Goal: Transaction & Acquisition: Purchase product/service

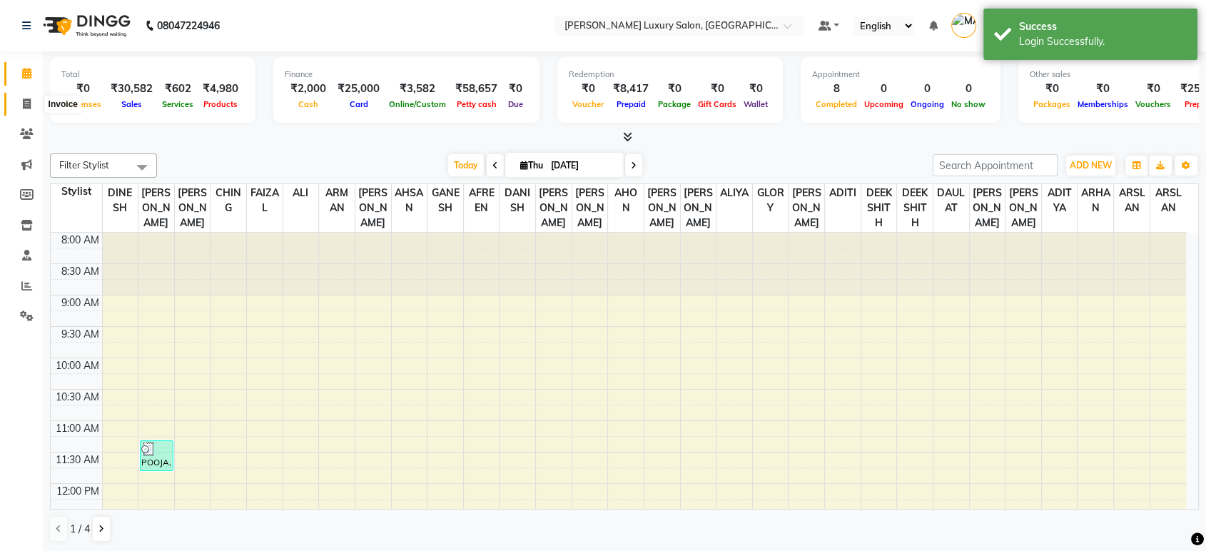
click at [18, 97] on span at bounding box center [26, 104] width 25 height 16
select select "service"
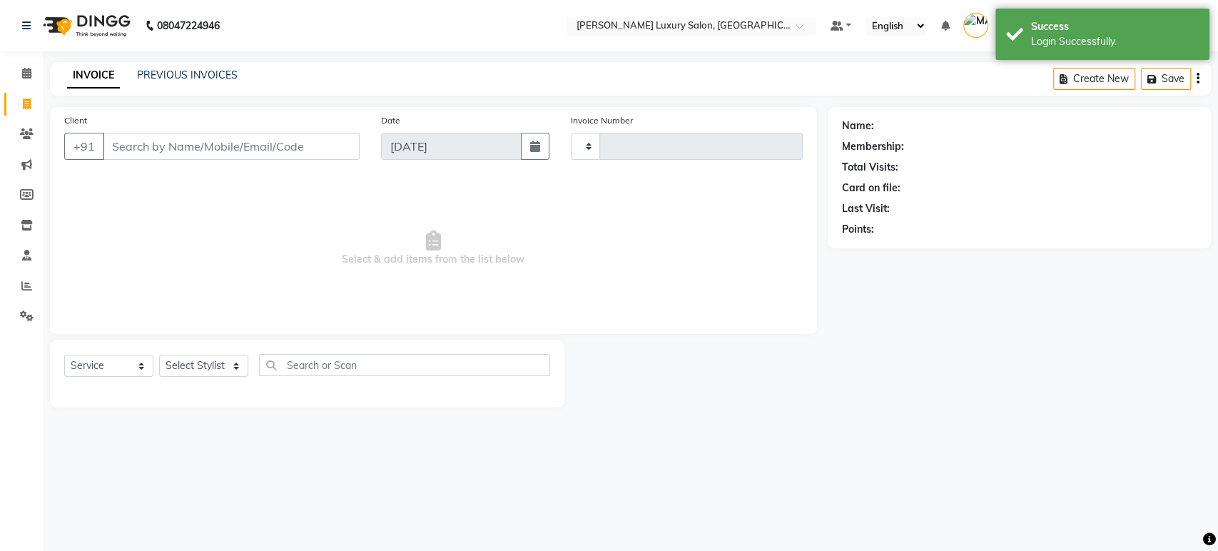
type input "4409"
select select "4712"
click at [191, 74] on link "PREVIOUS INVOICES" at bounding box center [187, 75] width 101 height 13
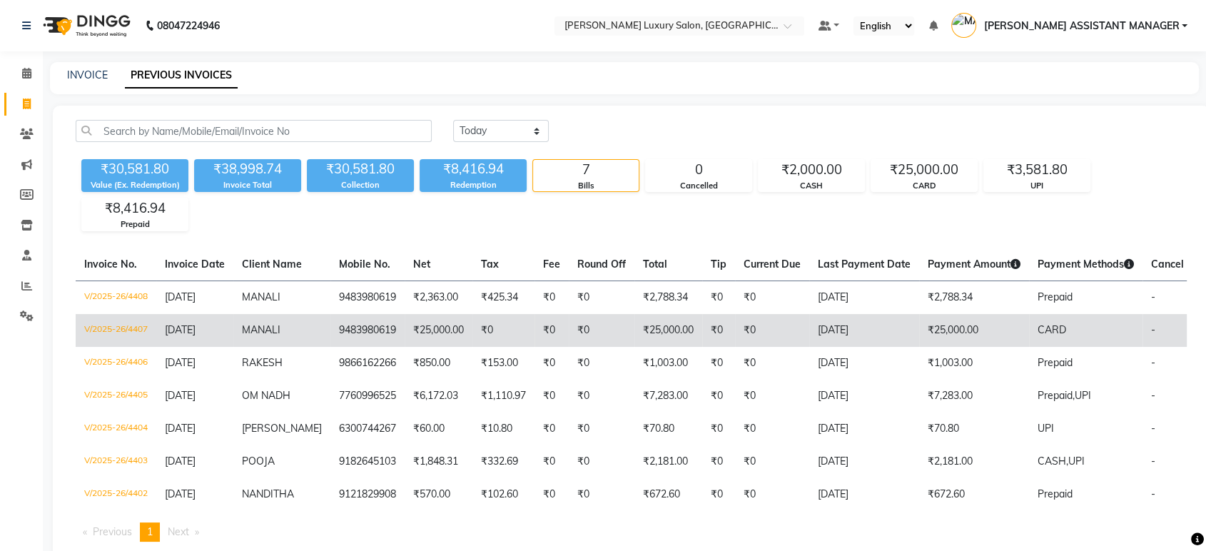
click at [308, 320] on td "MANALI" at bounding box center [281, 330] width 97 height 33
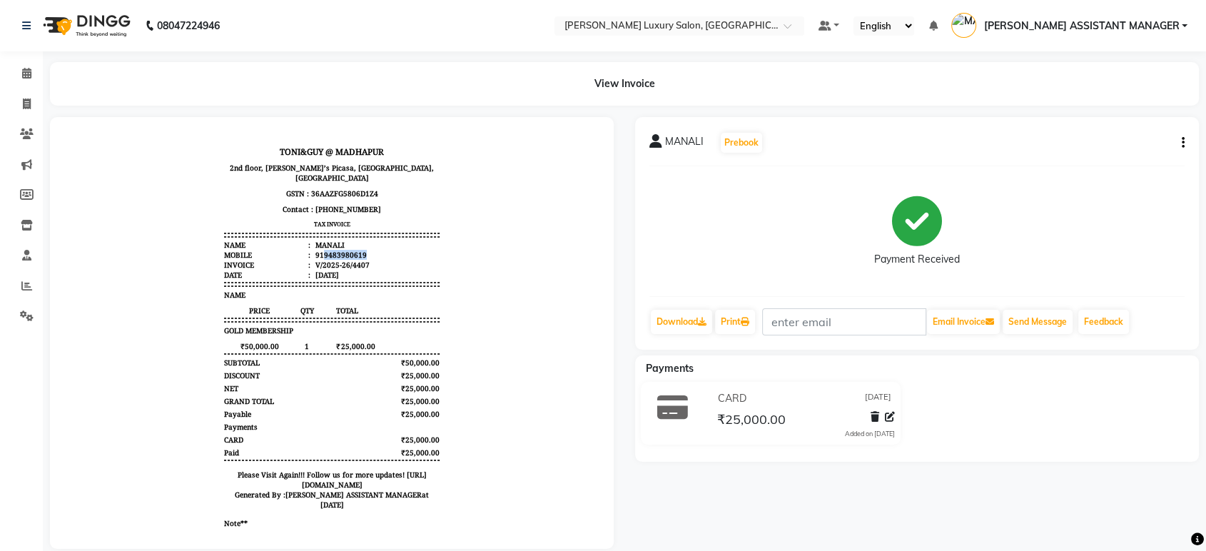
drag, startPoint x: 311, startPoint y: 242, endPoint x: 361, endPoint y: 244, distance: 50.0
click at [361, 250] on li "Mobile : 919483980619" at bounding box center [332, 255] width 216 height 10
copy div "9483980619"
drag, startPoint x: 34, startPoint y: 106, endPoint x: 41, endPoint y: 102, distance: 8.0
click at [34, 106] on span at bounding box center [26, 104] width 25 height 16
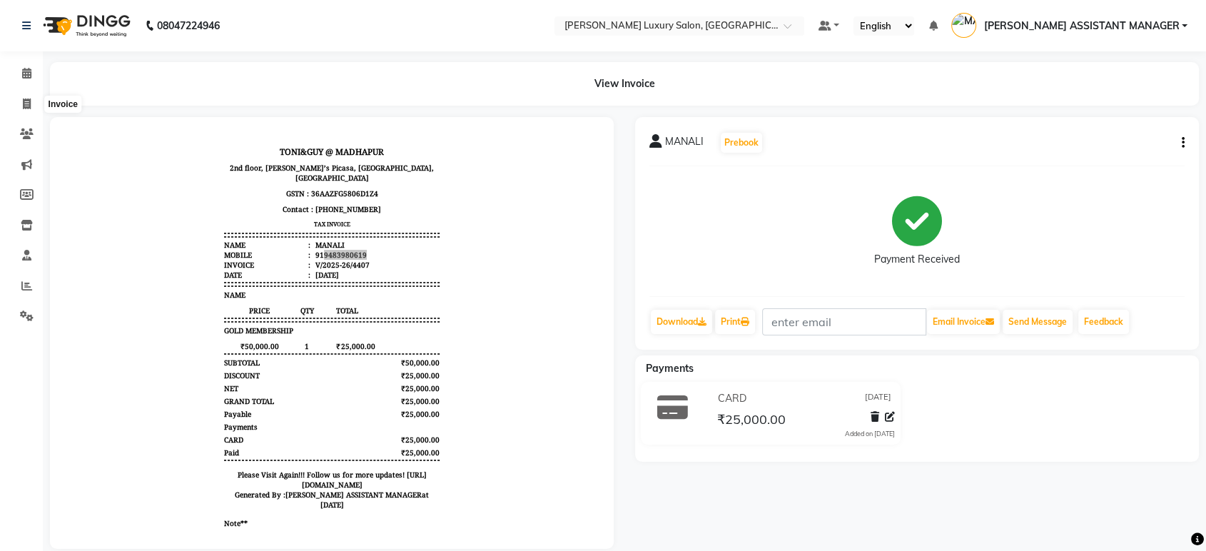
select select "4712"
select select "service"
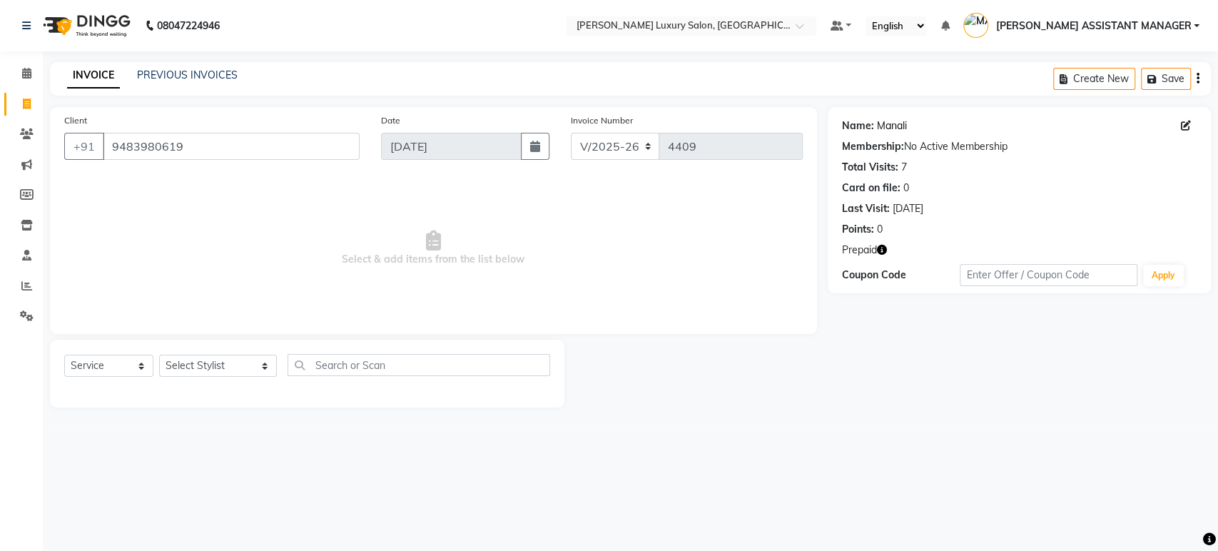
click at [891, 126] on link "Manali" at bounding box center [892, 125] width 30 height 15
click at [195, 138] on input "9483980619" at bounding box center [231, 146] width 257 height 27
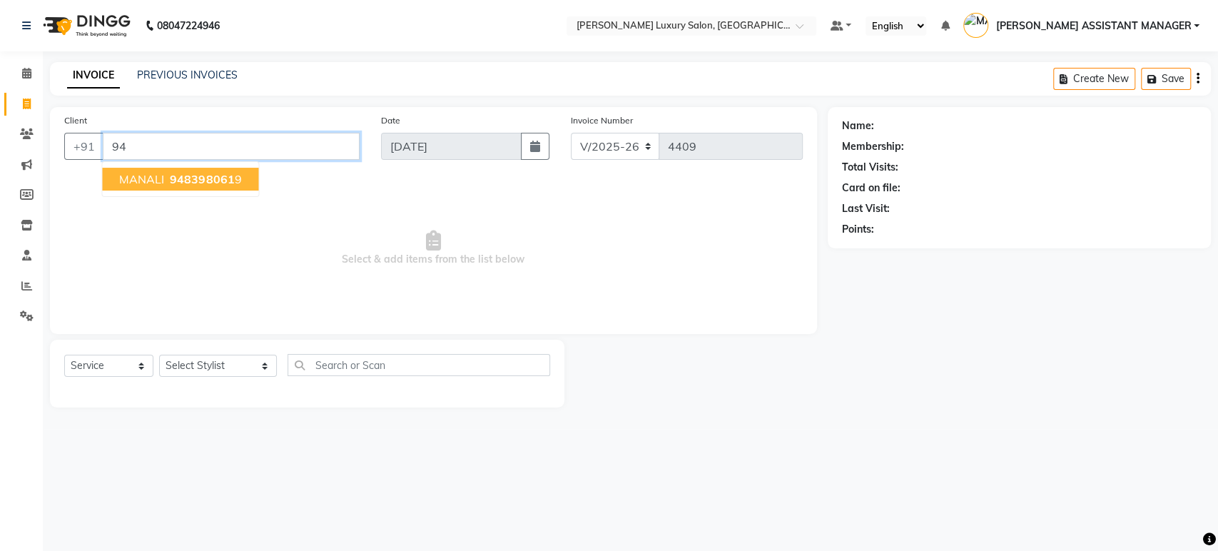
type input "9"
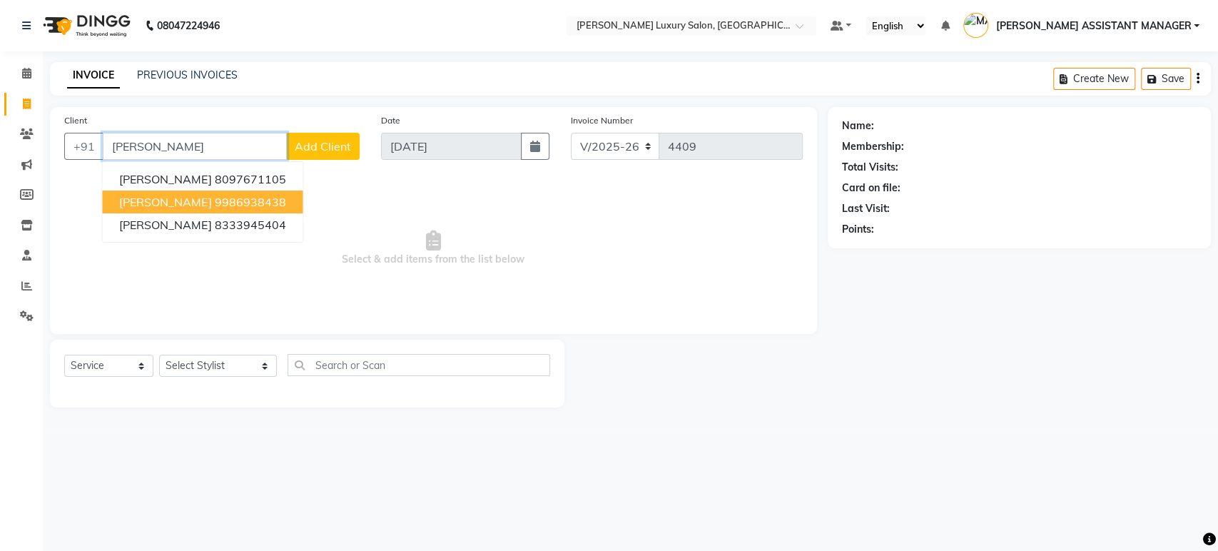
click at [219, 205] on ngb-highlight "9986938438" at bounding box center [249, 202] width 71 height 14
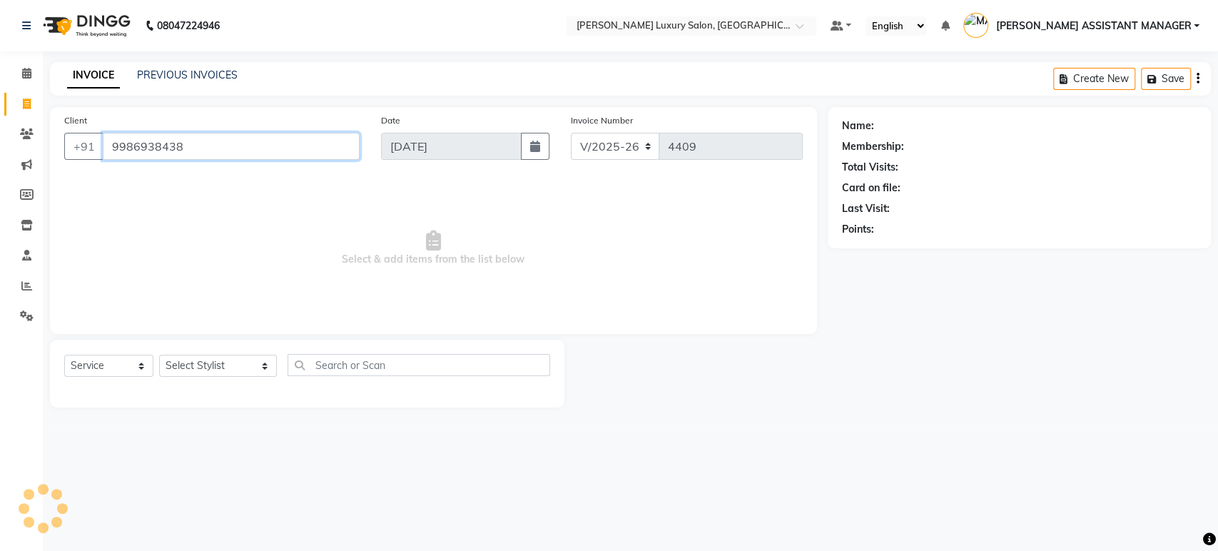
type input "9986938438"
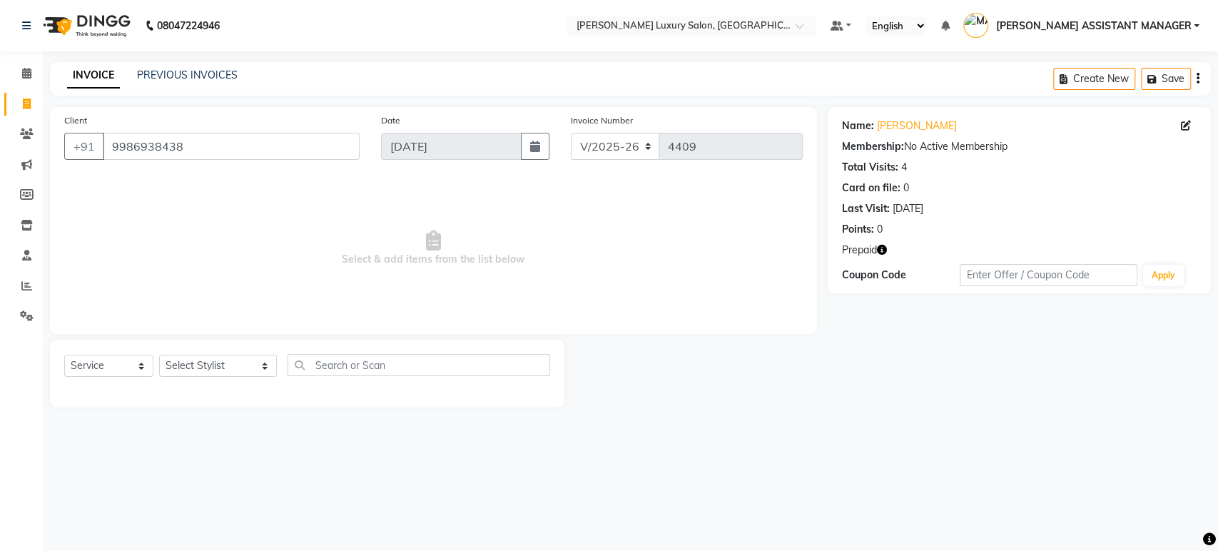
click at [884, 250] on icon "button" at bounding box center [882, 250] width 10 height 10
click at [634, 330] on div "Client +91 9986938438 Date 04-09-2025 Invoice Number V/2025 V/2025-26 4409 Sele…" at bounding box center [433, 220] width 767 height 227
click at [210, 367] on select "Select Stylist ADITI ADITYA [PERSON_NAME] AHON [PERSON_NAME] [PERSON_NAME] [PER…" at bounding box center [218, 366] width 118 height 22
click at [143, 527] on div "08047224946 Select Location × Toni&guy Luxury Salon, Madhapur Default Panel My …" at bounding box center [609, 275] width 1218 height 551
click at [206, 354] on div "Select Service Product Membership Package Voucher Prepaid Gift Card Select Styl…" at bounding box center [307, 371] width 486 height 34
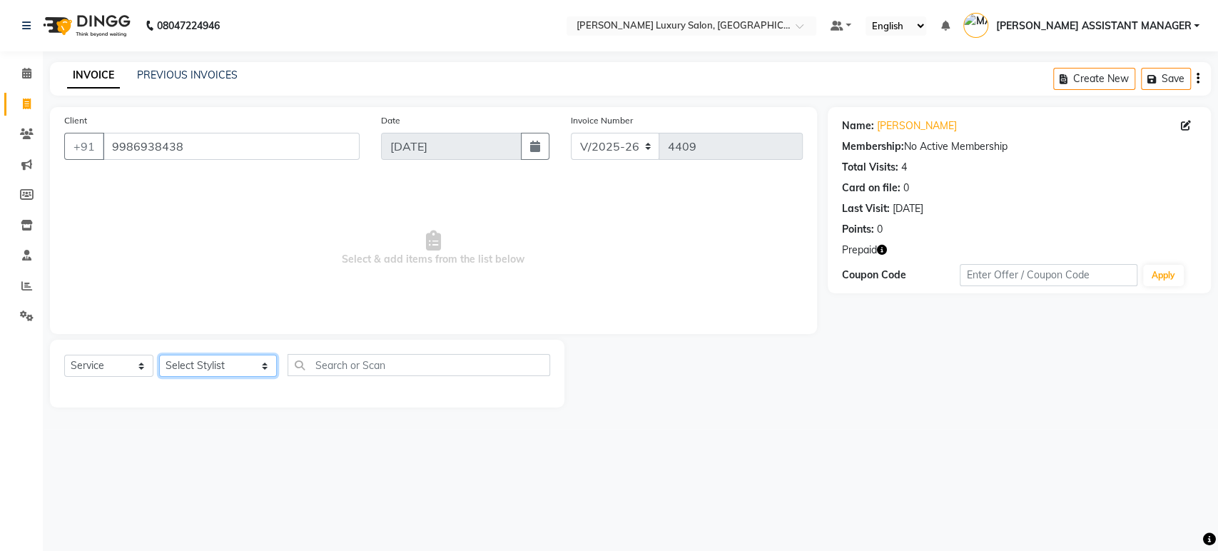
click at [233, 361] on select "Select Stylist ADITI ADITYA [PERSON_NAME] AHON [PERSON_NAME] [PERSON_NAME] [PER…" at bounding box center [218, 366] width 118 height 22
click at [159, 355] on select "Select Stylist ADITI ADITYA [PERSON_NAME] AHON [PERSON_NAME] [PERSON_NAME] [PER…" at bounding box center [218, 366] width 118 height 22
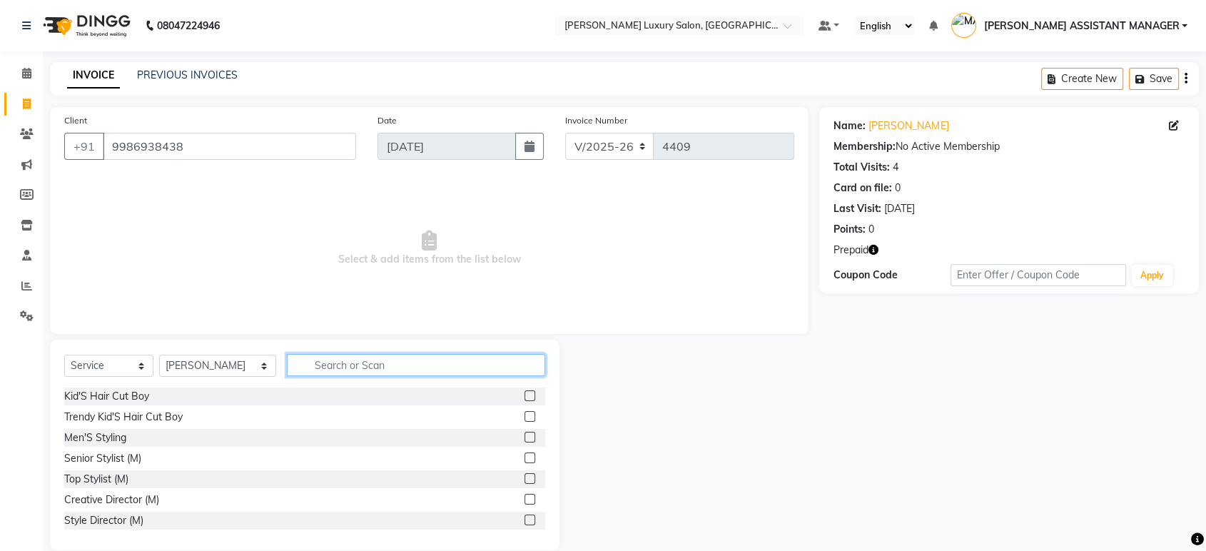
click at [318, 368] on input "text" at bounding box center [416, 365] width 258 height 22
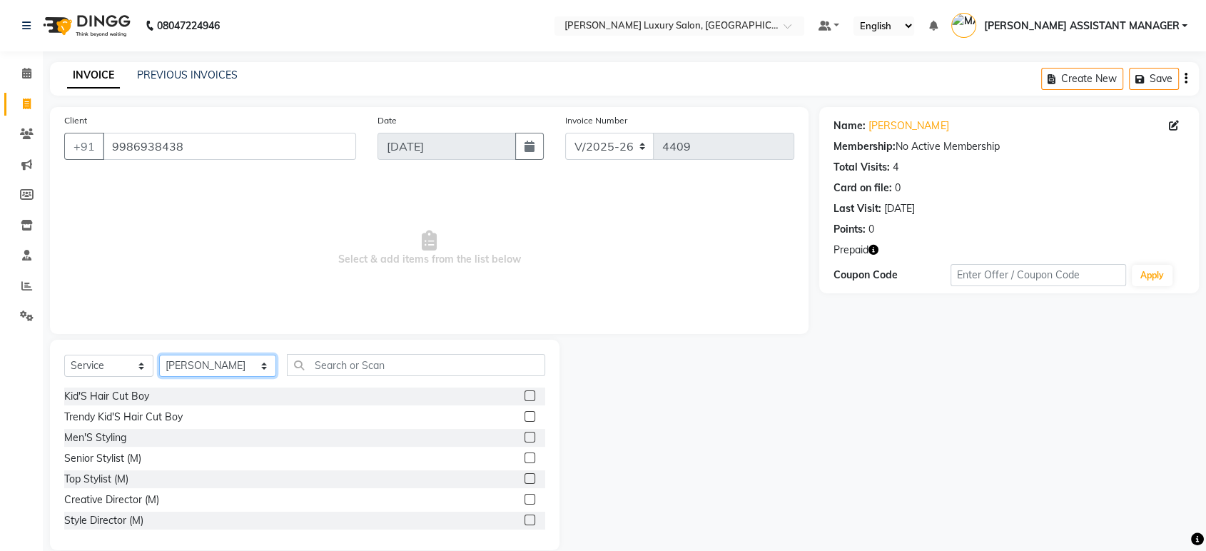
click at [251, 367] on select "Select Stylist ADITI ADITYA [PERSON_NAME] AHON [PERSON_NAME] [PERSON_NAME] [PER…" at bounding box center [217, 366] width 117 height 22
select select "58266"
click at [159, 355] on select "Select Stylist ADITI ADITYA [PERSON_NAME] AHON [PERSON_NAME] [PERSON_NAME] [PER…" at bounding box center [217, 366] width 117 height 22
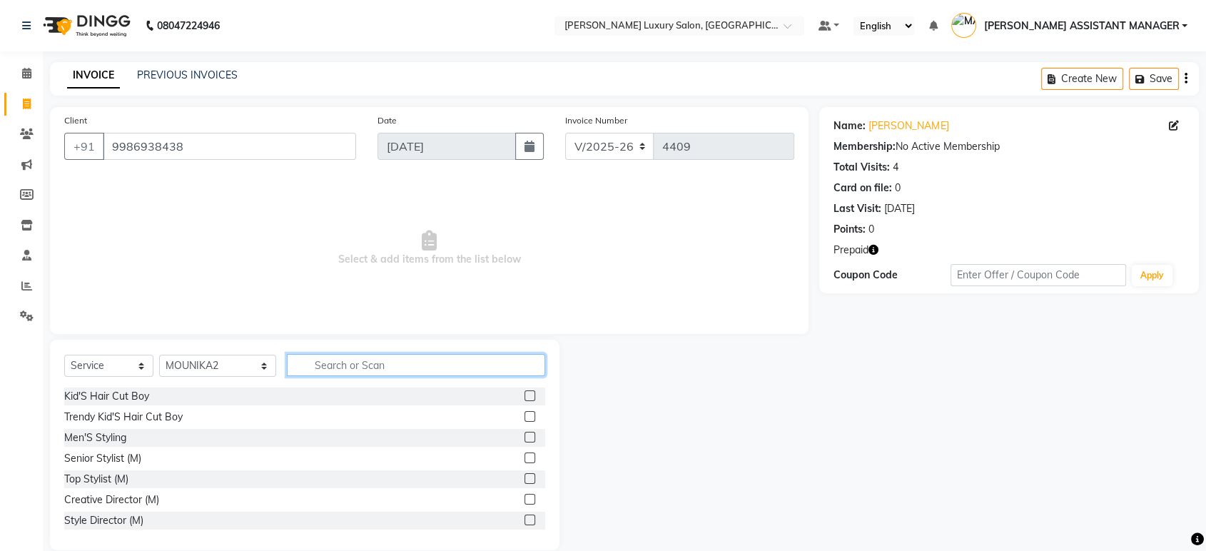
click at [382, 359] on input "text" at bounding box center [416, 365] width 258 height 22
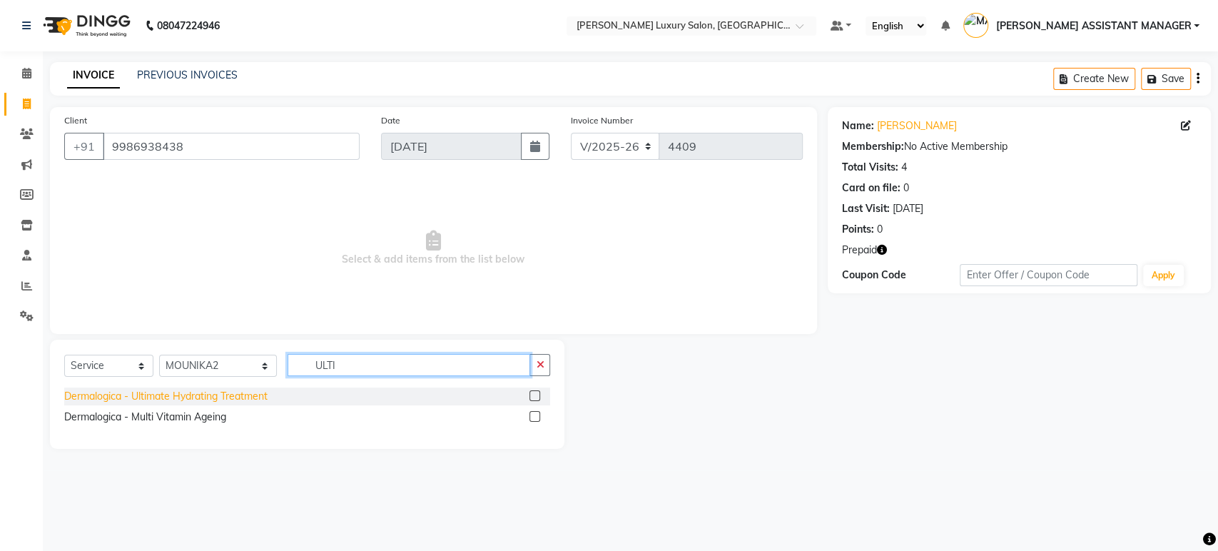
type input "ULTI"
click at [211, 400] on div "Dermalogica - Ultimate Hydrating Treatment" at bounding box center [165, 396] width 203 height 15
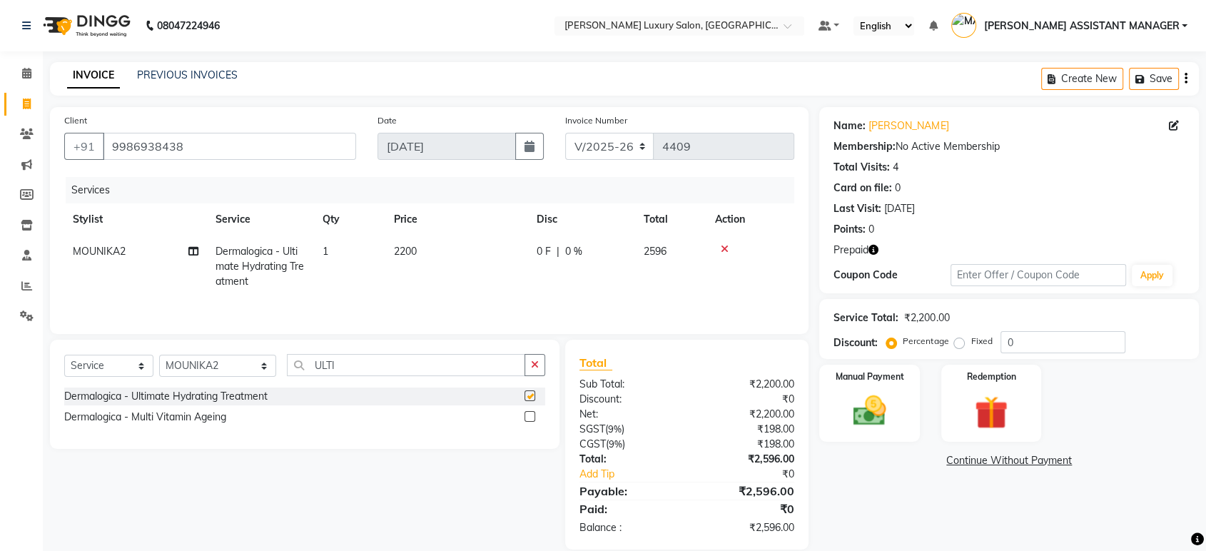
checkbox input "false"
click at [536, 368] on icon "button" at bounding box center [535, 365] width 8 height 10
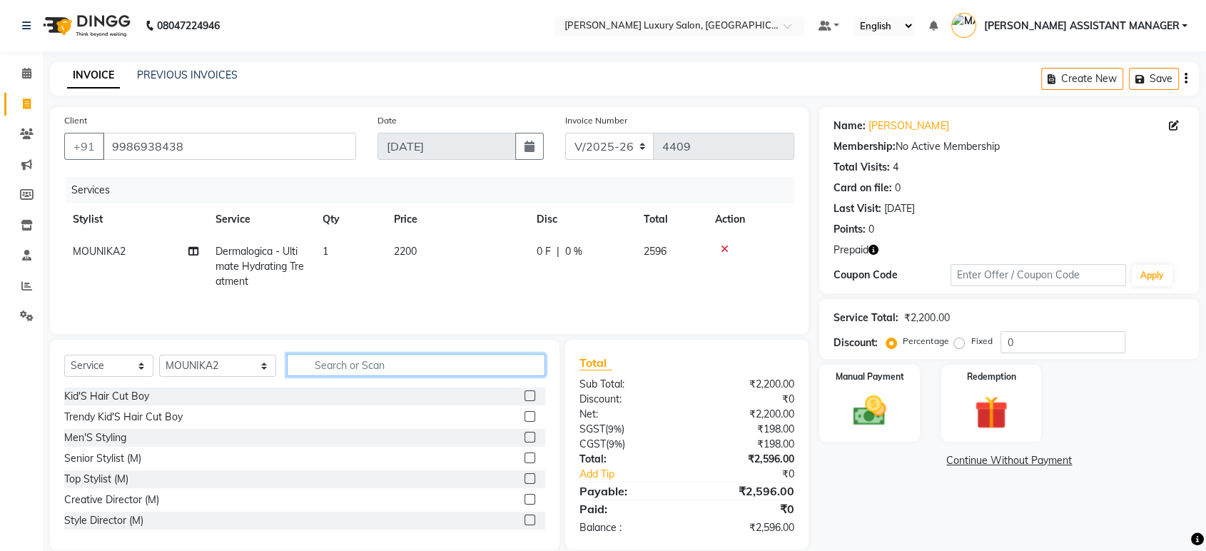
click at [460, 370] on input "text" at bounding box center [416, 365] width 258 height 22
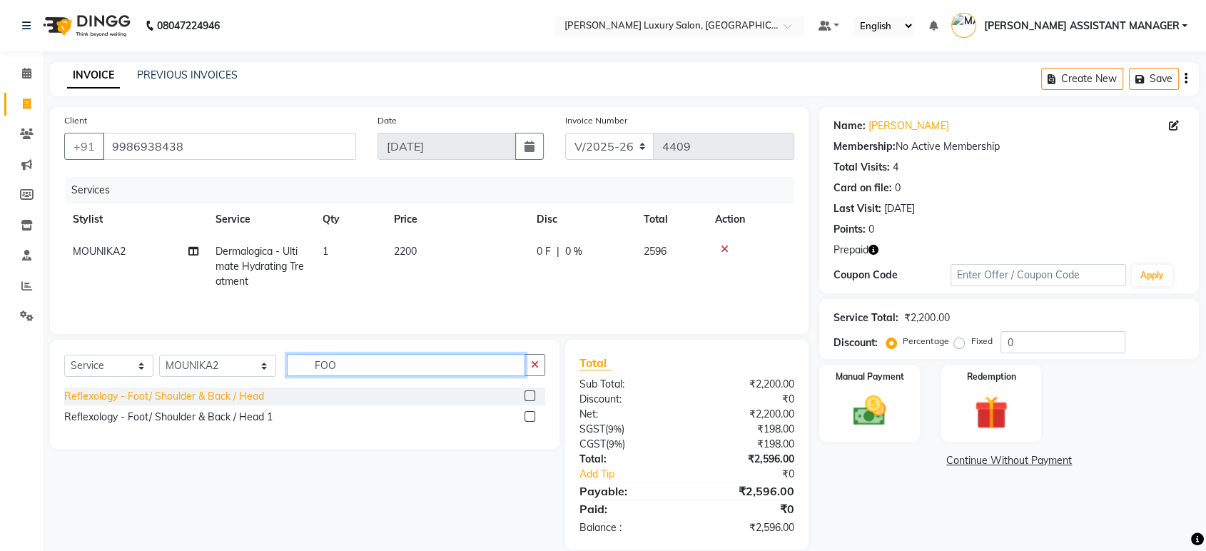
type input "FOO"
click at [147, 398] on div "Reflexology - Foot/ Shoulder & Back / Head" at bounding box center [164, 396] width 200 height 15
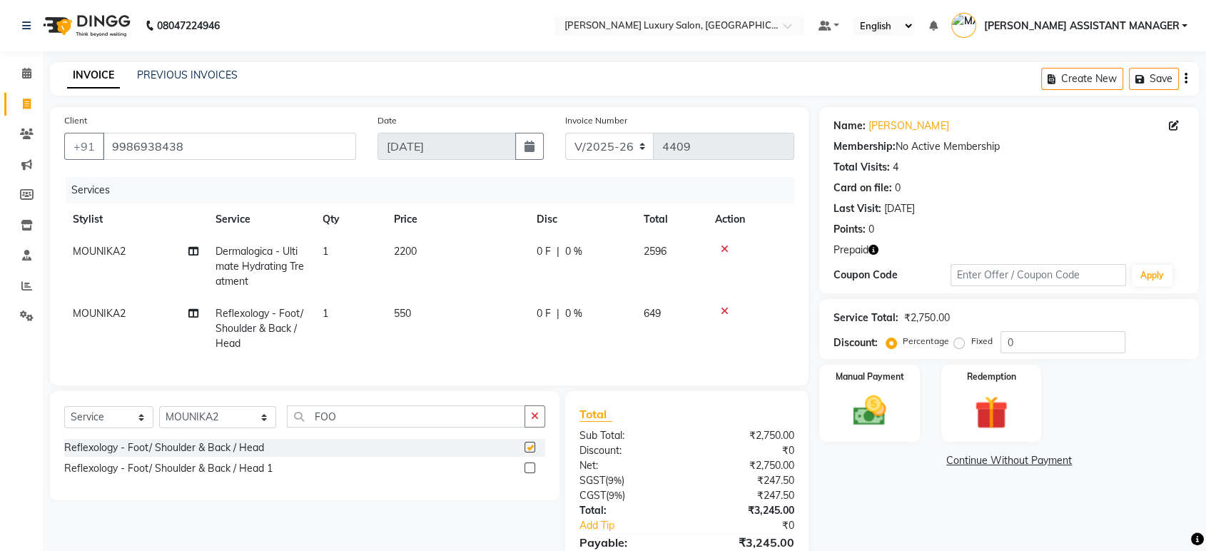
checkbox input "false"
click at [542, 427] on button "button" at bounding box center [535, 416] width 21 height 22
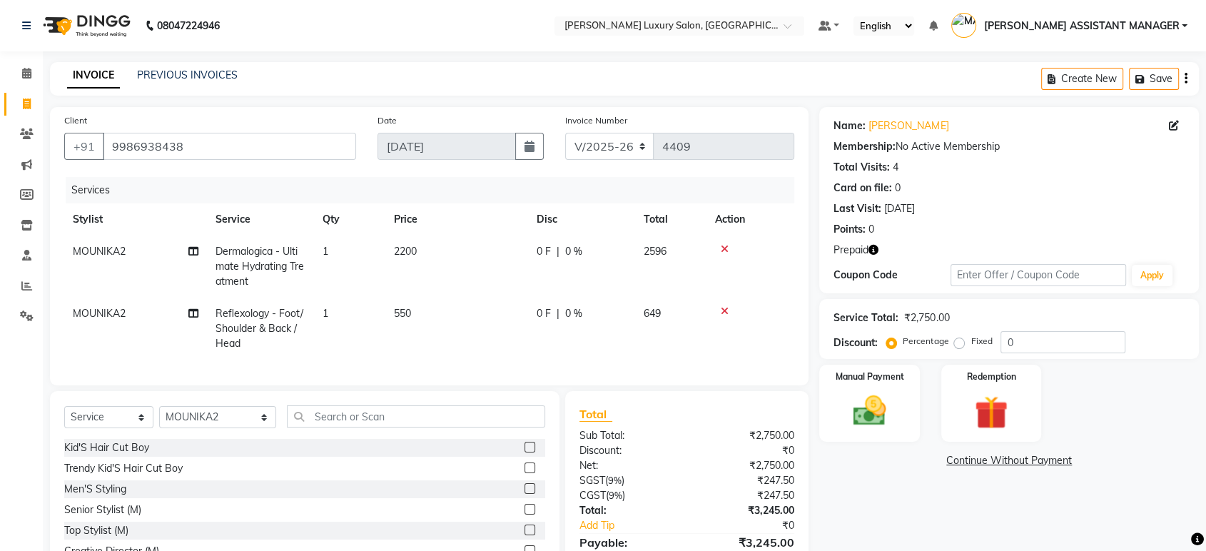
click at [531, 404] on div "Select Service Product Membership Package Voucher Prepaid Gift Card Select Styl…" at bounding box center [305, 496] width 510 height 211
click at [232, 428] on select "Select Stylist ADITI ADITYA [PERSON_NAME] AHON [PERSON_NAME] [PERSON_NAME] [PER…" at bounding box center [217, 417] width 117 height 22
select select "38537"
click at [159, 418] on select "Select Stylist ADITI ADITYA [PERSON_NAME] AHON [PERSON_NAME] [PERSON_NAME] [PER…" at bounding box center [217, 417] width 117 height 22
click at [450, 418] on input "text" at bounding box center [416, 416] width 258 height 22
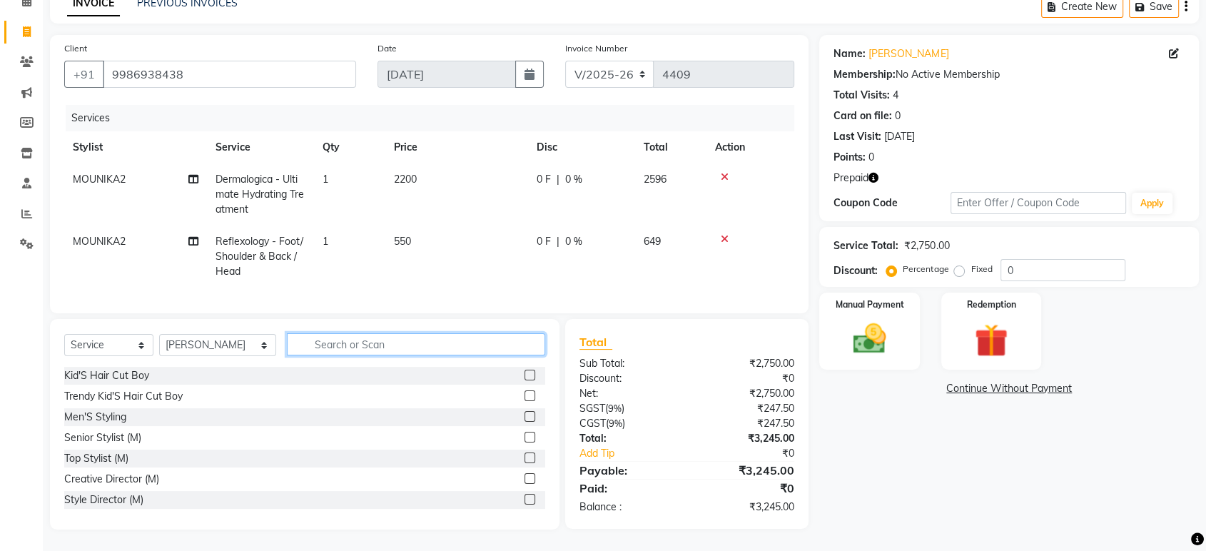
scroll to position [83, 0]
click at [368, 348] on input "text" at bounding box center [416, 344] width 258 height 22
type input "S"
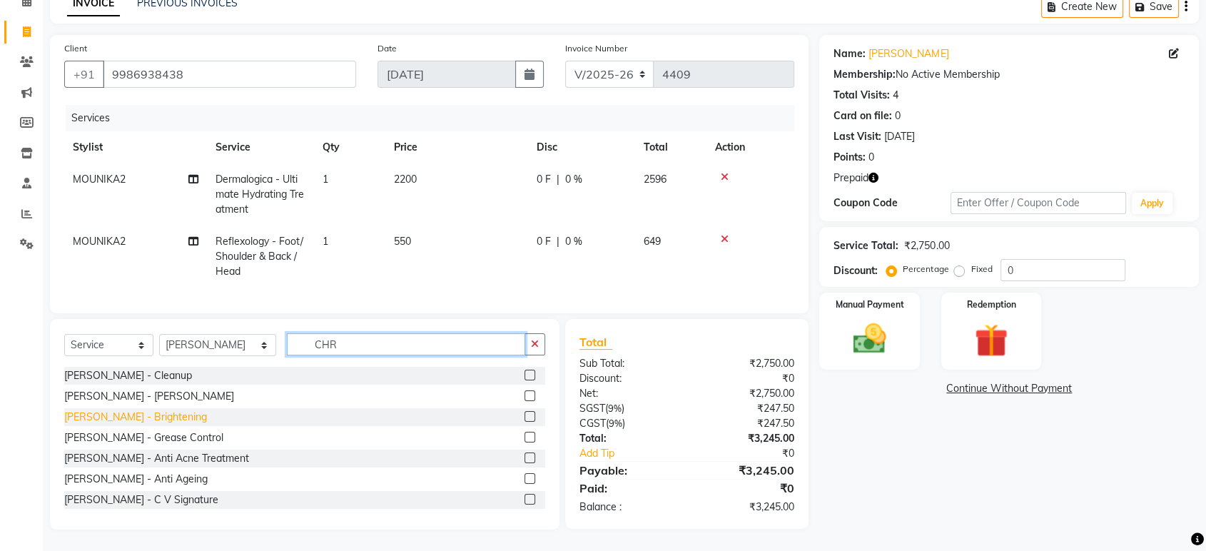
type input "CHR"
click at [172, 416] on div "[PERSON_NAME] - Brightening" at bounding box center [135, 417] width 143 height 15
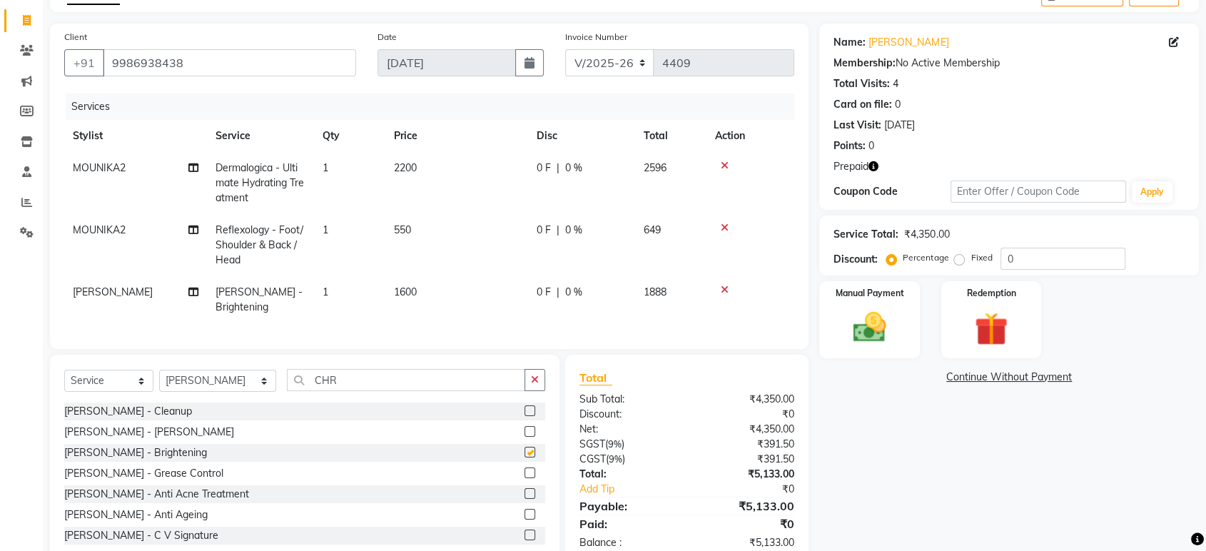
checkbox input "false"
drag, startPoint x: 527, startPoint y: 396, endPoint x: 508, endPoint y: 387, distance: 20.7
click at [527, 391] on button "button" at bounding box center [535, 380] width 21 height 22
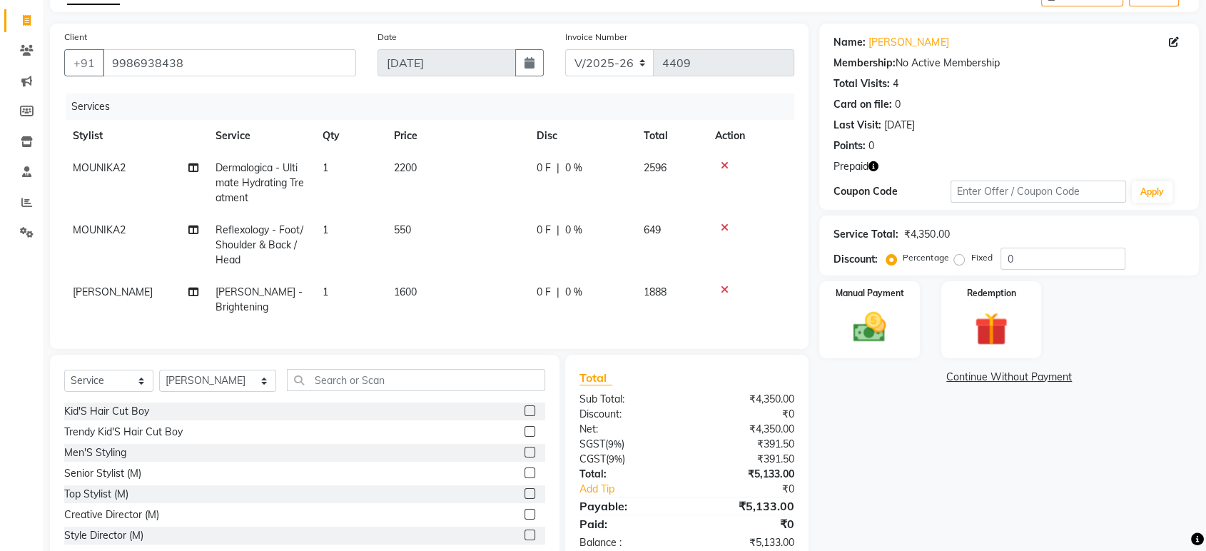
click at [511, 349] on div "Client +91 9986938438 Date 04-09-2025 Invoice Number V/2025 V/2025-26 4409 Serv…" at bounding box center [429, 186] width 759 height 325
click at [365, 391] on input "text" at bounding box center [416, 380] width 258 height 22
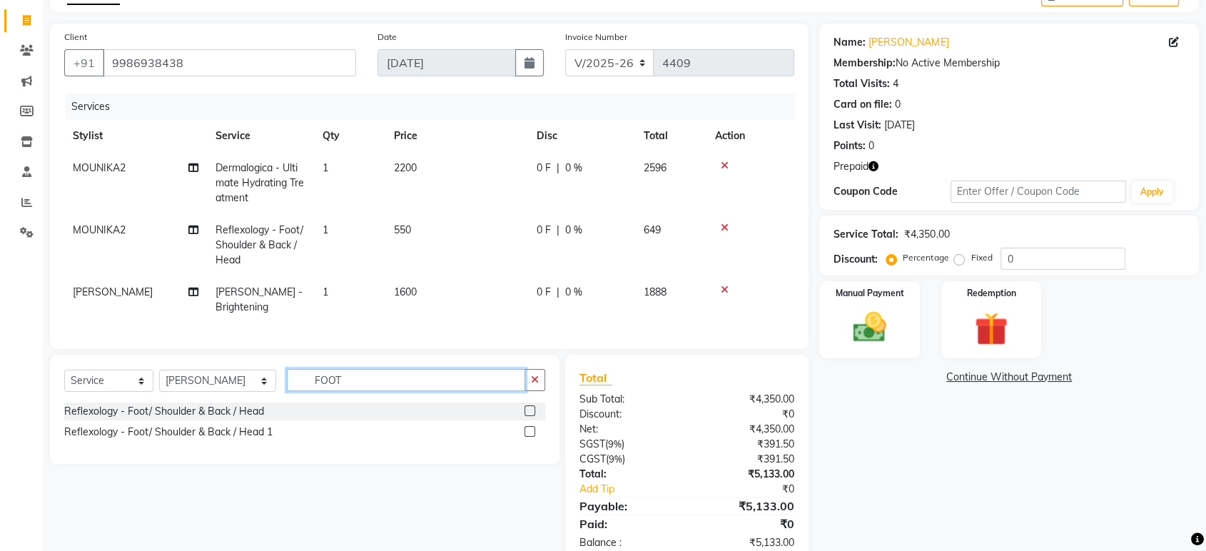
type input "FOOT"
click at [264, 416] on div "Reflexology - Foot/ Shoulder & Back / Head" at bounding box center [304, 412] width 481 height 18
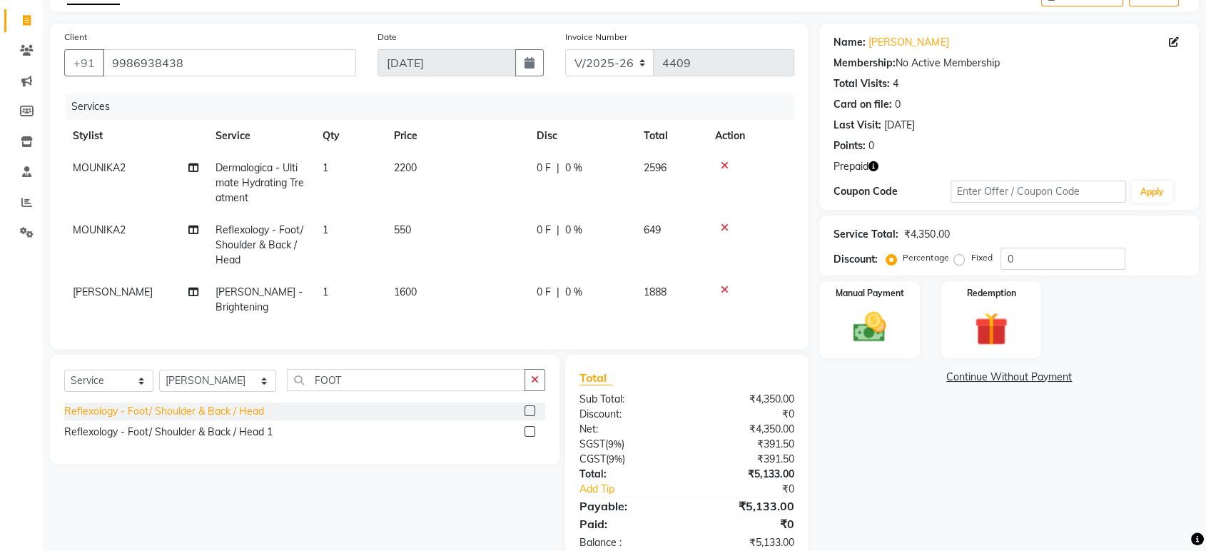
click at [253, 419] on div "Reflexology - Foot/ Shoulder & Back / Head" at bounding box center [164, 411] width 200 height 15
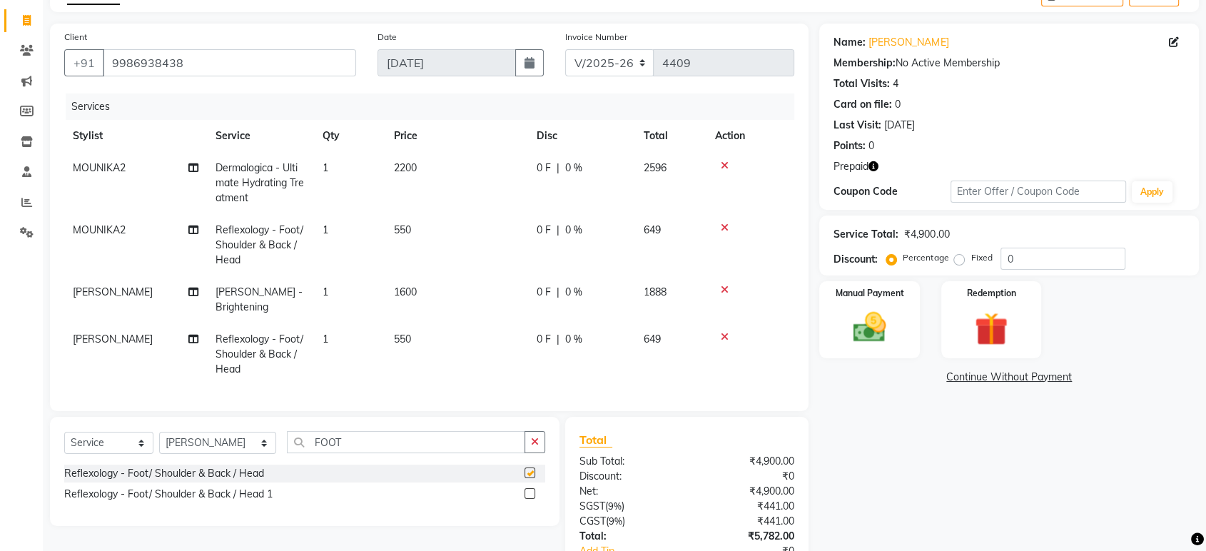
checkbox input "false"
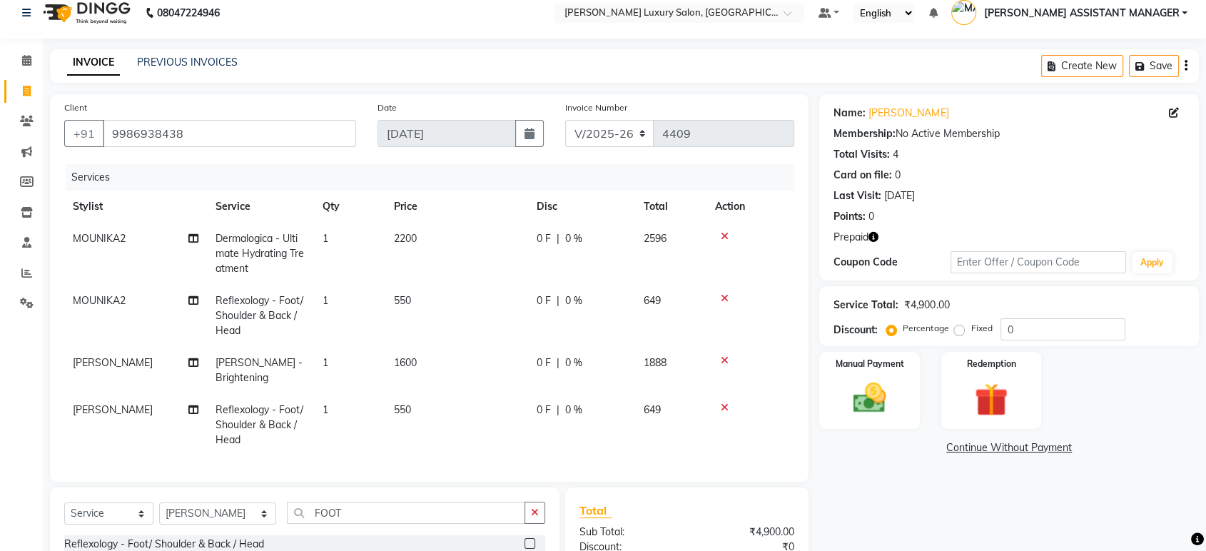
scroll to position [0, 0]
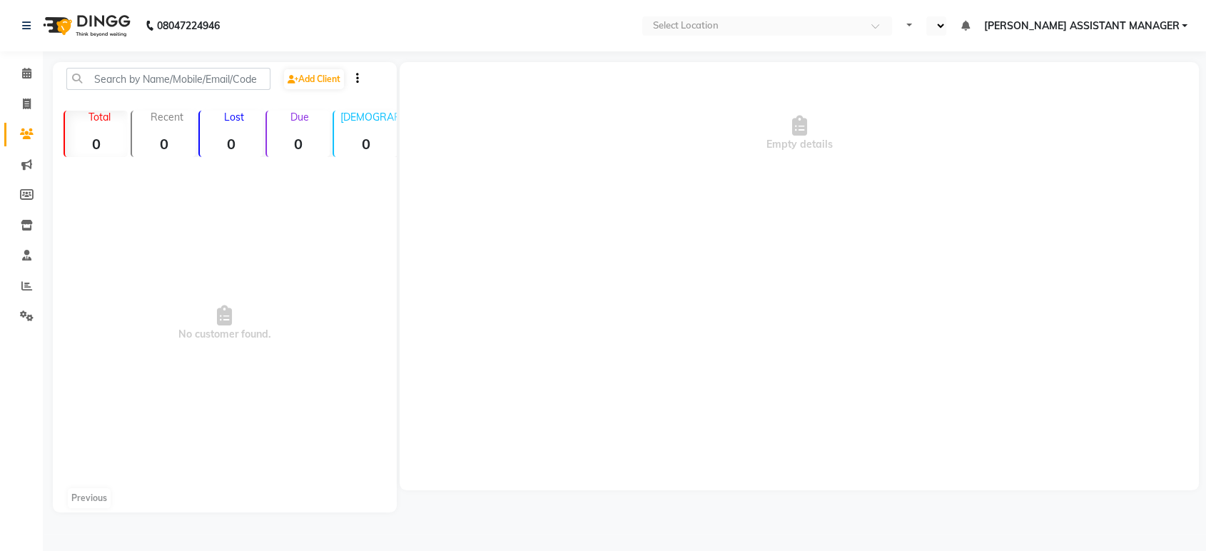
select select "en"
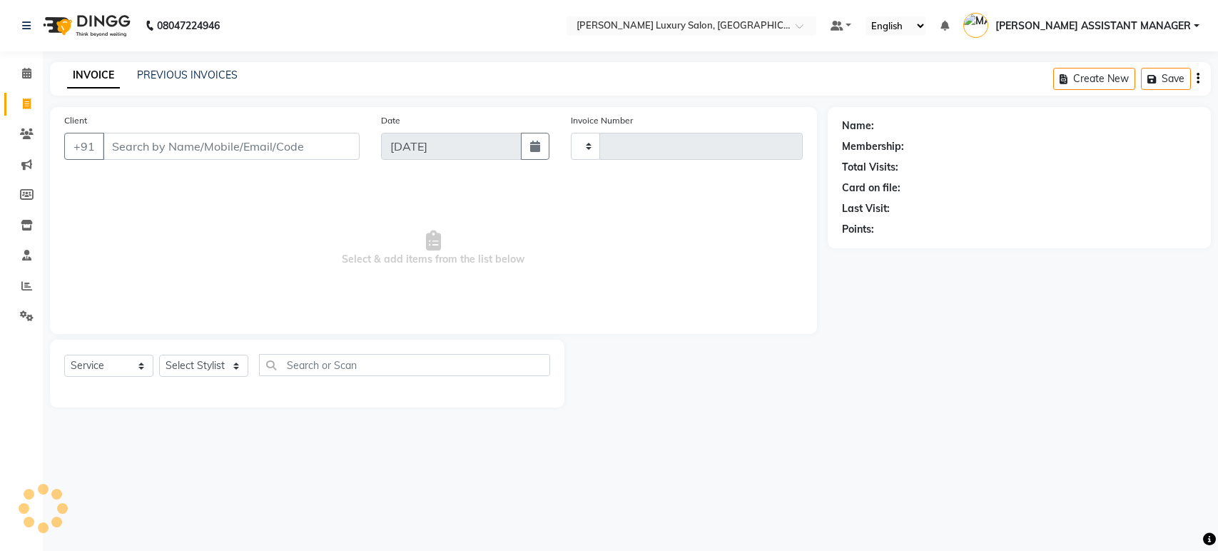
select select "service"
type input "4409"
select select "4712"
click at [198, 76] on link "PREVIOUS INVOICES" at bounding box center [187, 75] width 101 height 13
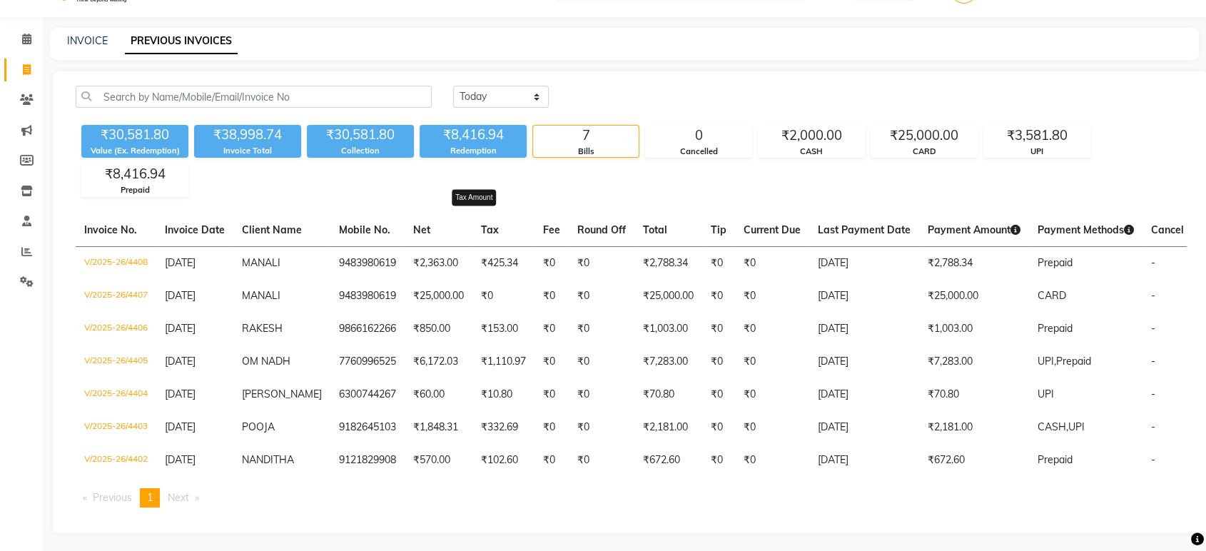
scroll to position [49, 0]
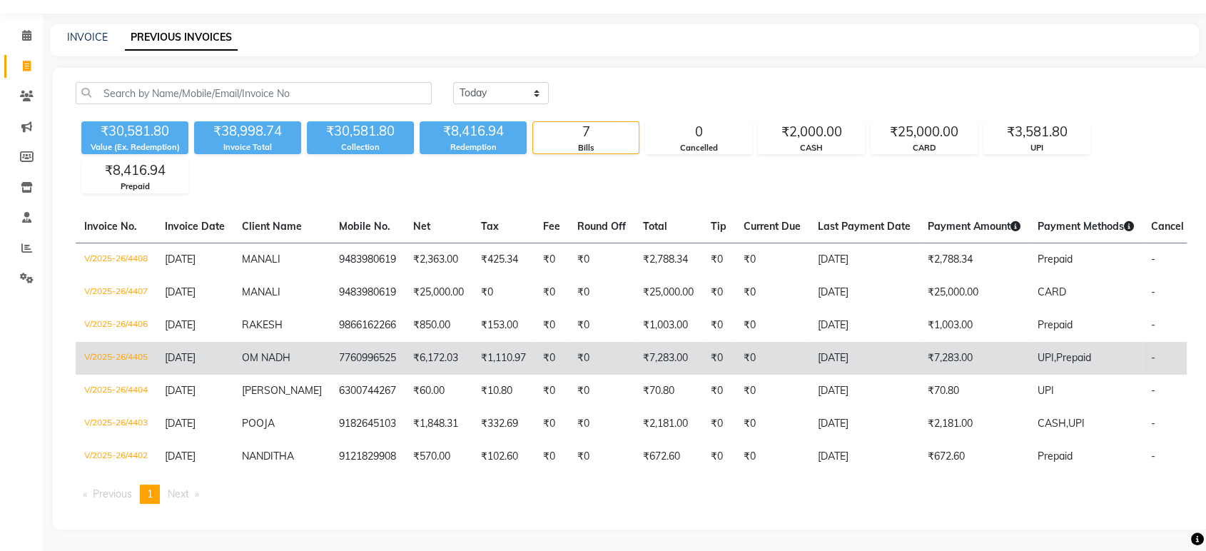
click at [495, 347] on td "₹1,110.97" at bounding box center [503, 358] width 62 height 33
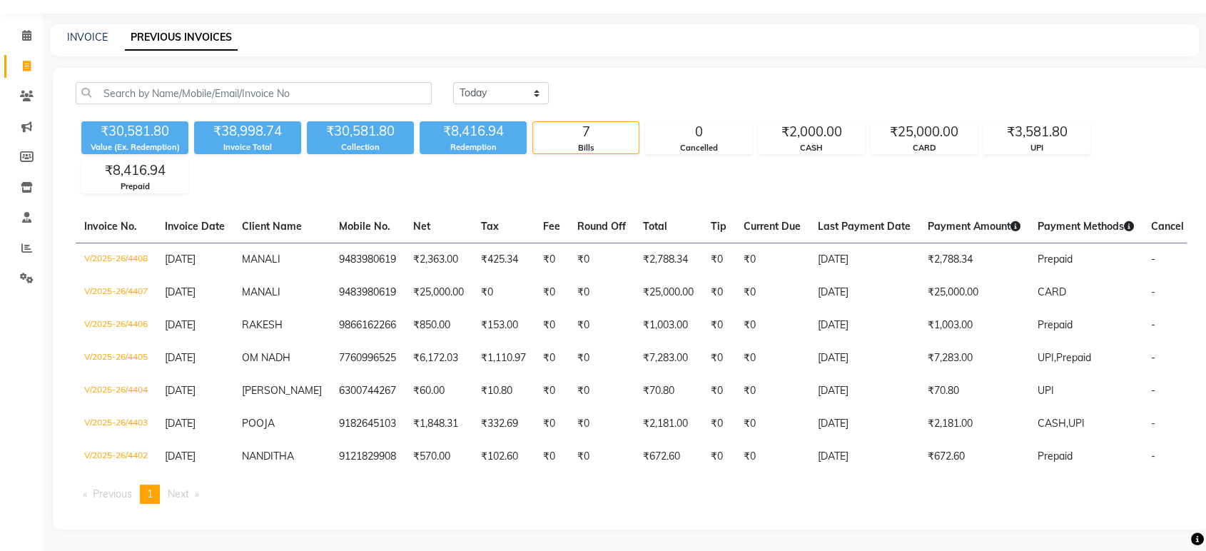
click at [7, 62] on link "Invoice" at bounding box center [21, 67] width 34 height 24
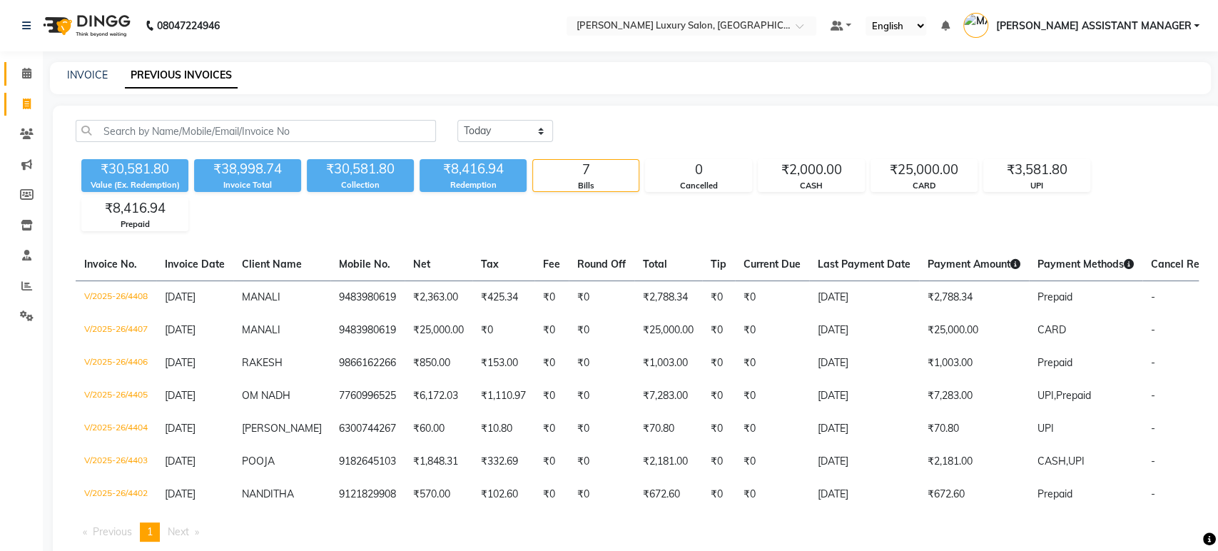
select select "service"
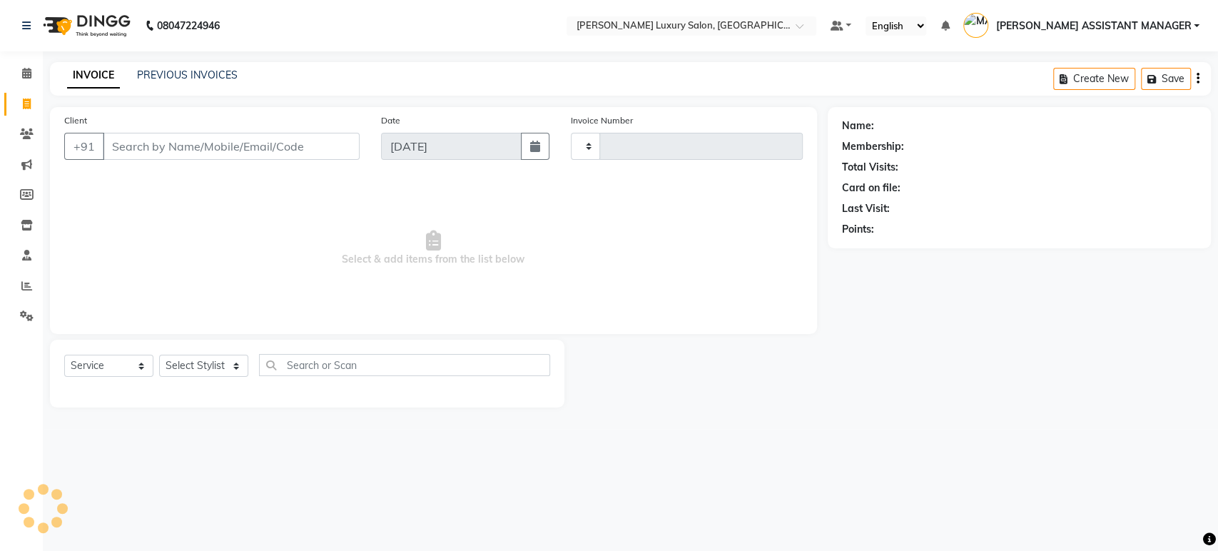
type input "4409"
select select "4712"
click at [157, 135] on input "Client" at bounding box center [231, 146] width 257 height 27
click at [231, 148] on input "8019507177" at bounding box center [195, 146] width 184 height 27
click at [300, 93] on div "INVOICE PREVIOUS INVOICES Create New Save" at bounding box center [630, 79] width 1161 height 34
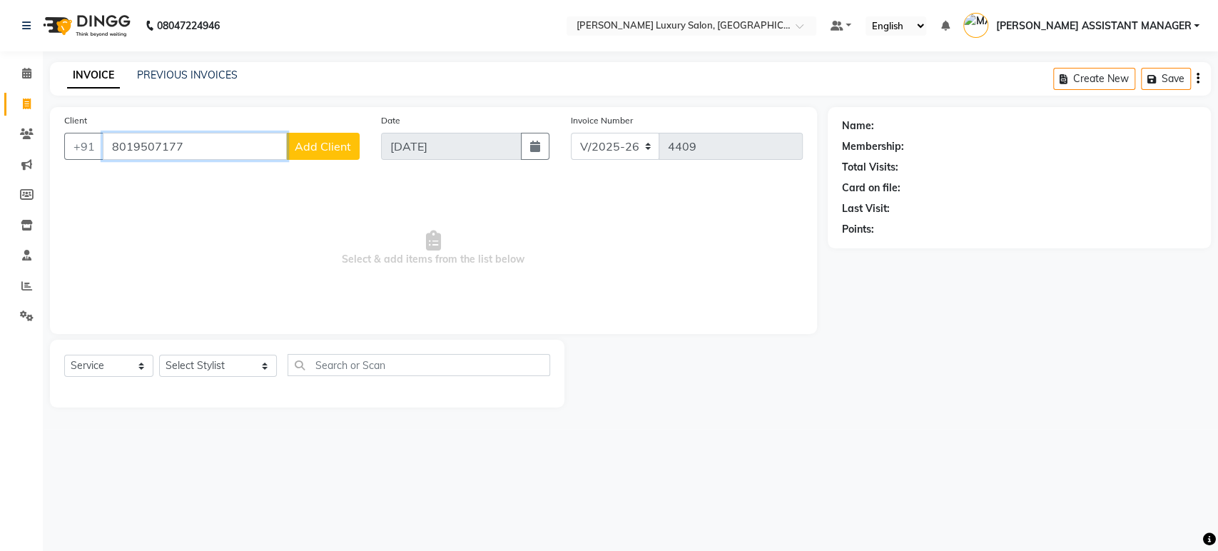
click at [231, 145] on input "8019507177" at bounding box center [195, 146] width 184 height 27
type input "8019507177"
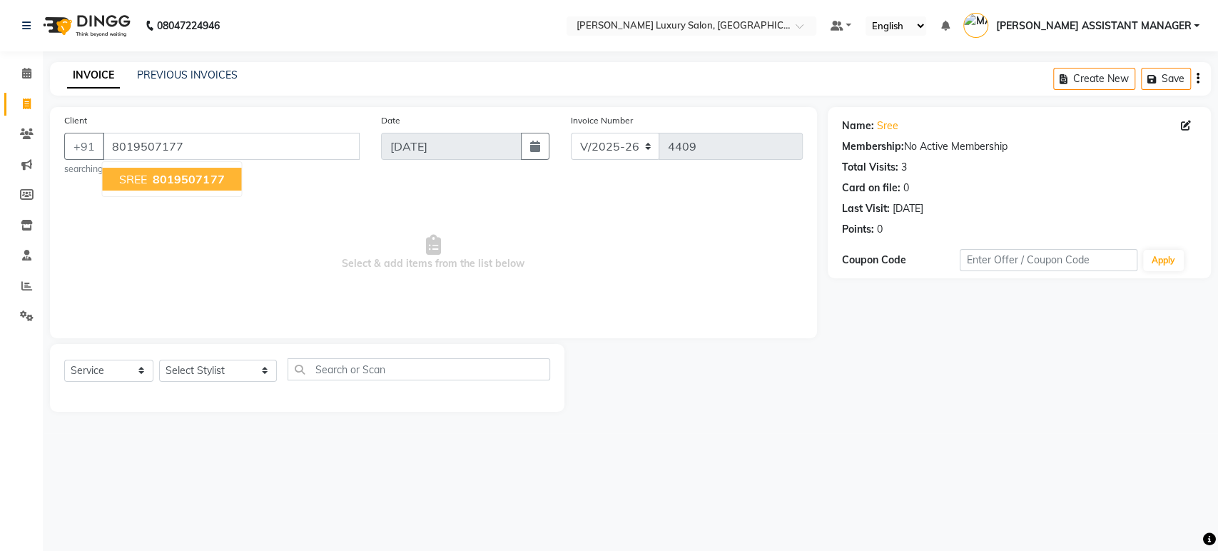
click at [391, 198] on span "Select & add items from the list below" at bounding box center [433, 252] width 739 height 143
click at [885, 126] on link "Sree" at bounding box center [887, 125] width 21 height 15
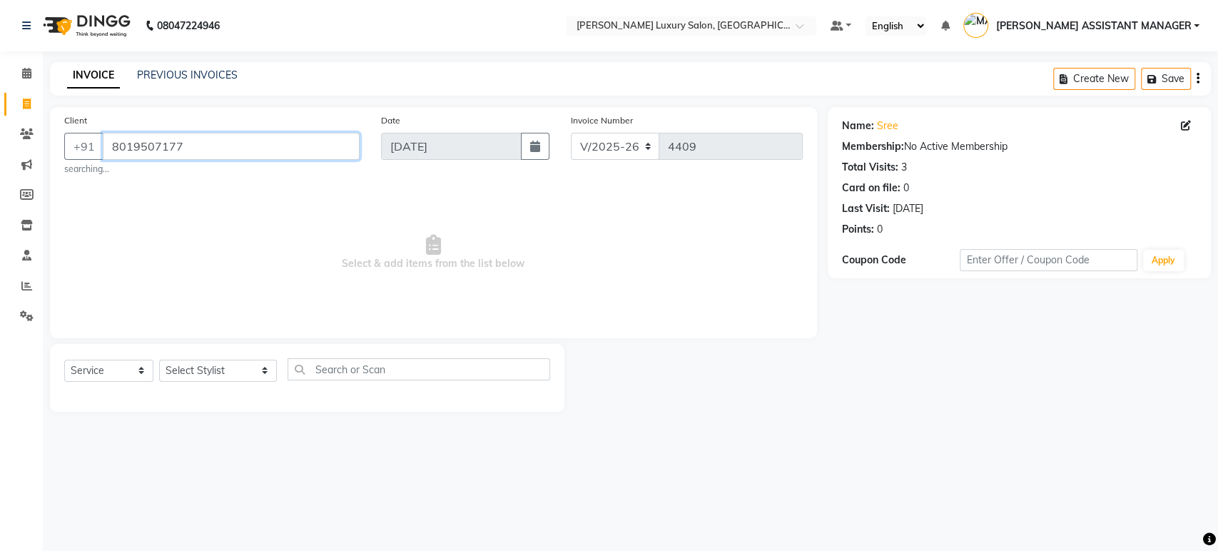
click at [335, 155] on input "8019507177" at bounding box center [231, 146] width 257 height 27
click at [361, 113] on div "Client +91" at bounding box center [212, 142] width 317 height 59
click at [200, 70] on link "PREVIOUS INVOICES" at bounding box center [187, 75] width 101 height 13
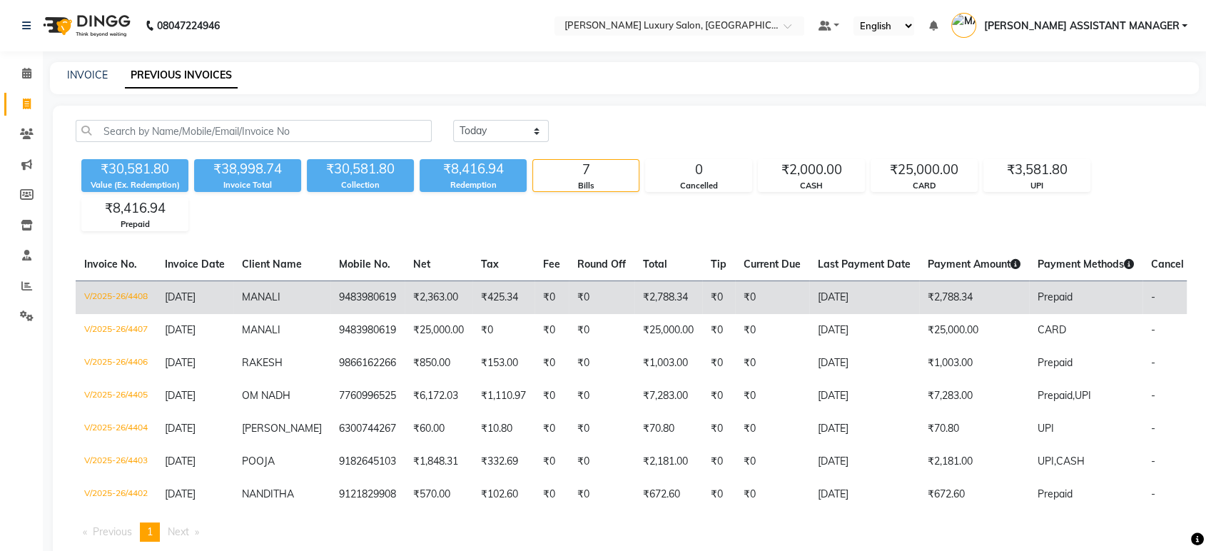
click at [455, 294] on td "₹2,363.00" at bounding box center [439, 297] width 68 height 34
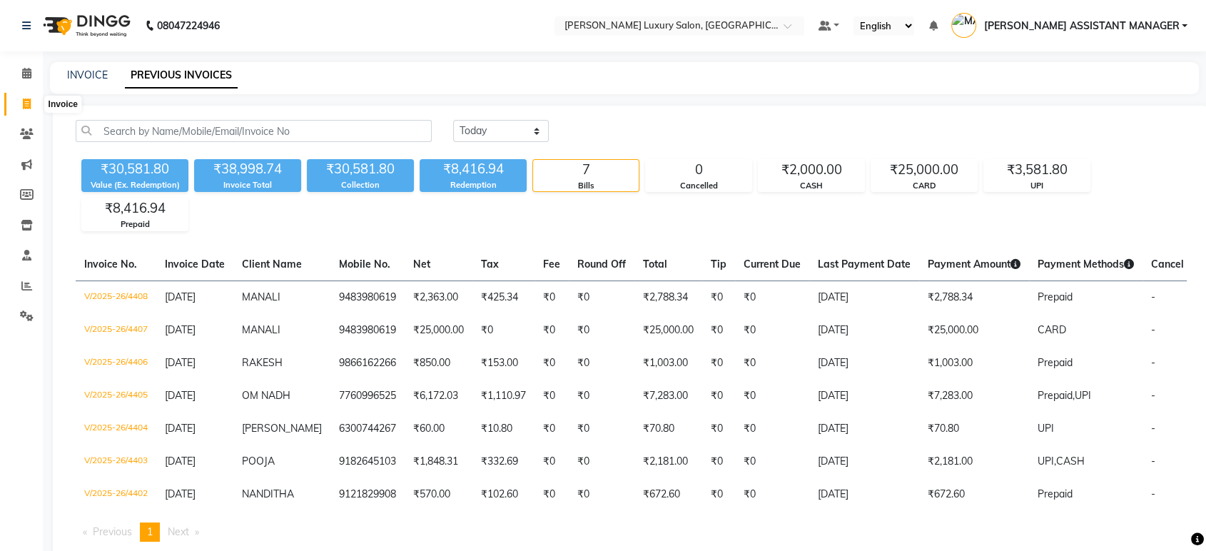
click at [26, 105] on icon at bounding box center [27, 103] width 8 height 11
select select "service"
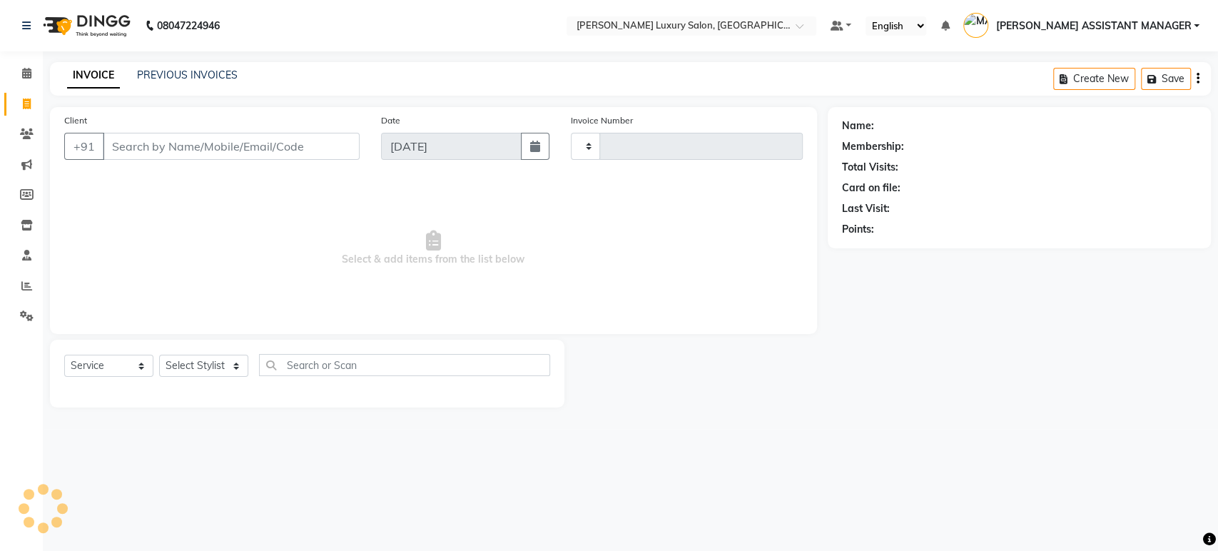
type input "4409"
select select "4712"
click at [197, 69] on link "PREVIOUS INVOICES" at bounding box center [187, 75] width 101 height 13
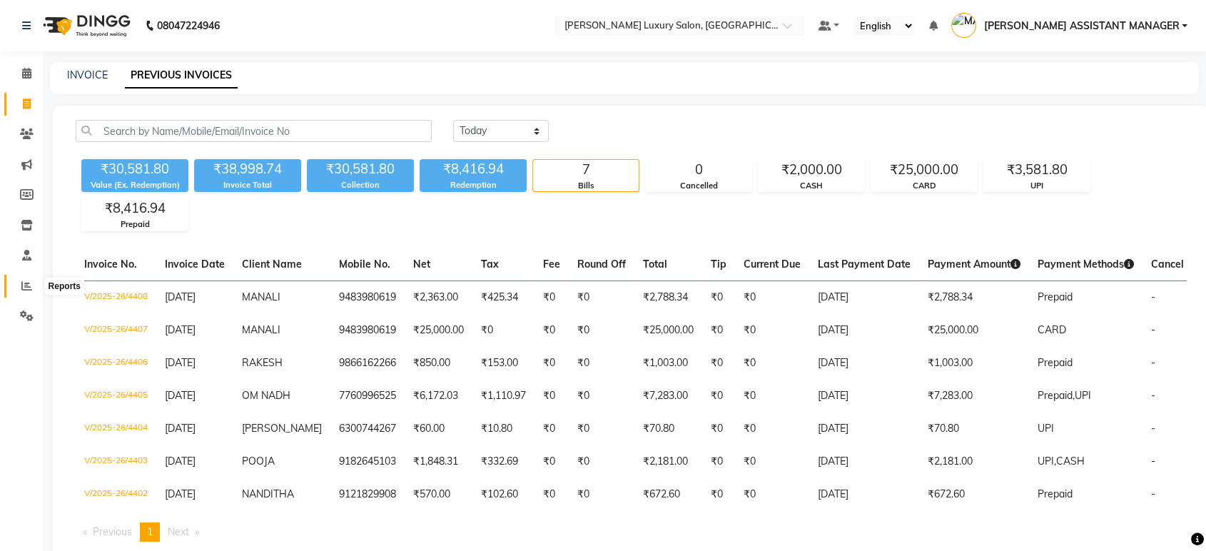
click at [34, 279] on span at bounding box center [26, 286] width 25 height 16
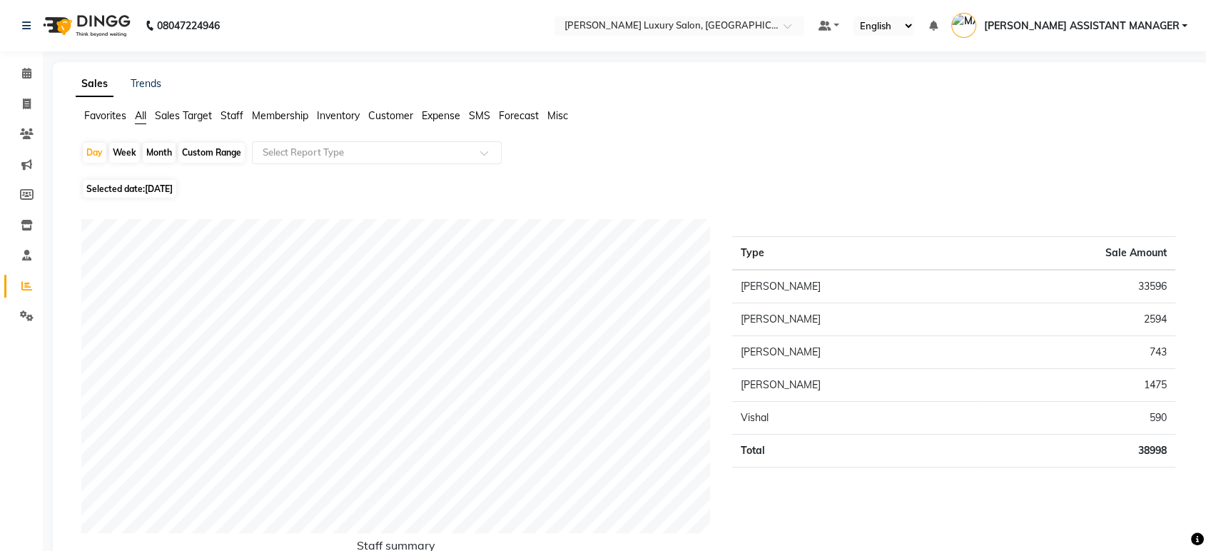
click at [154, 160] on div "Month" at bounding box center [159, 153] width 33 height 20
select select "9"
select select "2025"
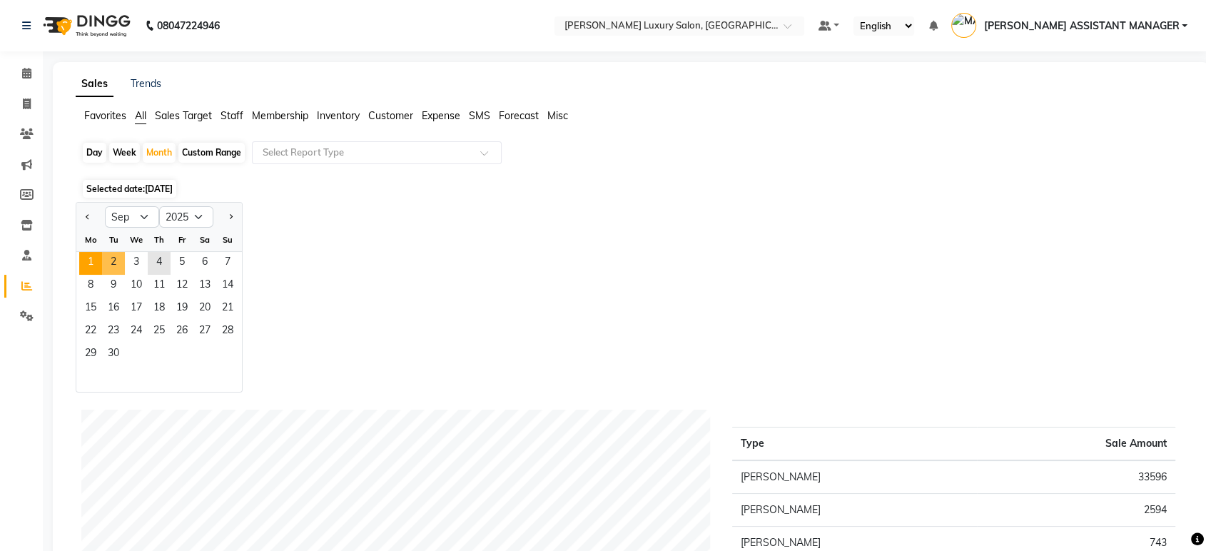
click at [95, 261] on span "1" at bounding box center [90, 263] width 23 height 23
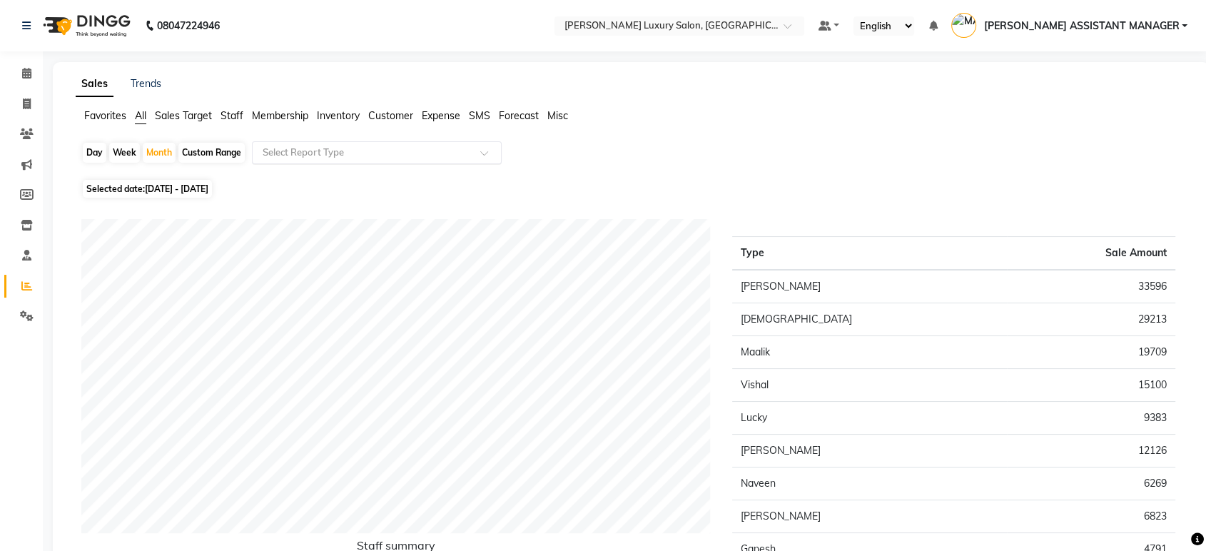
click at [373, 153] on input "text" at bounding box center [363, 153] width 206 height 14
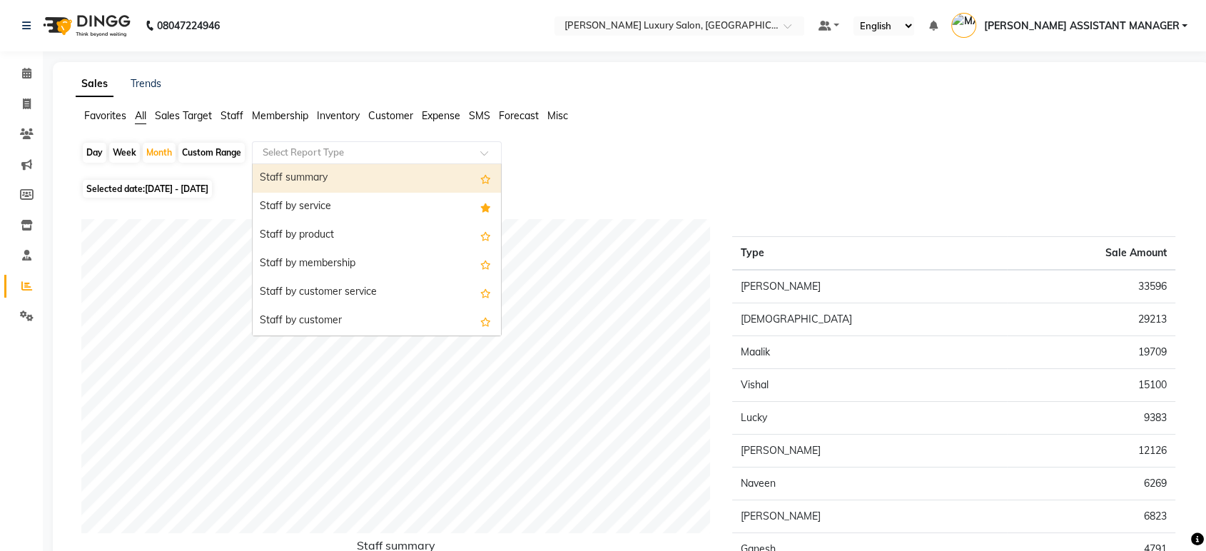
click at [368, 181] on div "Staff summary" at bounding box center [377, 178] width 248 height 29
select select "csv"
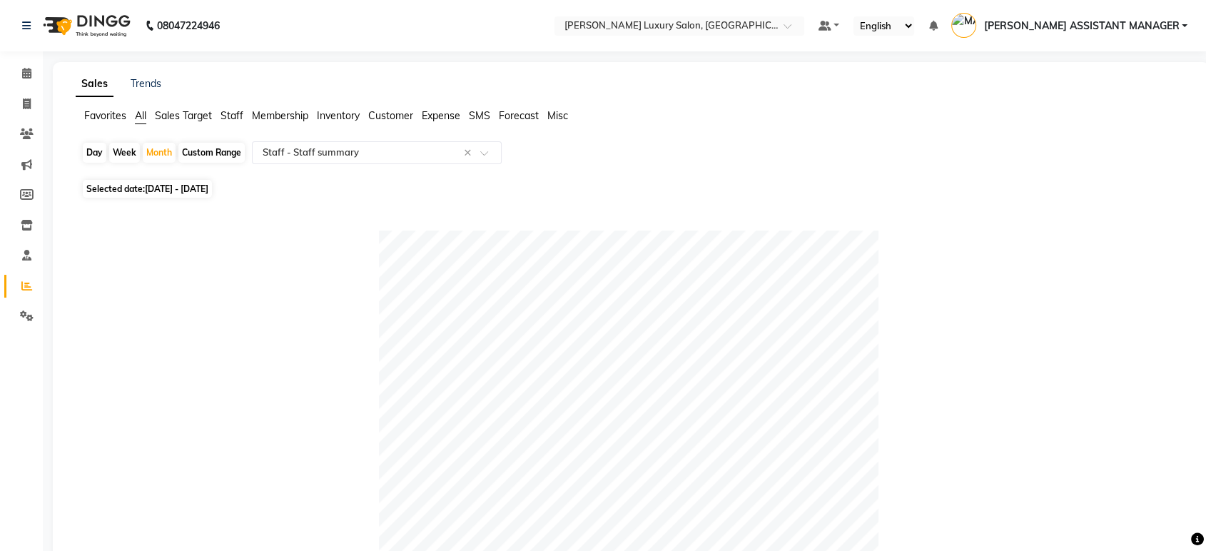
click at [406, 166] on div "Day Week Month Custom Range Select Report Type × Staff - Staff summary ×" at bounding box center [631, 158] width 1100 height 34
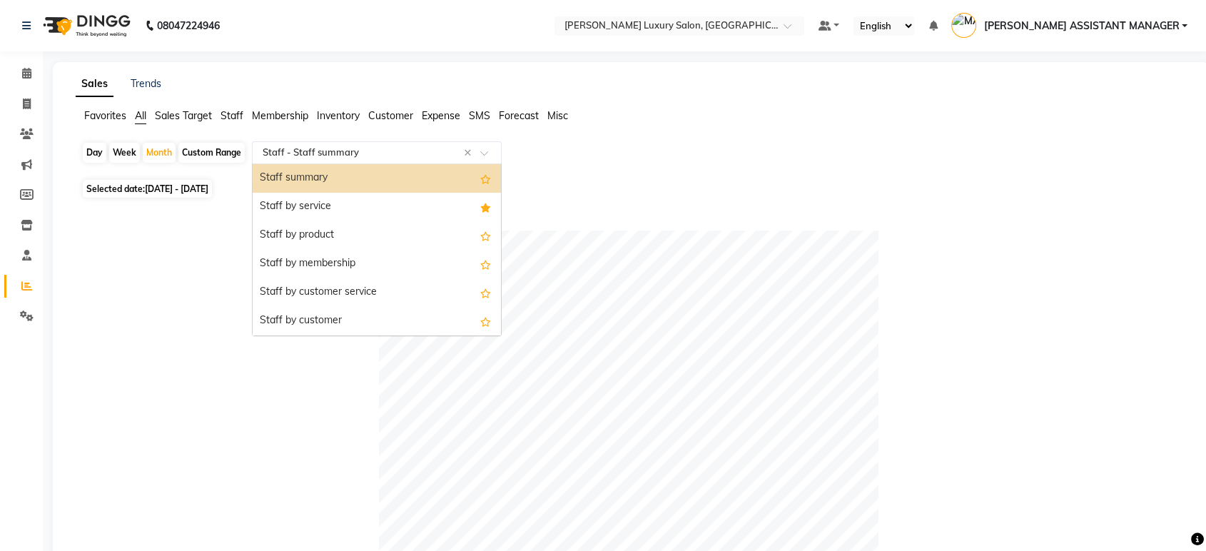
click at [400, 162] on div "Select Report Type × Staff - Staff summary ×" at bounding box center [377, 152] width 250 height 23
click at [383, 194] on div "Staff by service" at bounding box center [377, 207] width 248 height 29
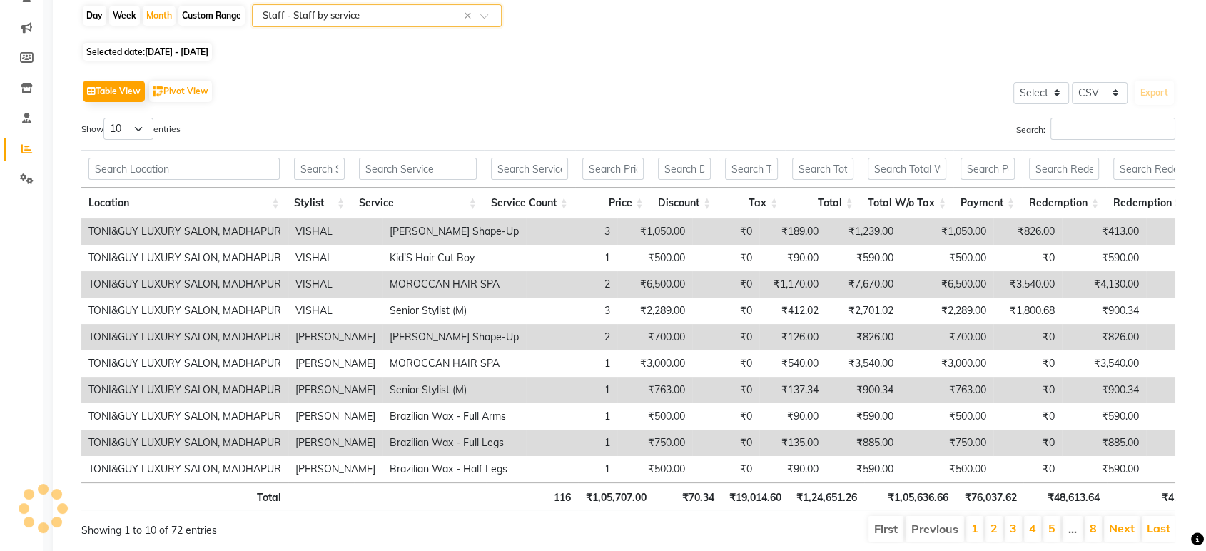
scroll to position [199, 0]
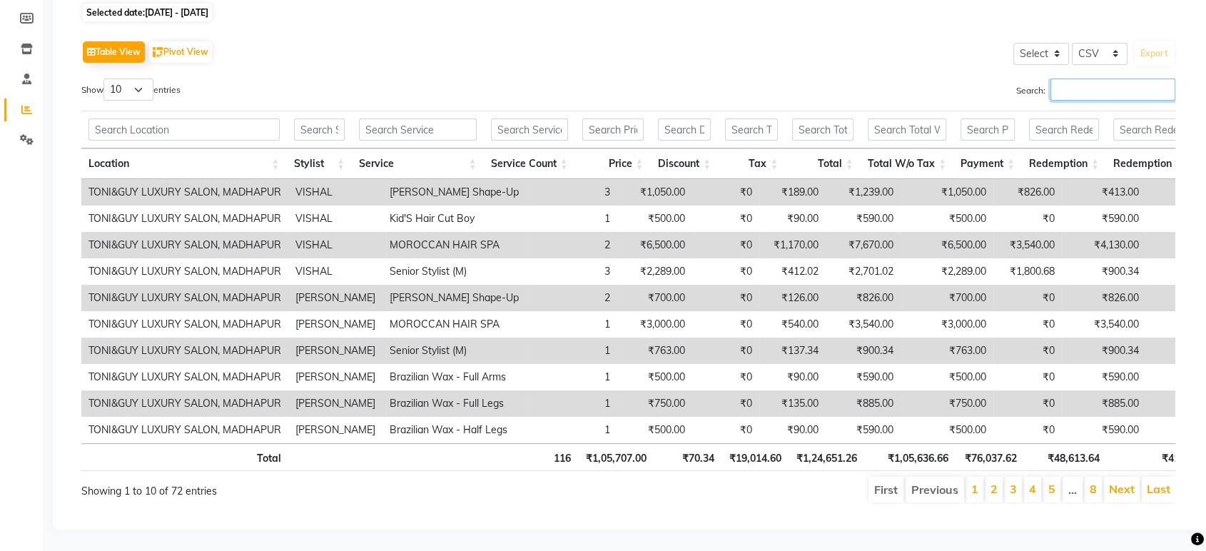
click at [1122, 79] on input "Search:" at bounding box center [1113, 90] width 125 height 22
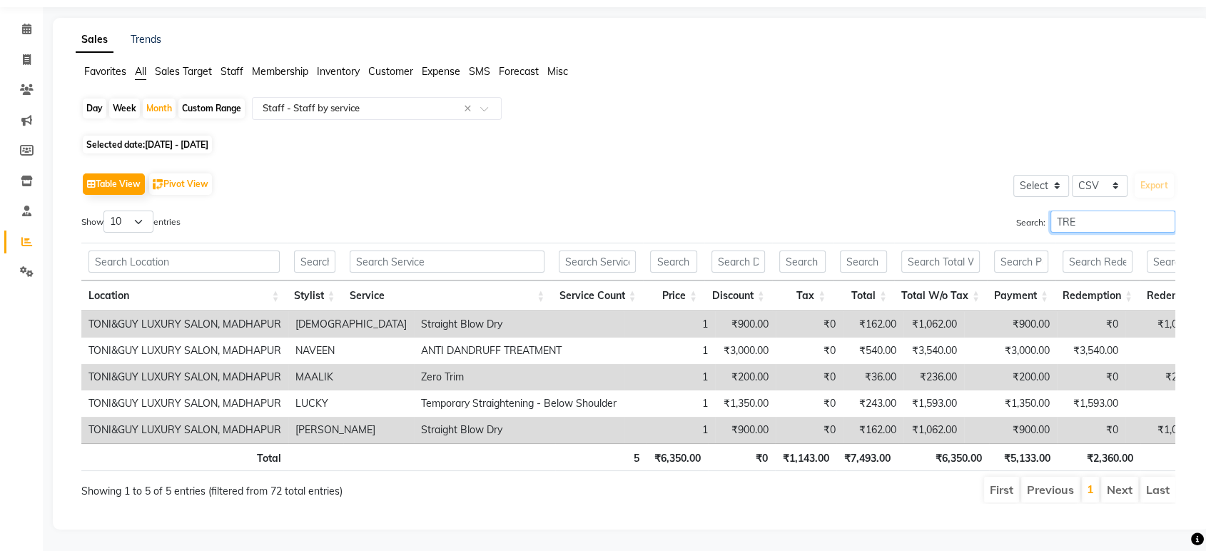
scroll to position [0, 0]
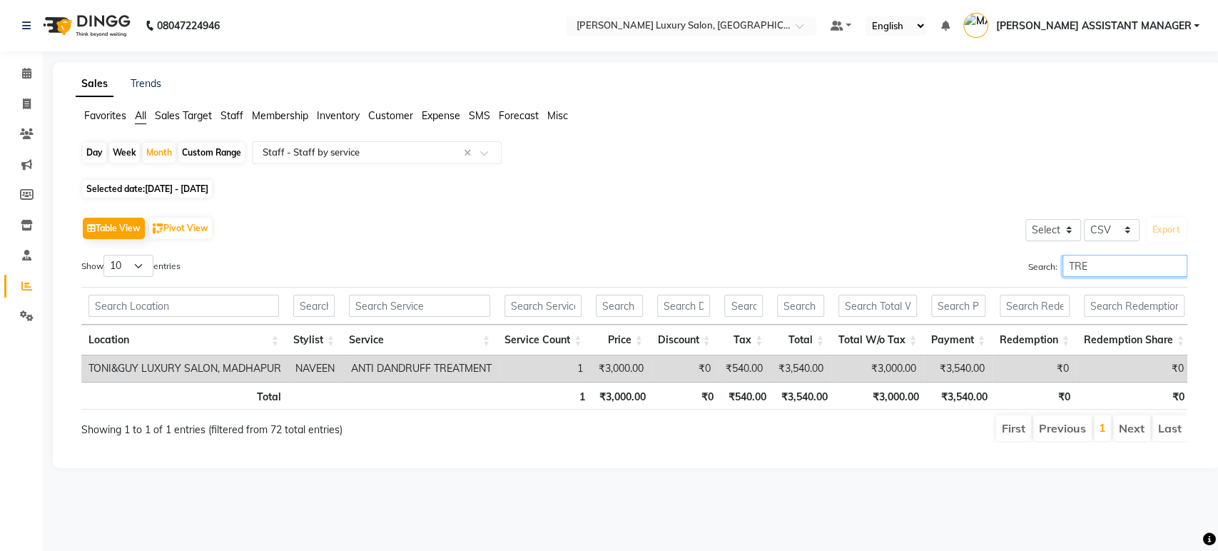
type input "TRE"
click at [1177, 264] on input "TRE" at bounding box center [1125, 266] width 125 height 22
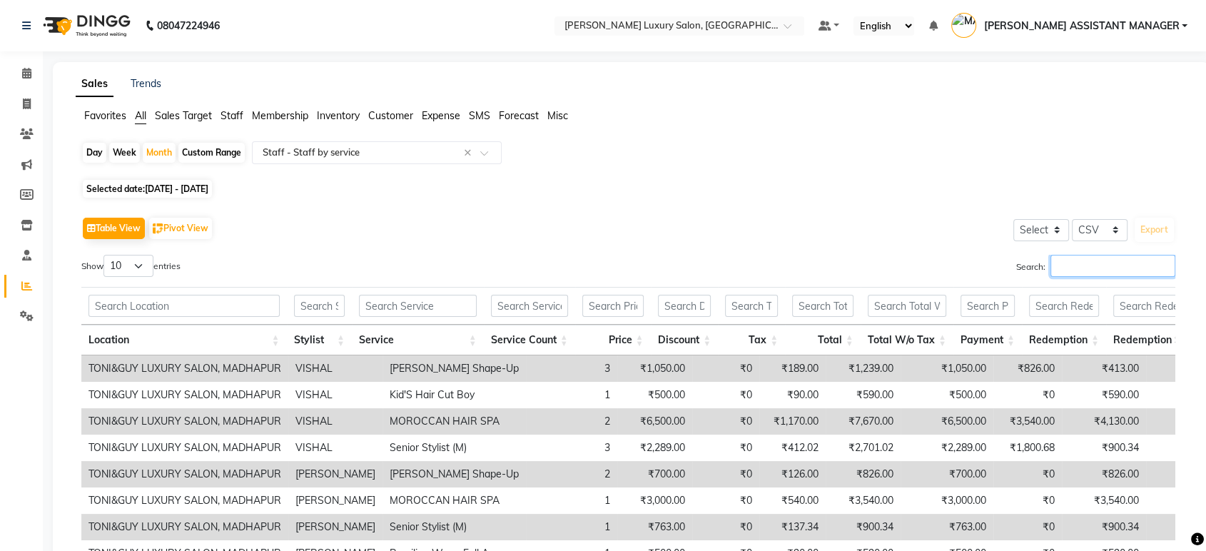
drag, startPoint x: 1166, startPoint y: 265, endPoint x: 1140, endPoint y: 266, distance: 25.7
click at [1165, 265] on input "Search:" at bounding box center [1113, 266] width 125 height 22
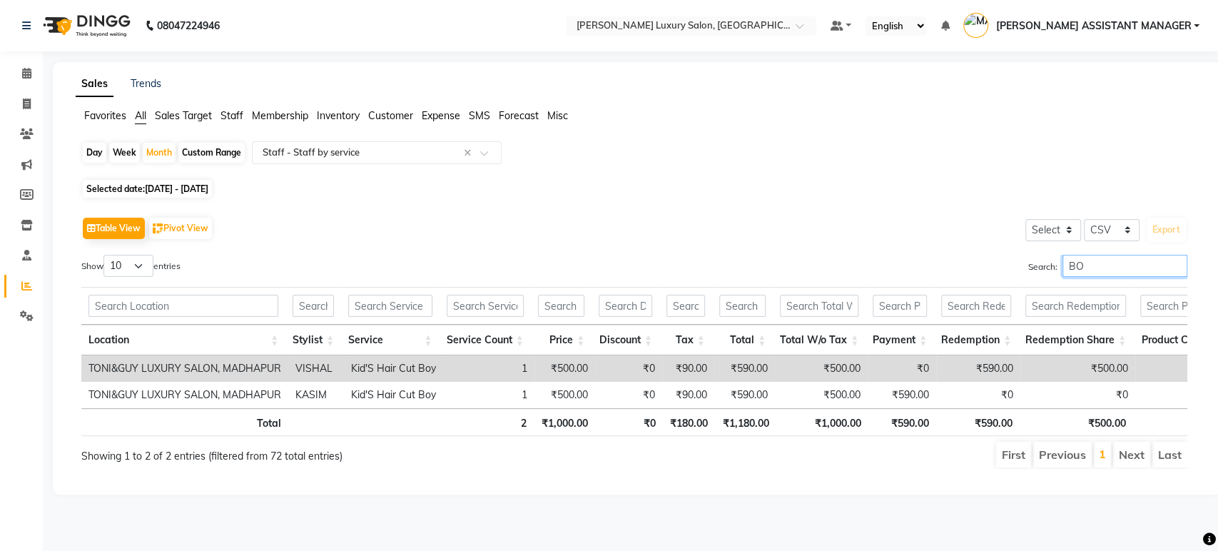
type input "B"
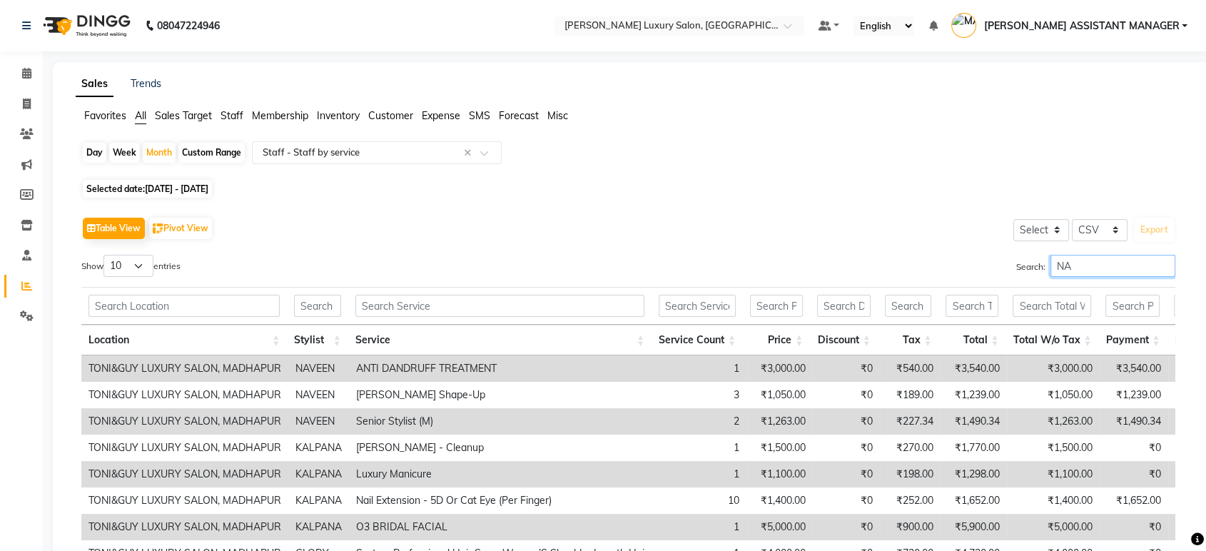
type input "N"
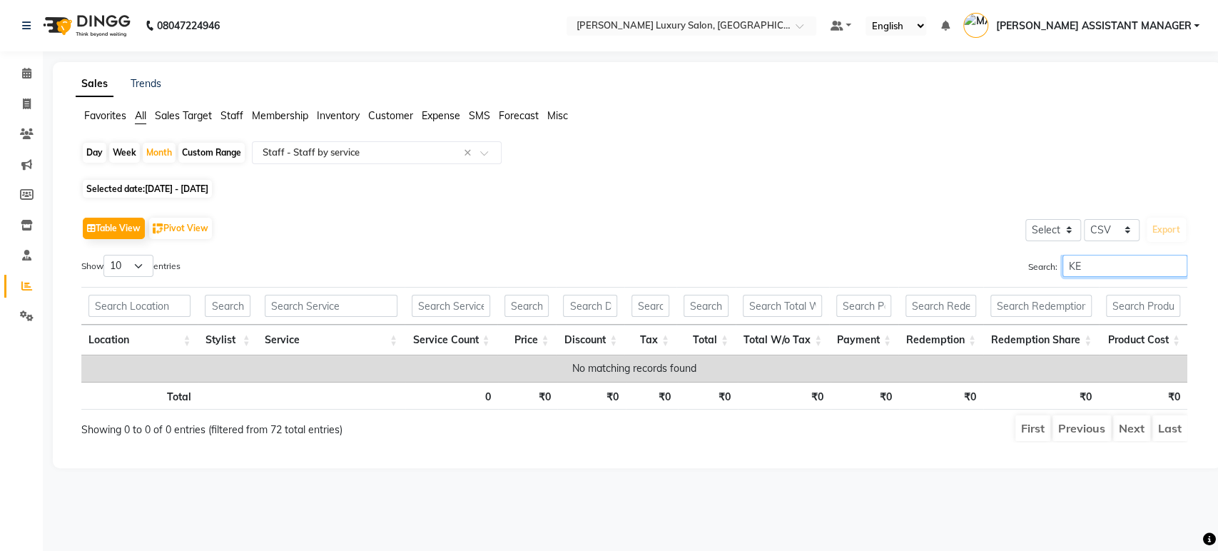
type input "K"
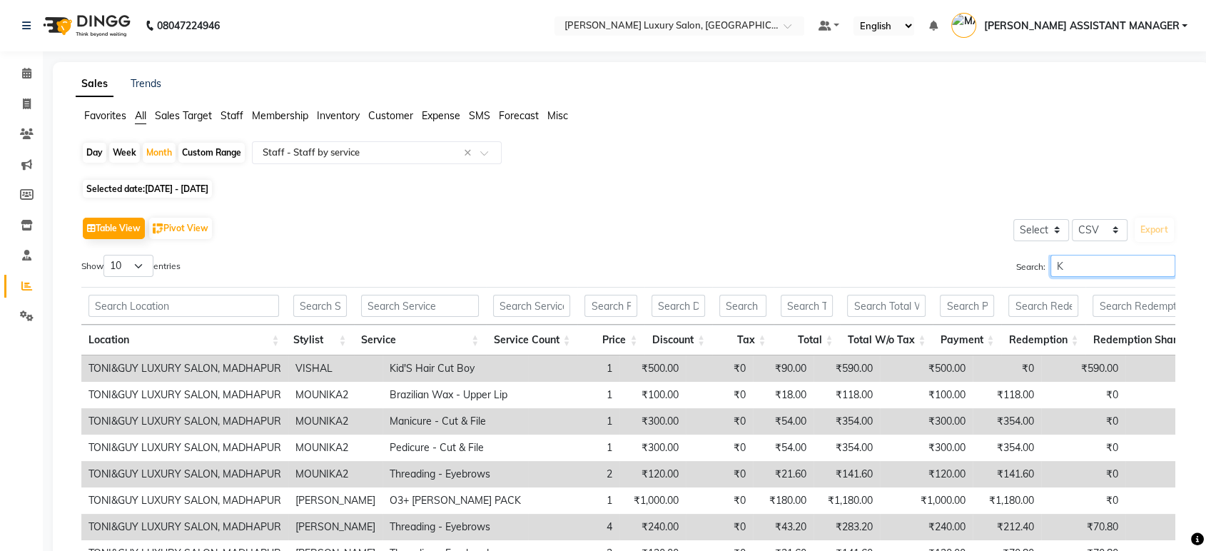
click at [1163, 265] on input "K" at bounding box center [1113, 266] width 125 height 22
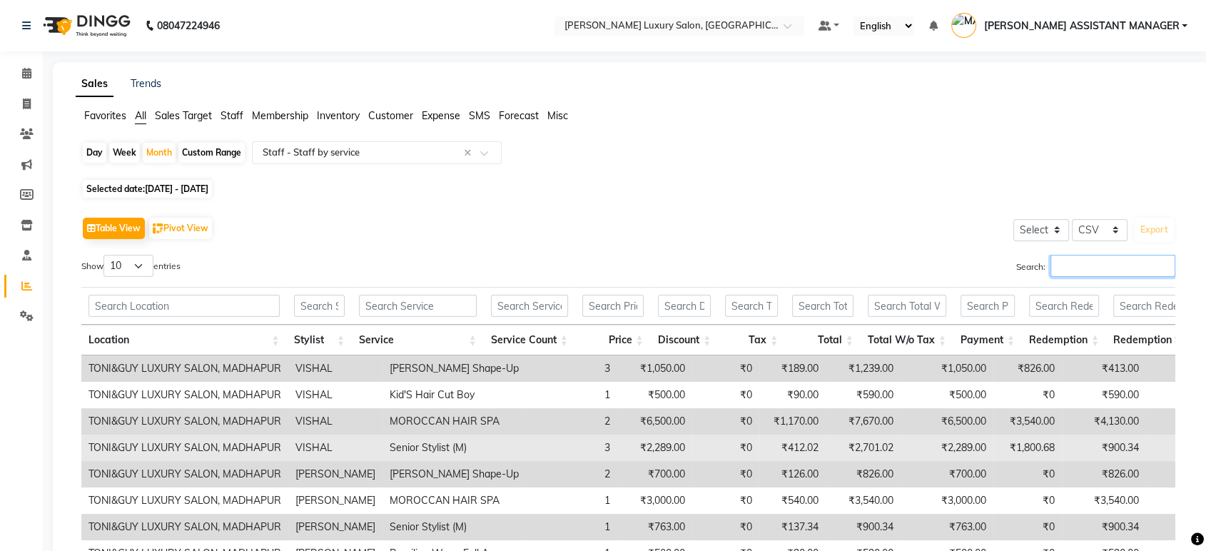
scroll to position [199, 0]
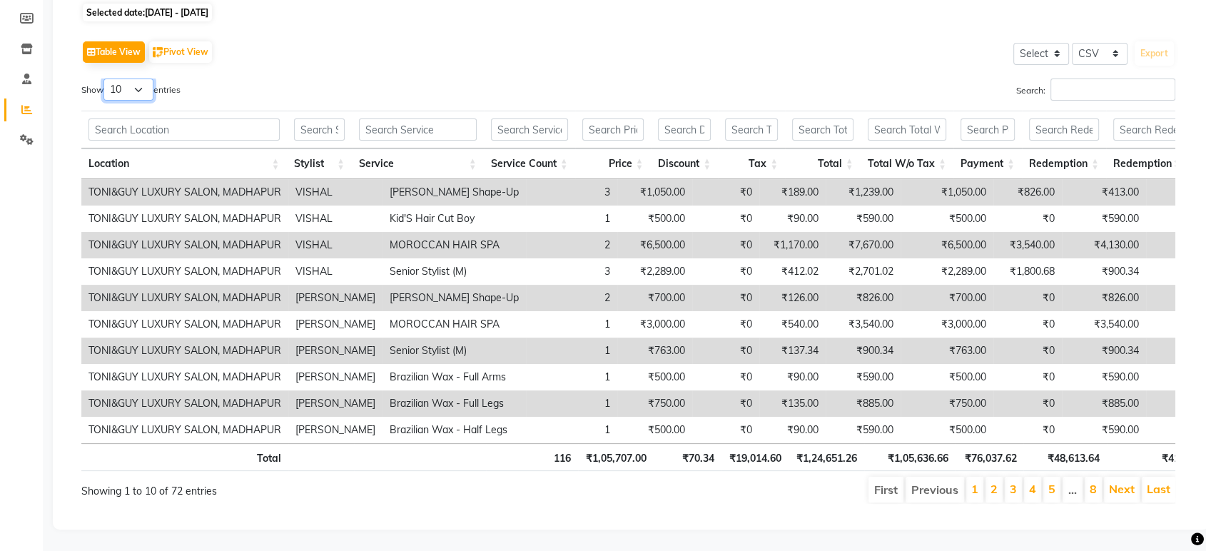
click at [125, 79] on select "10 25 50 100" at bounding box center [128, 90] width 50 height 22
select select "100"
click at [106, 79] on select "10 25 50 100" at bounding box center [128, 90] width 50 height 22
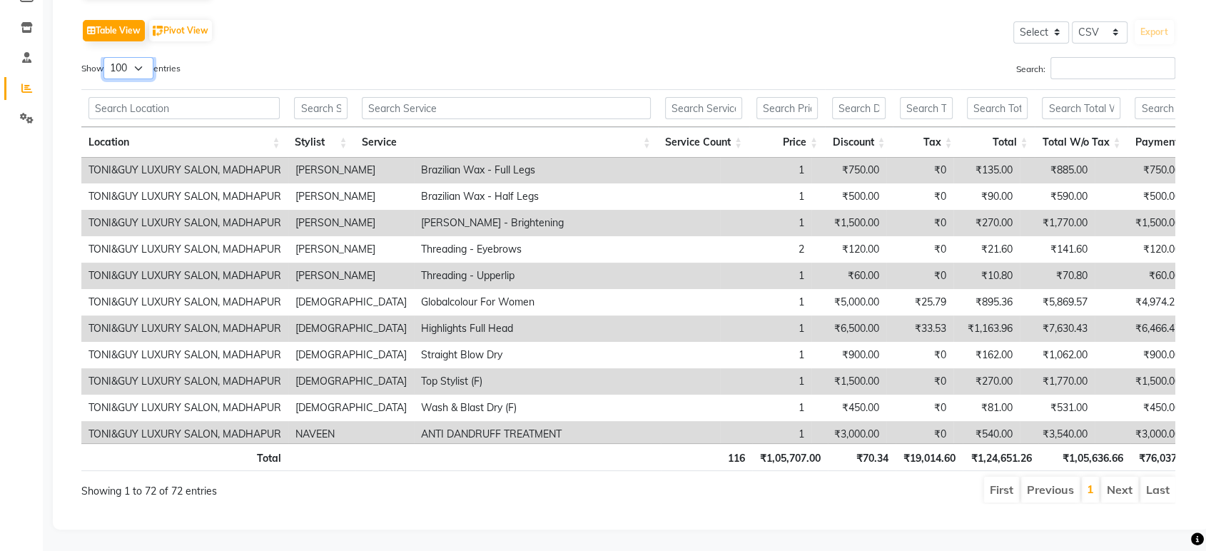
scroll to position [238, 0]
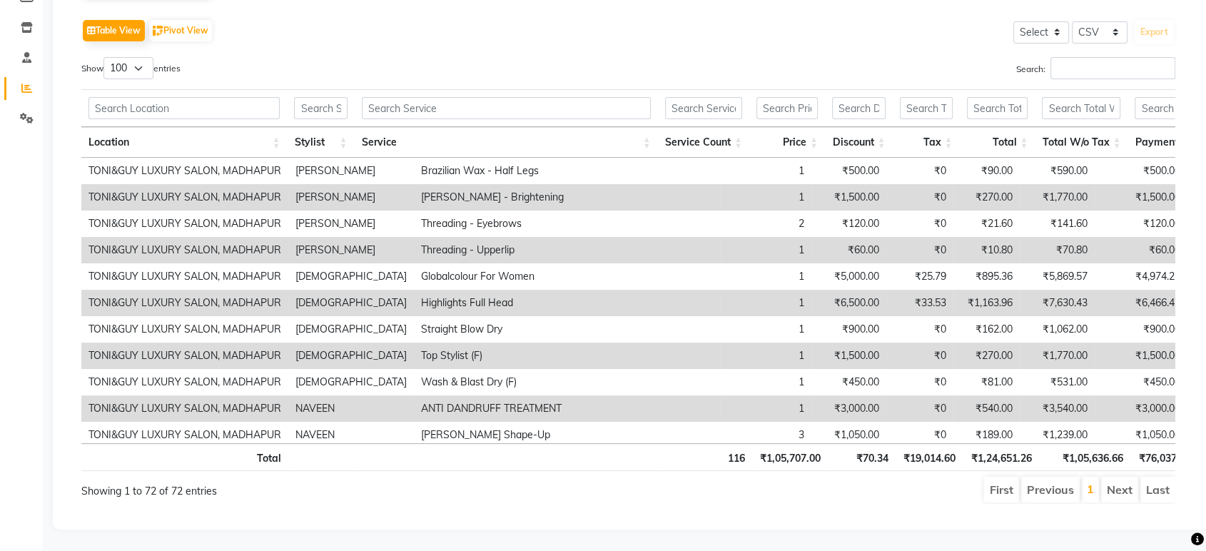
drag, startPoint x: 358, startPoint y: 299, endPoint x: 558, endPoint y: 311, distance: 200.9
click at [558, 311] on td "Highlights Full Head" at bounding box center [567, 303] width 306 height 26
click at [559, 310] on td "Highlights Full Head" at bounding box center [567, 303] width 306 height 26
click at [618, 52] on div "Table View Pivot View Select Select CSV PDF Export Show 10 25 50 100 entries Se…" at bounding box center [628, 260] width 1094 height 488
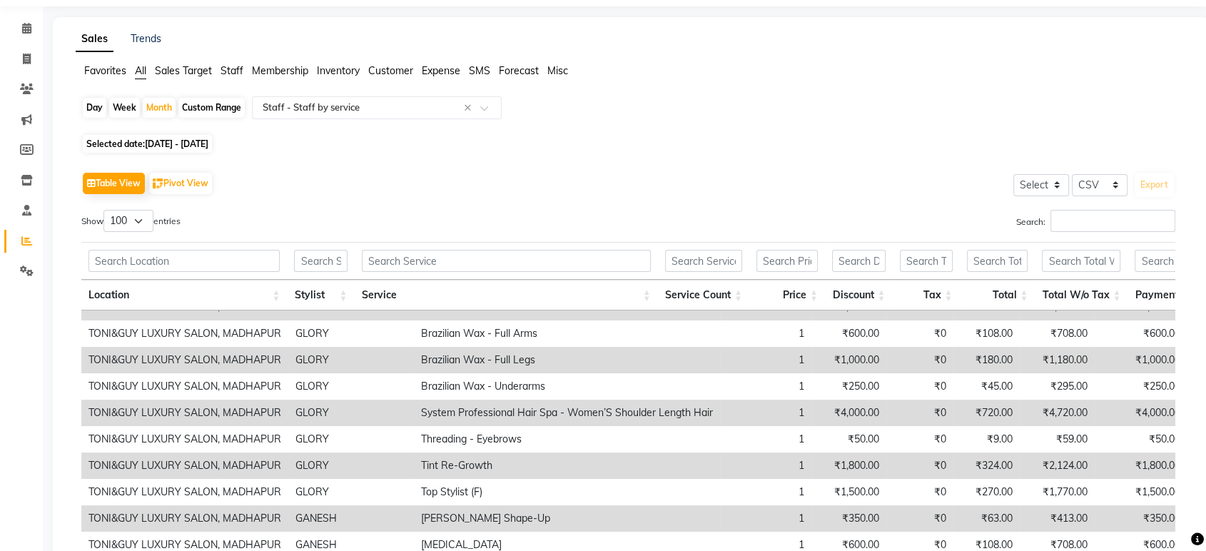
scroll to position [0, 0]
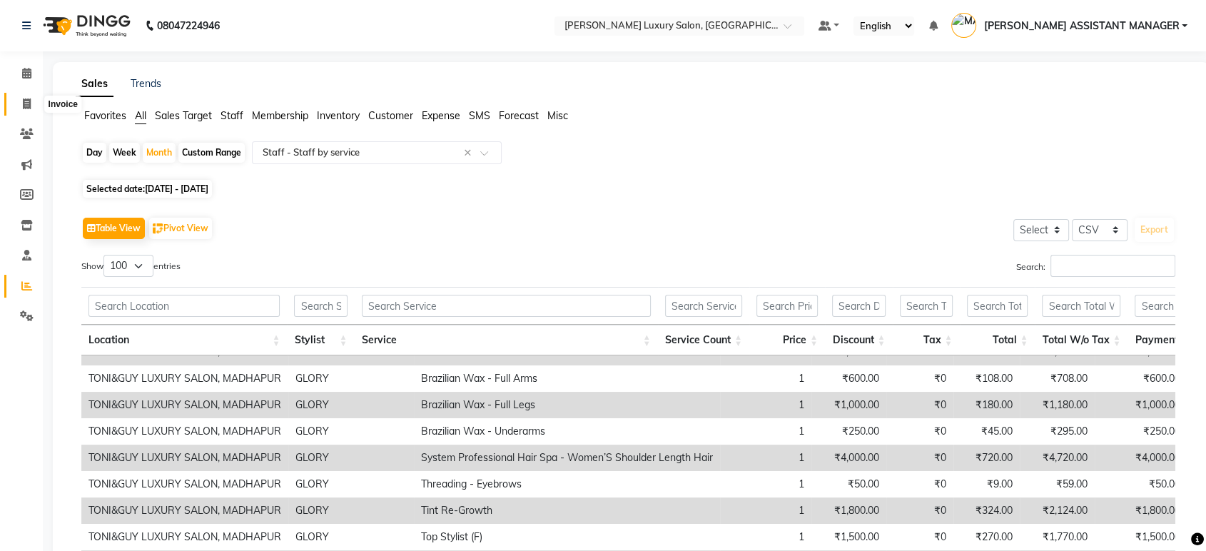
click at [26, 108] on icon at bounding box center [27, 103] width 8 height 11
select select "service"
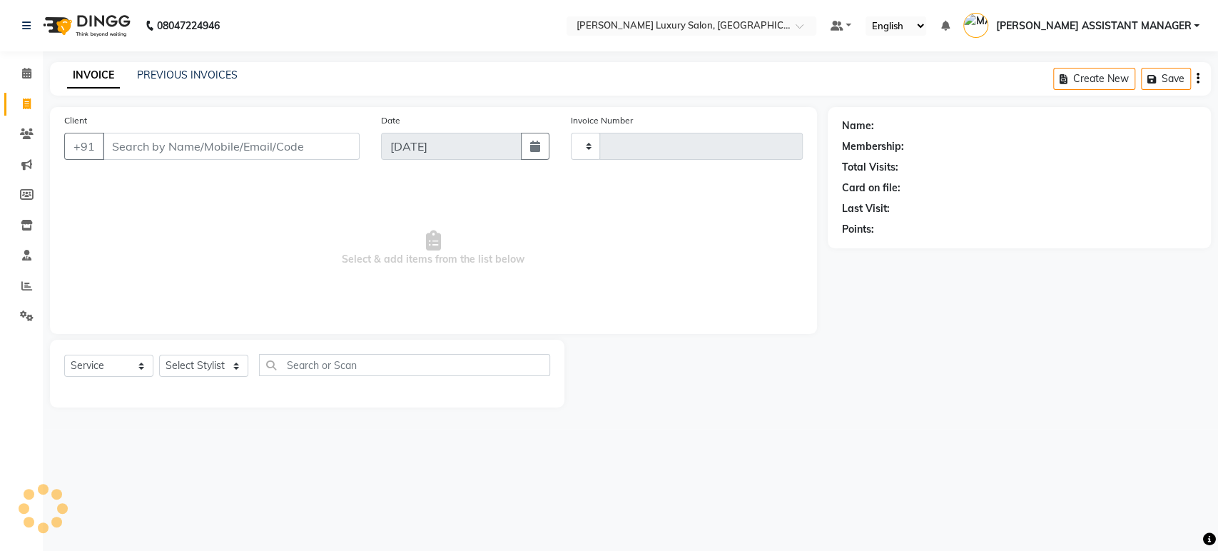
type input "4409"
select select "4712"
click at [192, 385] on div "Select Service Product Membership Package Voucher Prepaid Gift Card Select Styl…" at bounding box center [307, 371] width 486 height 34
click at [219, 350] on div "Select Service Product Membership Package Voucher Prepaid Gift Card Select Styl…" at bounding box center [307, 374] width 515 height 68
click at [217, 361] on select "Select Stylist ADITI ADITYA [PERSON_NAME] AHON [PERSON_NAME] [PERSON_NAME] [PER…" at bounding box center [218, 366] width 118 height 22
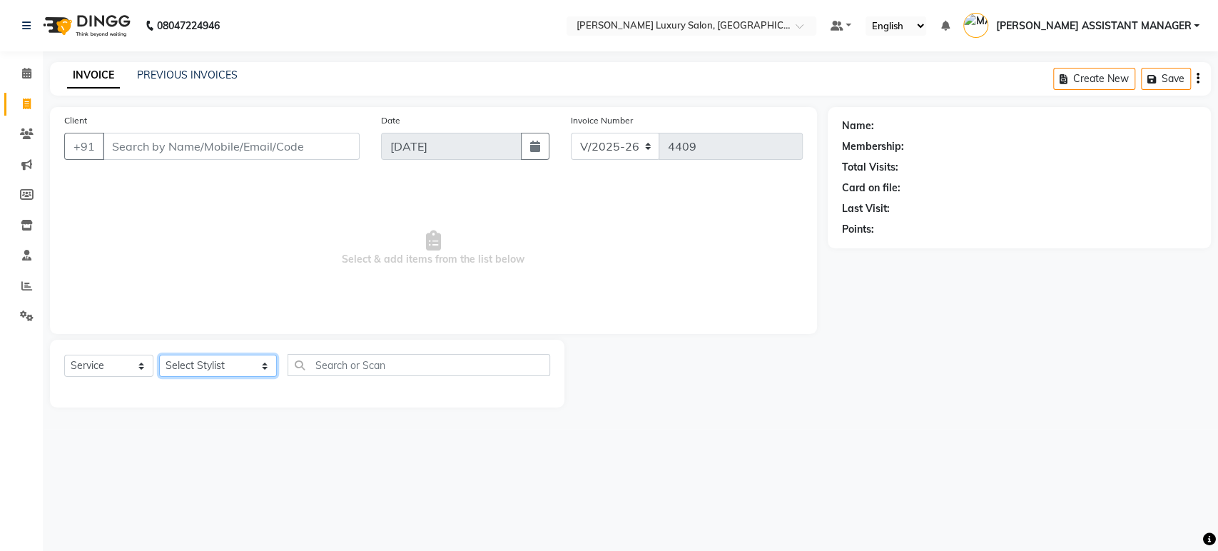
select select "90116"
click at [159, 355] on select "Select Stylist ADITI ADITYA [PERSON_NAME] AHON [PERSON_NAME] [PERSON_NAME] [PER…" at bounding box center [218, 366] width 118 height 22
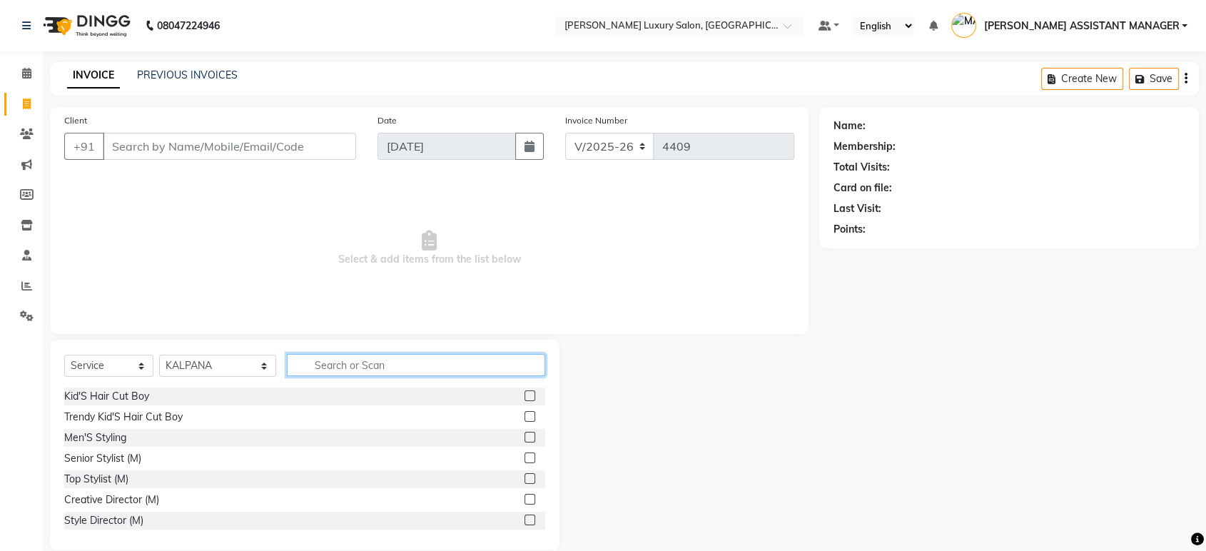
click at [360, 358] on input "text" at bounding box center [416, 365] width 258 height 22
type input "THRE"
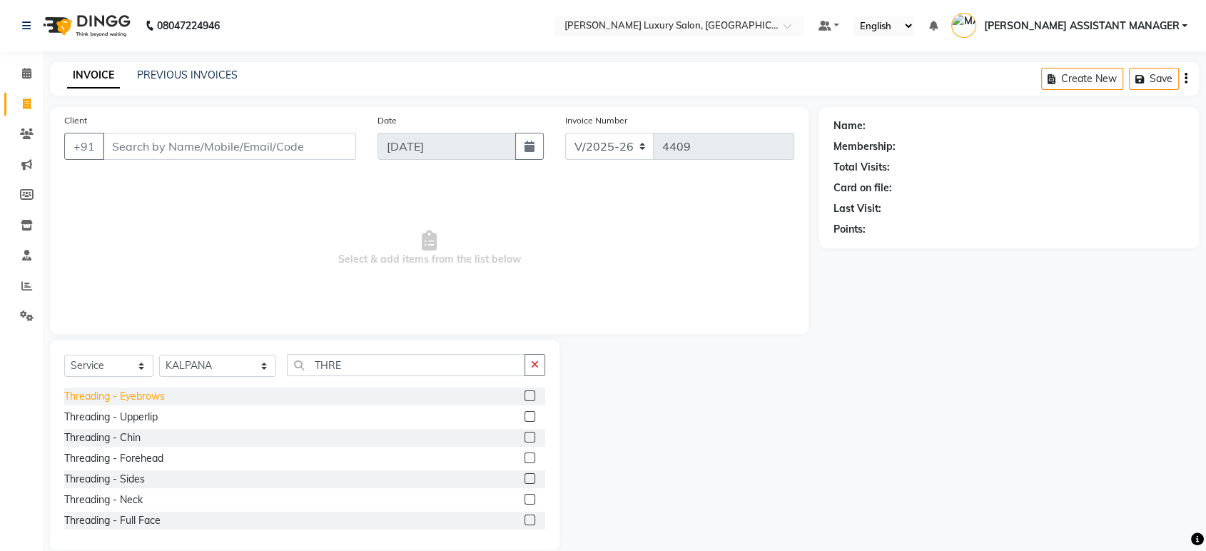
drag, startPoint x: 87, startPoint y: 397, endPoint x: 108, endPoint y: 397, distance: 21.4
click at [88, 397] on div "Threading - Eyebrows" at bounding box center [114, 396] width 101 height 15
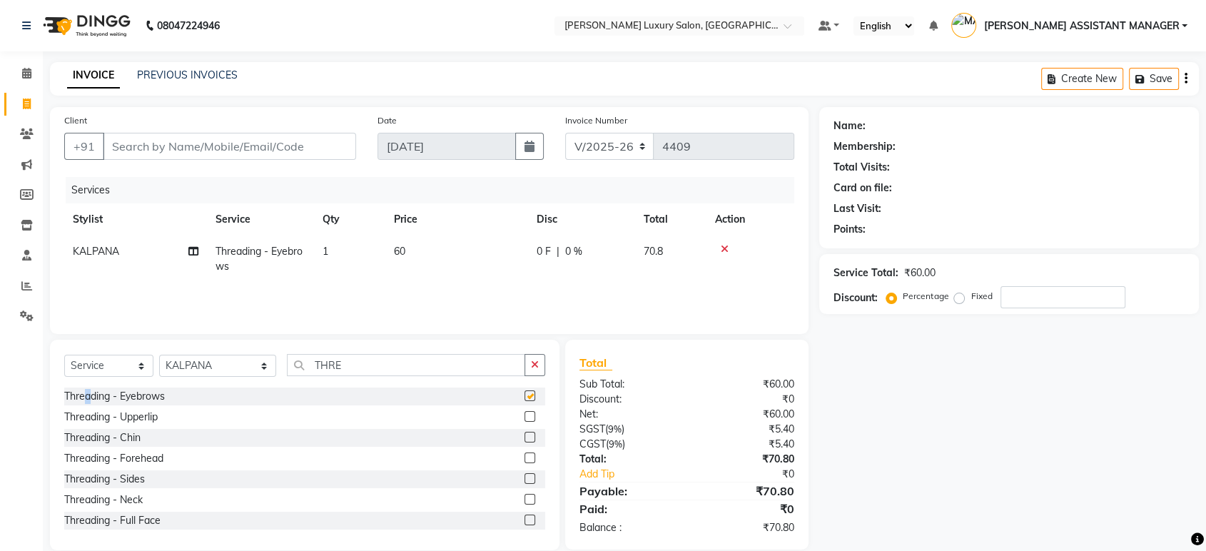
checkbox input "false"
drag, startPoint x: 527, startPoint y: 369, endPoint x: 383, endPoint y: 363, distance: 143.6
click at [517, 369] on div "THRE" at bounding box center [417, 365] width 258 height 22
click at [532, 335] on div "Client +91 Date 04-09-2025 Invoice Number V/2025 V/2025-26 4409 Services Stylis…" at bounding box center [429, 328] width 780 height 443
click at [529, 364] on button "button" at bounding box center [535, 365] width 21 height 22
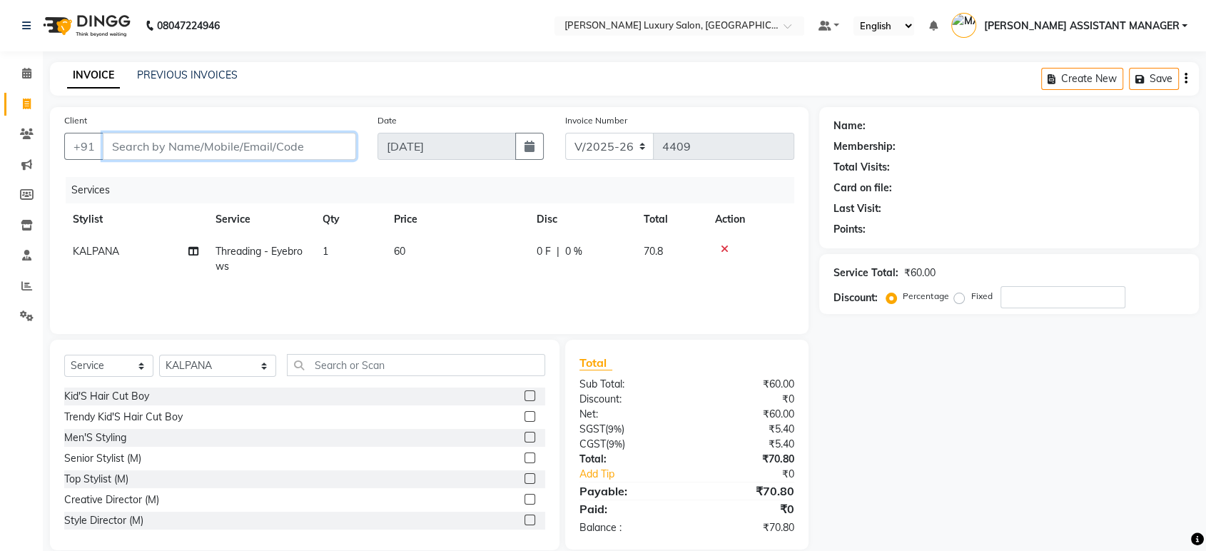
click at [302, 148] on input "Client" at bounding box center [229, 146] width 253 height 27
type input "9"
type input "0"
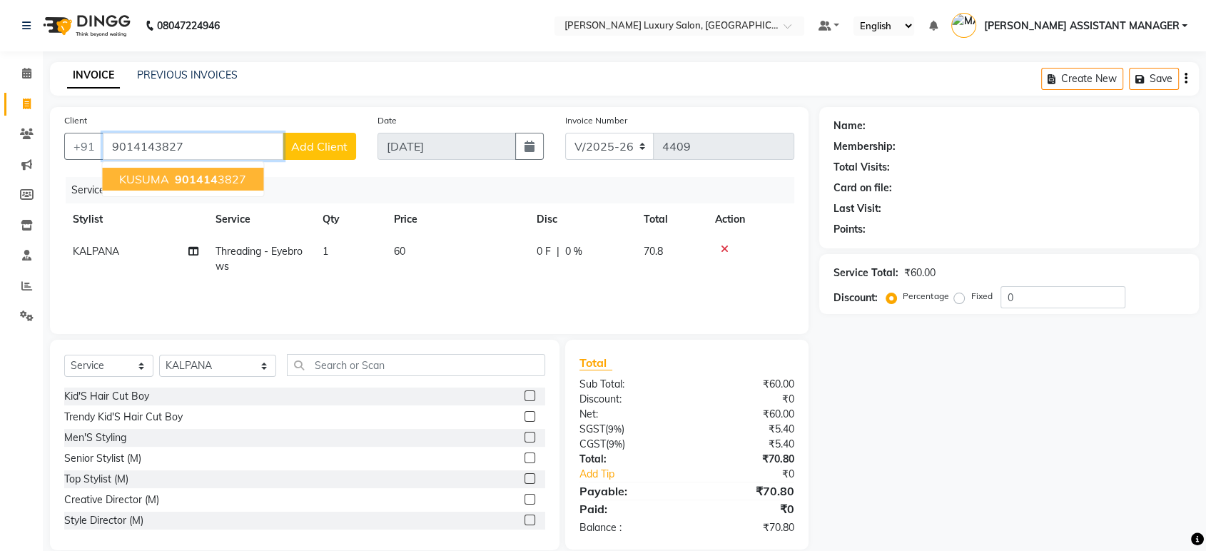
type input "9014143827"
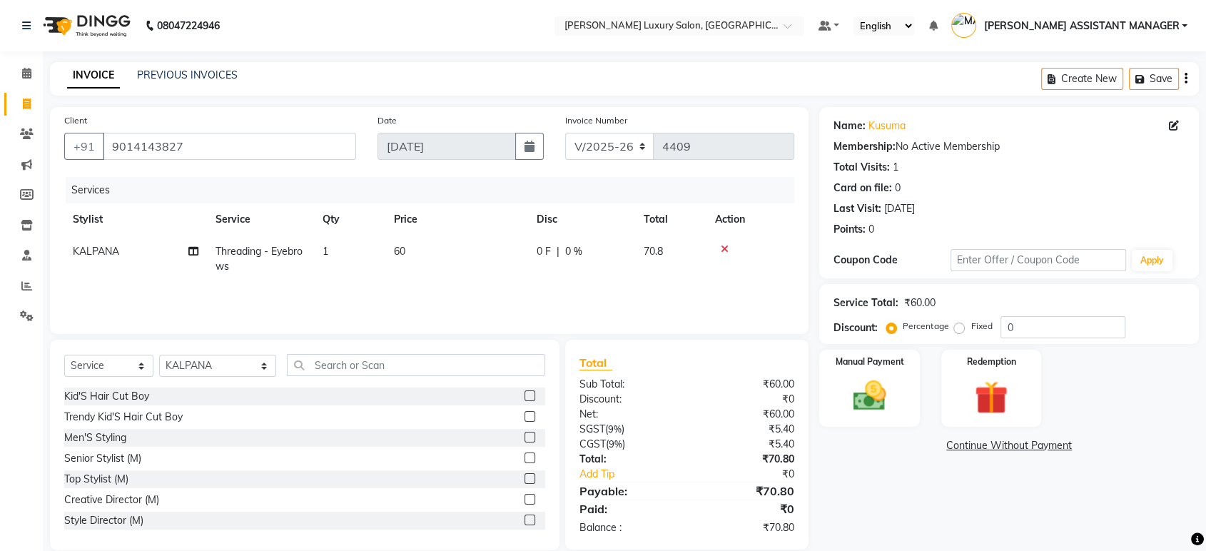
drag, startPoint x: 856, startPoint y: 373, endPoint x: 932, endPoint y: 409, distance: 84.6
click at [856, 372] on div "Manual Payment" at bounding box center [869, 388] width 100 height 77
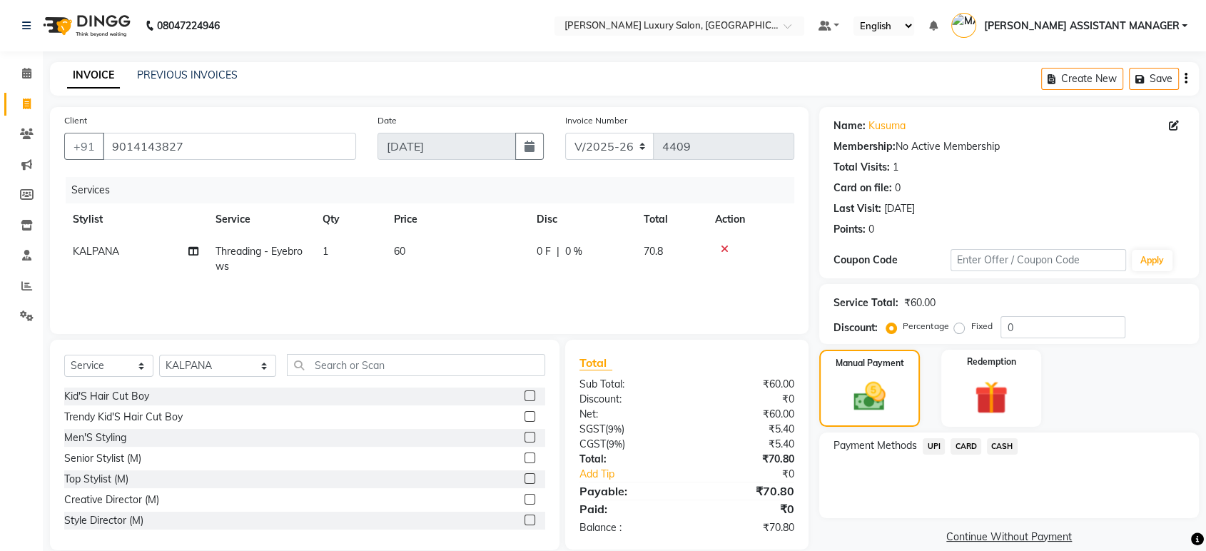
click at [925, 442] on span "UPI" at bounding box center [934, 446] width 22 height 16
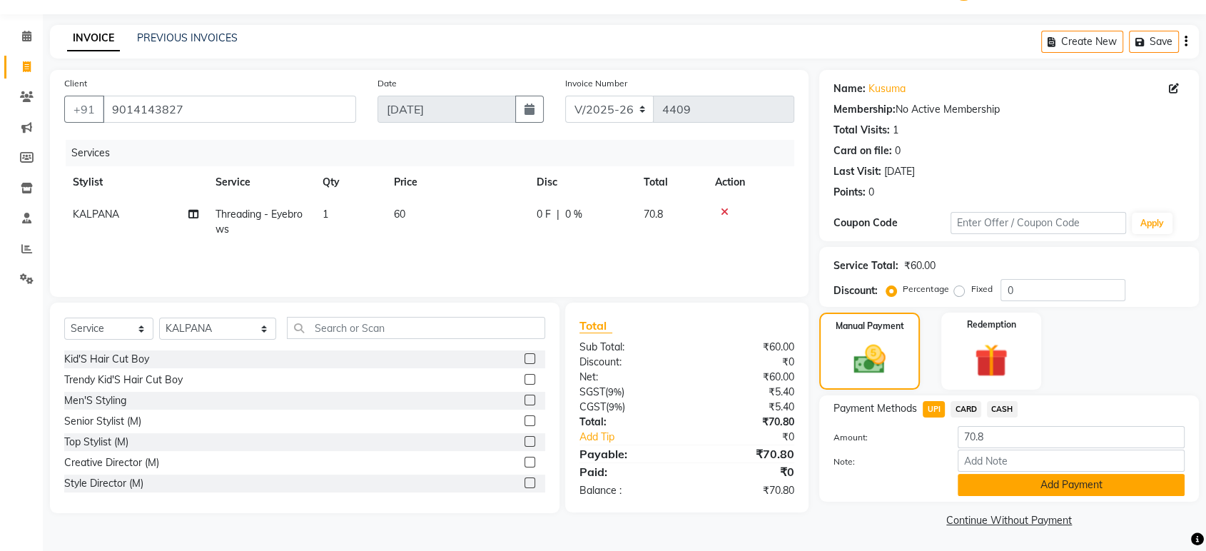
click at [1061, 486] on button "Add Payment" at bounding box center [1071, 485] width 227 height 22
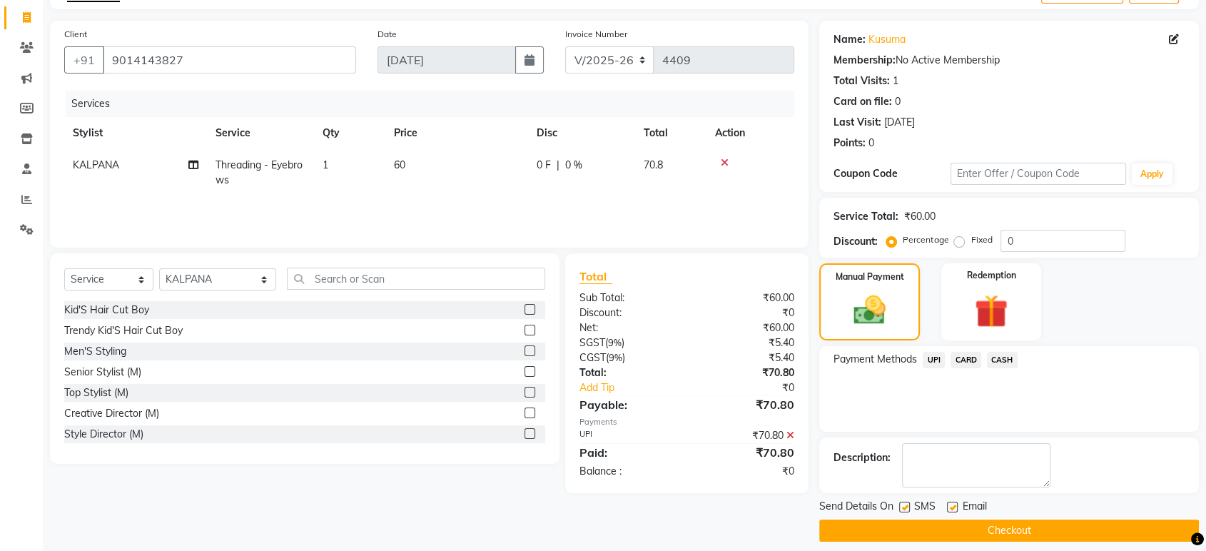
scroll to position [97, 0]
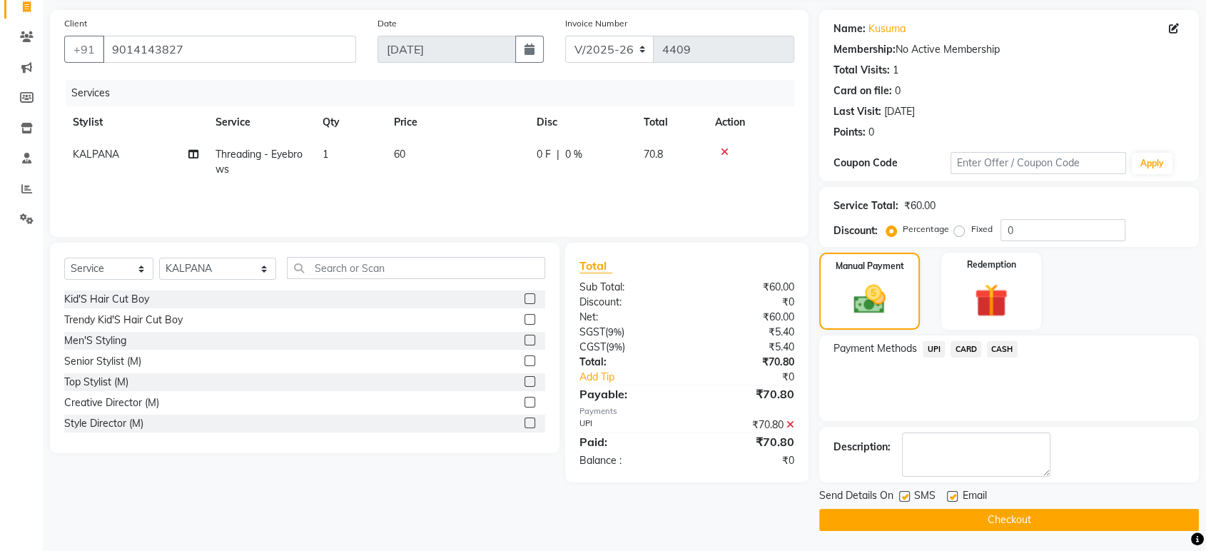
click at [1016, 510] on button "Checkout" at bounding box center [1009, 520] width 380 height 22
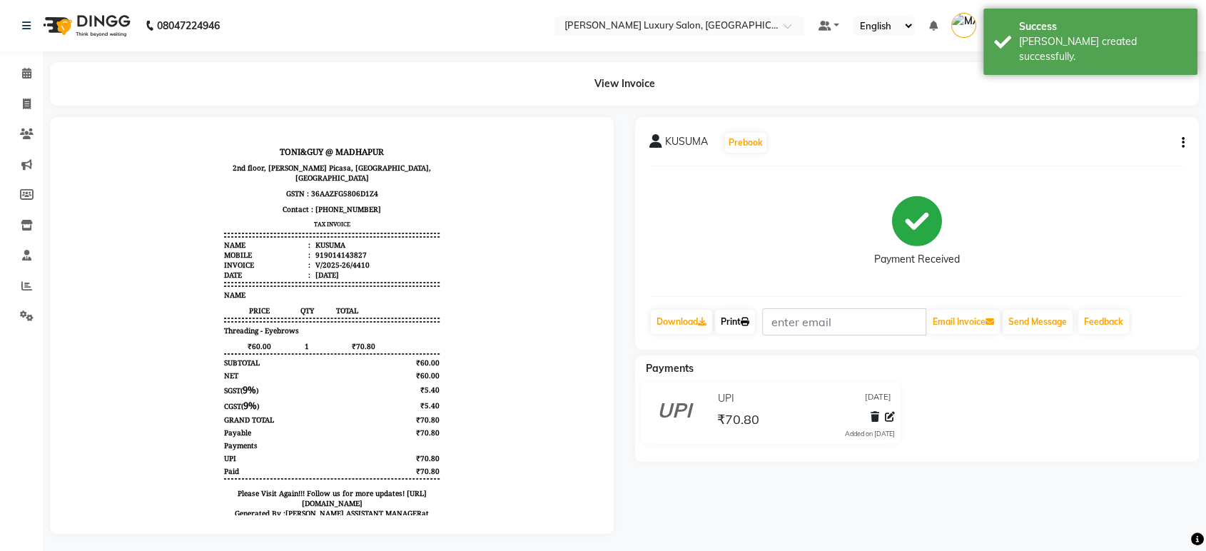
click at [755, 324] on link "Print" at bounding box center [735, 322] width 40 height 24
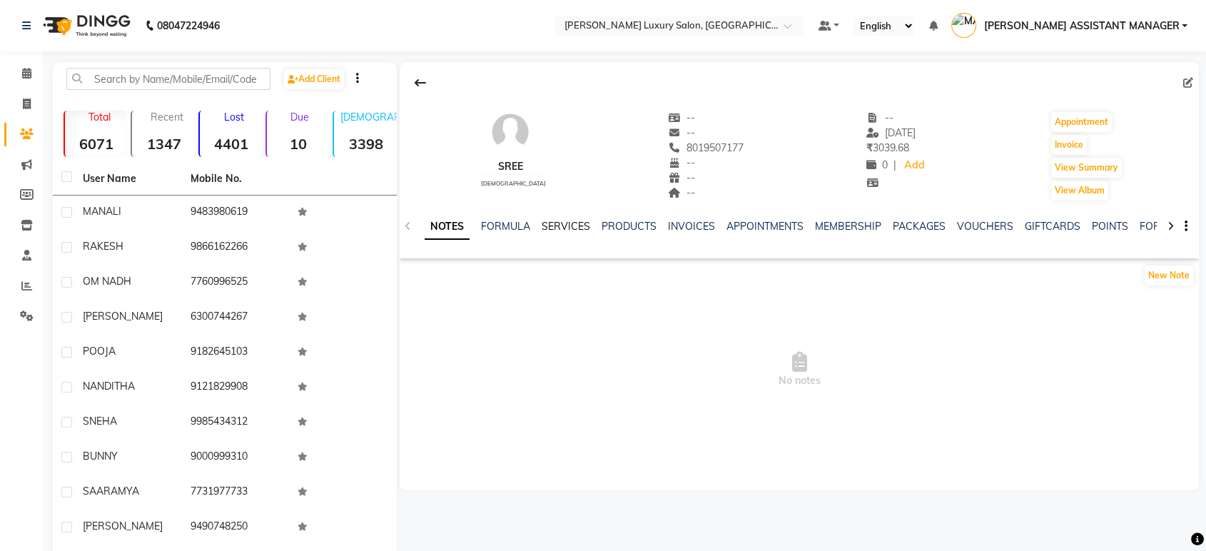
click at [555, 232] on link "SERVICES" at bounding box center [566, 226] width 49 height 13
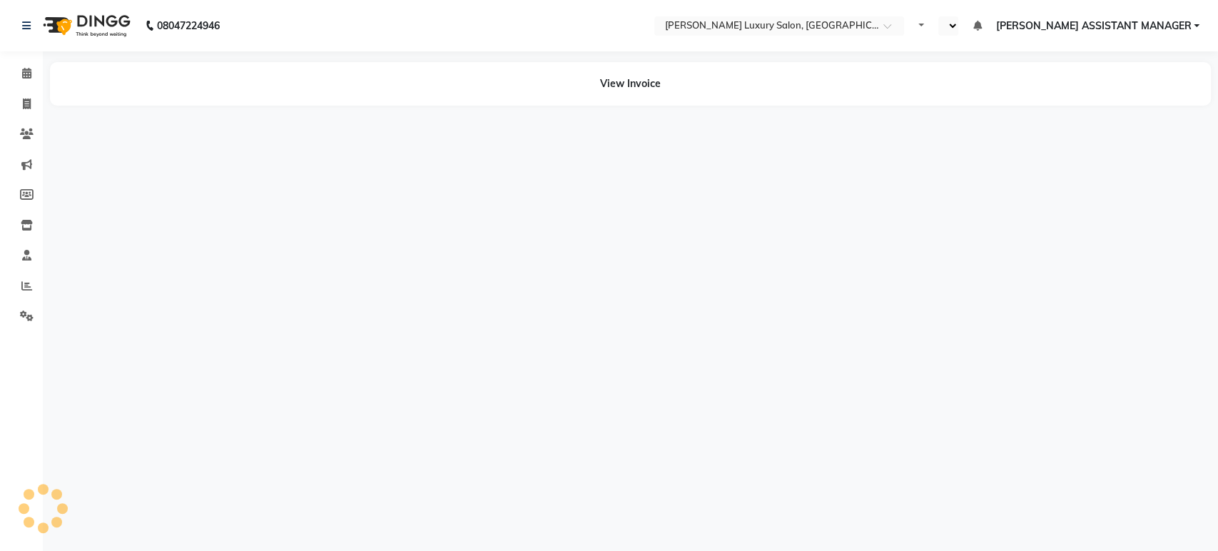
select select "en"
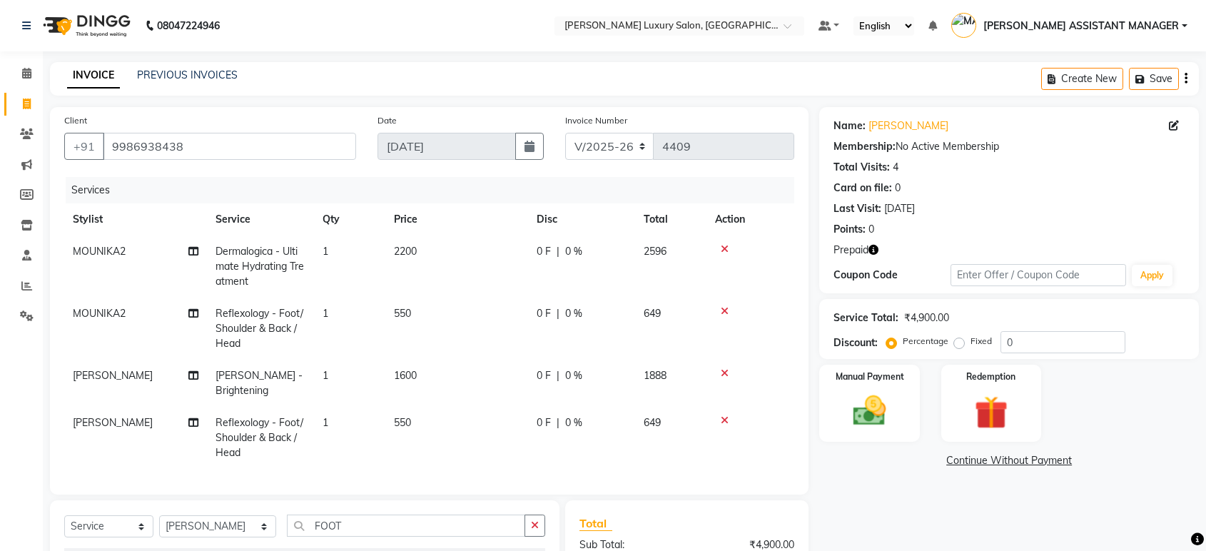
select select "4712"
select select "service"
select select "38537"
click at [872, 246] on icon "button" at bounding box center [874, 250] width 10 height 10
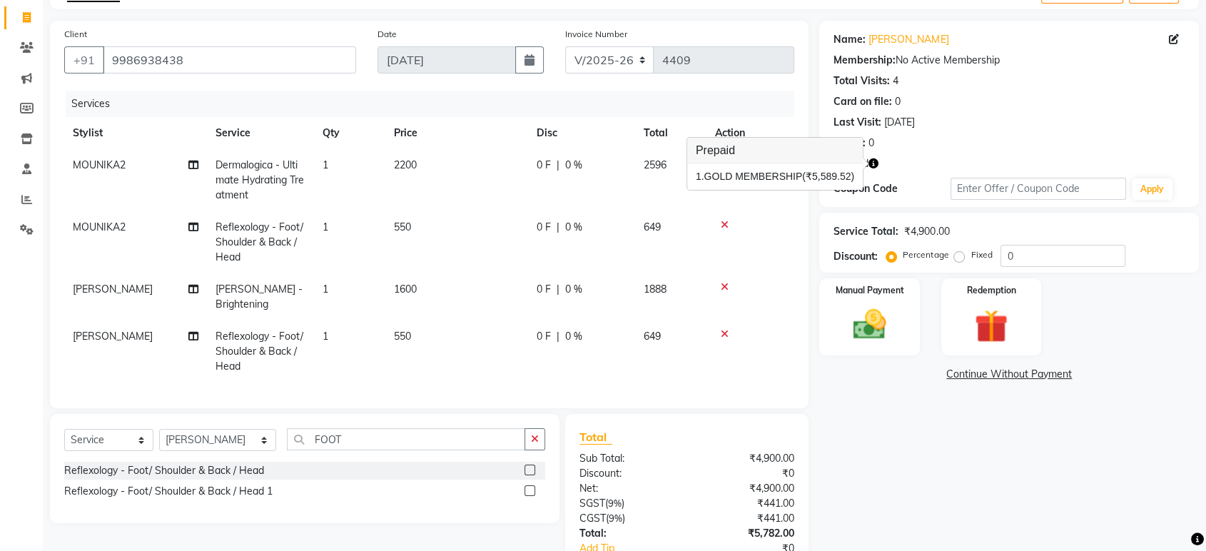
scroll to position [112, 0]
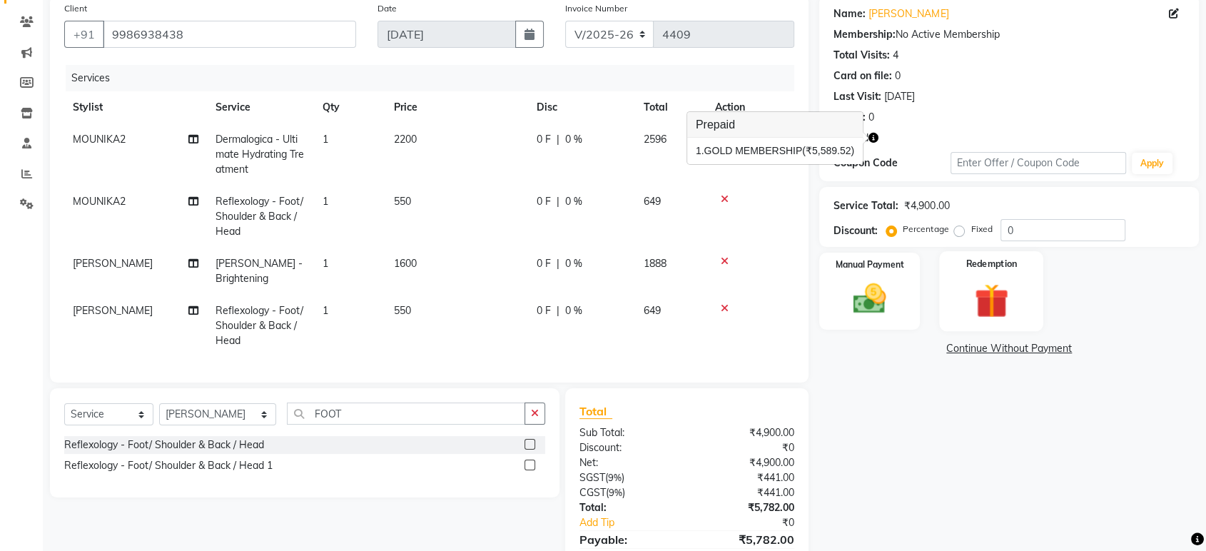
click at [976, 309] on img at bounding box center [991, 300] width 56 height 43
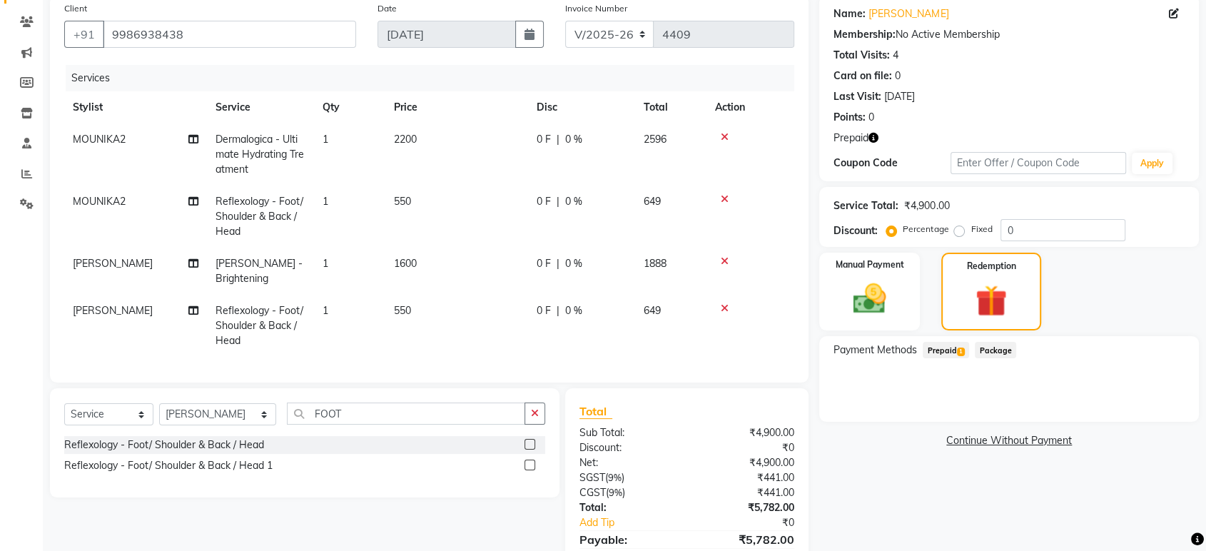
click at [940, 342] on span "Prepaid 1" at bounding box center [946, 350] width 46 height 16
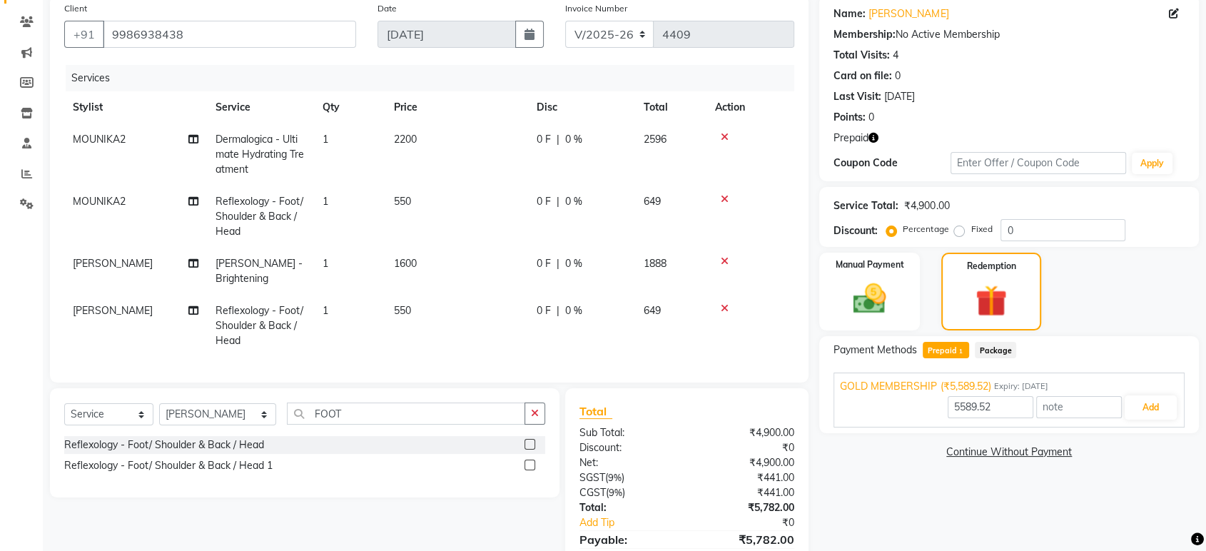
scroll to position [191, 0]
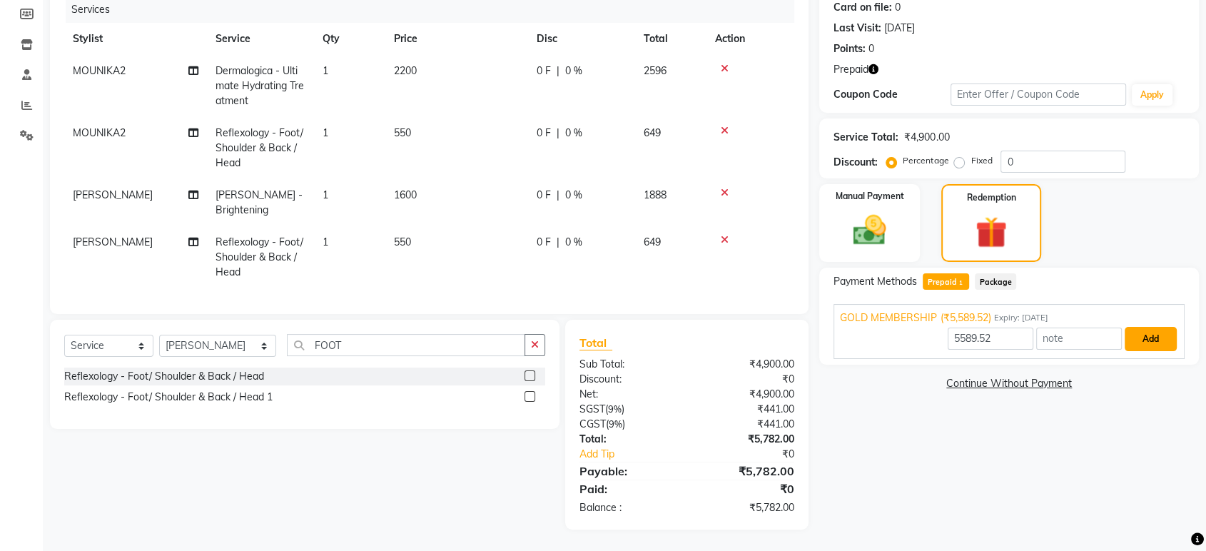
click at [1151, 333] on button "Add" at bounding box center [1151, 339] width 52 height 24
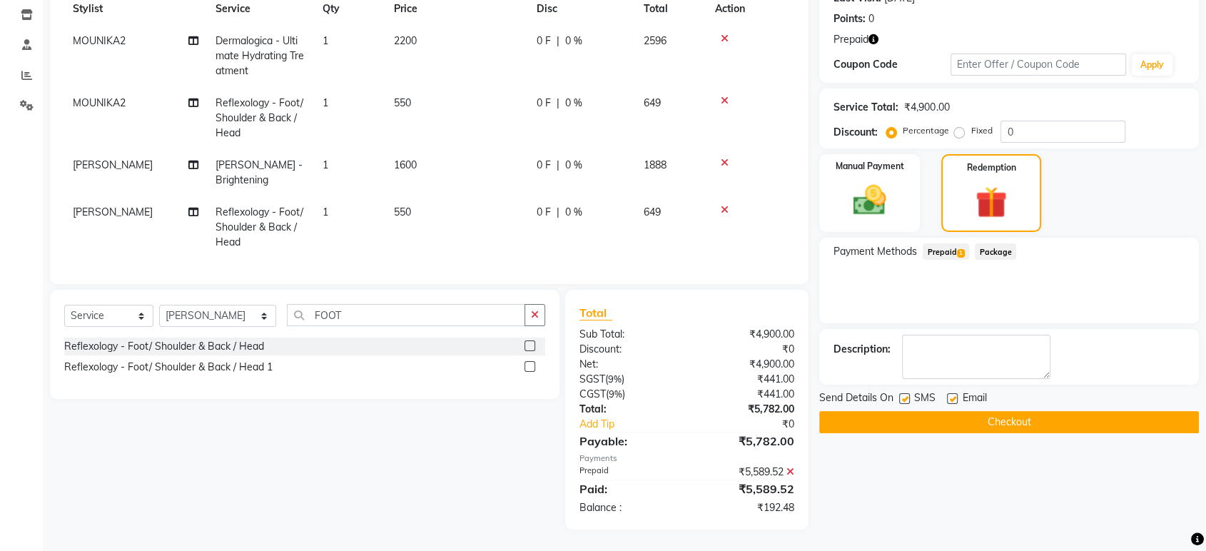
scroll to position [221, 0]
drag, startPoint x: 872, startPoint y: 386, endPoint x: 971, endPoint y: 495, distance: 147.0
click at [971, 500] on div "Name: [PERSON_NAME] Membership: No Active Membership Total Visits: 4 Card on fi…" at bounding box center [1014, 213] width 390 height 633
click at [954, 243] on span "Prepaid 1" at bounding box center [946, 251] width 46 height 16
click at [1108, 295] on div "₹5,589.52 Applied" at bounding box center [1009, 302] width 338 height 15
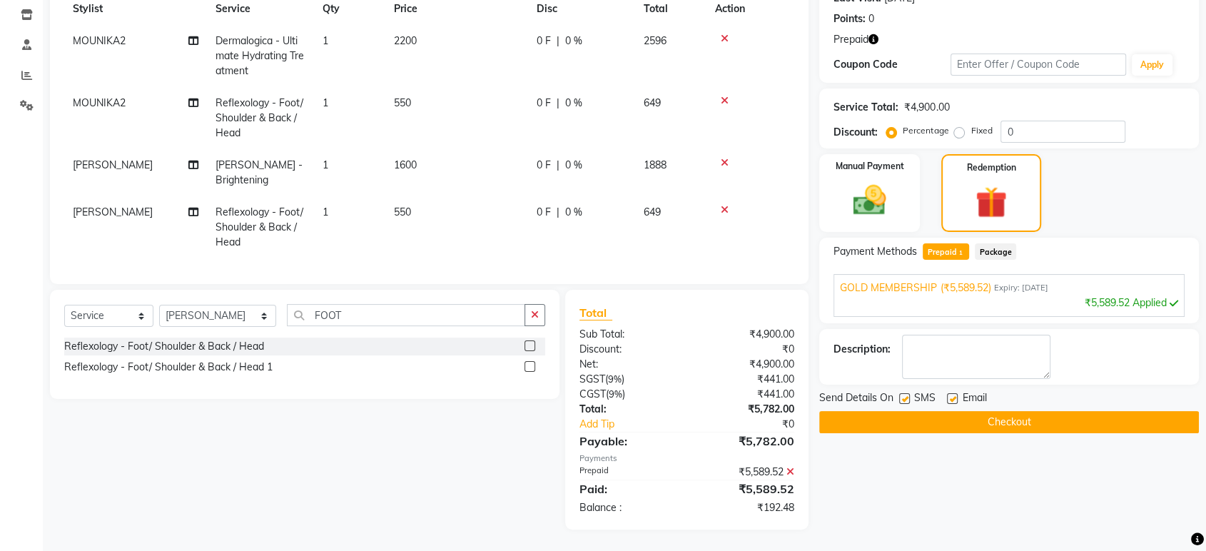
click at [1110, 301] on div "GOLD MEMBERSHIP (₹5,589.52) Expiry: [DATE] ₹5,589.52 Applied" at bounding box center [1009, 295] width 351 height 43
click at [881, 181] on img at bounding box center [869, 201] width 56 height 40
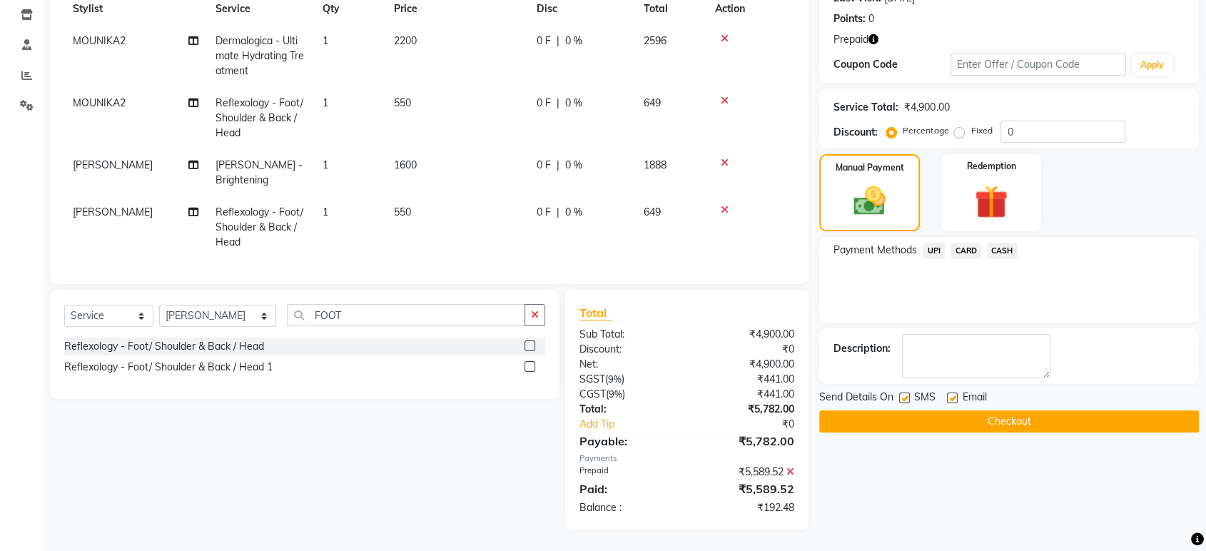
click at [932, 243] on span "UPI" at bounding box center [934, 251] width 22 height 16
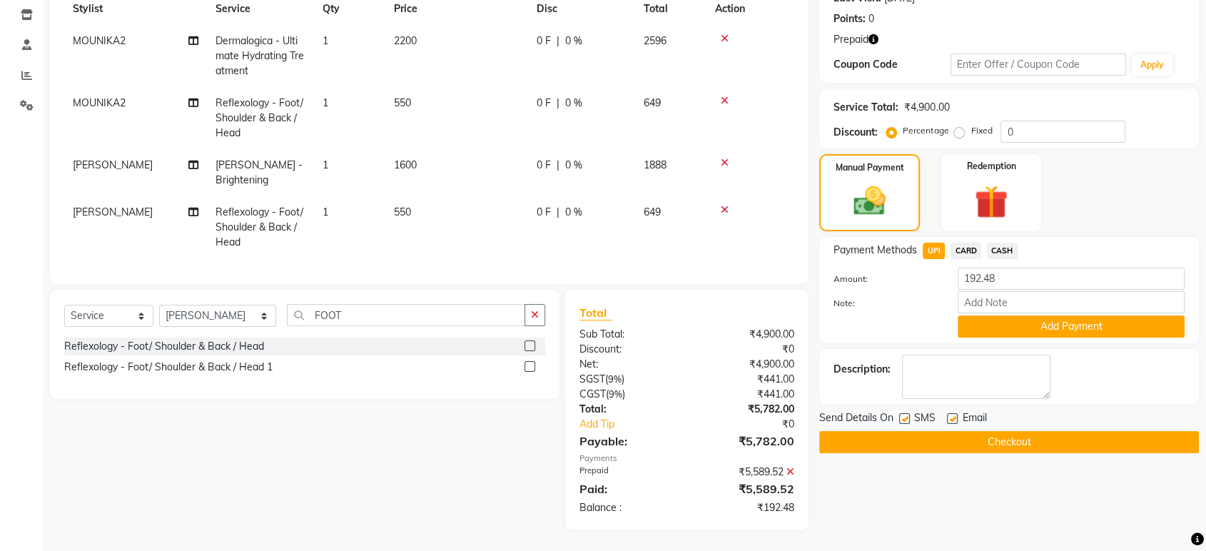
click at [1105, 327] on div "Payment Methods UPI CARD CASH Amount: 192.48 Note: Add Payment" at bounding box center [1009, 290] width 380 height 106
click at [1096, 315] on button "Add Payment" at bounding box center [1071, 326] width 227 height 22
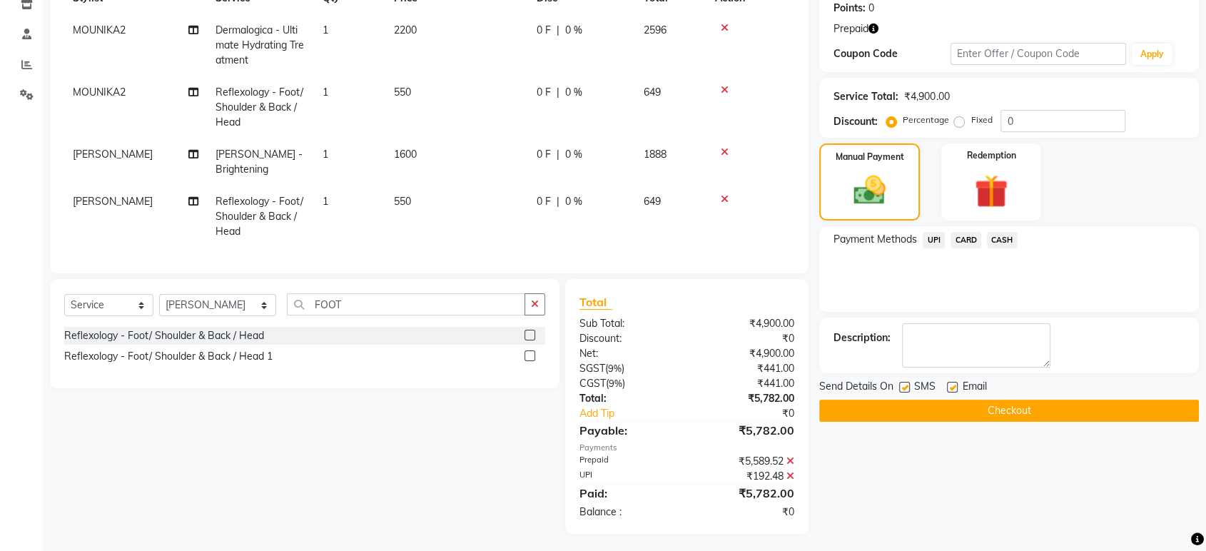
scroll to position [236, 0]
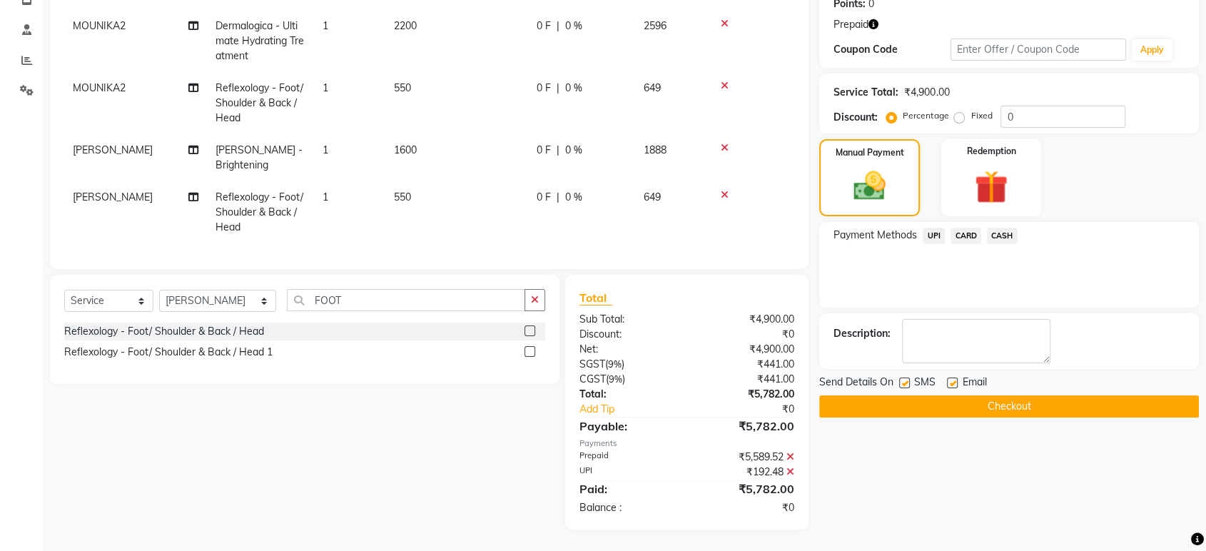
drag, startPoint x: 906, startPoint y: 390, endPoint x: 908, endPoint y: 380, distance: 9.4
click at [906, 395] on button "Checkout" at bounding box center [1009, 406] width 380 height 22
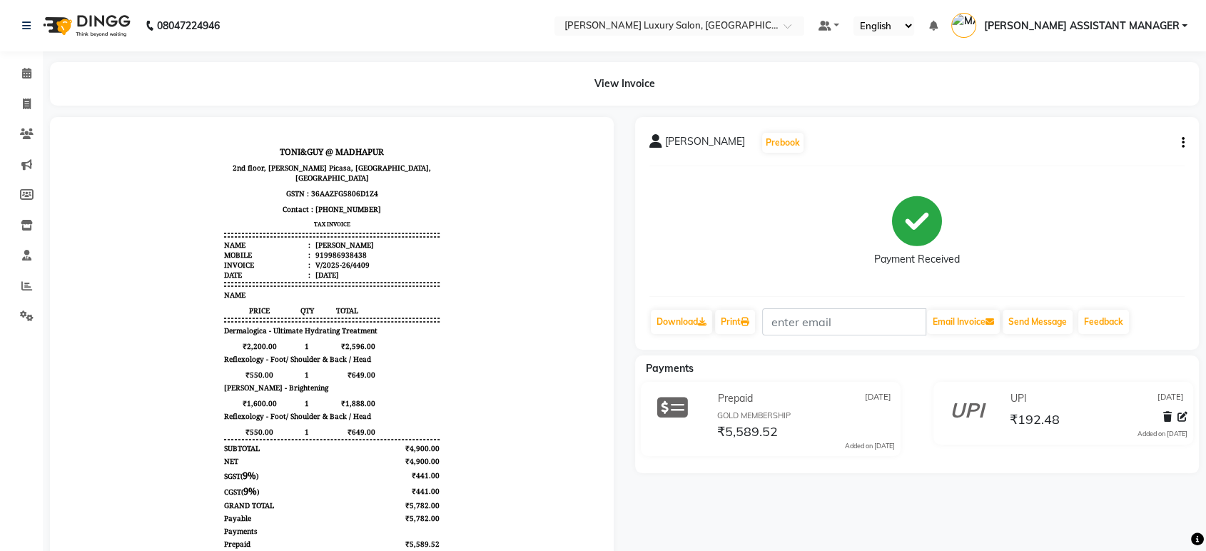
drag, startPoint x: 908, startPoint y: 378, endPoint x: 901, endPoint y: 107, distance: 271.3
click at [905, 107] on main "View Invoice [PERSON_NAME] Prebook Payment Received Download Print Email Invoic…" at bounding box center [624, 356] width 1163 height 588
click at [985, 121] on div "[PERSON_NAME] Prebook Payment Received Download Print Email Invoice Send Messag…" at bounding box center [917, 233] width 564 height 233
click at [36, 101] on span at bounding box center [26, 104] width 25 height 16
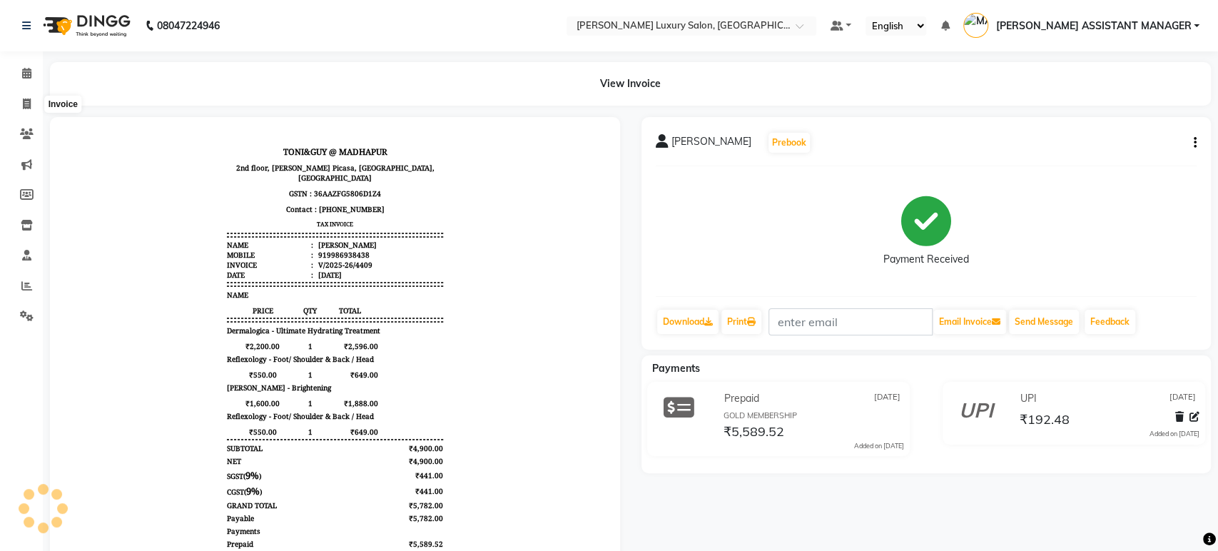
select select "service"
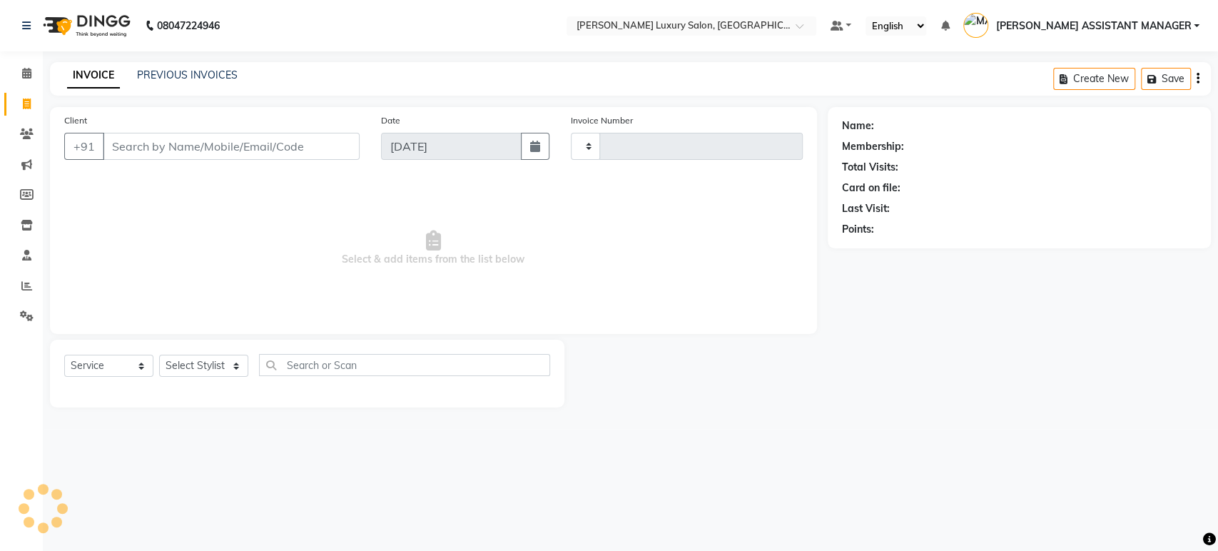
type input "4410"
select select "4712"
click at [188, 362] on select "Select Stylist ADITI ADITYA [PERSON_NAME] AHON [PERSON_NAME] [PERSON_NAME] [PER…" at bounding box center [218, 366] width 118 height 22
click at [206, 398] on div "Select Service Product Membership Package Voucher Prepaid Gift Card Select Styl…" at bounding box center [307, 374] width 515 height 68
select select "4712"
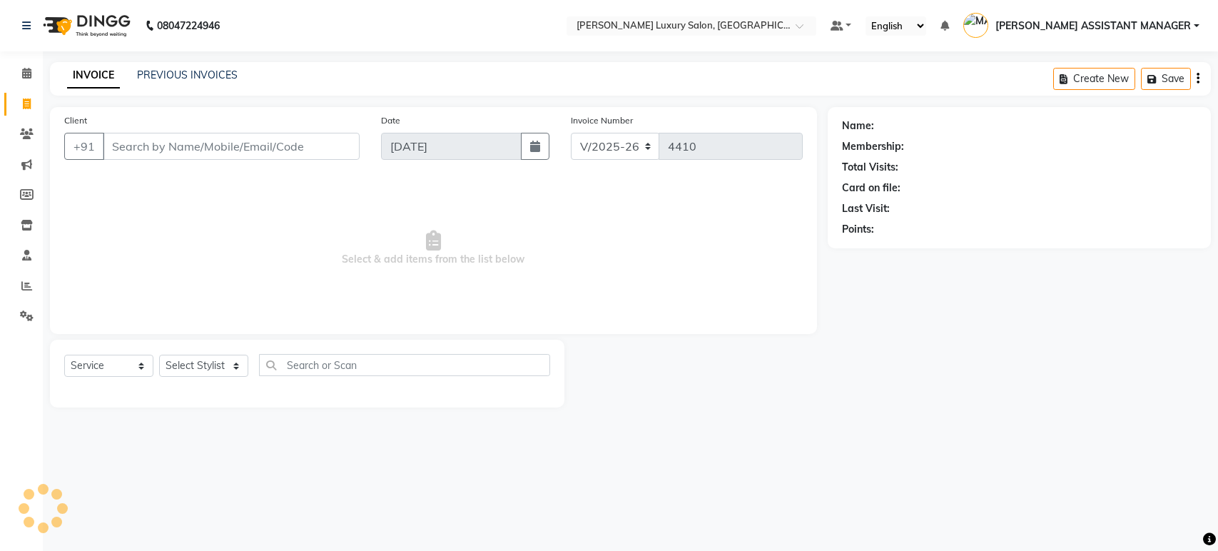
select select "service"
click at [192, 370] on select "Select Stylist" at bounding box center [203, 366] width 89 height 22
select select "54813"
click at [159, 355] on select "Select Stylist ADITI ADITYA [PERSON_NAME] AHON [PERSON_NAME] [PERSON_NAME] [PER…" at bounding box center [218, 366] width 118 height 22
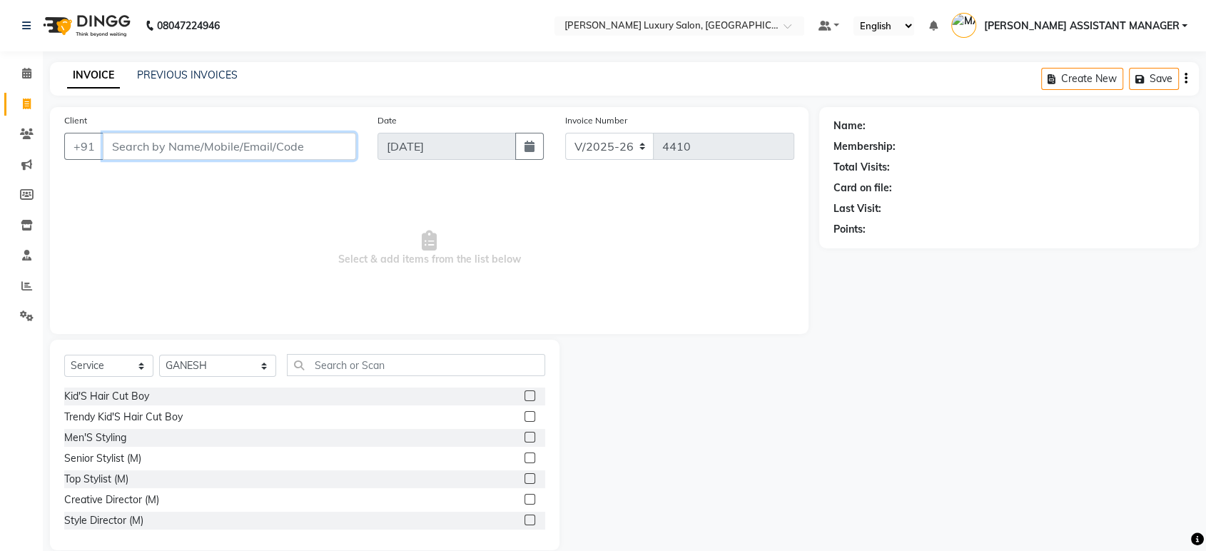
click at [265, 151] on input "Client" at bounding box center [229, 146] width 253 height 27
paste input "7981560540"
type input "7981560540"
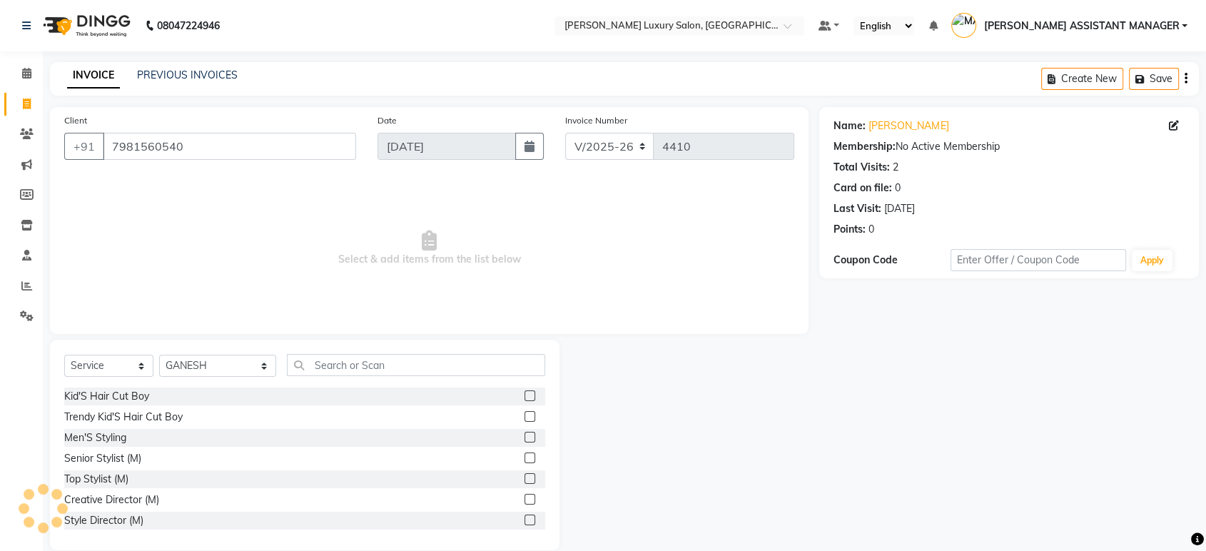
click at [528, 318] on span "Select & add items from the list below" at bounding box center [429, 248] width 730 height 143
click at [201, 370] on select "Select Stylist ADITI ADITYA [PERSON_NAME] AHON [PERSON_NAME] [PERSON_NAME] [PER…" at bounding box center [217, 366] width 117 height 22
click at [415, 350] on div "Select Service Product Membership Package Voucher Prepaid Gift Card Select Styl…" at bounding box center [305, 445] width 510 height 211
click at [113, 465] on div "Senior Stylist (M)" at bounding box center [102, 458] width 77 height 15
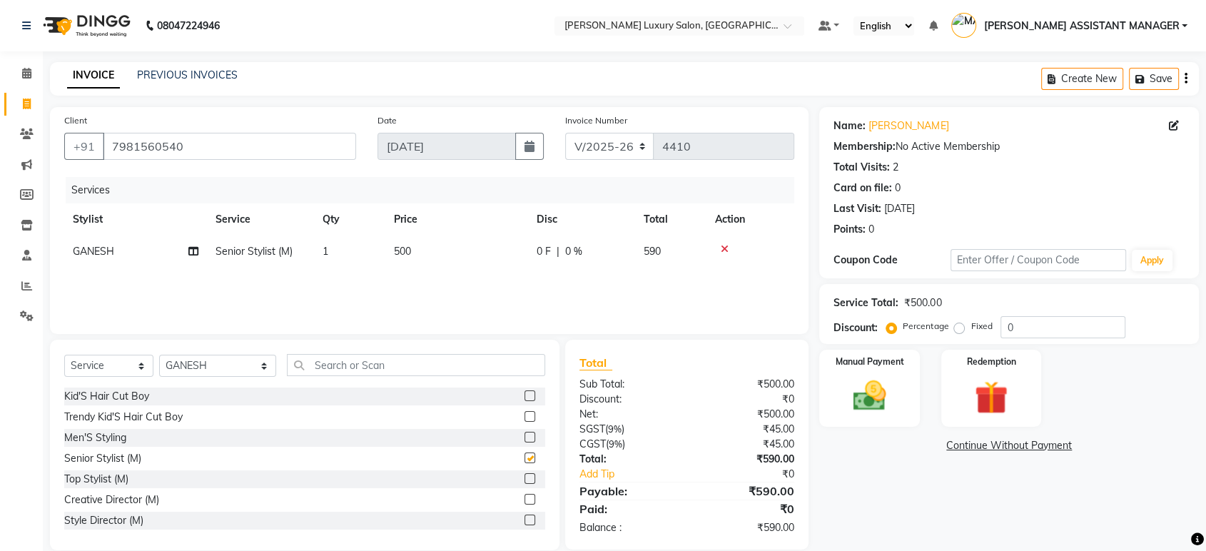
checkbox input "false"
click at [451, 375] on input "text" at bounding box center [416, 365] width 258 height 22
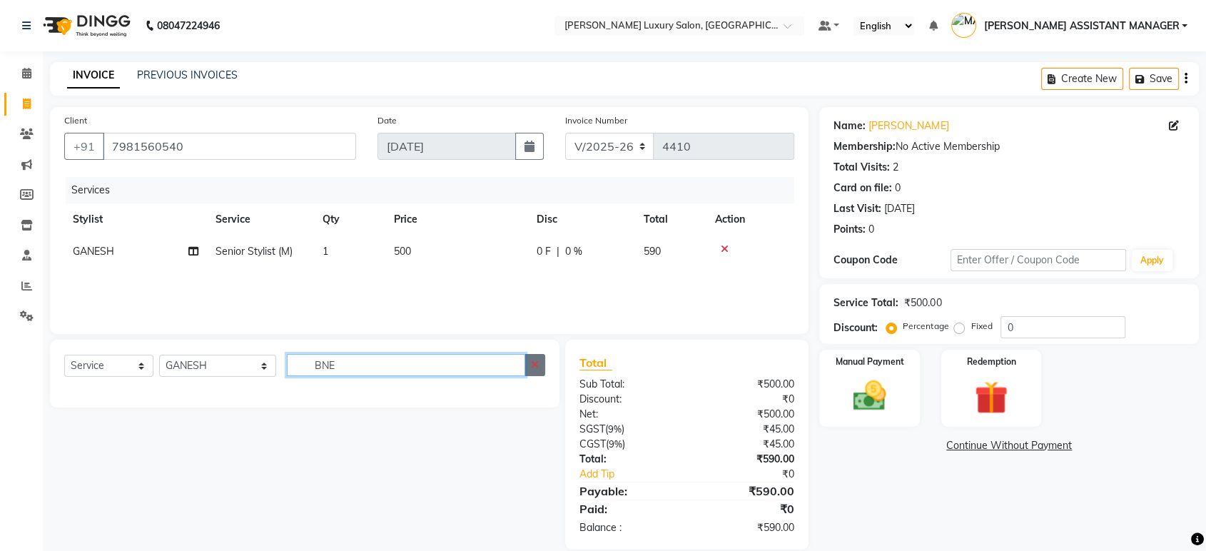
type input "BNE"
drag, startPoint x: 539, startPoint y: 356, endPoint x: 495, endPoint y: 364, distance: 44.9
click at [534, 359] on button "button" at bounding box center [535, 365] width 21 height 22
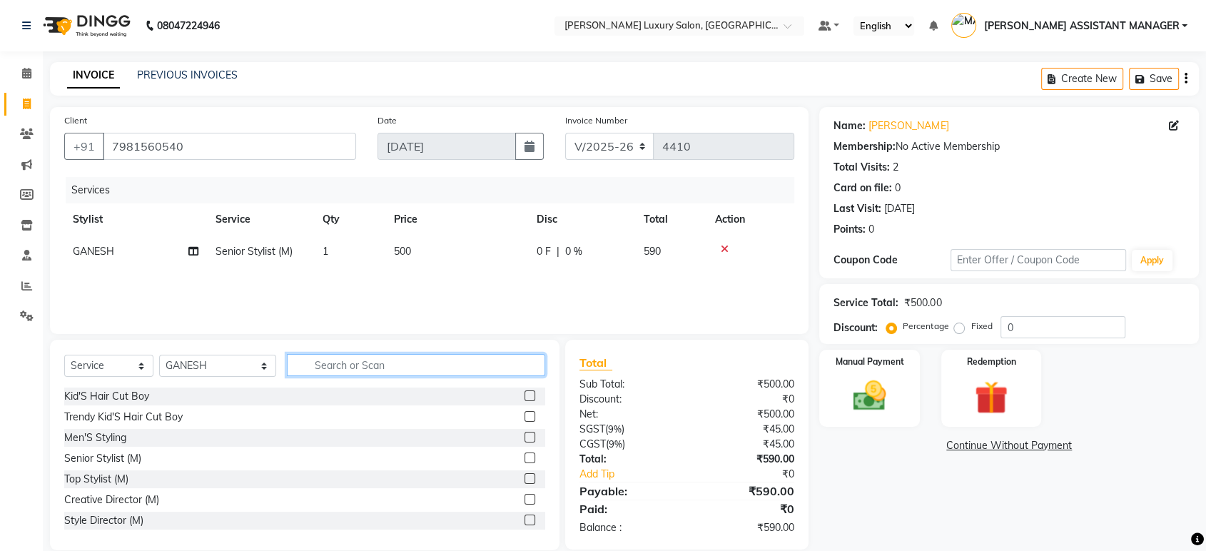
click at [482, 364] on input "text" at bounding box center [416, 365] width 258 height 22
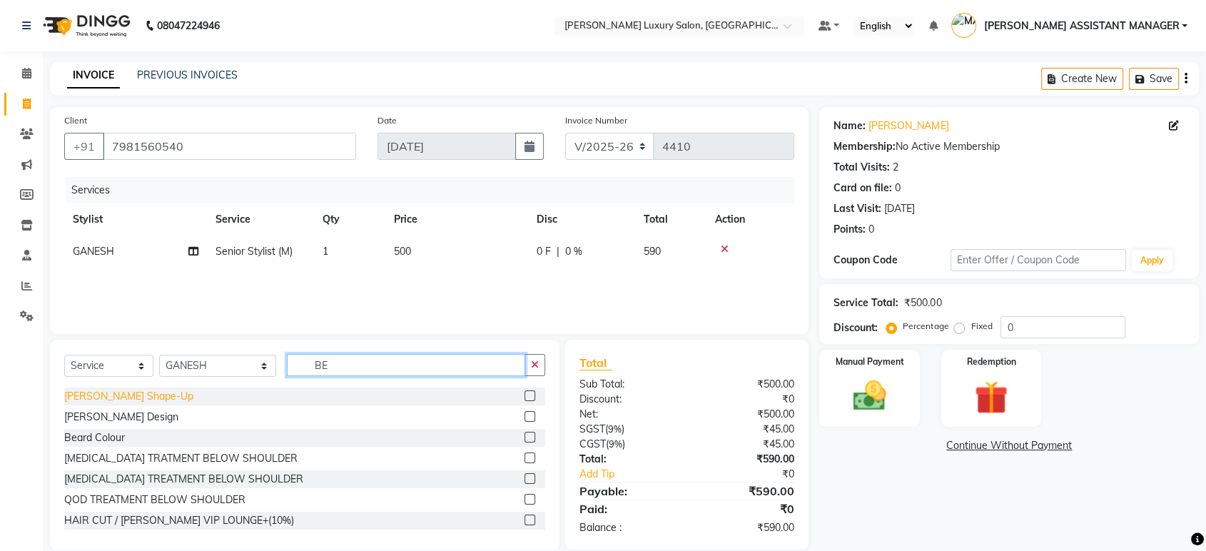
type input "BE"
click at [97, 393] on div "[PERSON_NAME] Shape-Up" at bounding box center [128, 396] width 129 height 15
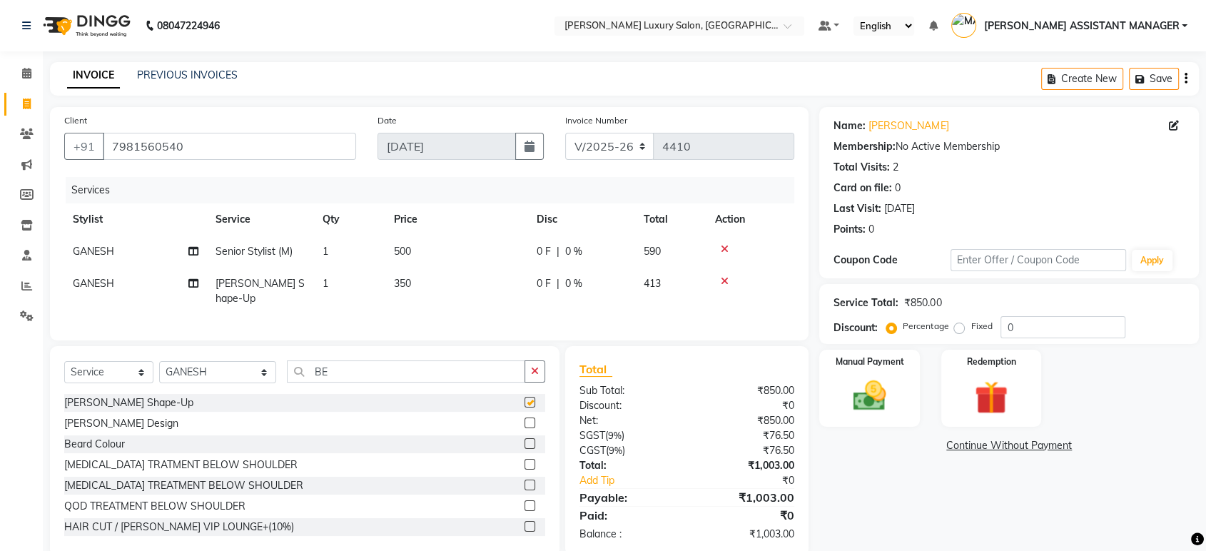
checkbox input "false"
drag, startPoint x: 436, startPoint y: 241, endPoint x: 437, endPoint y: 250, distance: 8.6
click at [437, 250] on td "500" at bounding box center [456, 252] width 143 height 32
select select "54813"
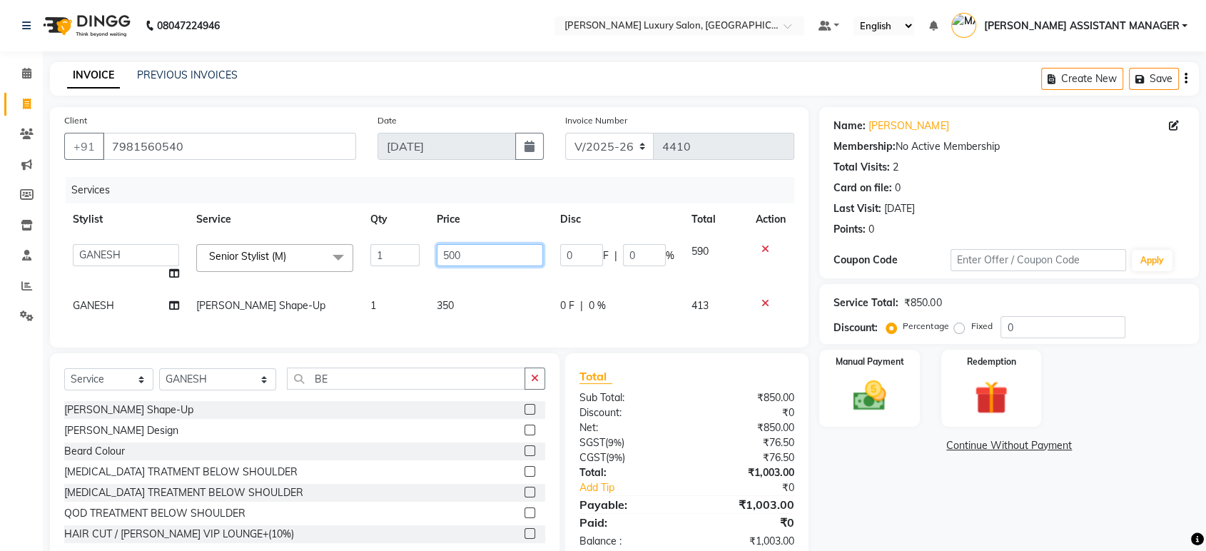
click at [447, 256] on input "500" at bounding box center [490, 255] width 106 height 22
click at [450, 256] on input "500" at bounding box center [490, 255] width 106 height 22
type input "763"
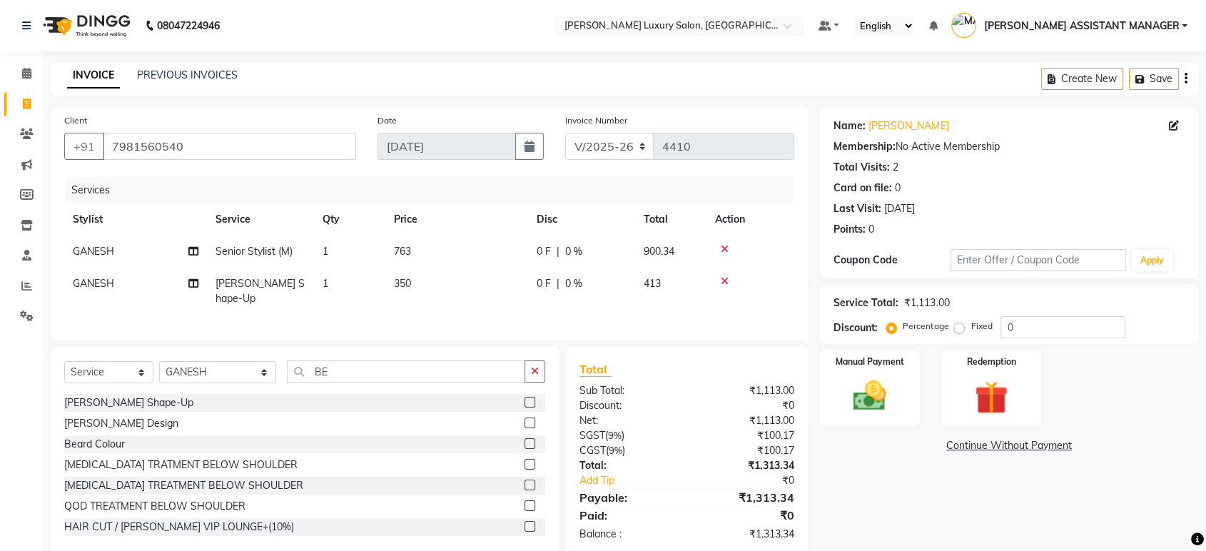
click at [733, 84] on div "INVOICE PREVIOUS INVOICES Create New Save" at bounding box center [624, 79] width 1149 height 34
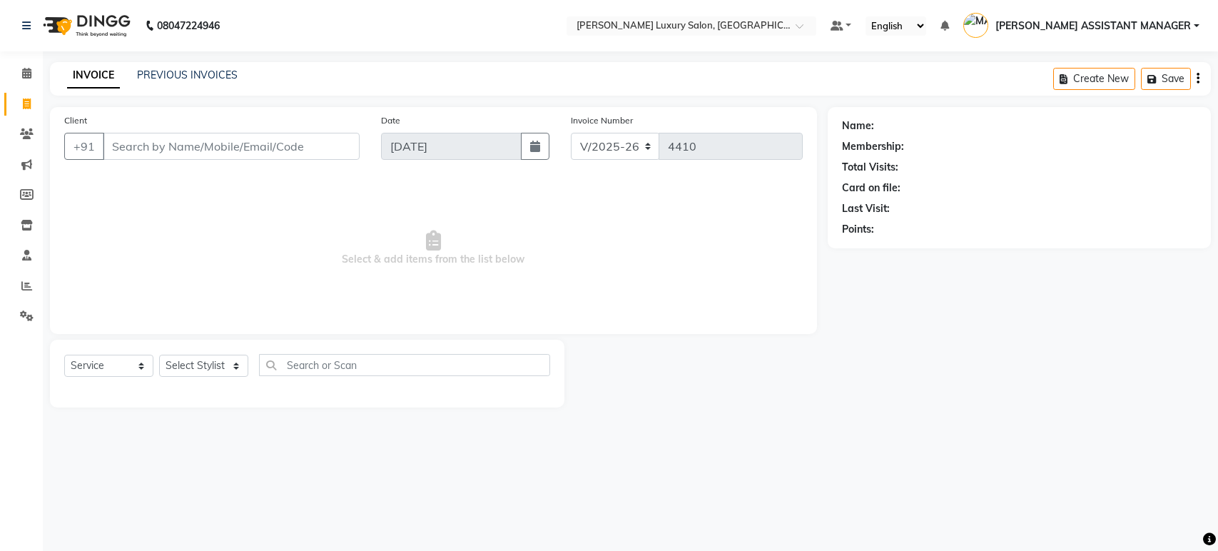
select select "4712"
select select "service"
click at [181, 378] on div "Select Service Product Membership Package Voucher Prepaid Gift Card Select Styl…" at bounding box center [307, 371] width 486 height 34
click at [188, 375] on select "Select Stylist ADITI ADITYA [PERSON_NAME] AHON [PERSON_NAME] [PERSON_NAME] [PER…" at bounding box center [218, 366] width 118 height 22
select select "63351"
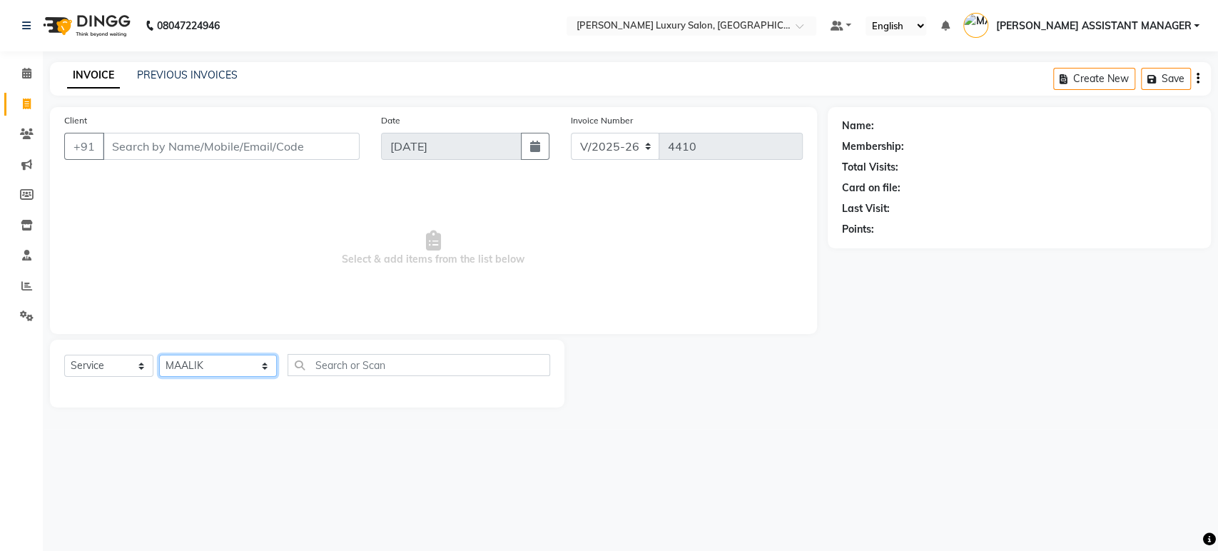
click at [159, 355] on select "Select Stylist ADITI ADITYA [PERSON_NAME] AHON [PERSON_NAME] [PERSON_NAME] [PER…" at bounding box center [218, 366] width 118 height 22
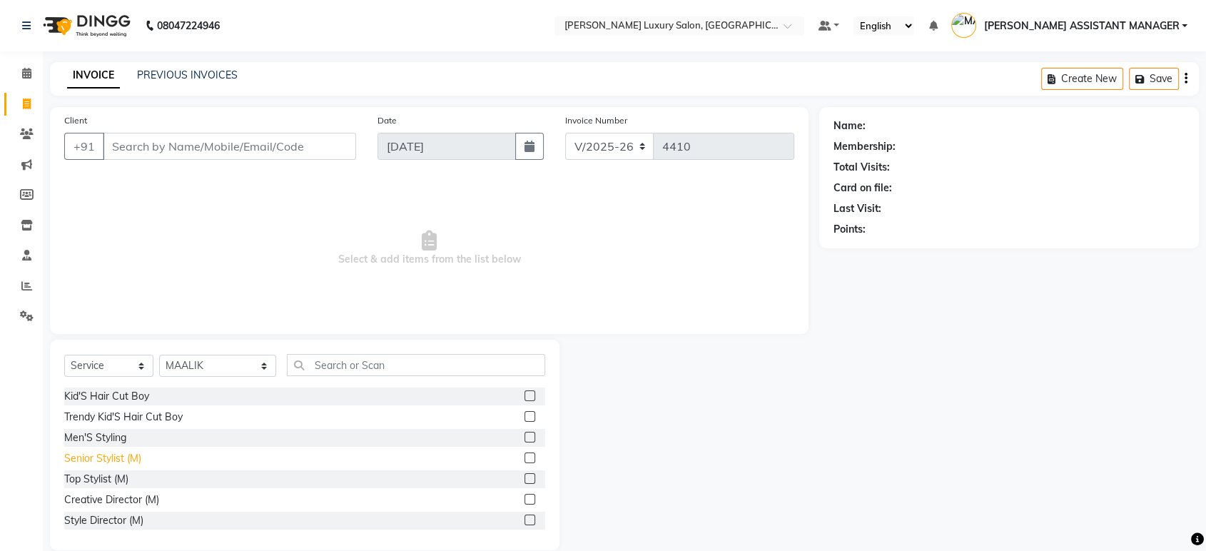
click at [113, 459] on div "Senior Stylist (M)" at bounding box center [102, 458] width 77 height 15
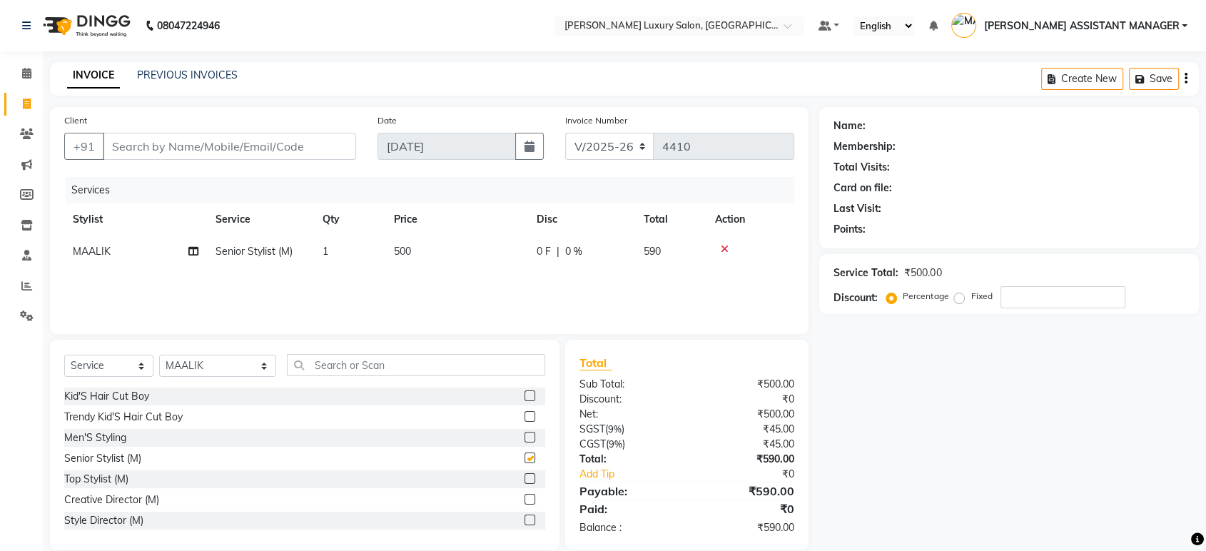
checkbox input "false"
click at [445, 375] on input "text" at bounding box center [416, 365] width 258 height 22
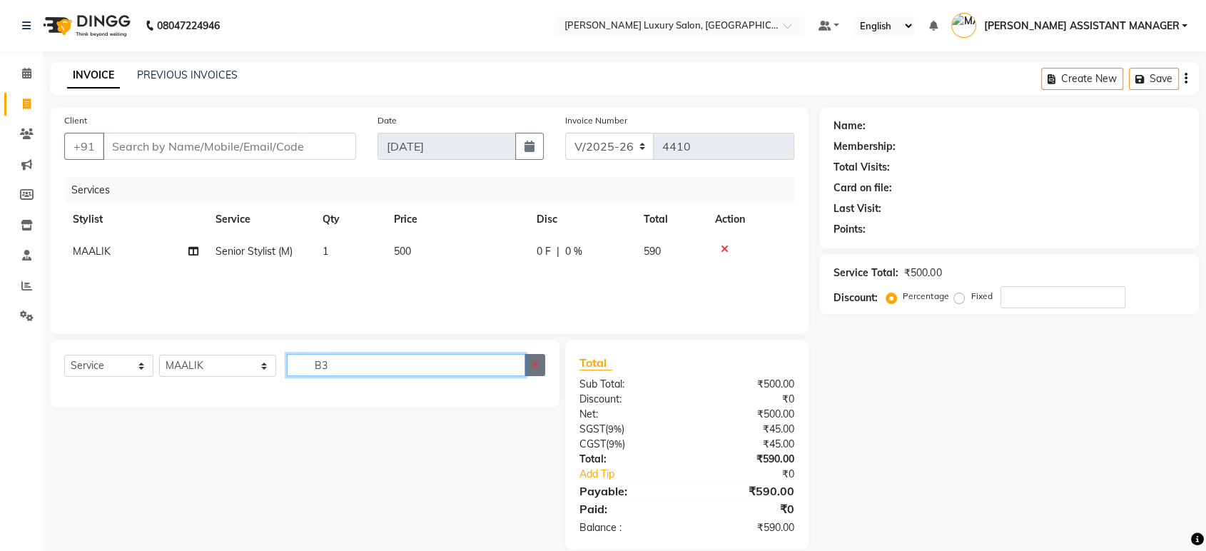
type input "B3"
click at [527, 373] on button "button" at bounding box center [535, 365] width 21 height 22
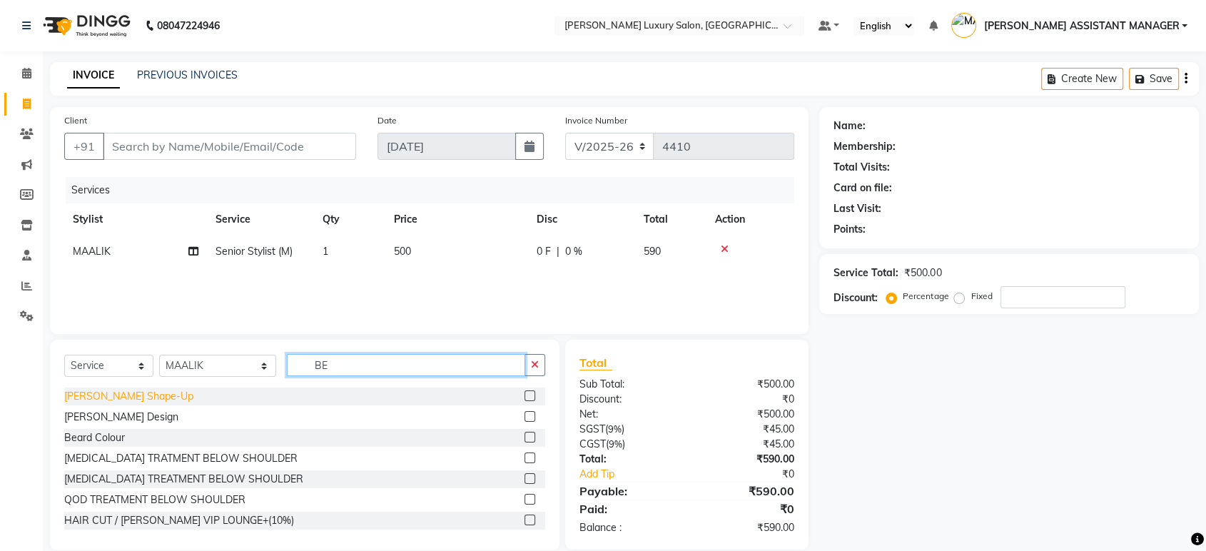
type input "BE"
click at [97, 395] on div "[PERSON_NAME] Shape-Up" at bounding box center [128, 396] width 129 height 15
checkbox input "false"
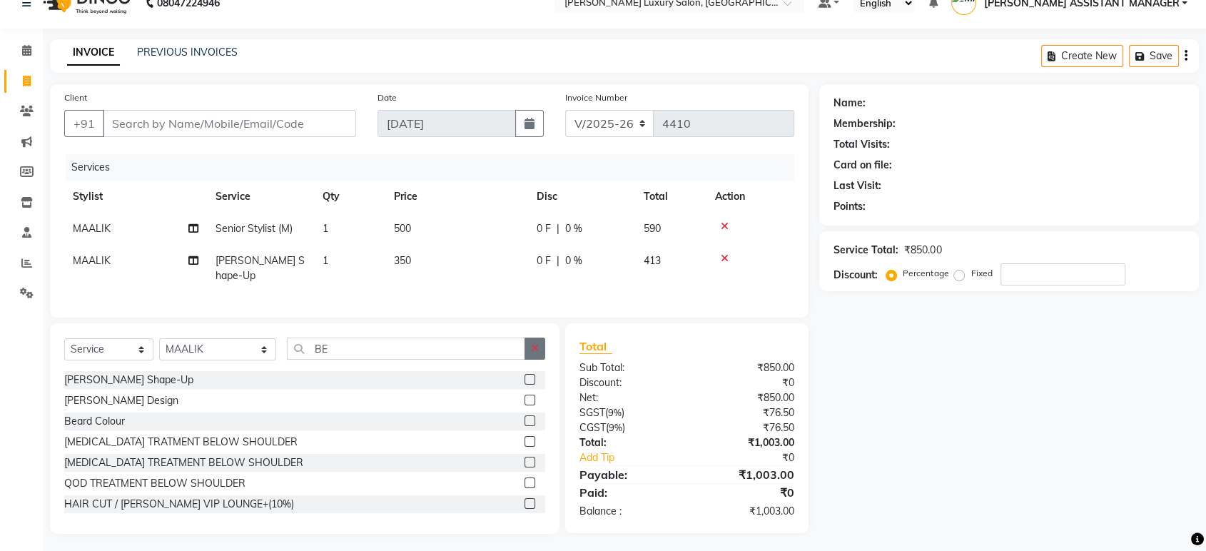
click at [535, 350] on button "button" at bounding box center [535, 349] width 21 height 22
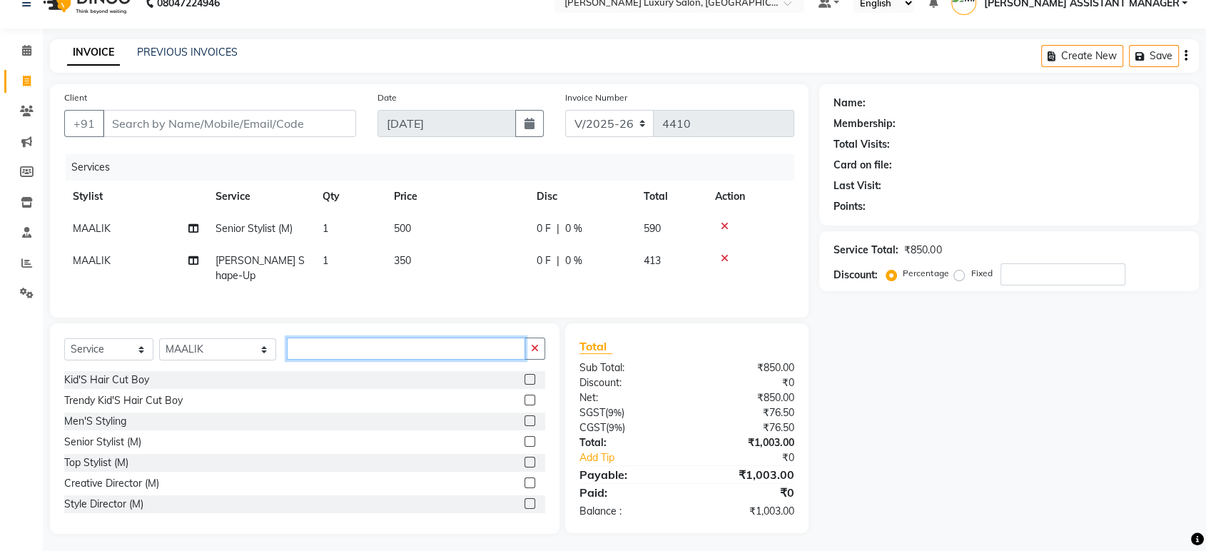
scroll to position [23, 0]
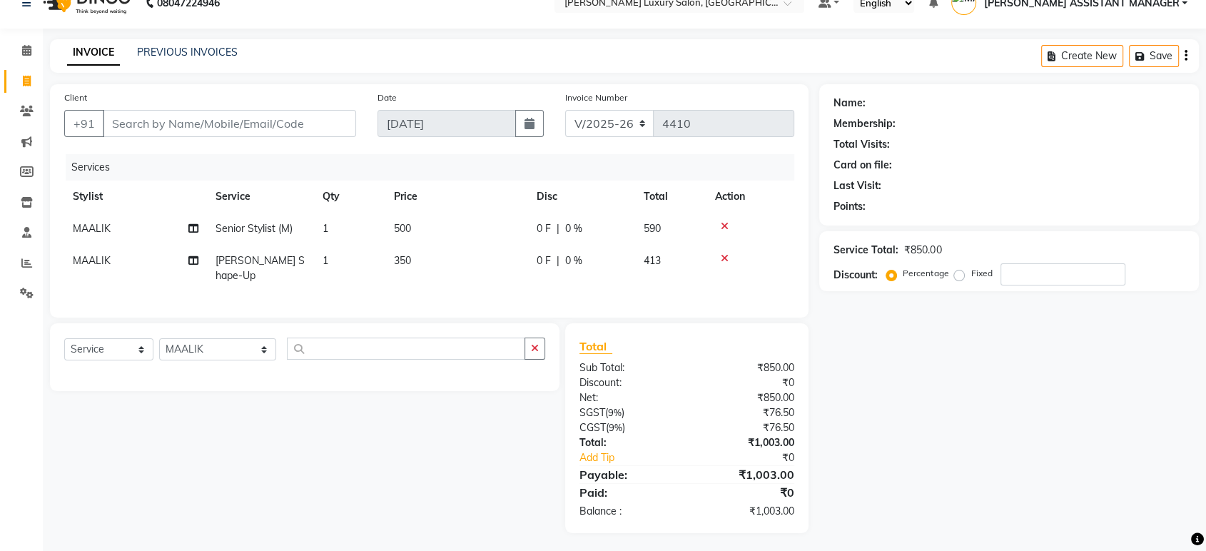
click at [543, 318] on div "Client +91 Date [DATE] Invoice Number V/2025 V/[PHONE_NUMBER] Services Stylist …" at bounding box center [429, 308] width 780 height 449
click at [545, 333] on div "Select Service Product Membership Package Voucher Prepaid Gift Card Select Styl…" at bounding box center [305, 357] width 510 height 68
click at [542, 338] on button "button" at bounding box center [535, 349] width 21 height 22
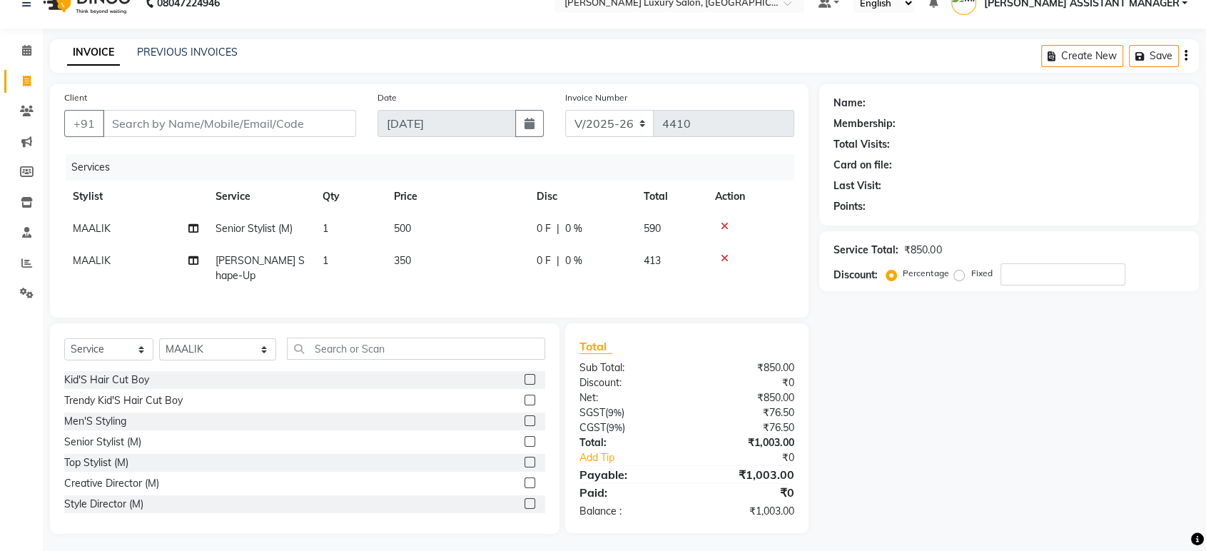
click at [551, 318] on div "Client +91 Date [DATE] Invoice Number V/2025 V/[PHONE_NUMBER] Services Stylist …" at bounding box center [429, 309] width 780 height 450
click at [545, 379] on div "Kid'S Hair Cut Boy Trendy Kid'S Hair Cut Boy Men'S Styling Senior Stylist (M) T…" at bounding box center [304, 442] width 481 height 143
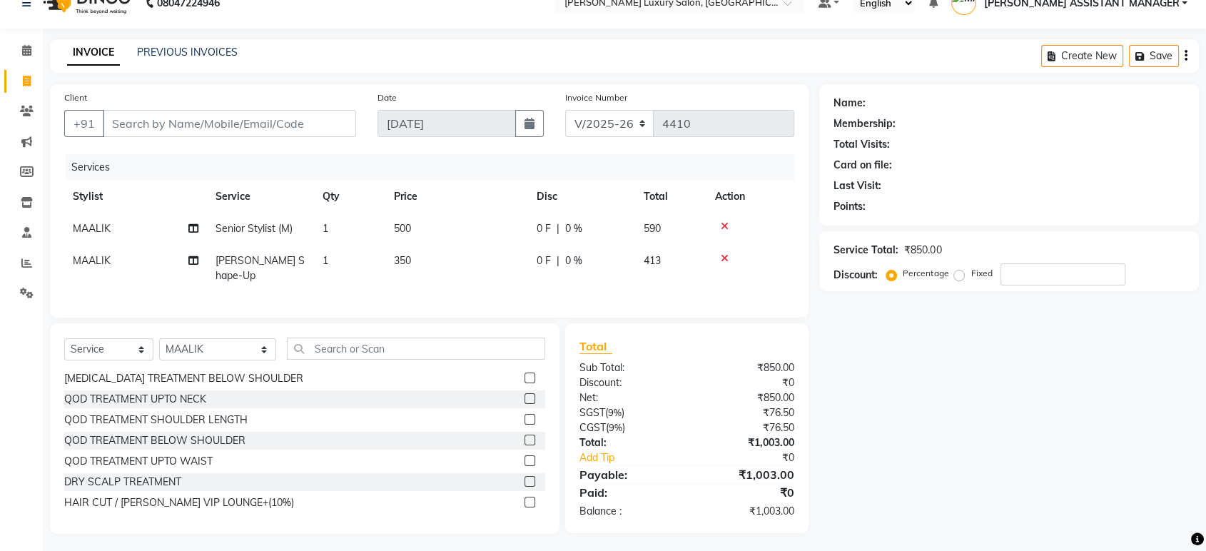
scroll to position [0, 0]
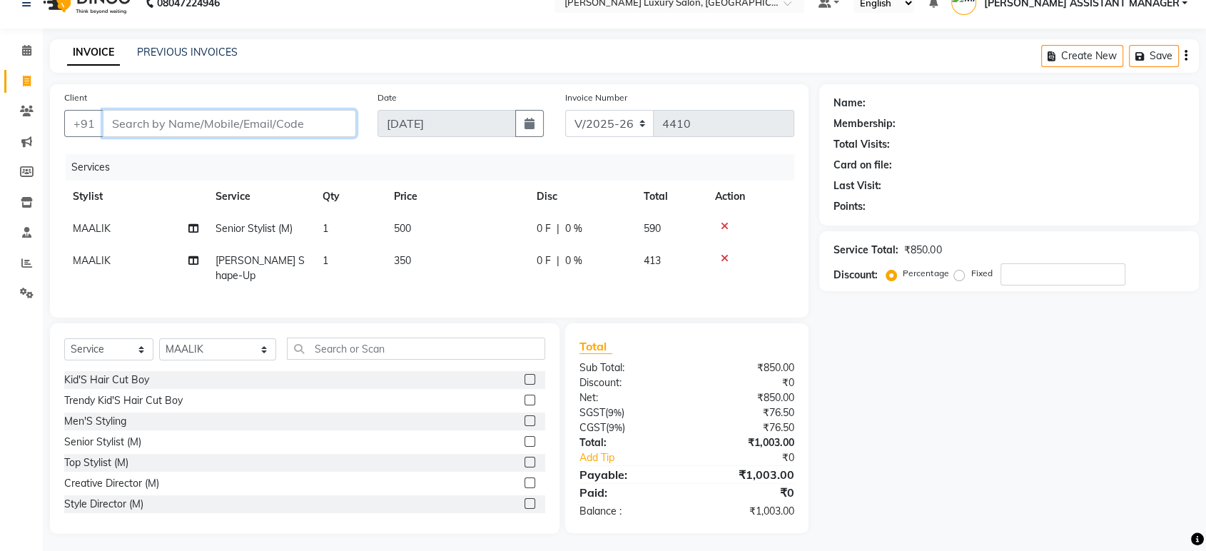
click at [317, 115] on input "Client" at bounding box center [229, 123] width 253 height 27
type input "9"
type input "0"
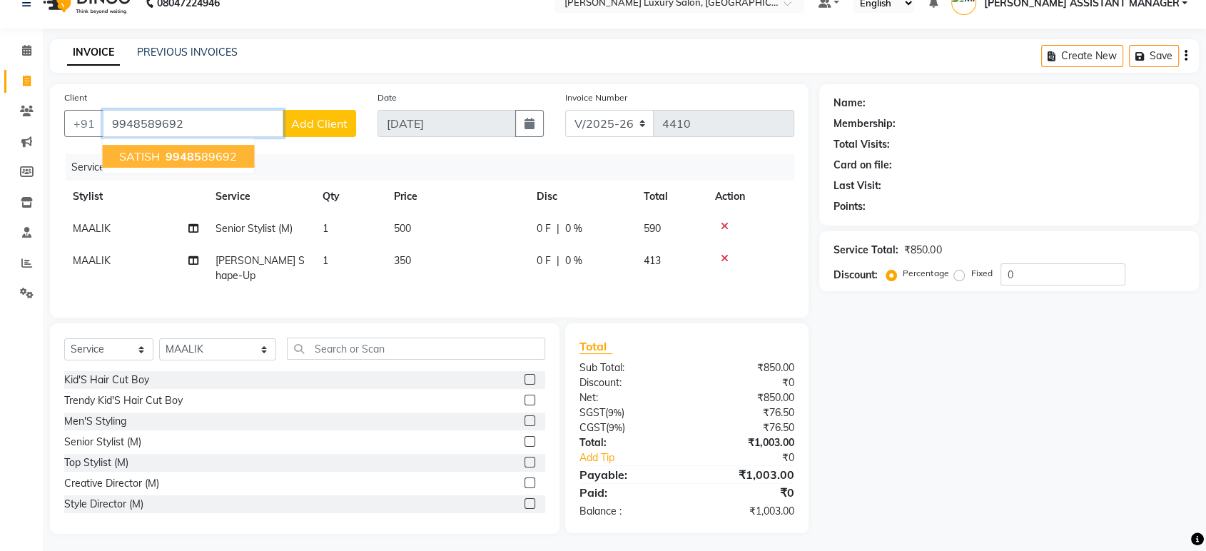
type input "9948589692"
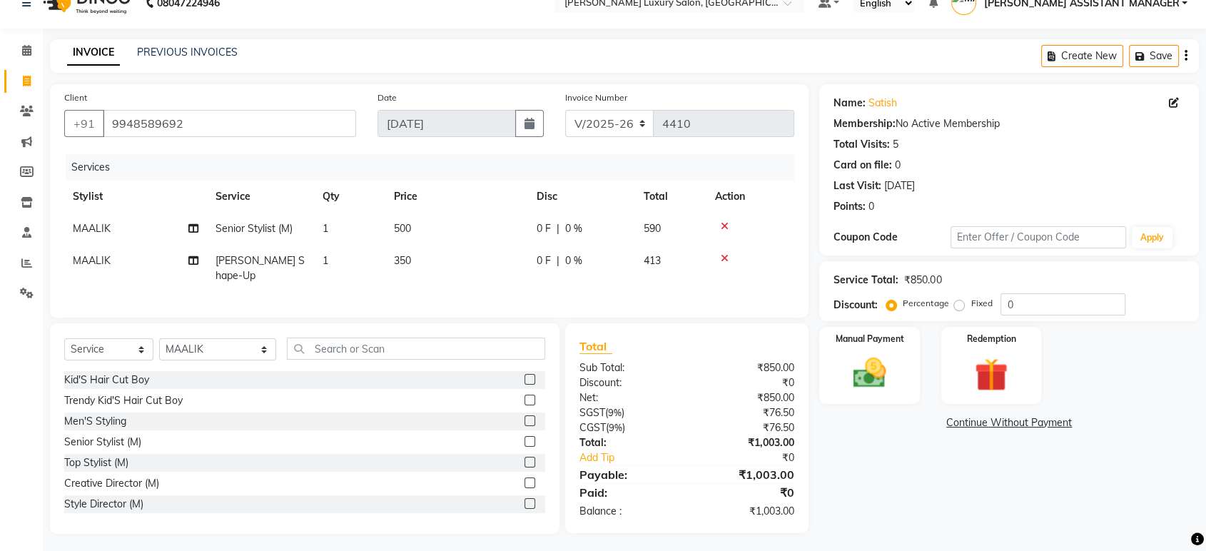
click at [463, 227] on td "500" at bounding box center [456, 229] width 143 height 32
select select "63351"
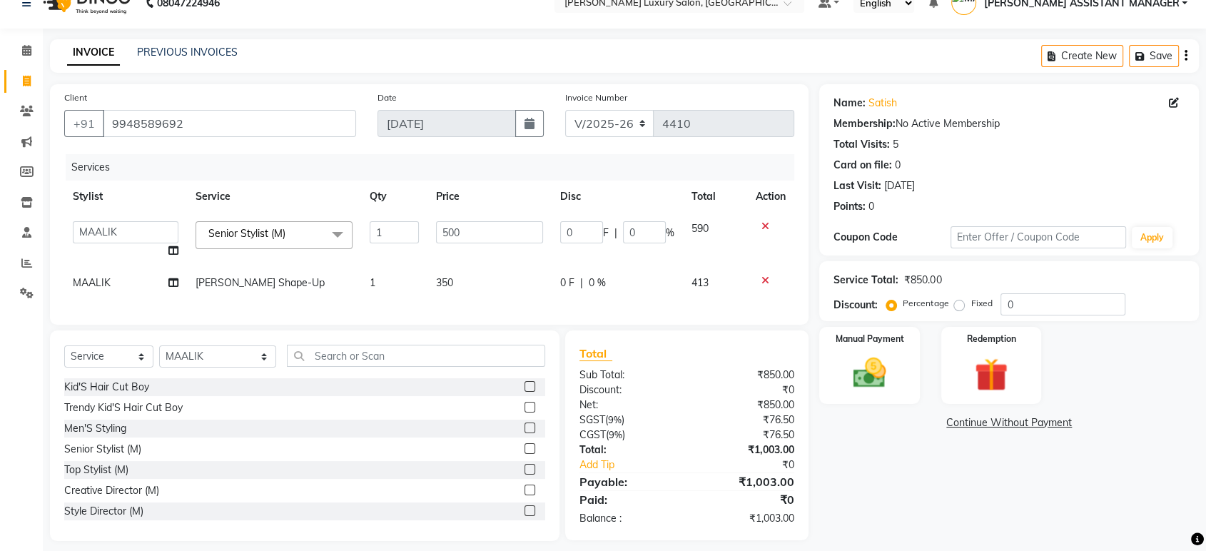
click at [463, 227] on input "500" at bounding box center [489, 232] width 107 height 22
click at [494, 232] on input "500" at bounding box center [489, 232] width 107 height 22
type input "1"
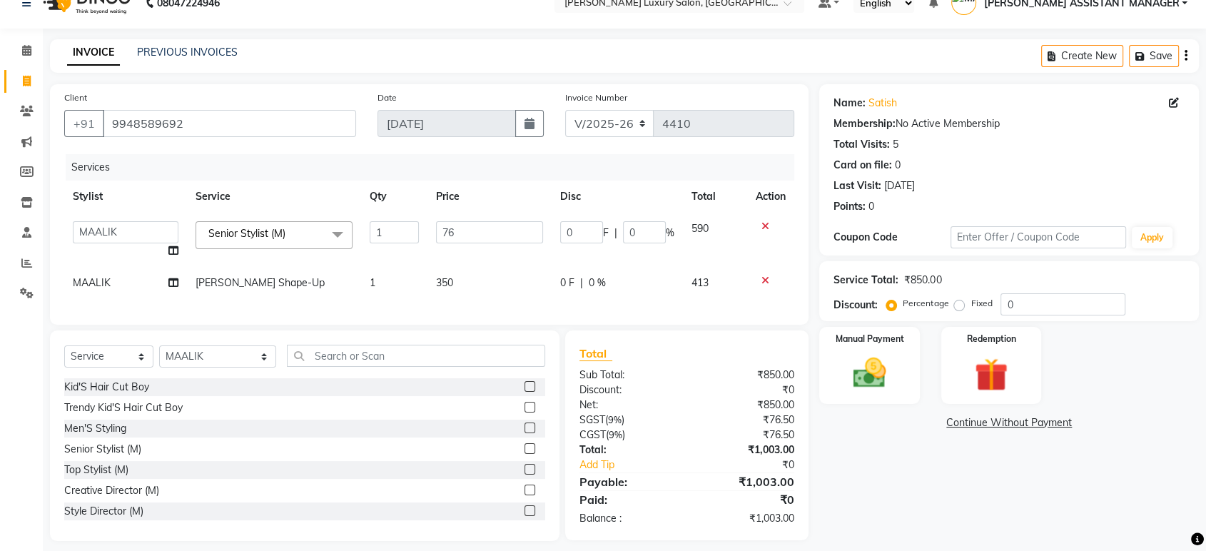
type input "763"
click at [672, 90] on div "Invoice Number V/2025 V/[PHONE_NUMBER]" at bounding box center [680, 119] width 250 height 59
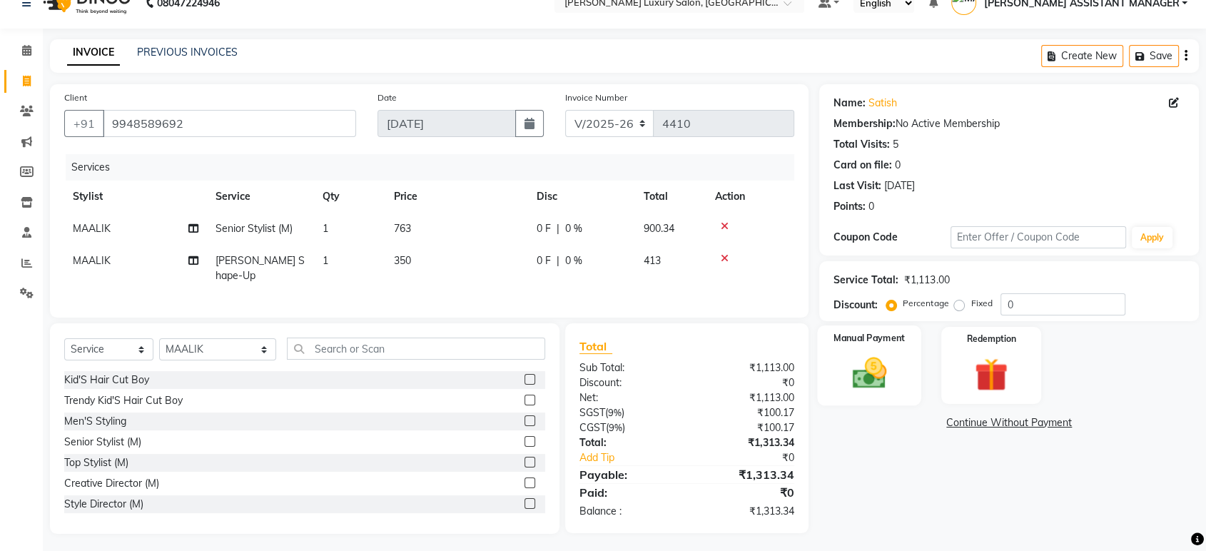
click at [918, 365] on div "Manual Payment" at bounding box center [870, 365] width 104 height 80
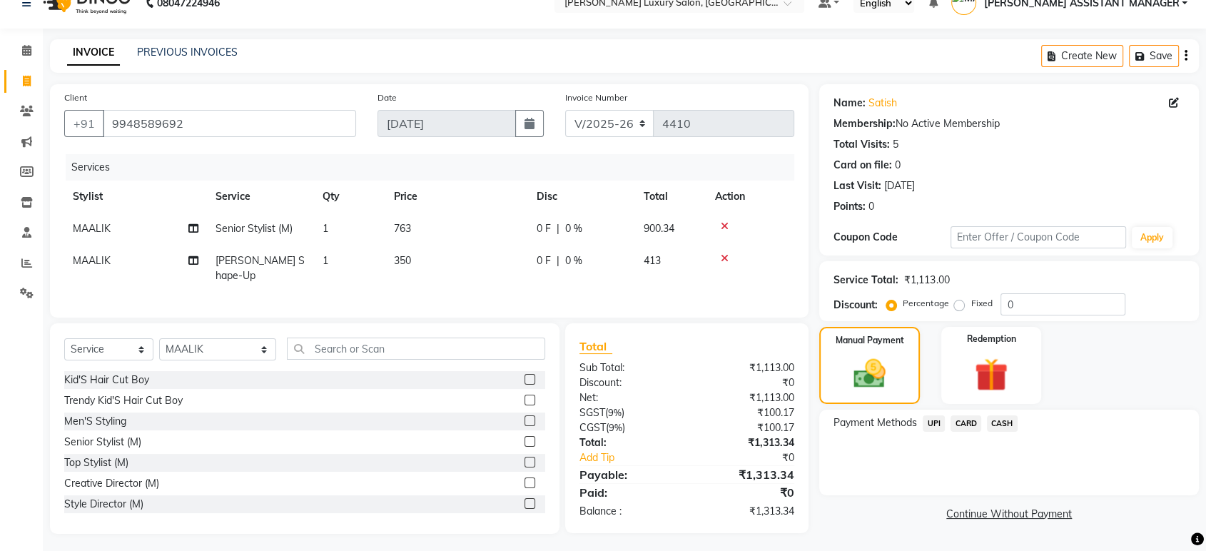
click at [933, 423] on span "UPI" at bounding box center [934, 423] width 22 height 16
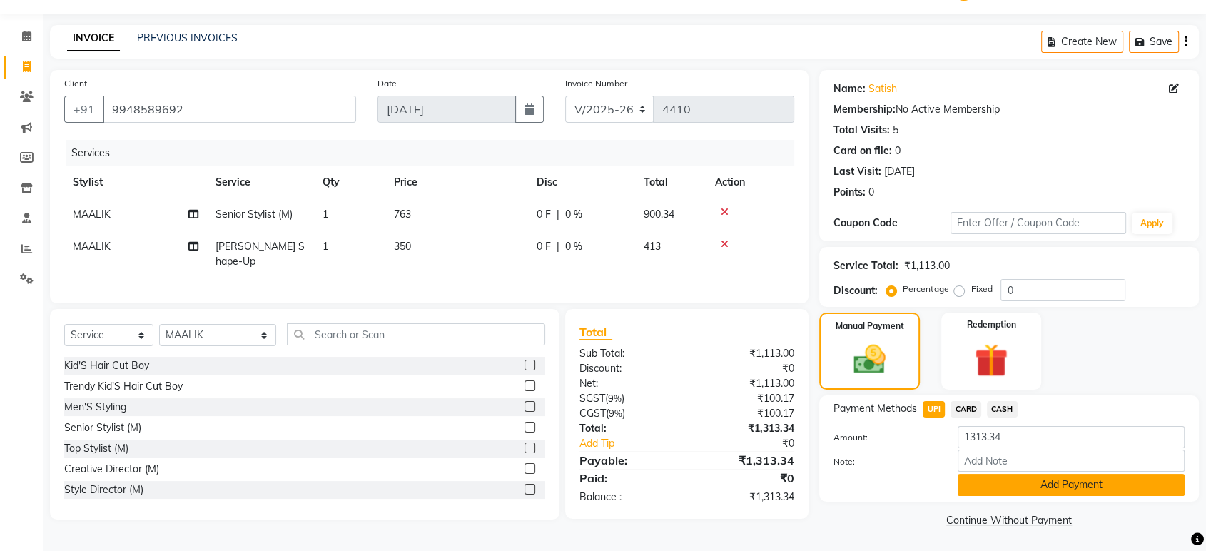
click at [994, 487] on button "Add Payment" at bounding box center [1071, 485] width 227 height 22
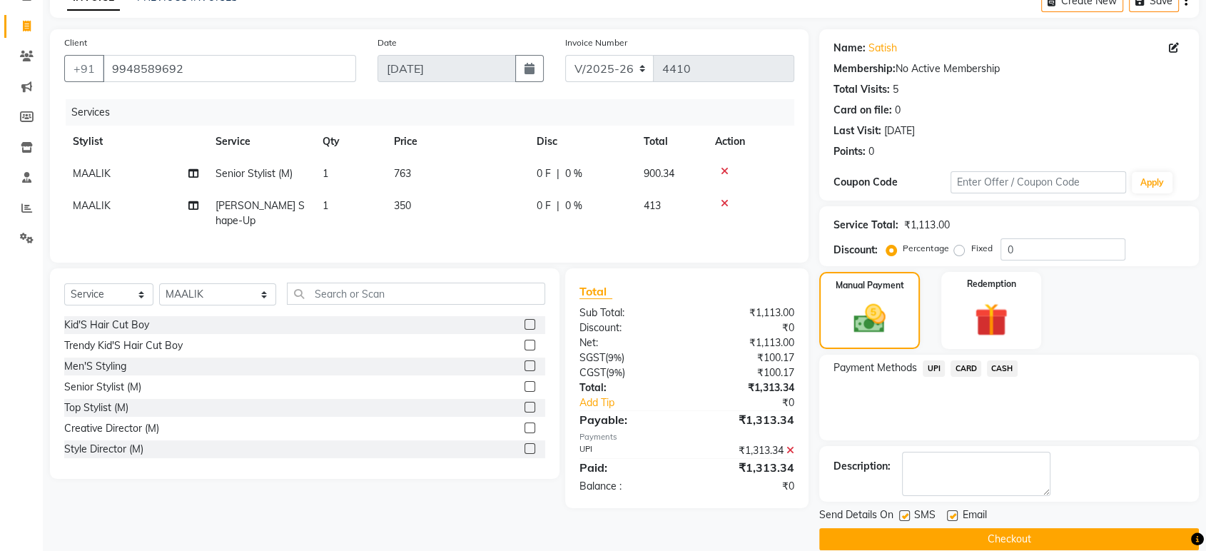
scroll to position [97, 0]
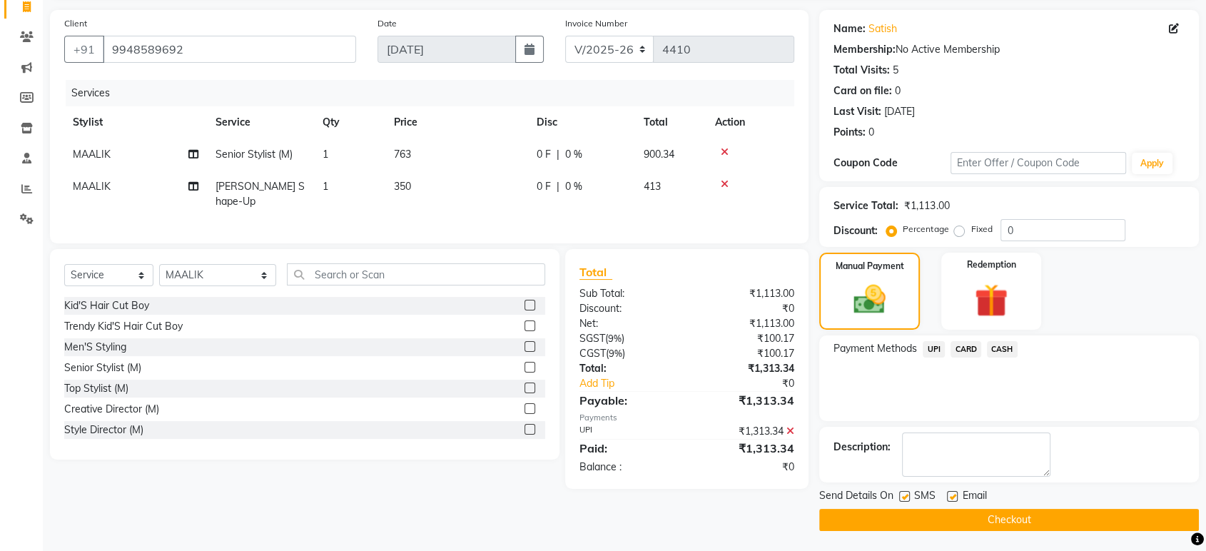
click at [993, 528] on button "Checkout" at bounding box center [1009, 520] width 380 height 22
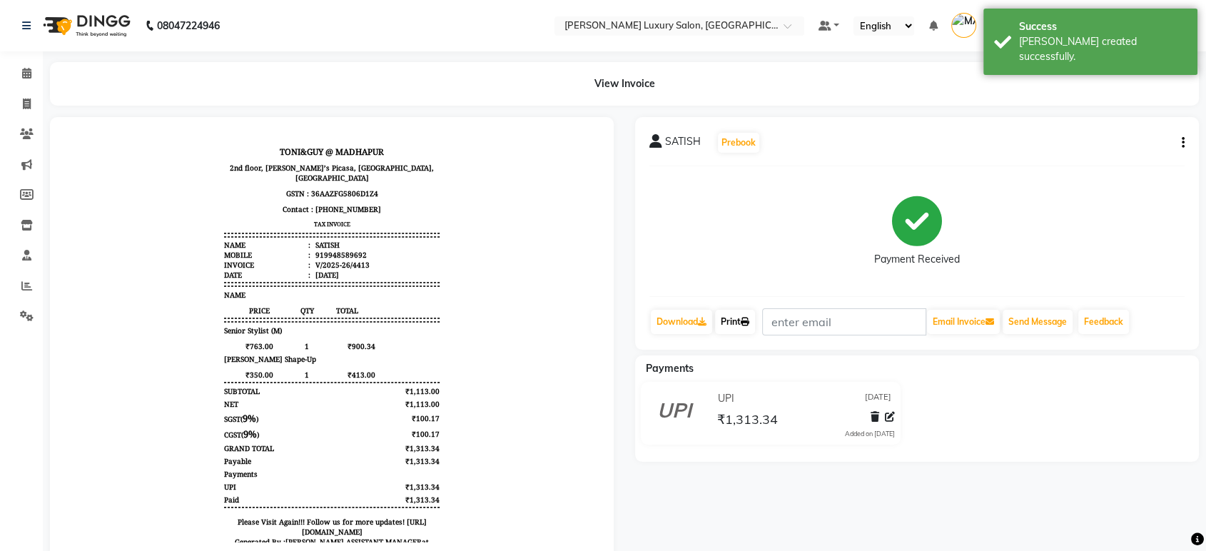
click at [726, 310] on link "Print" at bounding box center [735, 322] width 40 height 24
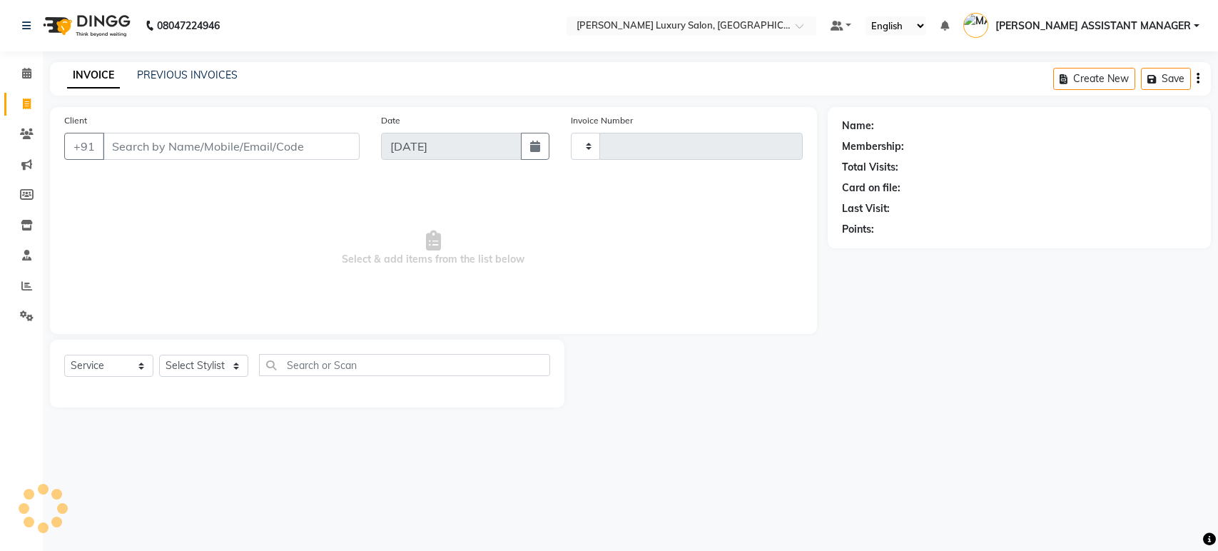
select select "service"
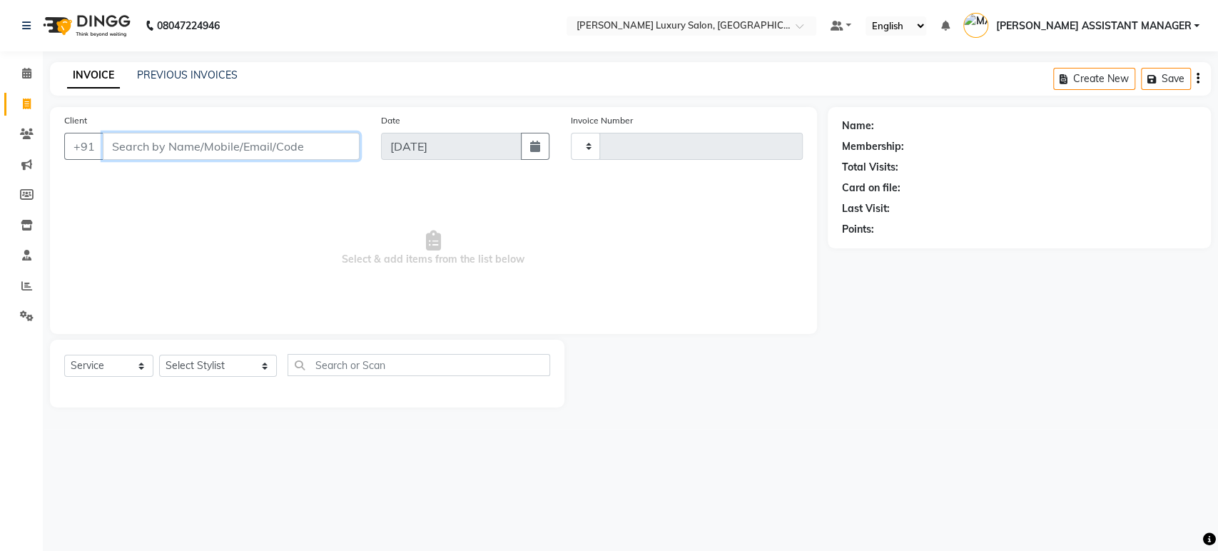
click at [268, 158] on input "Client" at bounding box center [231, 146] width 257 height 27
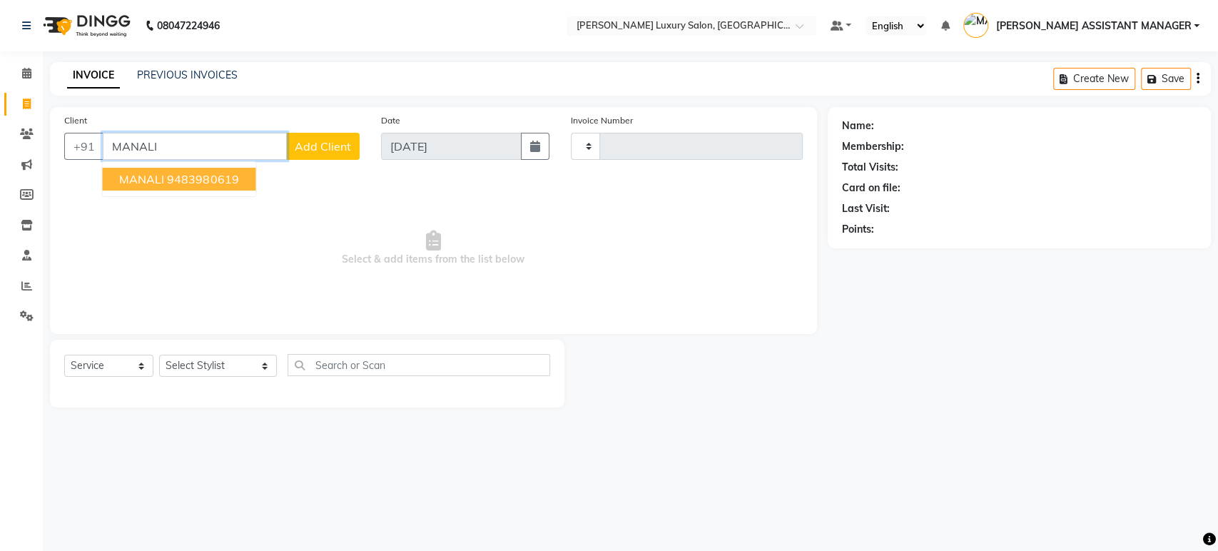
click at [217, 180] on ngb-highlight "9483980619" at bounding box center [202, 179] width 71 height 14
type input "9483980619"
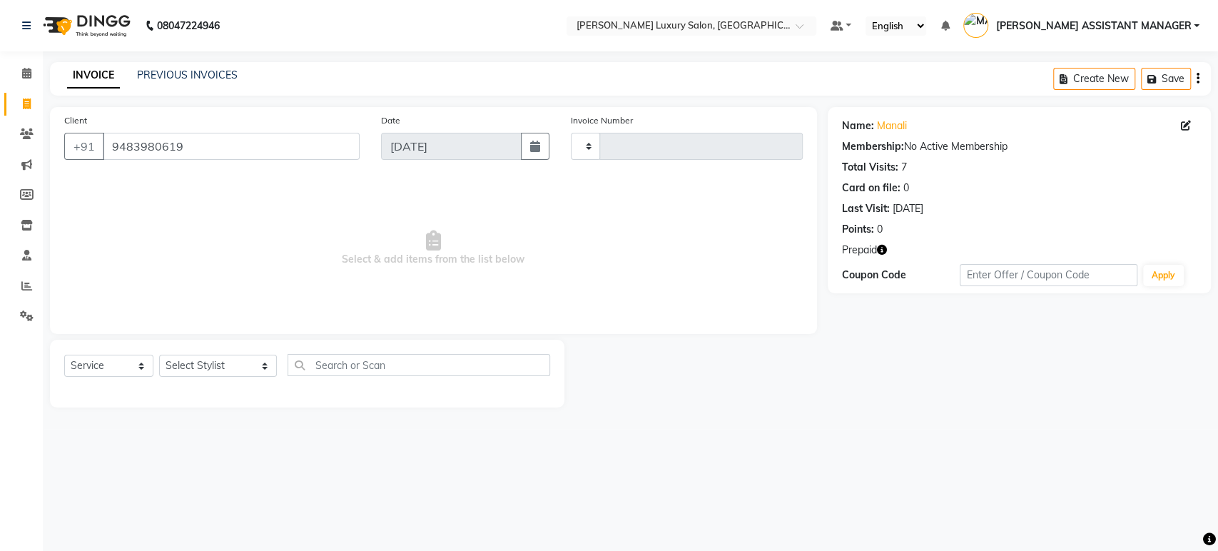
click at [878, 250] on icon "button" at bounding box center [882, 250] width 10 height 10
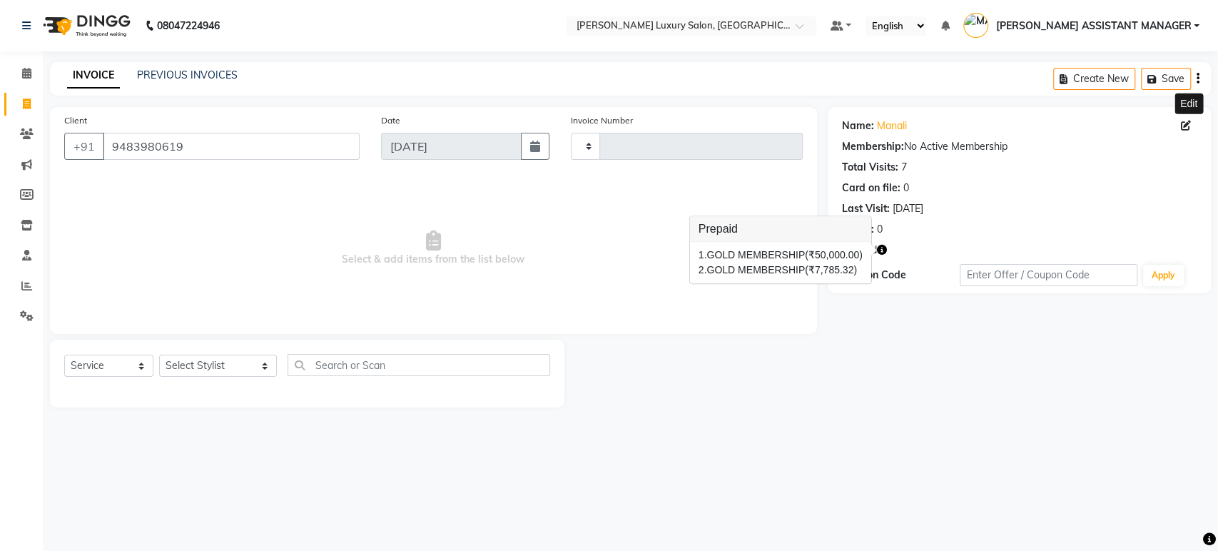
click at [1187, 121] on icon at bounding box center [1186, 126] width 10 height 10
select select "[DEMOGRAPHIC_DATA]"
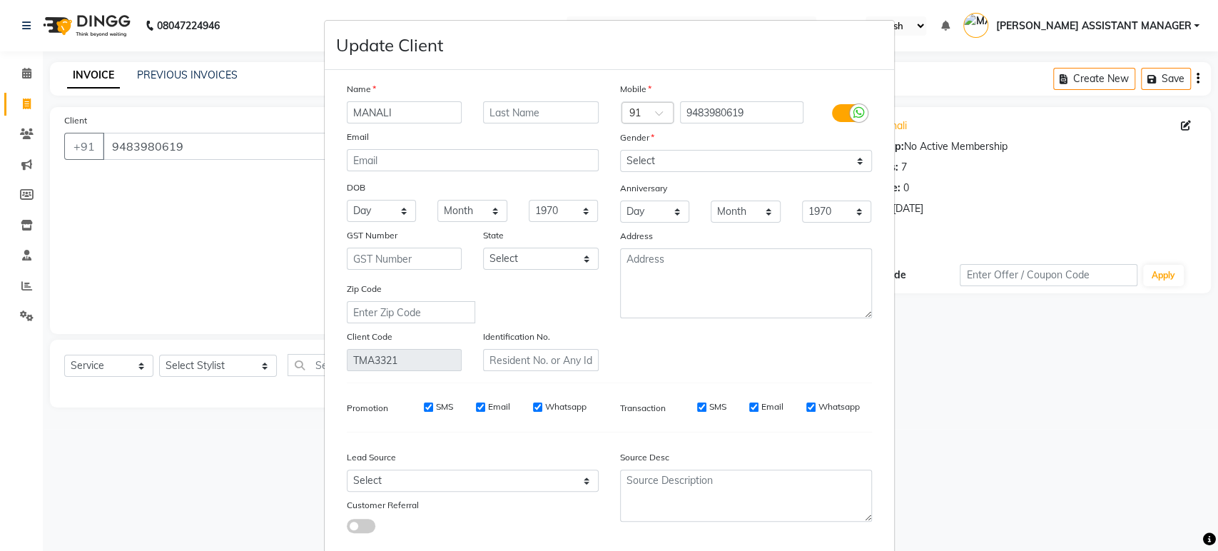
click at [1117, 181] on ngb-modal-window "Update Client Name [GEOGRAPHIC_DATA] Email DOB Day 01 02 03 04 05 06 07 08 09 1…" at bounding box center [609, 275] width 1218 height 551
drag, startPoint x: 1036, startPoint y: 63, endPoint x: 990, endPoint y: 76, distance: 47.6
click at [1033, 64] on ngb-modal-window "Update Client Name [GEOGRAPHIC_DATA] Email DOB Day 01 02 03 04 05 06 07 08 09 1…" at bounding box center [609, 275] width 1218 height 551
click at [990, 76] on ngb-modal-window "Update Client Name [GEOGRAPHIC_DATA] Email DOB Day 01 02 03 04 05 06 07 08 09 1…" at bounding box center [609, 275] width 1218 height 551
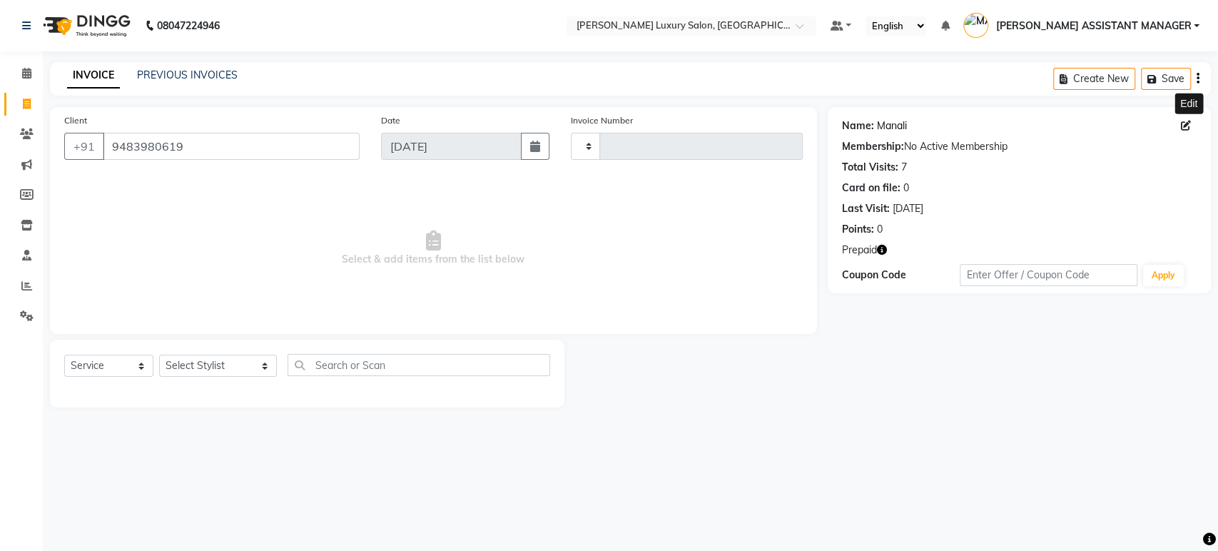
click at [887, 123] on link "Manali" at bounding box center [892, 125] width 30 height 15
click at [176, 365] on select "Select Stylist ADITI ADITYA [PERSON_NAME] AHON [PERSON_NAME] [PERSON_NAME] [PER…" at bounding box center [218, 366] width 118 height 22
select select "35956"
click at [159, 355] on select "Select Stylist ADITI ADITYA [PERSON_NAME] AHON [PERSON_NAME] [PERSON_NAME] [PER…" at bounding box center [218, 366] width 118 height 22
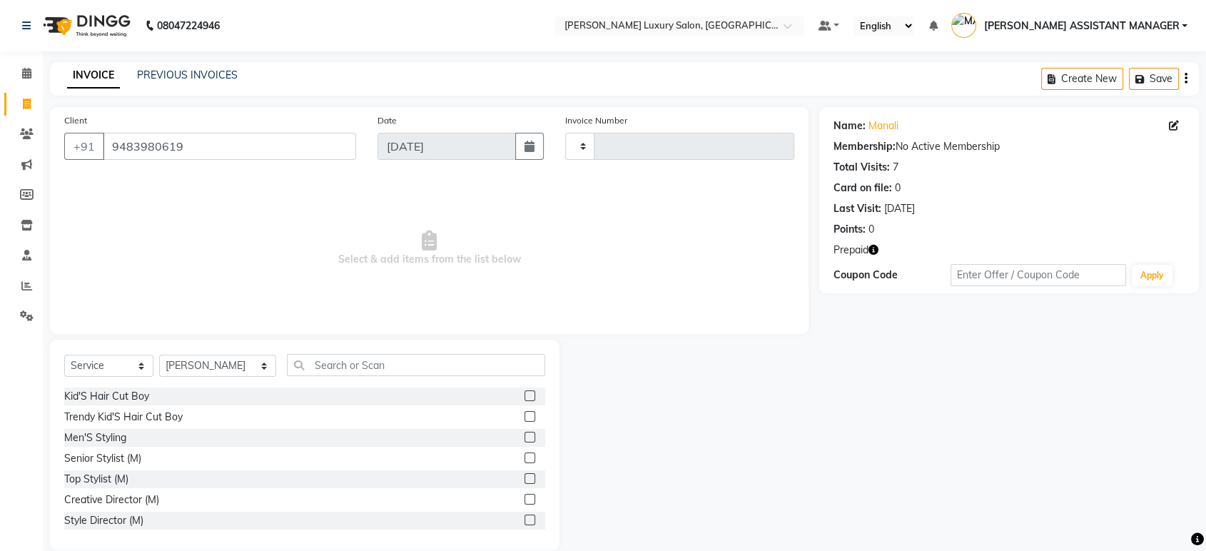
click at [487, 288] on span "Select & add items from the list below" at bounding box center [429, 248] width 730 height 143
click at [392, 358] on input "text" at bounding box center [416, 365] width 258 height 22
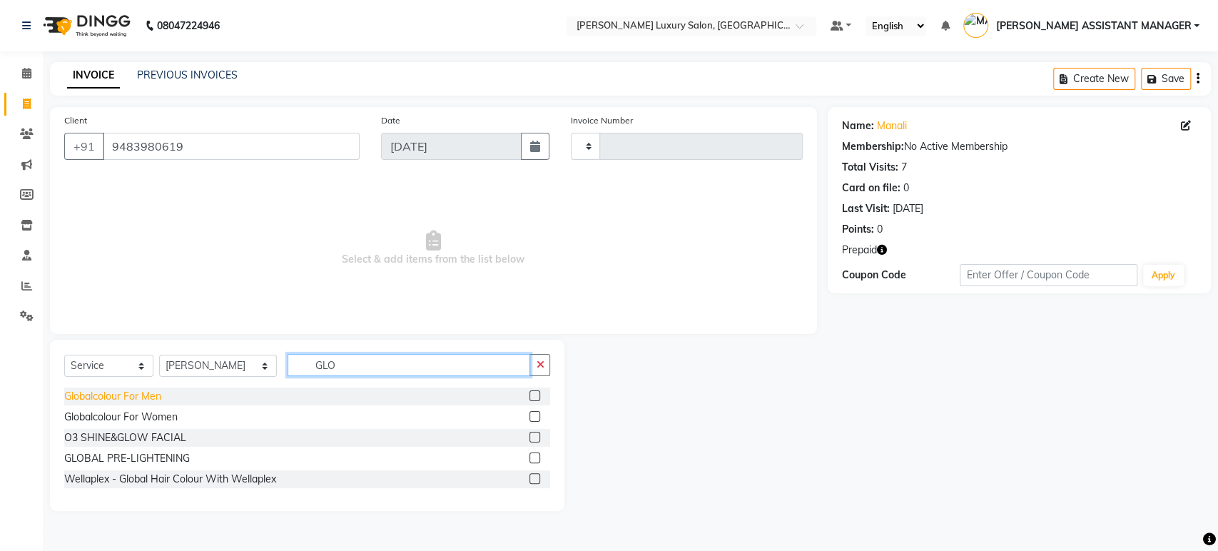
type input "GLO"
click at [151, 391] on div "Globalcolour For Men" at bounding box center [112, 396] width 97 height 15
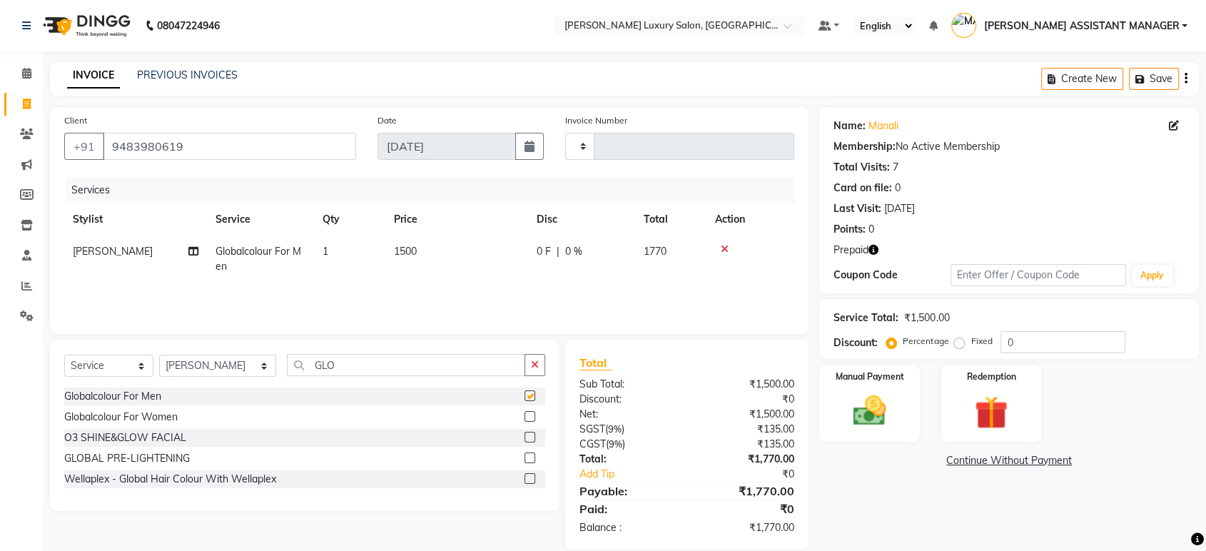
checkbox input "false"
click at [540, 361] on button "button" at bounding box center [535, 365] width 21 height 22
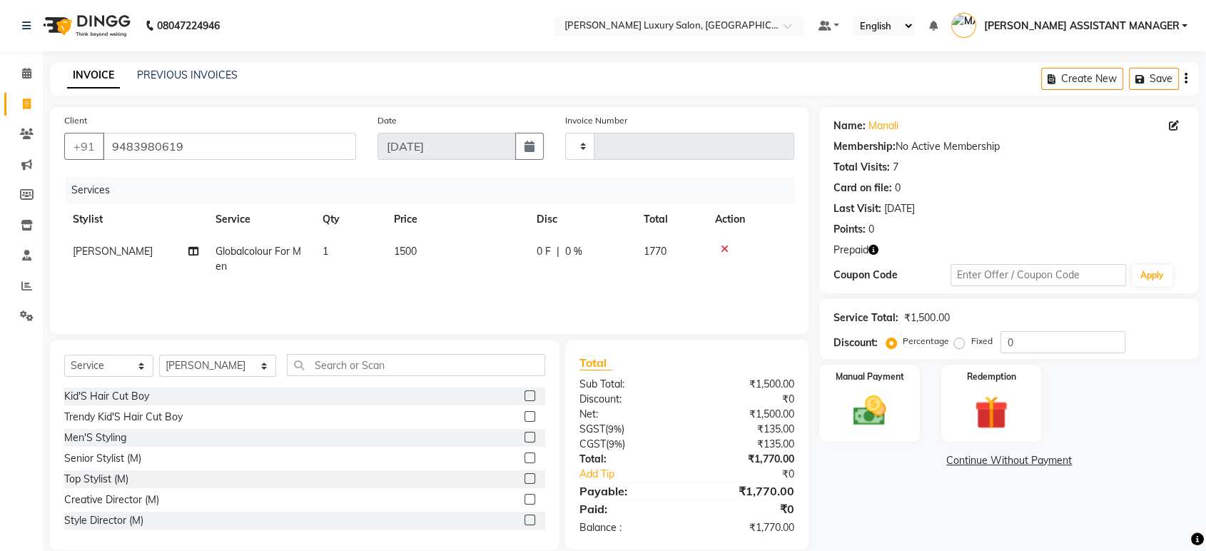
click at [445, 255] on td "1500" at bounding box center [456, 259] width 143 height 47
select select "35956"
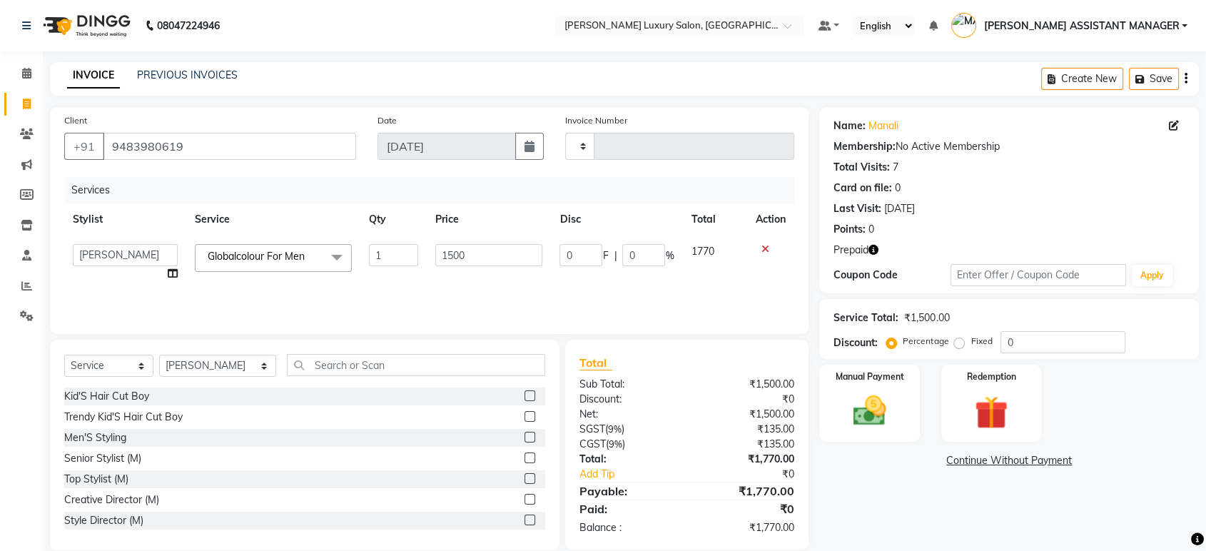
click at [447, 255] on input "1500" at bounding box center [489, 255] width 108 height 22
type input "1600"
click at [582, 183] on div "Services" at bounding box center [435, 190] width 739 height 26
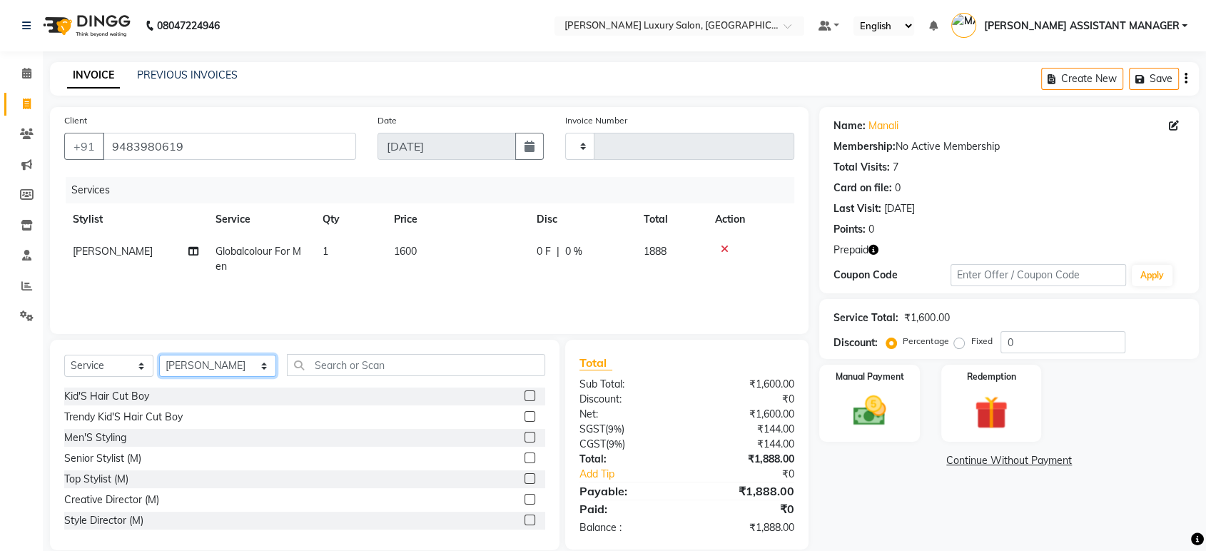
click at [200, 360] on select "Select Stylist ADITI ADITYA [PERSON_NAME] AHON [PERSON_NAME] [PERSON_NAME] [PER…" at bounding box center [217, 366] width 117 height 22
select select "51764"
click at [159, 355] on select "Select Stylist ADITI ADITYA [PERSON_NAME] AHON [PERSON_NAME] [PERSON_NAME] [PER…" at bounding box center [217, 366] width 117 height 22
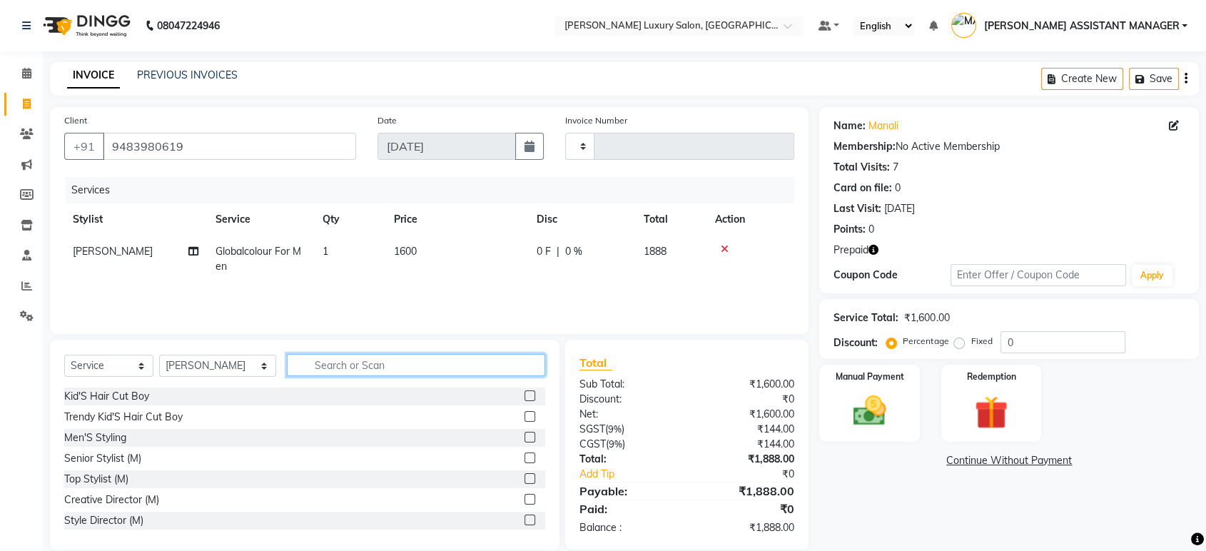
click at [333, 359] on input "text" at bounding box center [416, 365] width 258 height 22
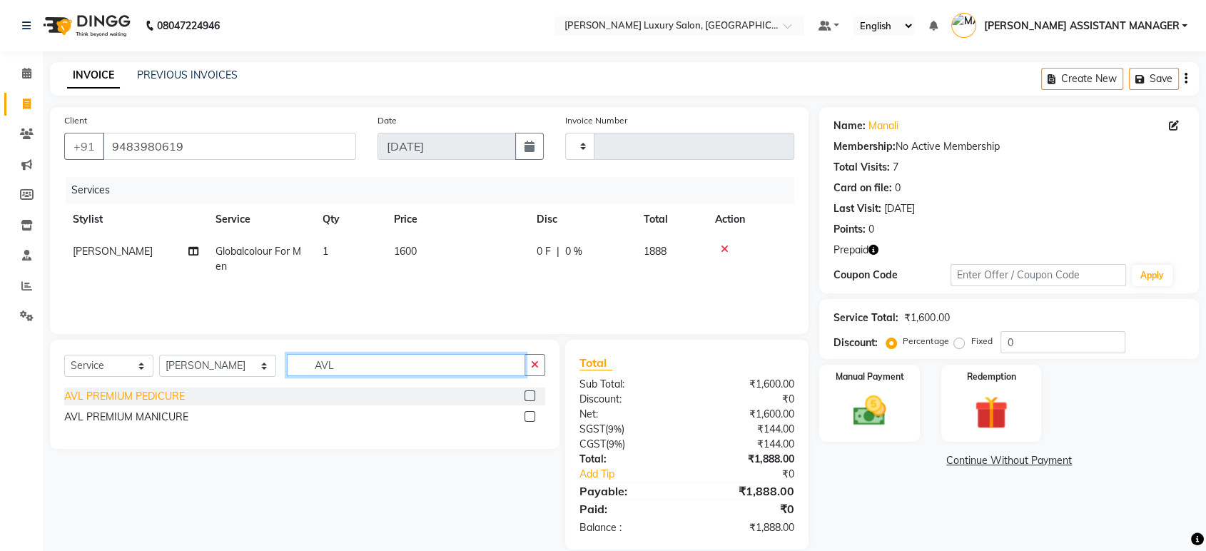
type input "AVL"
click at [158, 394] on div "AVL PREMIUM PEDICURE" at bounding box center [124, 396] width 121 height 15
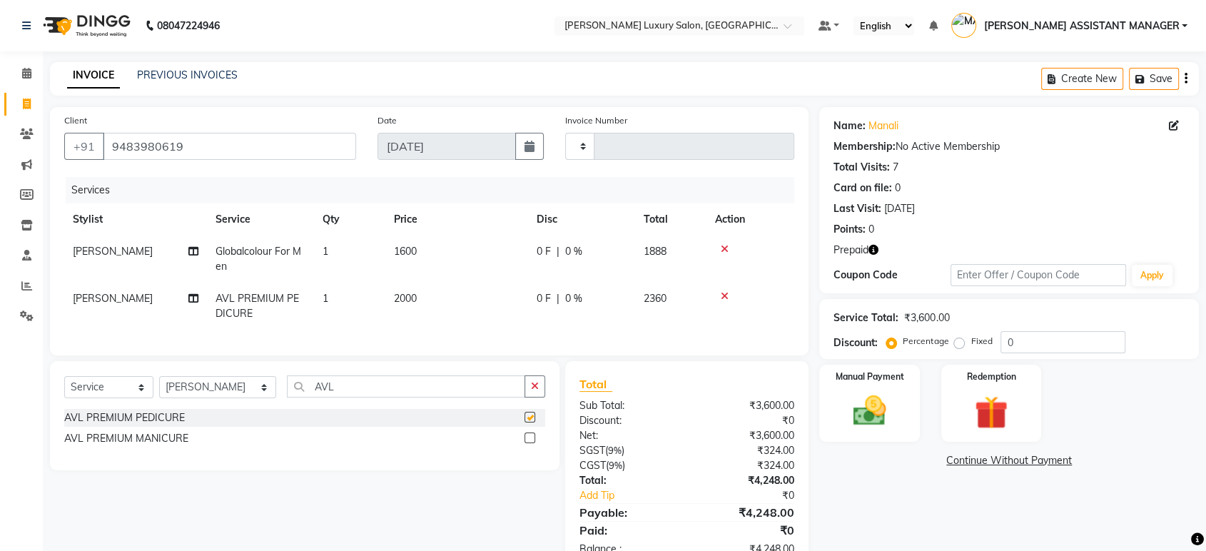
checkbox input "false"
click at [537, 391] on icon "button" at bounding box center [535, 386] width 8 height 10
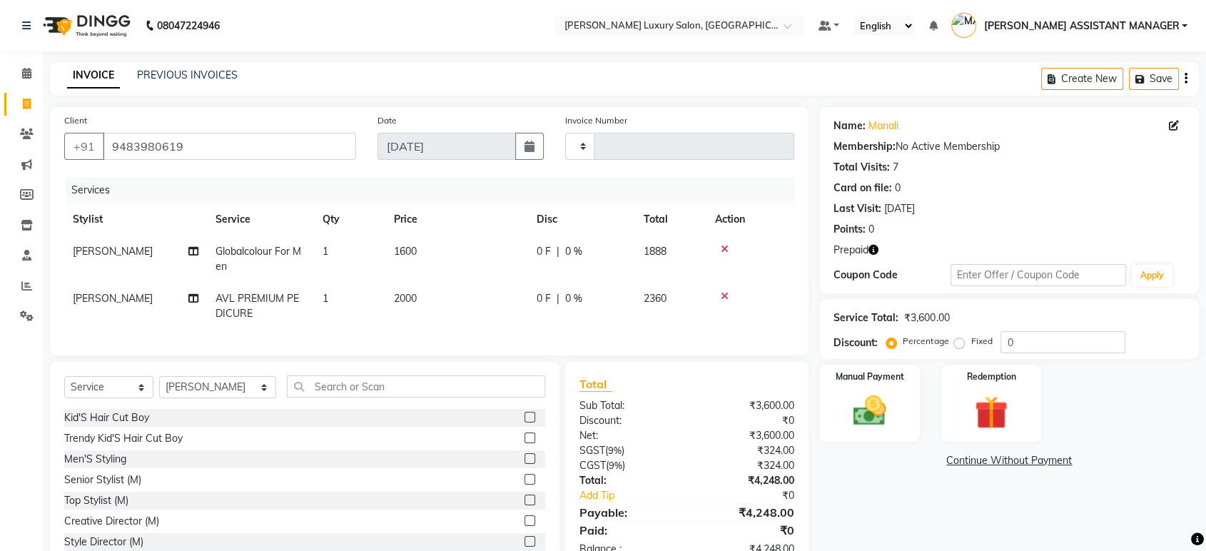
click at [530, 373] on div "Select Service Product Membership Package Voucher Prepaid Gift Card Select Styl…" at bounding box center [305, 466] width 510 height 211
click at [441, 248] on td "1600" at bounding box center [456, 259] width 143 height 47
select select "35956"
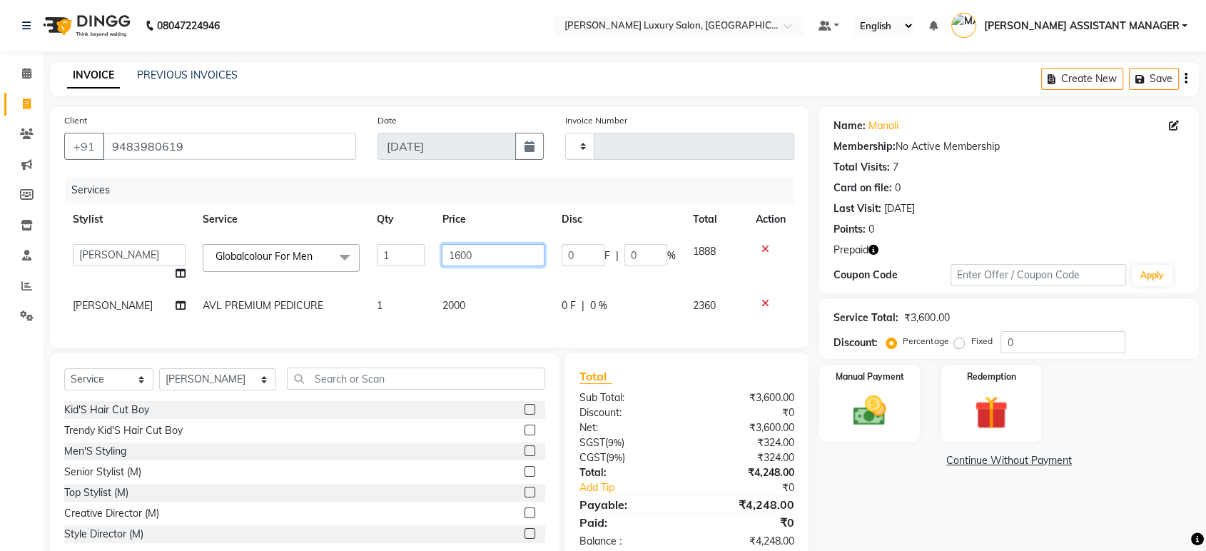
click at [442, 248] on input "1600" at bounding box center [493, 255] width 103 height 22
type input "1500"
click at [657, 78] on div "INVOICE PREVIOUS INVOICES Create New Save" at bounding box center [624, 79] width 1149 height 34
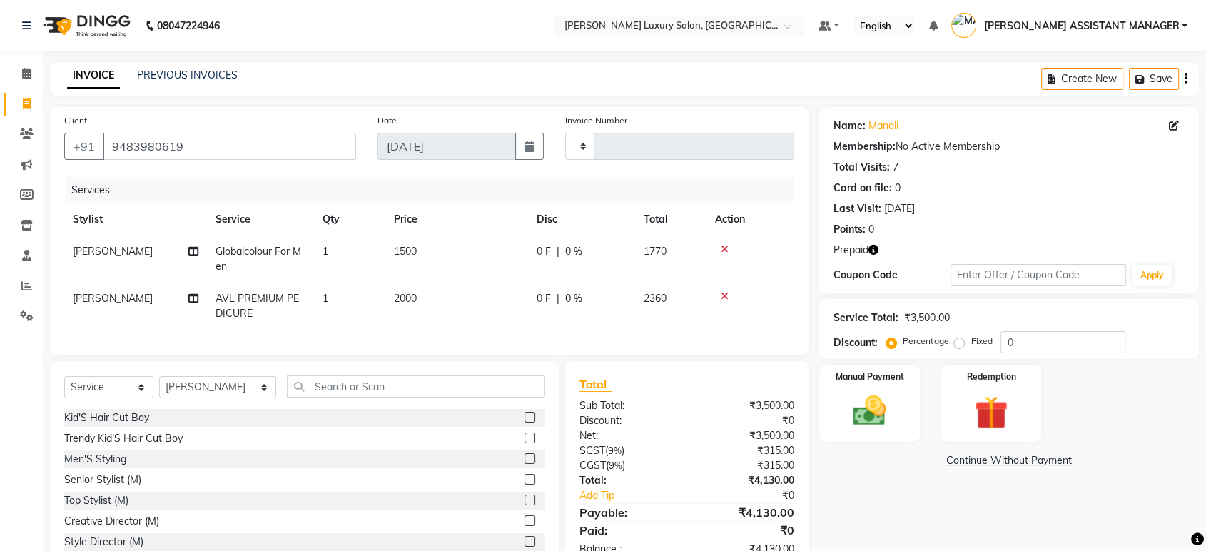
click at [245, 294] on span "AVL PREMIUM PEDICURE" at bounding box center [257, 306] width 83 height 28
select select "51764"
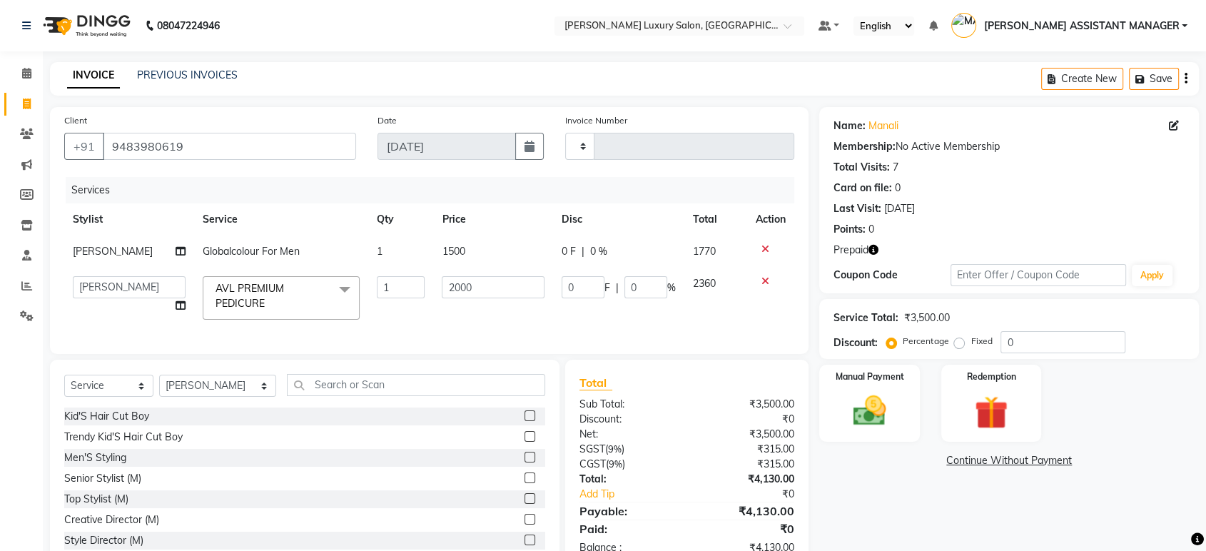
click at [308, 308] on span "AVL PREMIUM PEDICURE x" at bounding box center [275, 296] width 126 height 31
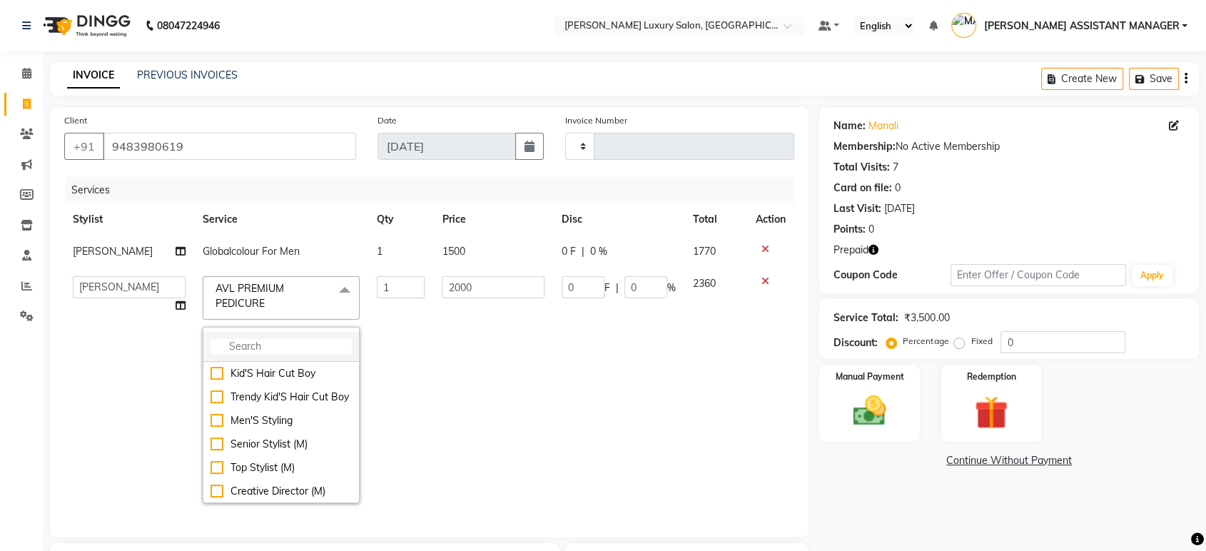
click at [305, 337] on li at bounding box center [281, 347] width 156 height 30
click at [299, 355] on li at bounding box center [281, 347] width 156 height 30
click at [302, 350] on input "multiselect-search" at bounding box center [281, 346] width 141 height 15
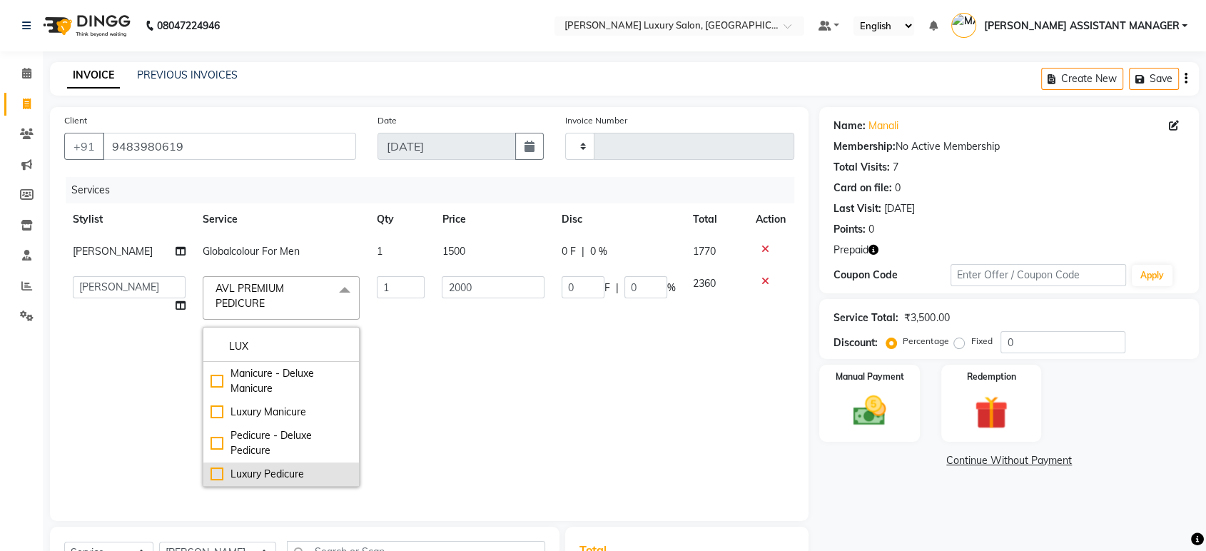
type input "LUX"
click at [211, 467] on div "Luxury Pedicure" at bounding box center [281, 474] width 141 height 15
type input "1350"
checkbox input "true"
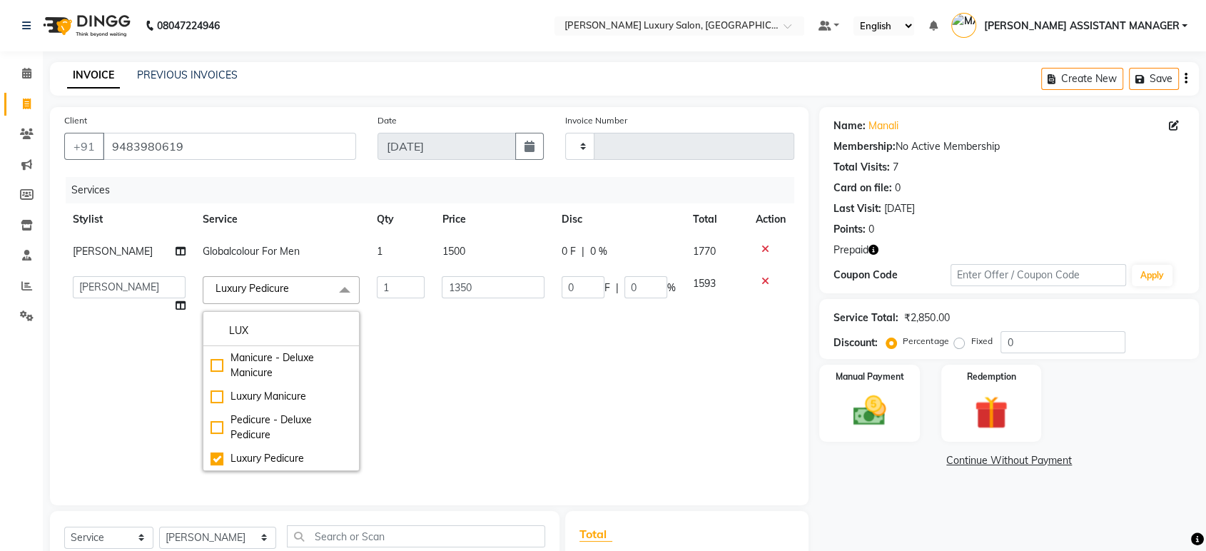
click at [420, 101] on main "INVOICE PREVIOUS INVOICES Create New Save Client [PHONE_NUMBER] Date [DATE] Inv…" at bounding box center [624, 402] width 1163 height 681
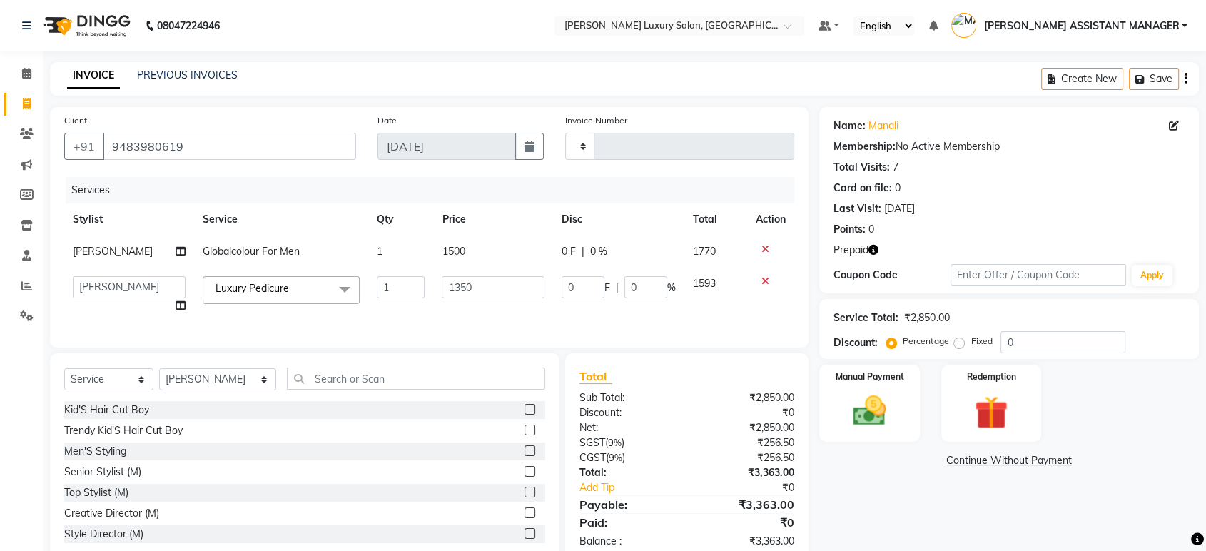
click at [1019, 133] on div "Name: [PERSON_NAME]" at bounding box center [1009, 125] width 351 height 15
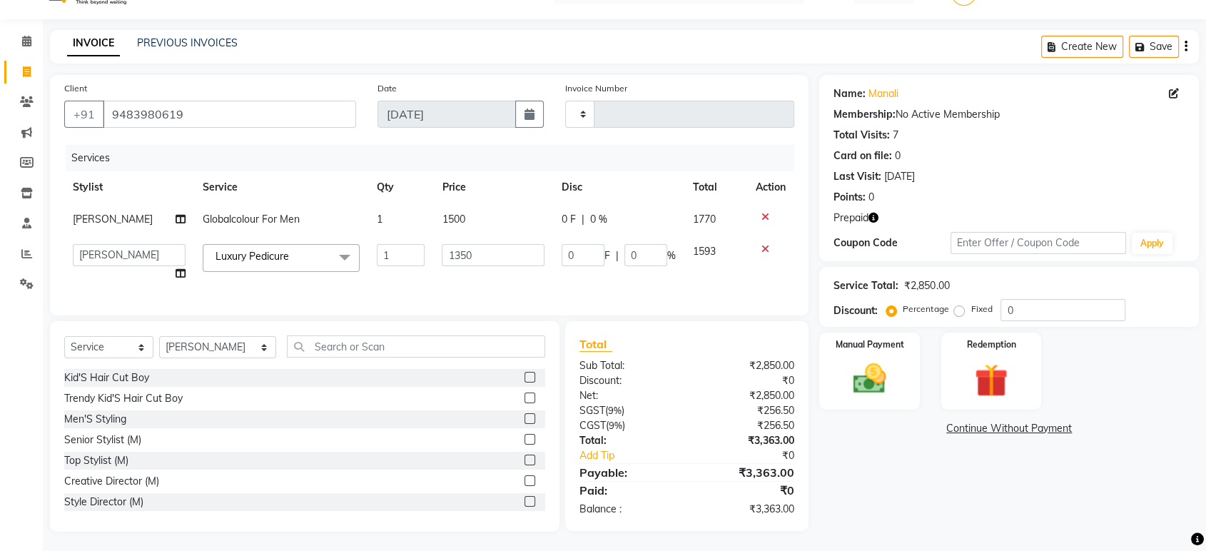
scroll to position [46, 0]
click at [903, 364] on div "Manual Payment" at bounding box center [870, 369] width 104 height 80
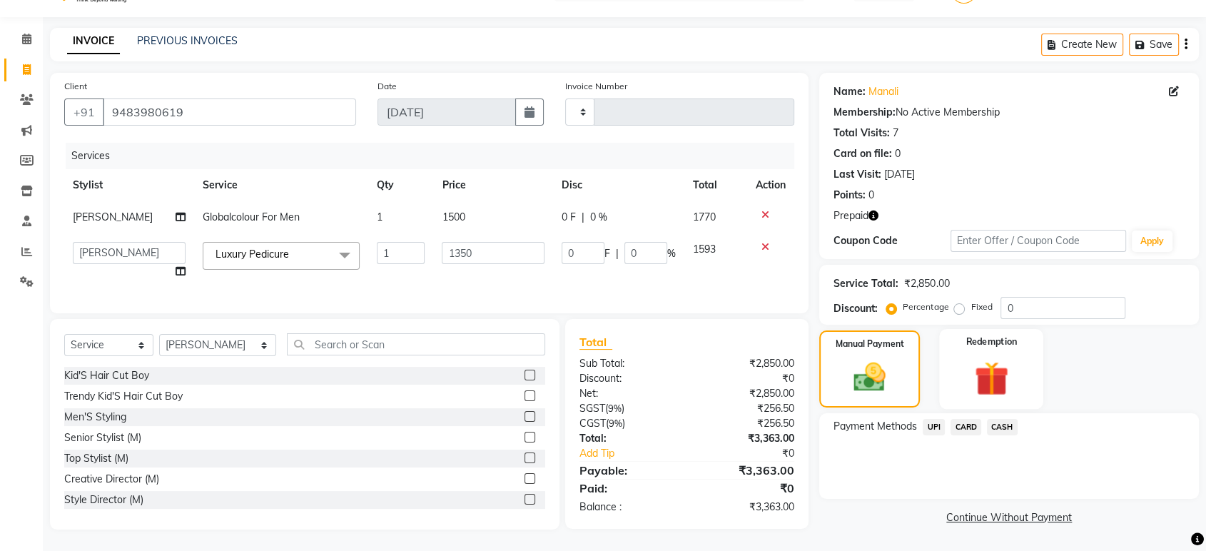
click at [982, 362] on img at bounding box center [991, 378] width 56 height 43
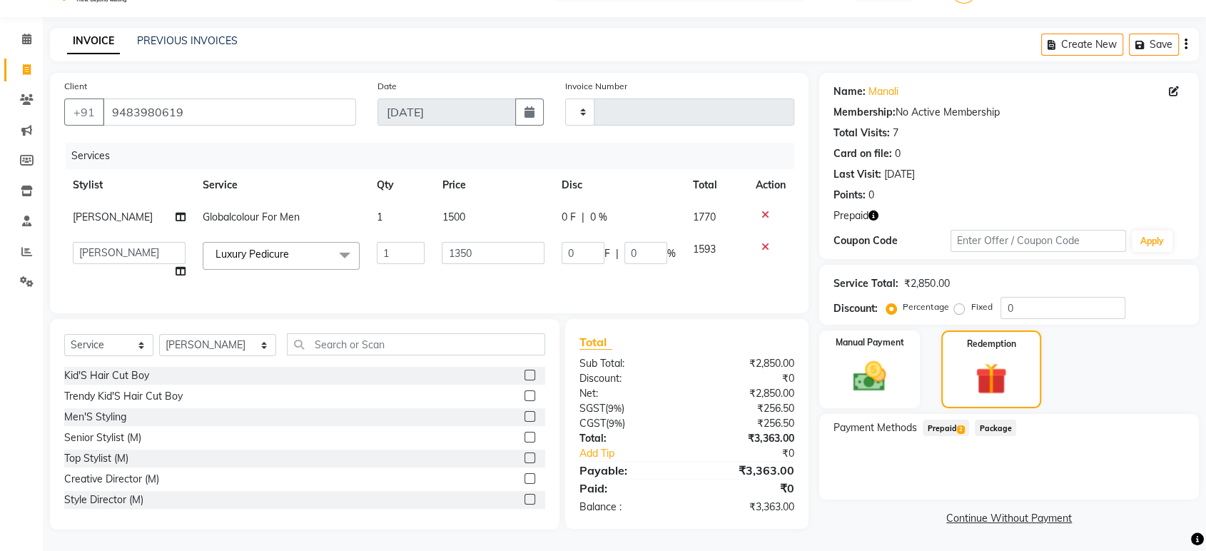
click at [950, 420] on span "Prepaid 2" at bounding box center [946, 428] width 46 height 16
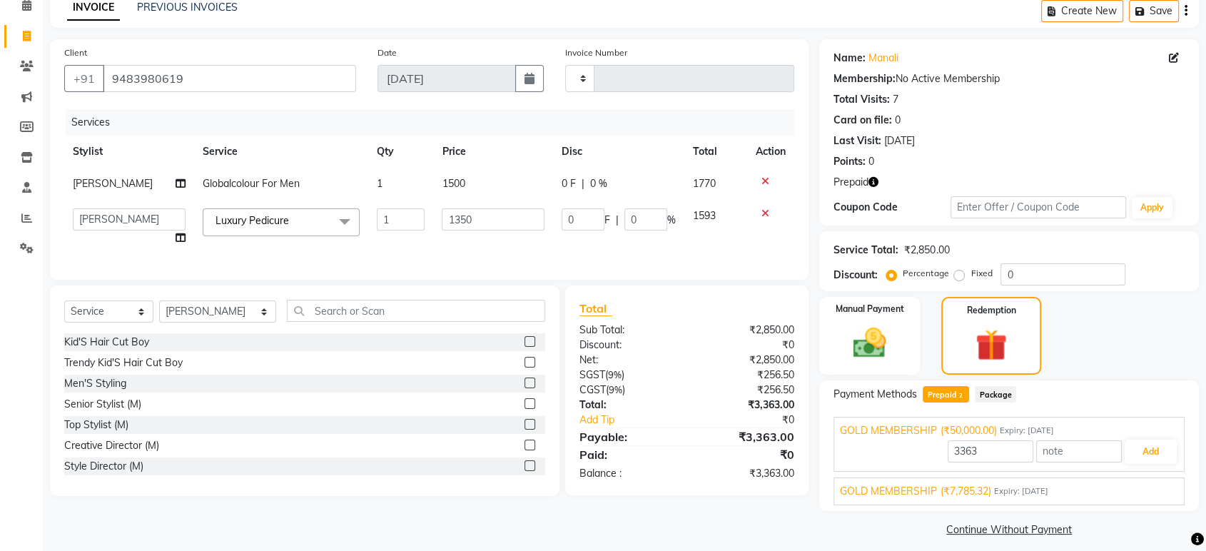
scroll to position [78, 0]
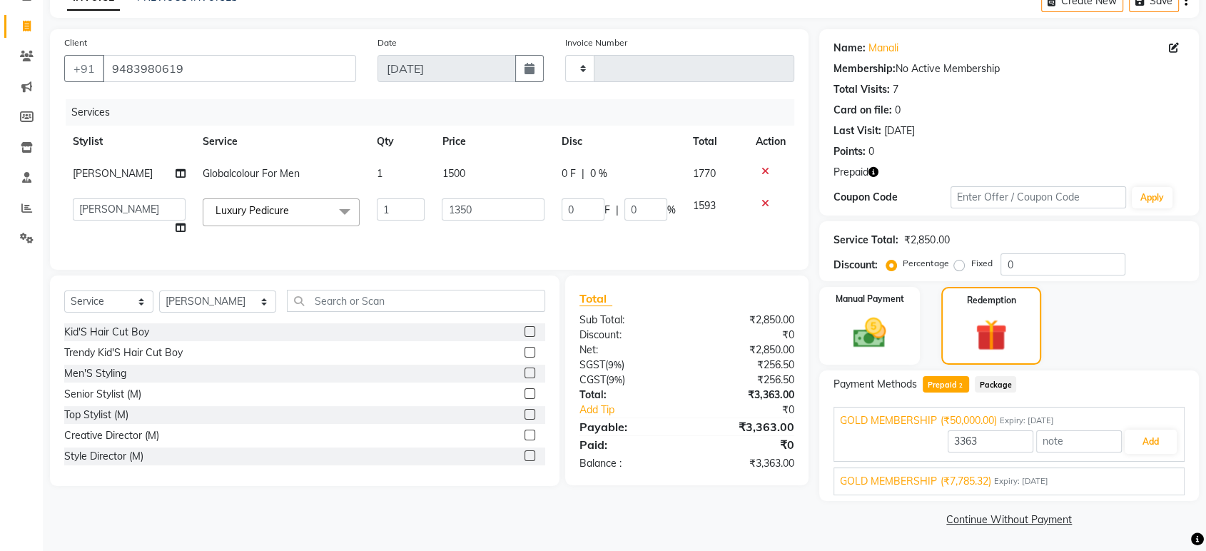
click at [1081, 479] on div "GOLD MEMBERSHIP (₹7,785.32) Expiry: [DATE]" at bounding box center [1009, 481] width 338 height 15
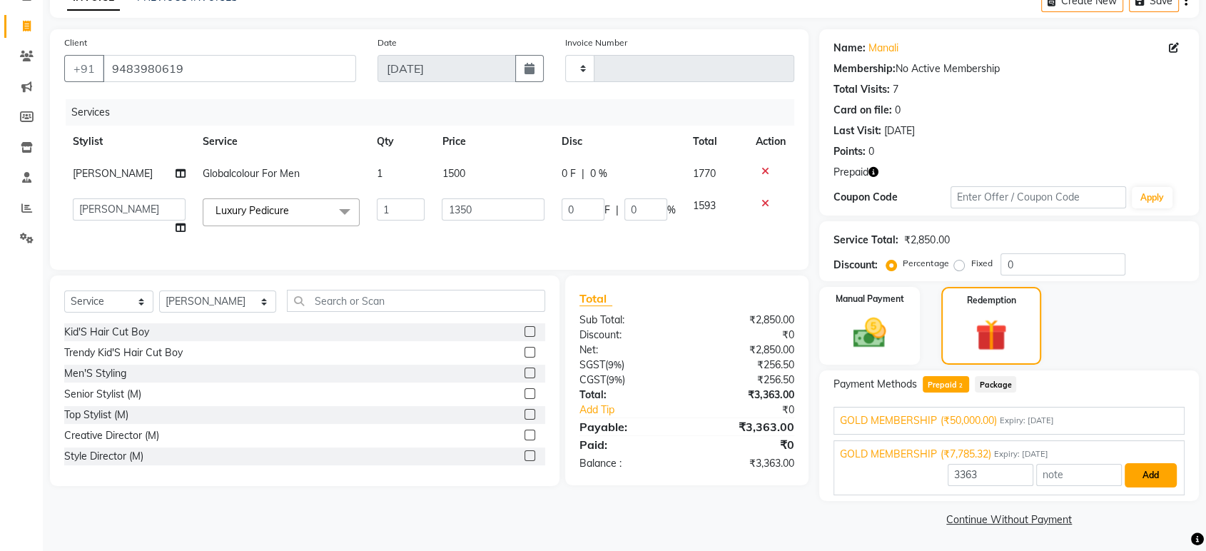
click at [1127, 475] on button "Add" at bounding box center [1151, 475] width 52 height 24
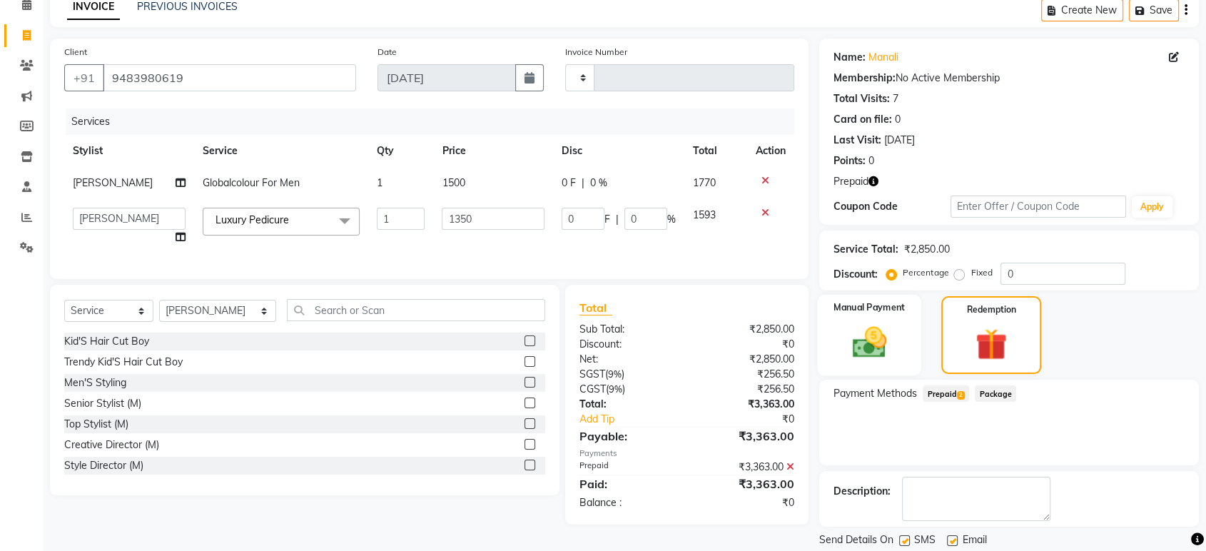
scroll to position [113, 0]
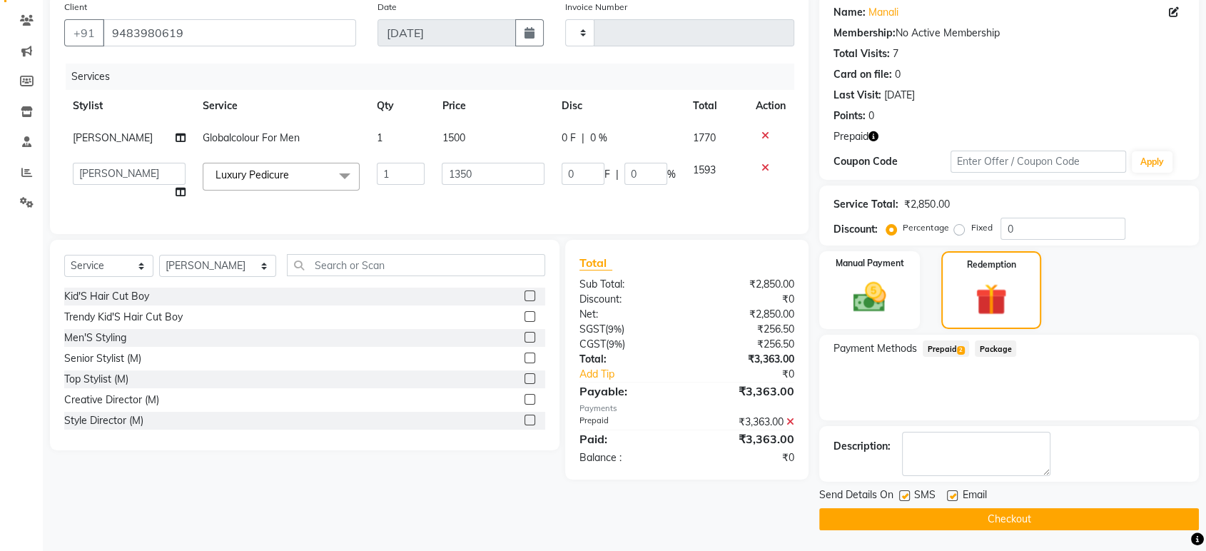
click at [1005, 511] on button "Checkout" at bounding box center [1009, 519] width 380 height 22
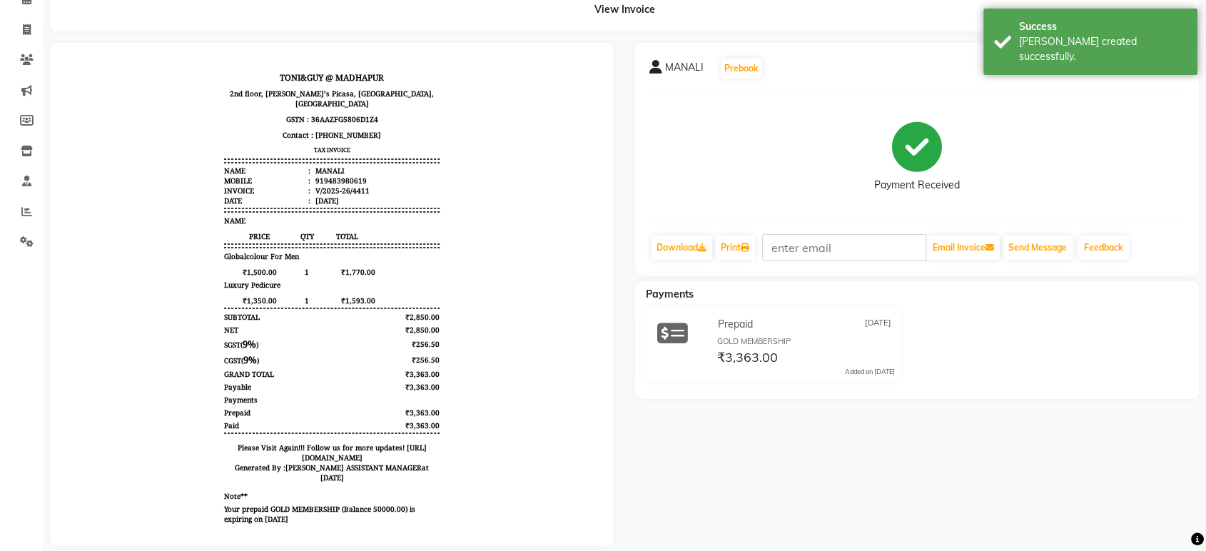
scroll to position [102, 0]
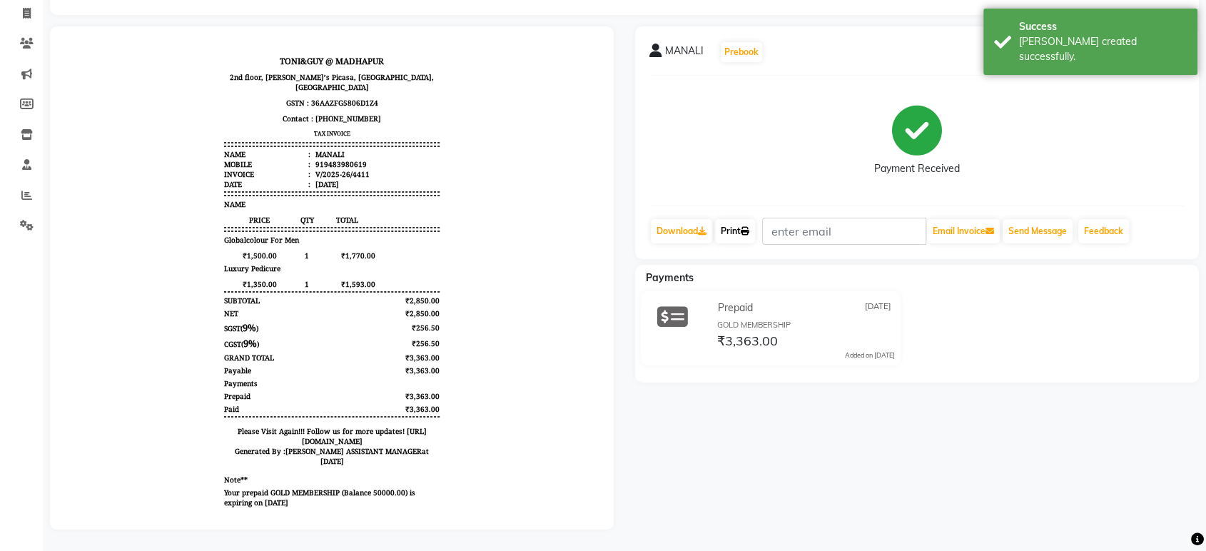
click at [726, 219] on link "Print" at bounding box center [735, 231] width 40 height 24
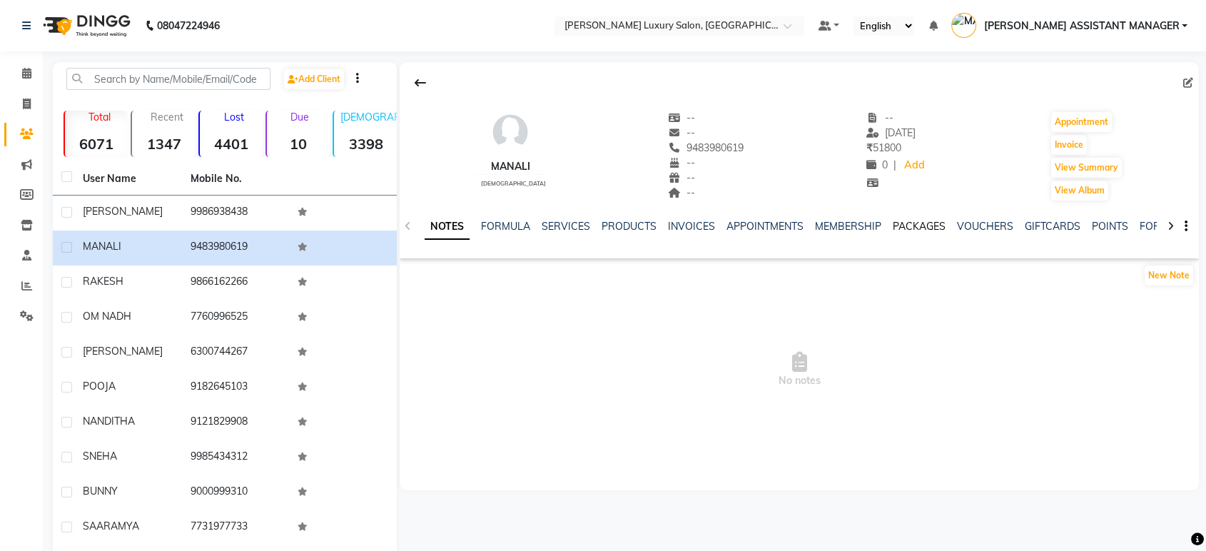
click at [906, 231] on link "PACKAGES" at bounding box center [919, 226] width 53 height 13
click at [907, 225] on link "VOUCHERS" at bounding box center [915, 226] width 56 height 13
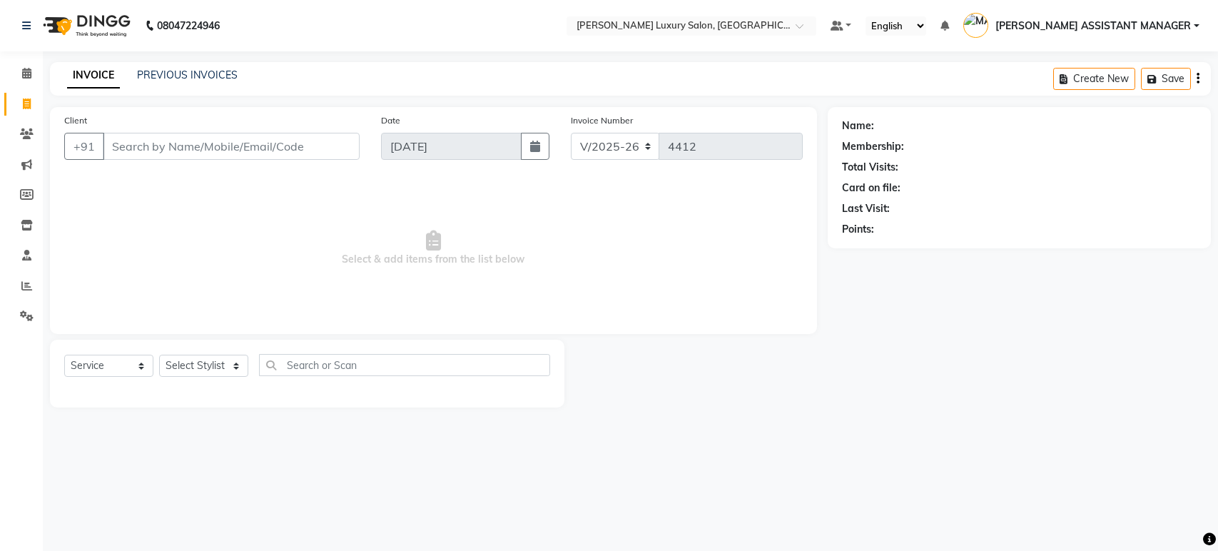
select select "4712"
select select "service"
click at [188, 69] on link "PREVIOUS INVOICES" at bounding box center [187, 75] width 101 height 13
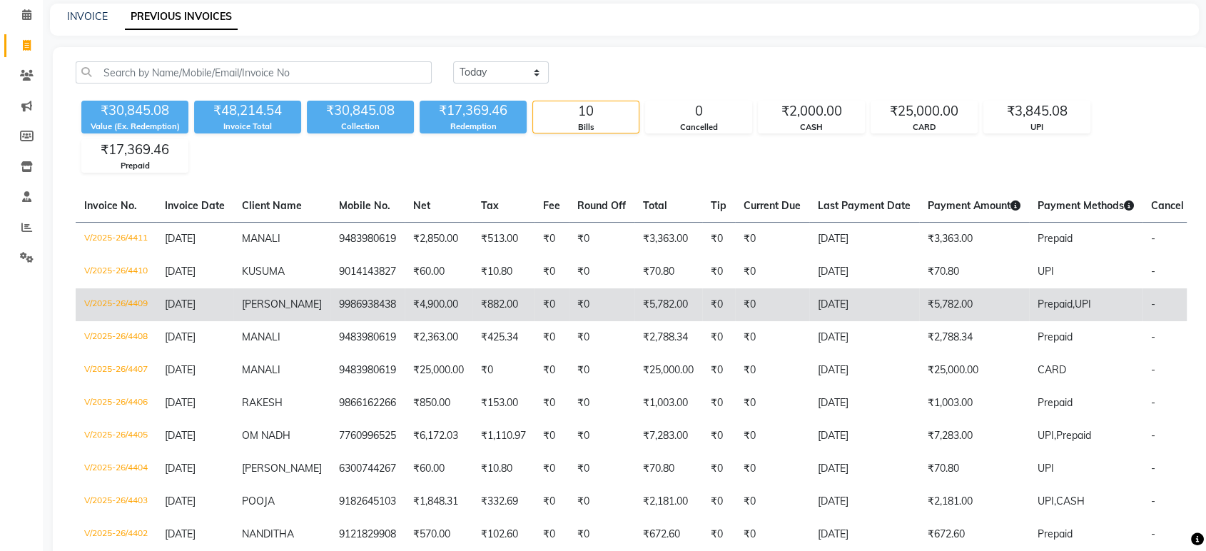
scroll to position [79, 0]
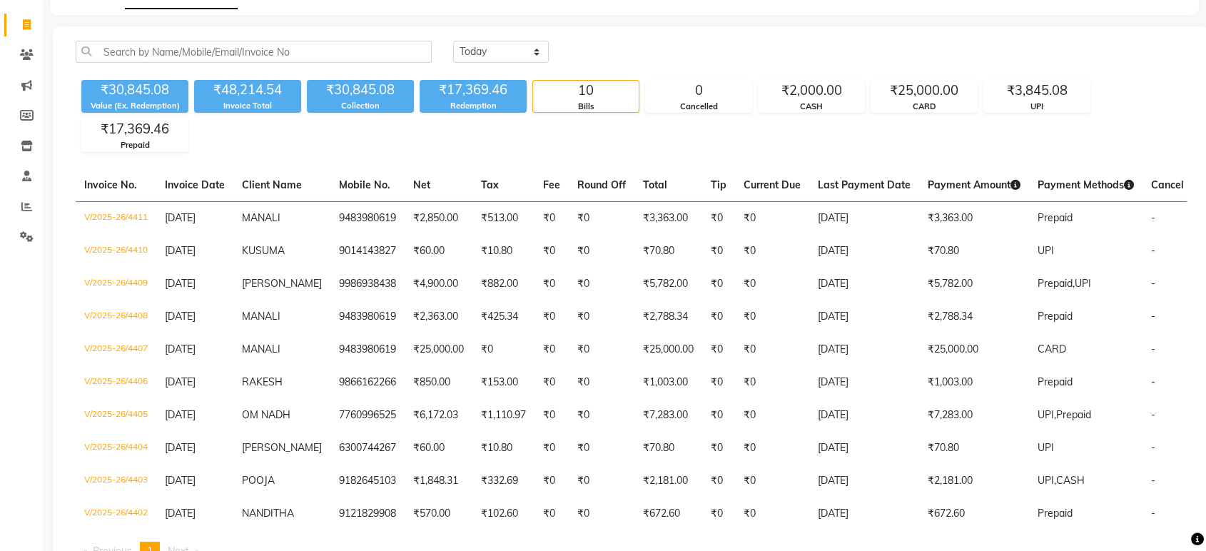
click at [988, 30] on div "[DATE] [DATE] Custom Range ₹30,845.08 Value (Ex. Redemption) ₹48,214.54 Invoice…" at bounding box center [631, 306] width 1157 height 560
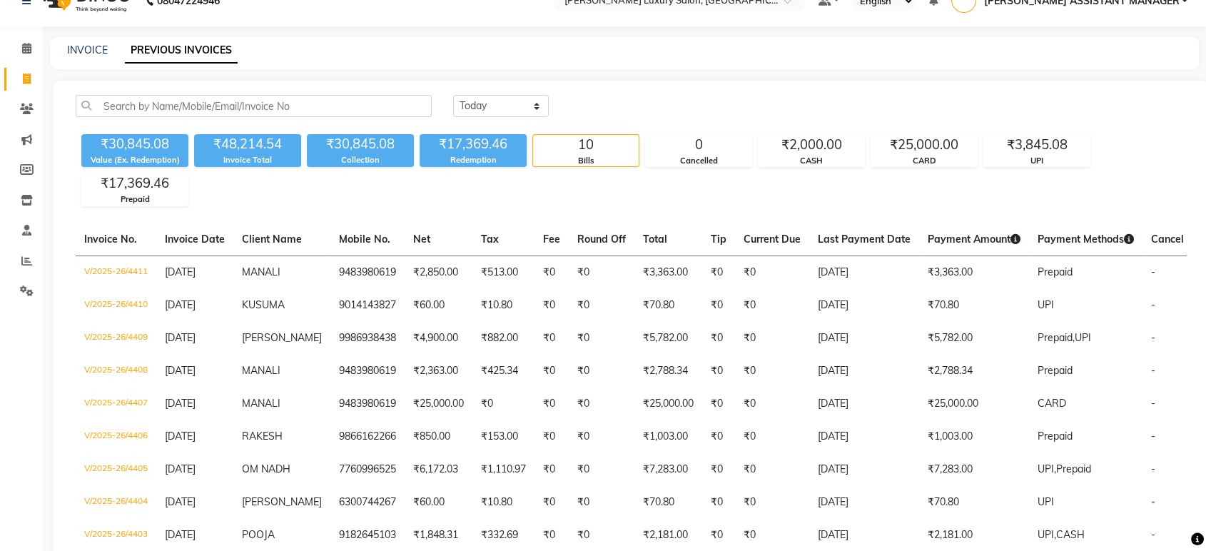
scroll to position [0, 0]
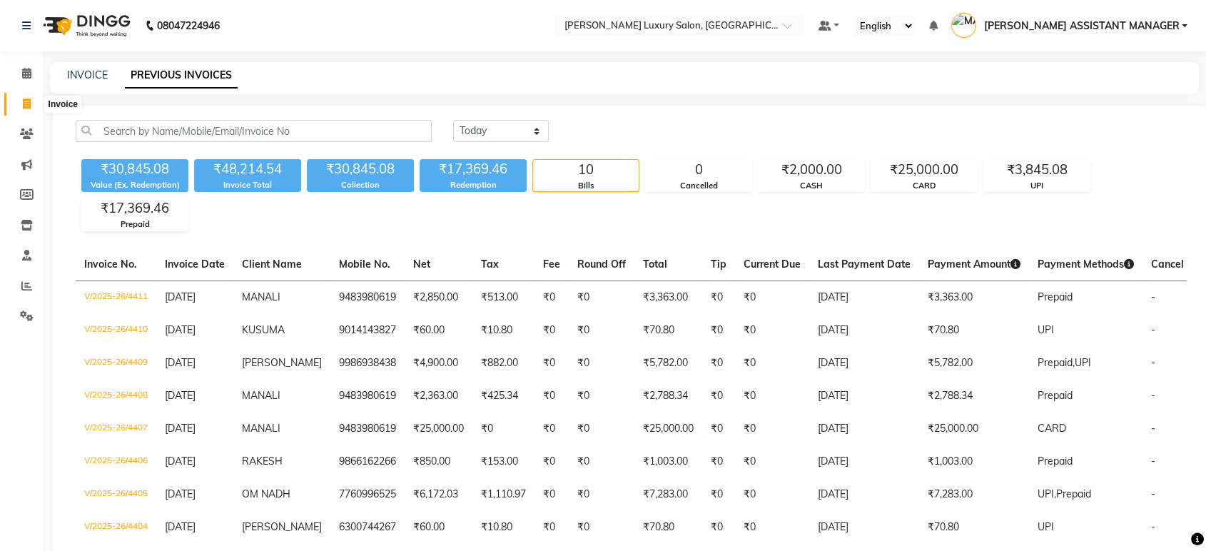
drag, startPoint x: 29, startPoint y: 97, endPoint x: 41, endPoint y: 103, distance: 13.4
click at [29, 97] on span at bounding box center [26, 104] width 25 height 16
select select "service"
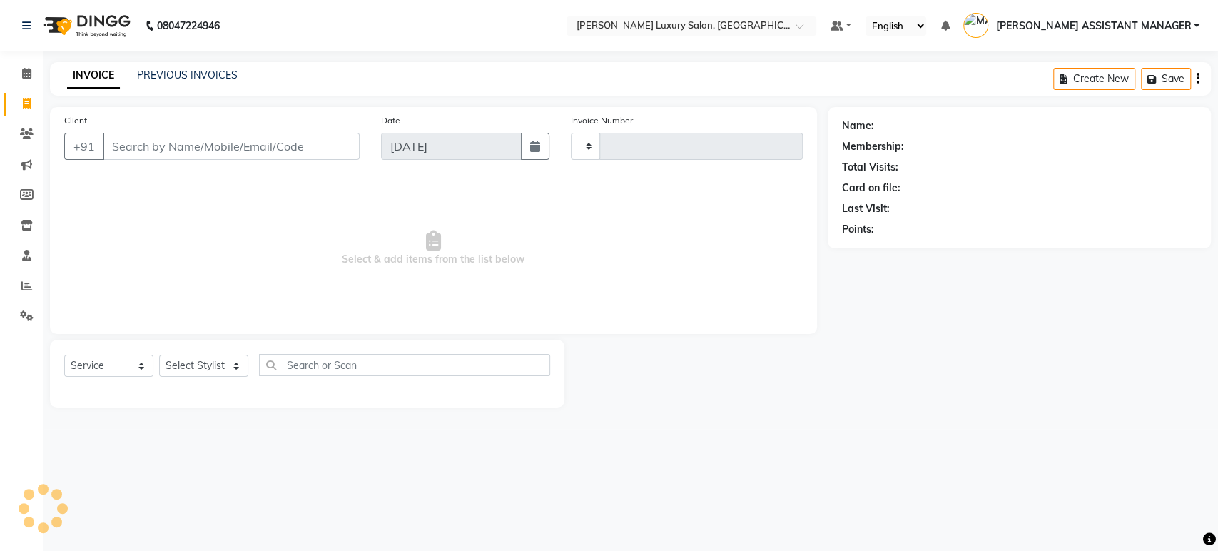
type input "4412"
select select "4712"
click at [206, 364] on select "Select Stylist ADITI ADITYA [PERSON_NAME] AHON [PERSON_NAME] [PERSON_NAME] [PER…" at bounding box center [218, 366] width 118 height 22
select select "39437"
click at [159, 355] on select "Select Stylist ADITI ADITYA [PERSON_NAME] AHON [PERSON_NAME] [PERSON_NAME] [PER…" at bounding box center [218, 366] width 118 height 22
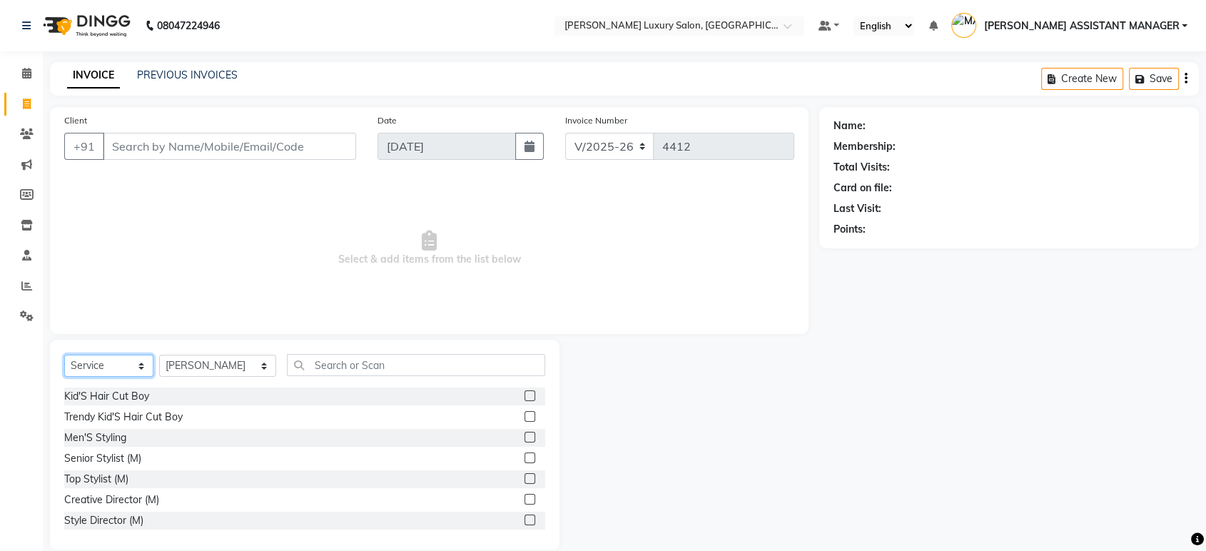
drag, startPoint x: 125, startPoint y: 361, endPoint x: 120, endPoint y: 372, distance: 11.8
click at [124, 361] on select "Select Service Product Membership Package Voucher Prepaid Gift Card" at bounding box center [108, 366] width 89 height 22
select select "product"
click at [64, 355] on select "Select Service Product Membership Package Voucher Prepaid Gift Card" at bounding box center [108, 366] width 89 height 22
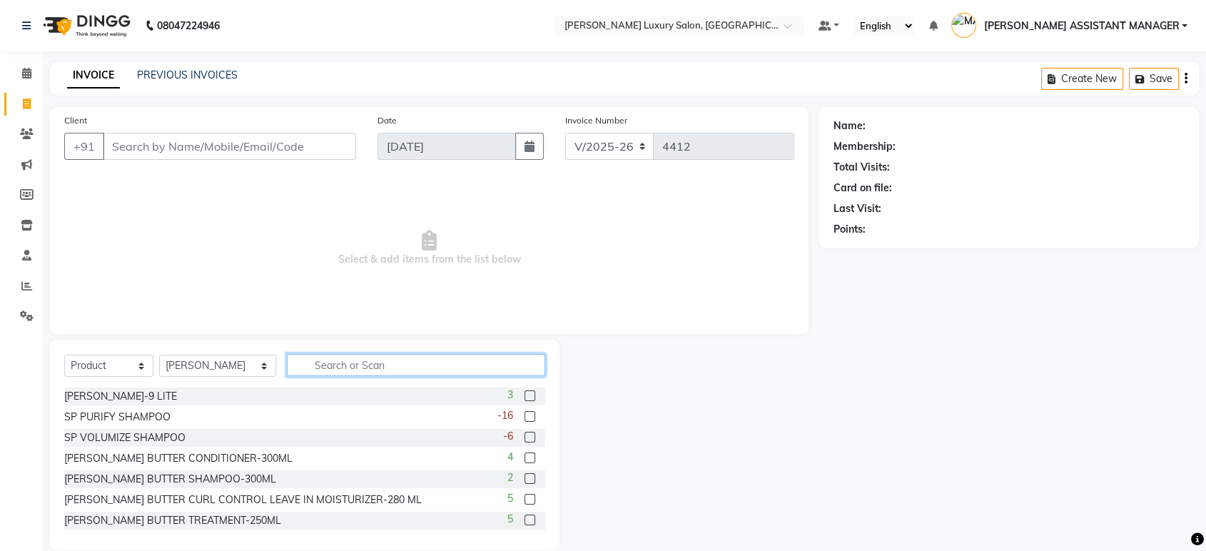
click at [335, 368] on input "text" at bounding box center [416, 365] width 258 height 22
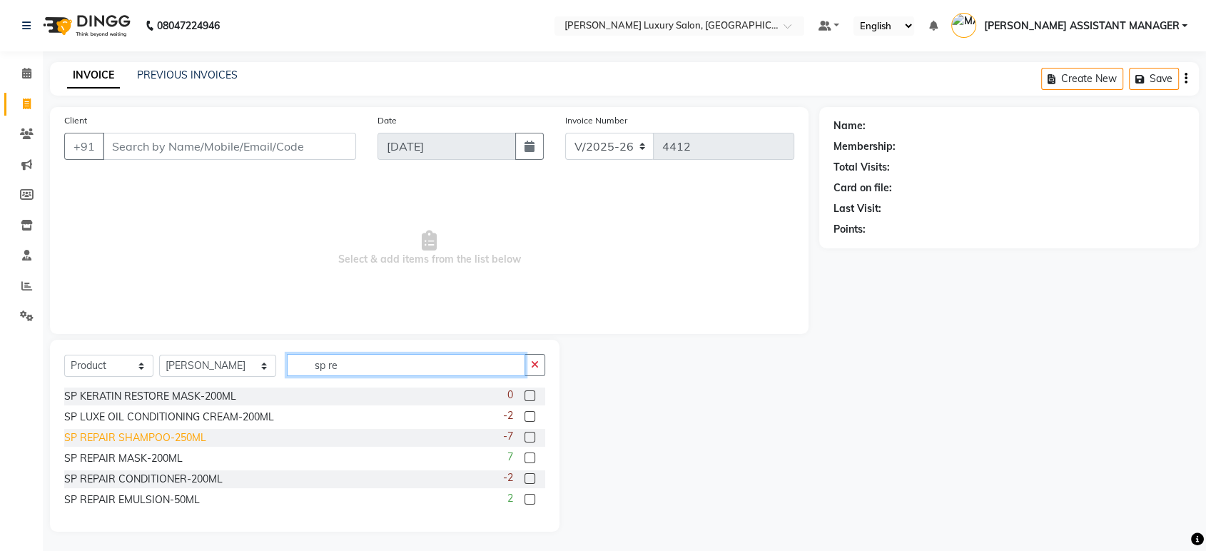
type input "sp re"
click at [163, 441] on div "SP REPAIR SHAMPOO-250ML" at bounding box center [135, 437] width 142 height 15
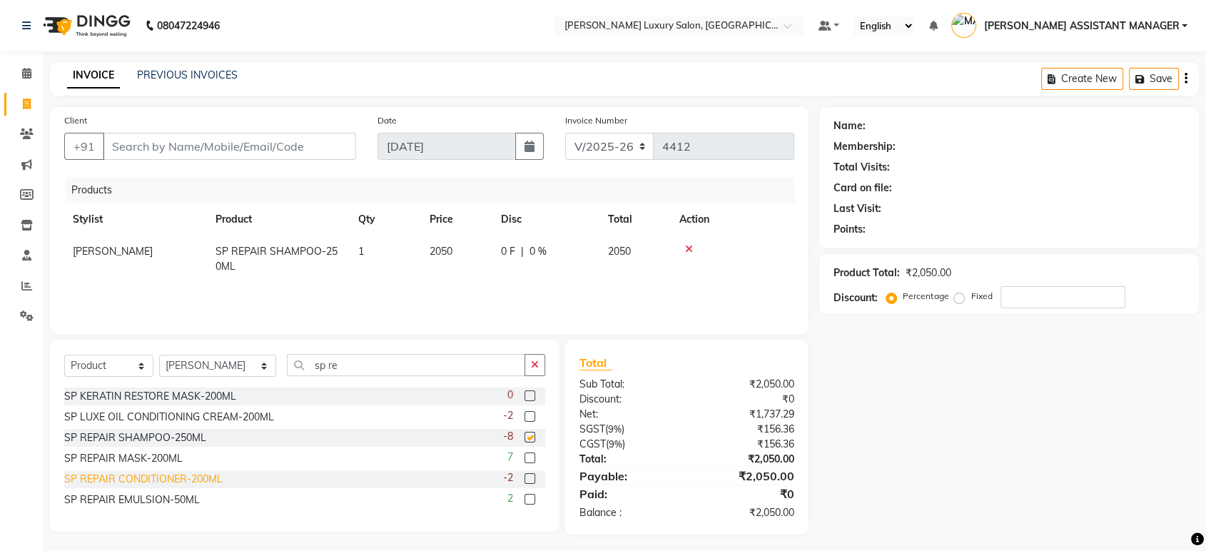
checkbox input "false"
click at [163, 459] on div "SP REPAIR MASK-200ML" at bounding box center [123, 458] width 118 height 15
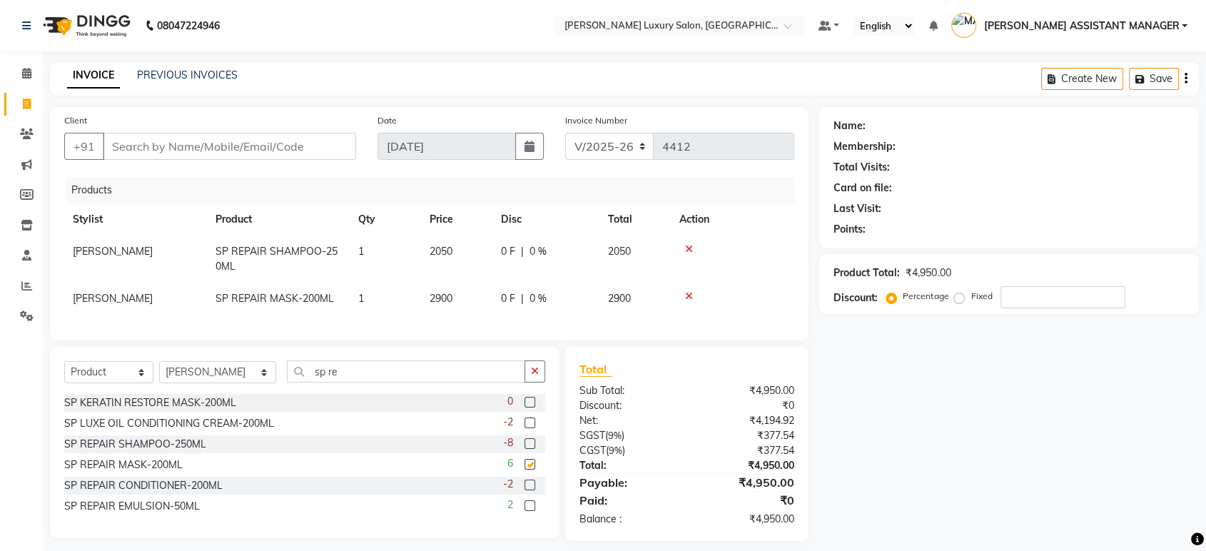
checkbox input "false"
click at [173, 493] on div "SP REPAIR CONDITIONER-200ML" at bounding box center [143, 485] width 158 height 15
checkbox input "false"
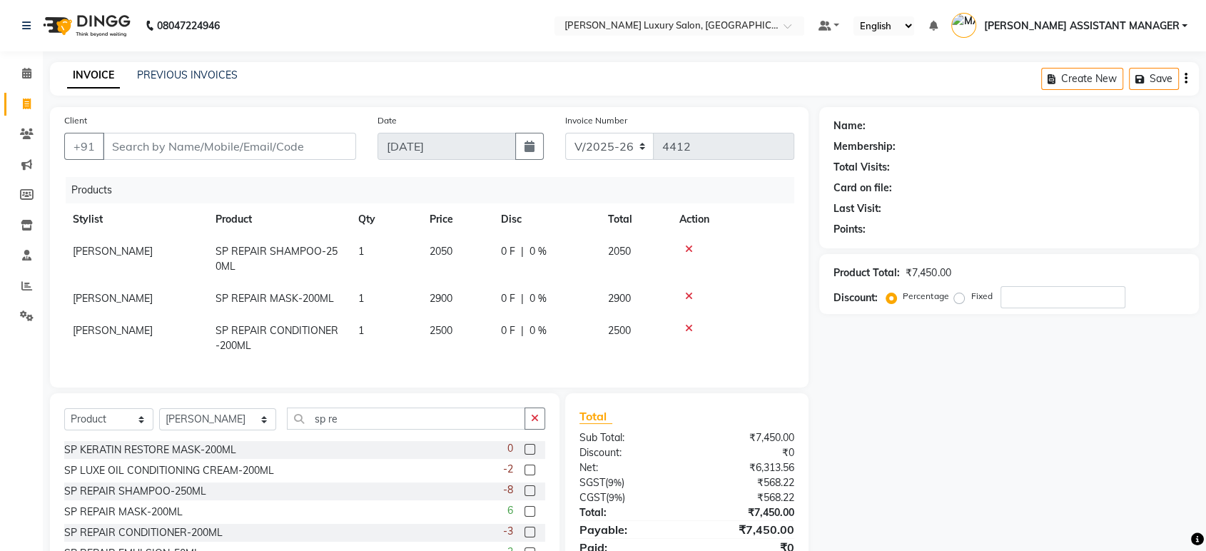
click at [685, 291] on icon at bounding box center [689, 296] width 8 height 10
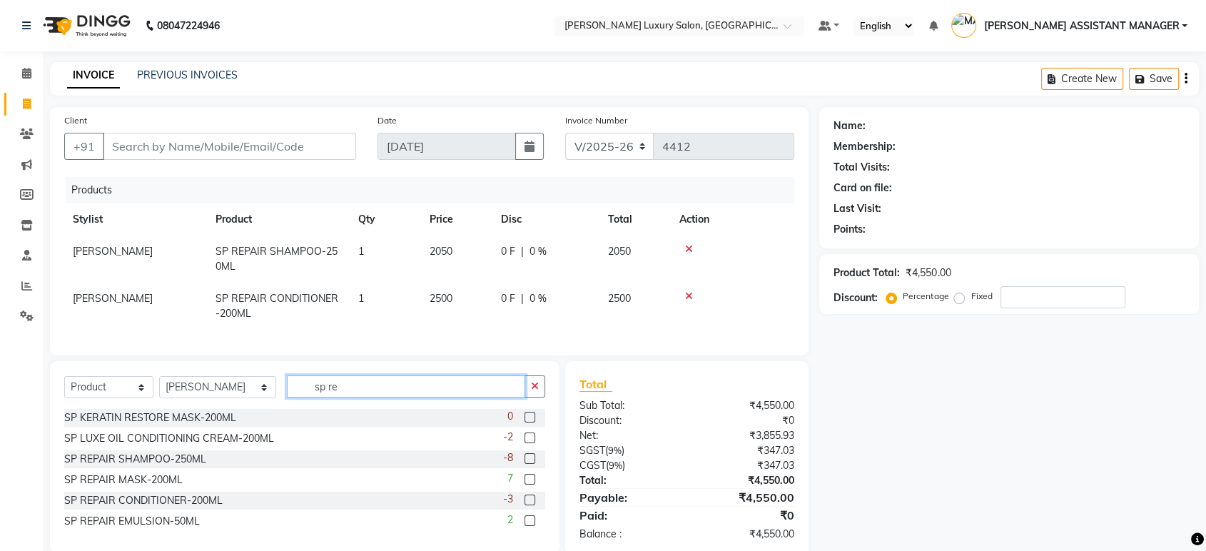
click at [470, 398] on input "sp re" at bounding box center [406, 386] width 238 height 22
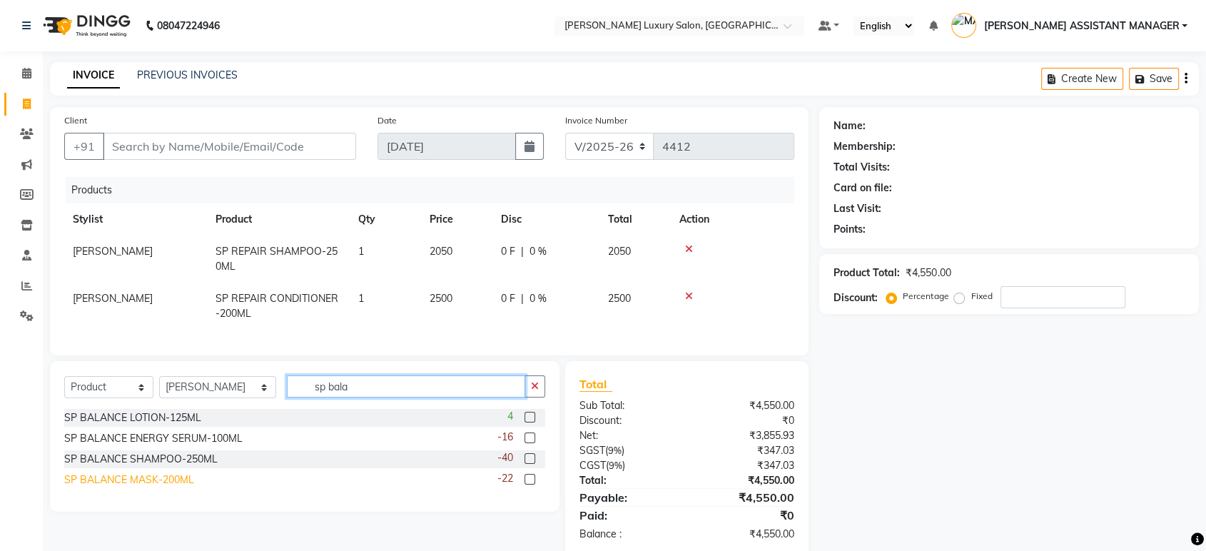
type input "sp bala"
click at [146, 487] on div "SP BALANCE MASK-200ML" at bounding box center [129, 479] width 130 height 15
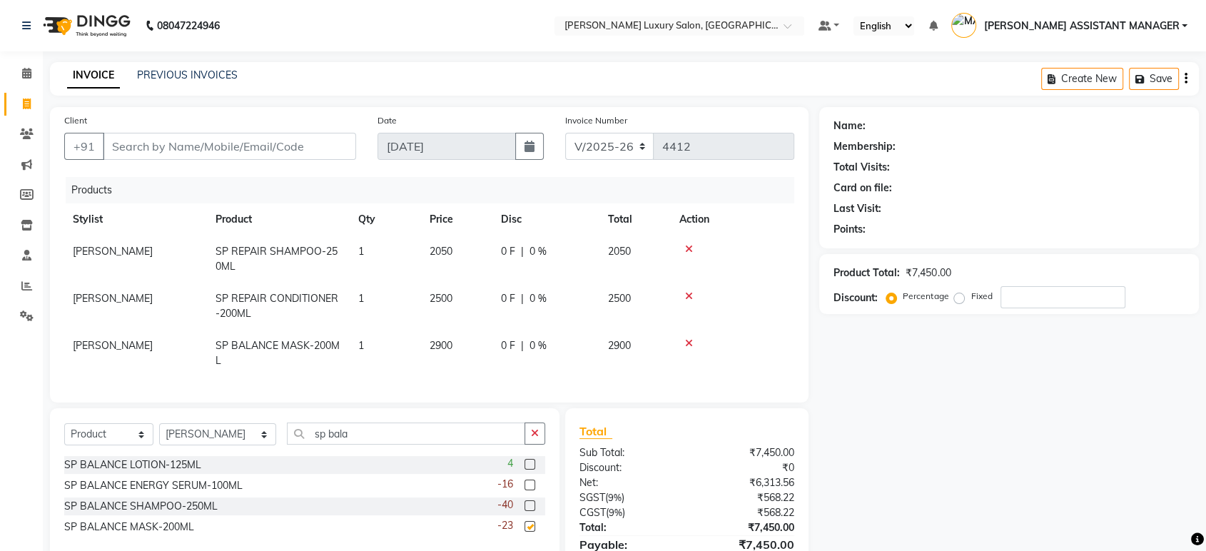
checkbox input "false"
click at [482, 245] on td "2050" at bounding box center [456, 259] width 71 height 47
select select "39437"
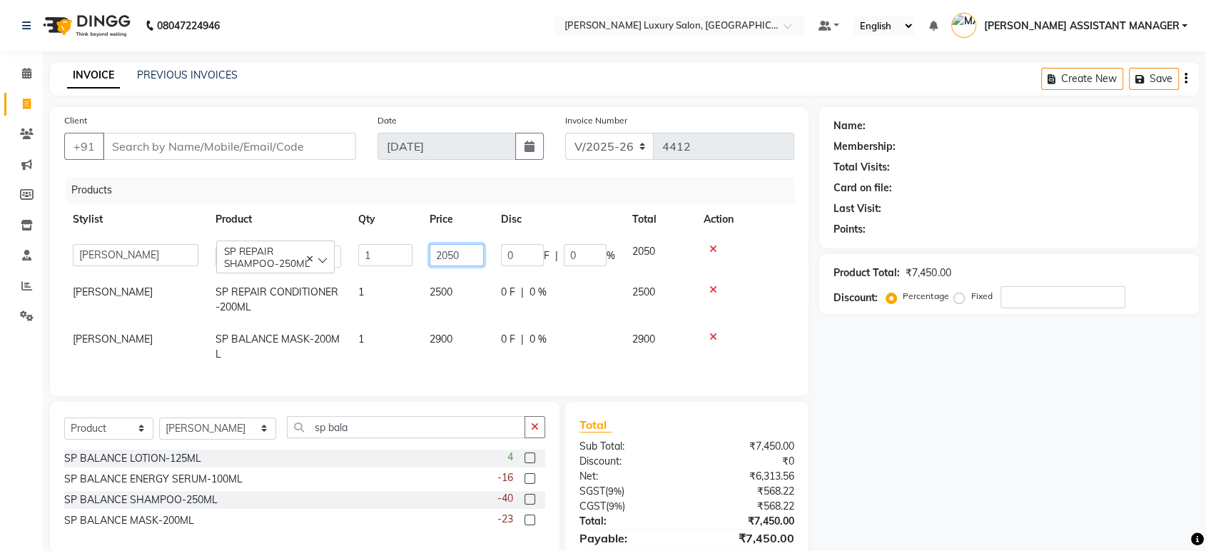
click at [482, 245] on input "2050" at bounding box center [457, 255] width 54 height 22
click at [537, 215] on th "Disc" at bounding box center [557, 219] width 131 height 32
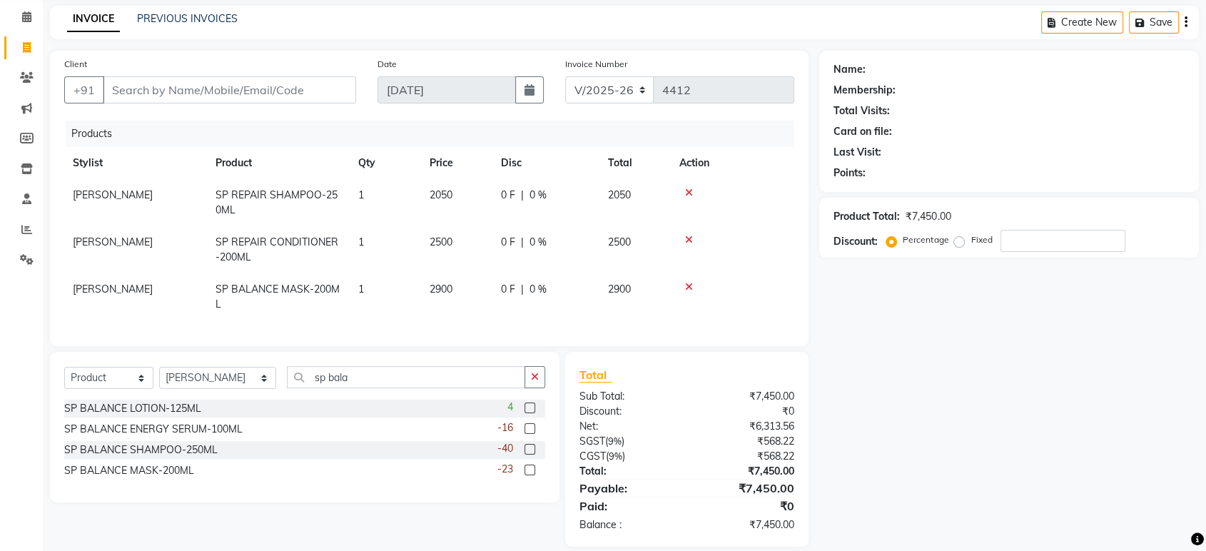
scroll to position [85, 0]
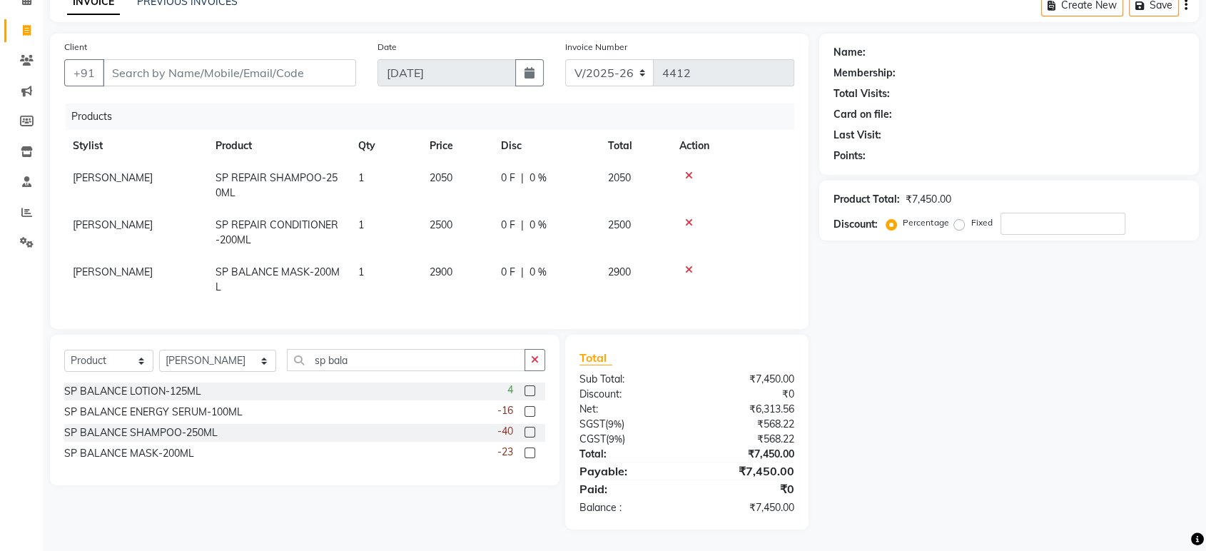
drag, startPoint x: 688, startPoint y: 207, endPoint x: 451, endPoint y: 340, distance: 271.9
click at [687, 218] on icon at bounding box center [689, 223] width 8 height 10
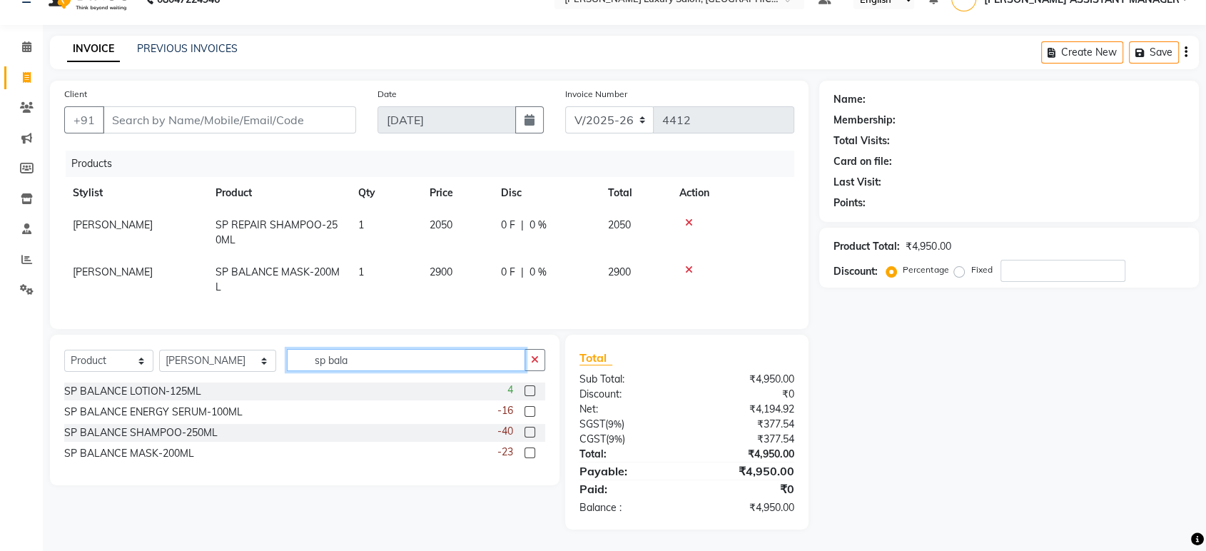
click at [445, 351] on input "sp bala" at bounding box center [406, 360] width 238 height 22
click at [520, 353] on input "sp bala" at bounding box center [406, 360] width 238 height 22
click at [534, 354] on button "button" at bounding box center [535, 360] width 21 height 22
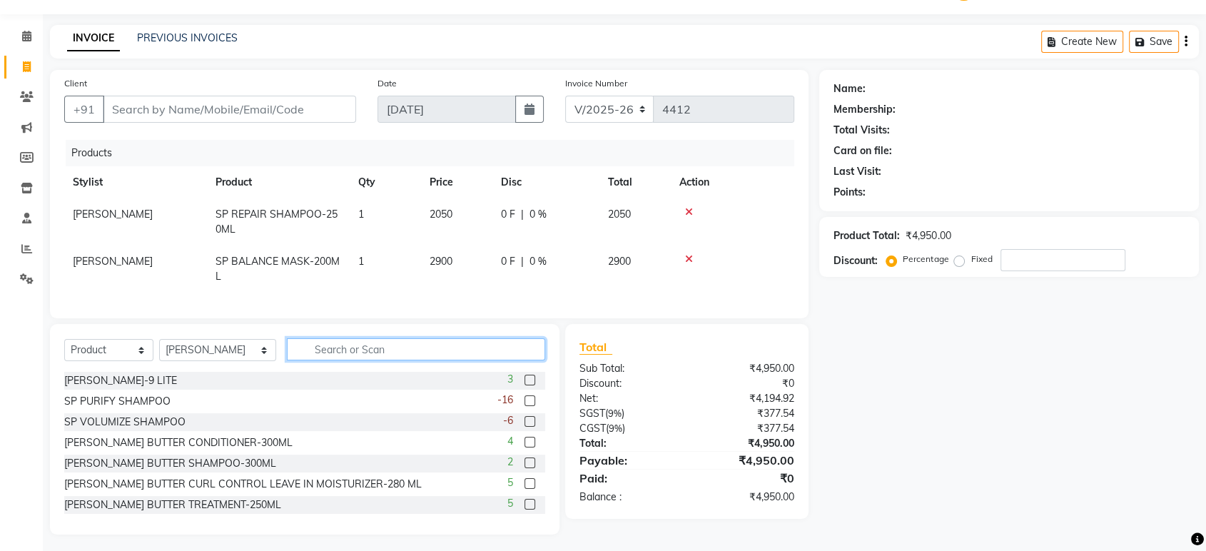
click at [448, 360] on input "text" at bounding box center [416, 349] width 258 height 22
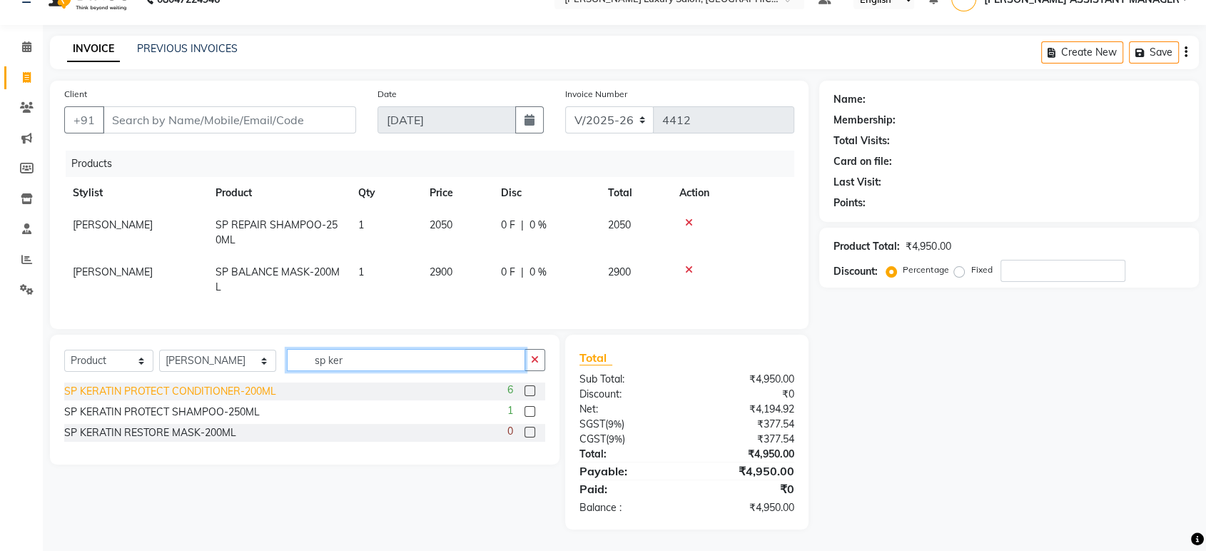
type input "sp ker"
click at [206, 397] on div "SP KERATIN PROTECT CONDITIONER-200ML" at bounding box center [170, 391] width 212 height 15
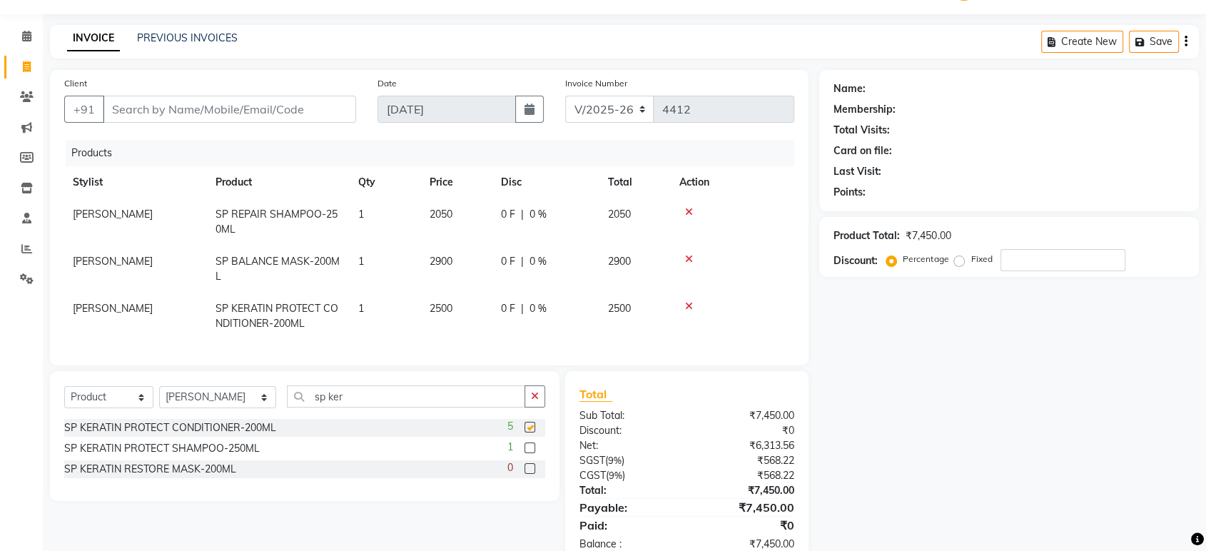
checkbox input "false"
click at [539, 398] on button "button" at bounding box center [535, 396] width 21 height 22
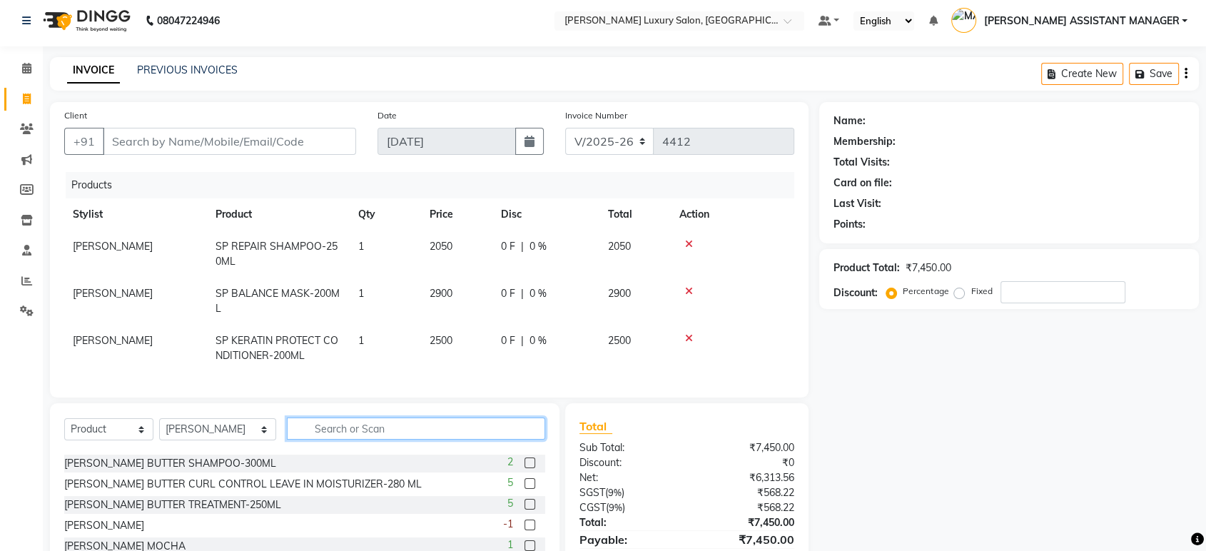
scroll to position [0, 0]
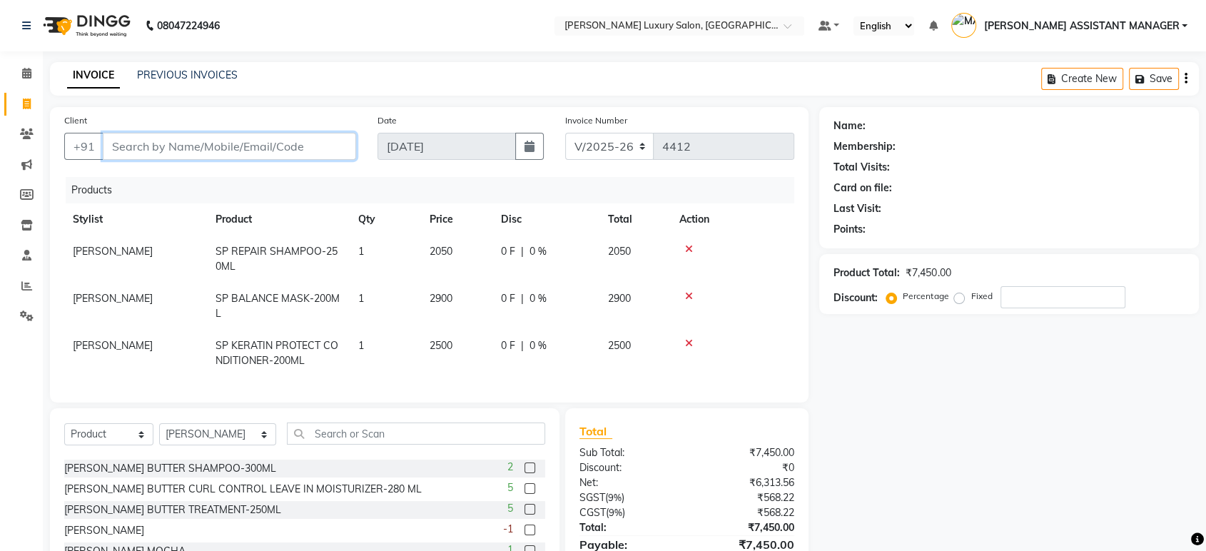
click at [184, 148] on input "Client" at bounding box center [229, 146] width 253 height 27
type input "8"
type input "0"
type input "8197944400"
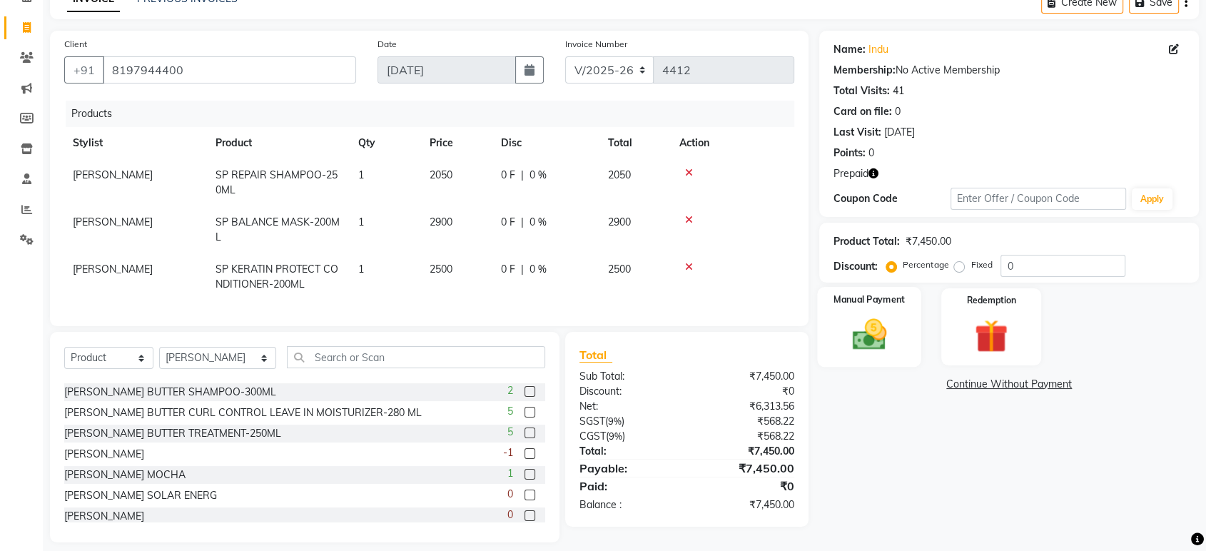
scroll to position [101, 0]
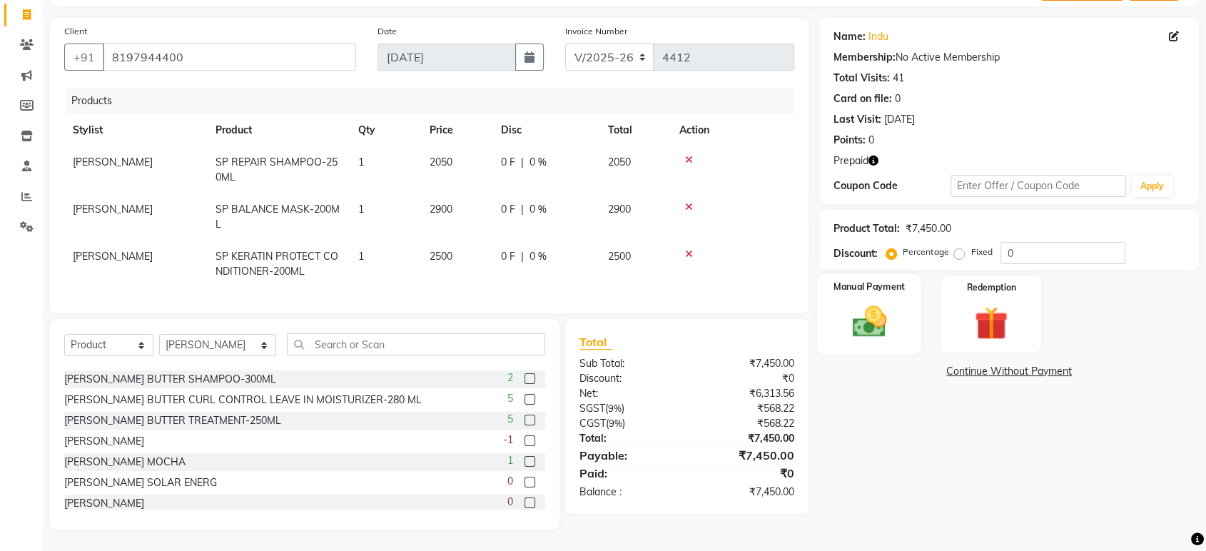
click at [886, 303] on img at bounding box center [869, 322] width 56 height 40
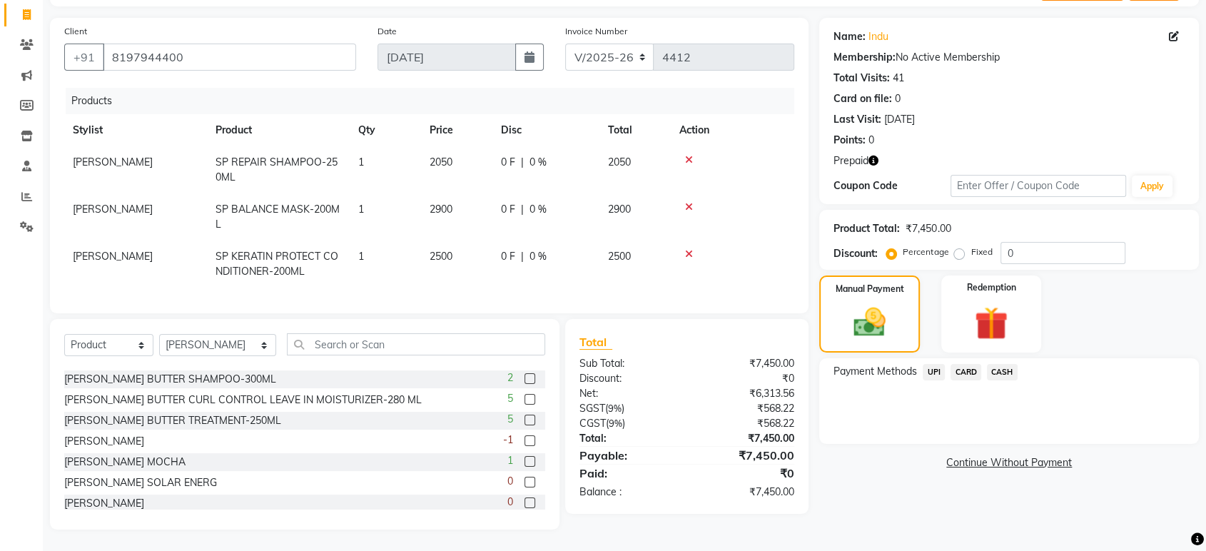
drag, startPoint x: 1013, startPoint y: 362, endPoint x: 1003, endPoint y: 363, distance: 10.0
click at [1012, 364] on span "CASH" at bounding box center [1002, 372] width 31 height 16
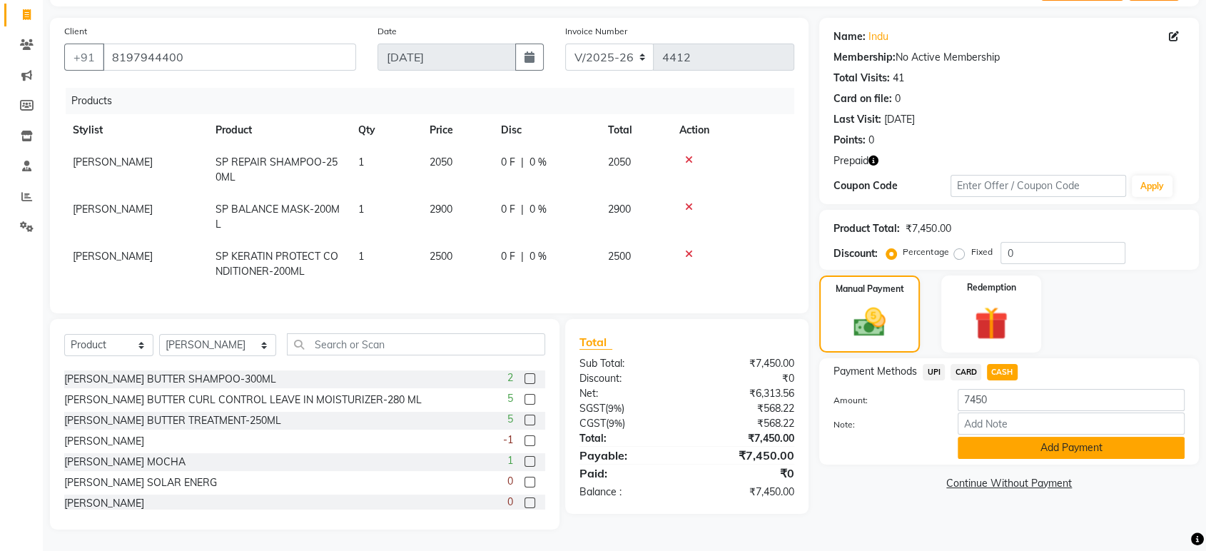
click at [1002, 442] on button "Add Payment" at bounding box center [1071, 448] width 227 height 22
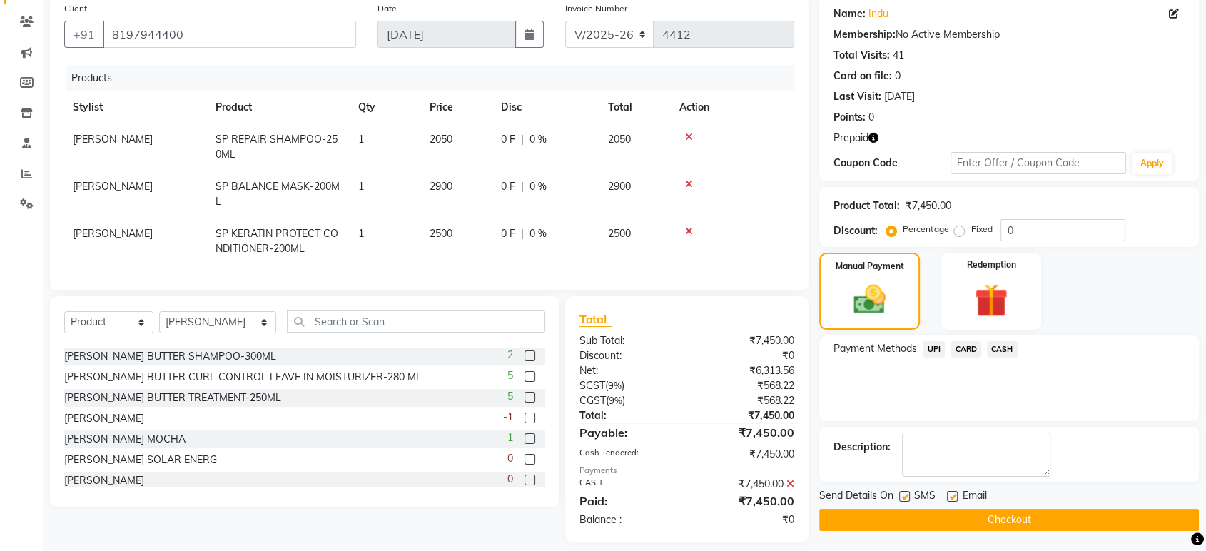
scroll to position [135, 0]
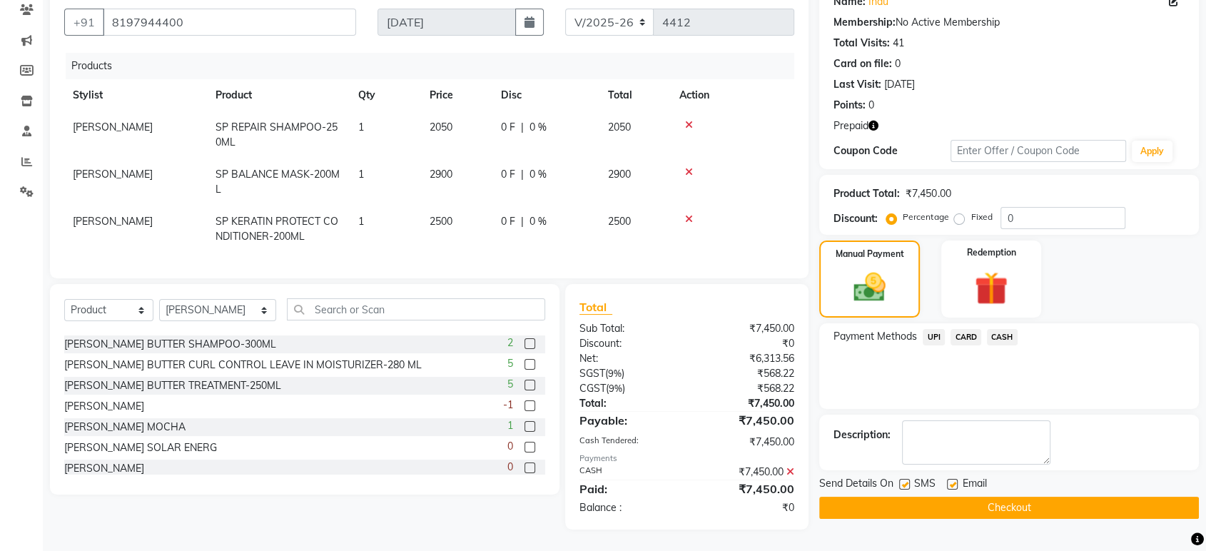
click at [971, 497] on button "Checkout" at bounding box center [1009, 508] width 380 height 22
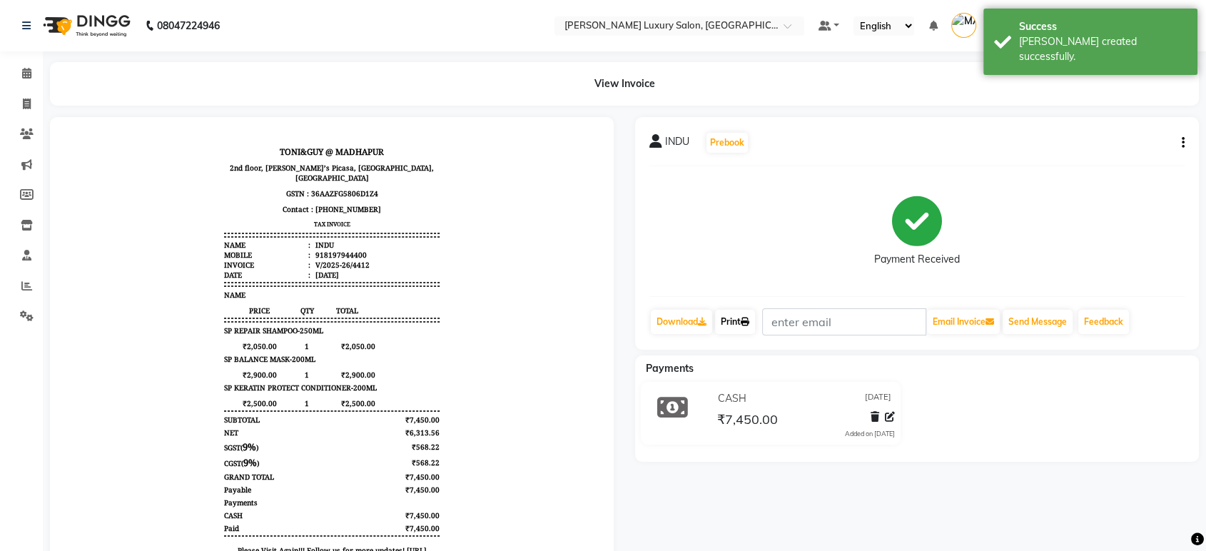
click at [736, 313] on link "Print" at bounding box center [735, 322] width 40 height 24
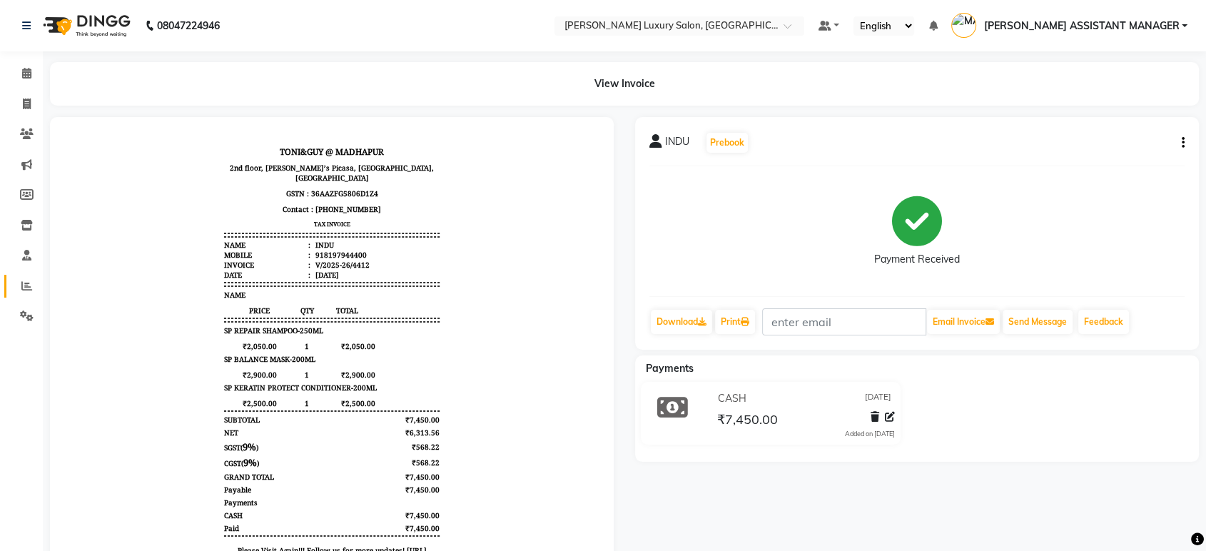
click at [11, 279] on link "Reports" at bounding box center [21, 287] width 34 height 24
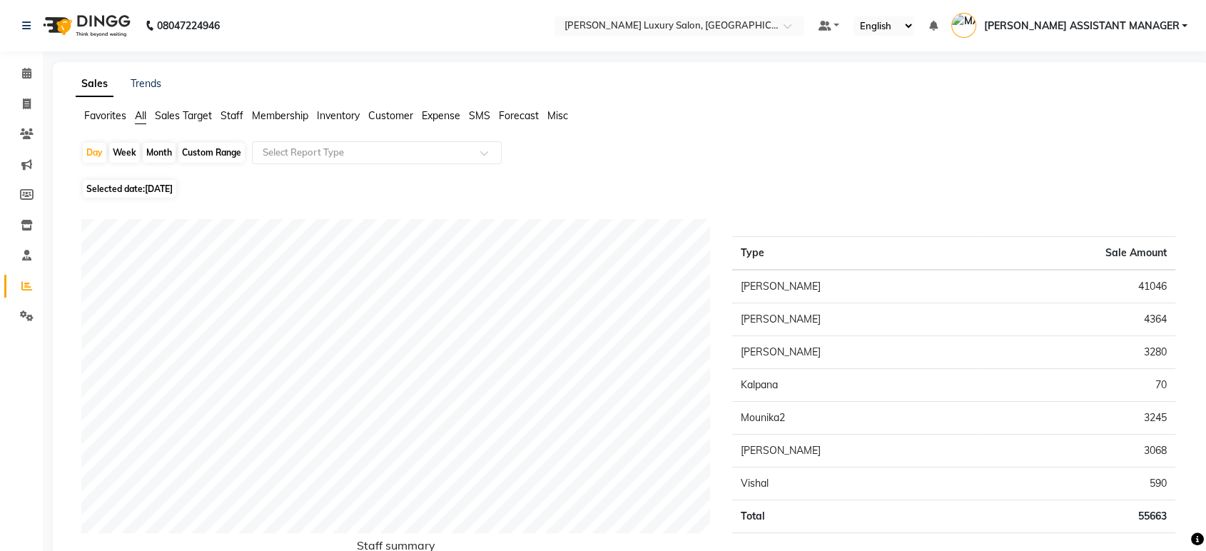
click at [160, 161] on div "Month" at bounding box center [159, 153] width 33 height 20
select select "9"
select select "2025"
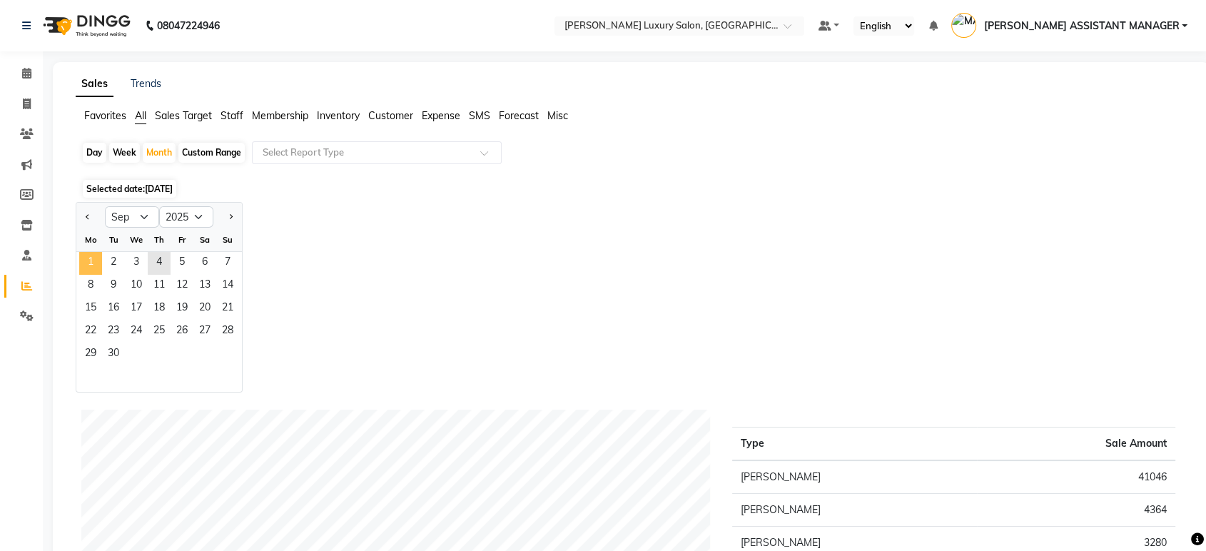
click at [91, 256] on span "1" at bounding box center [90, 263] width 23 height 23
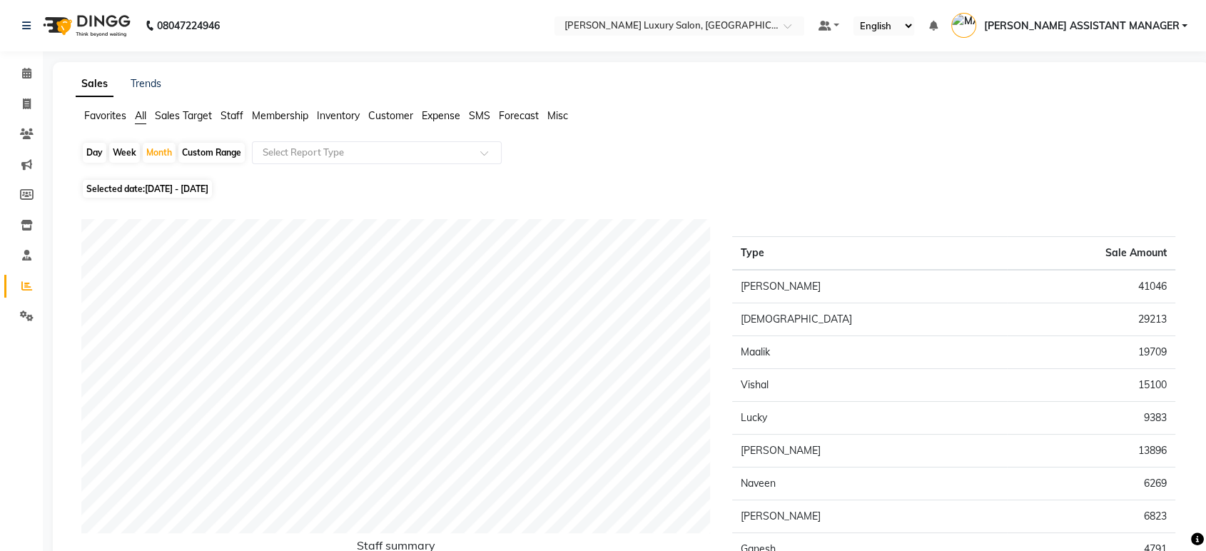
click at [400, 168] on div "Day Week Month Custom Range Select Report Type" at bounding box center [631, 158] width 1100 height 34
click at [394, 163] on div "Select Report Type" at bounding box center [377, 152] width 250 height 23
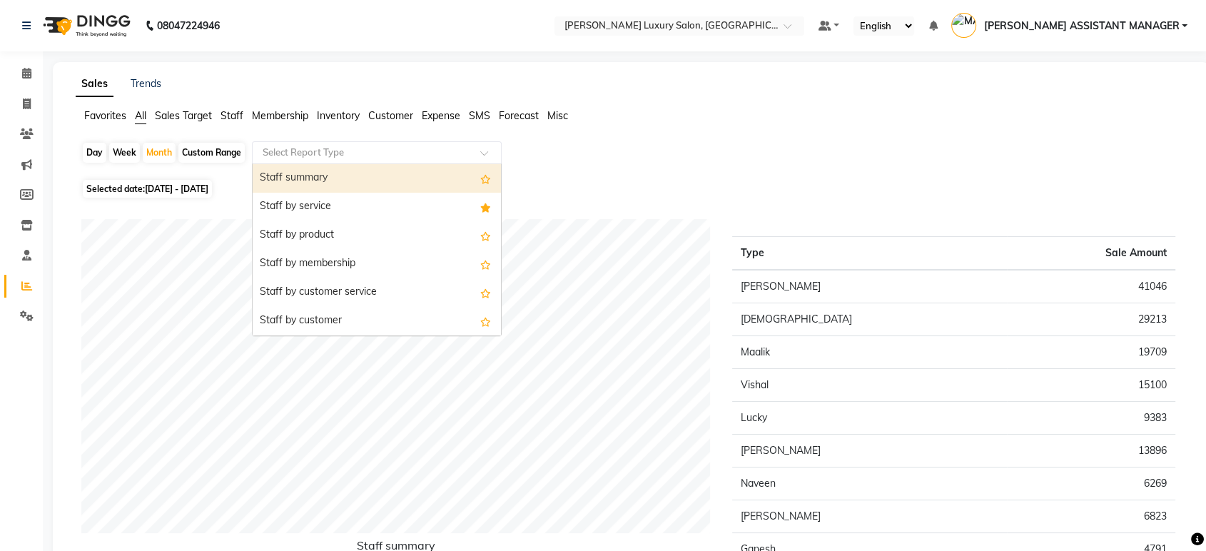
click at [400, 184] on div "Staff summary" at bounding box center [377, 178] width 248 height 29
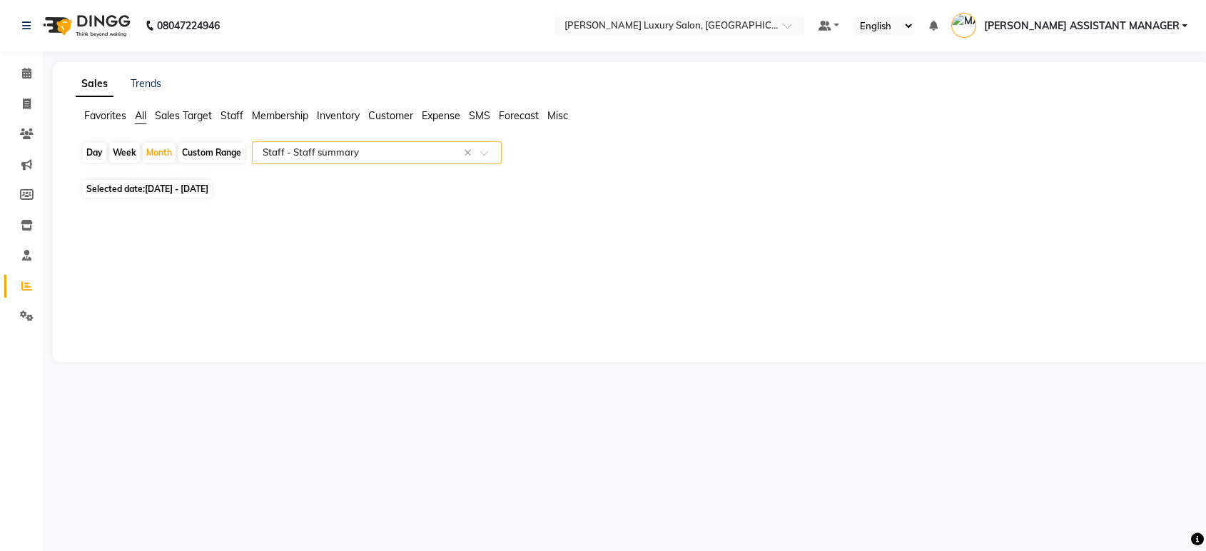
select select "csv"
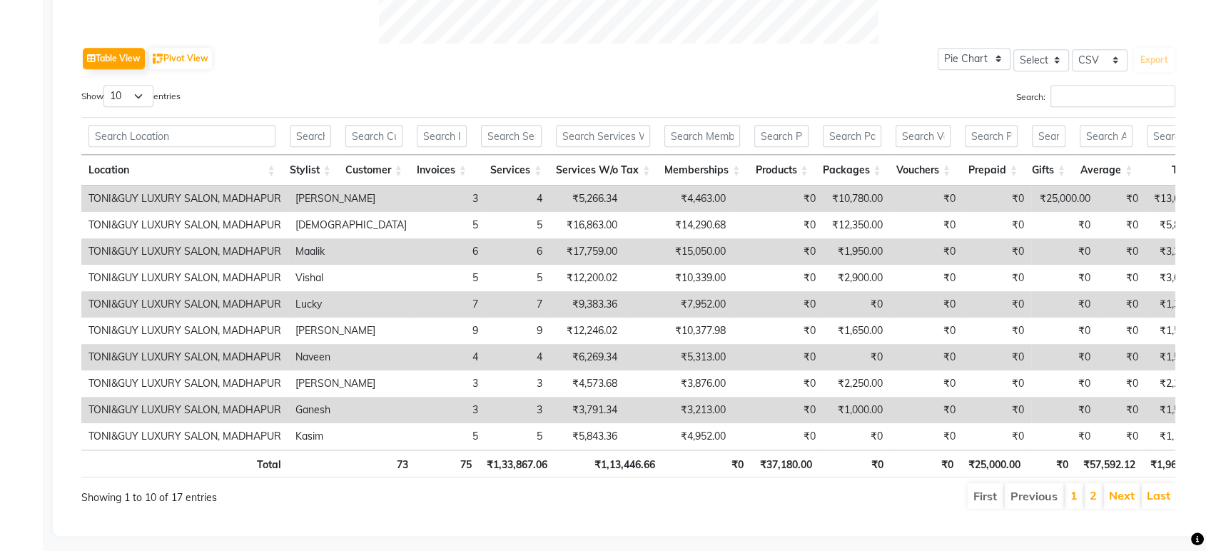
scroll to position [716, 0]
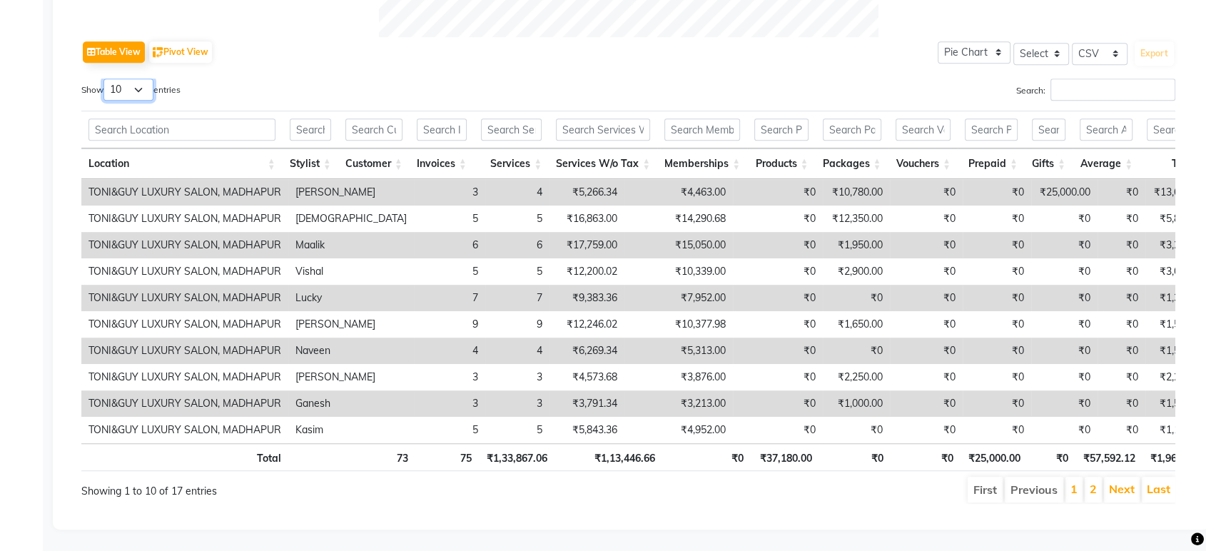
click at [147, 79] on select "10 25 50 100" at bounding box center [128, 90] width 50 height 22
click at [106, 79] on select "10 25 50 100" at bounding box center [128, 90] width 50 height 22
drag, startPoint x: 130, startPoint y: 56, endPoint x: 132, endPoint y: 74, distance: 18.0
click at [130, 79] on select "10 25 50 100" at bounding box center [128, 90] width 50 height 22
click at [158, 118] on input "text" at bounding box center [181, 129] width 187 height 22
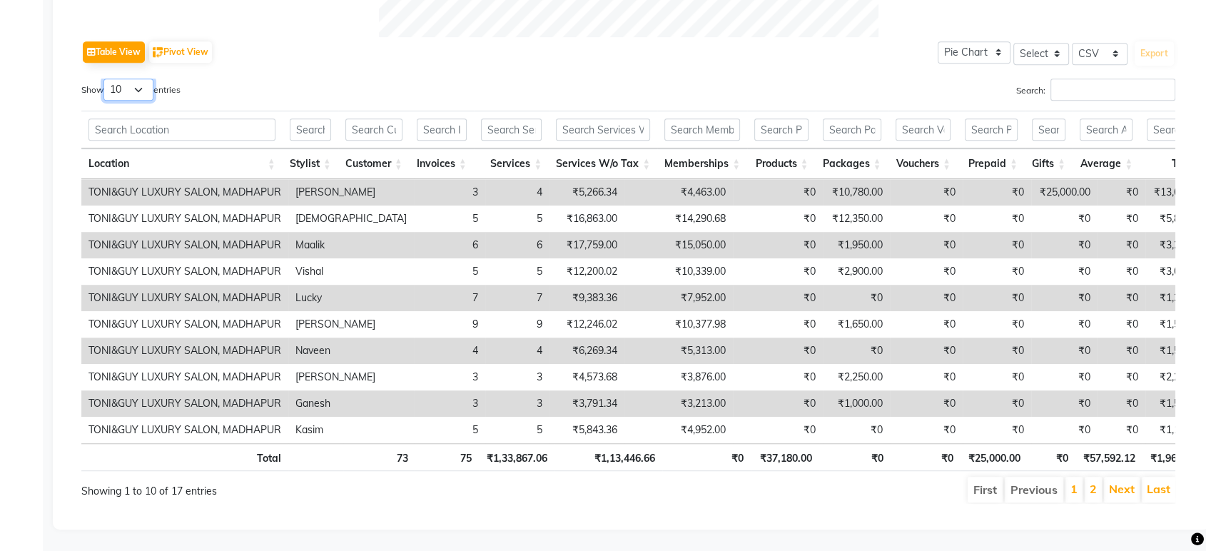
drag, startPoint x: 151, startPoint y: 63, endPoint x: 148, endPoint y: 76, distance: 13.2
click at [151, 79] on select "10 25 50 100" at bounding box center [128, 90] width 50 height 22
click at [106, 79] on select "10 25 50 100" at bounding box center [128, 90] width 50 height 22
drag, startPoint x: 141, startPoint y: 103, endPoint x: 124, endPoint y: 70, distance: 37.0
click at [141, 118] on input "text" at bounding box center [181, 129] width 187 height 22
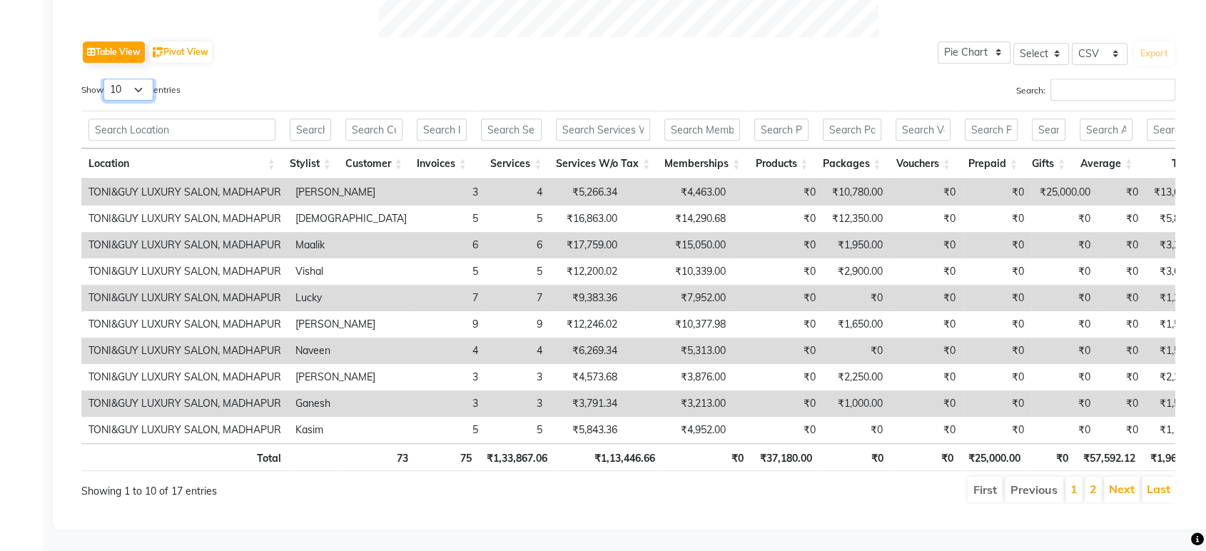
click at [123, 79] on select "10 25 50 100" at bounding box center [128, 90] width 50 height 22
select select "25"
click at [106, 79] on select "10 25 50 100" at bounding box center [128, 90] width 50 height 22
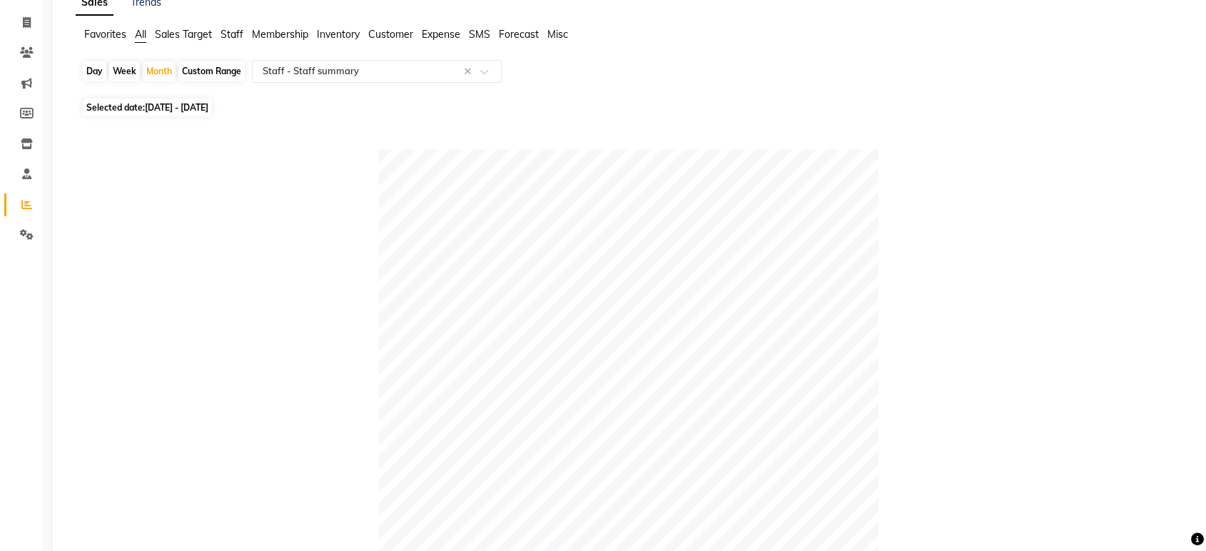
scroll to position [0, 0]
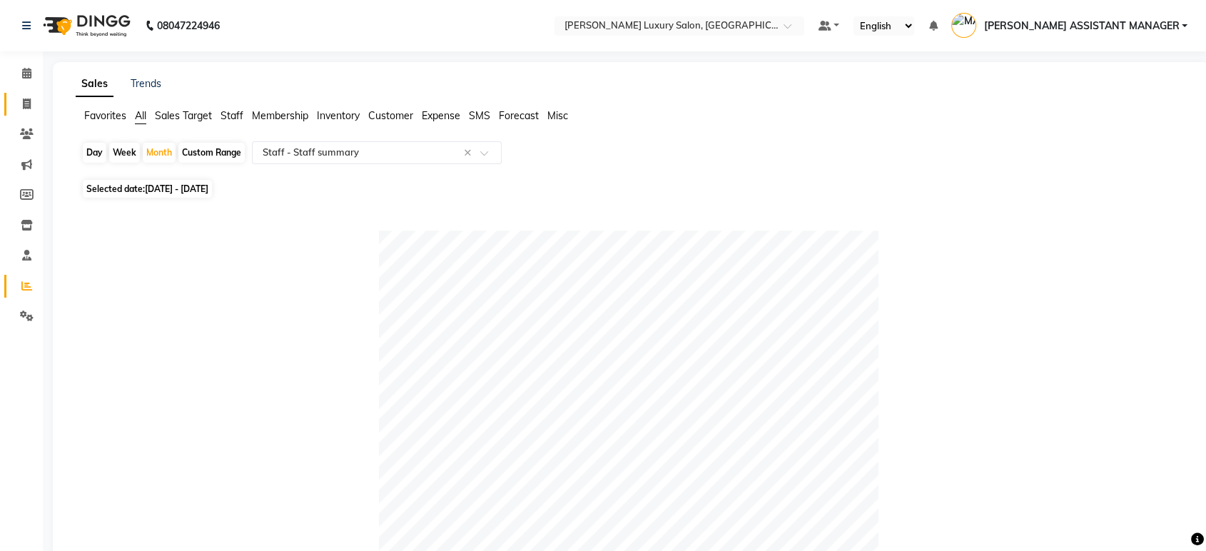
drag, startPoint x: 16, startPoint y: 112, endPoint x: 36, endPoint y: 104, distance: 21.5
click at [16, 112] on link "Invoice" at bounding box center [21, 105] width 34 height 24
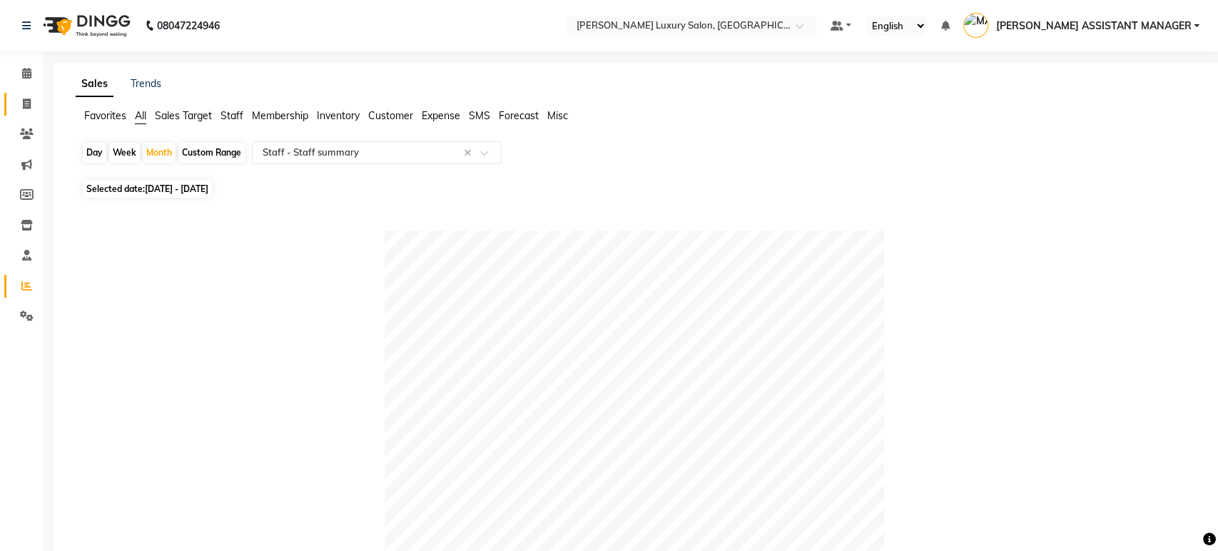
select select "4712"
select select "service"
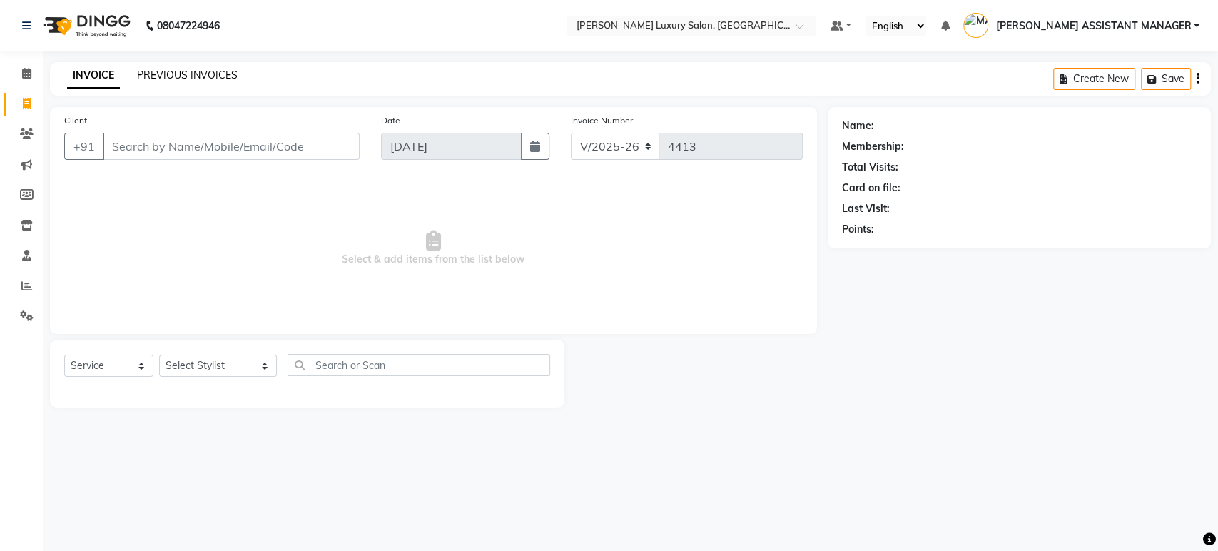
click at [160, 79] on link "PREVIOUS INVOICES" at bounding box center [187, 75] width 101 height 13
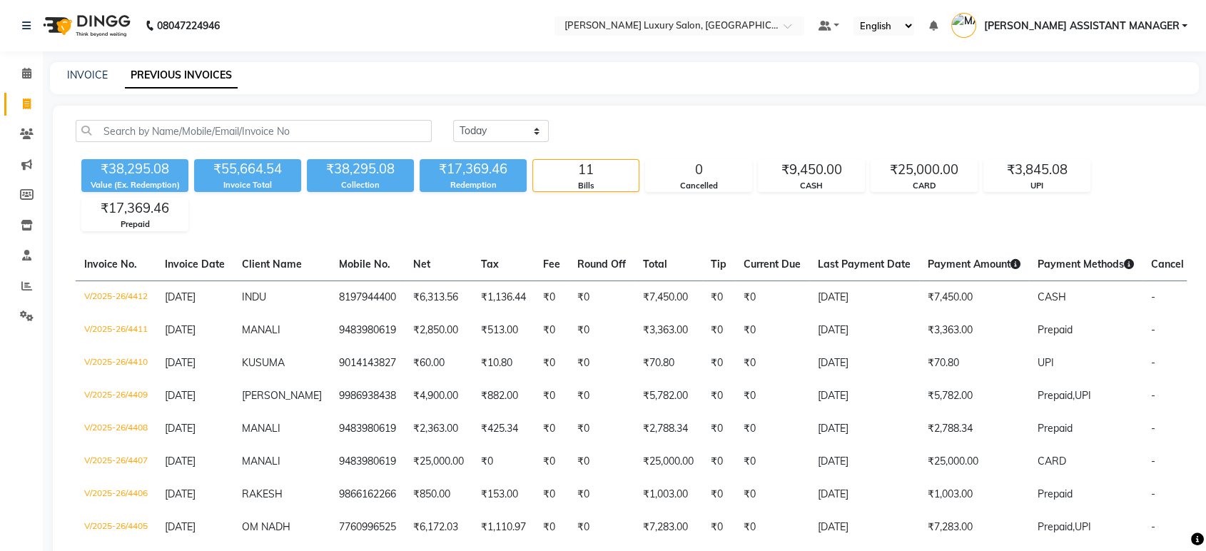
click at [1016, 104] on main "INVOICE PREVIOUS INVOICES Today Yesterday Custom Range ₹38,295.08 Value (Ex. Re…" at bounding box center [624, 391] width 1163 height 658
drag, startPoint x: 9, startPoint y: 109, endPoint x: 14, endPoint y: 136, distance: 26.8
click at [9, 109] on link "Invoice" at bounding box center [21, 105] width 34 height 24
select select "service"
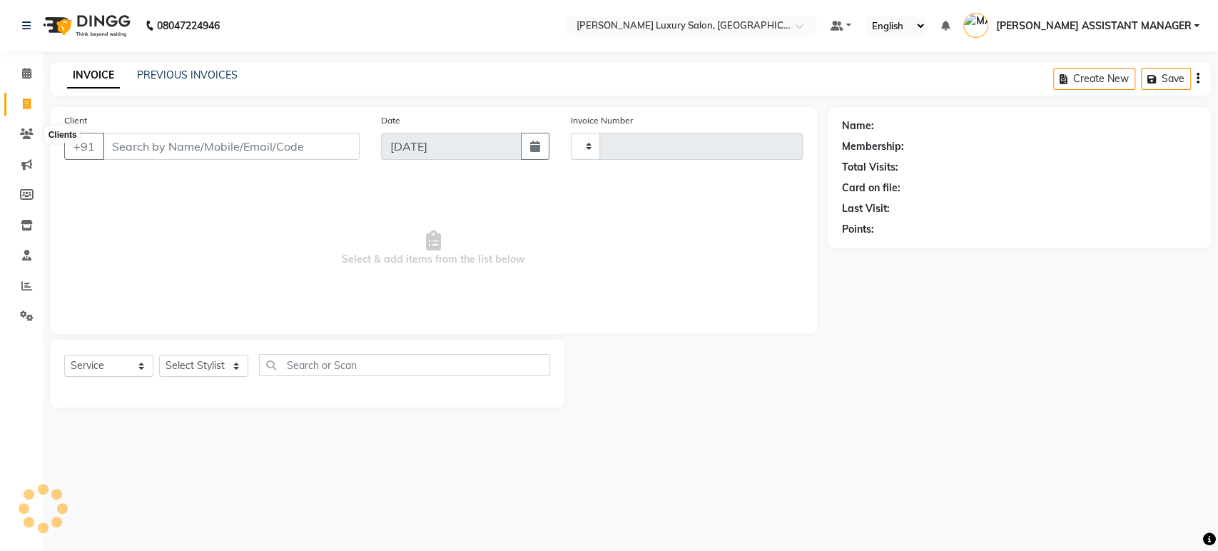
type input "4413"
select select "4712"
click at [196, 356] on select "Select Stylist" at bounding box center [203, 366] width 89 height 22
click at [49, 348] on div "Select Service Product Membership Package Voucher Prepaid Gift Card Select Styl…" at bounding box center [301, 374] width 525 height 68
click at [223, 356] on select "Select Stylist ADITI ADITYA [PERSON_NAME] AHON [PERSON_NAME] [PERSON_NAME] [PER…" at bounding box center [218, 366] width 118 height 22
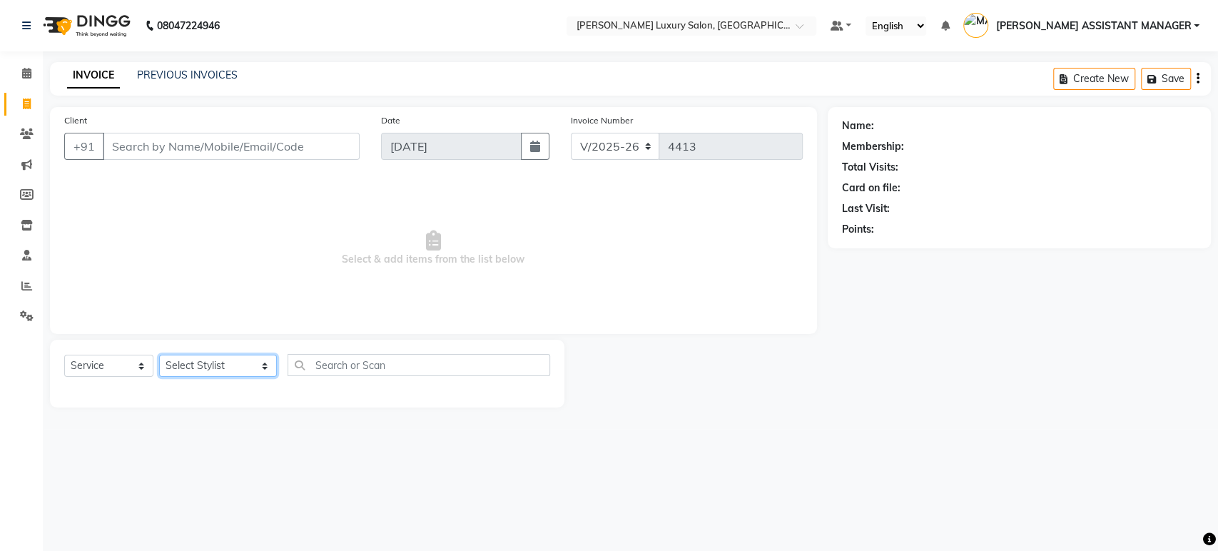
select select "68686"
click at [159, 355] on select "Select Stylist ADITI ADITYA [PERSON_NAME] AHON [PERSON_NAME] [PERSON_NAME] [PER…" at bounding box center [218, 366] width 118 height 22
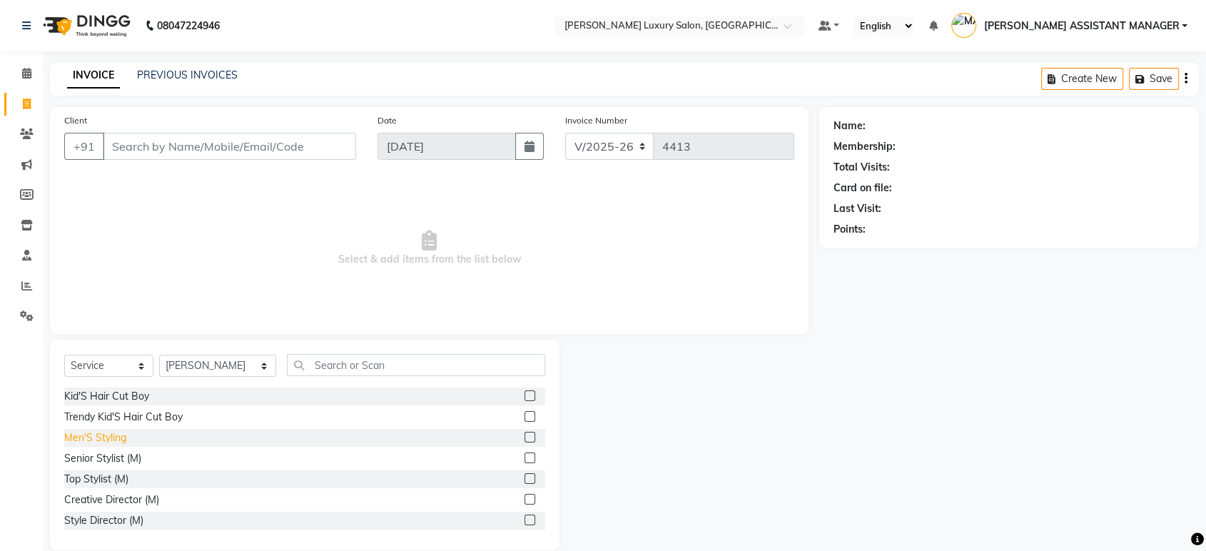
click at [113, 440] on div "Men'S Styling" at bounding box center [95, 437] width 62 height 15
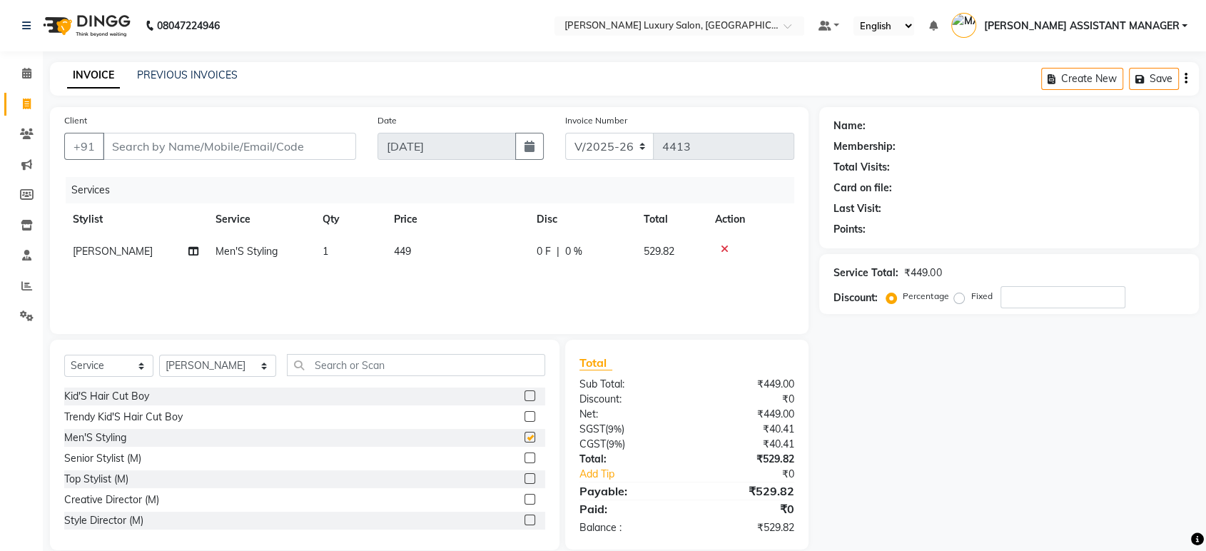
checkbox input "false"
click at [550, 331] on div "Client +91 Date 04-09-2025 Invoice Number V/2025 V/2025-26 4413 Services Stylis…" at bounding box center [429, 220] width 759 height 227
click at [449, 252] on td "449" at bounding box center [456, 252] width 143 height 32
select select "68686"
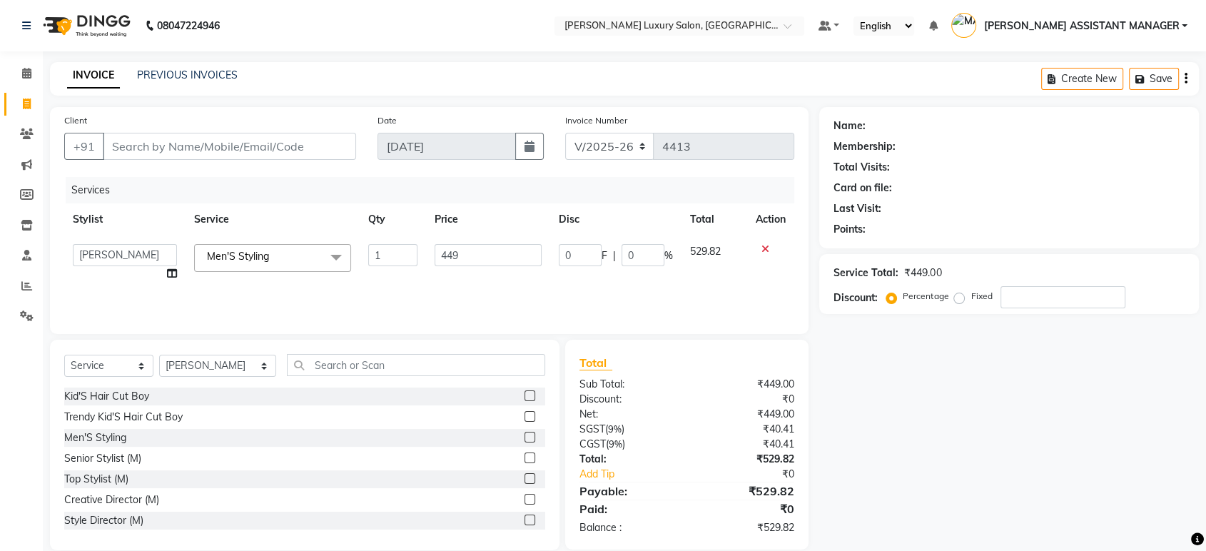
click at [449, 252] on input "449" at bounding box center [488, 255] width 107 height 22
click at [458, 253] on input "449" at bounding box center [488, 255] width 107 height 22
type input "450"
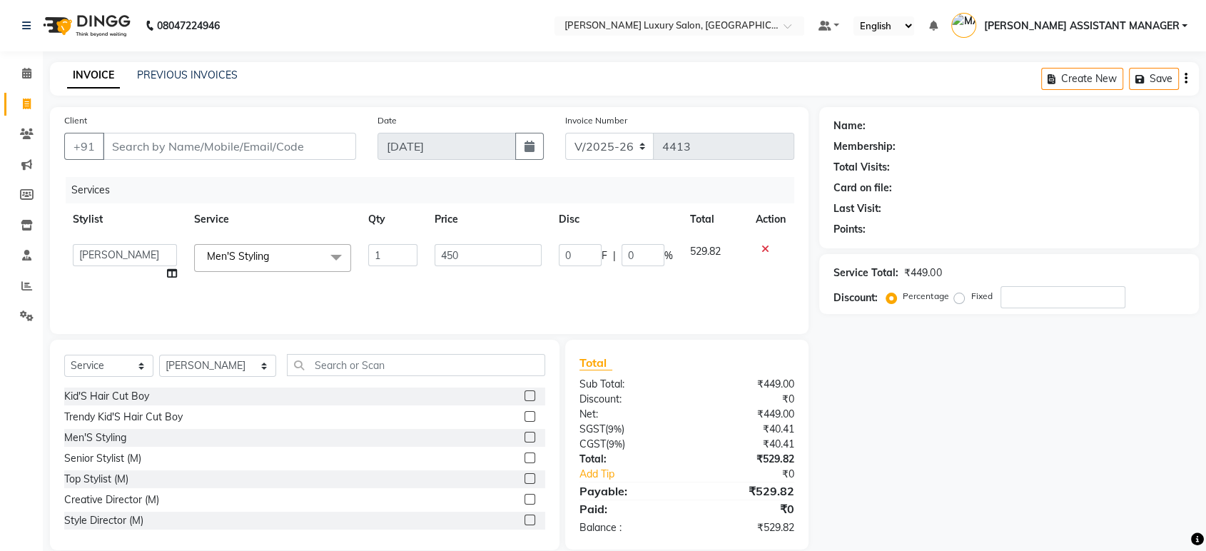
click at [598, 61] on div "08047224946 Select Location × Toni&guy Luxury Salon, Madhapur Default Panel My …" at bounding box center [603, 286] width 1206 height 572
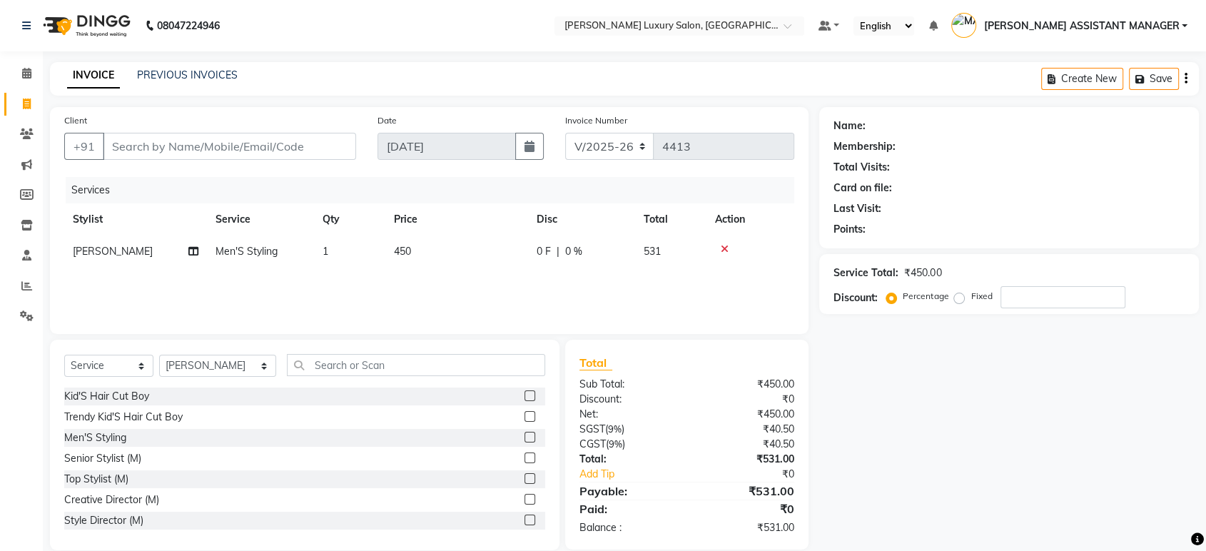
click at [725, 248] on icon at bounding box center [725, 249] width 8 height 10
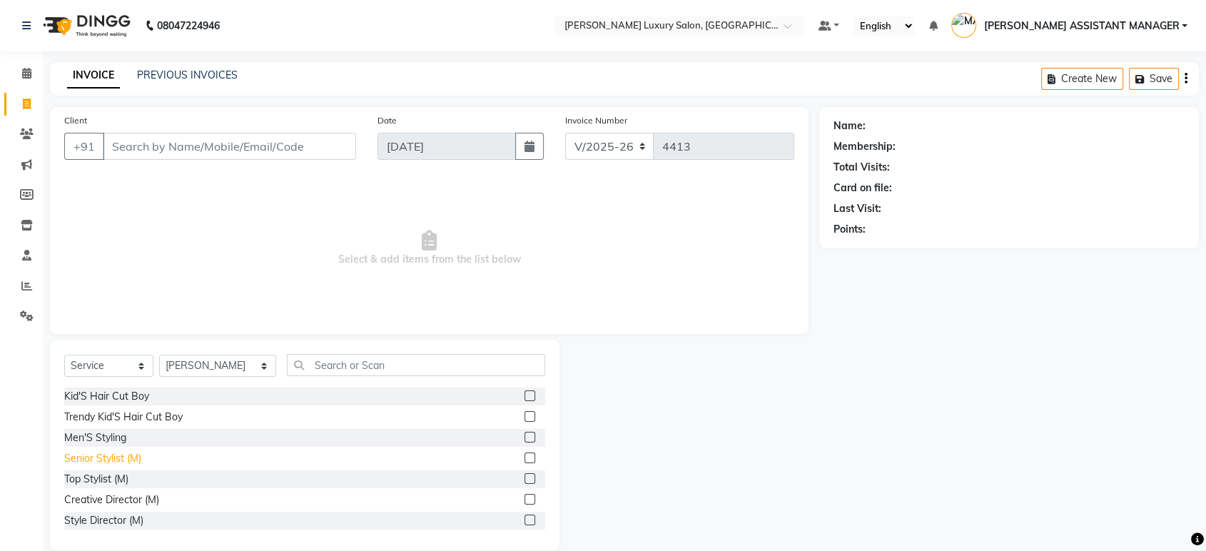
click at [97, 460] on div "Senior Stylist (M)" at bounding box center [102, 458] width 77 height 15
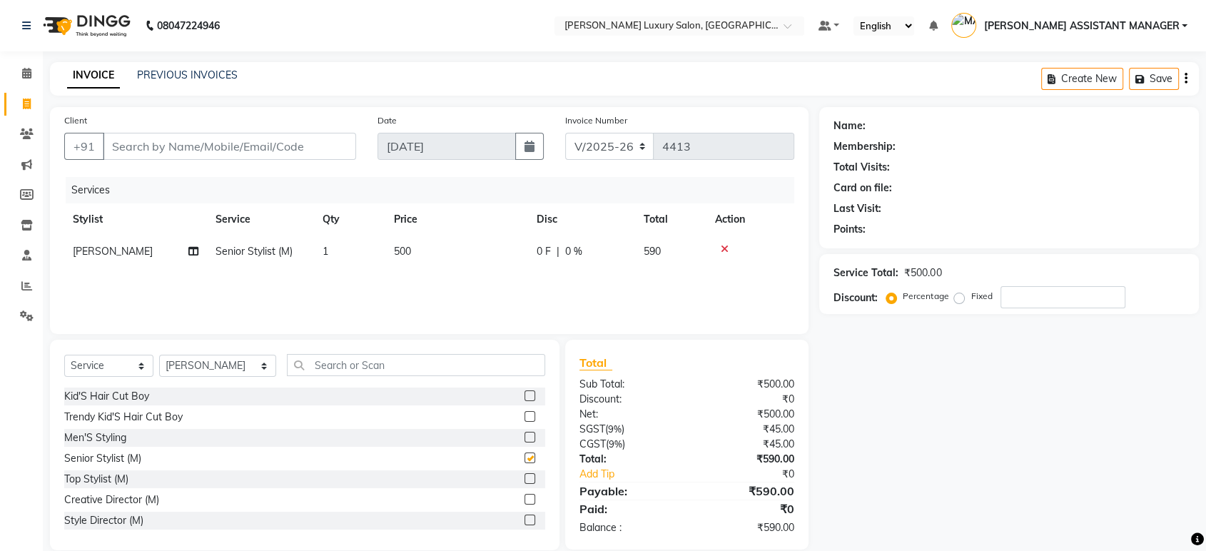
checkbox input "false"
click at [365, 370] on input "text" at bounding box center [416, 365] width 258 height 22
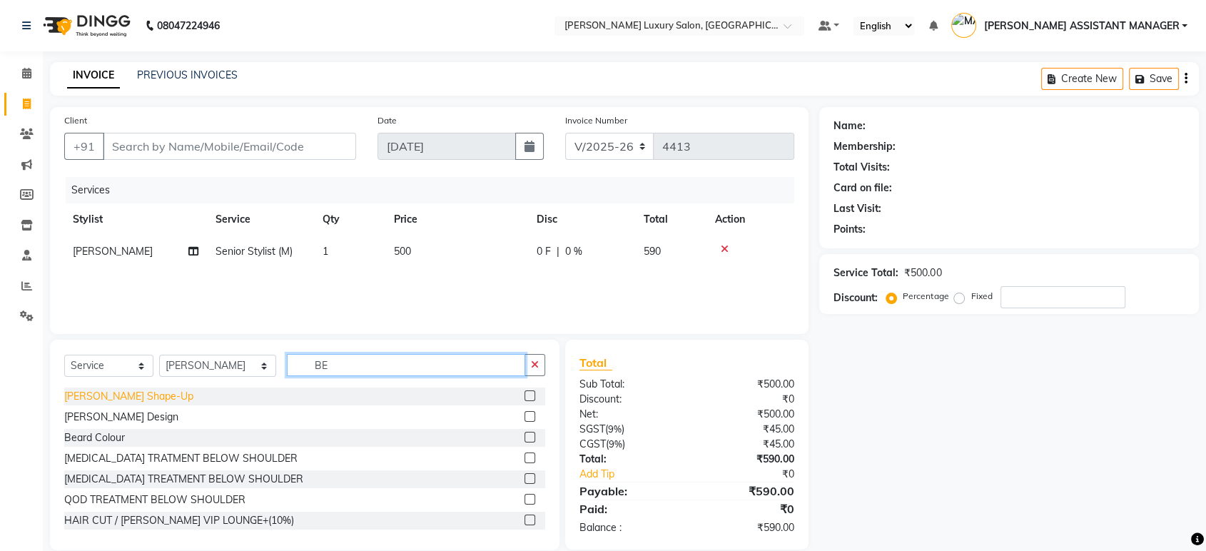
type input "BE"
click at [97, 398] on div "[PERSON_NAME] Shape-Up" at bounding box center [128, 396] width 129 height 15
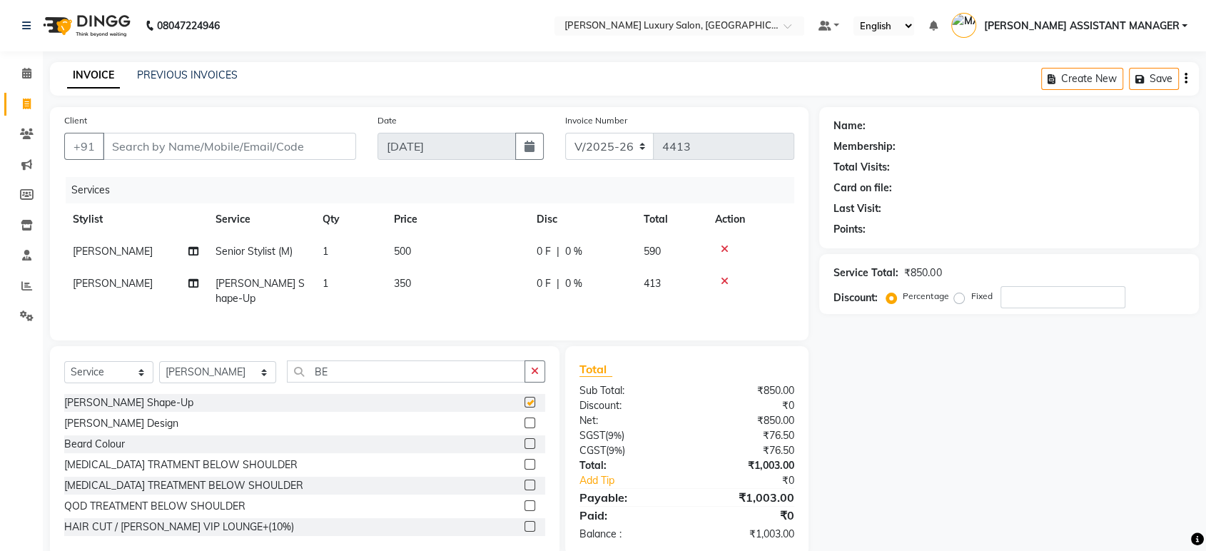
checkbox input "false"
drag, startPoint x: 536, startPoint y: 368, endPoint x: 500, endPoint y: 323, distance: 57.4
click at [535, 368] on icon "button" at bounding box center [535, 371] width 8 height 10
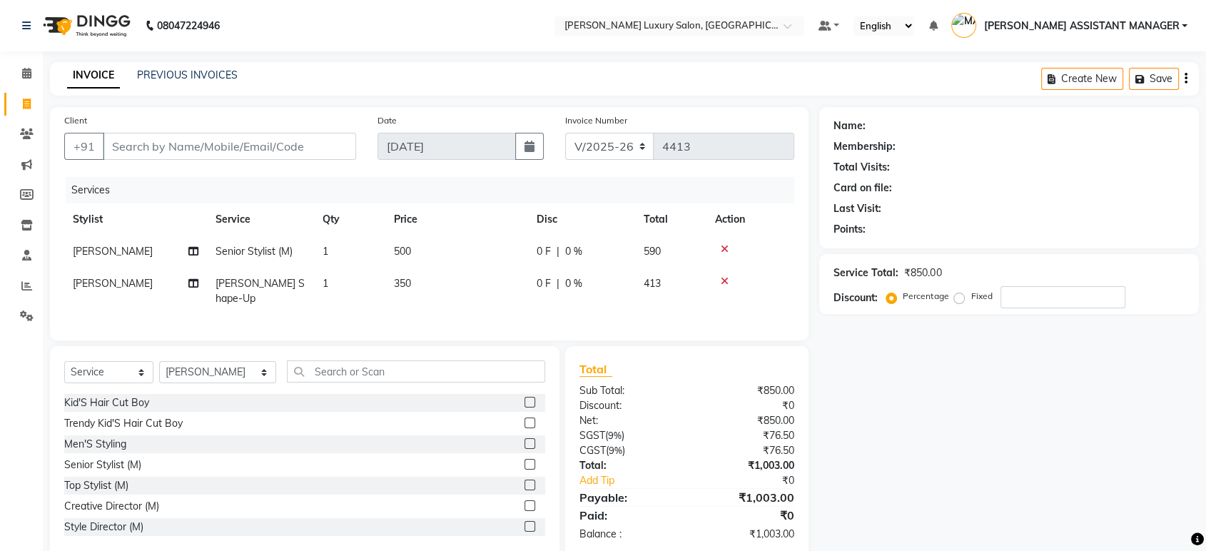
click at [473, 236] on td "500" at bounding box center [456, 252] width 143 height 32
select select "68686"
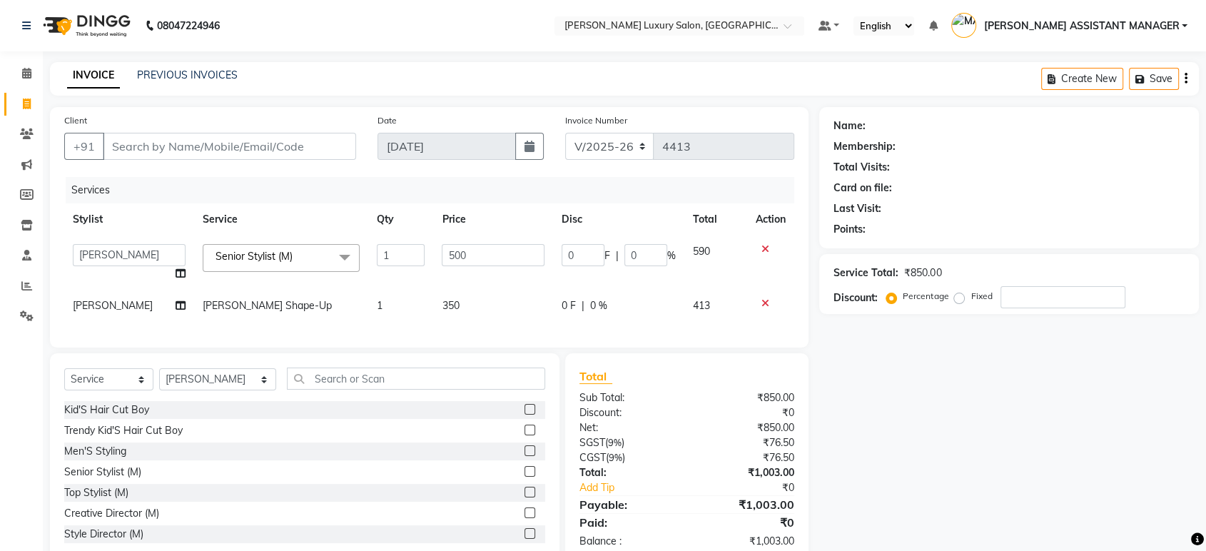
click at [480, 243] on td "500" at bounding box center [493, 263] width 120 height 54
click at [484, 247] on input "500" at bounding box center [493, 255] width 103 height 22
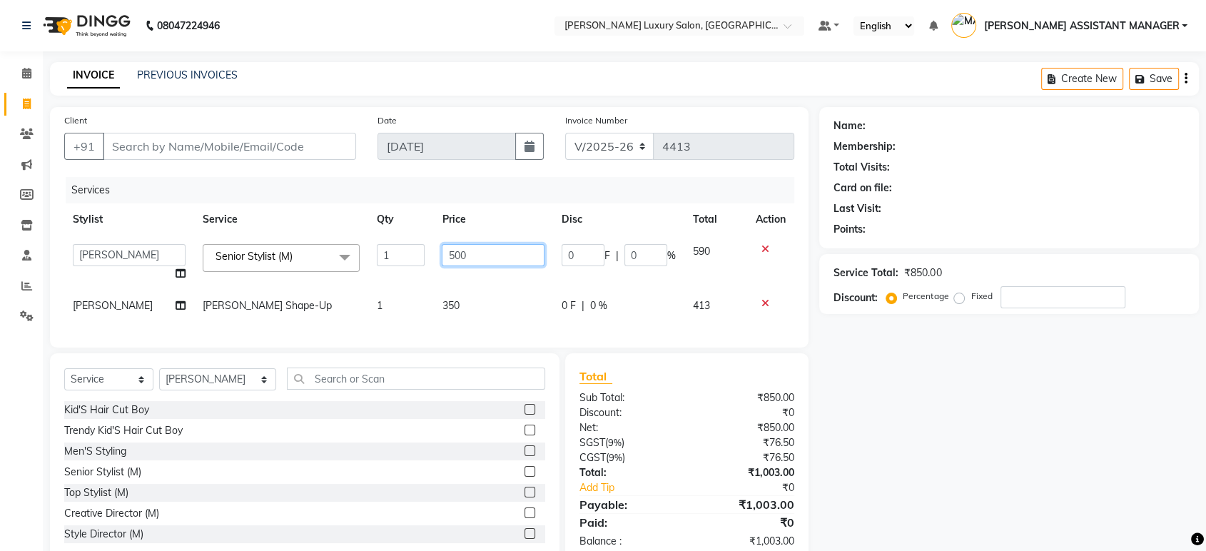
click at [484, 247] on input "500" at bounding box center [493, 255] width 103 height 22
type input "763"
click at [616, 61] on div "08047224946 Select Location × Toni&guy Luxury Salon, Madhapur Default Panel My …" at bounding box center [603, 292] width 1206 height 585
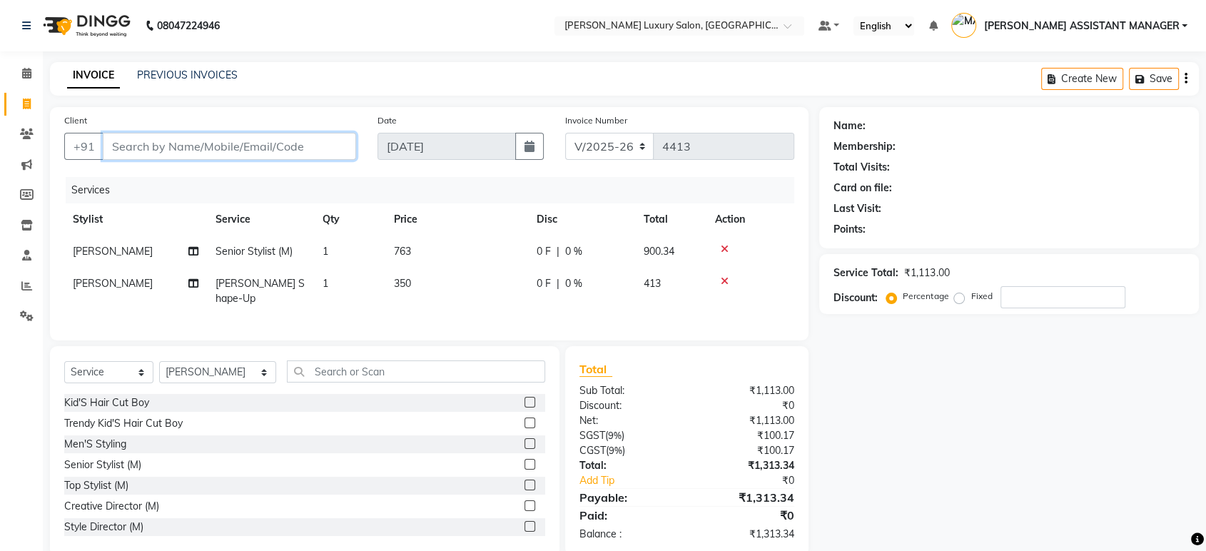
click at [261, 134] on input "Client" at bounding box center [229, 146] width 253 height 27
paste input "8019507177"
type input "8019507177"
type input "0"
type input "8019507177"
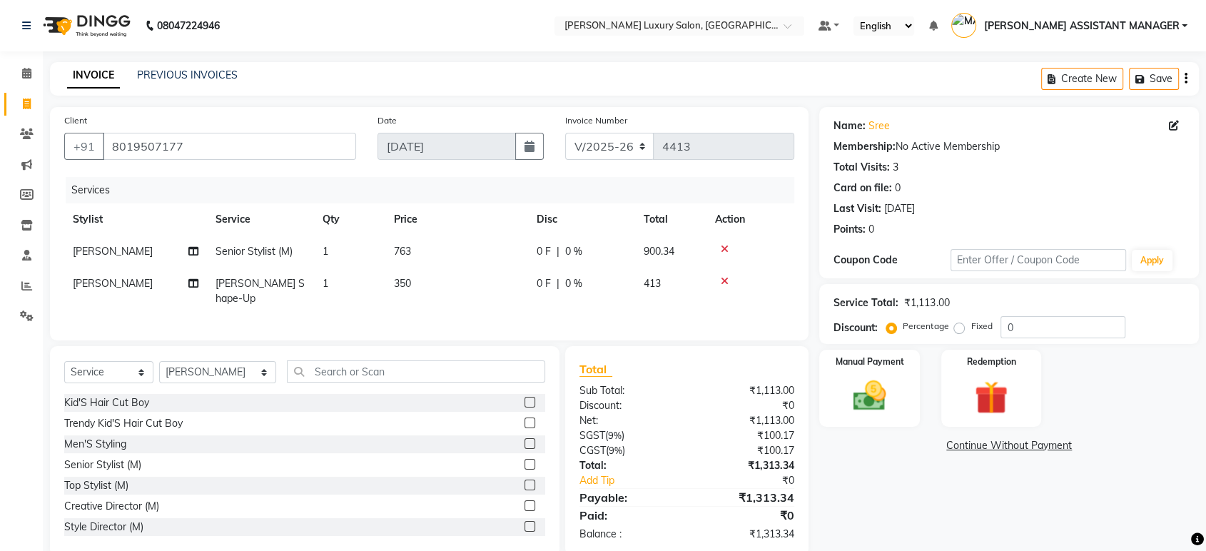
click at [848, 69] on div "INVOICE PREVIOUS INVOICES Create New Save" at bounding box center [624, 79] width 1149 height 34
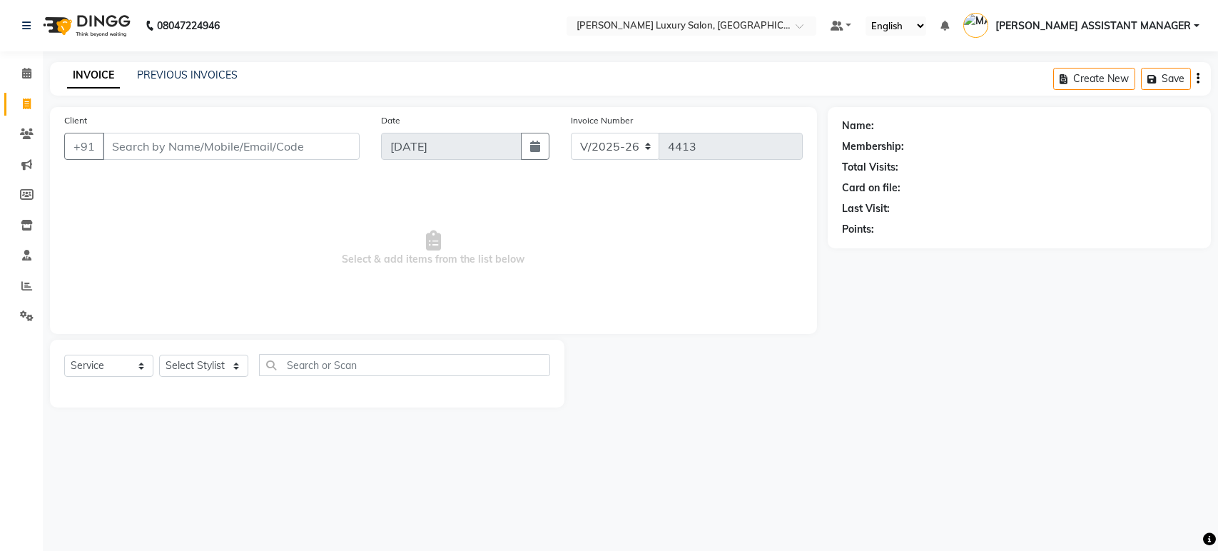
select select "4712"
select select "service"
click at [158, 74] on link "PREVIOUS INVOICES" at bounding box center [187, 75] width 101 height 13
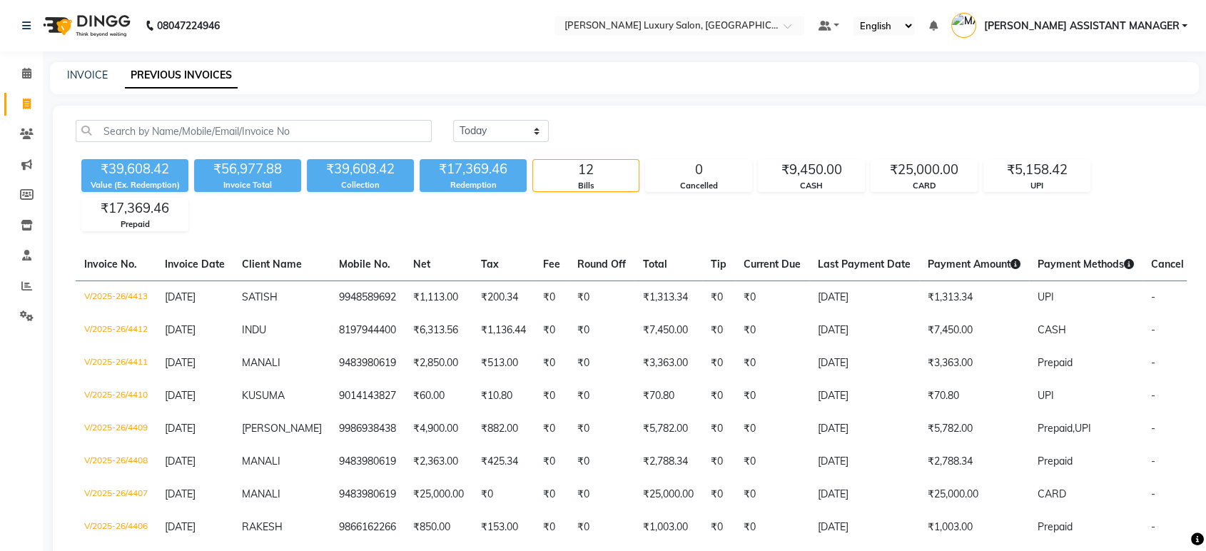
scroll to position [214, 0]
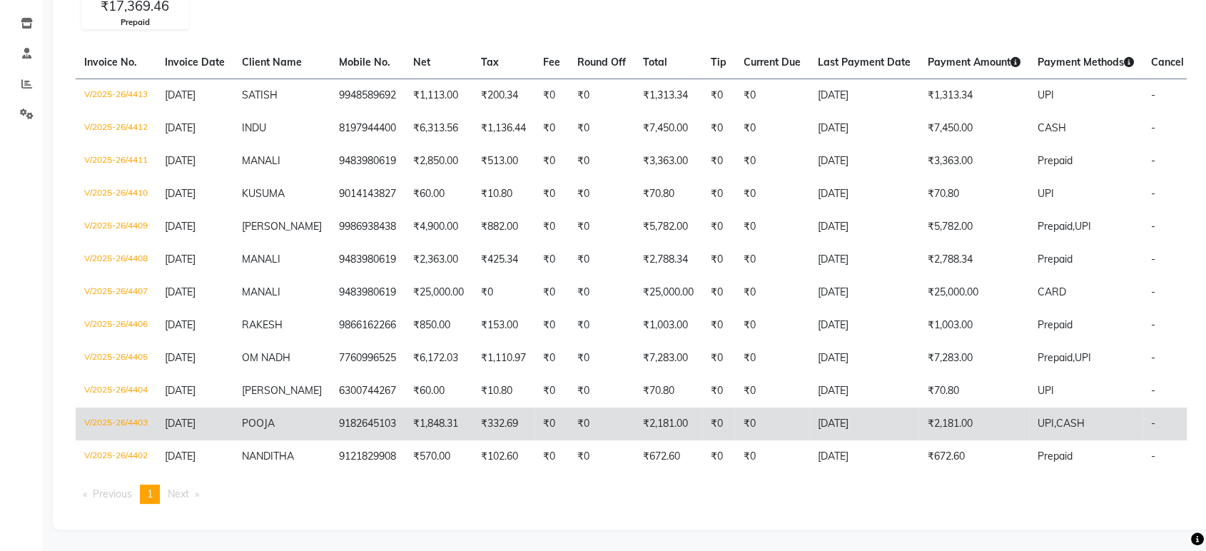
click at [821, 423] on td "[DATE]" at bounding box center [864, 423] width 110 height 33
click at [1043, 417] on span "UPI," at bounding box center [1047, 423] width 19 height 13
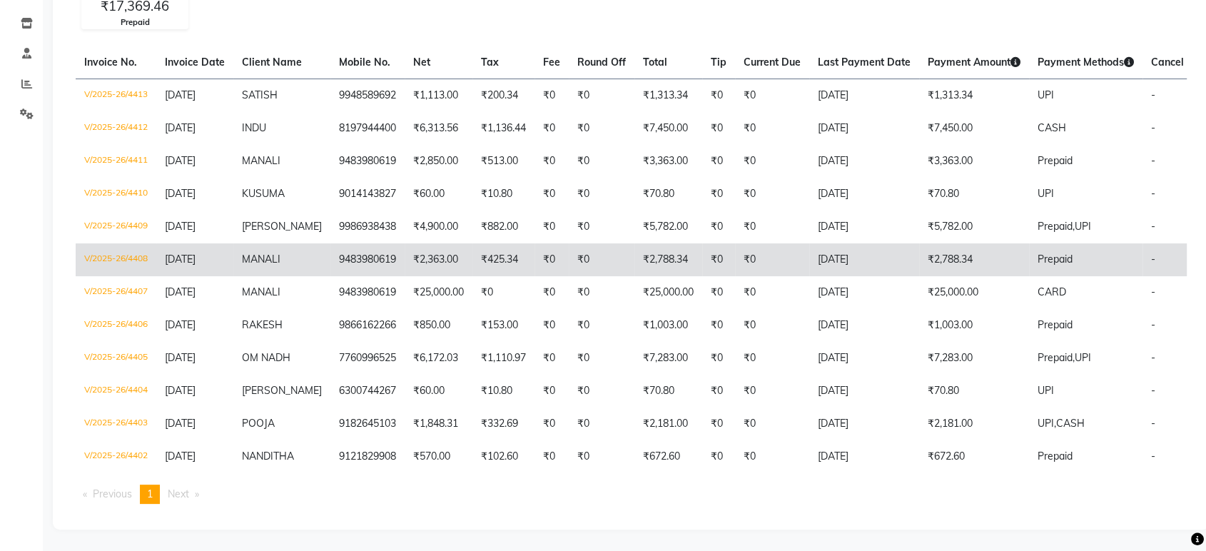
click at [953, 243] on td "₹2,788.34" at bounding box center [974, 259] width 110 height 33
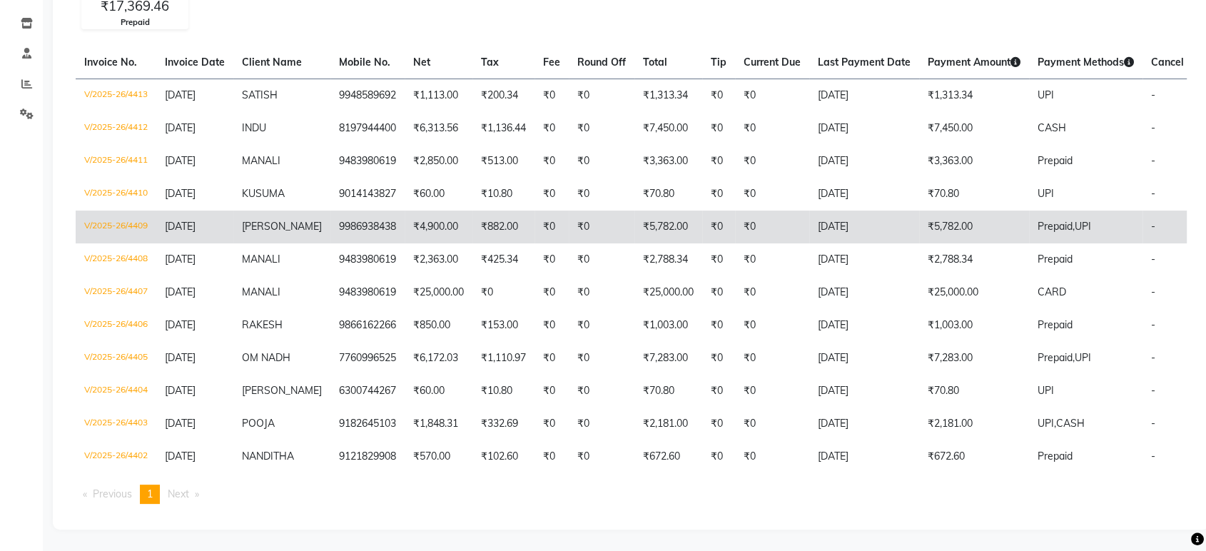
click at [959, 219] on td "₹5,782.00" at bounding box center [974, 227] width 110 height 33
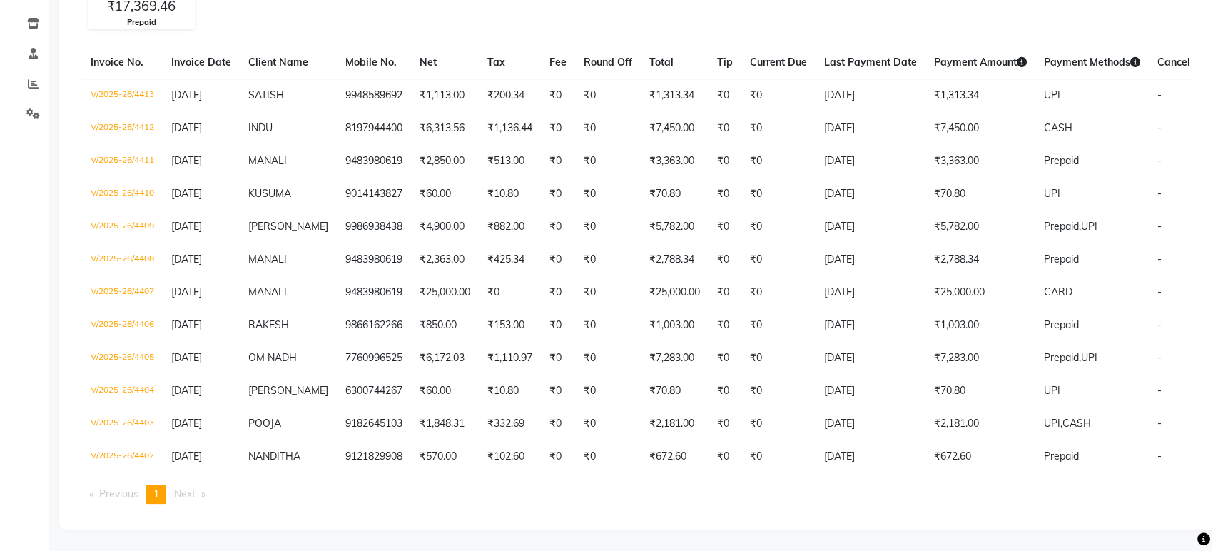
scroll to position [0, 0]
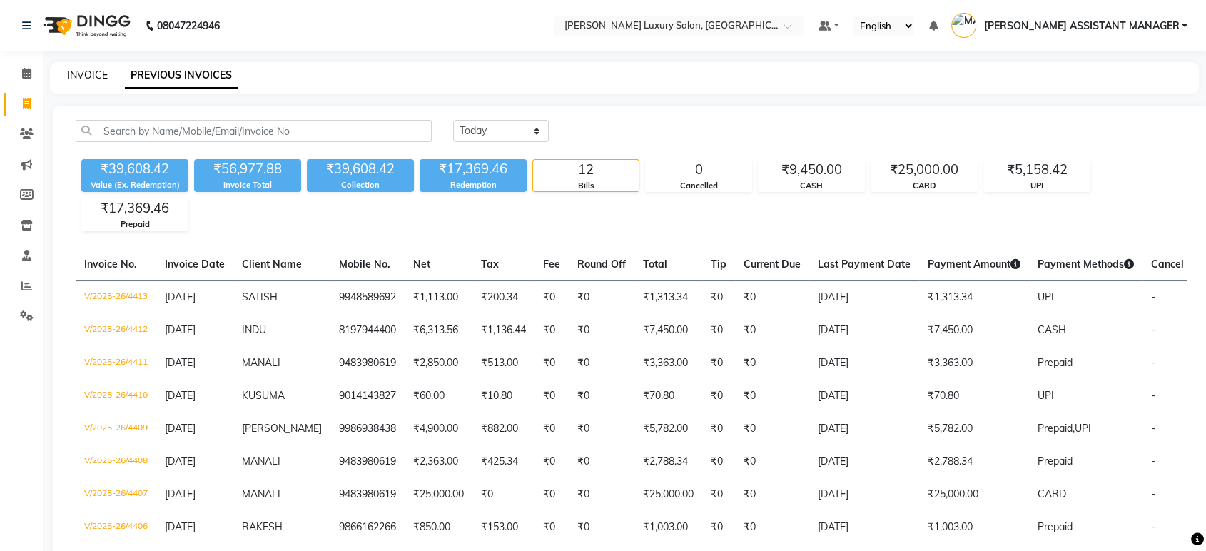
click at [83, 79] on link "INVOICE" at bounding box center [87, 75] width 41 height 13
select select "4712"
select select "service"
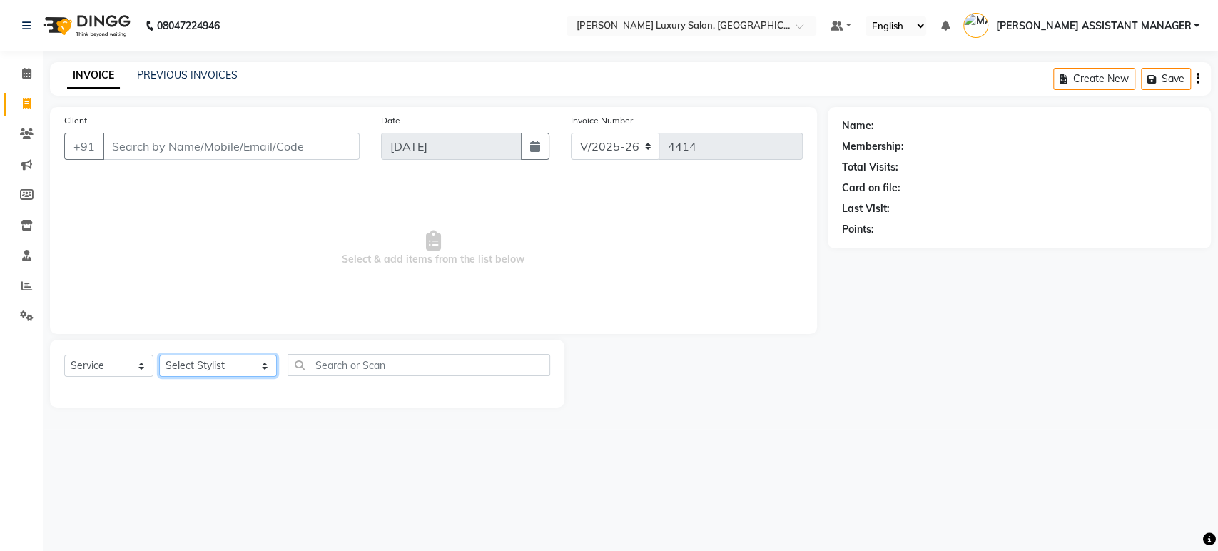
click at [230, 355] on select "Select Stylist ADITI ADITYA [PERSON_NAME] AHON [PERSON_NAME] [PERSON_NAME] [PER…" at bounding box center [218, 366] width 118 height 22
select select "82526"
click at [159, 355] on select "Select Stylist ADITI ADITYA [PERSON_NAME] AHON [PERSON_NAME] [PERSON_NAME] [PER…" at bounding box center [218, 366] width 118 height 22
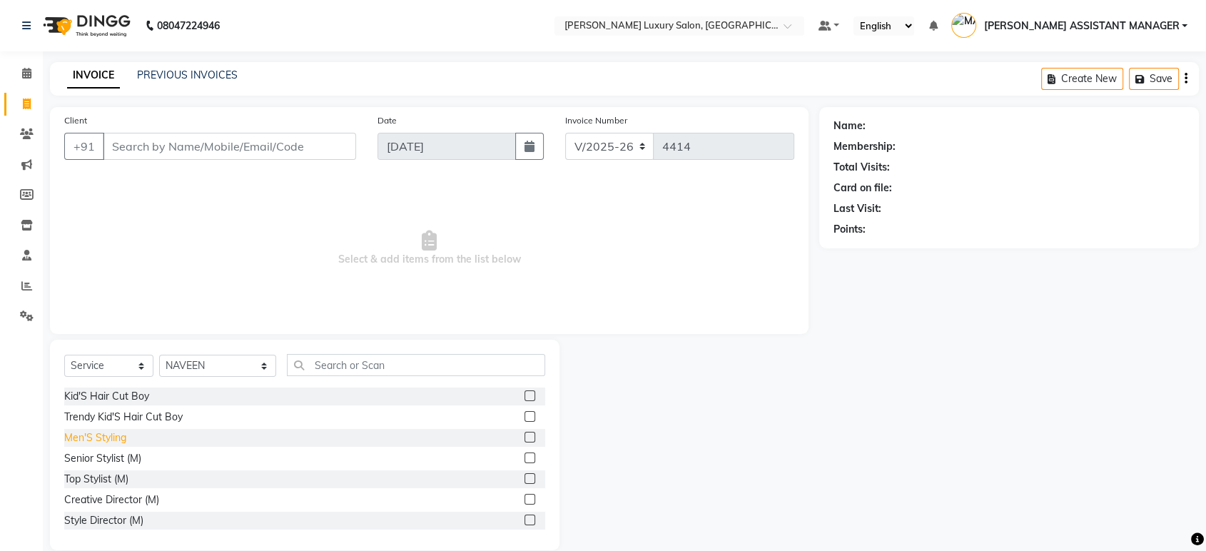
click at [88, 443] on div "Men'S Styling" at bounding box center [95, 437] width 62 height 15
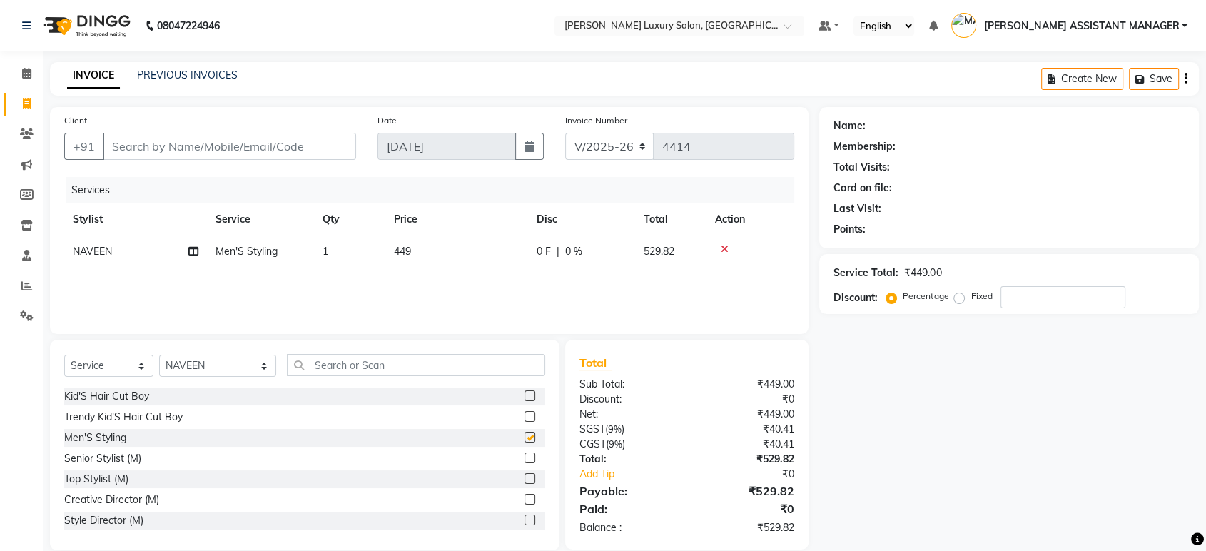
checkbox input "false"
click at [451, 270] on div "Services Stylist Service Qty Price Disc Total Action NAVEEN Men'S Styling 1 449…" at bounding box center [429, 248] width 730 height 143
click at [455, 257] on td "449" at bounding box center [456, 252] width 143 height 32
select select "82526"
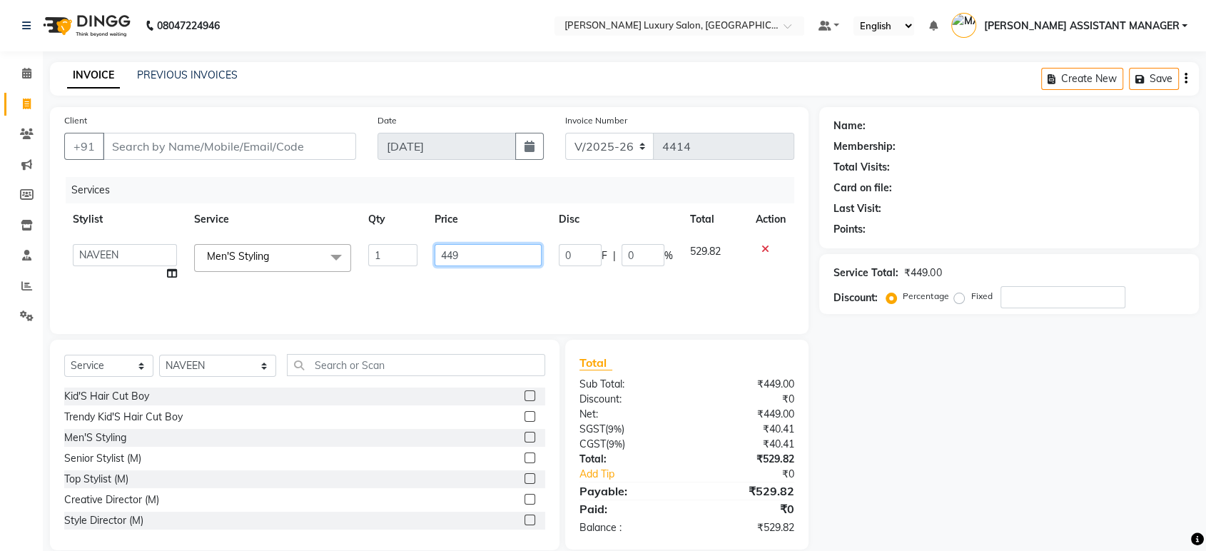
click at [455, 257] on input "449" at bounding box center [488, 255] width 107 height 22
type input "450"
click at [737, 88] on div "INVOICE PREVIOUS INVOICES Create New Save" at bounding box center [624, 79] width 1149 height 34
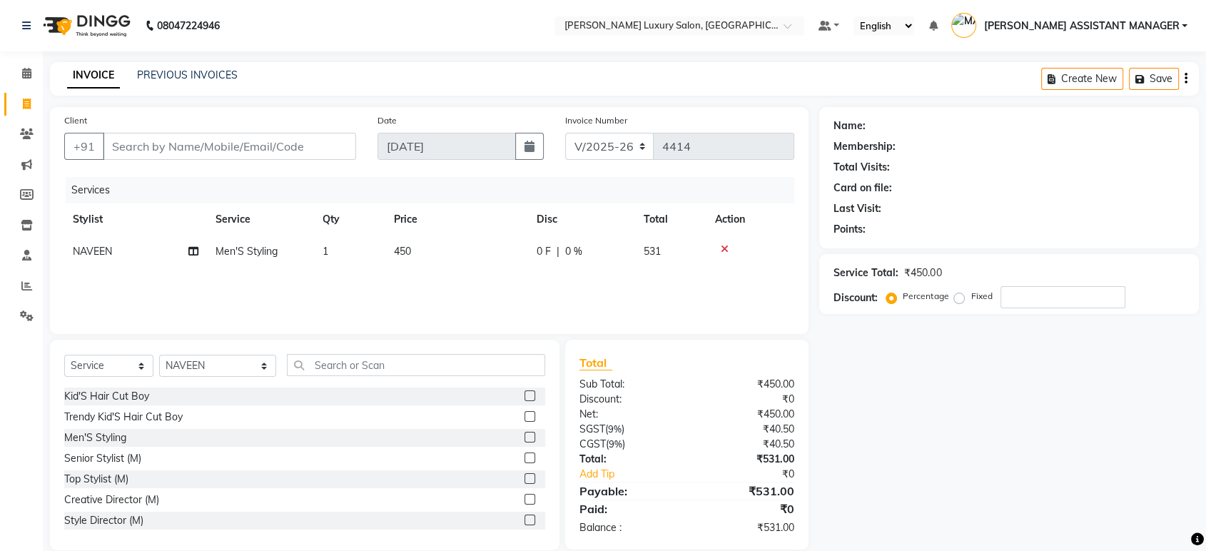
click at [343, 56] on div "08047224946 Select Location × Toni&guy Luxury Salon, Madhapur Default Panel My …" at bounding box center [603, 286] width 1206 height 572
click at [280, 138] on input "Client" at bounding box center [229, 146] width 253 height 27
type input "9"
type input "0"
type input "9502776699"
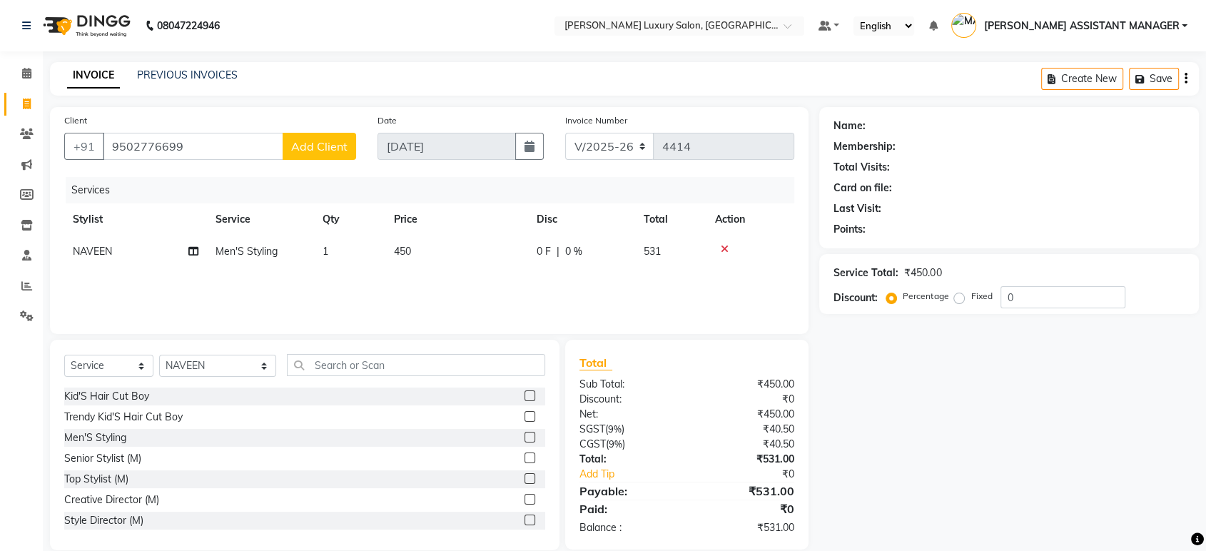
click at [309, 142] on span "Add Client" at bounding box center [319, 146] width 56 height 14
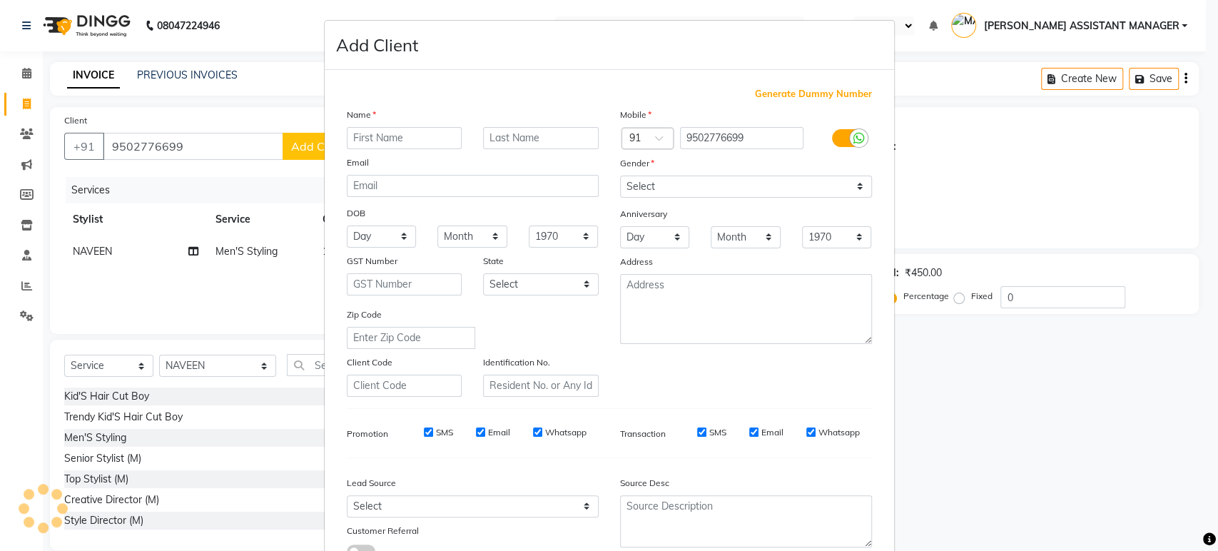
click at [363, 145] on input "text" at bounding box center [405, 138] width 116 height 22
type input "[PERSON_NAME]"
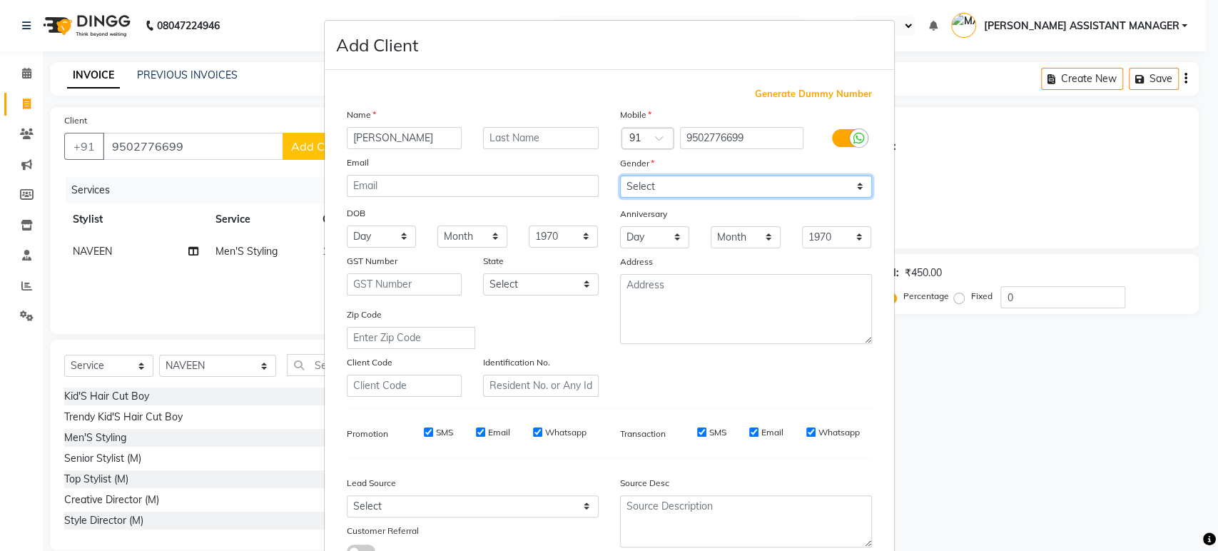
drag, startPoint x: 714, startPoint y: 179, endPoint x: 707, endPoint y: 192, distance: 14.7
click at [714, 179] on select "Select [DEMOGRAPHIC_DATA] [DEMOGRAPHIC_DATA] Other Prefer Not To Say" at bounding box center [746, 187] width 252 height 22
select select "[DEMOGRAPHIC_DATA]"
click at [620, 176] on select "Select [DEMOGRAPHIC_DATA] [DEMOGRAPHIC_DATA] Other Prefer Not To Say" at bounding box center [746, 187] width 252 height 22
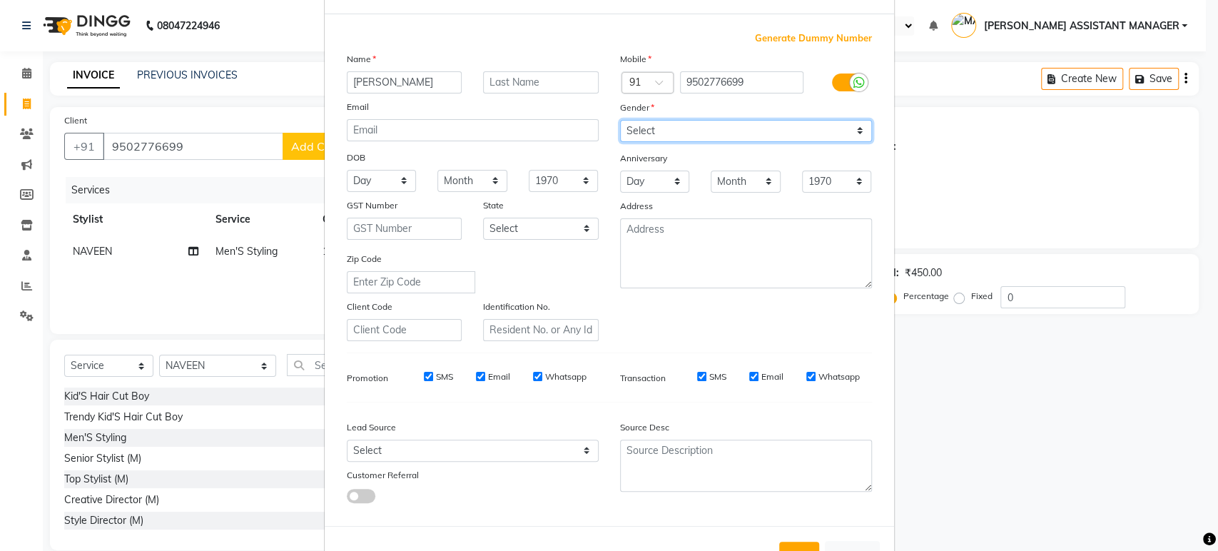
scroll to position [104, 0]
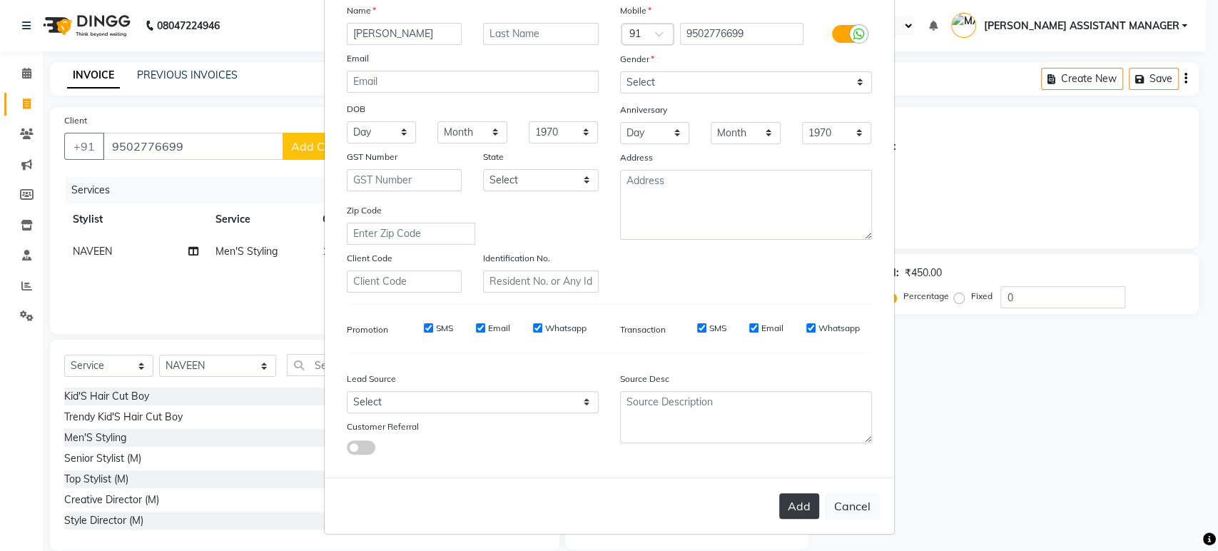
click at [788, 502] on button "Add" at bounding box center [799, 506] width 40 height 26
select select
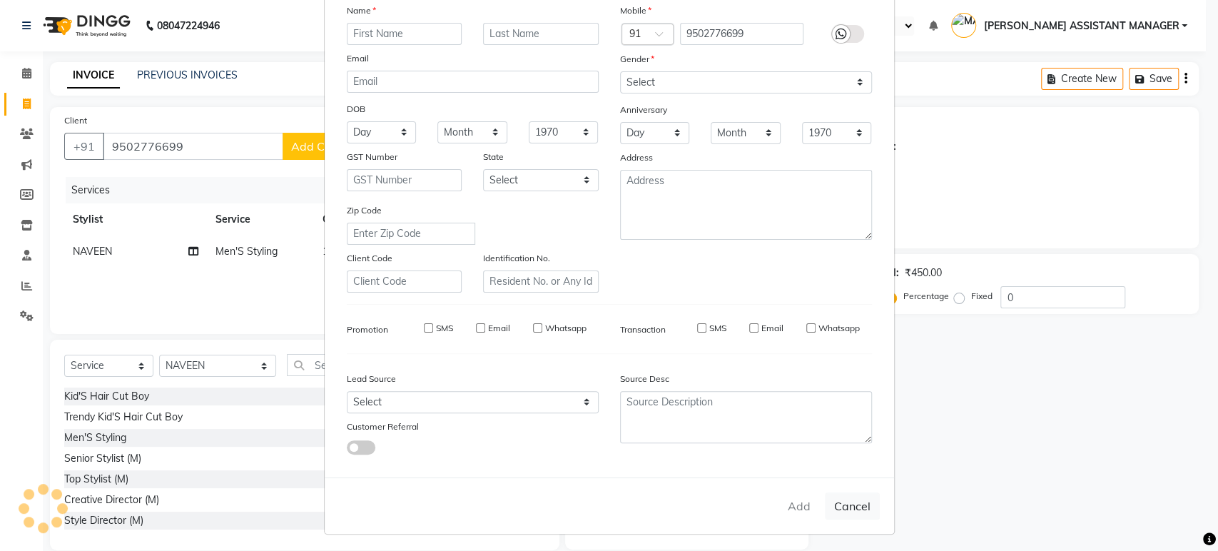
select select
checkbox input "false"
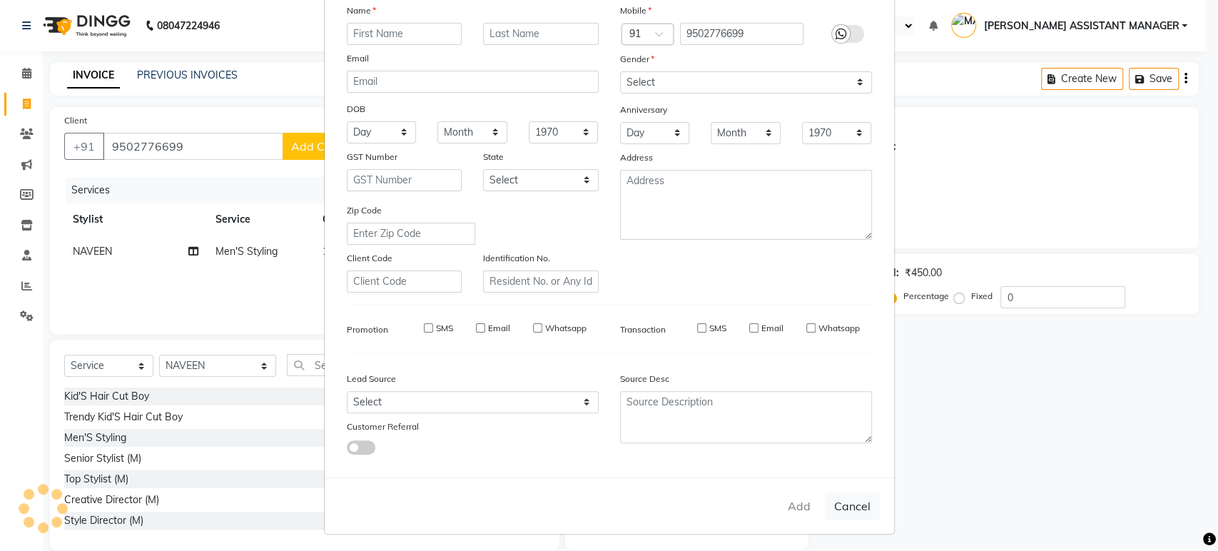
checkbox input "false"
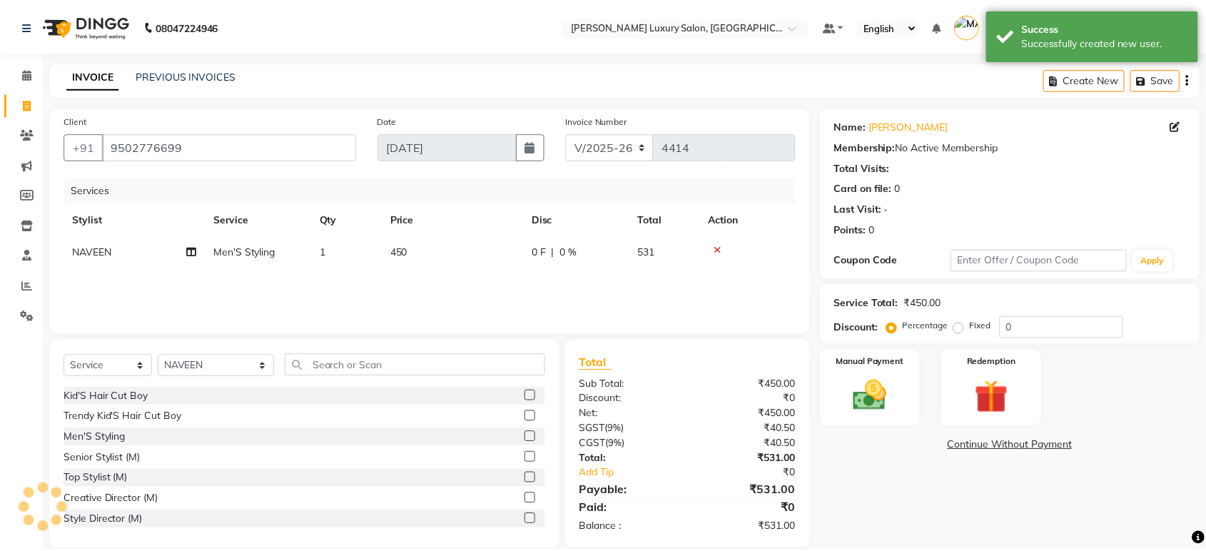
scroll to position [20, 0]
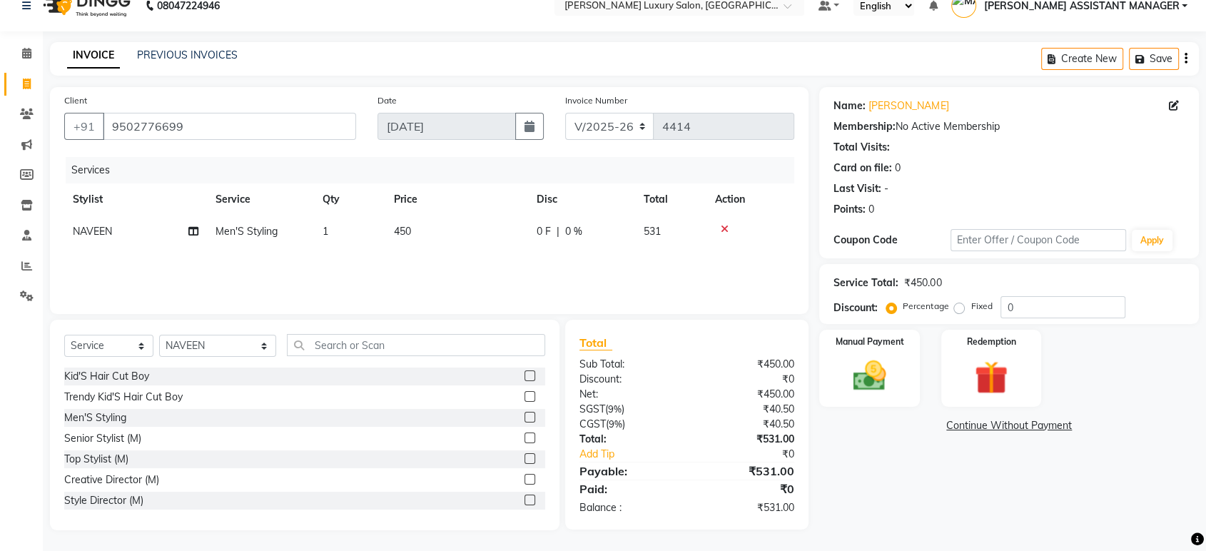
click at [898, 406] on div "Name: [PERSON_NAME] Membership: No Active Membership Total Visits: Card on file…" at bounding box center [1014, 308] width 390 height 443
click at [891, 390] on img at bounding box center [869, 376] width 56 height 40
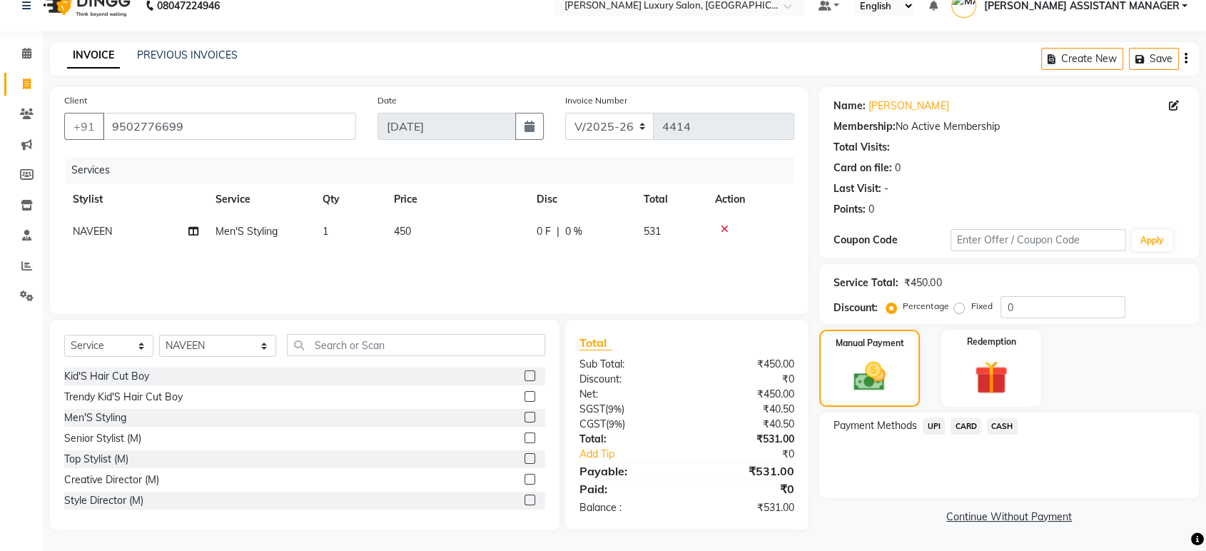
click at [937, 426] on span "UPI" at bounding box center [934, 426] width 22 height 16
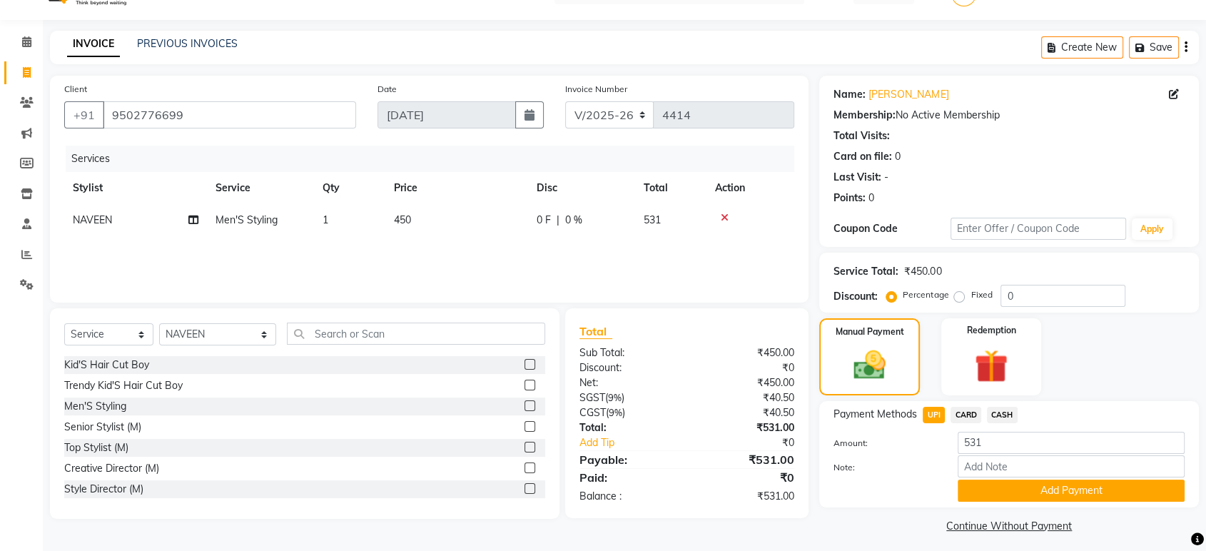
scroll to position [37, 0]
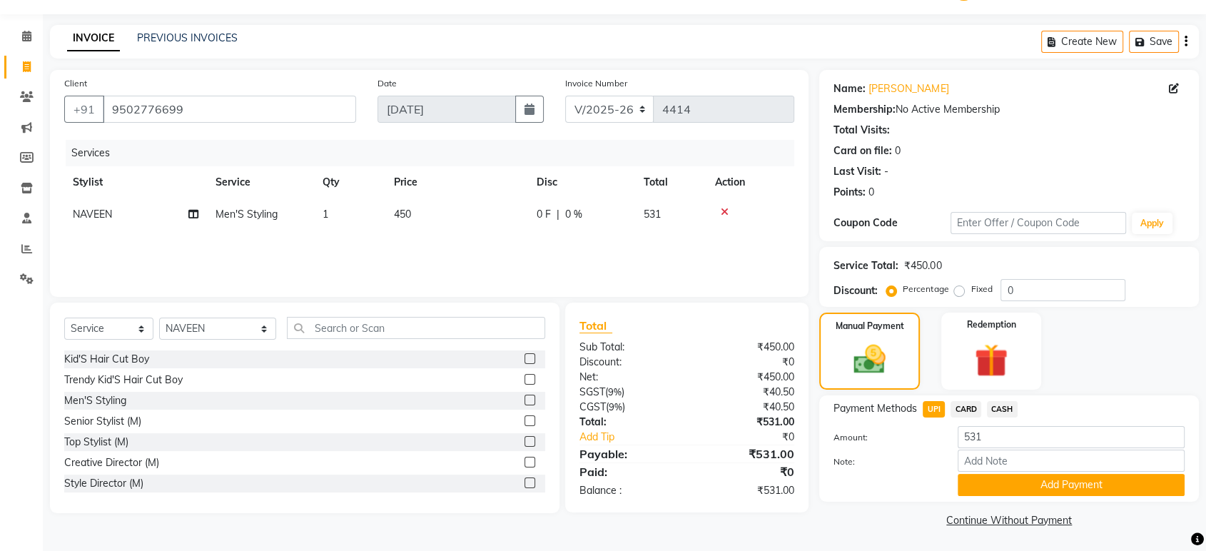
click at [983, 500] on div "Payment Methods UPI CARD CASH Amount: 531 Note: Add Payment" at bounding box center [1009, 448] width 380 height 106
click at [982, 487] on button "Add Payment" at bounding box center [1071, 485] width 227 height 22
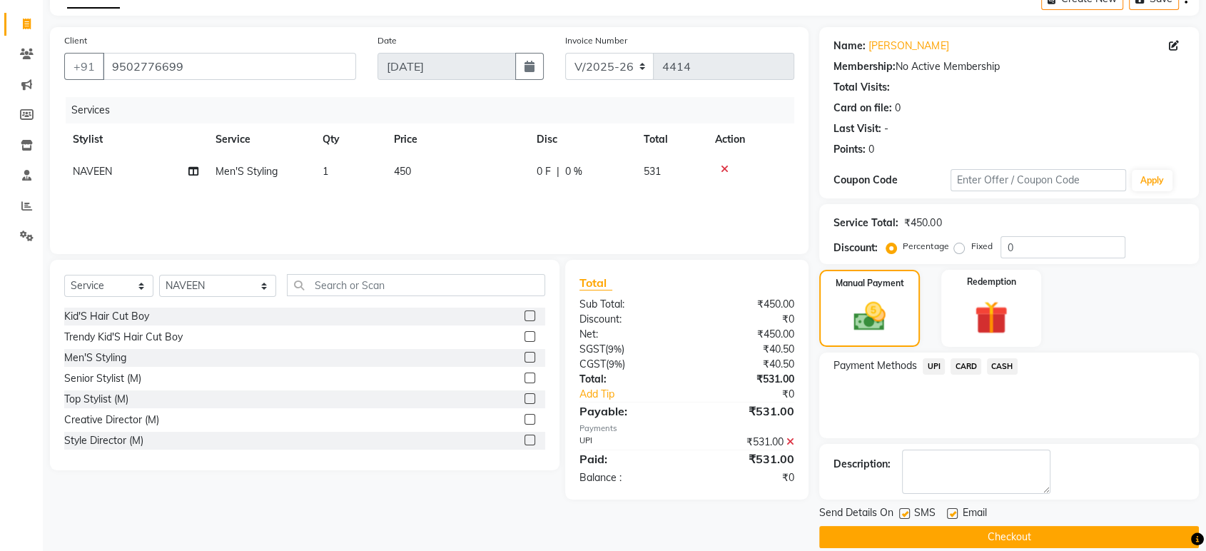
scroll to position [97, 0]
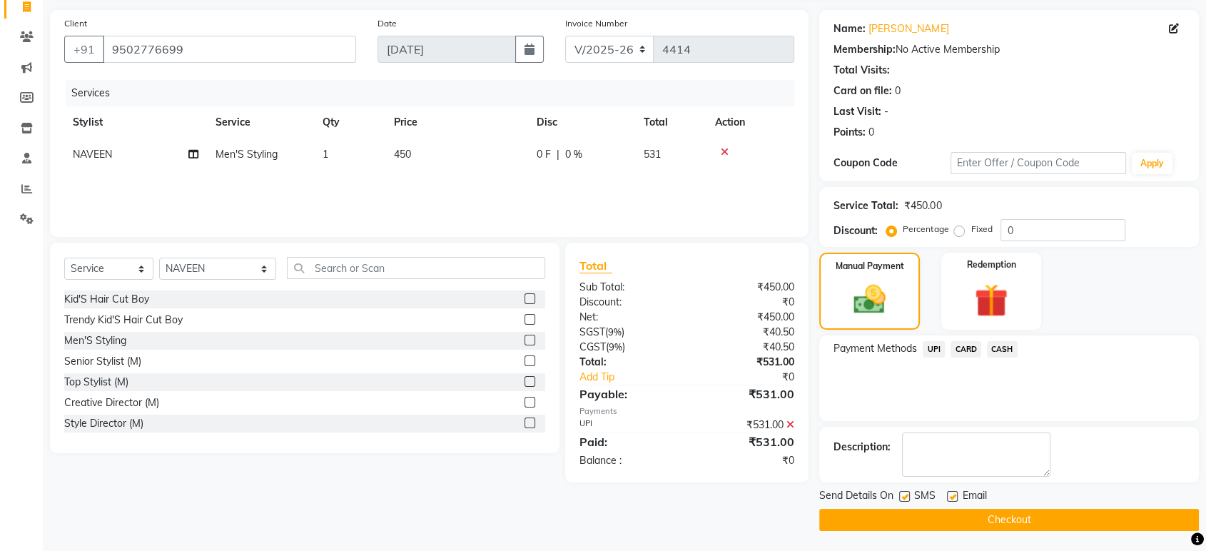
click at [946, 530] on main "INVOICE PREVIOUS INVOICES Create New Save Client [PHONE_NUMBER] Date [DATE] Inv…" at bounding box center [624, 258] width 1163 height 587
click at [941, 527] on button "Checkout" at bounding box center [1009, 520] width 380 height 22
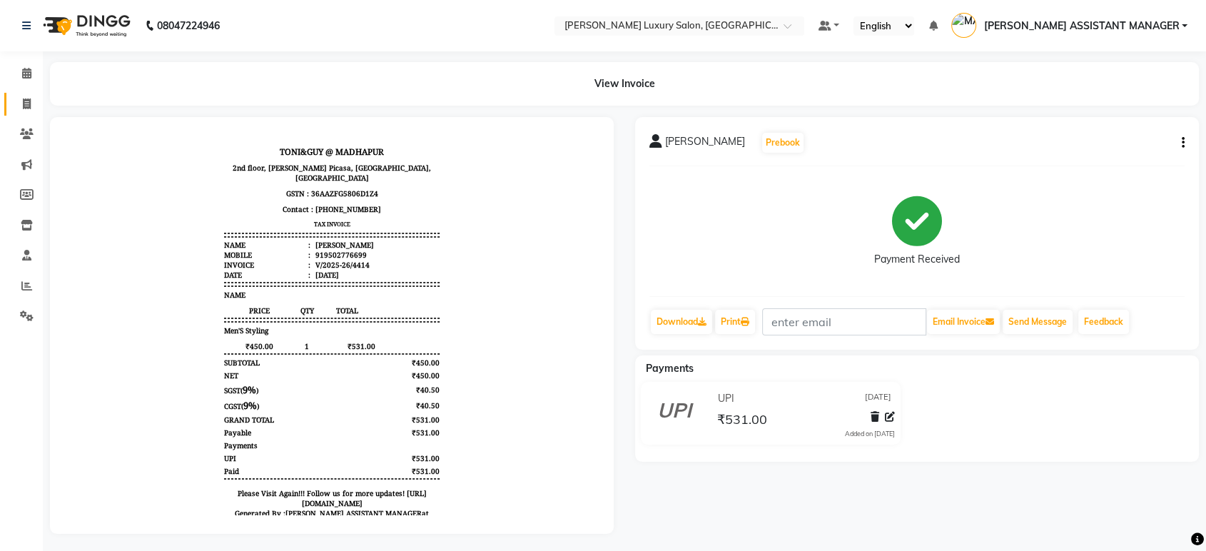
click at [24, 101] on icon at bounding box center [27, 103] width 8 height 11
select select "service"
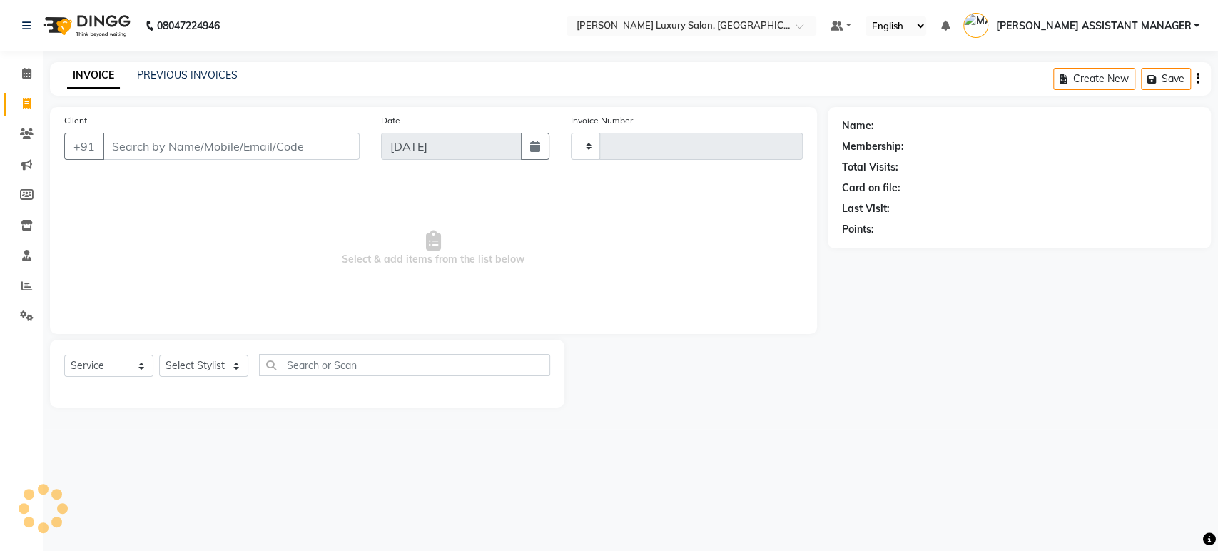
type input "4415"
select select "4712"
click at [206, 379] on div "Select Service Product Membership Package Voucher Prepaid Gift Card Select Styl…" at bounding box center [307, 371] width 486 height 34
click at [206, 372] on select "Select Stylist ADITI ADITYA [PERSON_NAME] AHON [PERSON_NAME] [PERSON_NAME] [PER…" at bounding box center [218, 366] width 118 height 22
select select "68861"
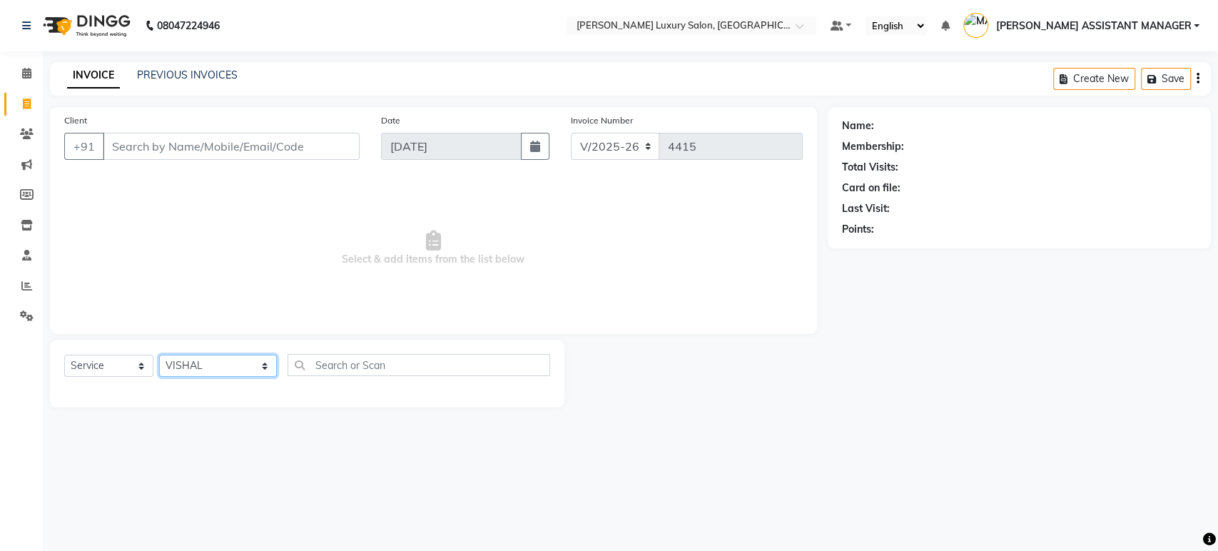
click at [159, 355] on select "Select Stylist ADITI ADITYA [PERSON_NAME] AHON [PERSON_NAME] [PERSON_NAME] [PER…" at bounding box center [218, 366] width 118 height 22
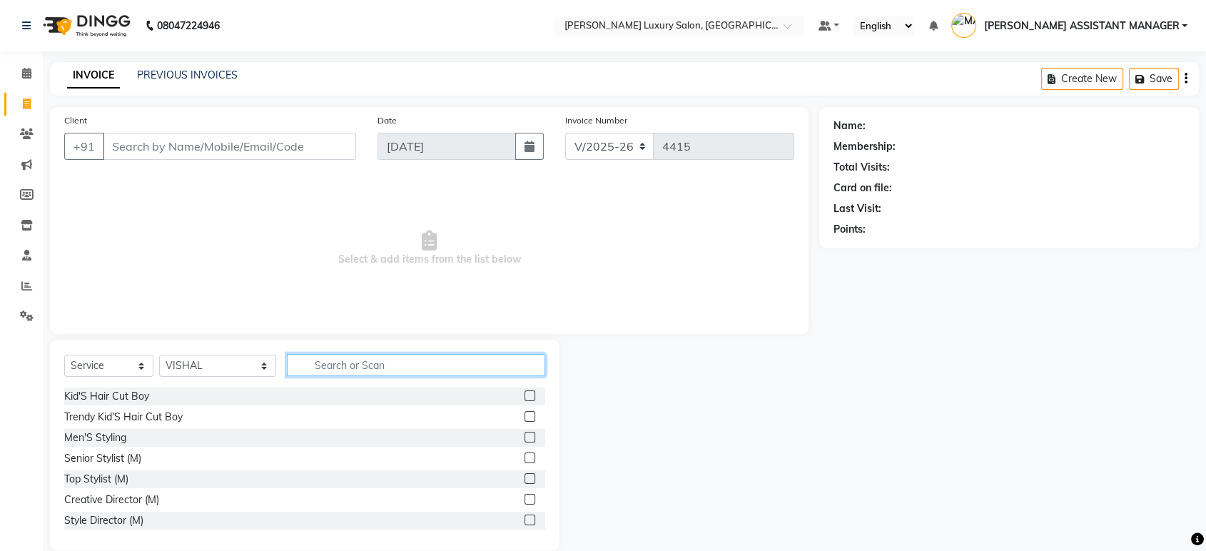
click at [308, 368] on input "text" at bounding box center [416, 365] width 258 height 22
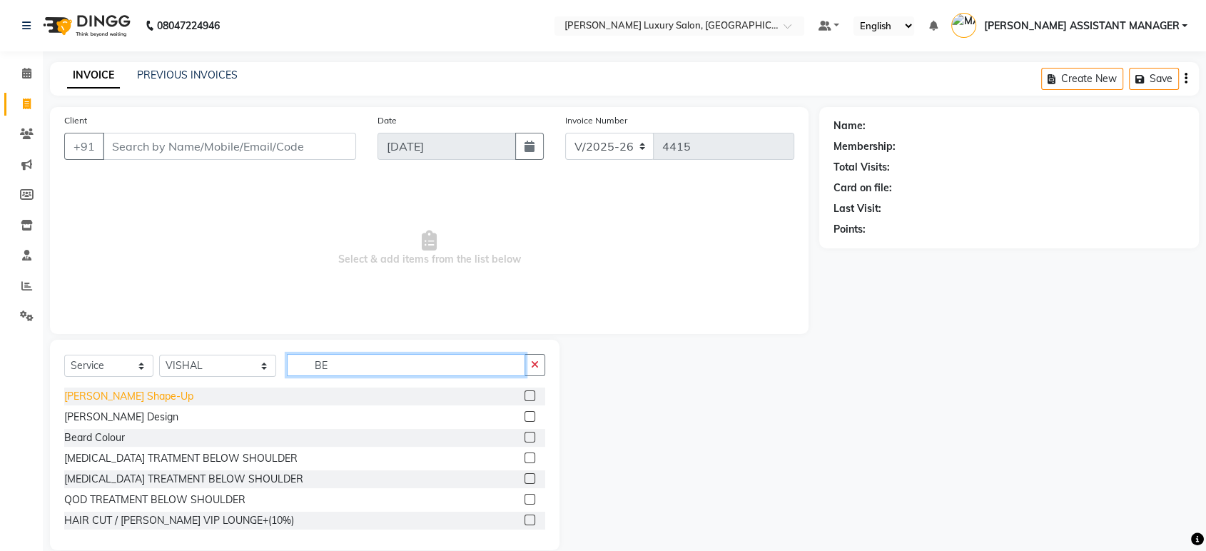
type input "BE"
click at [121, 393] on div "[PERSON_NAME] Shape-Up" at bounding box center [128, 396] width 129 height 15
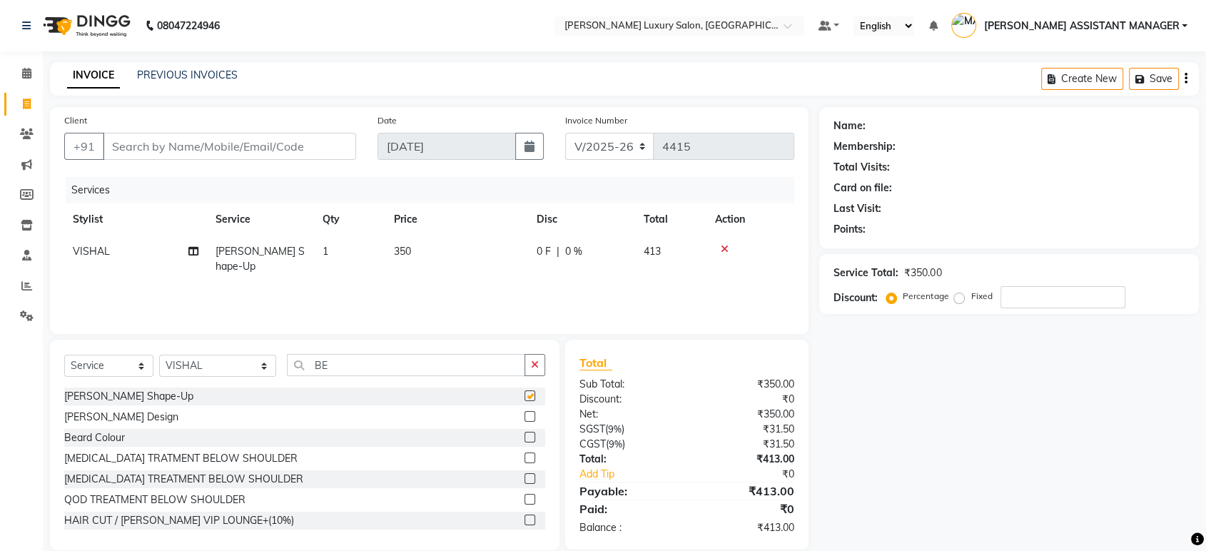
checkbox input "false"
click at [532, 365] on icon "button" at bounding box center [535, 365] width 8 height 10
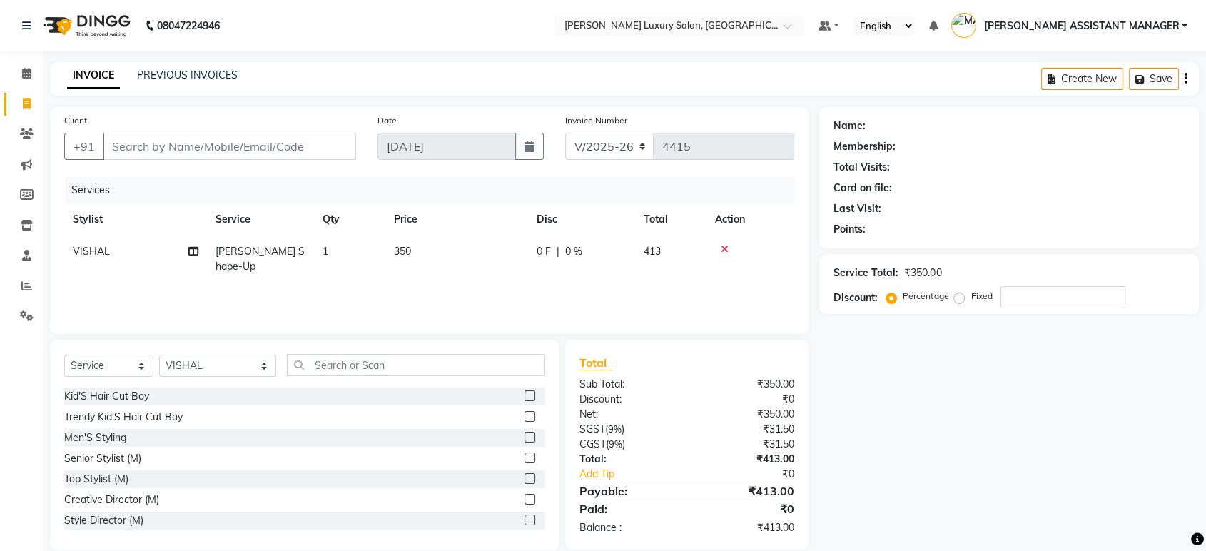
click at [542, 320] on div "Client +91 Date [DATE] Invoice Number V/2025 V/[PHONE_NUMBER] Services Stylist …" at bounding box center [429, 220] width 759 height 227
click at [240, 358] on select "Select Stylist ADITI ADITYA [PERSON_NAME] AHON [PERSON_NAME] [PERSON_NAME] [PER…" at bounding box center [217, 366] width 117 height 22
select select "58266"
click at [159, 355] on select "Select Stylist ADITI ADITYA [PERSON_NAME] AHON [PERSON_NAME] [PERSON_NAME] [PER…" at bounding box center [217, 366] width 117 height 22
click at [452, 373] on input "text" at bounding box center [416, 365] width 258 height 22
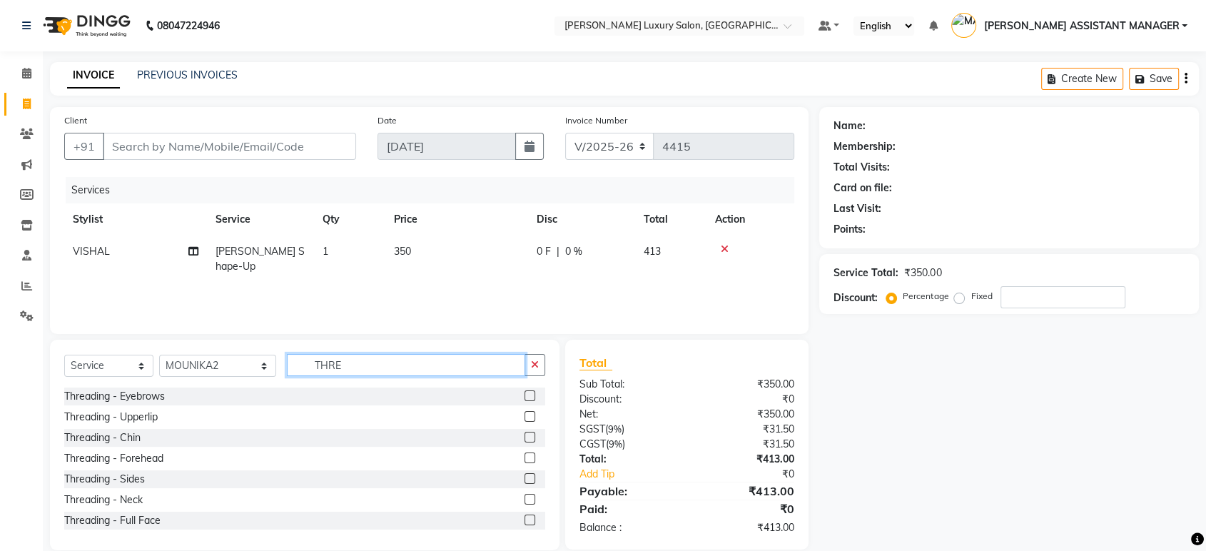
type input "THRE"
click at [93, 412] on div "Threading - Upperlip" at bounding box center [110, 417] width 93 height 15
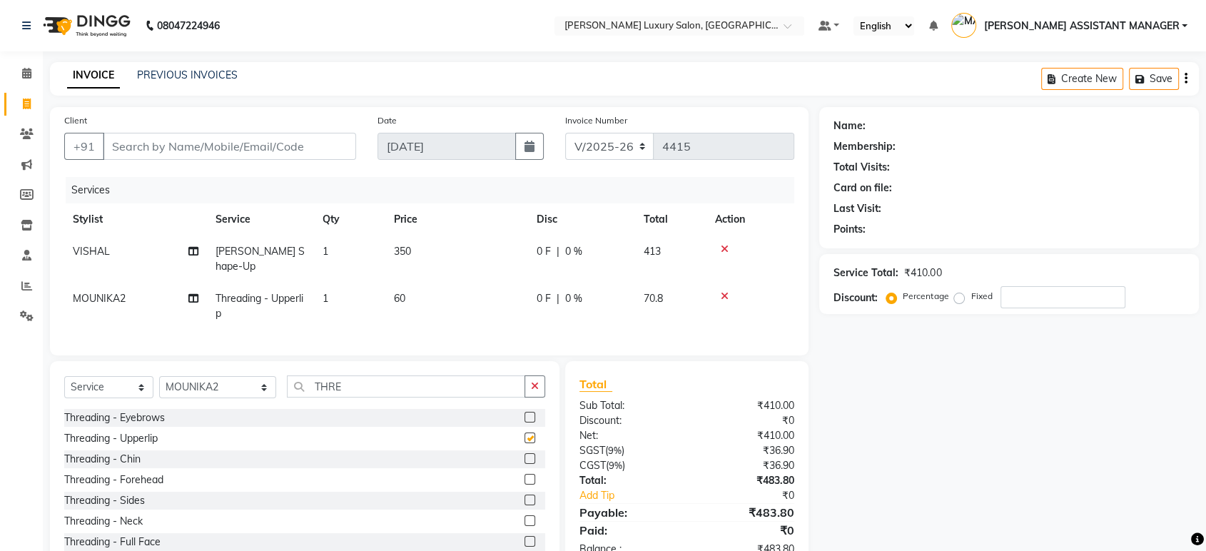
checkbox input "false"
click at [528, 378] on button "button" at bounding box center [535, 386] width 21 height 22
click at [505, 361] on div "Select Service Product Membership Package Voucher Prepaid Gift Card Select Styl…" at bounding box center [305, 466] width 510 height 211
click at [216, 153] on input "Client" at bounding box center [229, 146] width 253 height 27
type input "9"
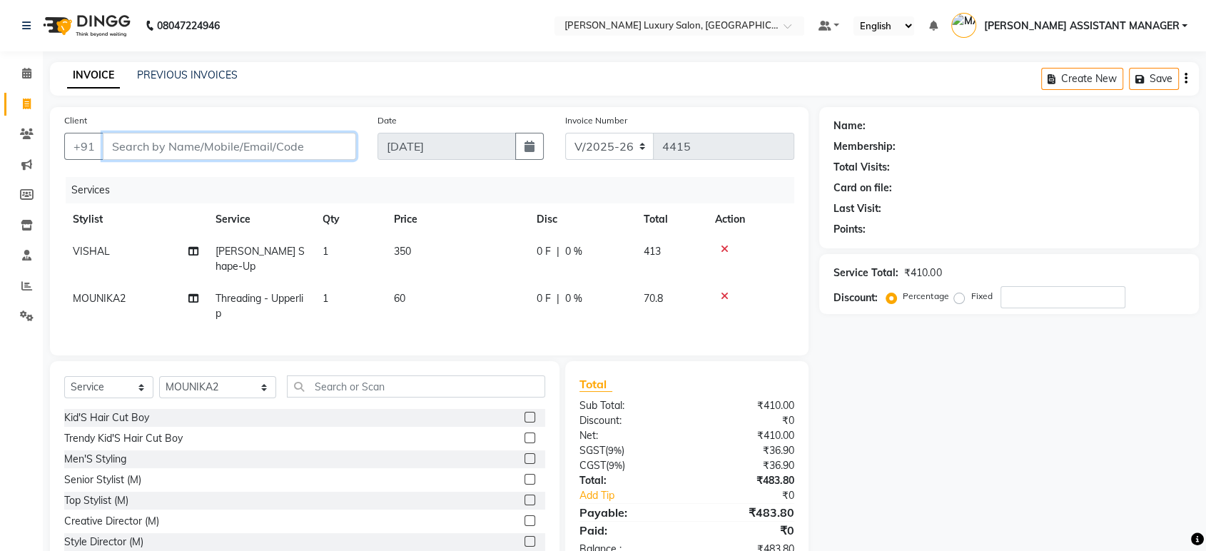
type input "0"
type input "9711802077"
click at [340, 152] on span "Add Client" at bounding box center [319, 146] width 56 height 14
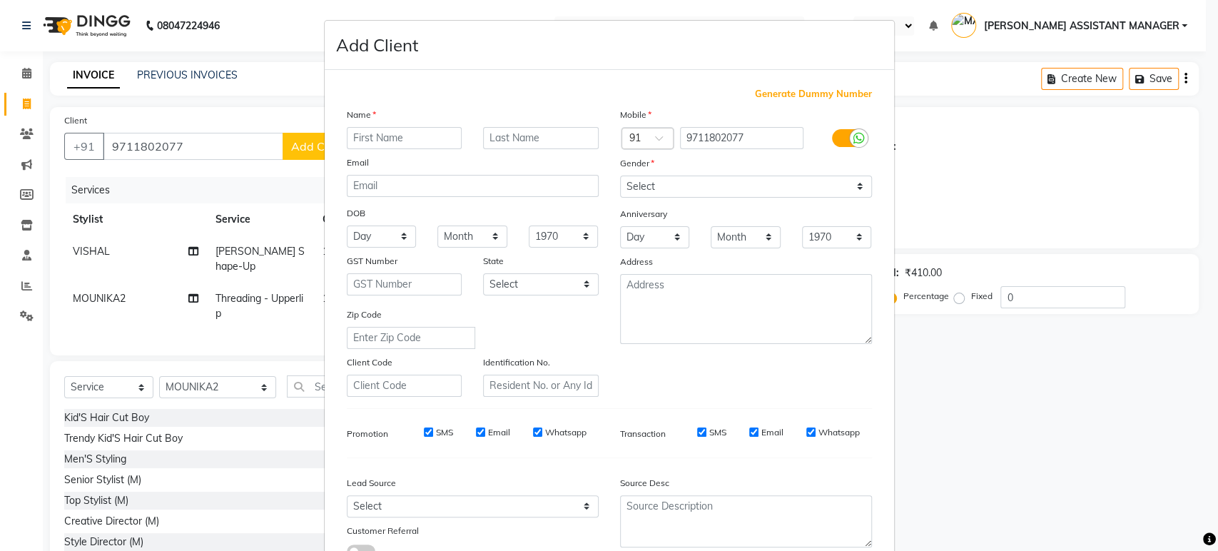
click at [382, 137] on input "text" at bounding box center [405, 138] width 116 height 22
type input "[PERSON_NAME]"
click at [689, 188] on select "Select [DEMOGRAPHIC_DATA] [DEMOGRAPHIC_DATA] Other Prefer Not To Say" at bounding box center [746, 187] width 252 height 22
select select "[DEMOGRAPHIC_DATA]"
click at [620, 176] on select "Select [DEMOGRAPHIC_DATA] [DEMOGRAPHIC_DATA] Other Prefer Not To Say" at bounding box center [746, 187] width 252 height 22
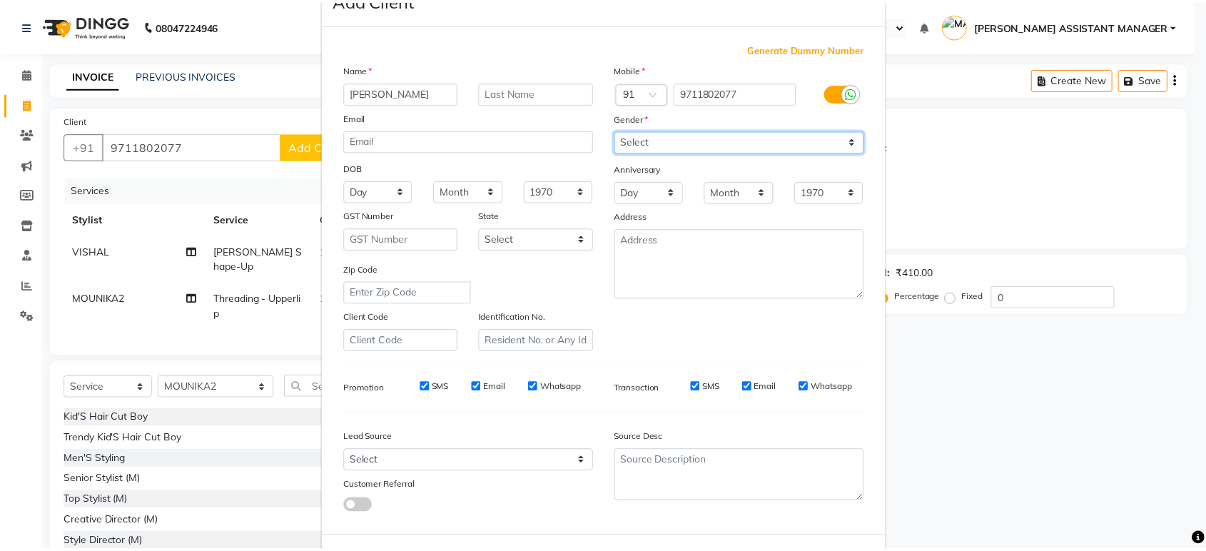
scroll to position [104, 0]
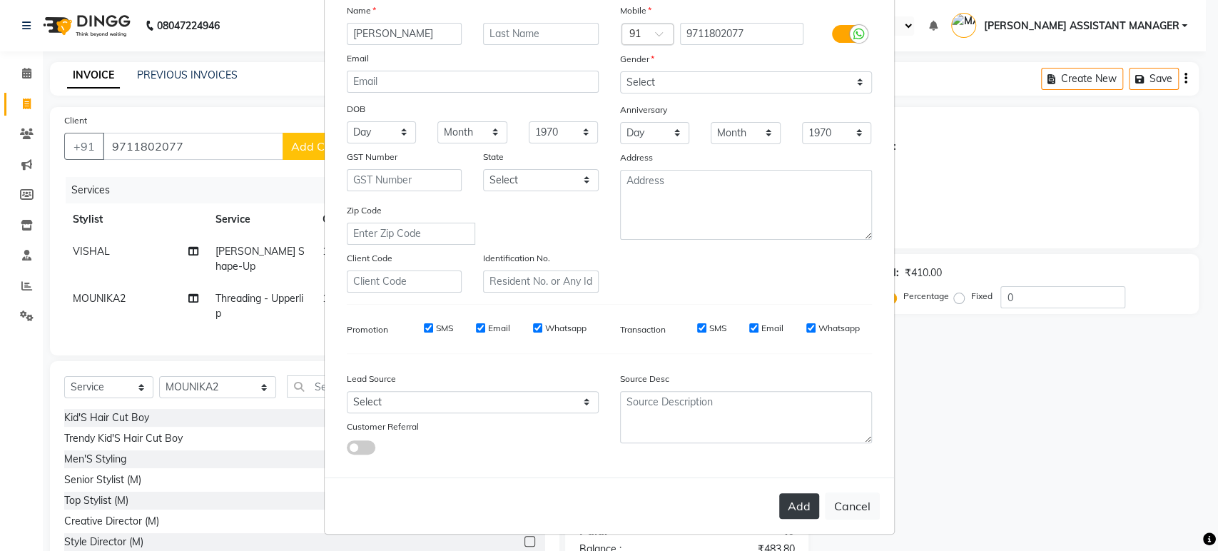
click at [779, 495] on button "Add" at bounding box center [799, 506] width 40 height 26
select select
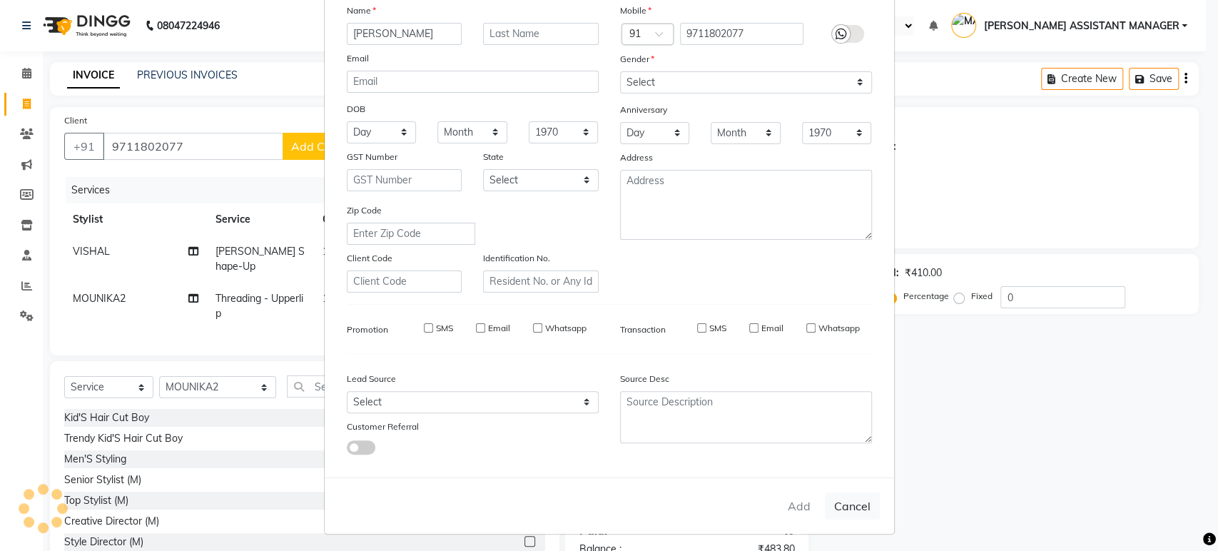
select select
checkbox input "false"
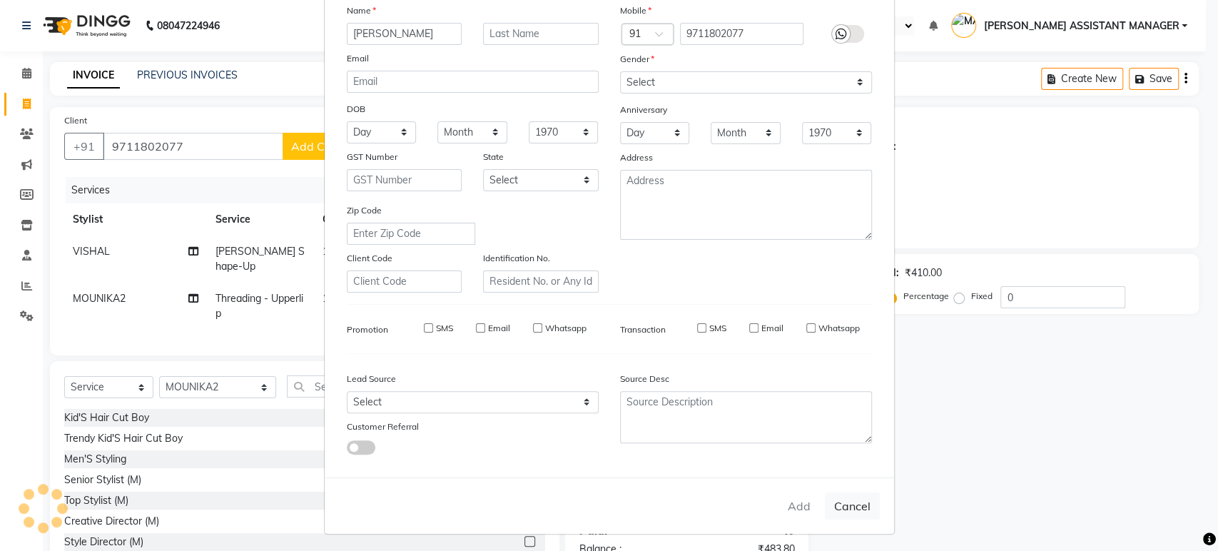
checkbox input "false"
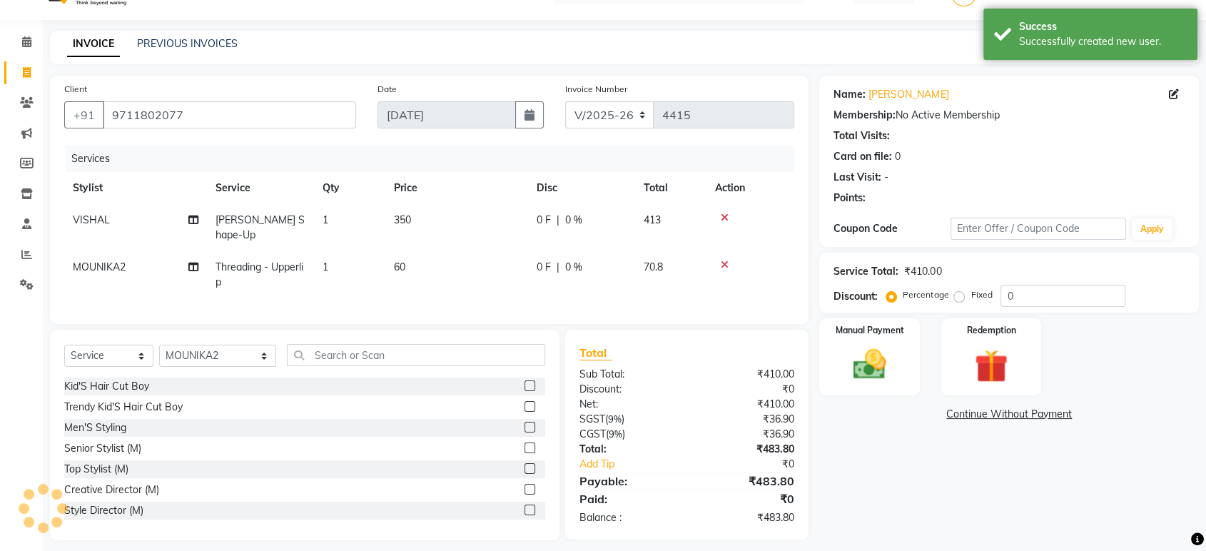
scroll to position [39, 0]
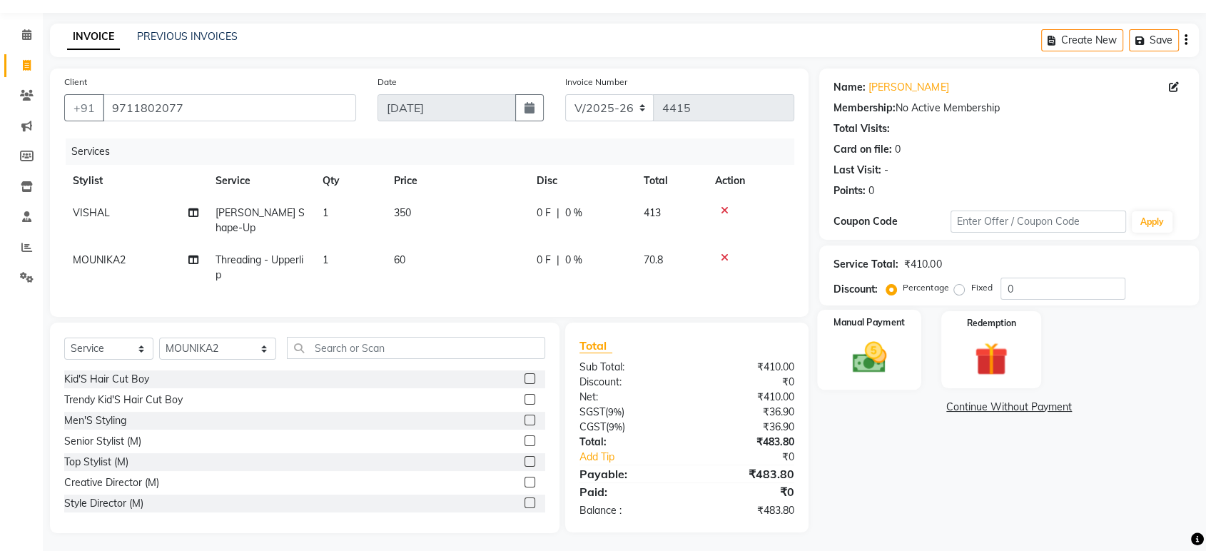
click at [881, 380] on div "Manual Payment" at bounding box center [870, 350] width 104 height 80
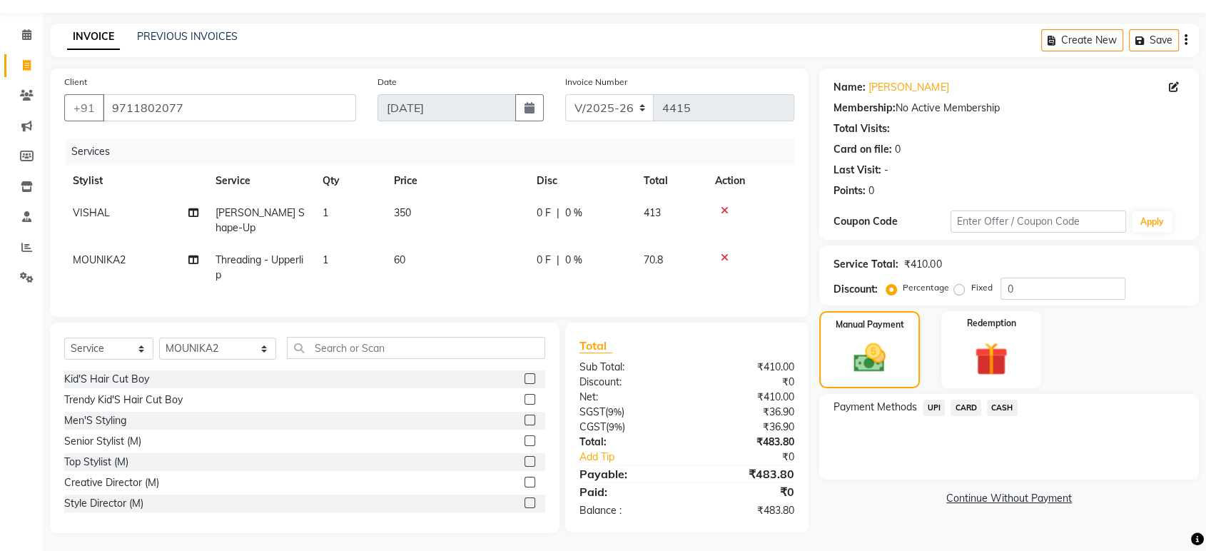
click at [941, 410] on span "UPI" at bounding box center [934, 408] width 22 height 16
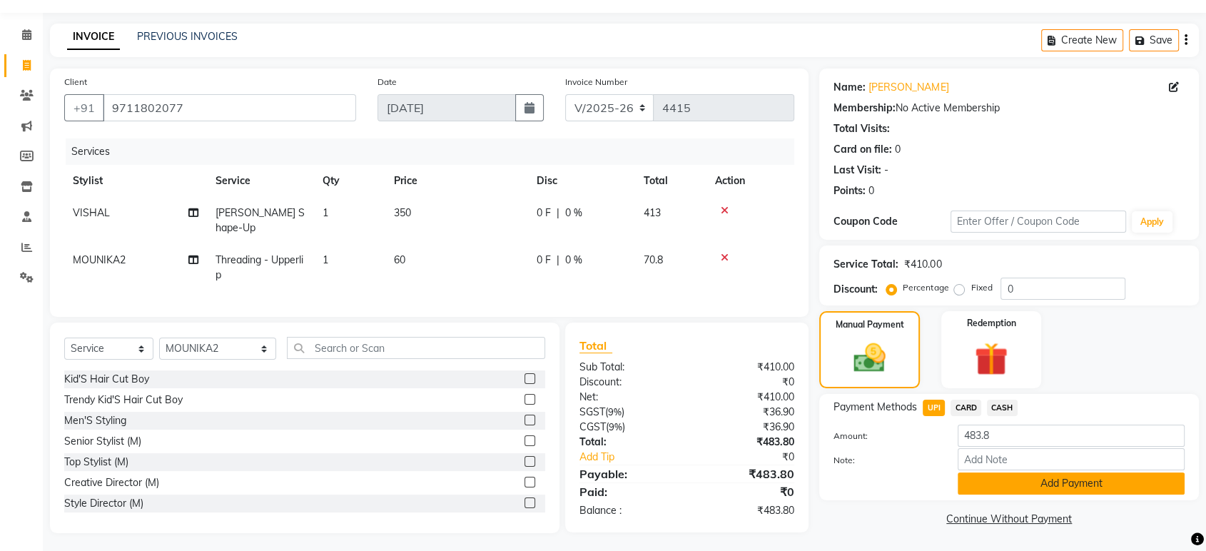
click at [1028, 486] on button "Add Payment" at bounding box center [1071, 483] width 227 height 22
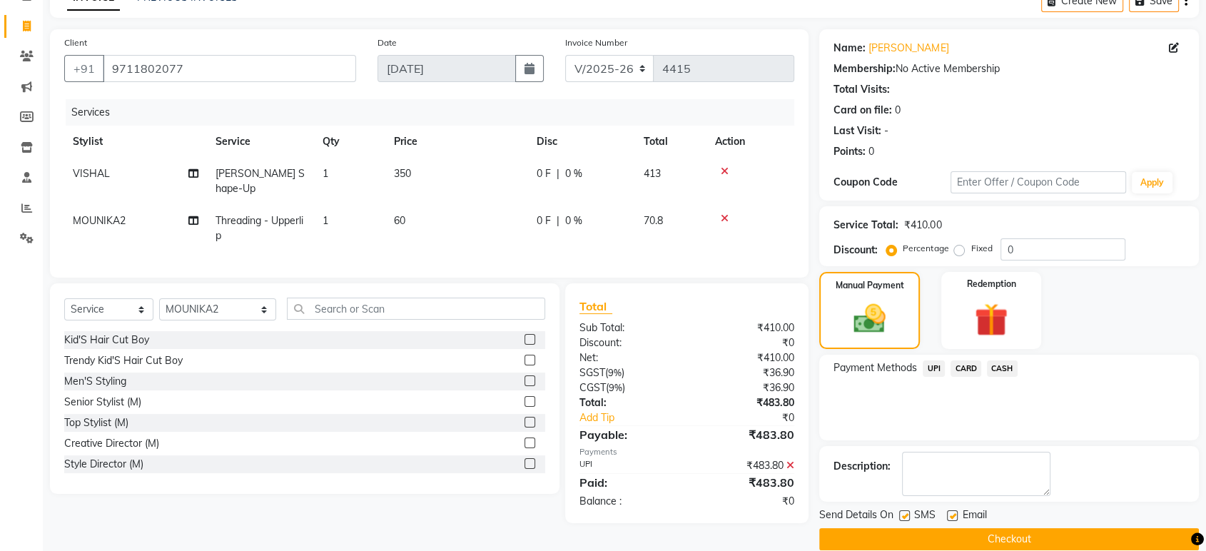
scroll to position [97, 0]
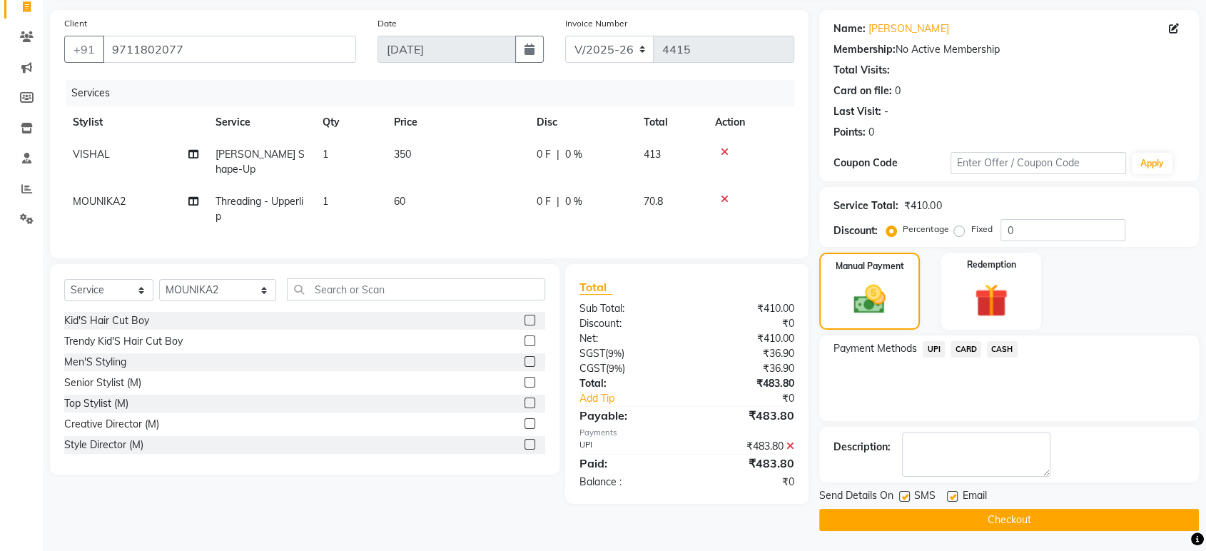
click at [1031, 512] on button "Checkout" at bounding box center [1009, 520] width 380 height 22
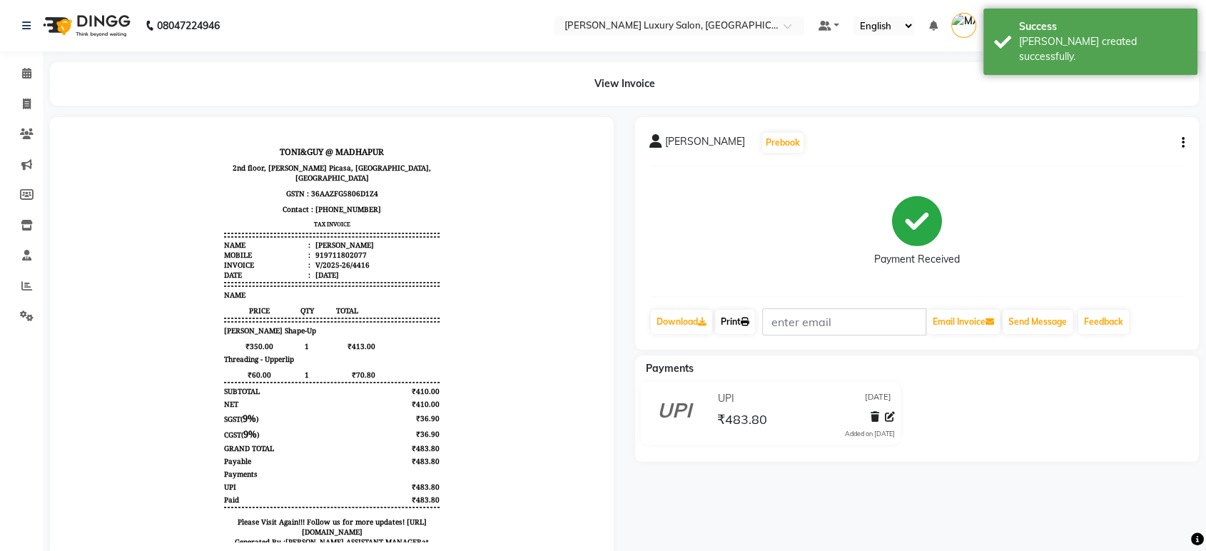
click at [731, 322] on link "Print" at bounding box center [735, 322] width 40 height 24
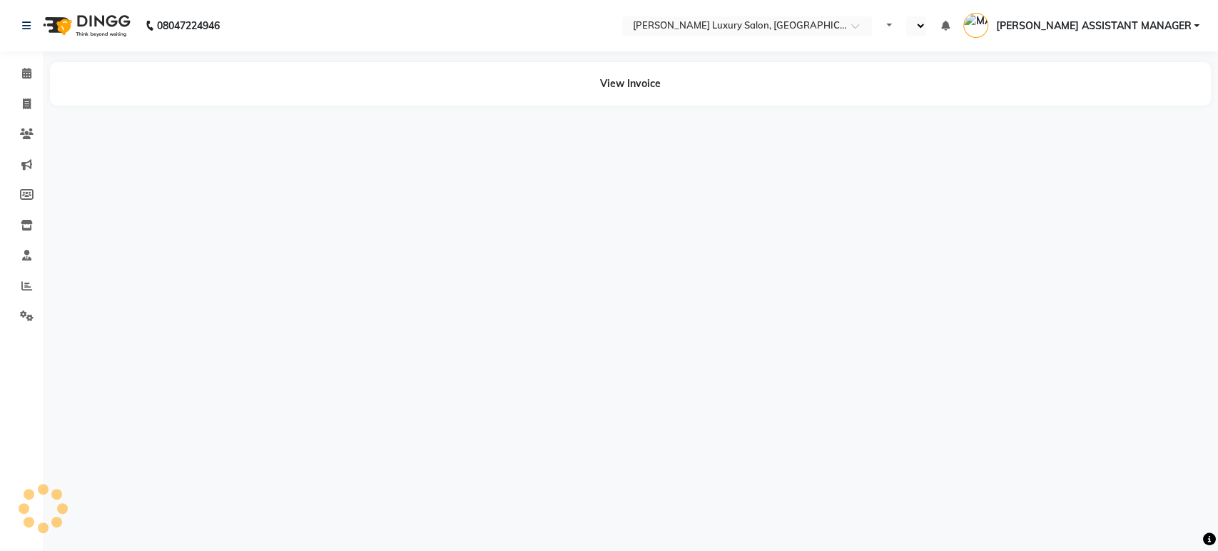
select select "en"
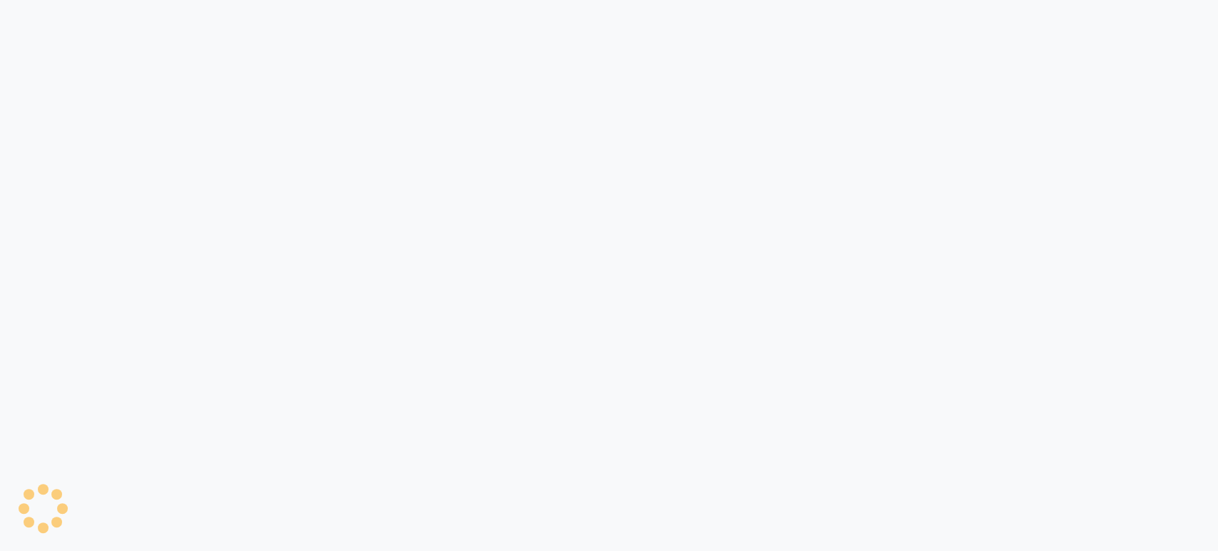
select select "service"
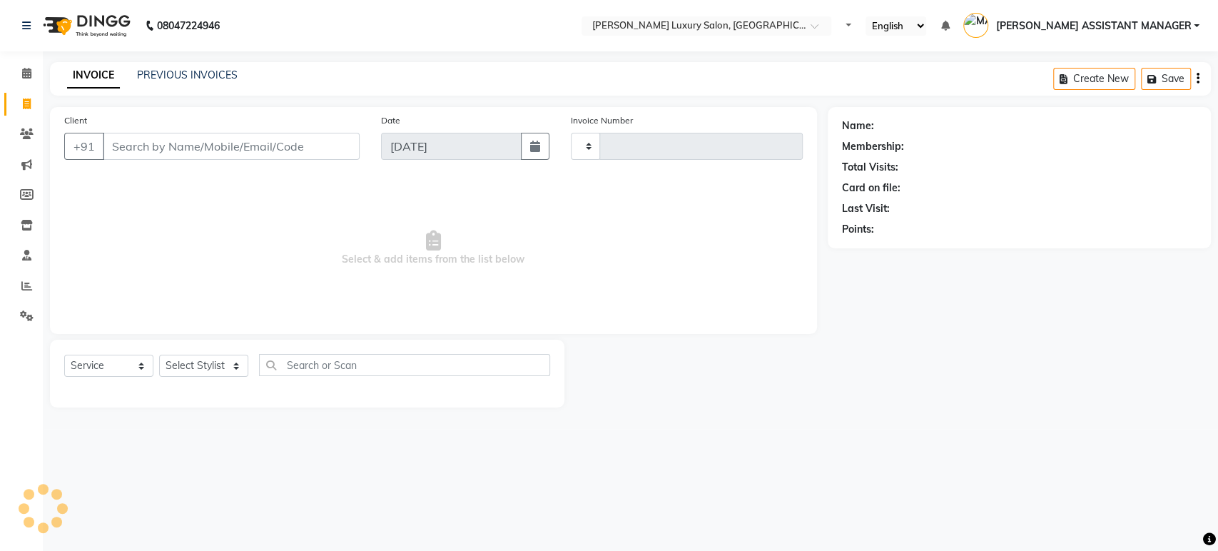
type input "4414"
select select "4712"
drag, startPoint x: 186, startPoint y: 365, endPoint x: 192, endPoint y: 375, distance: 12.5
click at [186, 365] on select "Select Stylist" at bounding box center [203, 366] width 89 height 22
select select "90116"
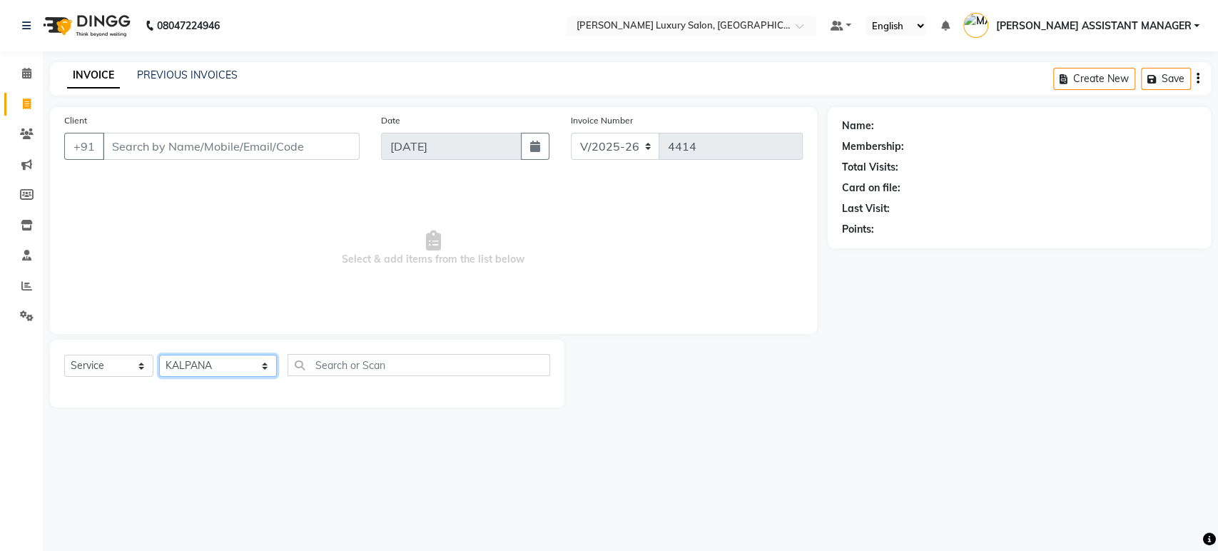
click at [159, 355] on select "Select Stylist ADITI ADITYA [PERSON_NAME] AHON [PERSON_NAME] [PERSON_NAME] [PER…" at bounding box center [218, 366] width 118 height 22
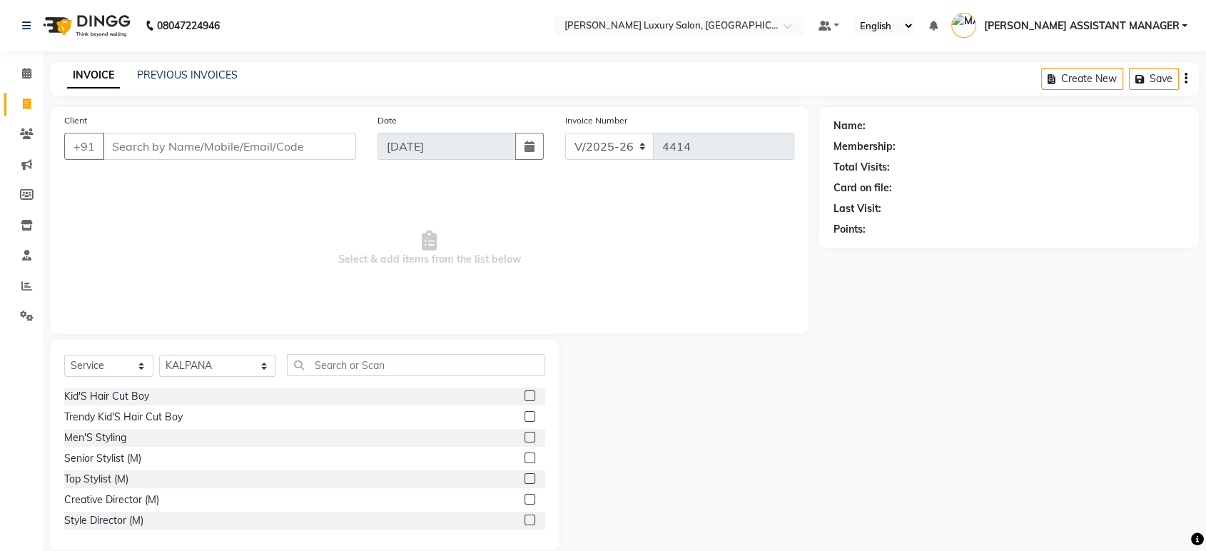
click at [216, 310] on span "Select & add items from the list below" at bounding box center [429, 248] width 730 height 143
click at [324, 364] on input "text" at bounding box center [416, 365] width 258 height 22
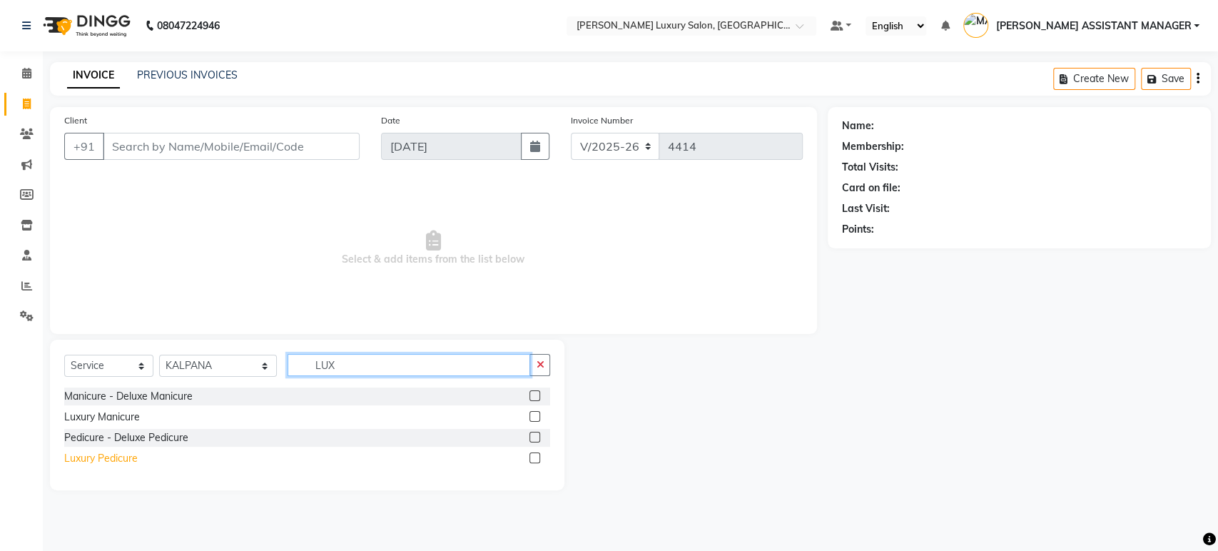
type input "LUX"
click at [73, 465] on div "Luxury Pedicure" at bounding box center [101, 458] width 74 height 15
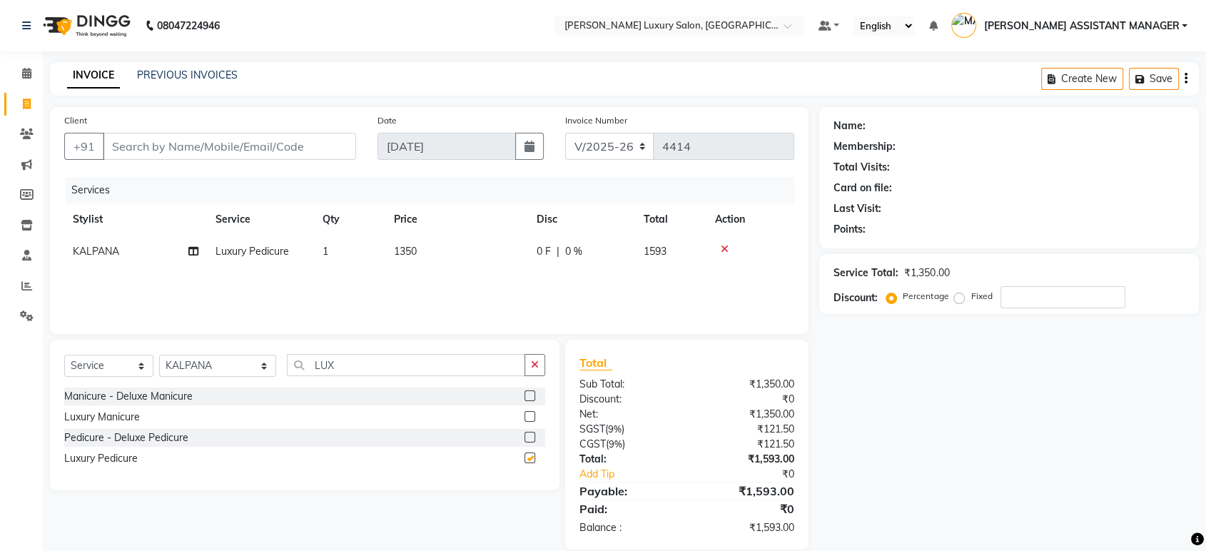
checkbox input "false"
click at [541, 368] on button "button" at bounding box center [535, 365] width 21 height 22
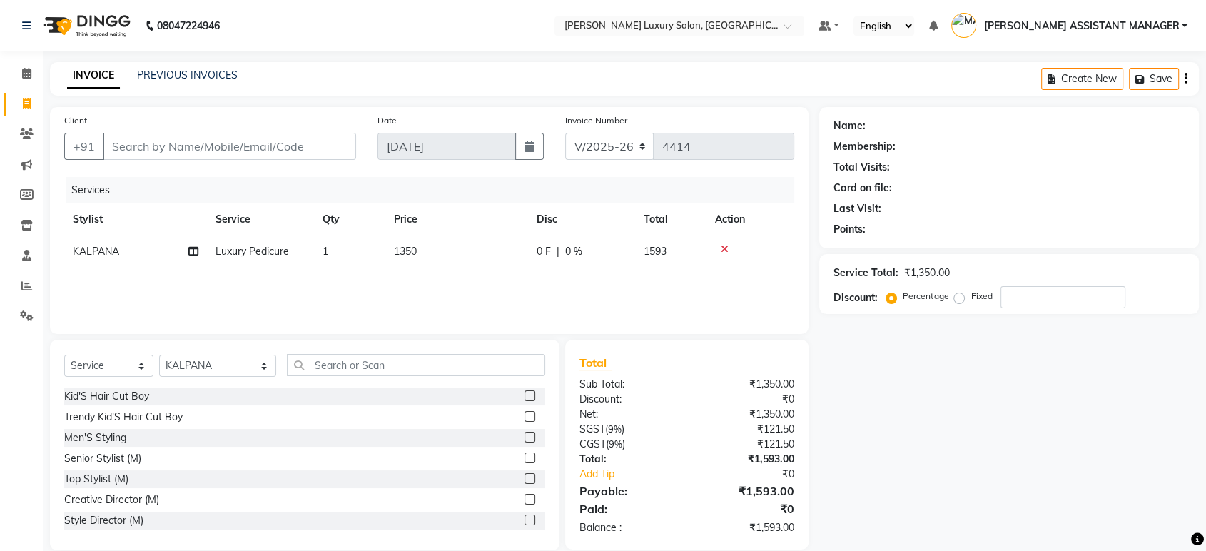
click at [304, 159] on div "Client +91" at bounding box center [210, 142] width 313 height 59
click at [304, 156] on input "Client" at bounding box center [229, 146] width 253 height 27
paste input "9666661210"
type input "9666661210"
type input "0"
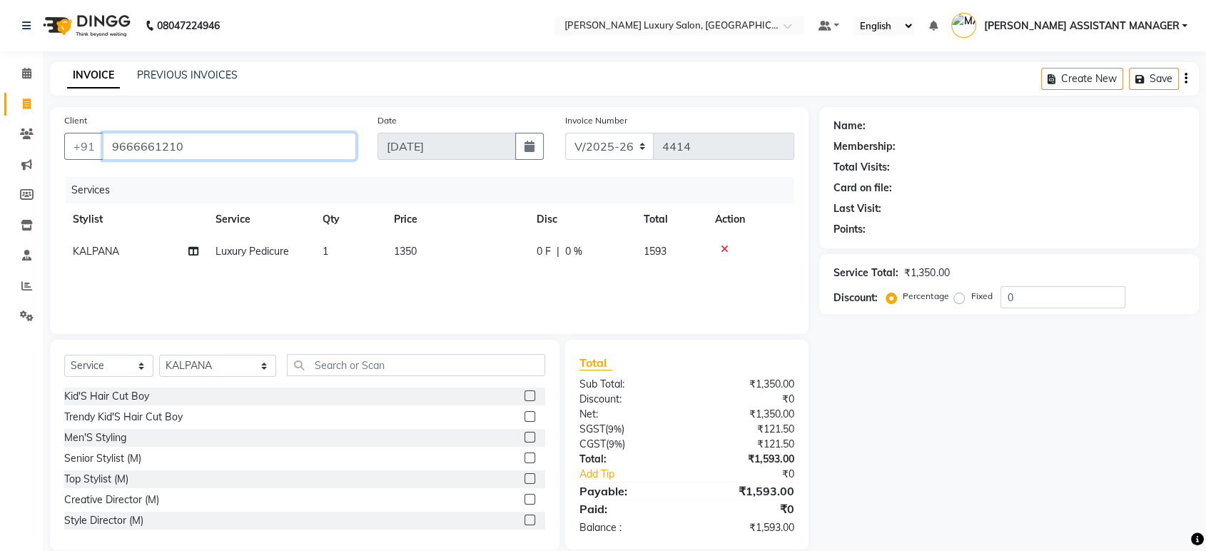
type input "9666661210"
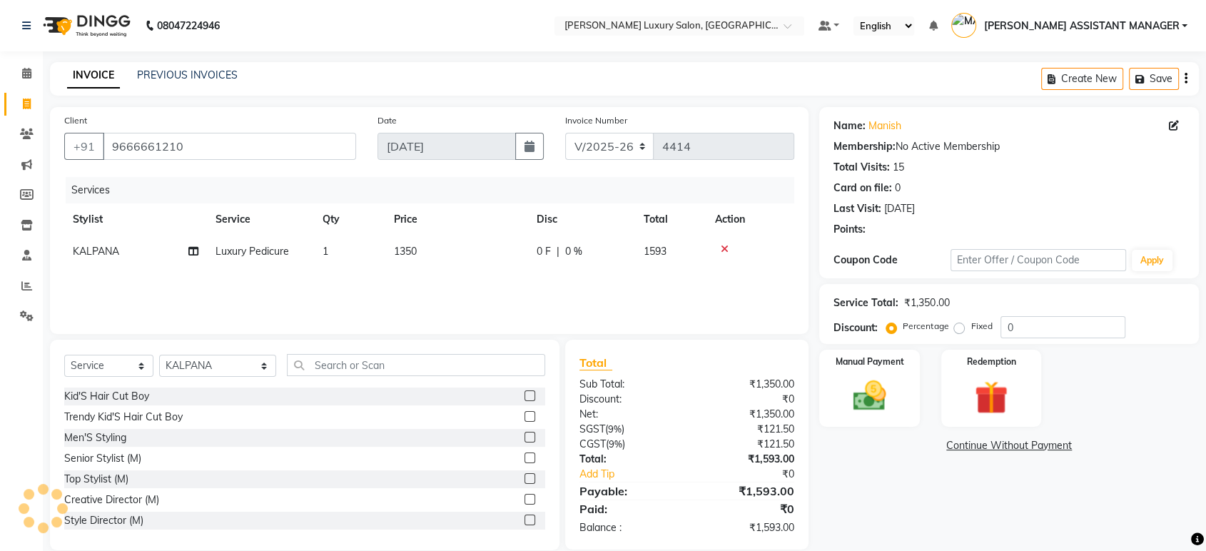
click at [550, 85] on div "INVOICE PREVIOUS INVOICES Create New Save" at bounding box center [624, 79] width 1149 height 34
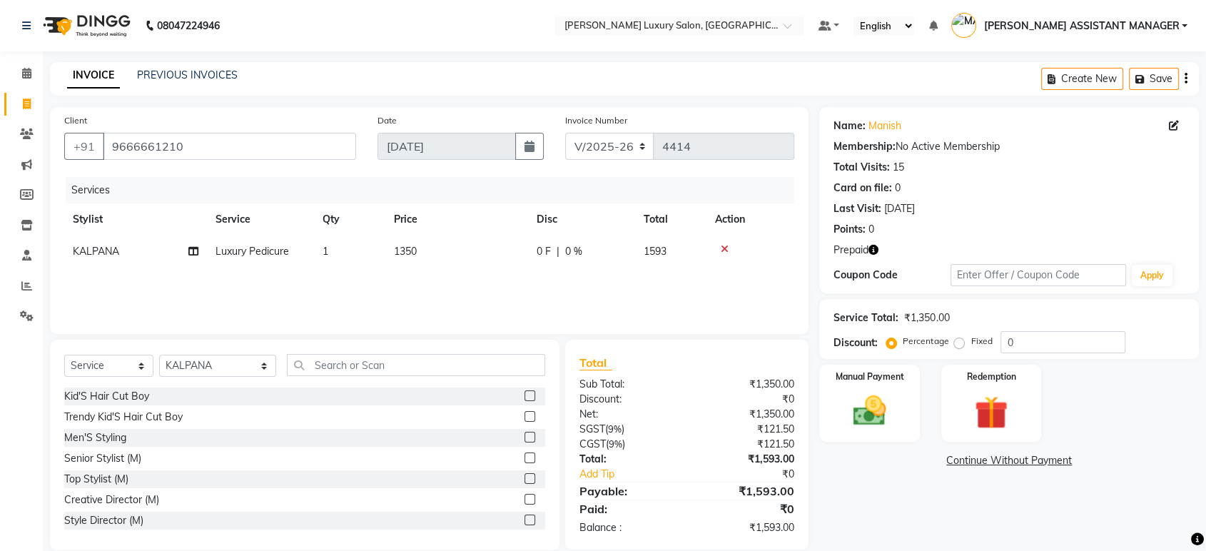
click at [875, 241] on div "Name: Manish Membership: No Active Membership Total Visits: 15 Card on file: 0 …" at bounding box center [1009, 200] width 380 height 186
click at [874, 245] on icon "button" at bounding box center [874, 250] width 10 height 10
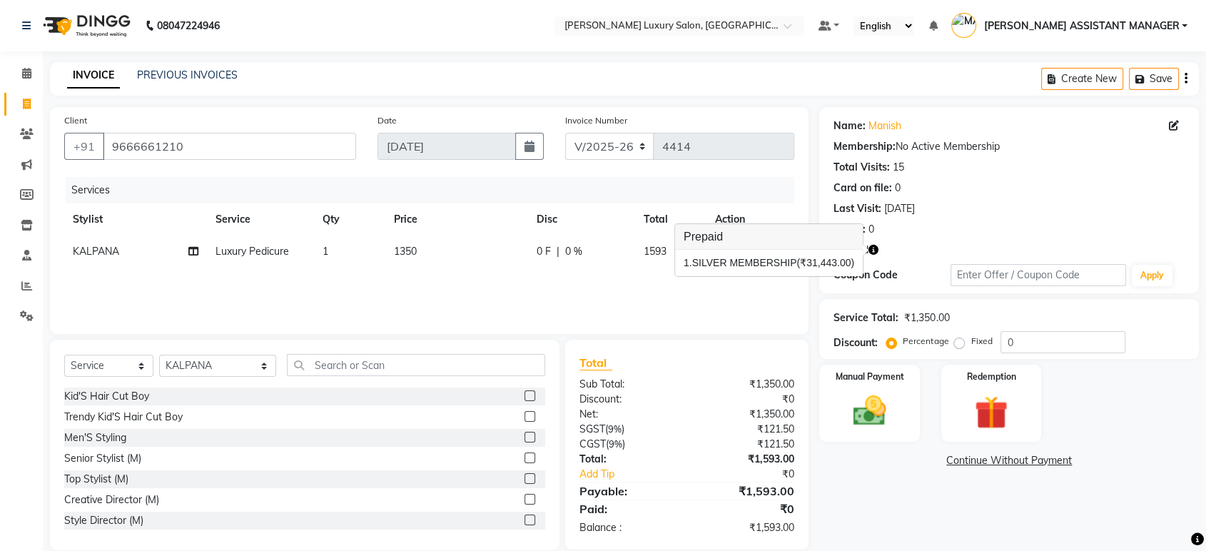
click at [1063, 217] on div "Name: Manish Membership: No Active Membership Total Visits: 15 Card on file: 0 …" at bounding box center [1009, 175] width 351 height 124
click at [285, 241] on td "Luxury Pedicure" at bounding box center [260, 252] width 107 height 32
select select "90116"
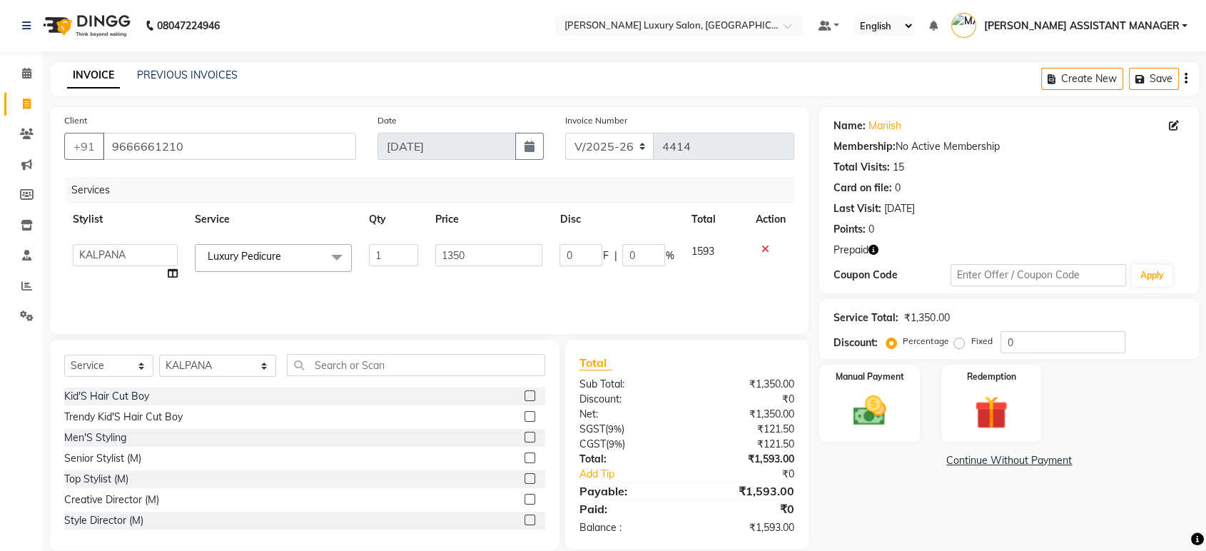
click at [285, 244] on span "Luxury Pedicure x" at bounding box center [273, 258] width 157 height 28
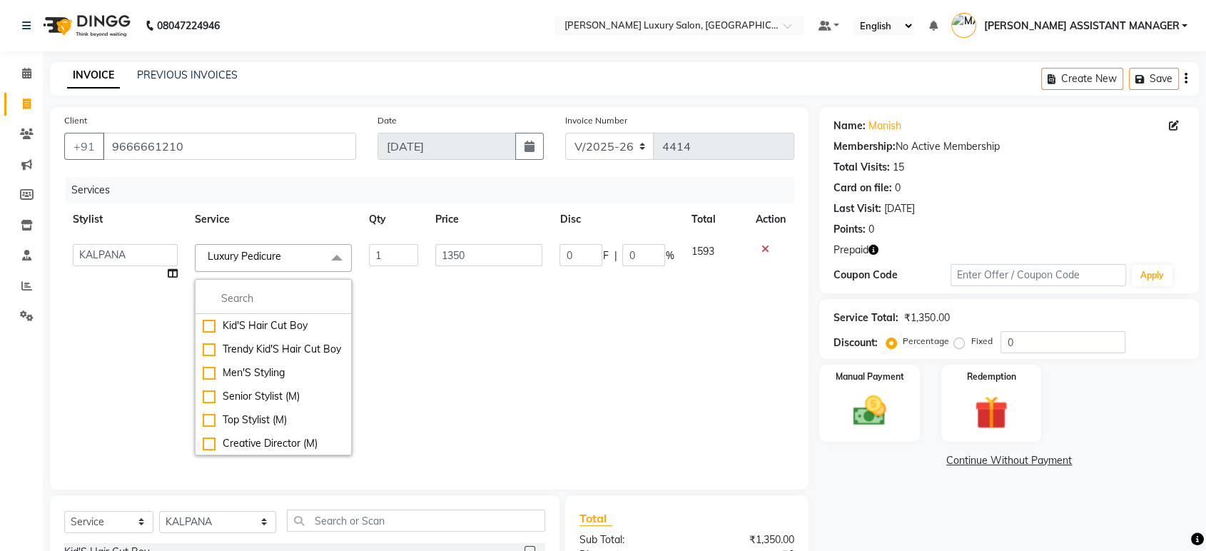
click at [288, 249] on span "Luxury Pedicure x" at bounding box center [247, 256] width 87 height 15
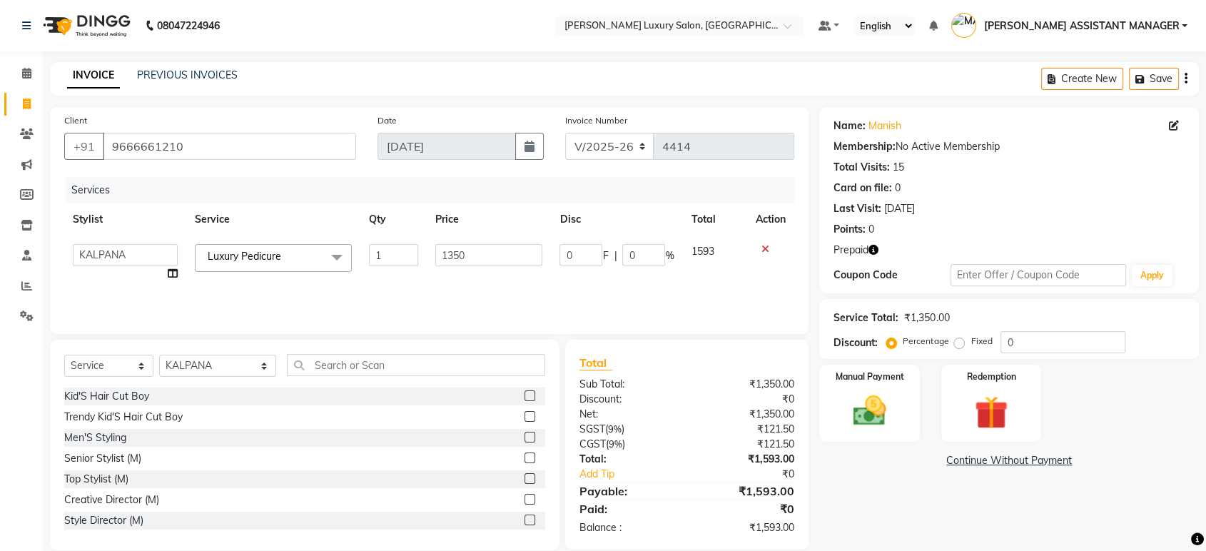
drag, startPoint x: 277, startPoint y: 246, endPoint x: 280, endPoint y: 293, distance: 46.5
click at [278, 247] on span "Luxury Pedicure x" at bounding box center [273, 258] width 157 height 28
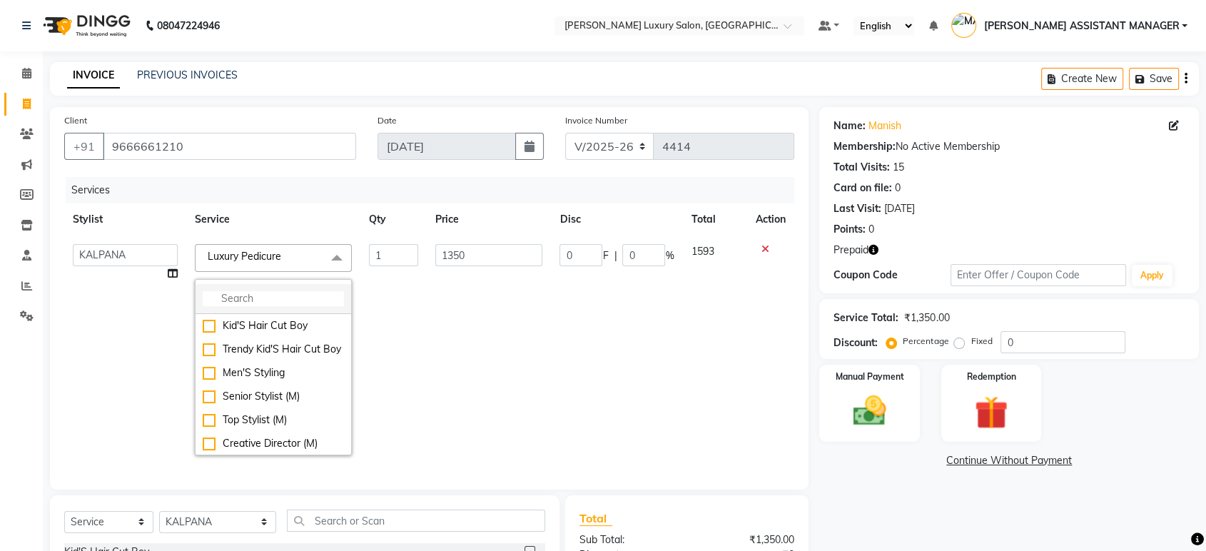
click at [275, 301] on input "multiselect-search" at bounding box center [273, 298] width 141 height 15
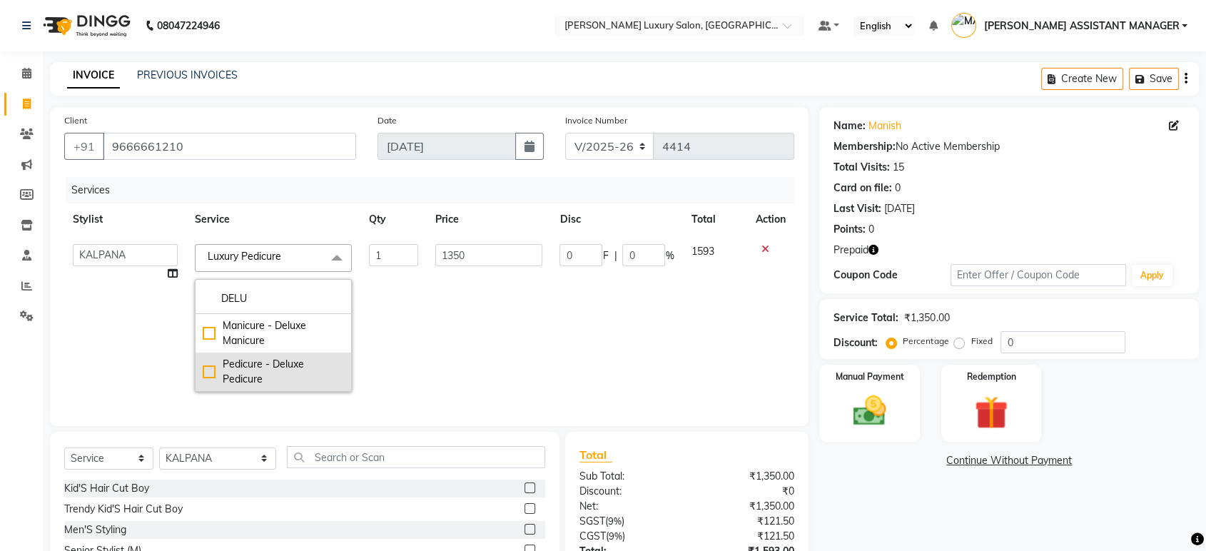
type input "DELU"
click at [206, 373] on div "Pedicure - Deluxe Pedicure" at bounding box center [273, 372] width 141 height 30
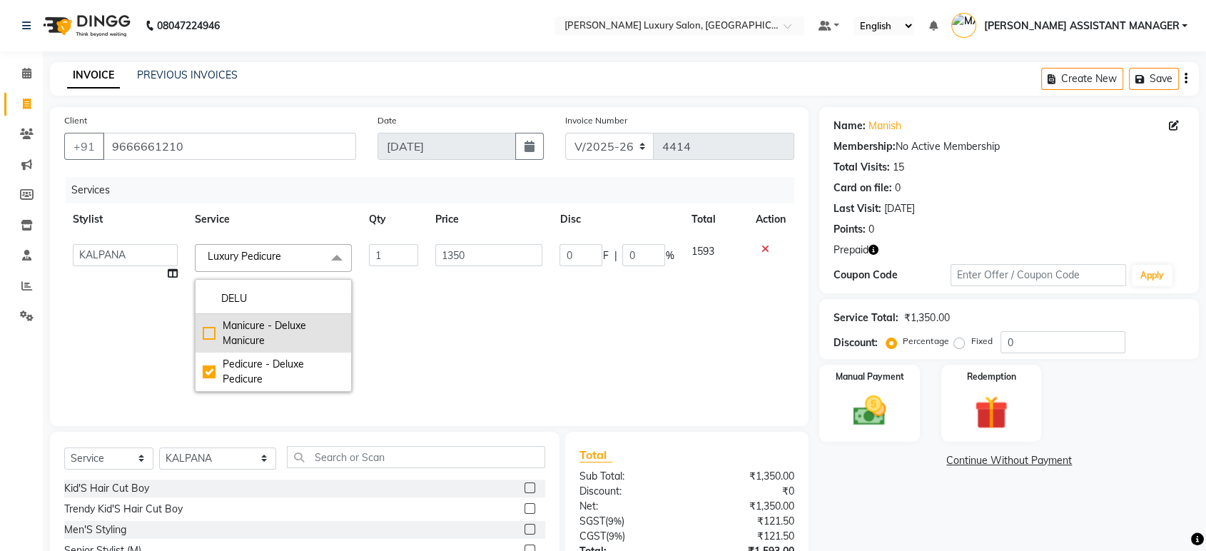
checkbox input "true"
type input "850"
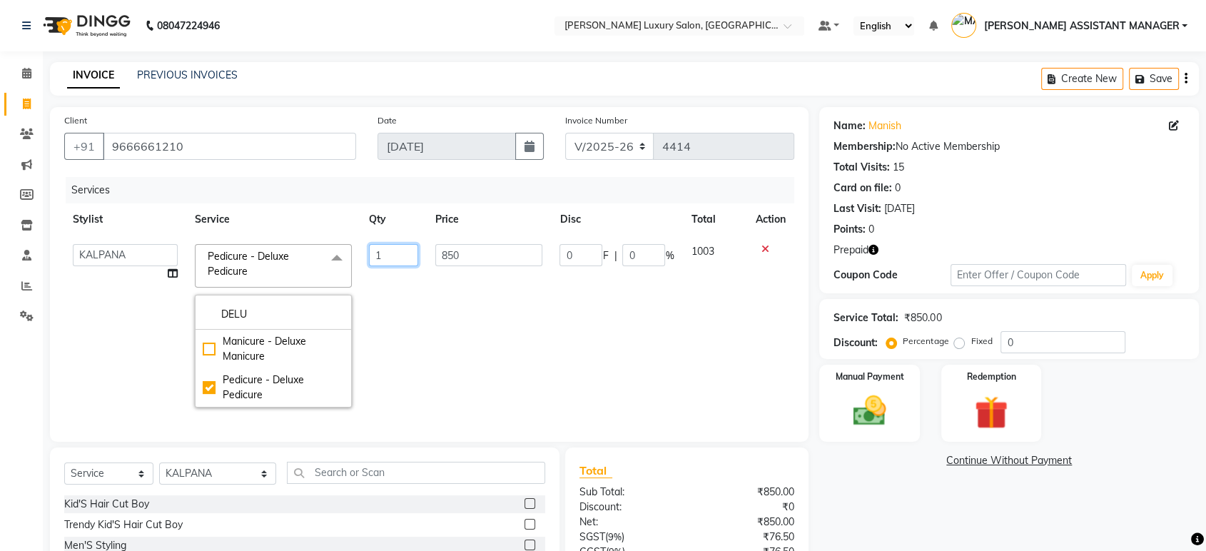
click at [417, 324] on td "1" at bounding box center [393, 326] width 66 height 181
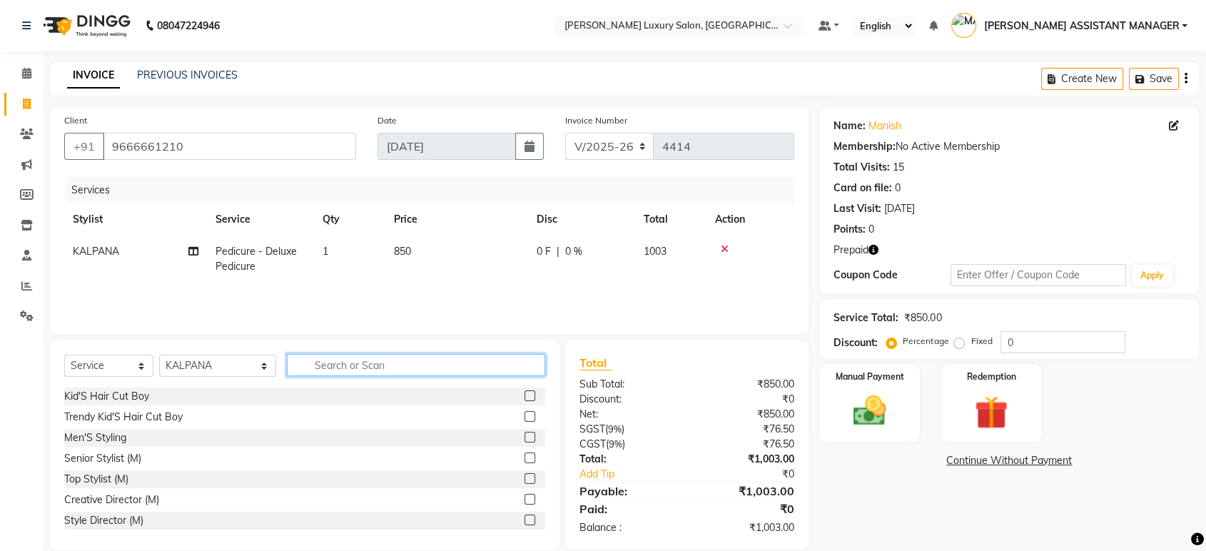
click at [413, 370] on input "text" at bounding box center [416, 365] width 258 height 22
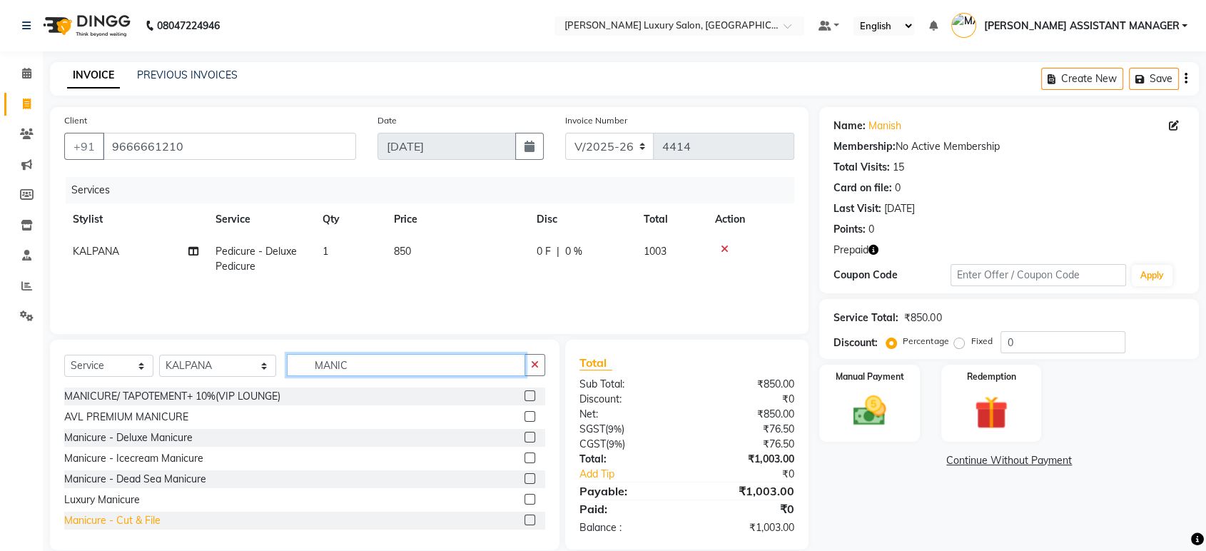
type input "MANIC"
click at [138, 513] on div "Manicure - Cut & File" at bounding box center [112, 520] width 96 height 15
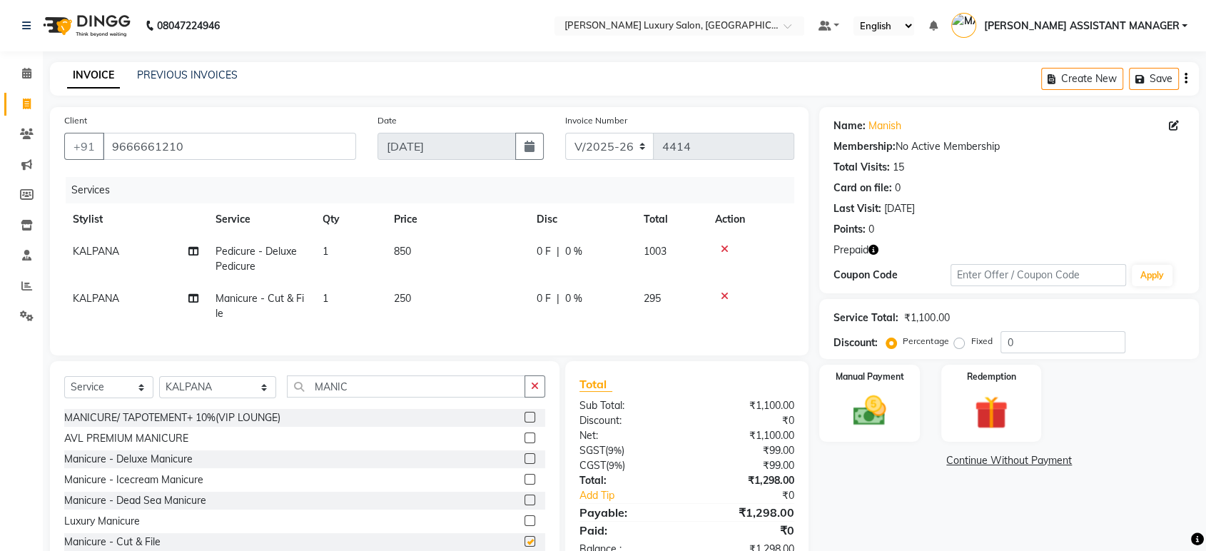
checkbox input "false"
click at [537, 391] on icon "button" at bounding box center [535, 386] width 8 height 10
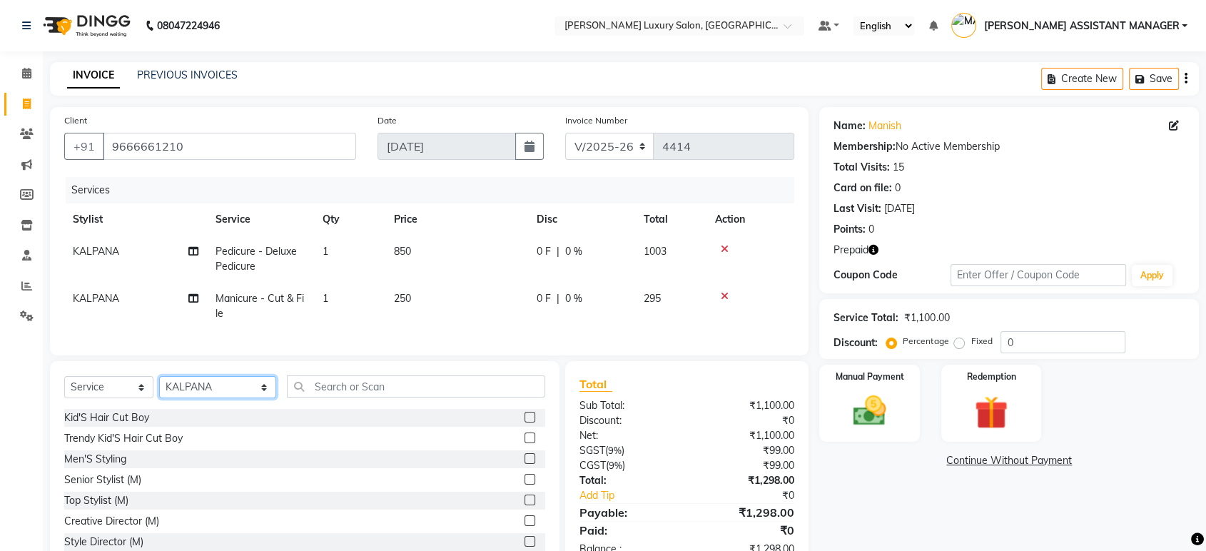
click at [237, 398] on select "Select Stylist ADITI ADITYA [PERSON_NAME] AHON [PERSON_NAME] [PERSON_NAME] [PER…" at bounding box center [217, 387] width 117 height 22
select select "82526"
click at [159, 388] on select "Select Stylist ADITI ADITYA [PERSON_NAME] AHON [PERSON_NAME] [PERSON_NAME] [PER…" at bounding box center [217, 387] width 117 height 22
click at [381, 383] on div "Select Service Product Membership Package Voucher Prepaid Gift Card Select Styl…" at bounding box center [305, 466] width 510 height 211
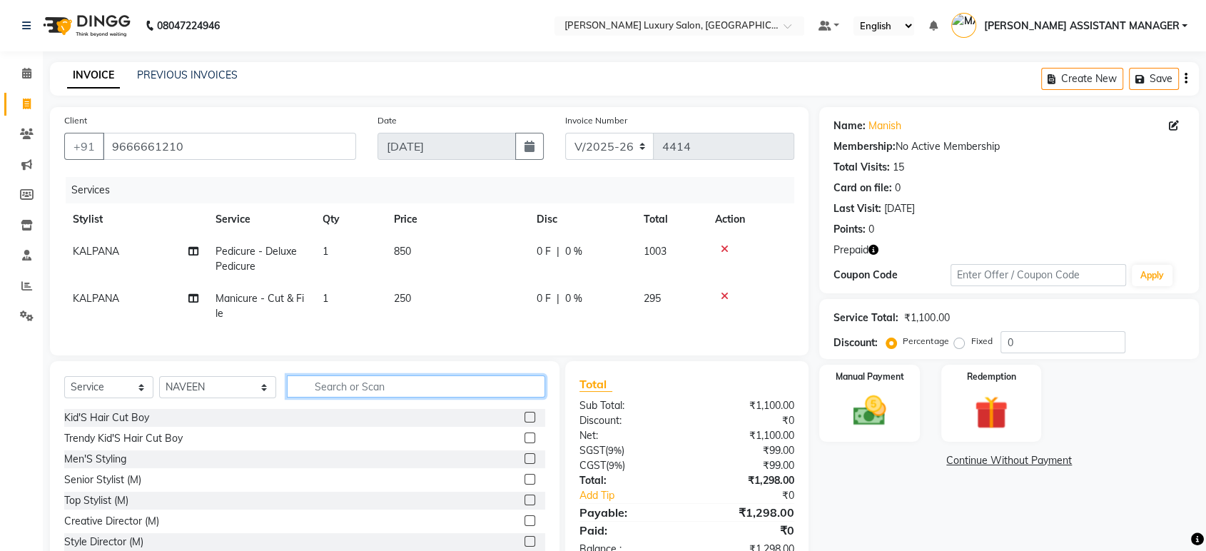
click at [388, 397] on input "text" at bounding box center [416, 386] width 258 height 22
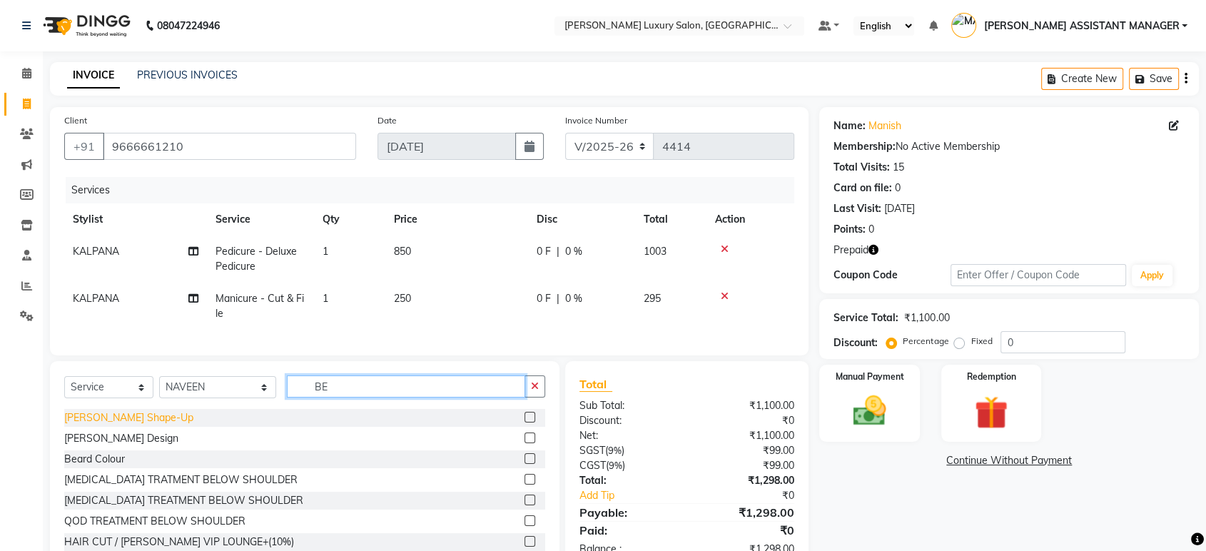
type input "BE"
click at [114, 425] on div "[PERSON_NAME] Shape-Up" at bounding box center [128, 417] width 129 height 15
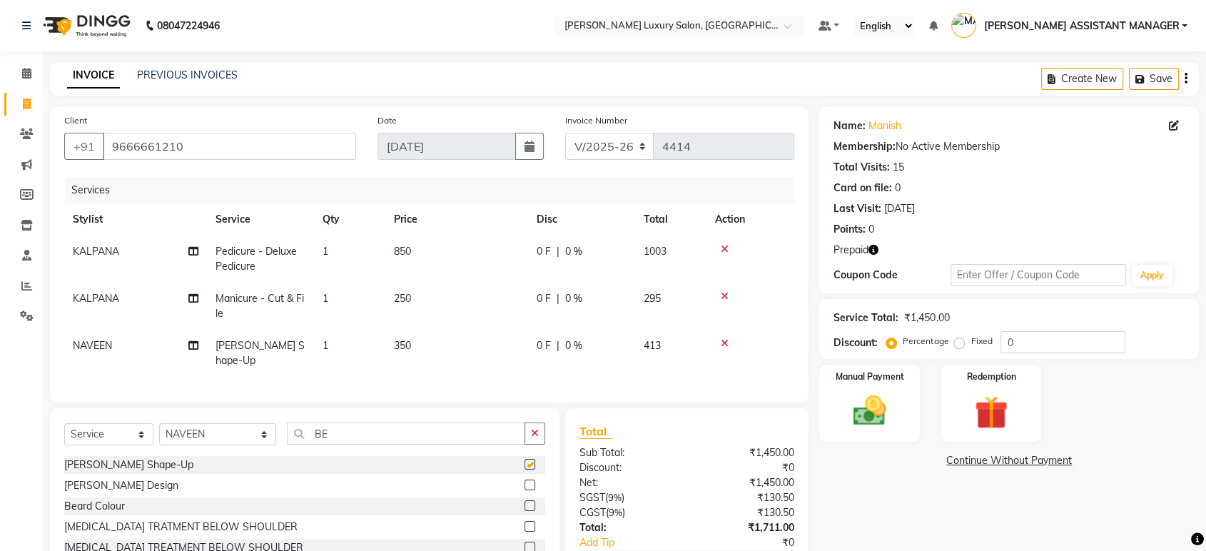
checkbox input "false"
click at [533, 432] on icon "button" at bounding box center [535, 433] width 8 height 10
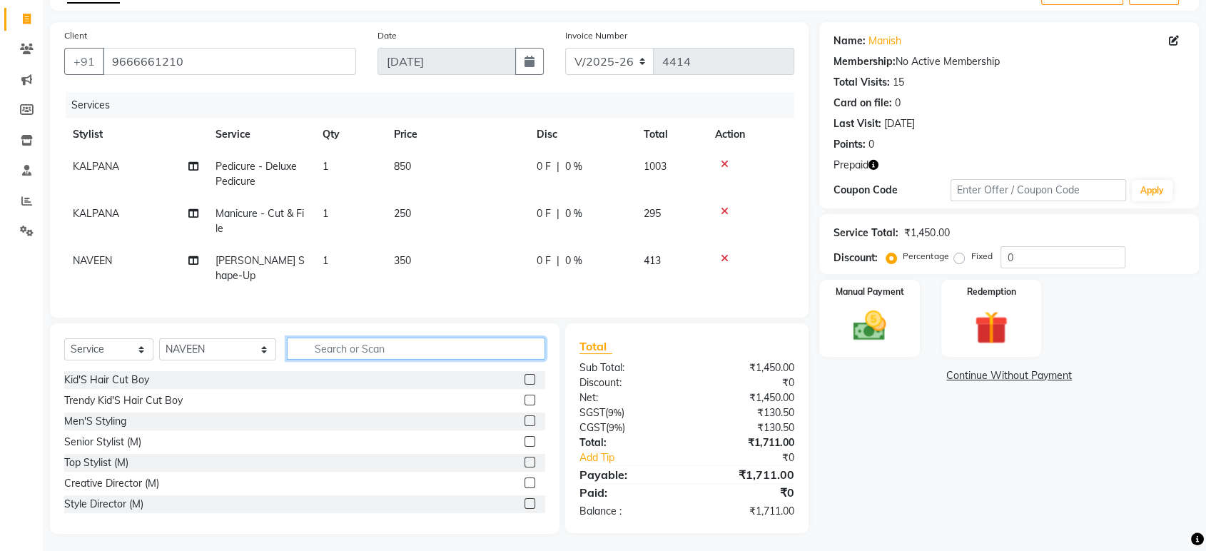
scroll to position [86, 0]
click at [315, 360] on div "Select Service Product Membership Package Voucher Prepaid Gift Card Select Styl…" at bounding box center [304, 354] width 481 height 34
click at [341, 346] on input "text" at bounding box center [416, 348] width 258 height 22
type input "T"
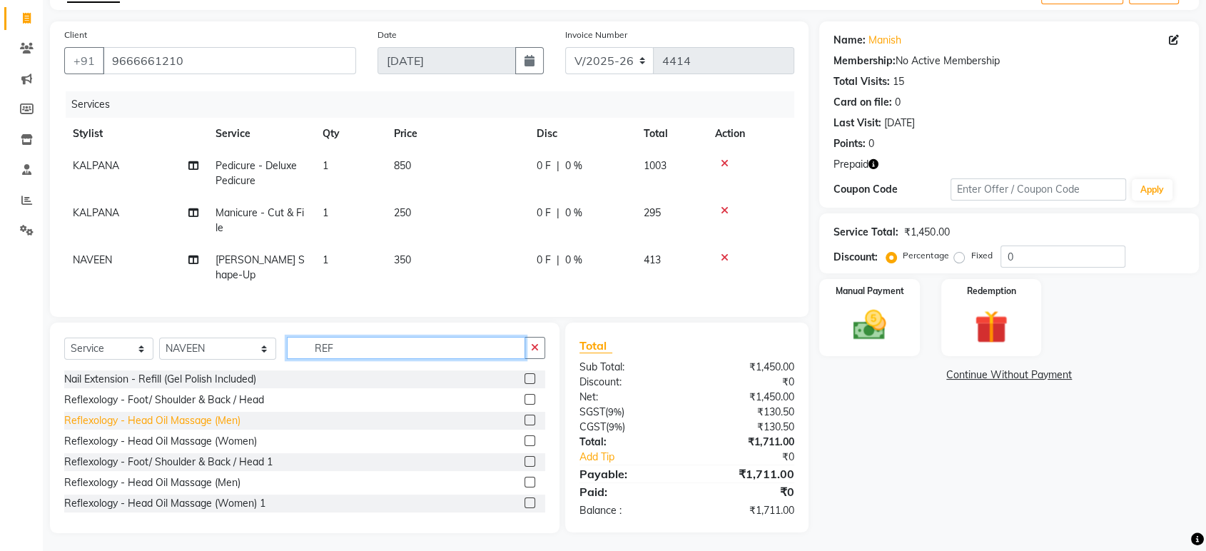
type input "REF"
click at [200, 413] on div "Reflexology - Head Oil Massage (Men)" at bounding box center [152, 420] width 176 height 15
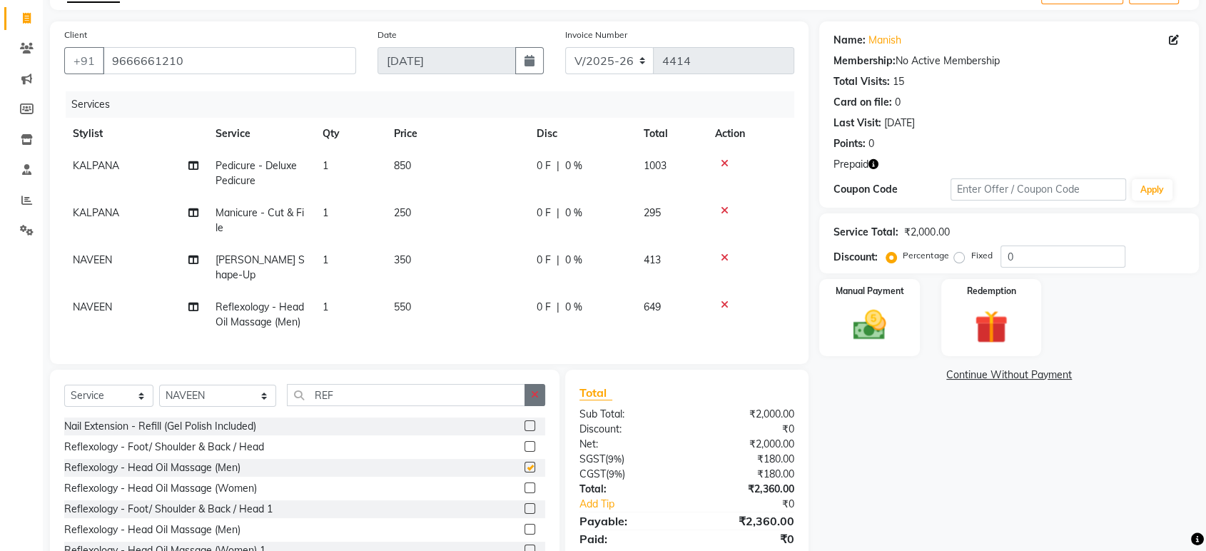
checkbox input "false"
click at [533, 384] on button "button" at bounding box center [535, 395] width 21 height 22
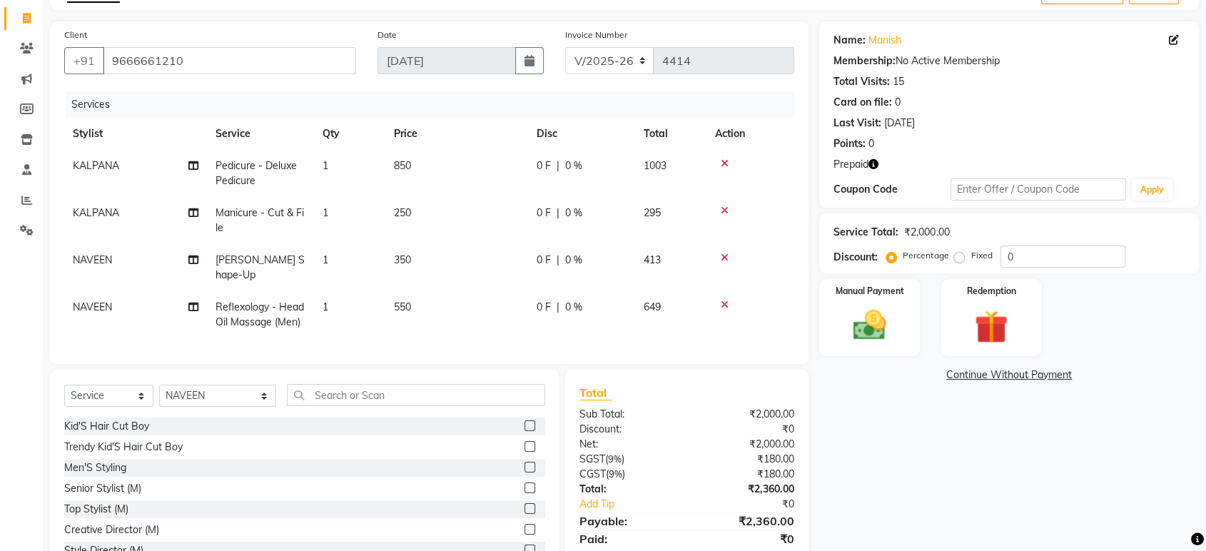
click at [724, 300] on icon at bounding box center [725, 305] width 8 height 10
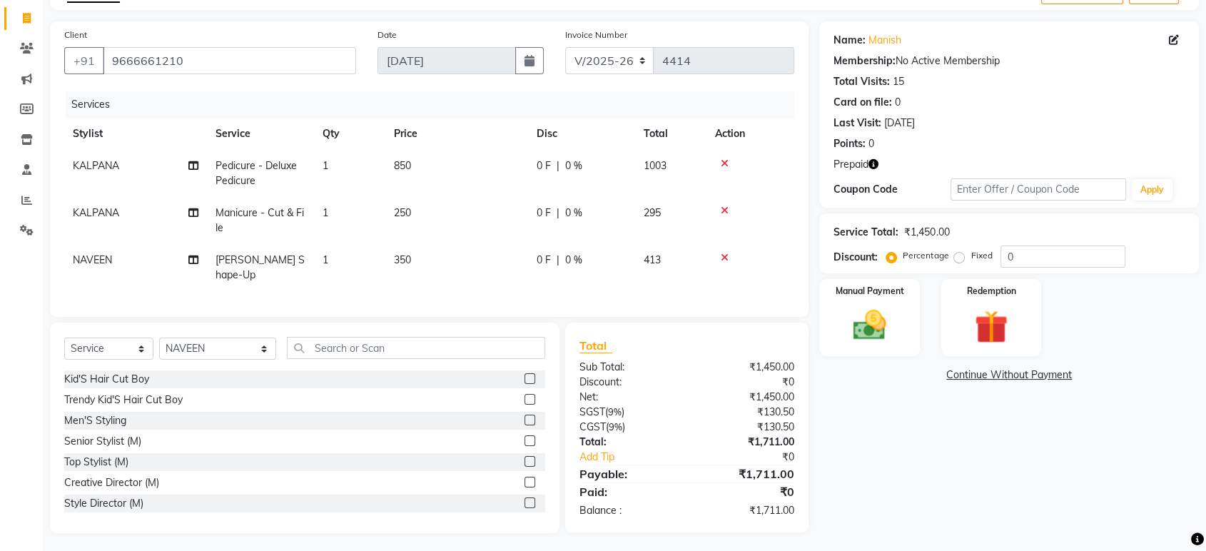
click at [525, 437] on div at bounding box center [535, 441] width 21 height 18
click at [525, 438] on label at bounding box center [530, 440] width 11 height 11
click at [525, 438] on input "checkbox" at bounding box center [529, 441] width 9 height 9
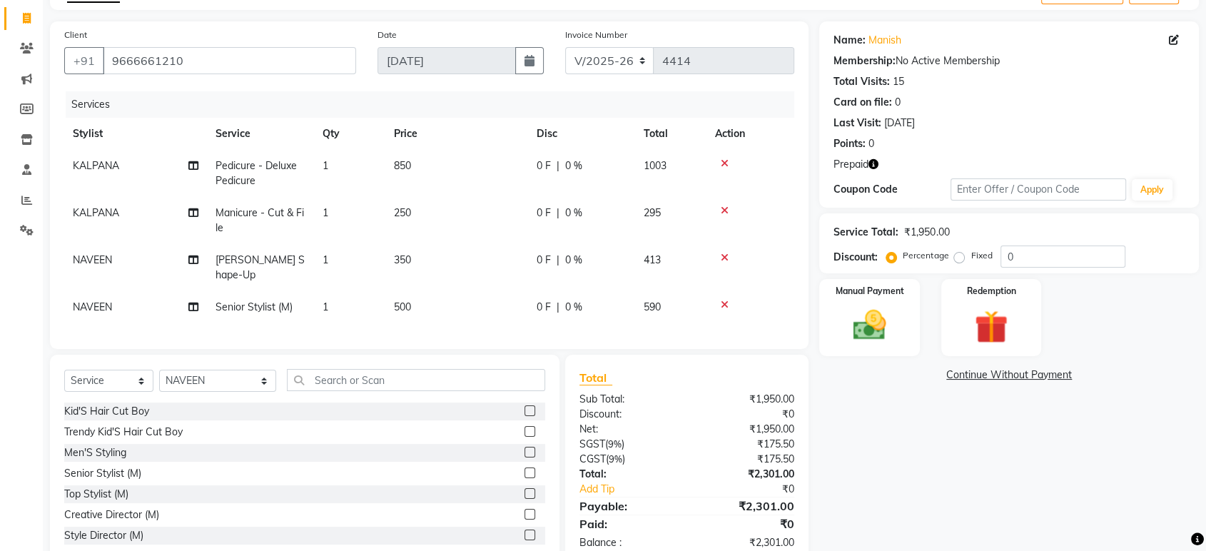
checkbox input "false"
click at [447, 293] on td "500" at bounding box center [456, 307] width 143 height 32
select select "82526"
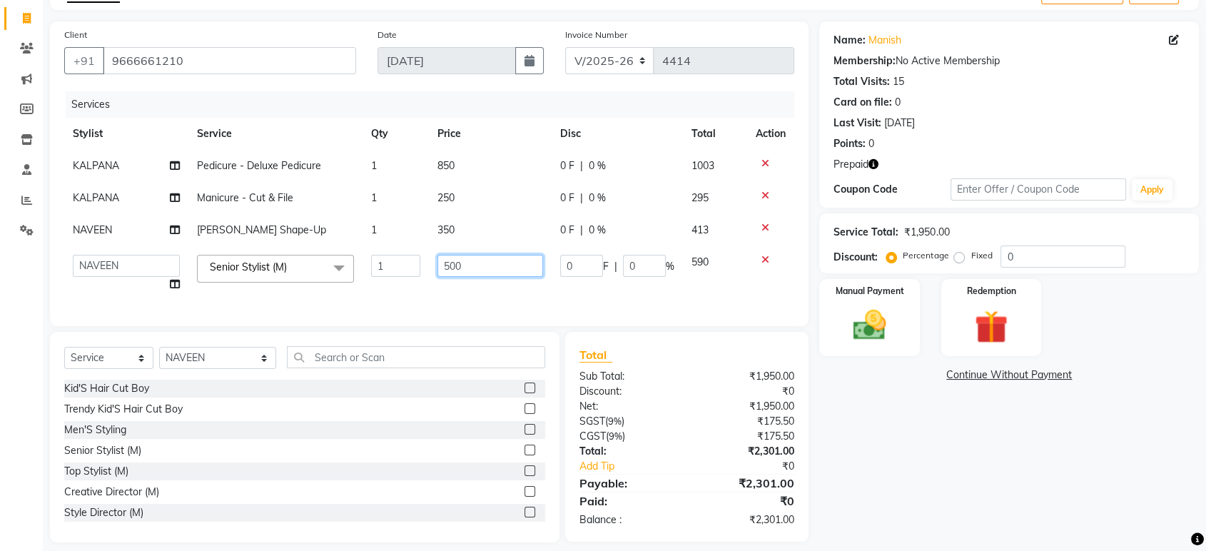
click at [470, 271] on input "500" at bounding box center [490, 266] width 106 height 22
type input "5"
type input "763"
click at [926, 513] on div "Name: Manish Membership: No Active Membership Total Visits: 15 Card on file: 0 …" at bounding box center [1014, 281] width 390 height 521
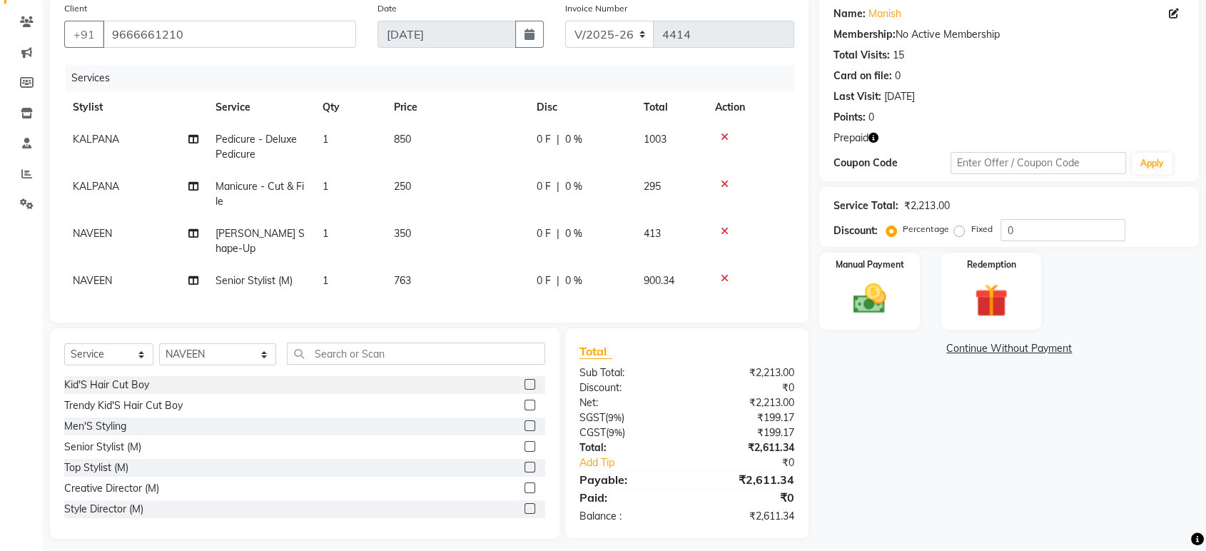
scroll to position [118, 0]
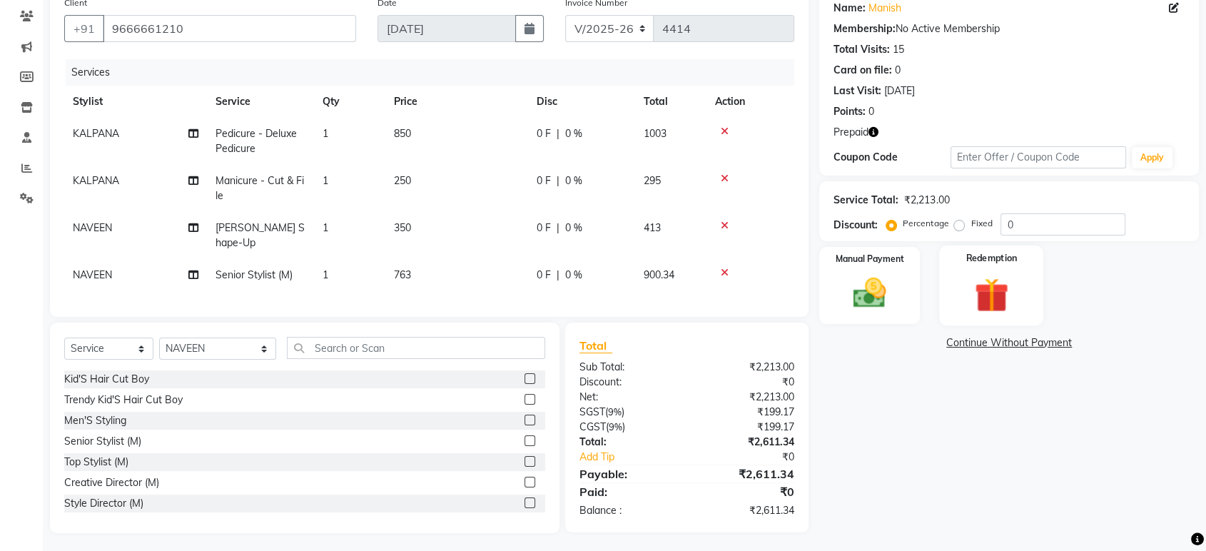
click at [978, 300] on img at bounding box center [991, 294] width 56 height 43
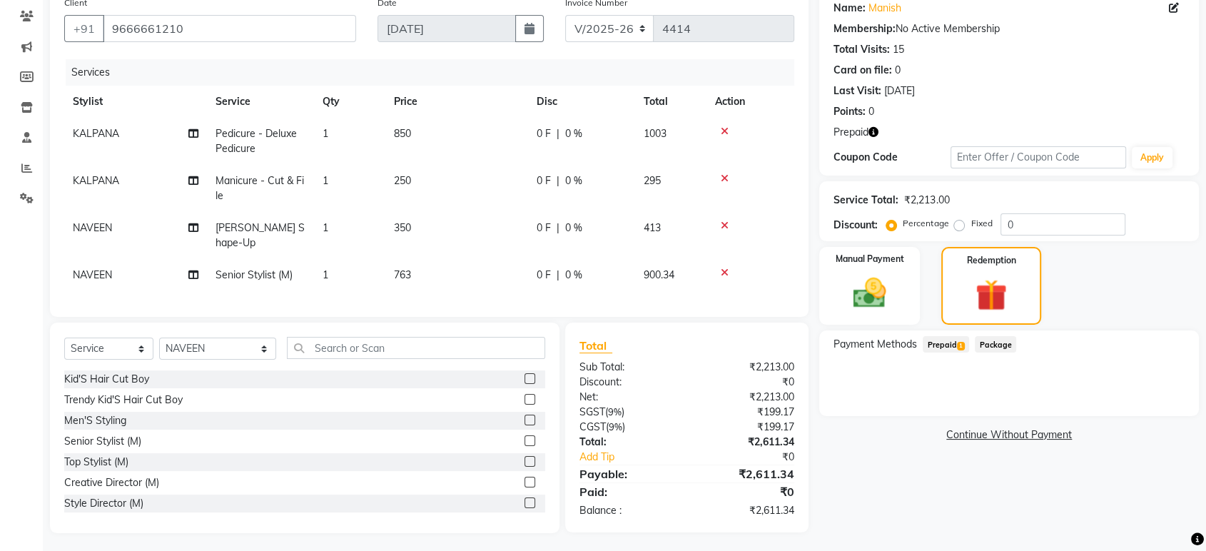
click at [941, 346] on span "Prepaid 1" at bounding box center [946, 344] width 46 height 16
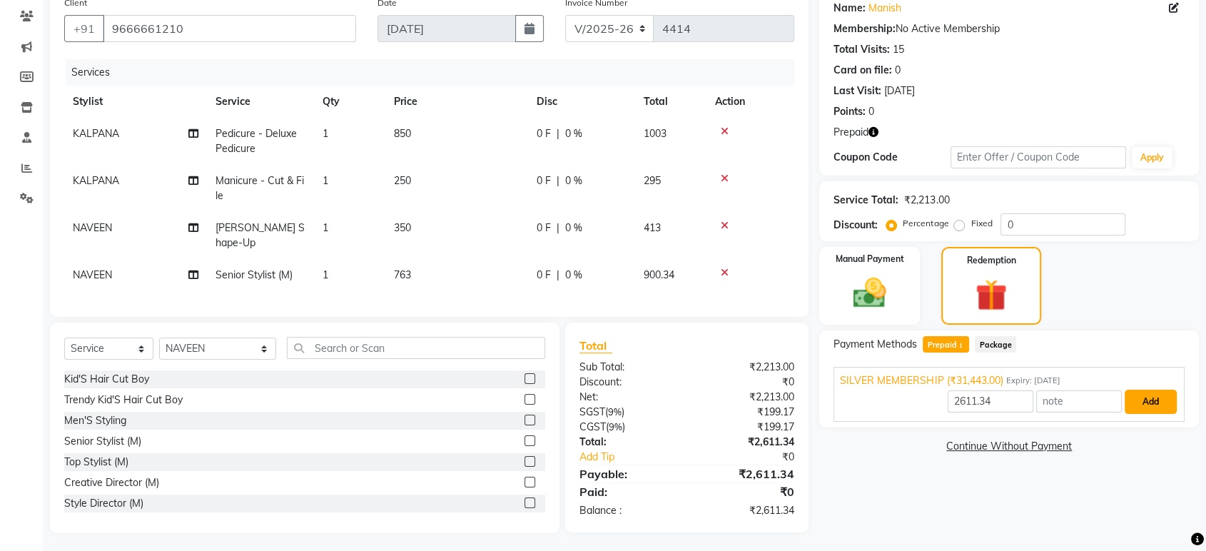
click at [1151, 402] on button "Add" at bounding box center [1151, 402] width 52 height 24
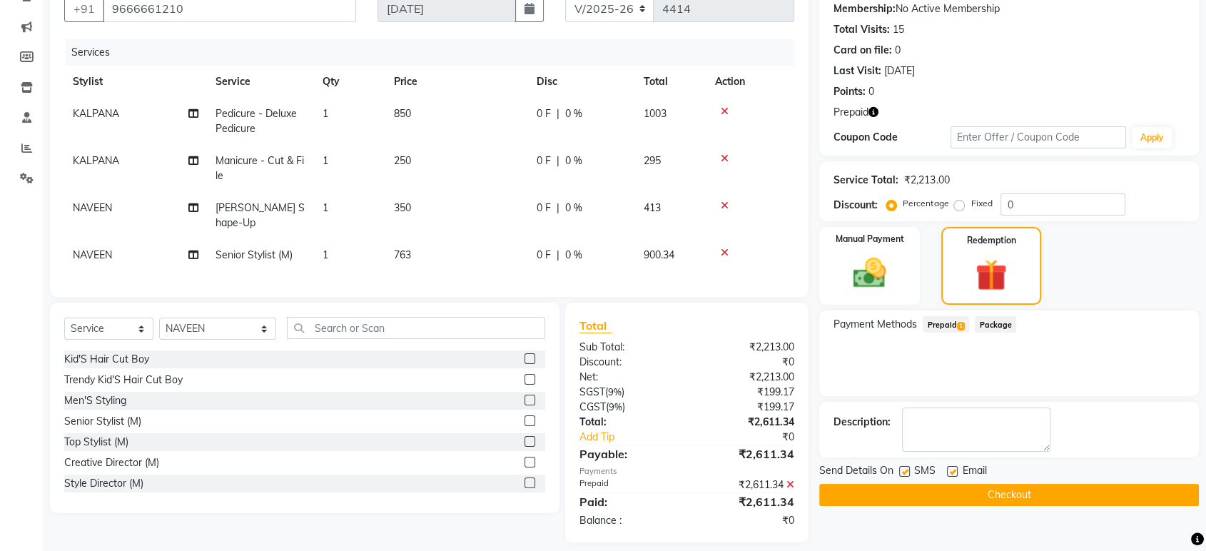
scroll to position [146, 0]
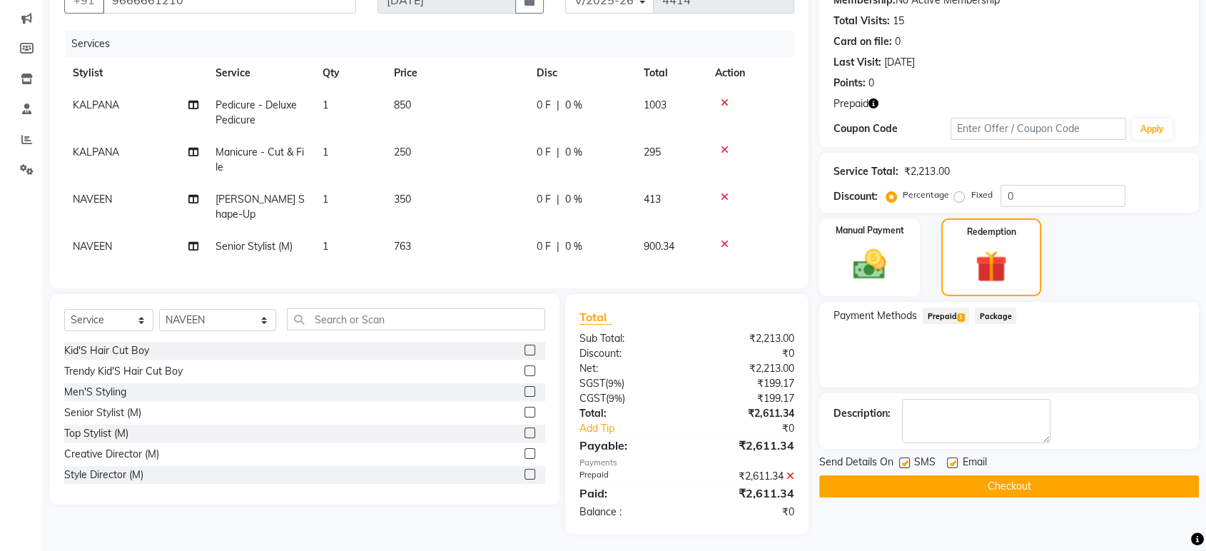
click at [1093, 484] on button "Checkout" at bounding box center [1009, 486] width 380 height 22
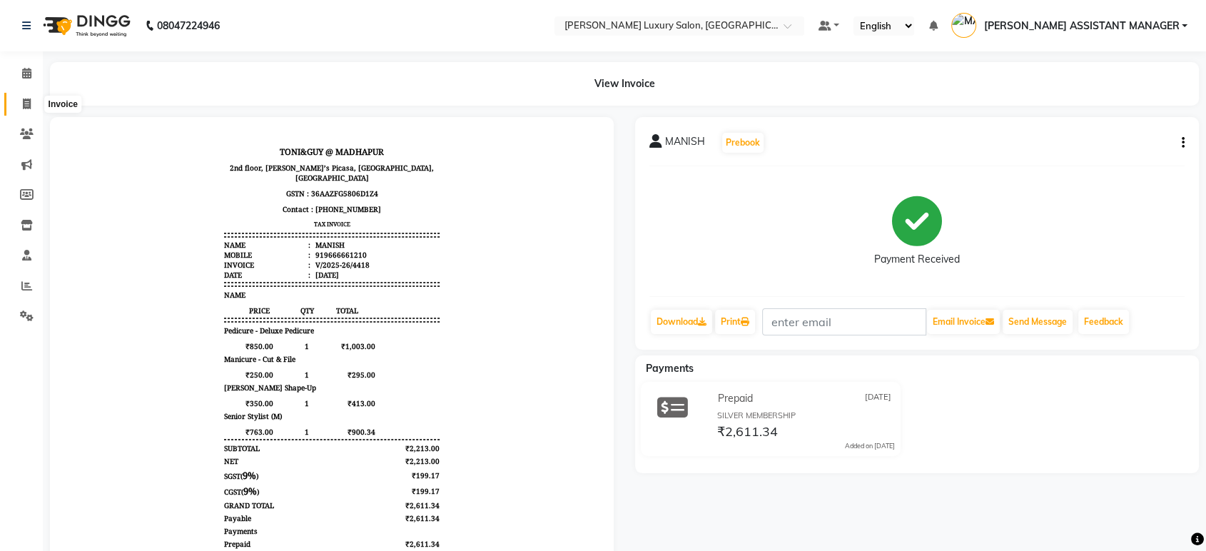
click at [33, 99] on span at bounding box center [26, 104] width 25 height 16
select select "4712"
select select "service"
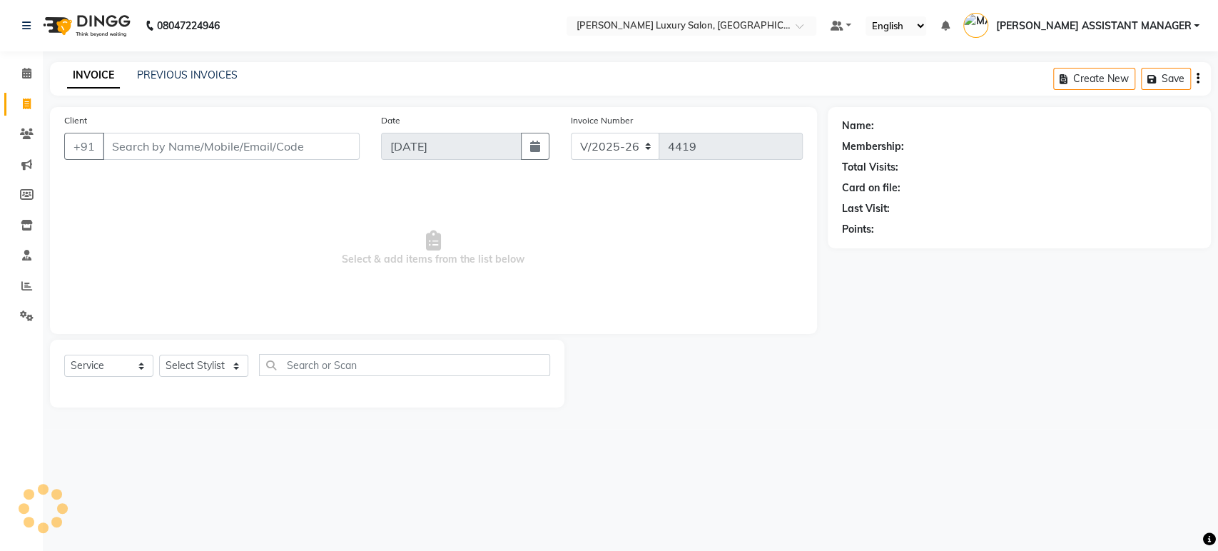
click at [188, 153] on input "Client" at bounding box center [231, 146] width 257 height 27
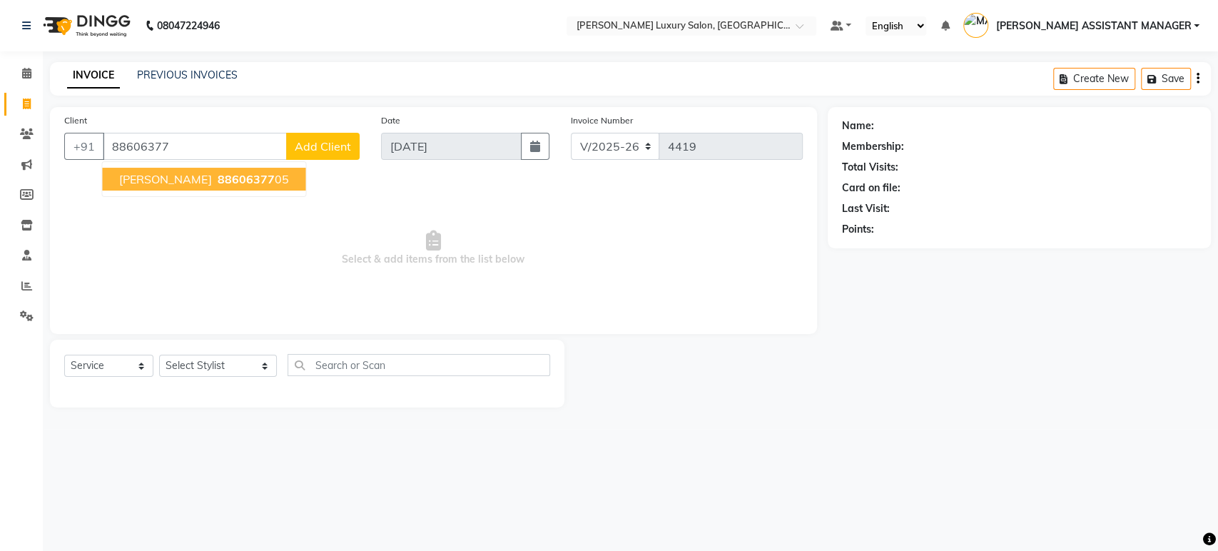
click at [206, 181] on span "[PERSON_NAME]" at bounding box center [165, 179] width 92 height 14
type input "8860637705"
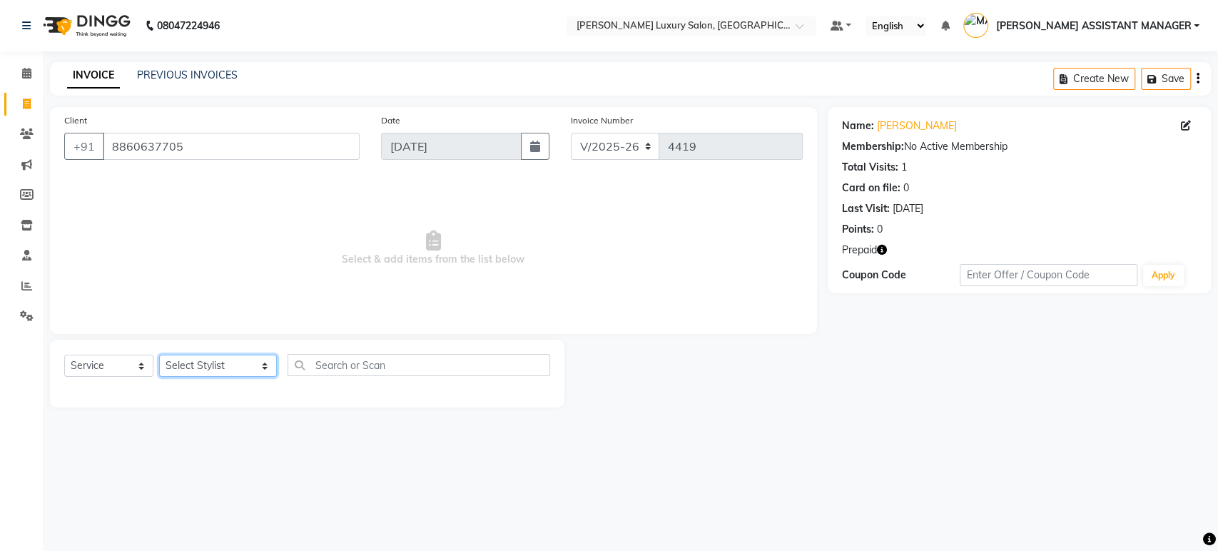
click at [211, 373] on select "Select Stylist ADITI ADITYA [PERSON_NAME] AHON [PERSON_NAME] [PERSON_NAME] [PER…" at bounding box center [218, 366] width 118 height 22
select select "35956"
click at [159, 355] on select "Select Stylist ADITI ADITYA [PERSON_NAME] AHON [PERSON_NAME] [PERSON_NAME] [PER…" at bounding box center [218, 366] width 118 height 22
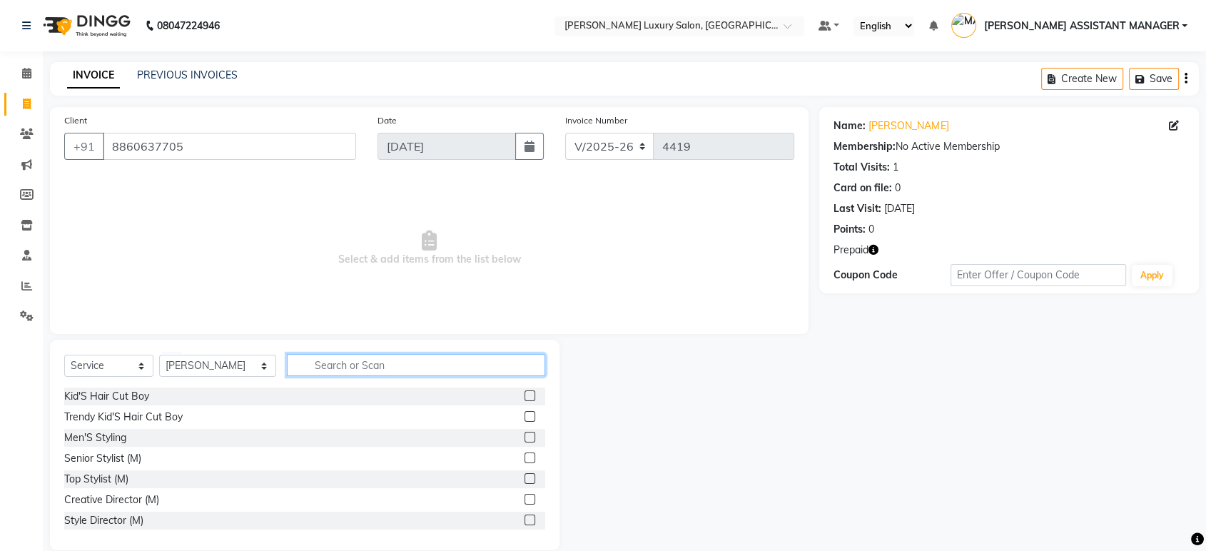
click at [350, 354] on input "text" at bounding box center [416, 365] width 258 height 22
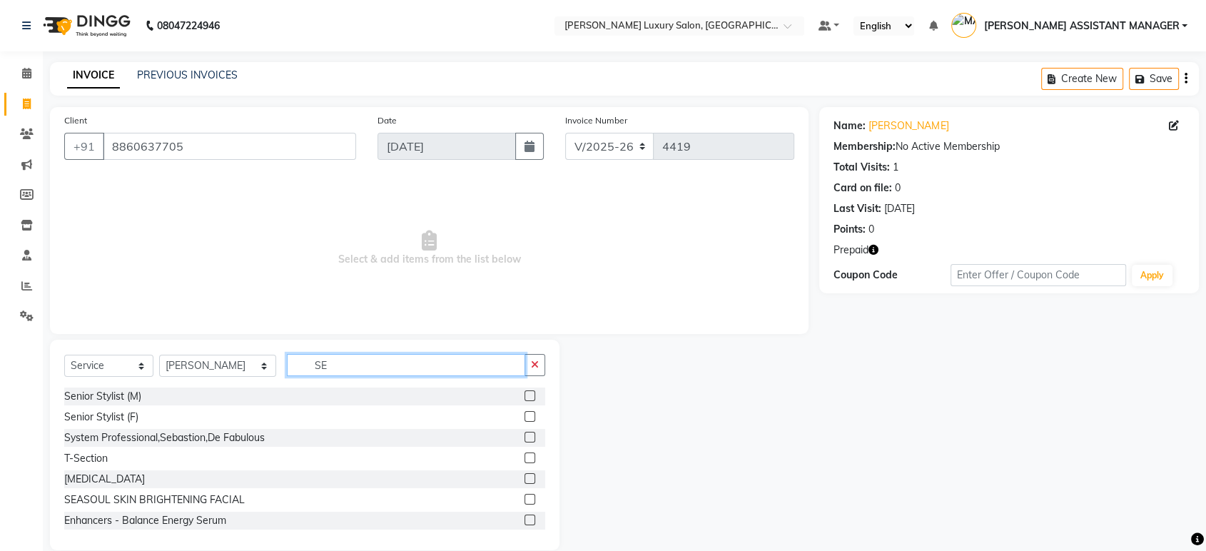
type input "SE"
click at [525, 390] on label at bounding box center [530, 395] width 11 height 11
click at [525, 392] on input "checkbox" at bounding box center [529, 396] width 9 height 9
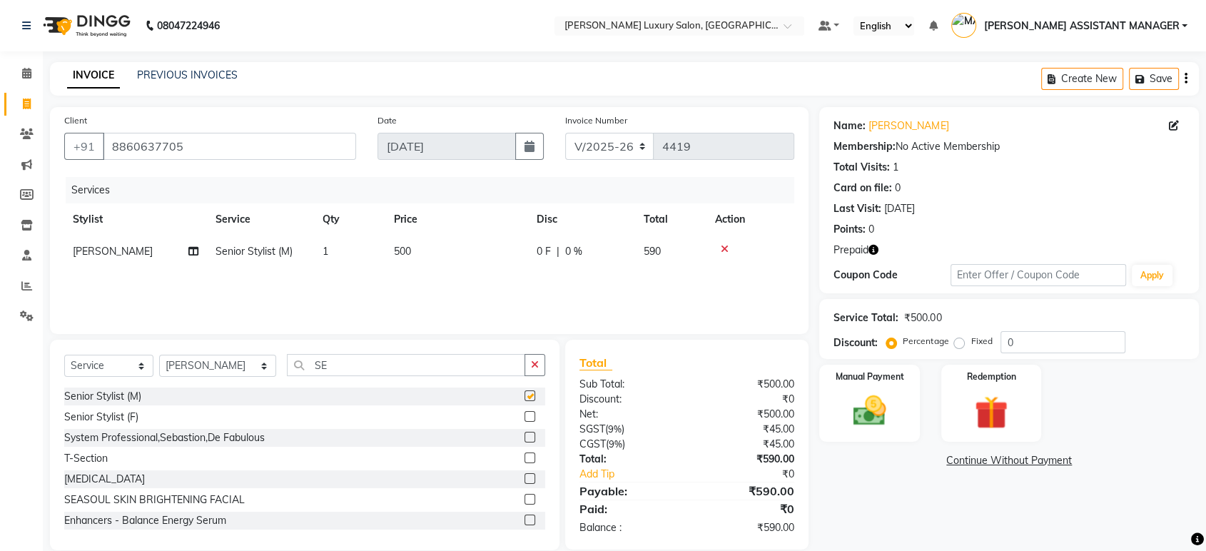
checkbox input "false"
click at [442, 248] on td "500" at bounding box center [456, 252] width 143 height 32
select select "35956"
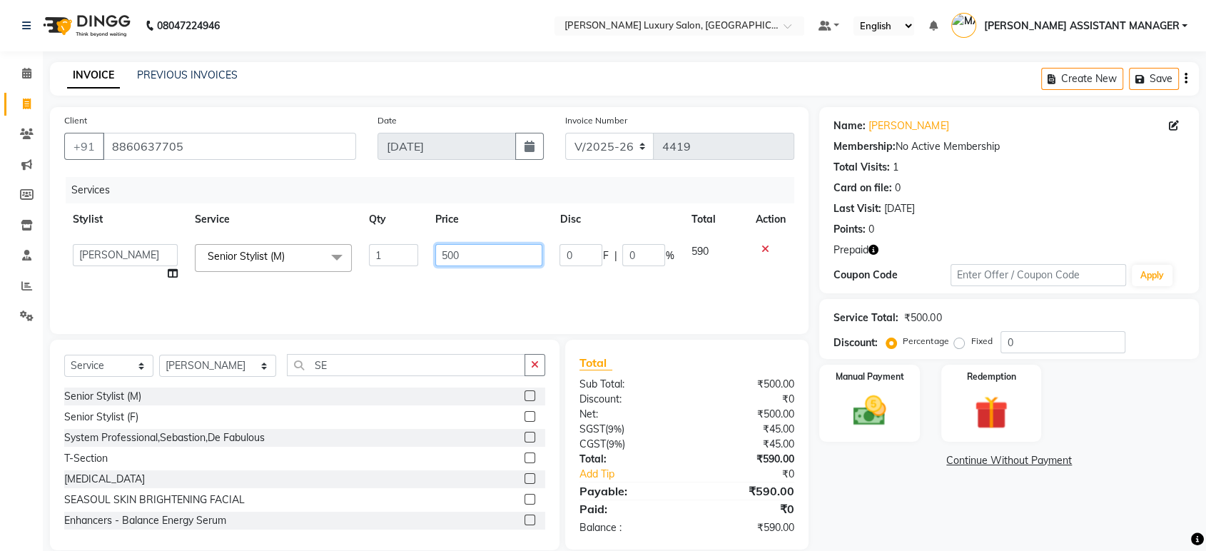
click at [467, 249] on input "500" at bounding box center [489, 255] width 108 height 22
type input "5"
type input "7"
click at [897, 124] on link "Aman Agarwal" at bounding box center [909, 125] width 80 height 15
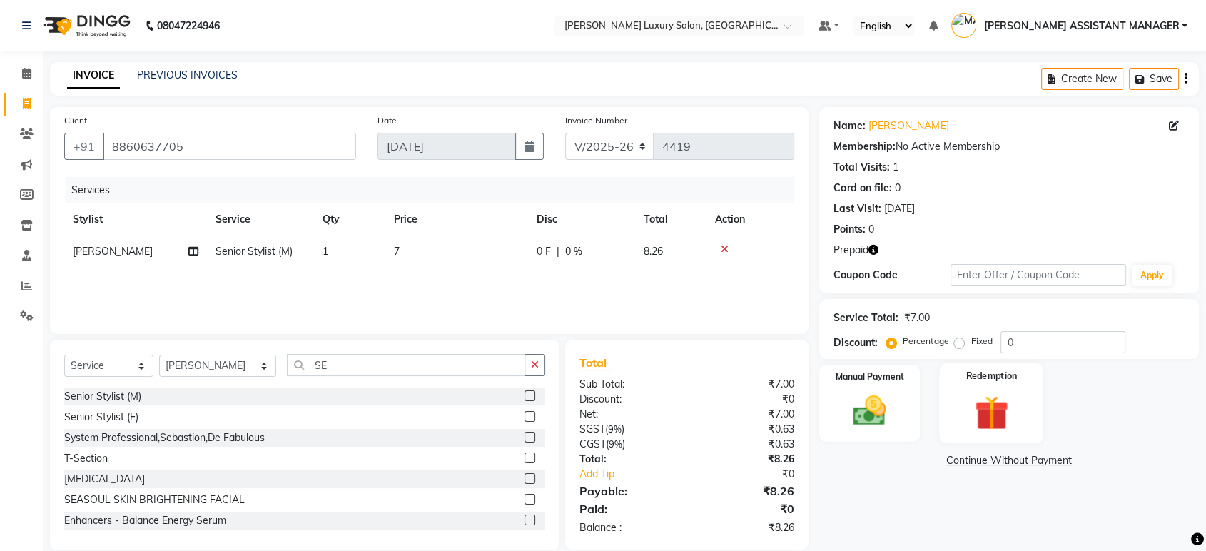
click at [973, 430] on img at bounding box center [991, 412] width 56 height 43
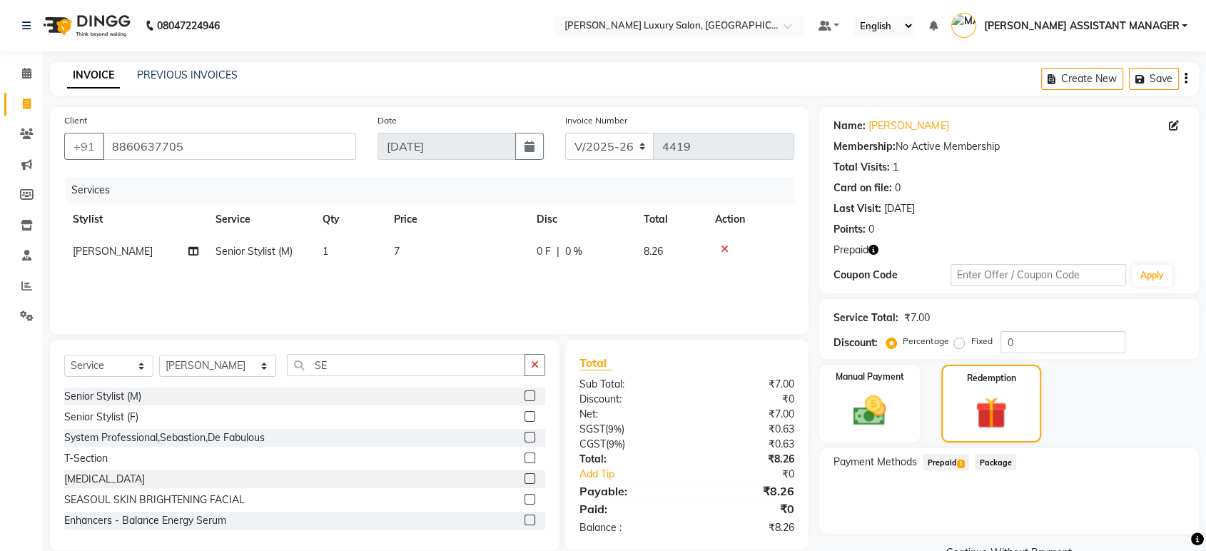
click at [957, 467] on span "Prepaid 1" at bounding box center [946, 462] width 46 height 16
click at [420, 241] on td "7" at bounding box center [456, 252] width 143 height 32
select select "35956"
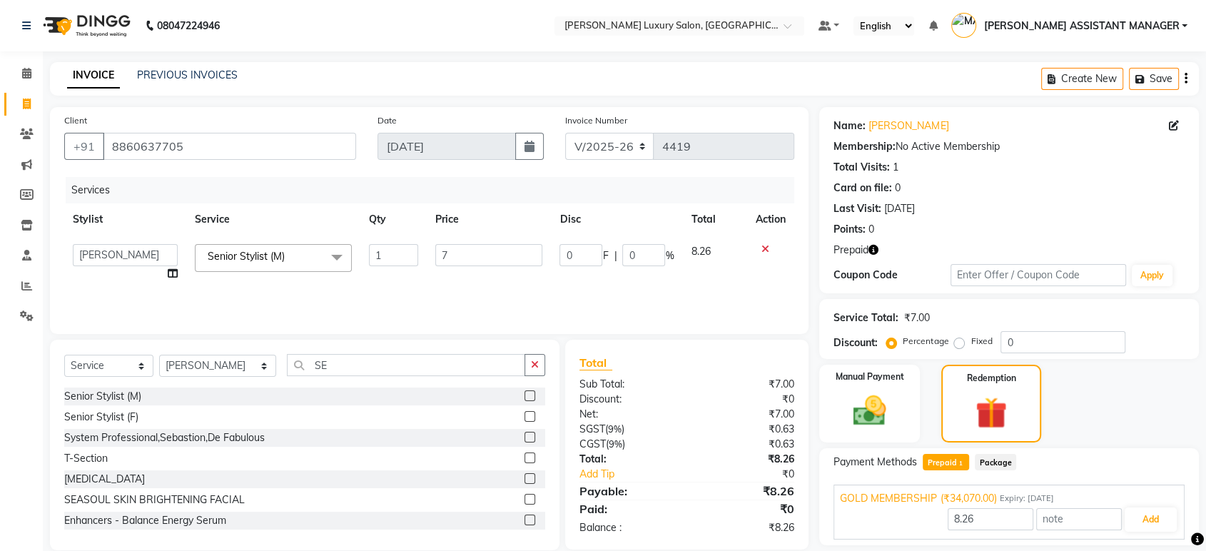
click at [456, 241] on td "7" at bounding box center [489, 263] width 125 height 54
click at [458, 248] on input "7" at bounding box center [489, 255] width 108 height 22
type input "763"
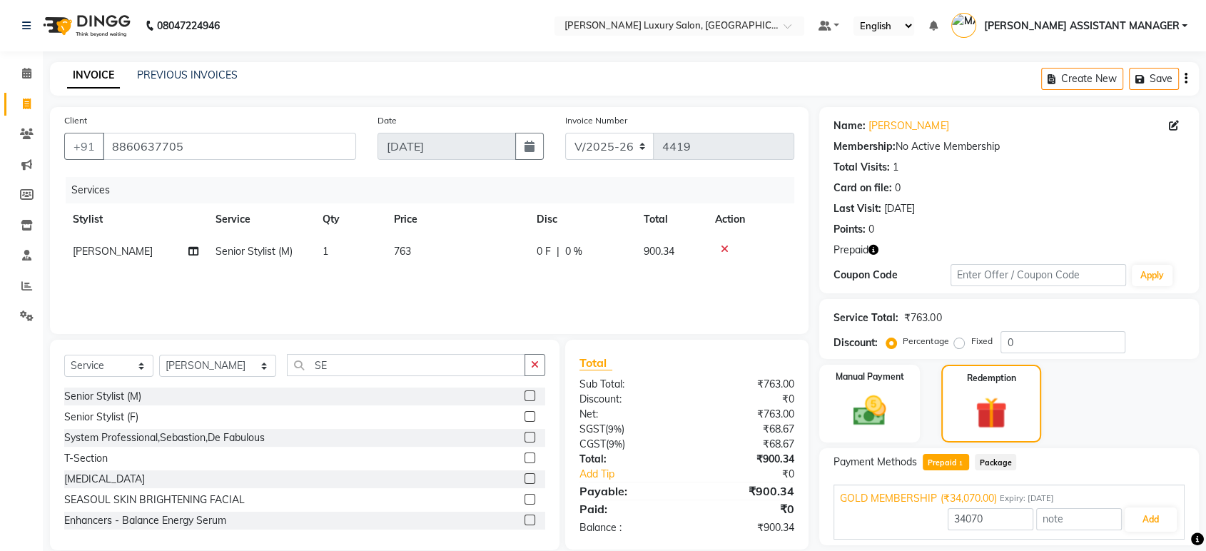
click at [731, 276] on div "Services Stylist Service Qty Price Disc Total Action ARIF Senior Stylist (M) 1 …" at bounding box center [429, 248] width 730 height 143
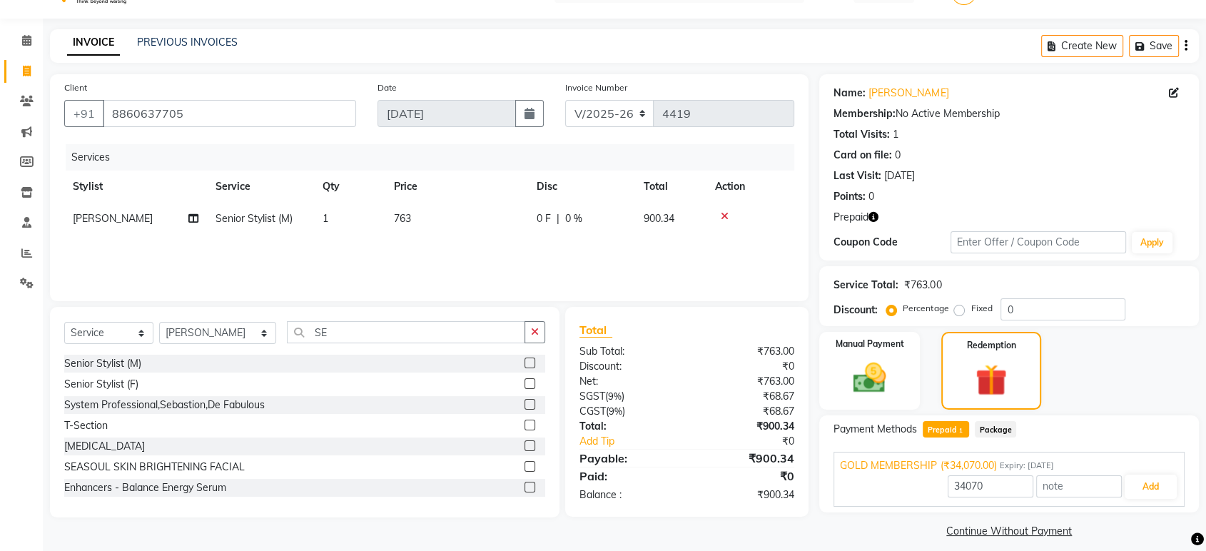
scroll to position [44, 0]
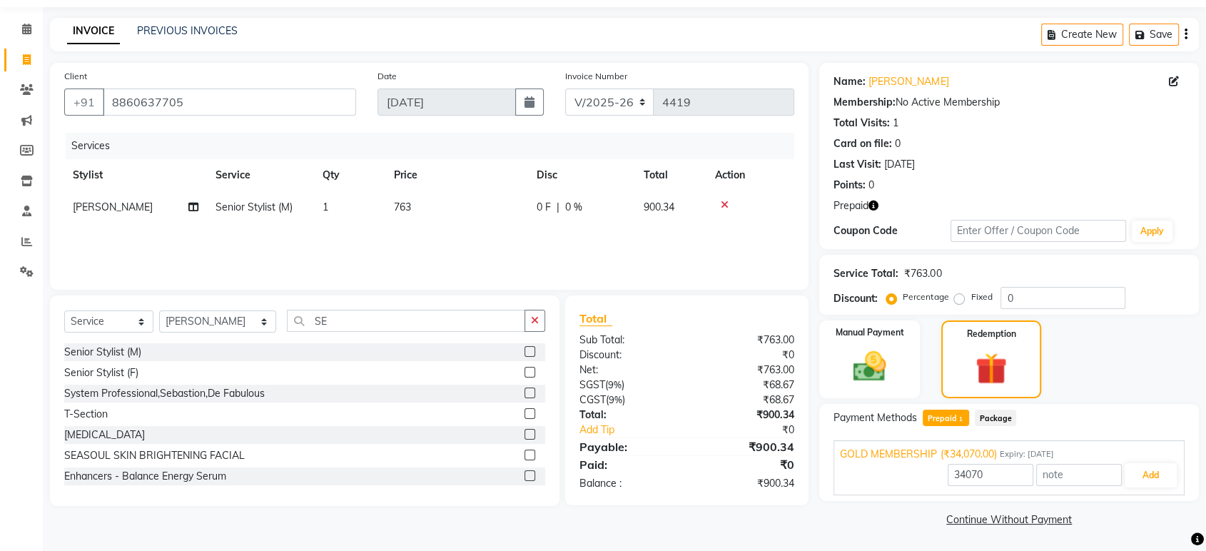
click at [956, 420] on span "Prepaid 1" at bounding box center [946, 418] width 46 height 16
type input "900.34"
click at [1150, 480] on button "Add" at bounding box center [1151, 475] width 52 height 24
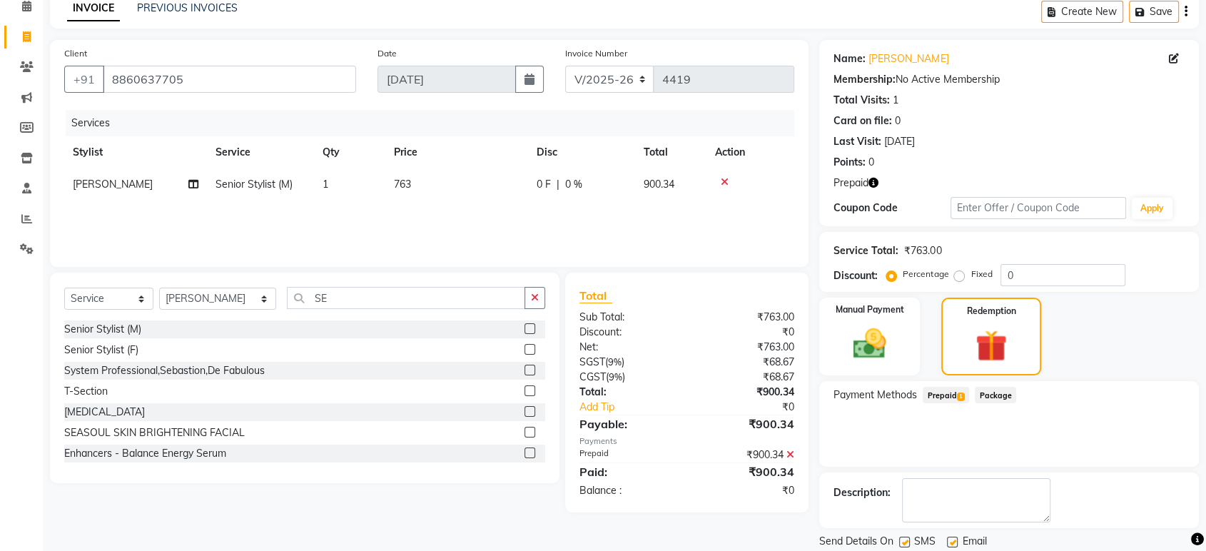
scroll to position [113, 0]
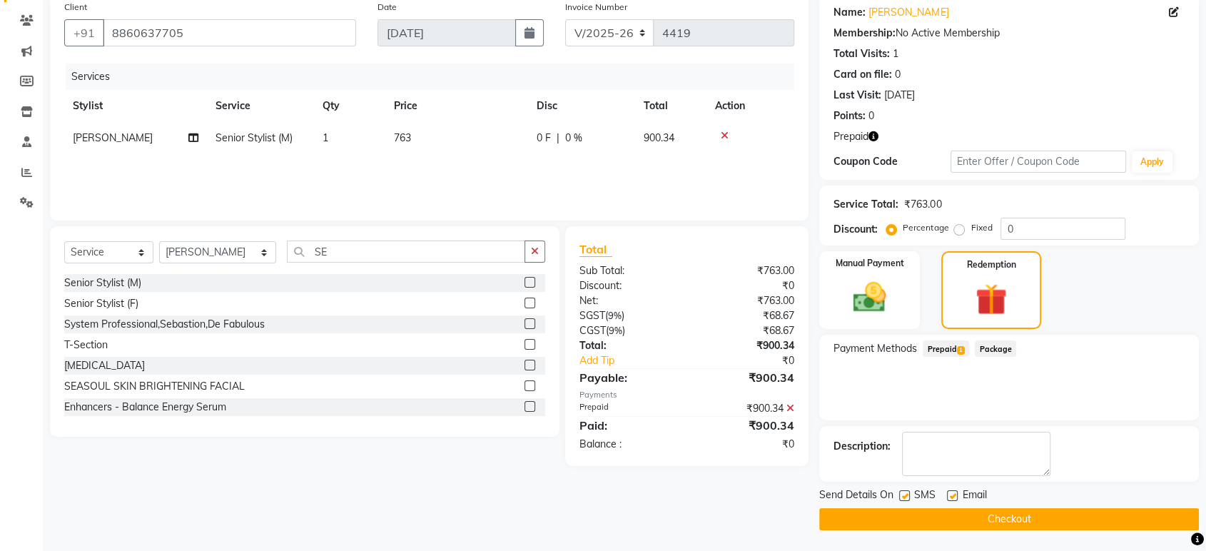
click at [1051, 513] on button "Checkout" at bounding box center [1009, 519] width 380 height 22
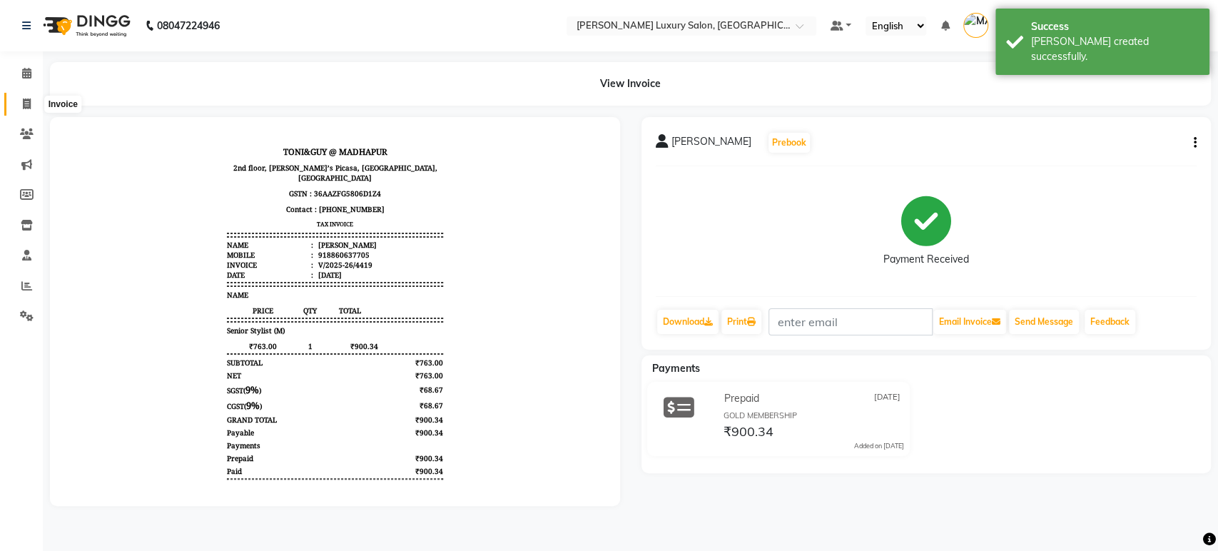
click at [25, 113] on link "Invoice" at bounding box center [21, 105] width 34 height 24
select select "service"
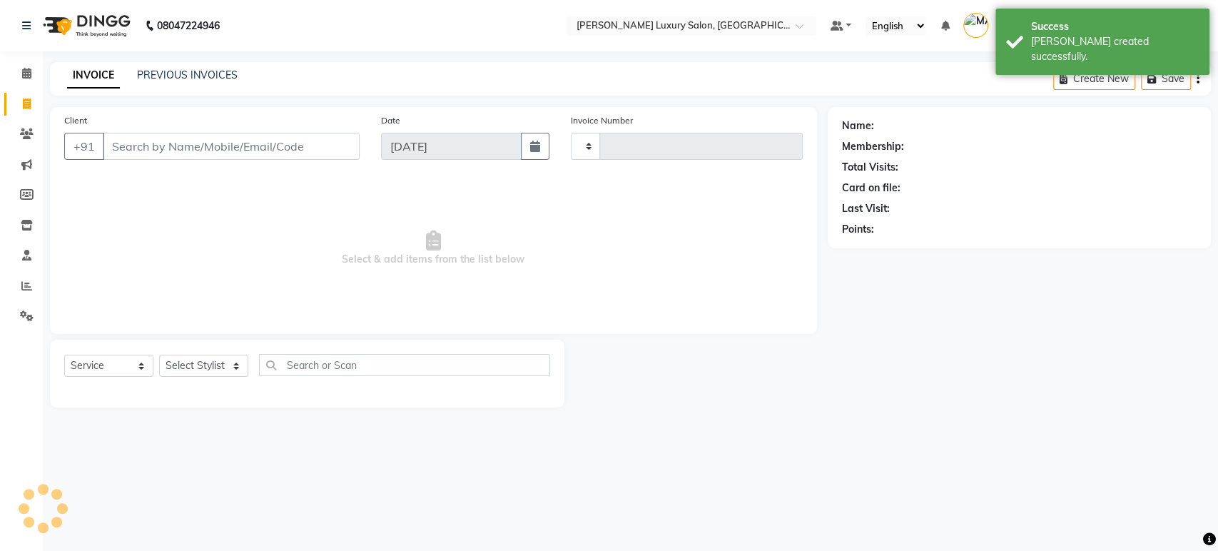
type input "4420"
select select "4712"
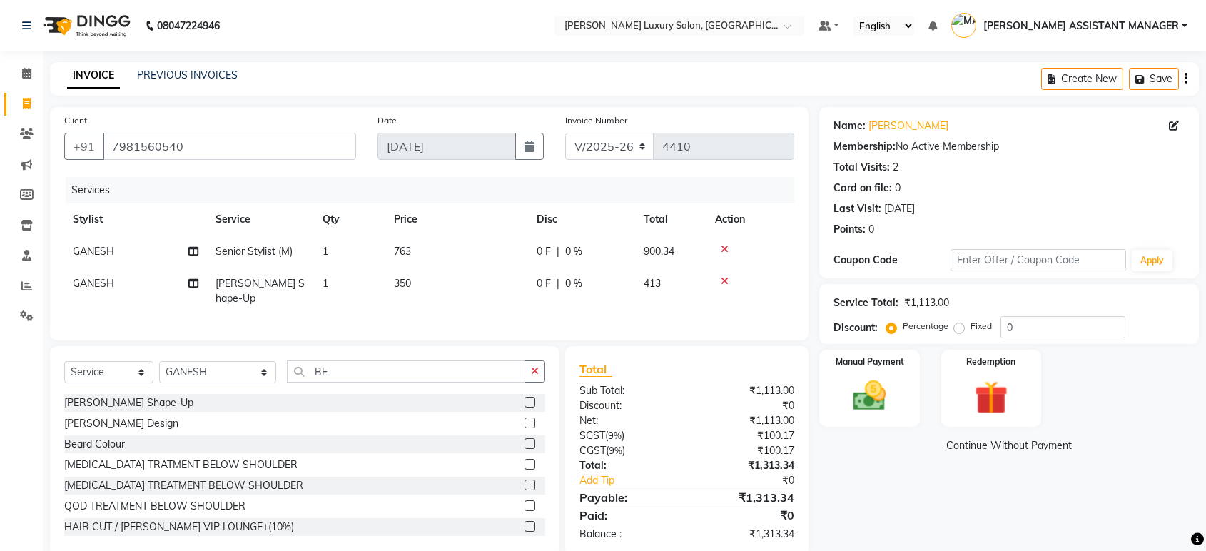
select select "4712"
select select "service"
select select "54813"
click at [723, 242] on td at bounding box center [751, 252] width 88 height 32
click at [726, 249] on icon at bounding box center [725, 249] width 8 height 10
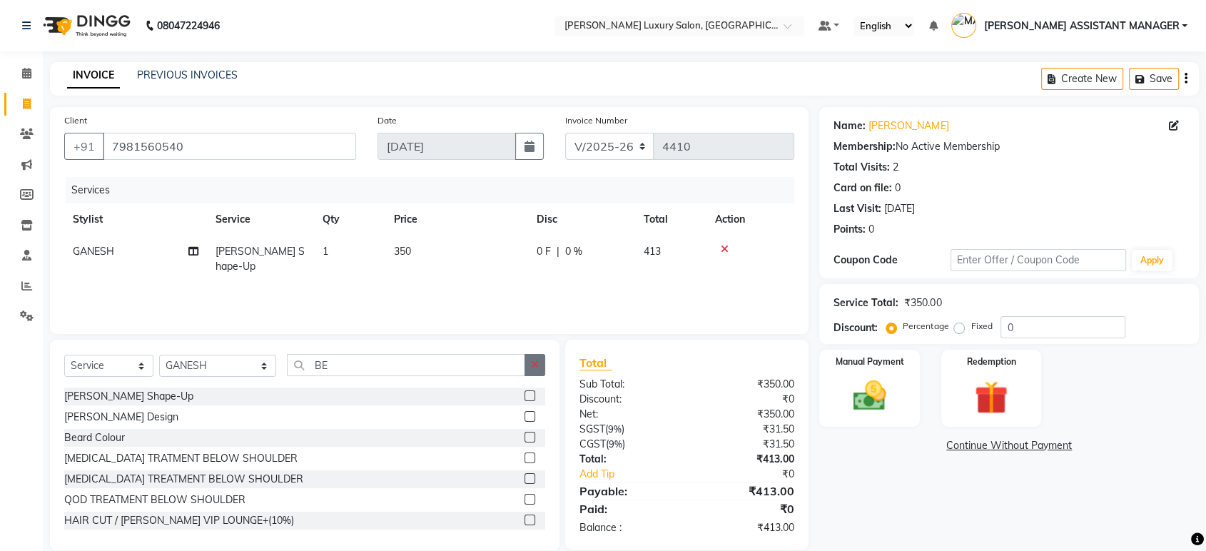
click at [532, 360] on icon "button" at bounding box center [535, 365] width 8 height 10
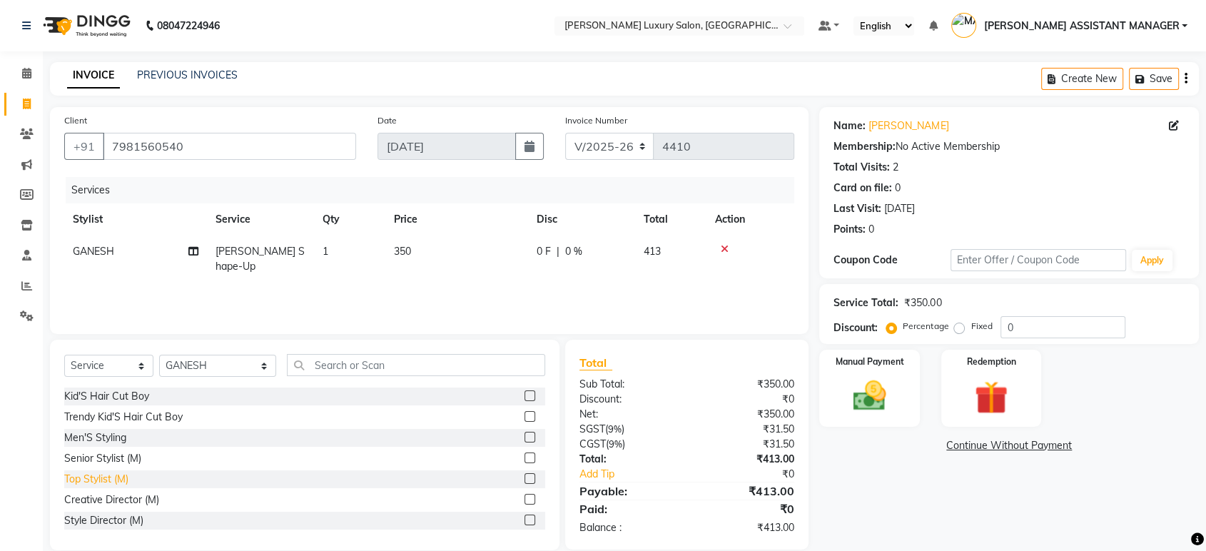
click at [71, 473] on div "Top Stylist (M)" at bounding box center [96, 479] width 64 height 15
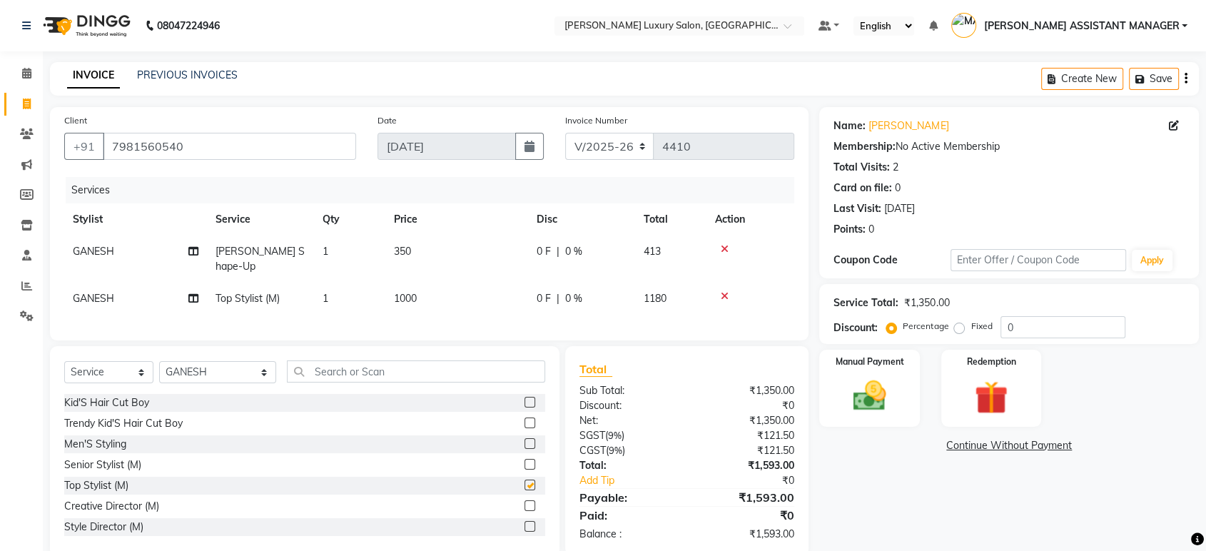
checkbox input "false"
click at [894, 123] on link "Vignesh" at bounding box center [909, 125] width 80 height 15
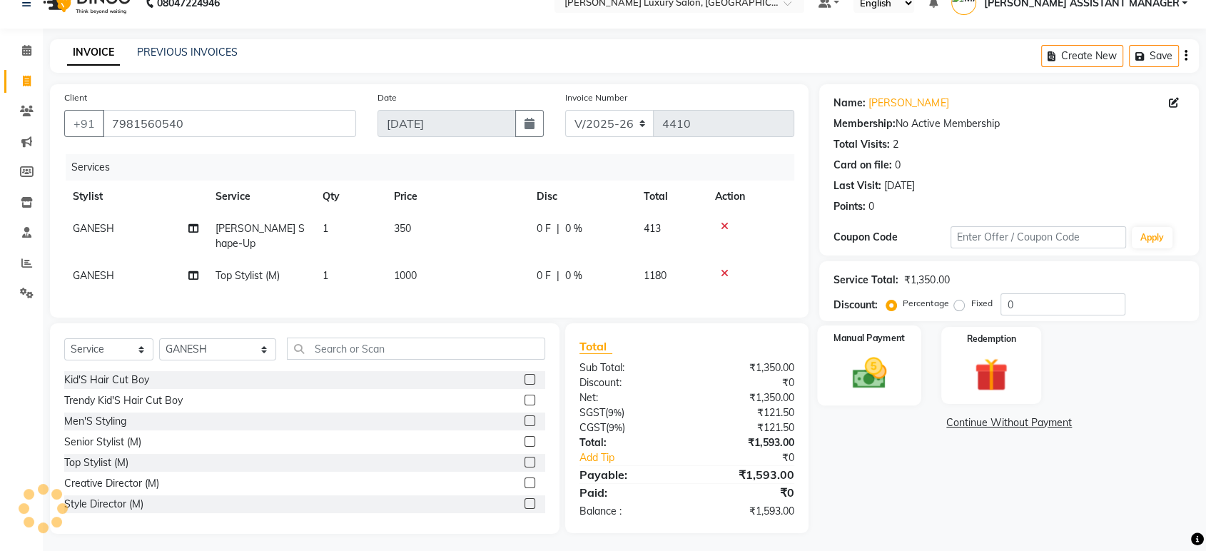
click at [893, 364] on img at bounding box center [869, 373] width 56 height 40
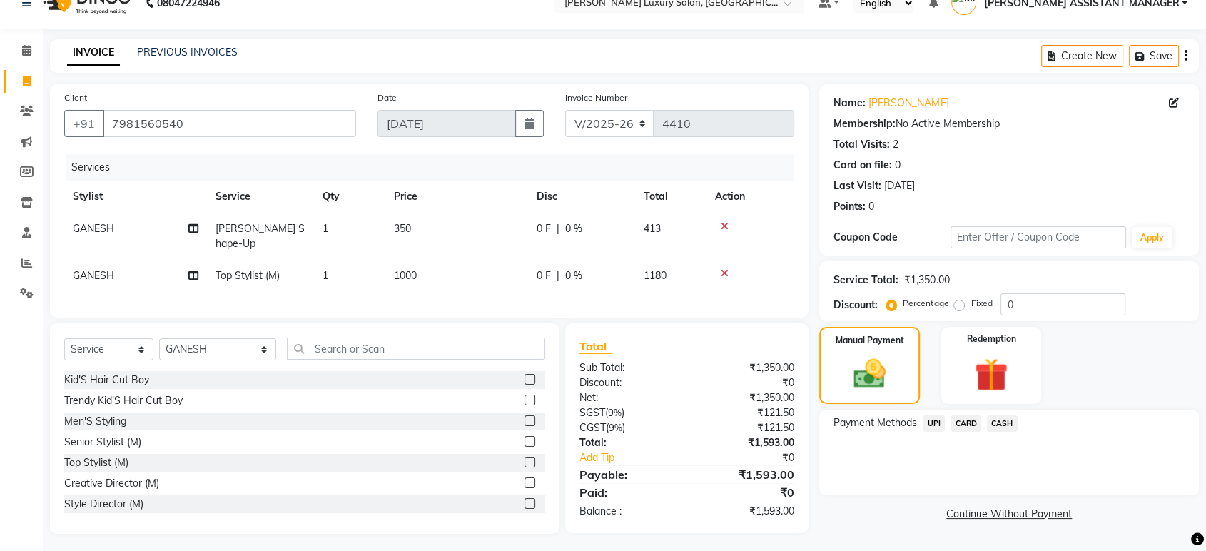
click at [995, 417] on span "CASH" at bounding box center [1002, 423] width 31 height 16
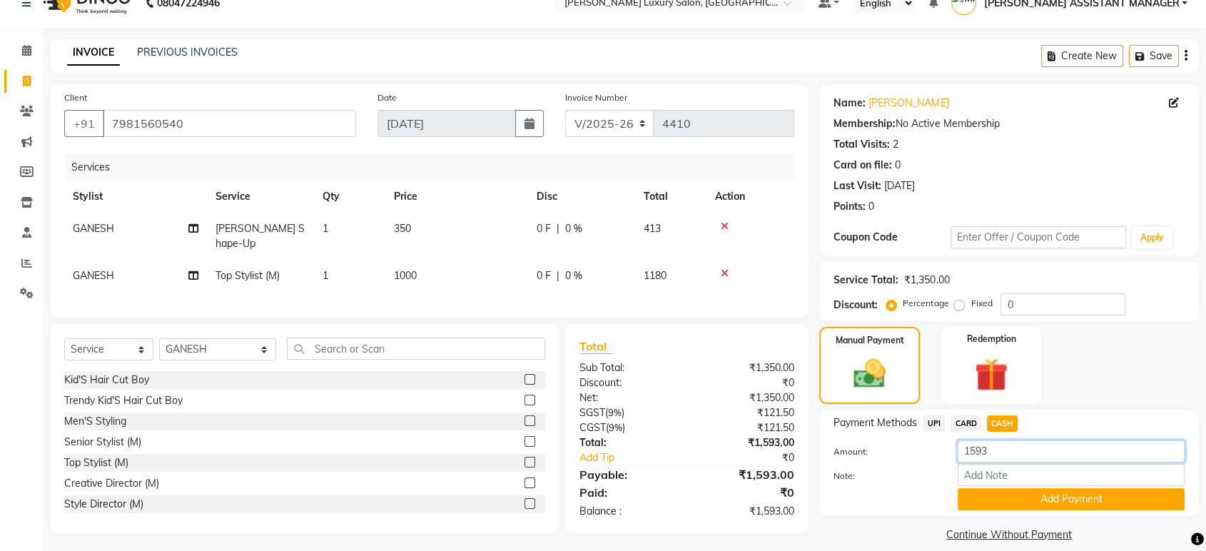
click at [1001, 440] on input "1593" at bounding box center [1071, 451] width 227 height 22
click at [1001, 445] on input "1593" at bounding box center [1071, 451] width 227 height 22
type input "1500"
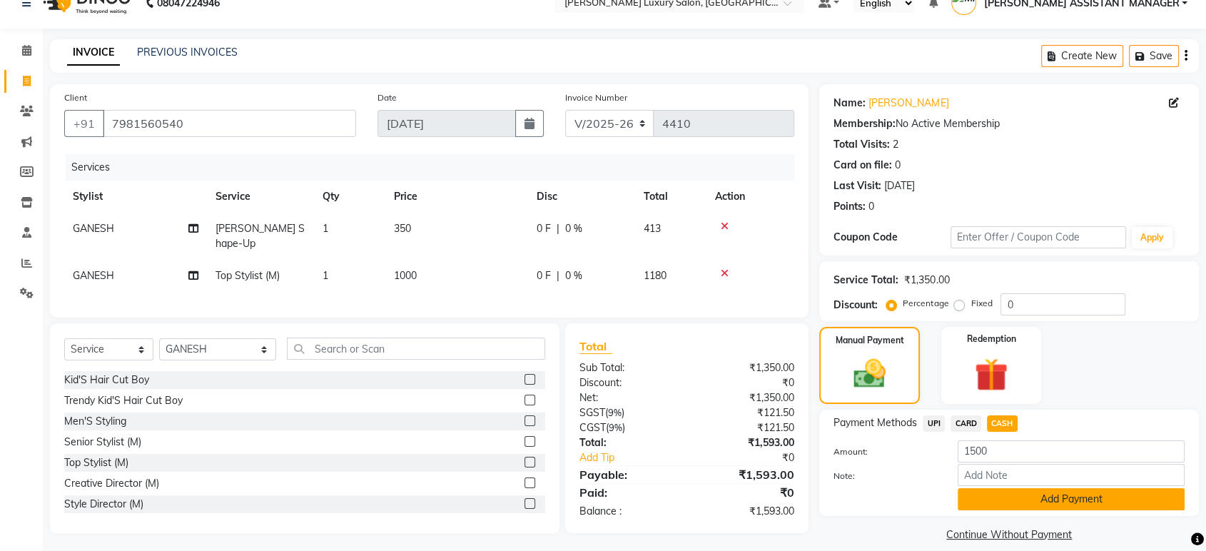
click at [1071, 495] on button "Add Payment" at bounding box center [1071, 499] width 227 height 22
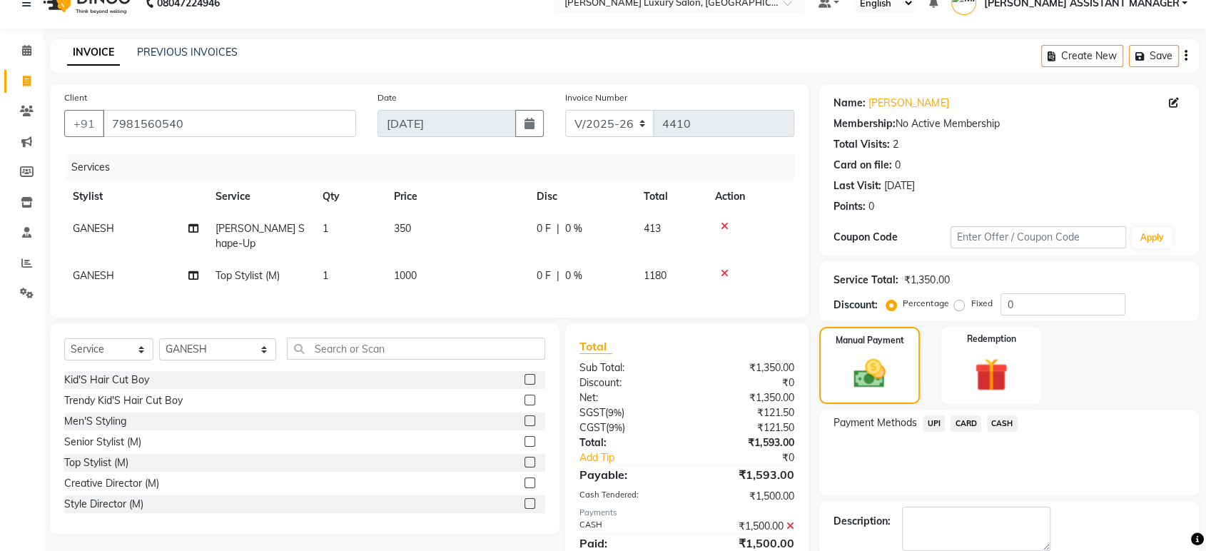
click at [939, 418] on span "UPI" at bounding box center [934, 423] width 22 height 16
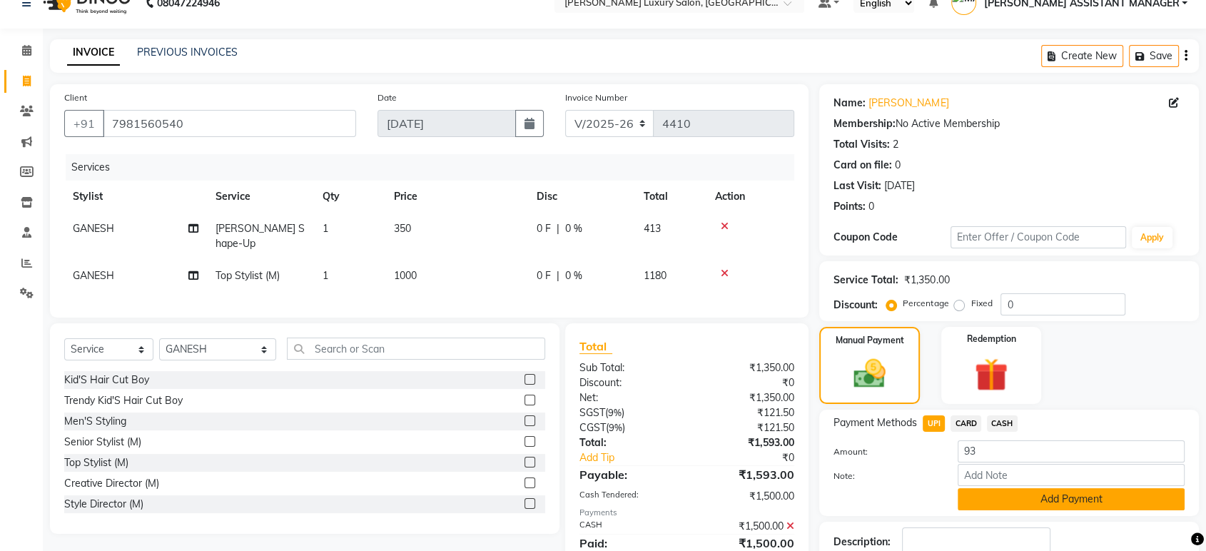
click at [1060, 490] on button "Add Payment" at bounding box center [1071, 499] width 227 height 22
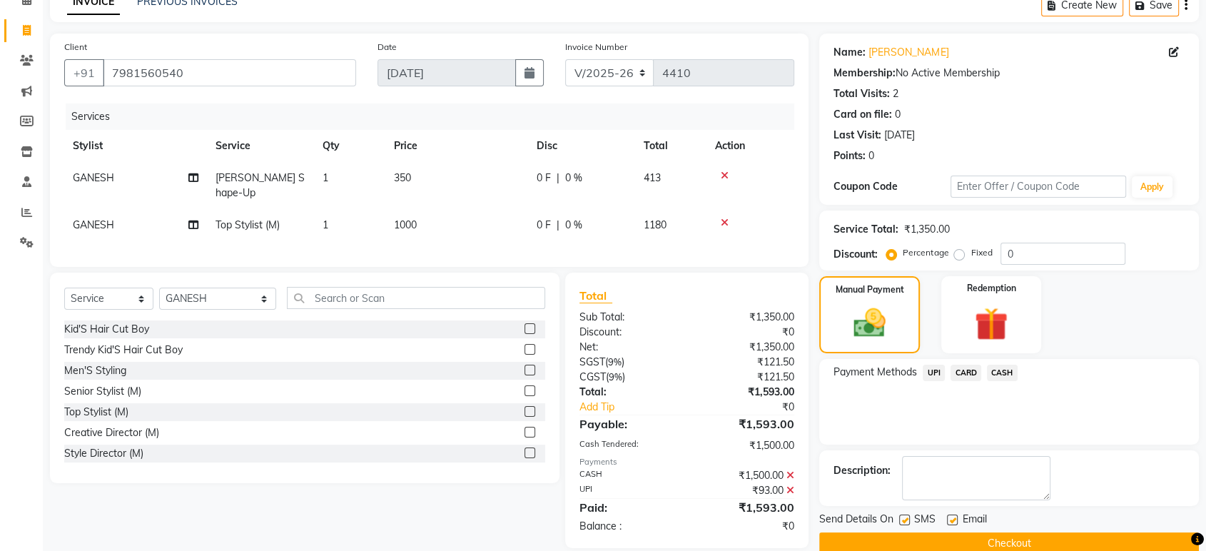
scroll to position [97, 0]
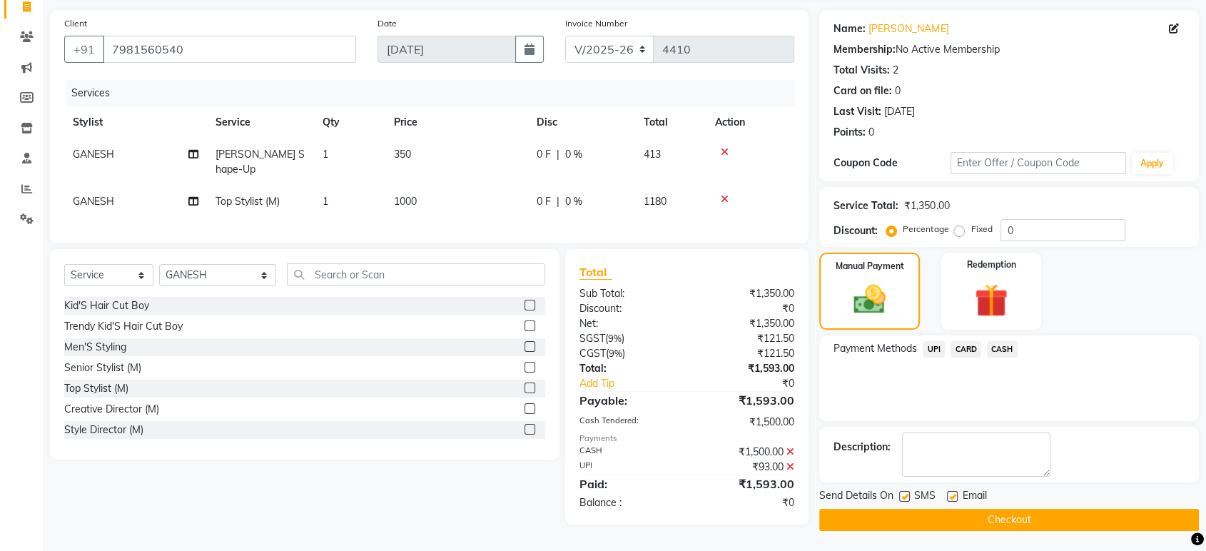
drag, startPoint x: 1026, startPoint y: 523, endPoint x: 1021, endPoint y: 517, distance: 7.6
click at [1026, 524] on button "Checkout" at bounding box center [1009, 520] width 380 height 22
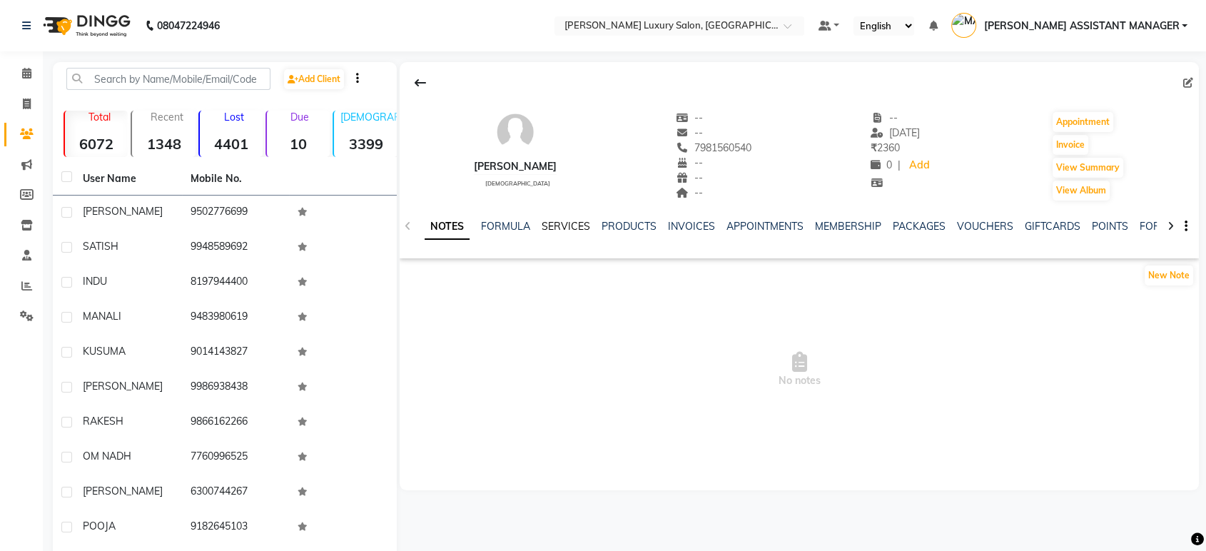
click at [565, 227] on link "SERVICES" at bounding box center [566, 226] width 49 height 13
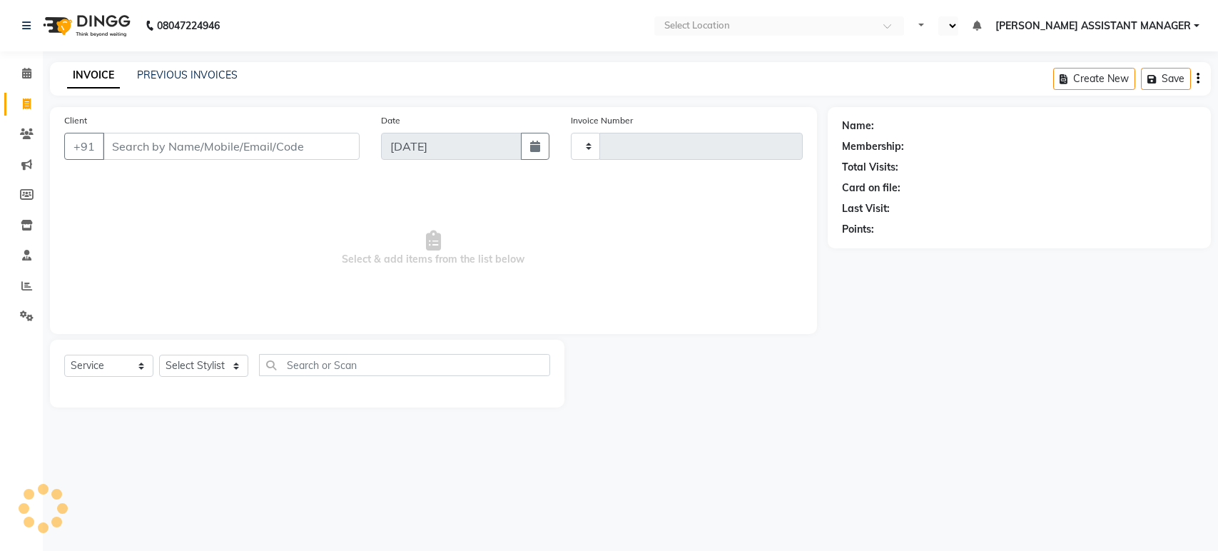
select select "service"
type input "4416"
select select "en"
select select "4712"
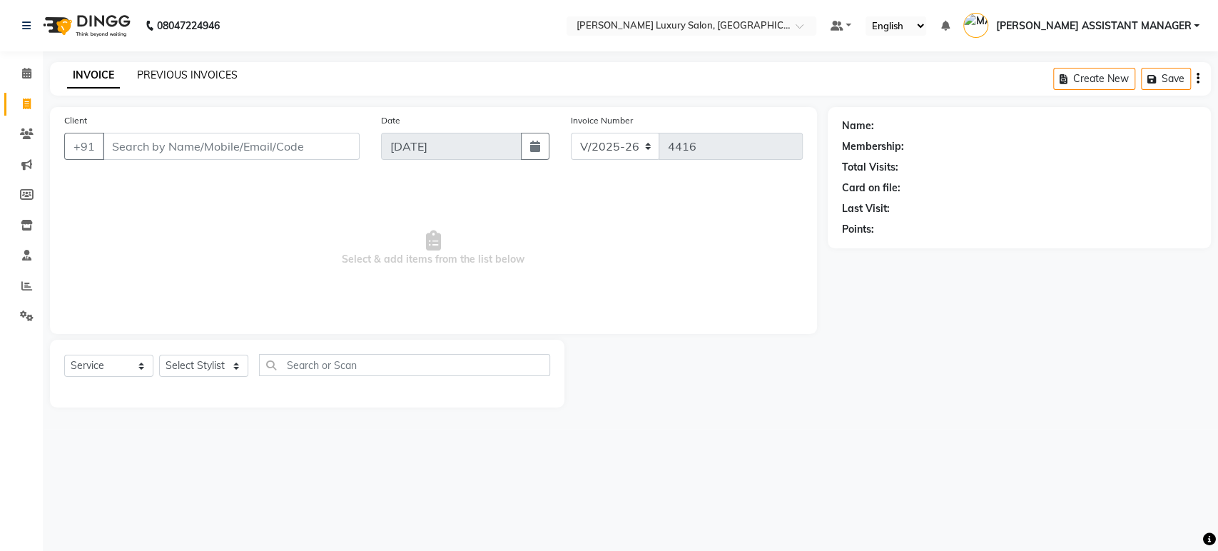
click at [217, 80] on link "PREVIOUS INVOICES" at bounding box center [187, 75] width 101 height 13
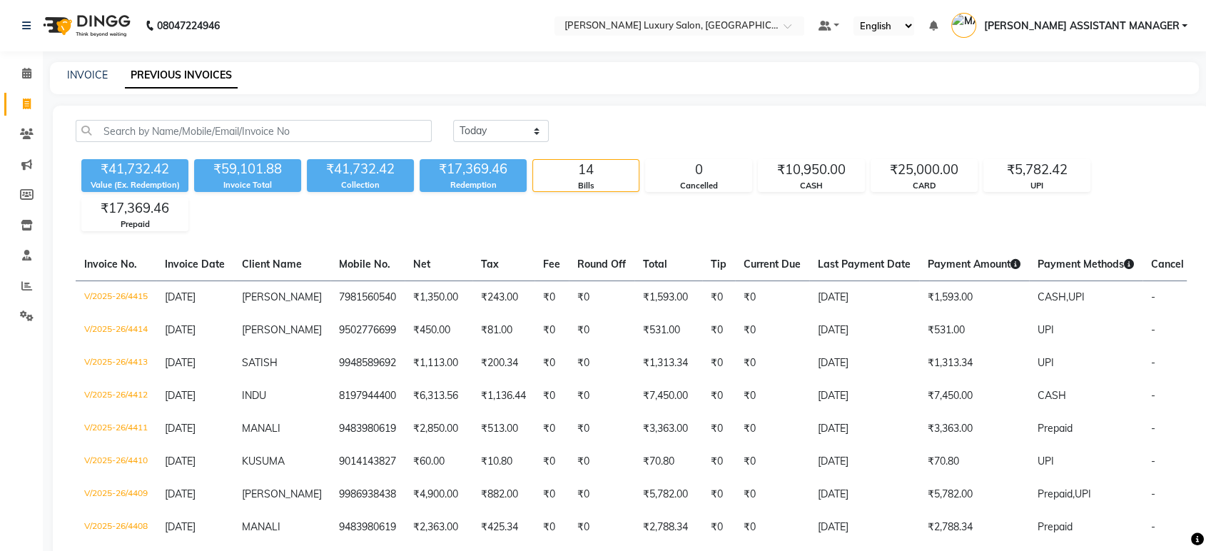
click at [108, 69] on div "INVOICE PREVIOUS INVOICES" at bounding box center [616, 75] width 1132 height 15
click at [104, 72] on link "INVOICE" at bounding box center [87, 75] width 41 height 13
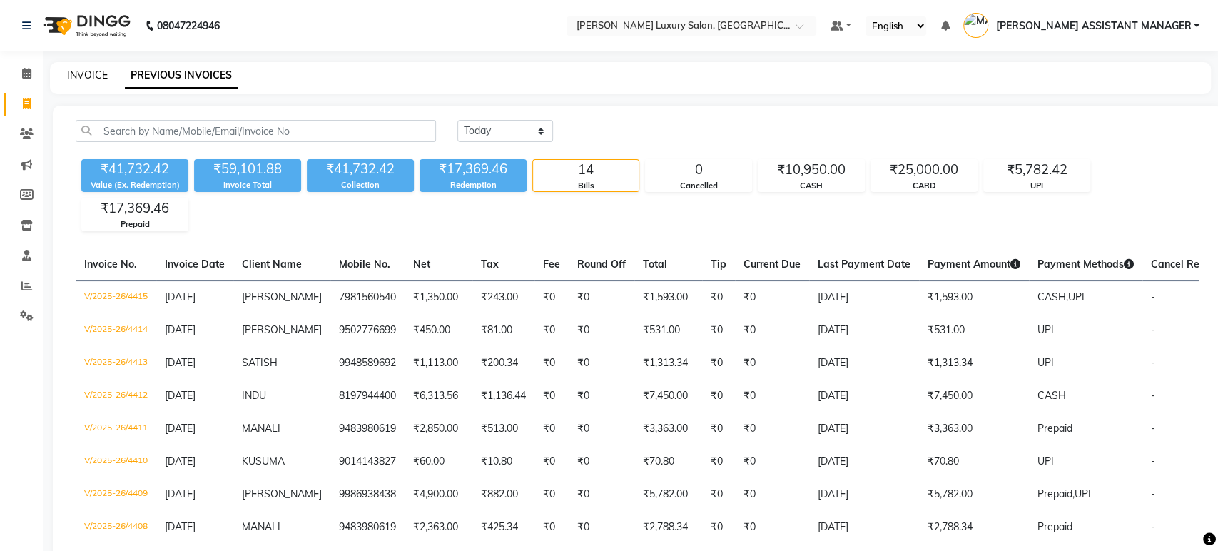
select select "4712"
select select "service"
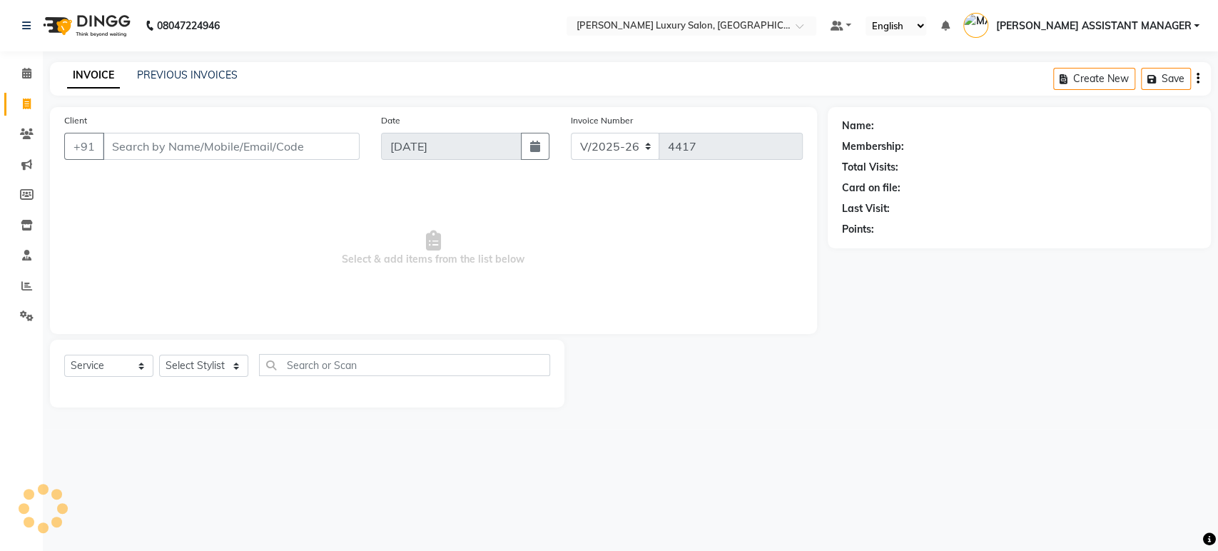
click at [124, 71] on div "INVOICE PREVIOUS INVOICES" at bounding box center [144, 75] width 188 height 15
click at [148, 73] on link "PREVIOUS INVOICES" at bounding box center [187, 75] width 101 height 13
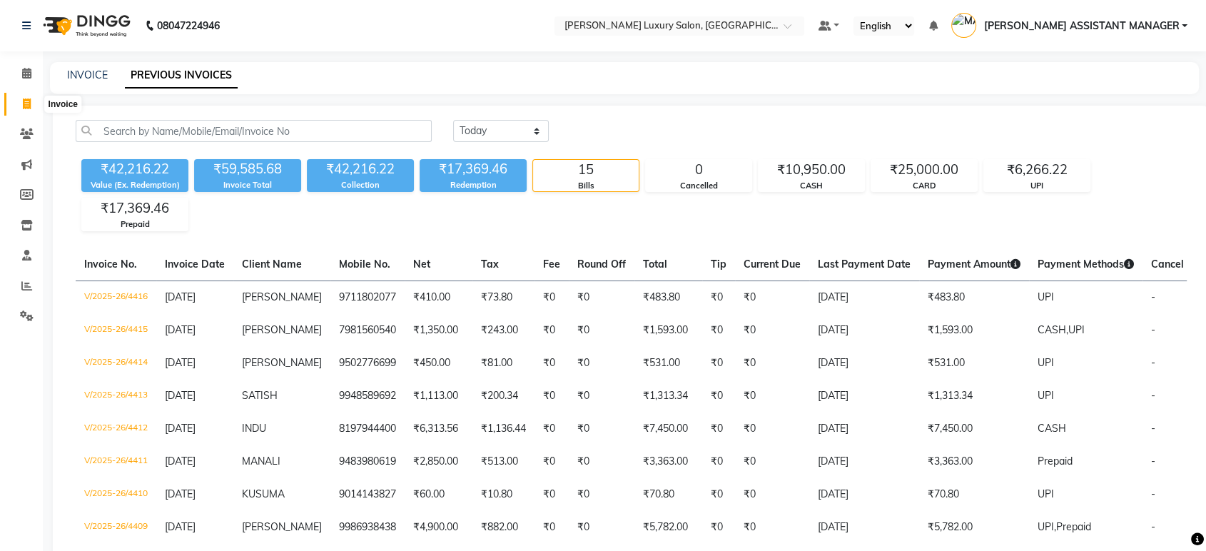
click at [27, 106] on icon at bounding box center [27, 103] width 8 height 11
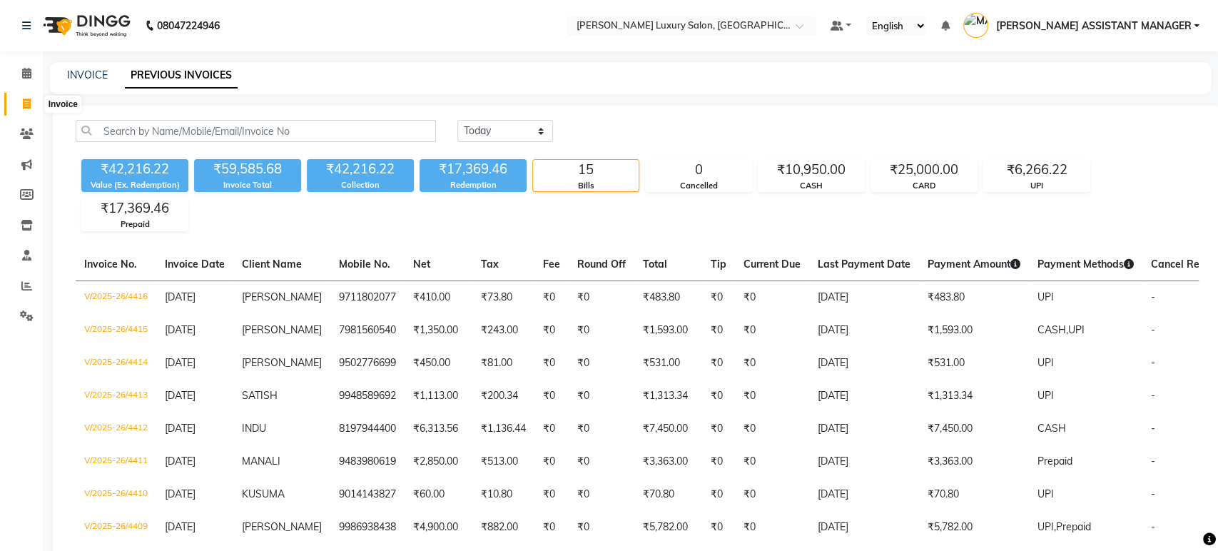
select select "4712"
select select "service"
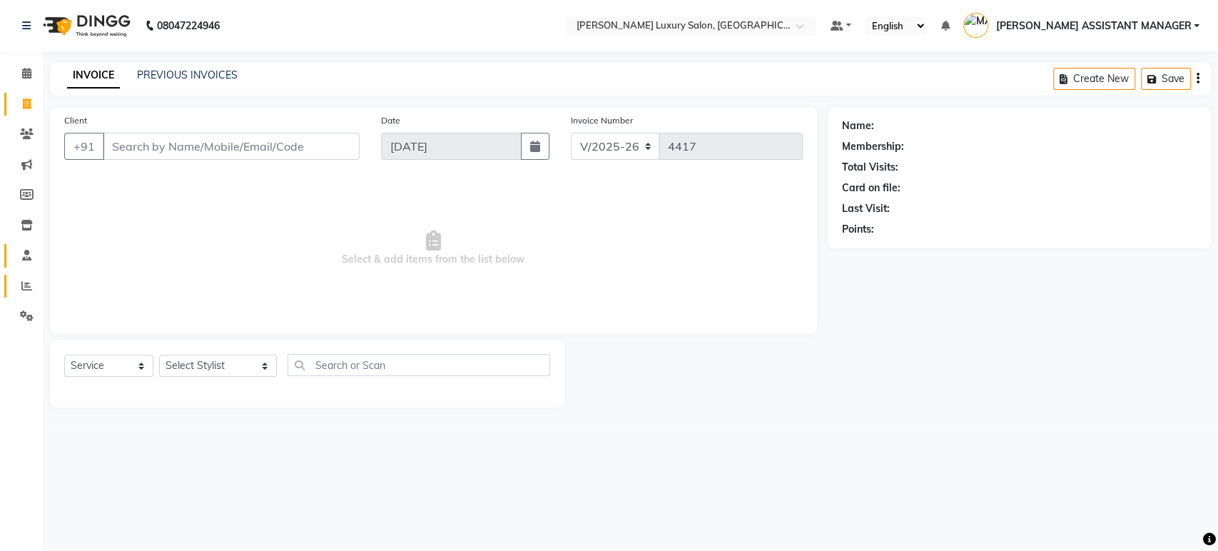
drag, startPoint x: 21, startPoint y: 280, endPoint x: 24, endPoint y: 263, distance: 16.7
click at [20, 280] on span at bounding box center [26, 286] width 25 height 16
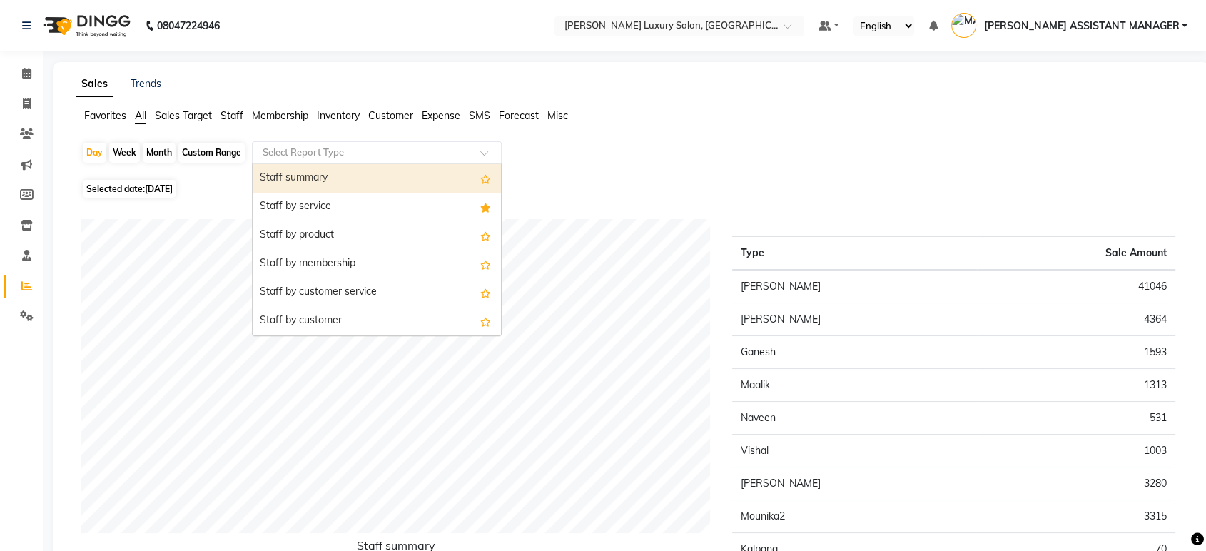
click at [317, 147] on input "text" at bounding box center [363, 153] width 206 height 14
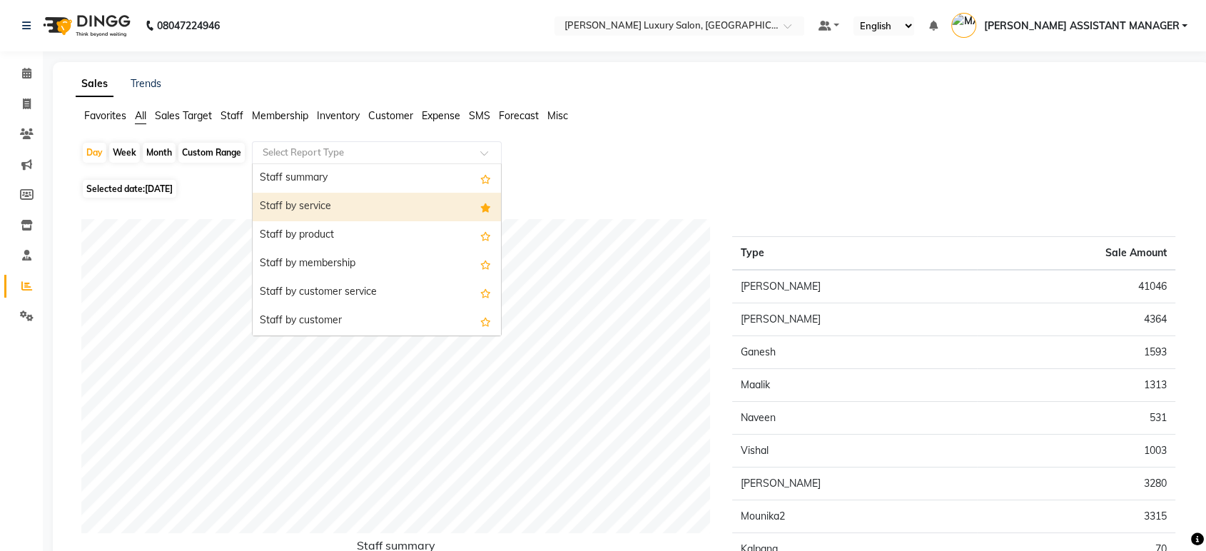
click at [321, 203] on div "Staff by service" at bounding box center [377, 207] width 248 height 29
select select "csv"
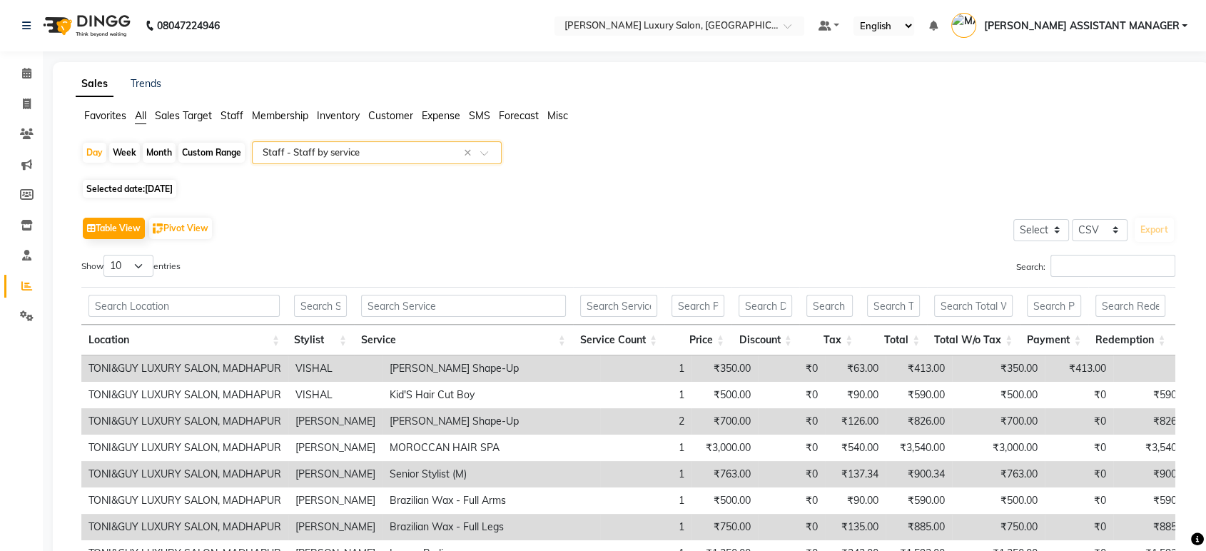
scroll to position [199, 0]
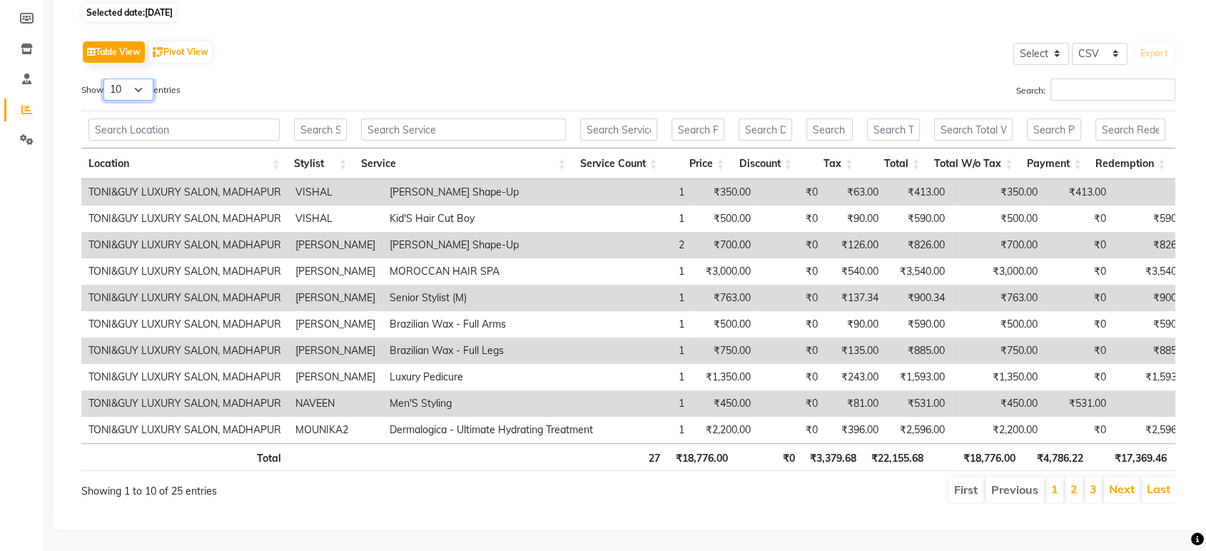
drag, startPoint x: 141, startPoint y: 58, endPoint x: 139, endPoint y: 73, distance: 15.1
click at [141, 79] on select "10 25 50 100" at bounding box center [128, 90] width 50 height 22
select select "100"
click at [106, 79] on select "10 25 50 100" at bounding box center [128, 90] width 50 height 22
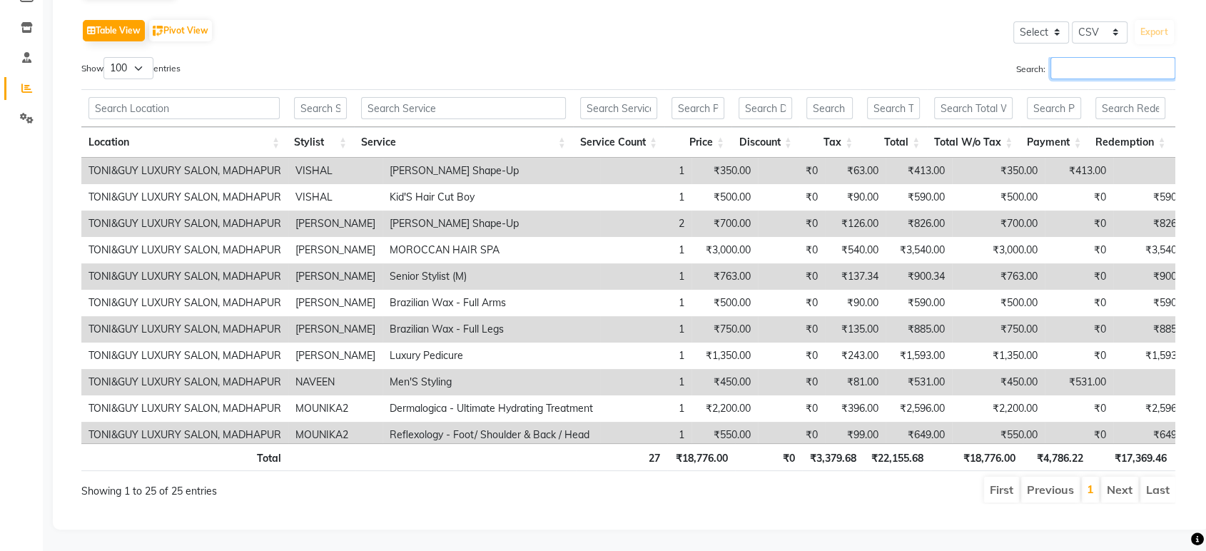
click at [1098, 73] on input "Search:" at bounding box center [1113, 68] width 125 height 22
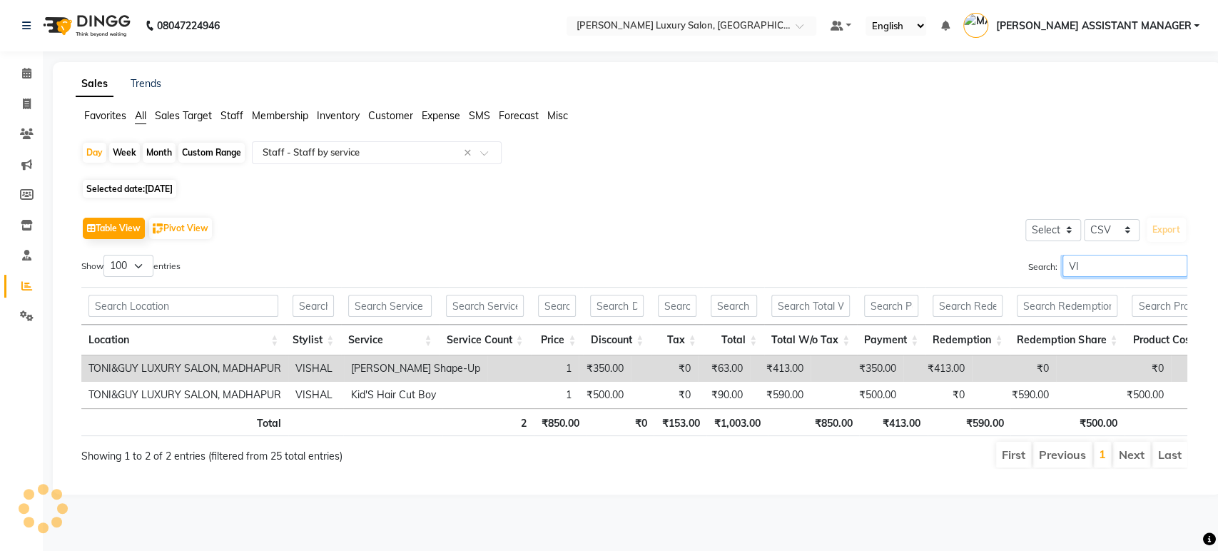
type input "V"
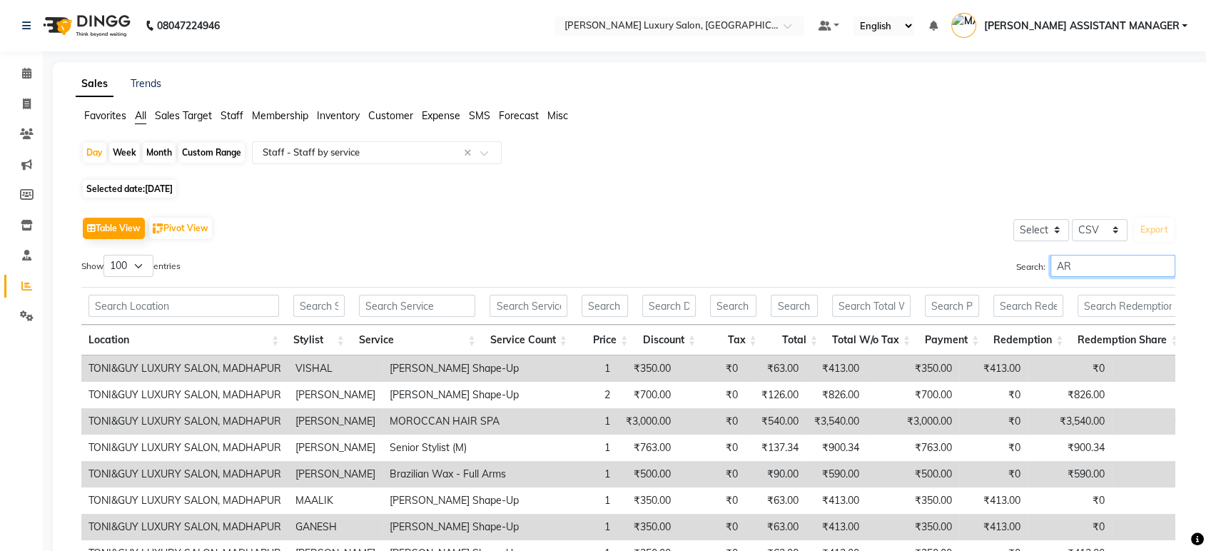
type input "A"
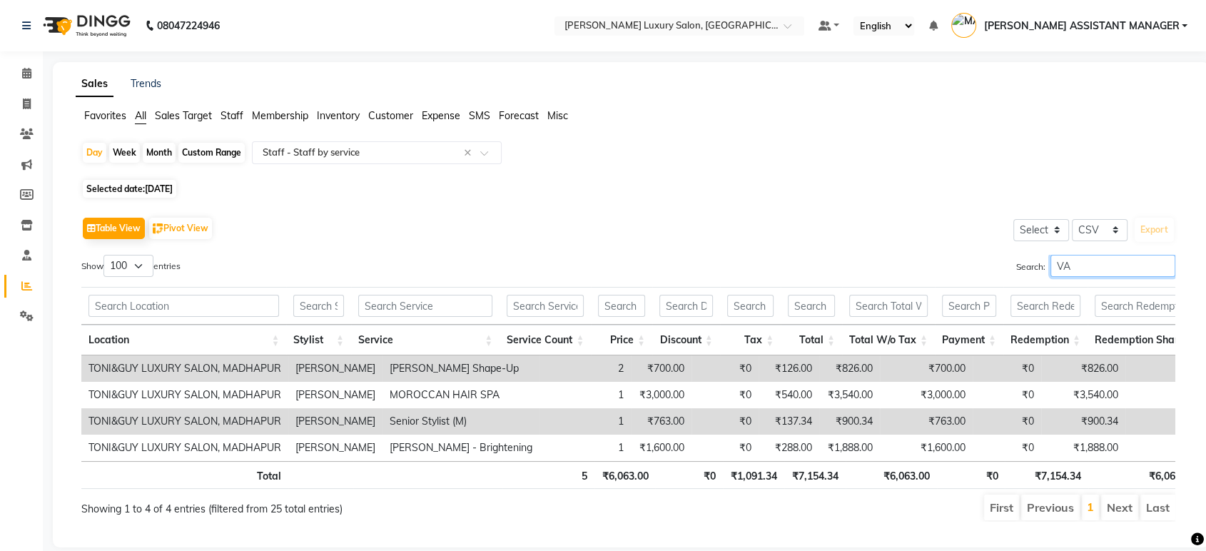
type input "V"
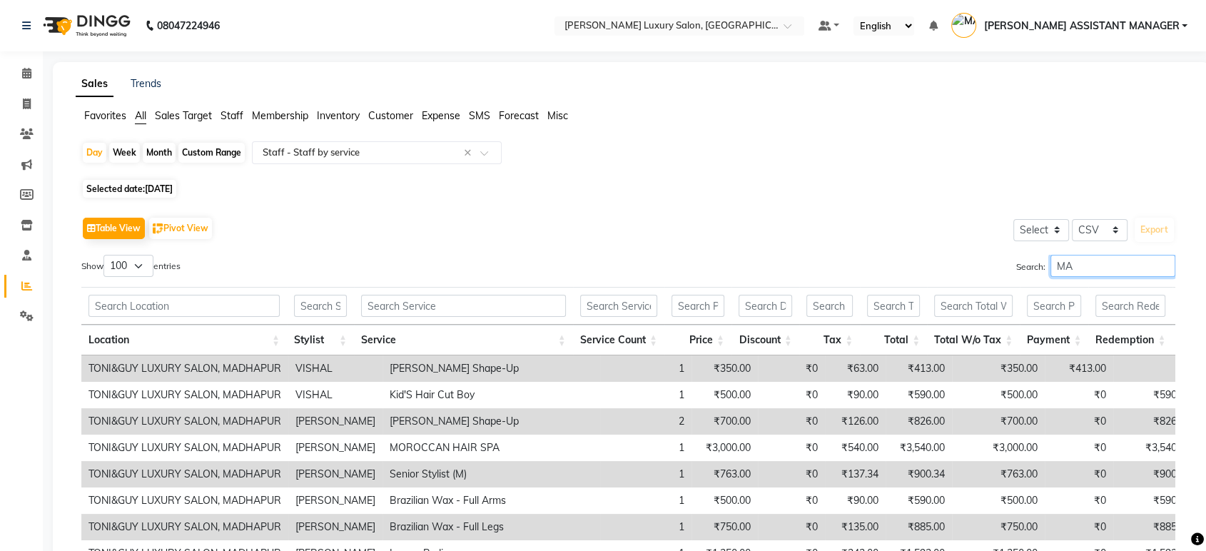
type input "M"
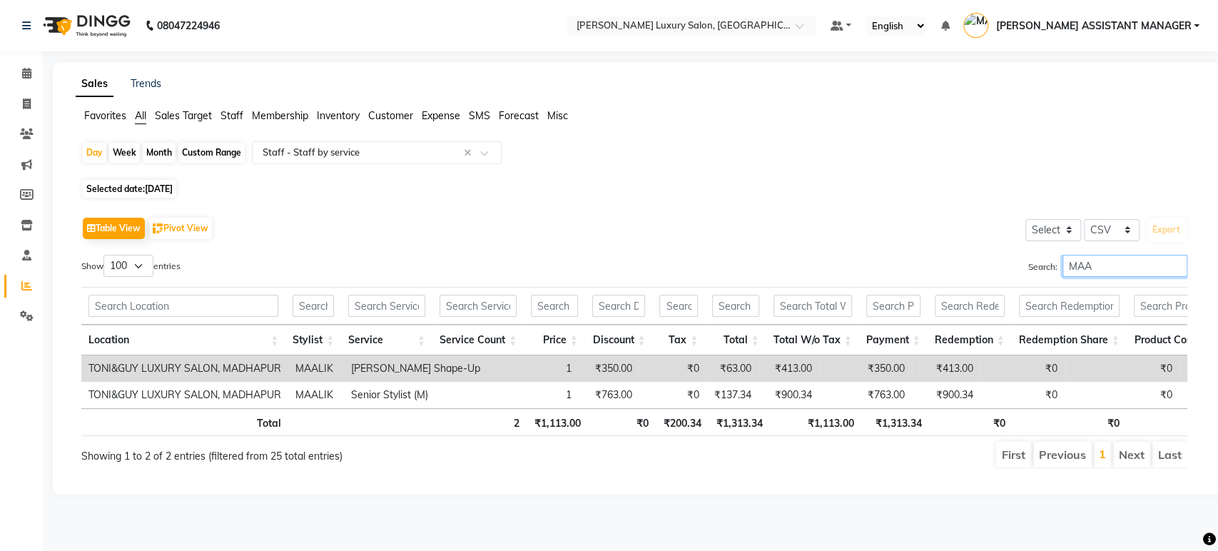
type input "MAA"
click at [1173, 263] on input "MAA" at bounding box center [1125, 266] width 125 height 22
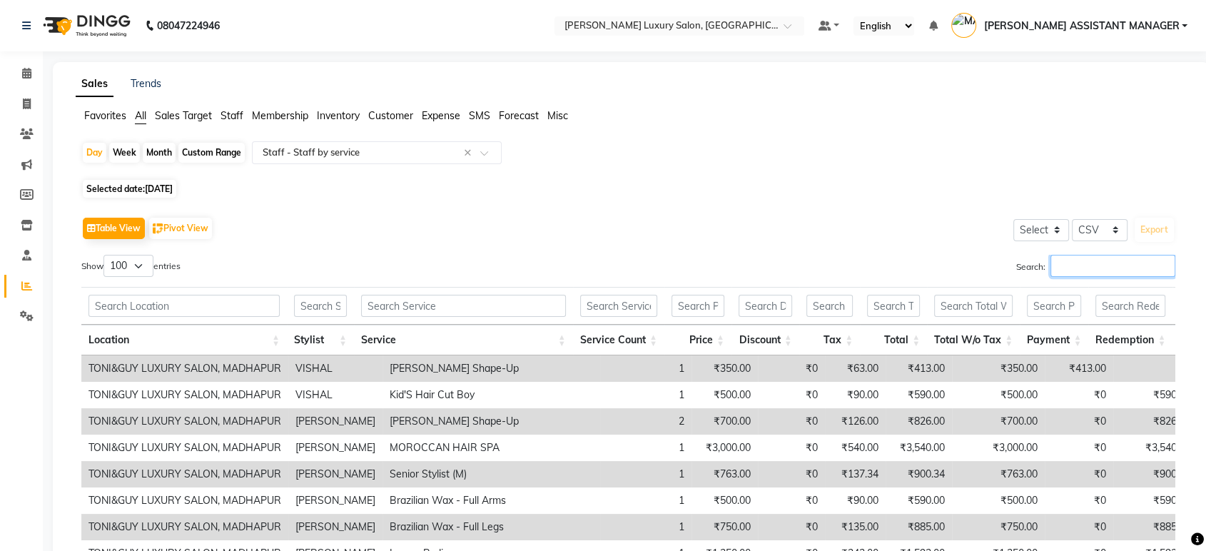
click at [1051, 265] on input "Search:" at bounding box center [1113, 266] width 125 height 22
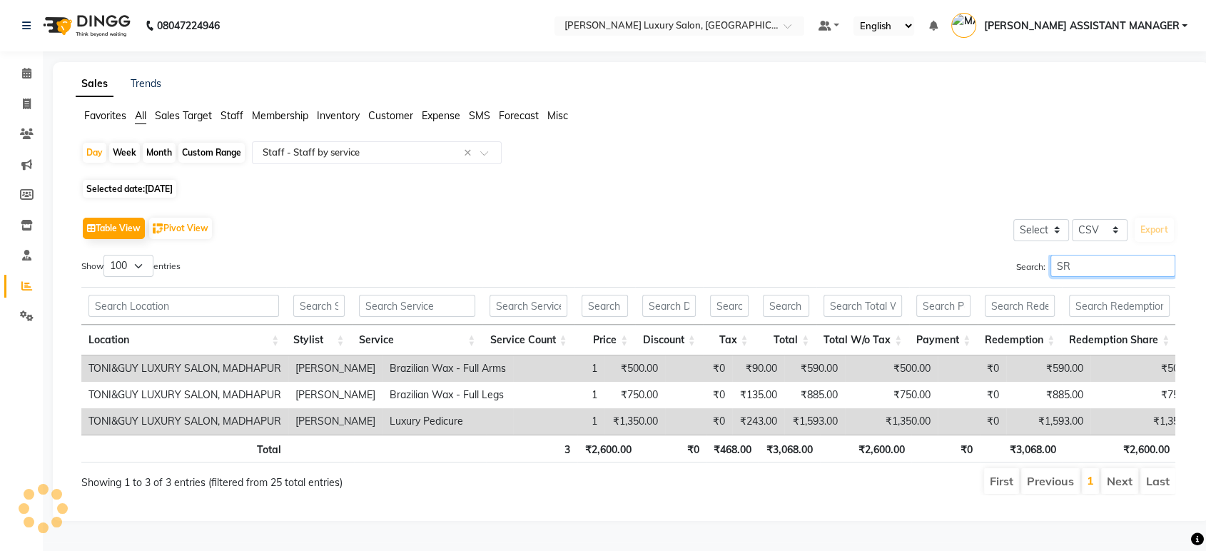
type input "S"
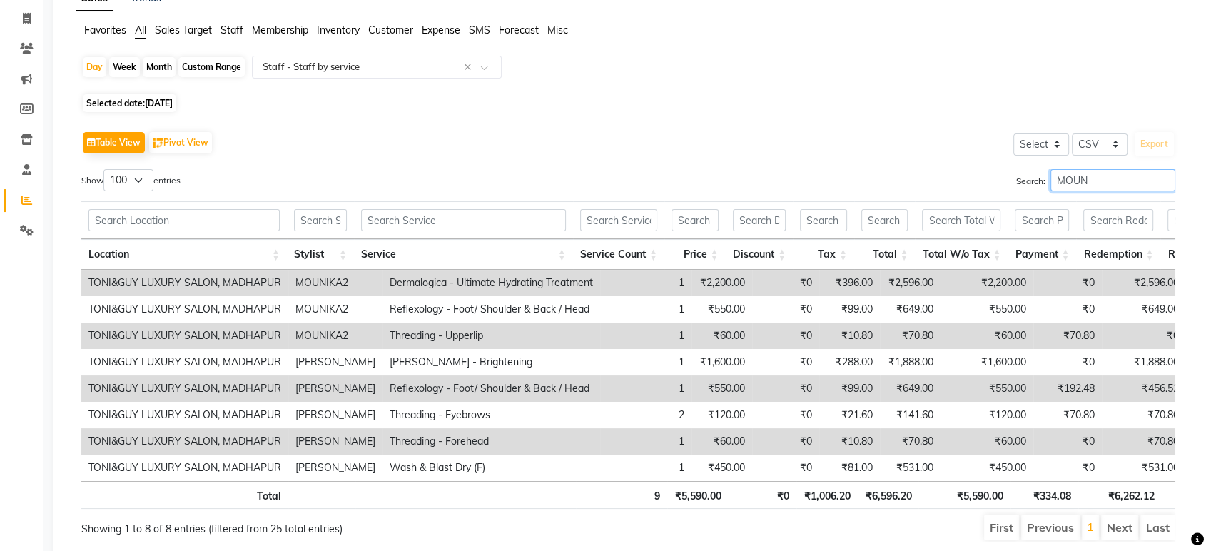
scroll to position [146, 0]
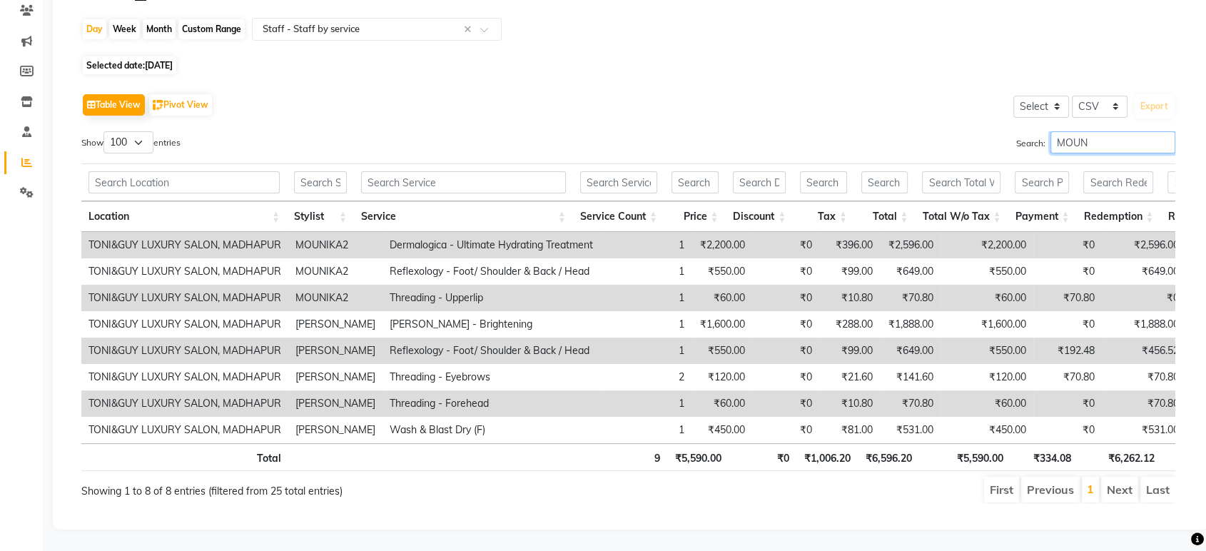
type input "MOUN"
click at [1160, 131] on input "MOUN" at bounding box center [1113, 142] width 125 height 22
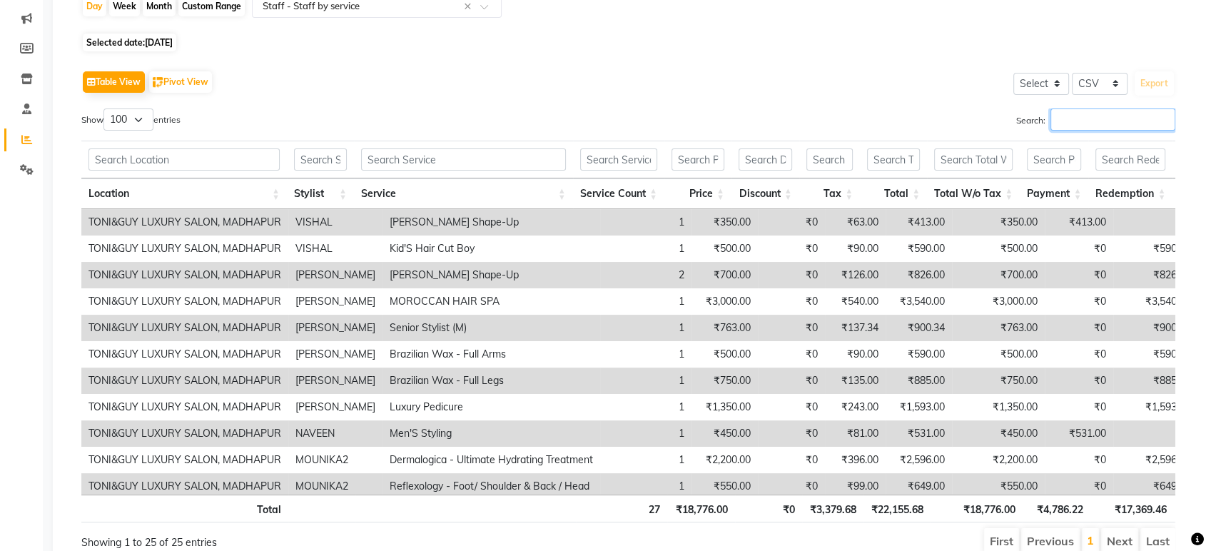
click at [1130, 126] on input "Search:" at bounding box center [1113, 119] width 125 height 22
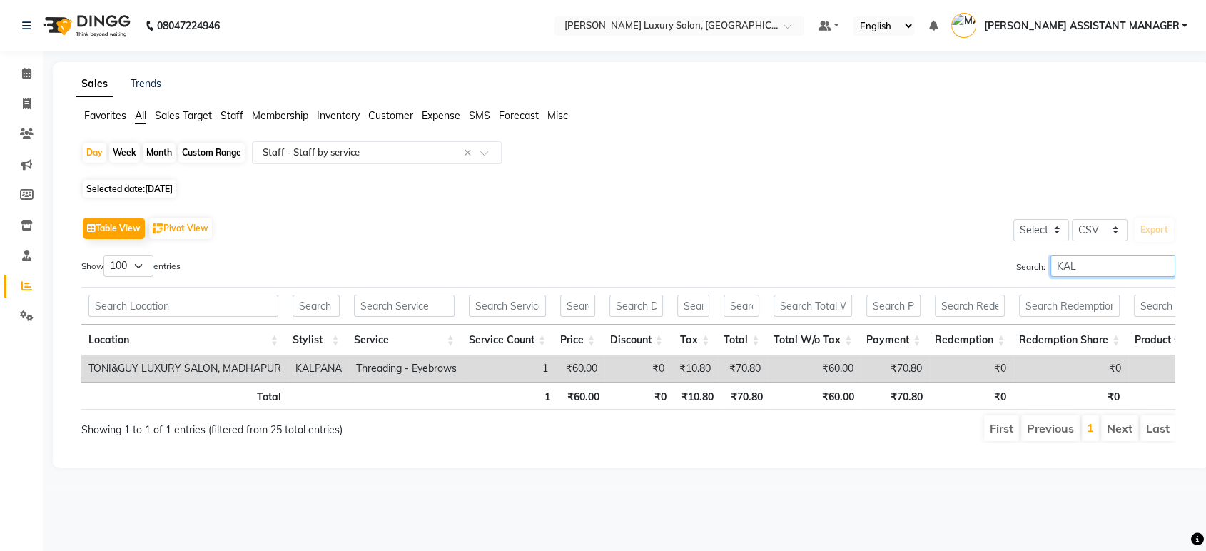
scroll to position [0, 0]
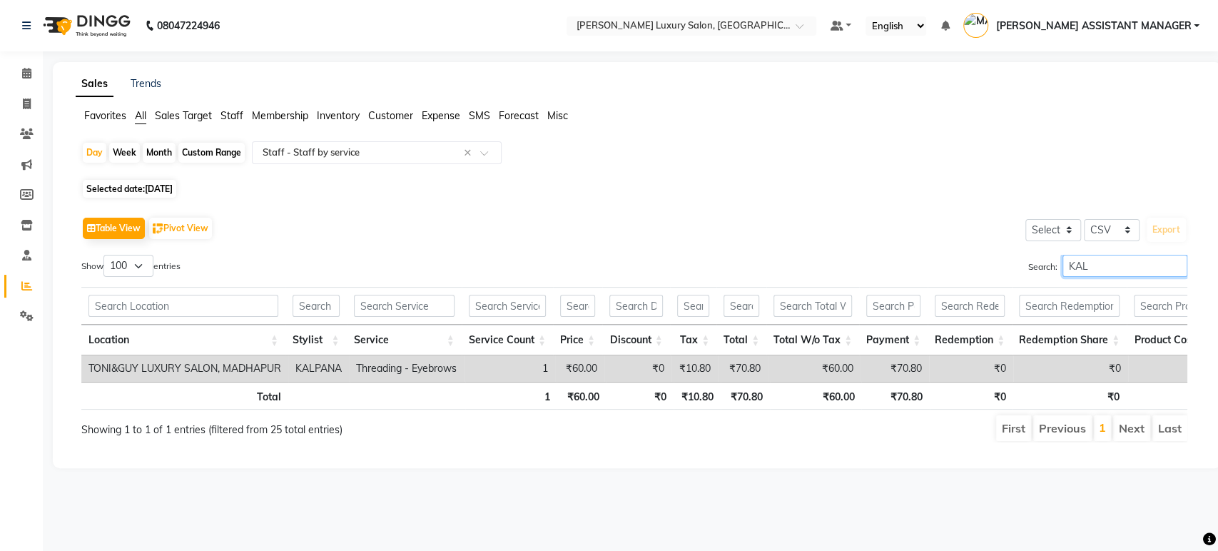
type input "KAL"
click at [1176, 263] on input "KAL" at bounding box center [1125, 266] width 125 height 22
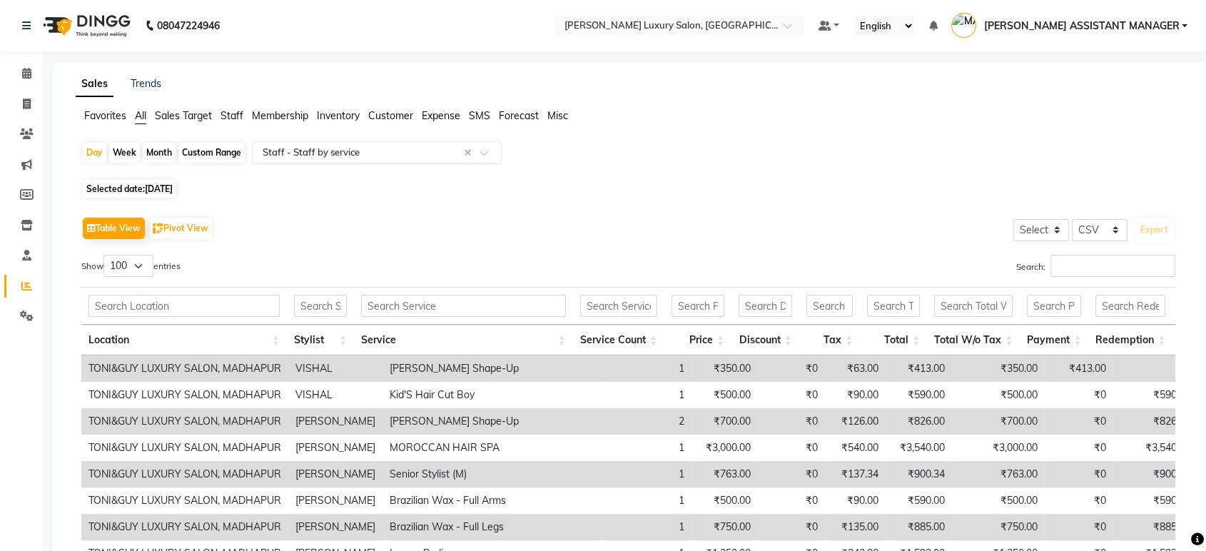
click at [737, 242] on div "Table View Pivot View Select Select CSV PDF Export" at bounding box center [628, 228] width 1094 height 30
click at [35, 112] on link "Invoice" at bounding box center [21, 105] width 34 height 24
select select "4712"
select select "service"
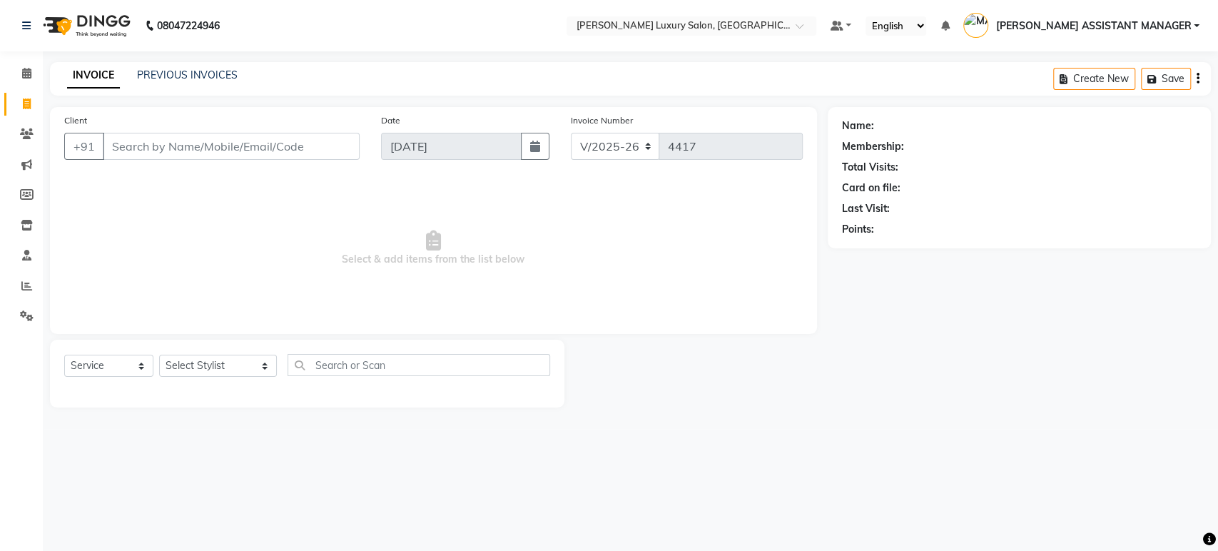
click at [1, 280] on li "Reports" at bounding box center [21, 286] width 43 height 31
click at [26, 279] on span at bounding box center [26, 286] width 25 height 16
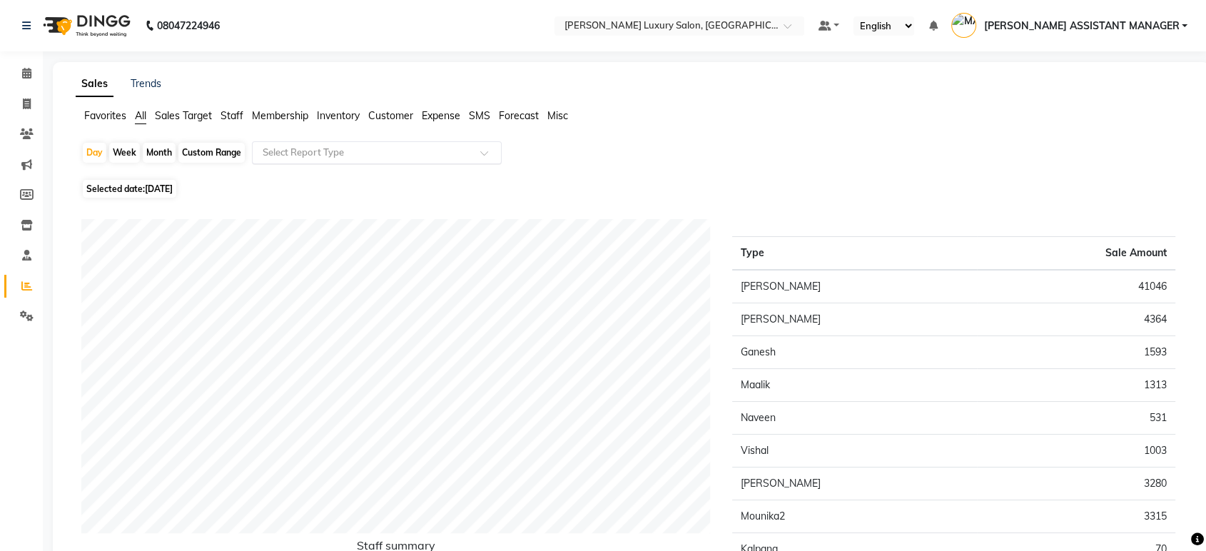
click at [267, 152] on input "text" at bounding box center [363, 153] width 206 height 14
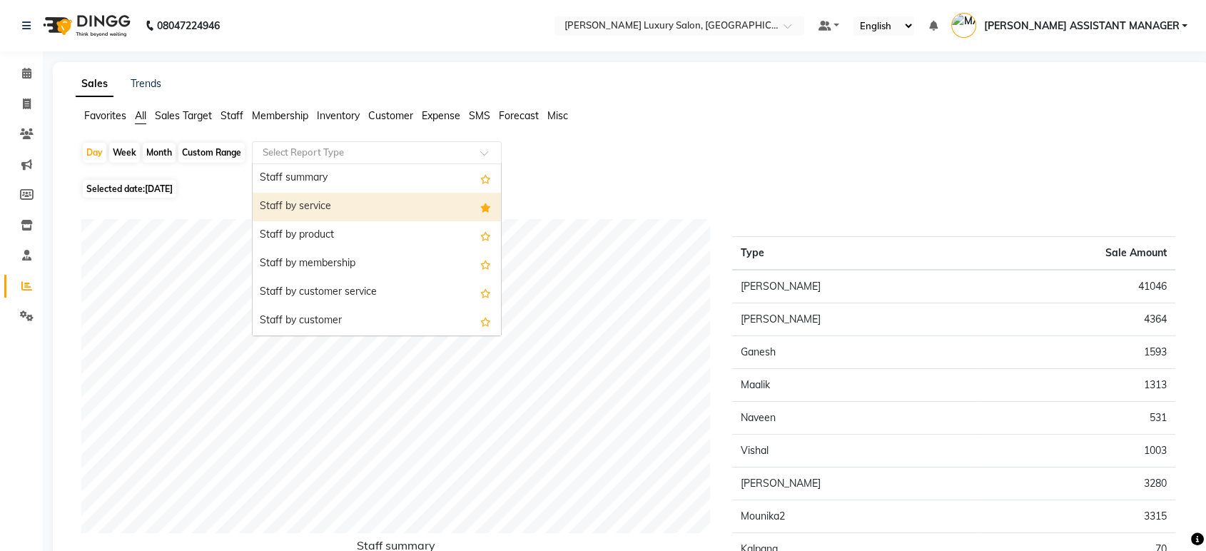
click at [274, 196] on div "Staff by service" at bounding box center [377, 207] width 248 height 29
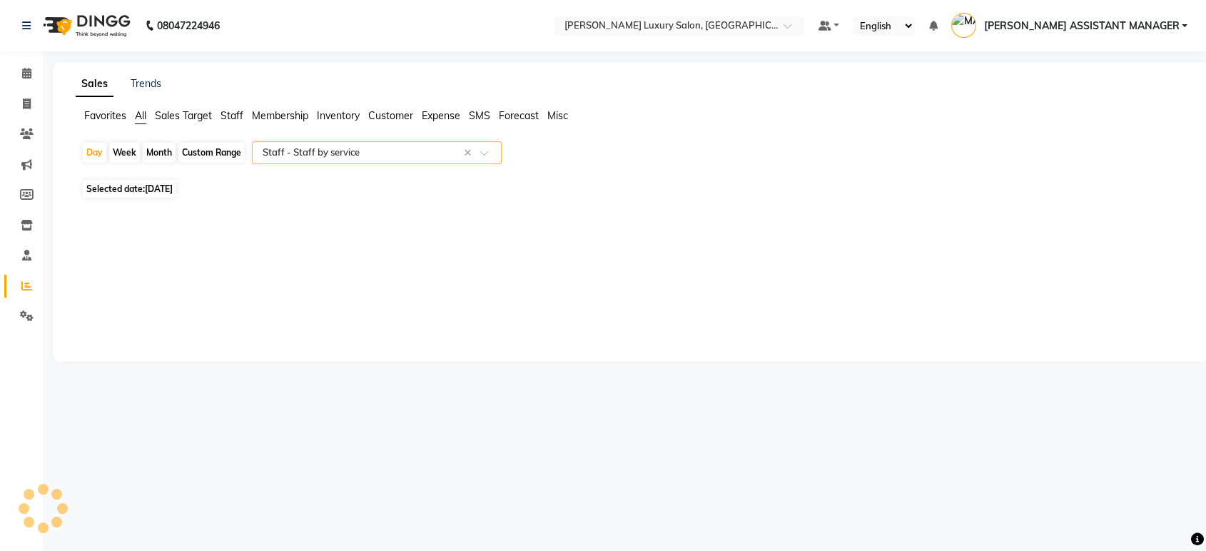
select select "csv"
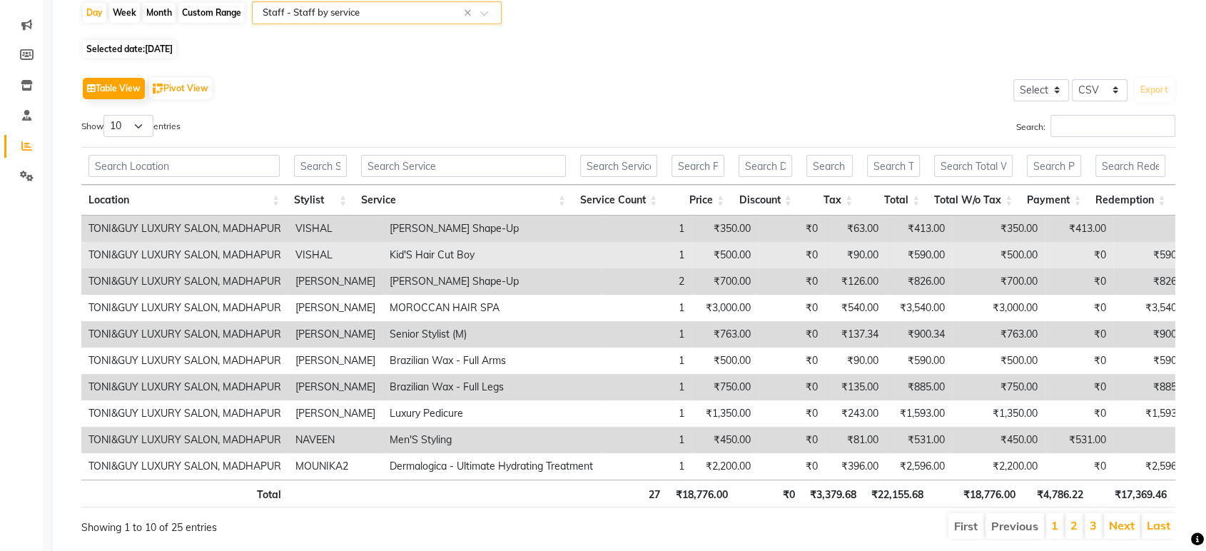
scroll to position [199, 0]
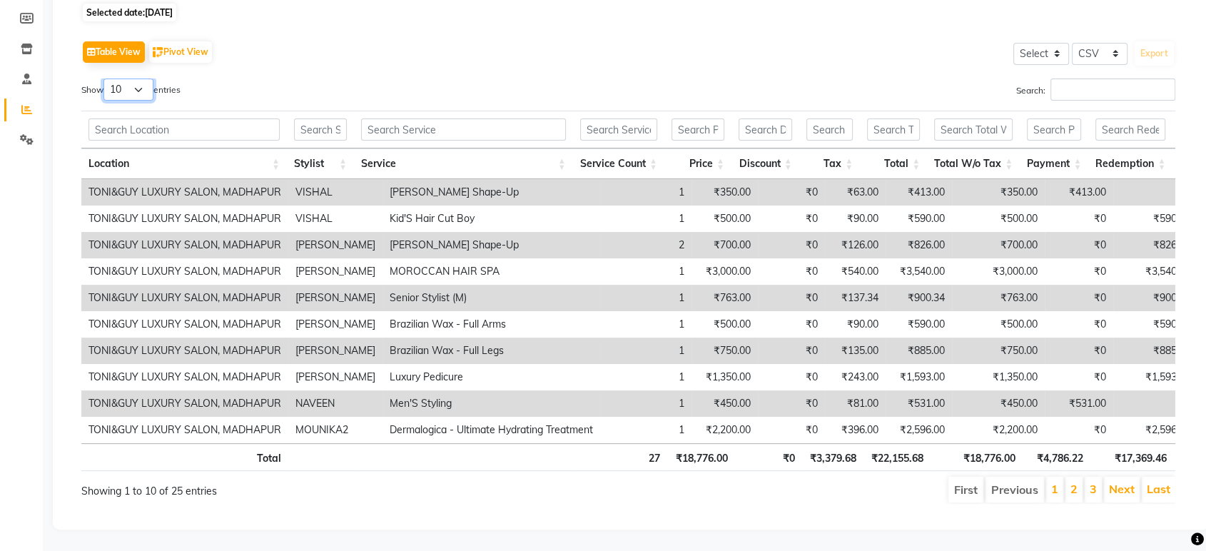
drag, startPoint x: 148, startPoint y: 68, endPoint x: 146, endPoint y: 76, distance: 8.1
click at [148, 79] on select "10 25 50 100" at bounding box center [128, 90] width 50 height 22
select select "50"
click at [106, 79] on select "10 25 50 100" at bounding box center [128, 90] width 50 height 22
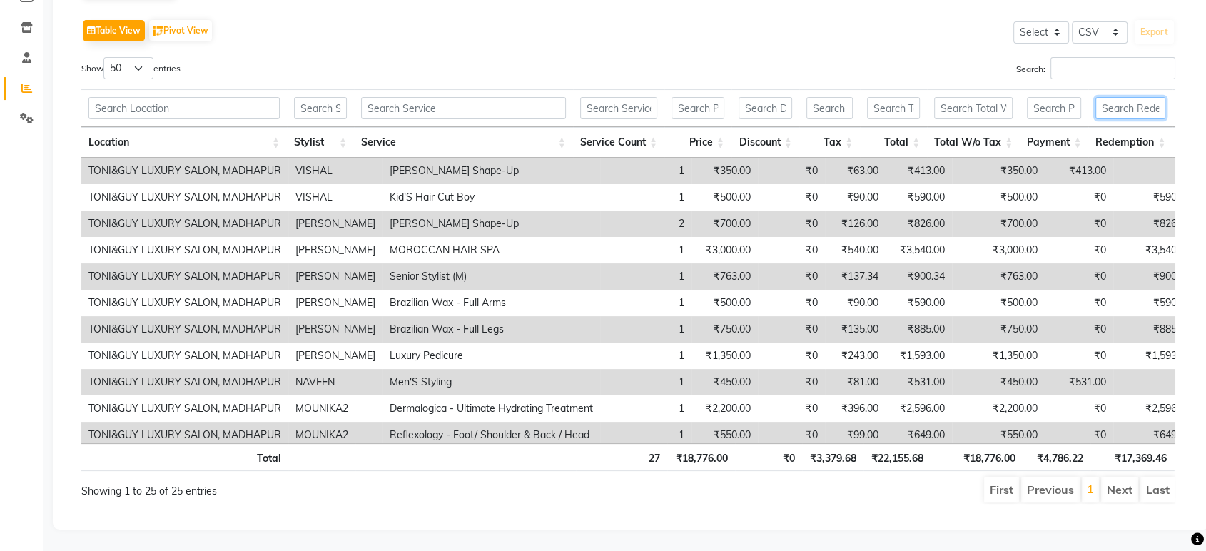
click at [1157, 101] on input "text" at bounding box center [1130, 108] width 70 height 22
click at [1110, 71] on input "Search:" at bounding box center [1113, 68] width 125 height 22
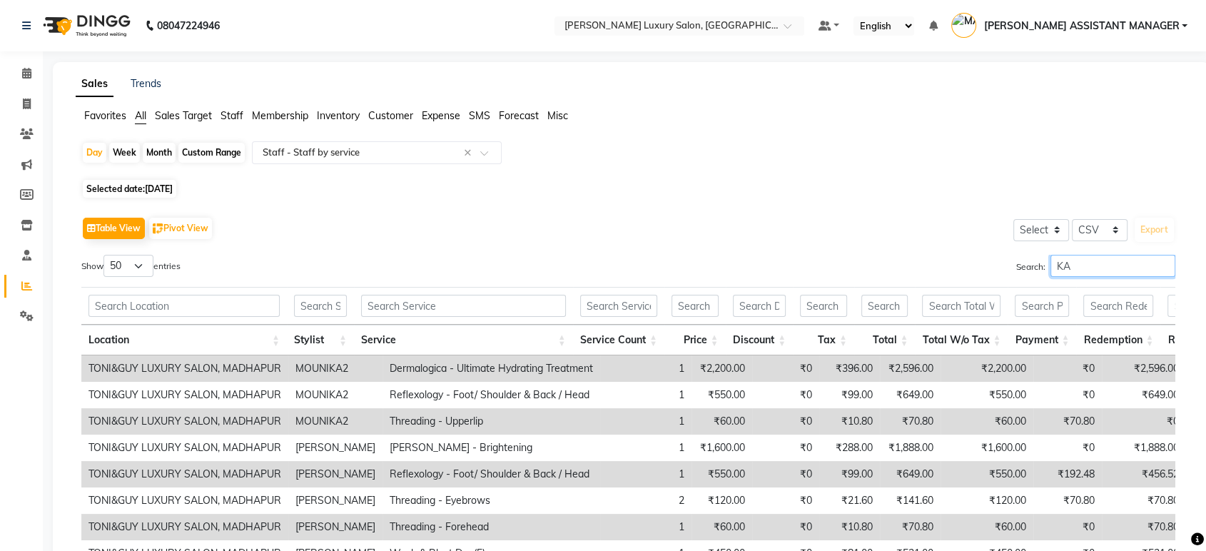
type input "K"
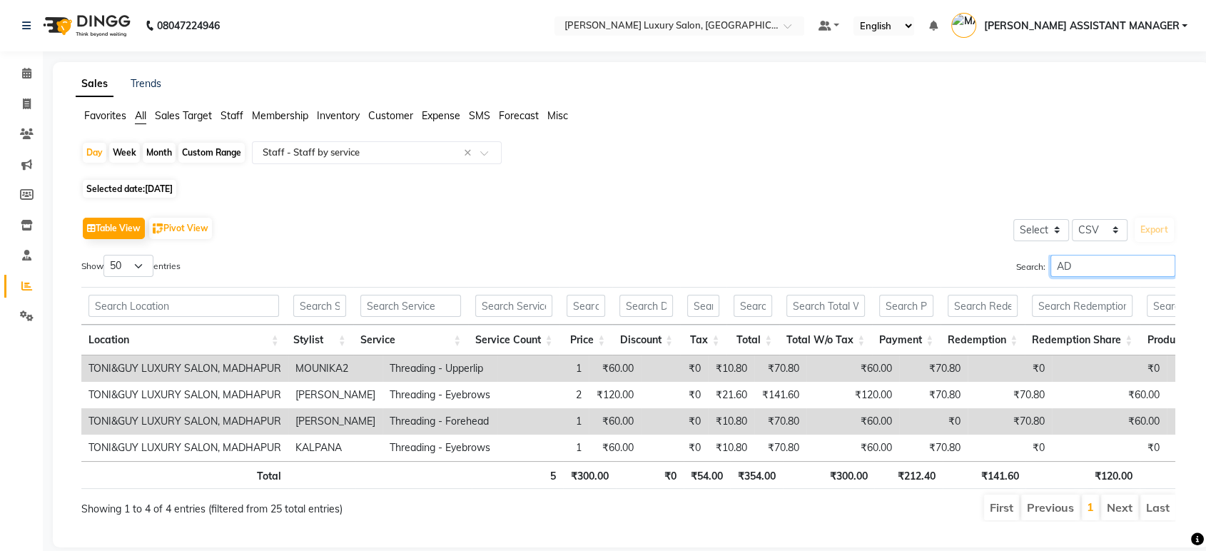
type input "A"
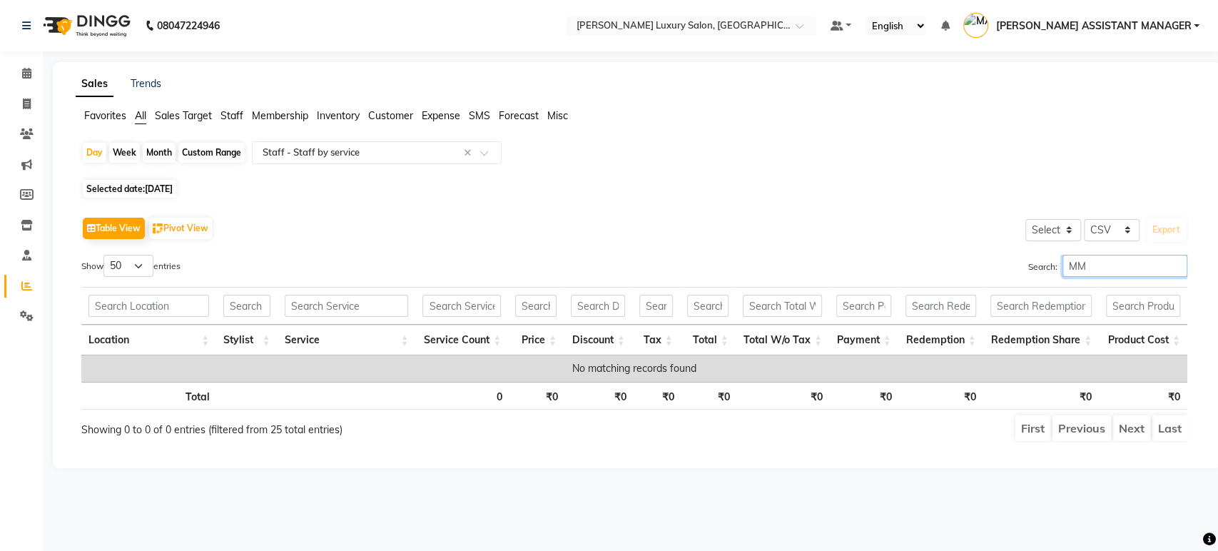
type input "M"
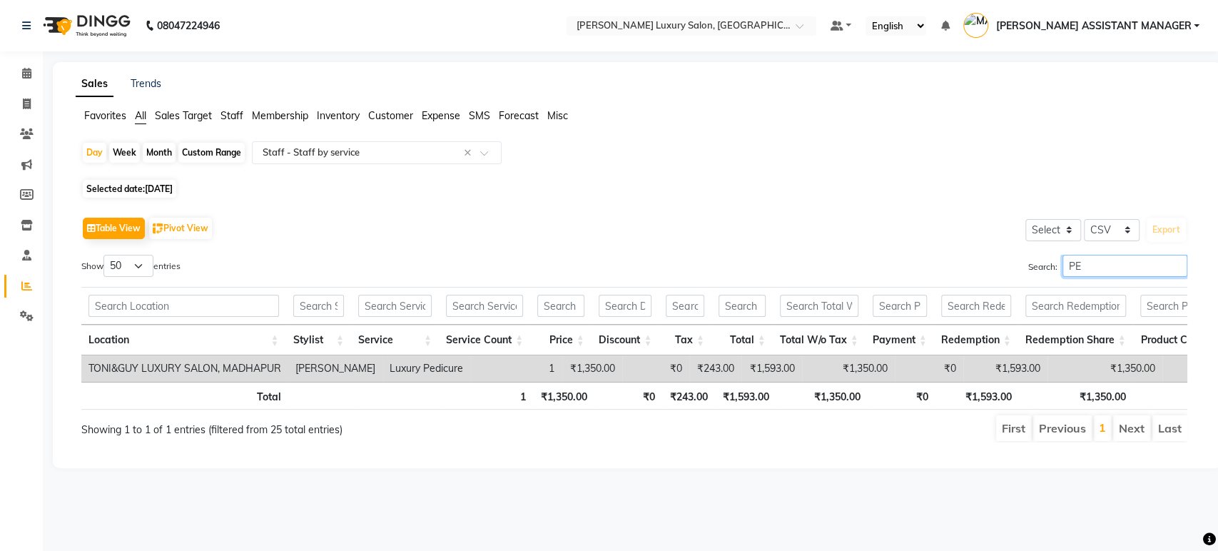
type input "P"
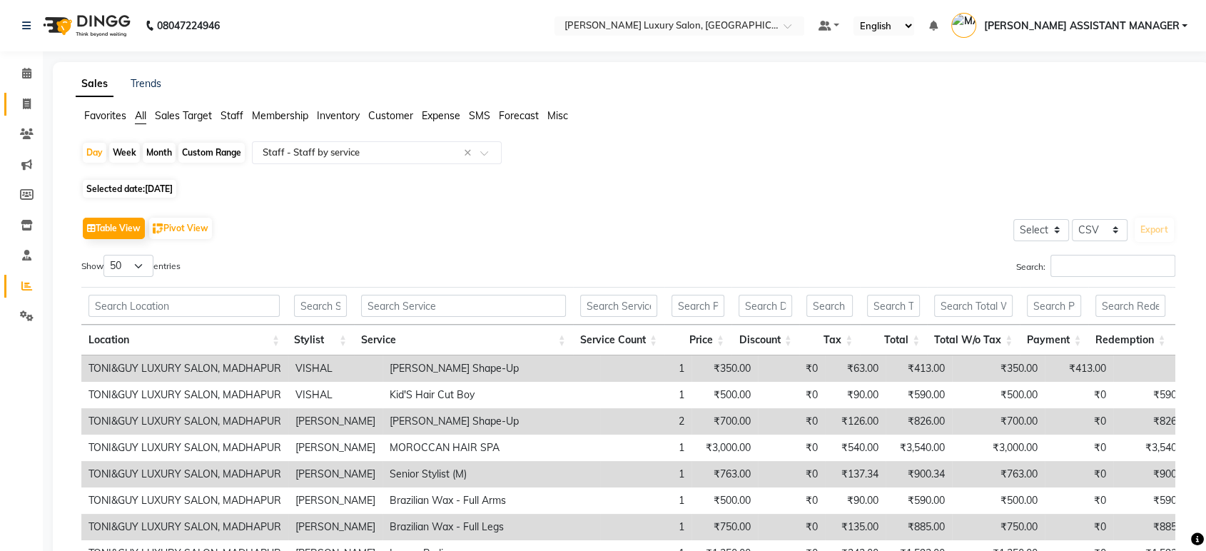
click at [29, 96] on span at bounding box center [26, 104] width 25 height 16
select select "service"
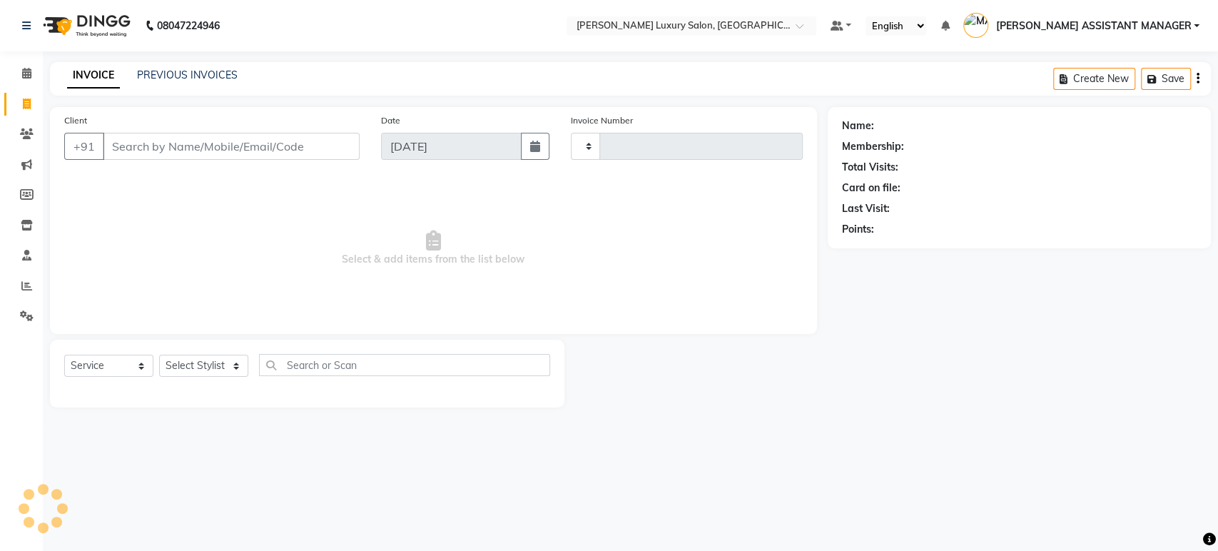
type input "4417"
select select "4712"
drag, startPoint x: 51, startPoint y: 55, endPoint x: 529, endPoint y: 91, distance: 479.5
click at [528, 90] on div "08047224946 Select Location × Toni&guy Luxury Salon, Madhapur Default Panel My …" at bounding box center [609, 275] width 1218 height 551
click at [529, 96] on main "INVOICE PREVIOUS INVOICES Create New Save Client +91 Date 04-09-2025 Invoice Nu…" at bounding box center [630, 245] width 1175 height 367
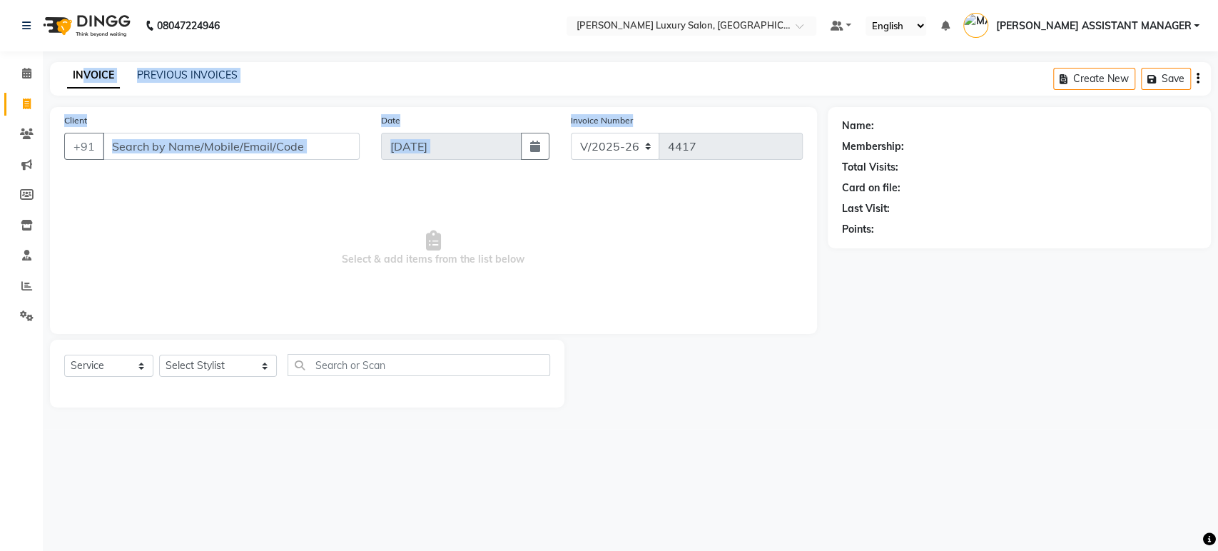
click at [699, 148] on div "08047224946 Select Location × Toni&guy Luxury Salon, Madhapur Default Panel My …" at bounding box center [609, 275] width 1218 height 551
click at [714, 108] on div "Client +91 Date 04-09-2025 Invoice Number V/2025 V/2025-26 4417 Select & add it…" at bounding box center [433, 220] width 767 height 227
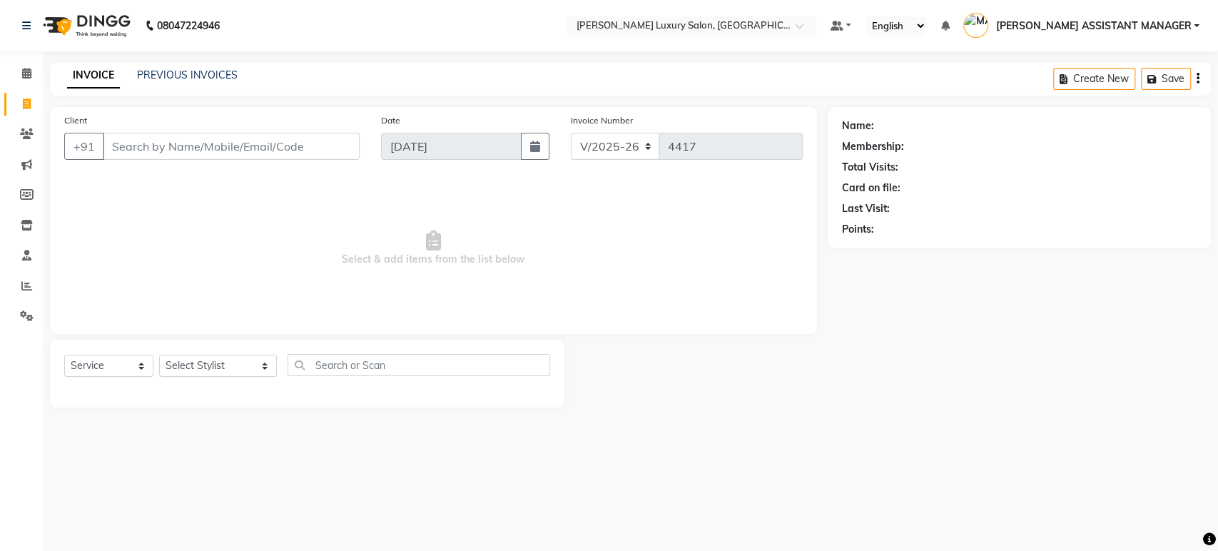
click at [278, 315] on span "Select & add items from the list below" at bounding box center [433, 248] width 739 height 143
click at [188, 358] on select "Select Stylist ADITI ADITYA AFREEN AHON AHSAN ALI ALIYA ANKITH ARAVIND ARHAN AR…" at bounding box center [218, 366] width 118 height 22
select select "68861"
click at [159, 355] on select "Select Stylist ADITI ADITYA AFREEN AHON AHSAN ALI ALIYA ANKITH ARAVIND ARHAN AR…" at bounding box center [218, 366] width 118 height 22
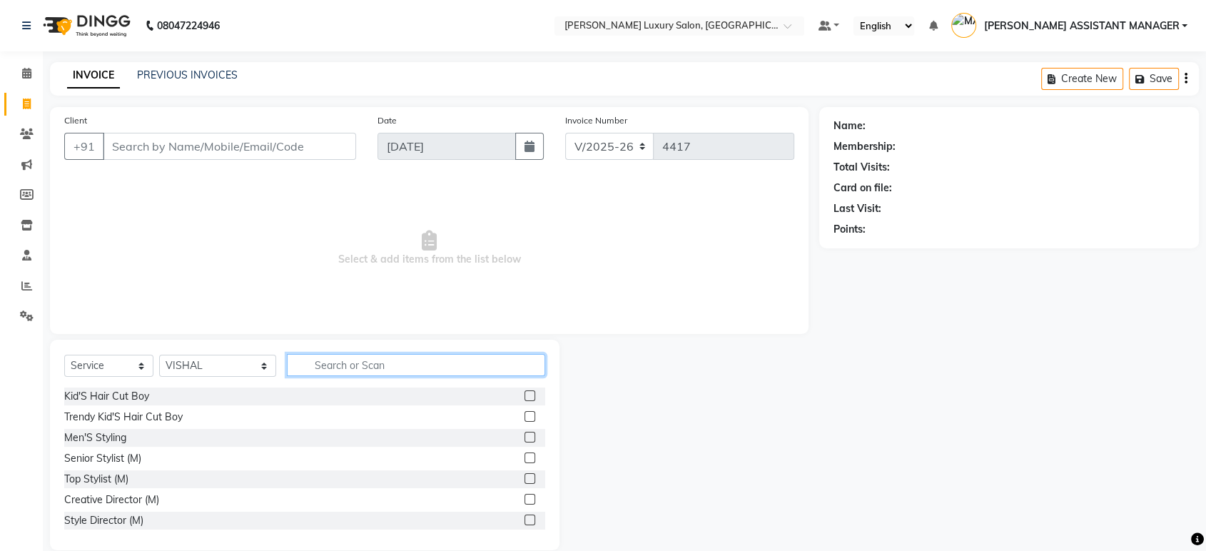
click at [304, 370] on input "text" at bounding box center [416, 365] width 258 height 22
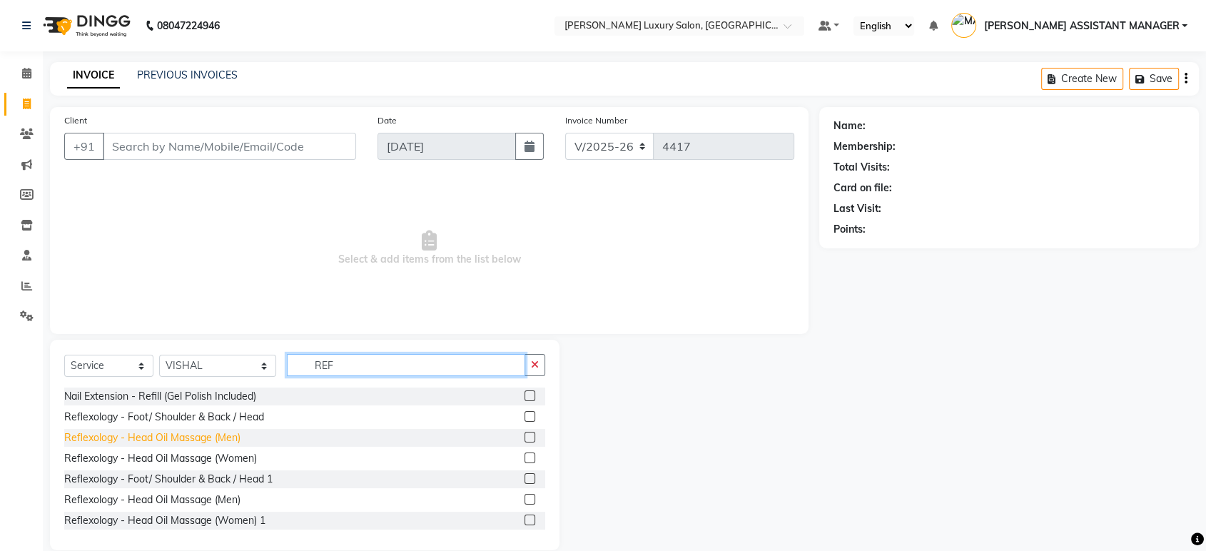
type input "REF"
click at [204, 438] on div "Reflexology - Head Oil Massage (Men)" at bounding box center [152, 437] width 176 height 15
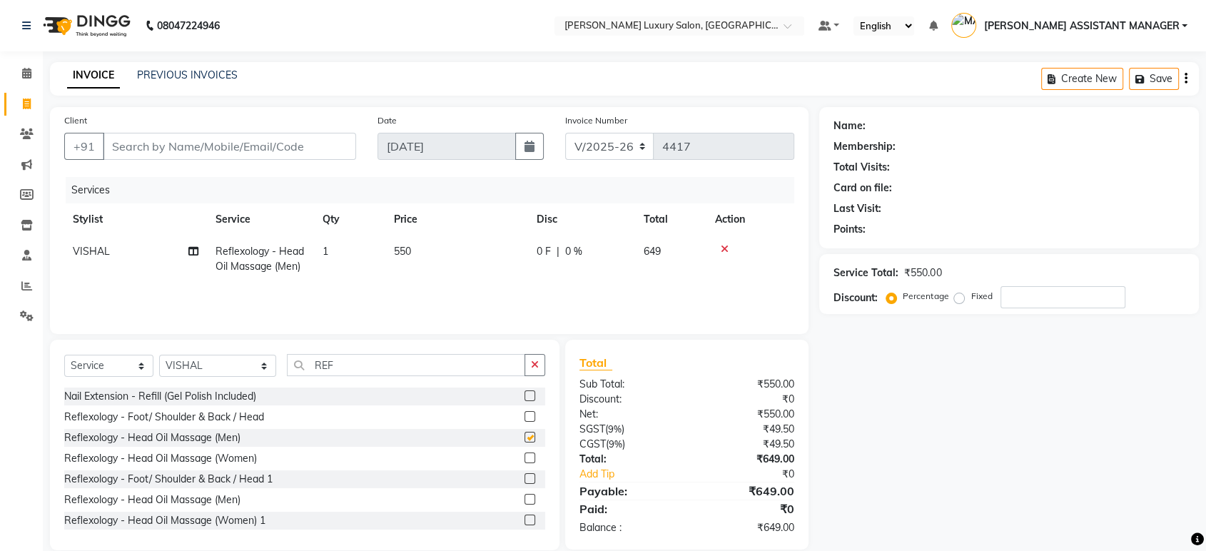
checkbox input "false"
click at [529, 365] on button "button" at bounding box center [535, 365] width 21 height 22
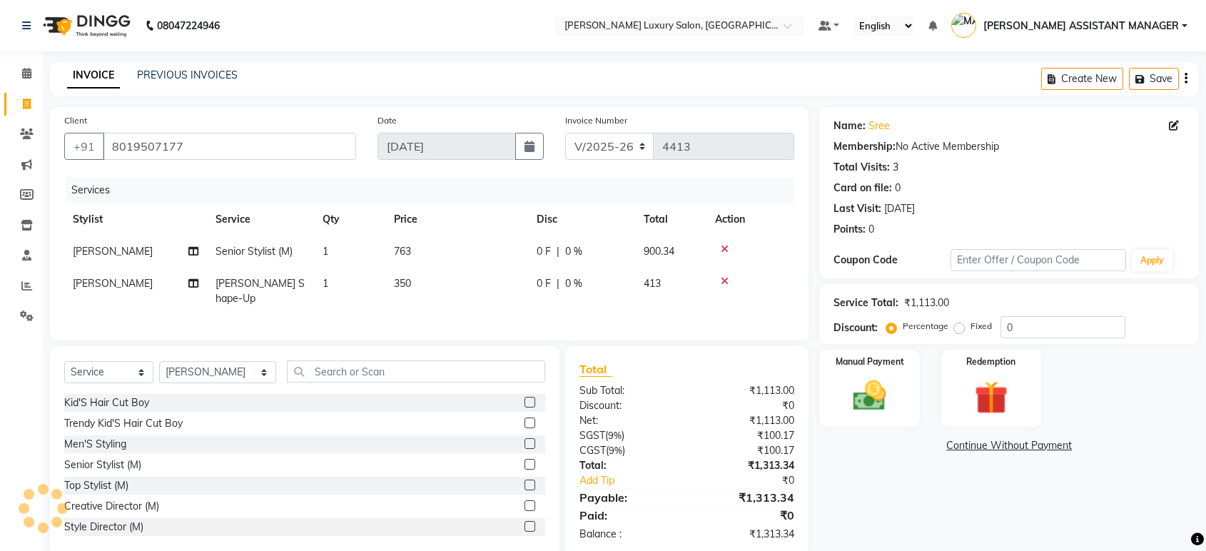
select select "4712"
select select "service"
select select "68686"
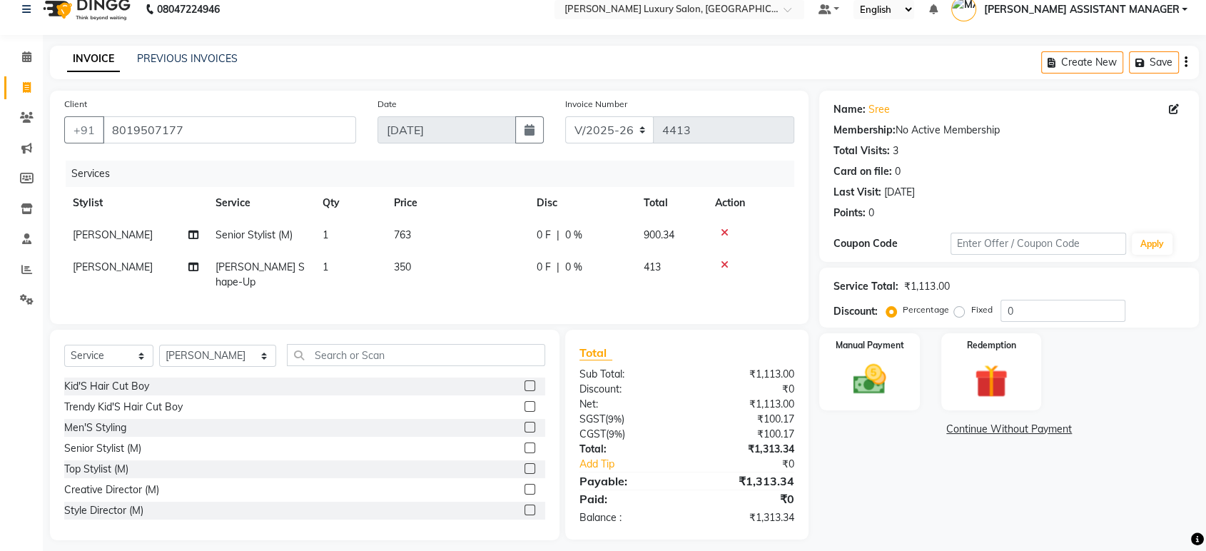
scroll to position [23, 0]
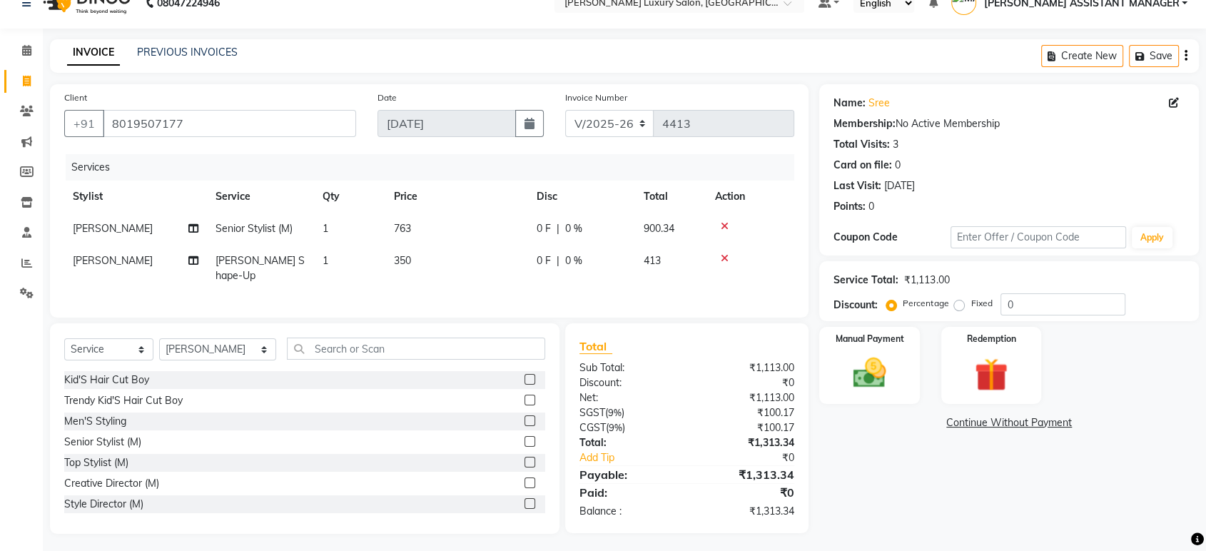
click at [971, 308] on label "Fixed" at bounding box center [981, 303] width 21 height 13
click at [957, 308] on input "Fixed" at bounding box center [962, 303] width 10 height 10
radio input "true"
click at [1039, 305] on input "0" at bounding box center [1063, 304] width 125 height 22
type input "013"
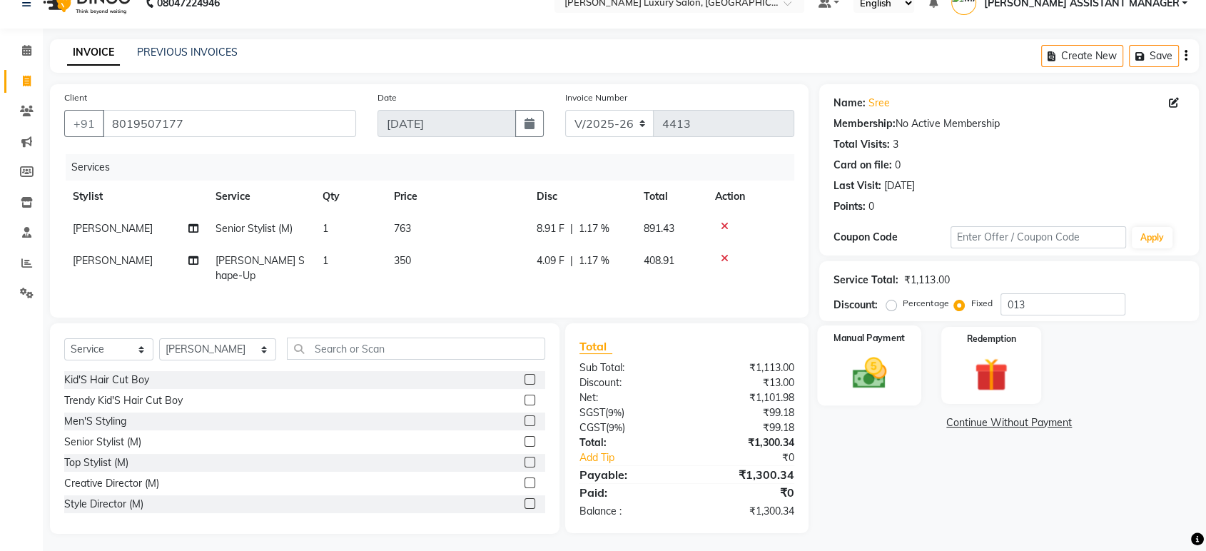
click at [880, 375] on img at bounding box center [869, 373] width 56 height 40
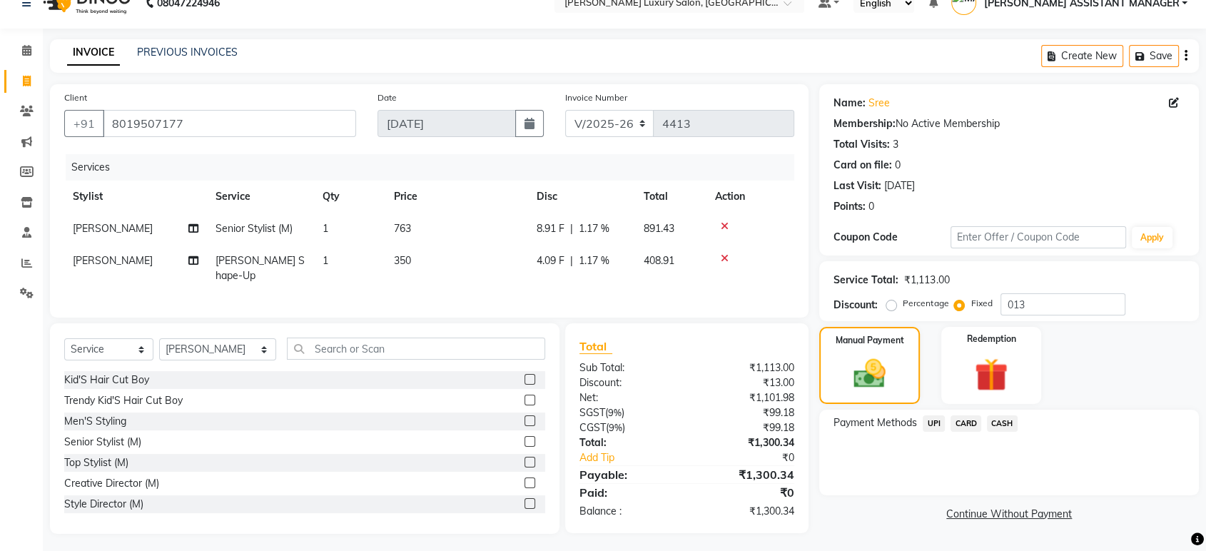
click at [1000, 415] on span "CASH" at bounding box center [1002, 423] width 31 height 16
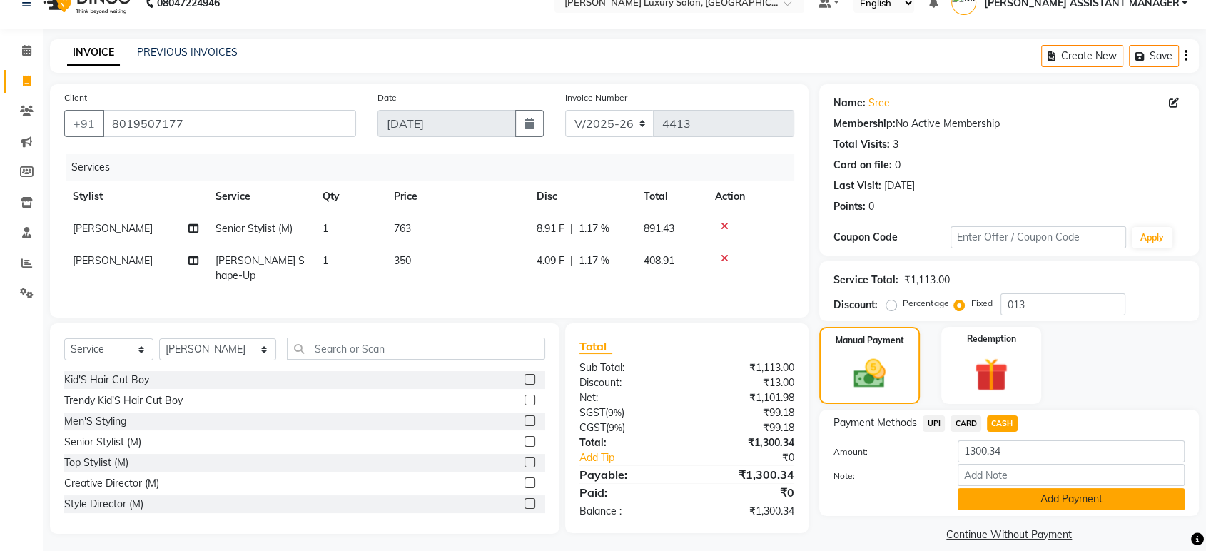
click at [1023, 495] on button "Add Payment" at bounding box center [1071, 499] width 227 height 22
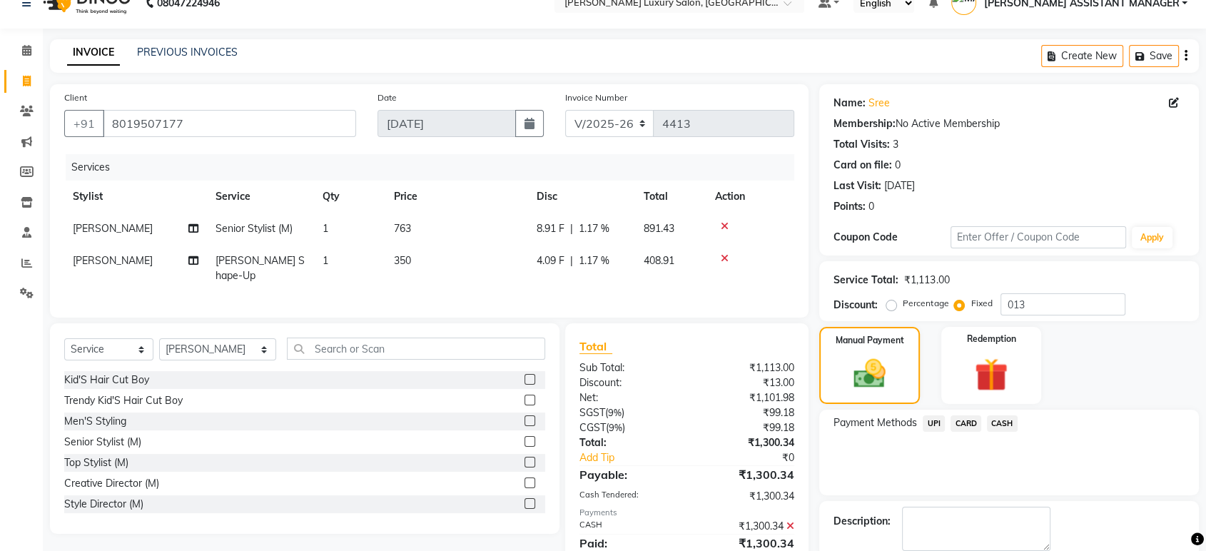
scroll to position [97, 0]
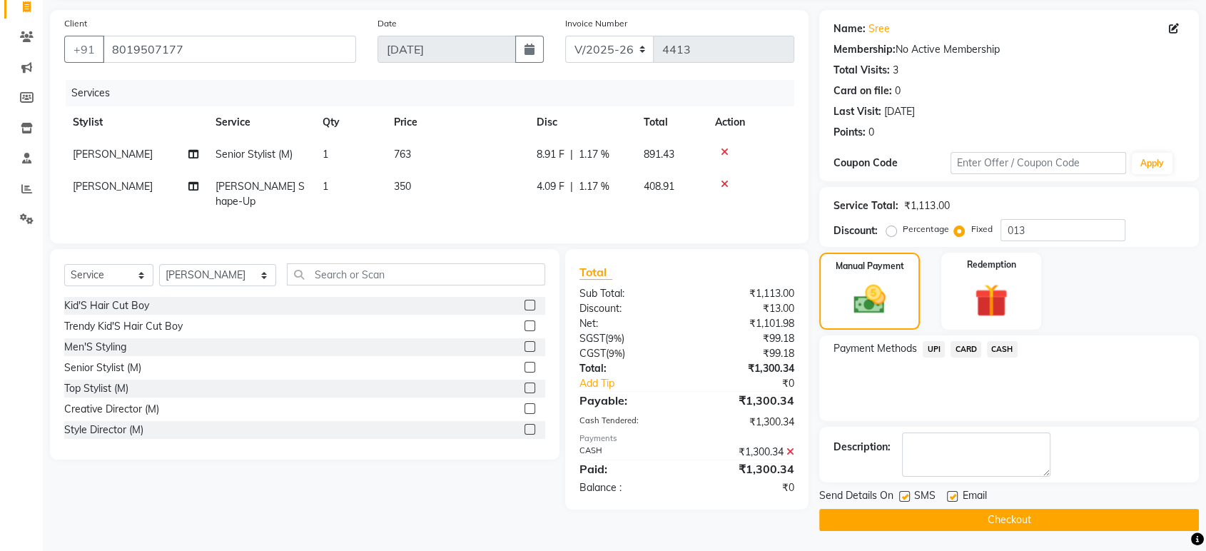
click at [1032, 526] on button "Checkout" at bounding box center [1009, 520] width 380 height 22
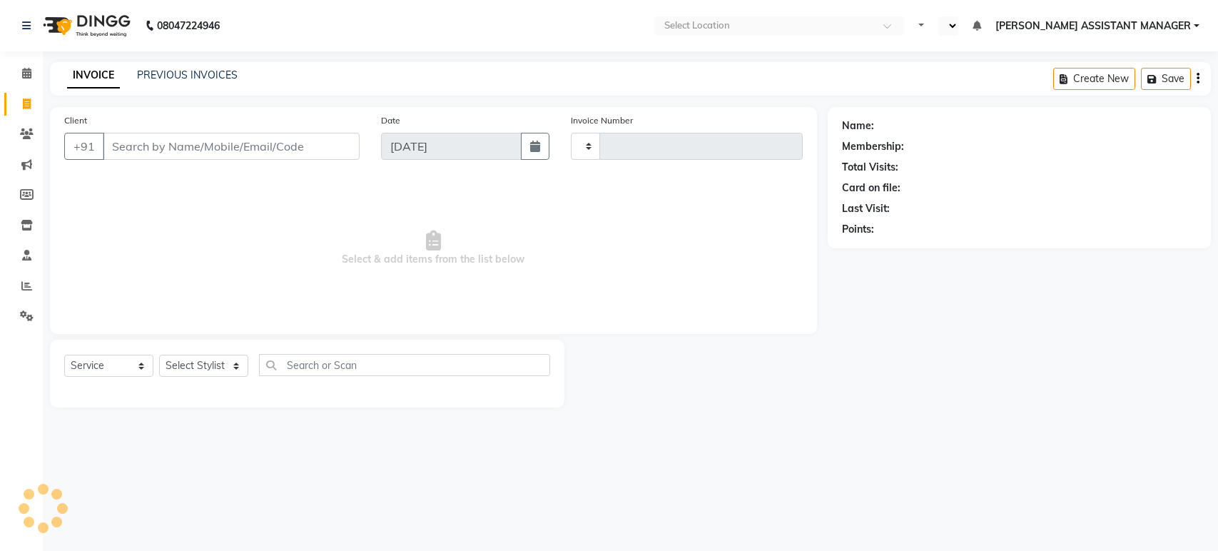
select select "service"
type input "4418"
select select "en"
select select "4712"
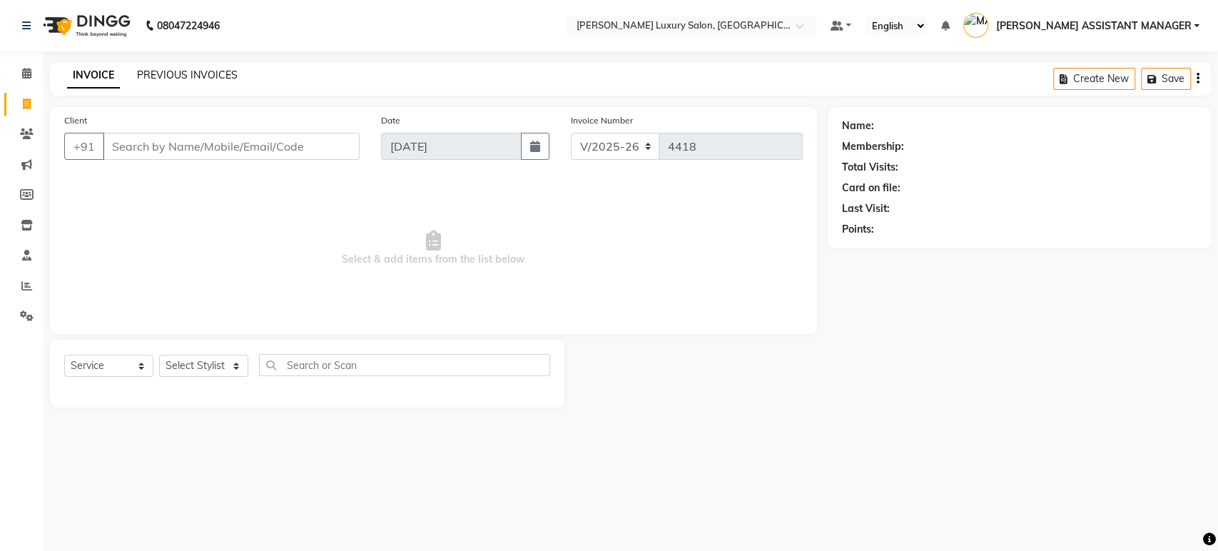
click at [165, 76] on link "PREVIOUS INVOICES" at bounding box center [187, 75] width 101 height 13
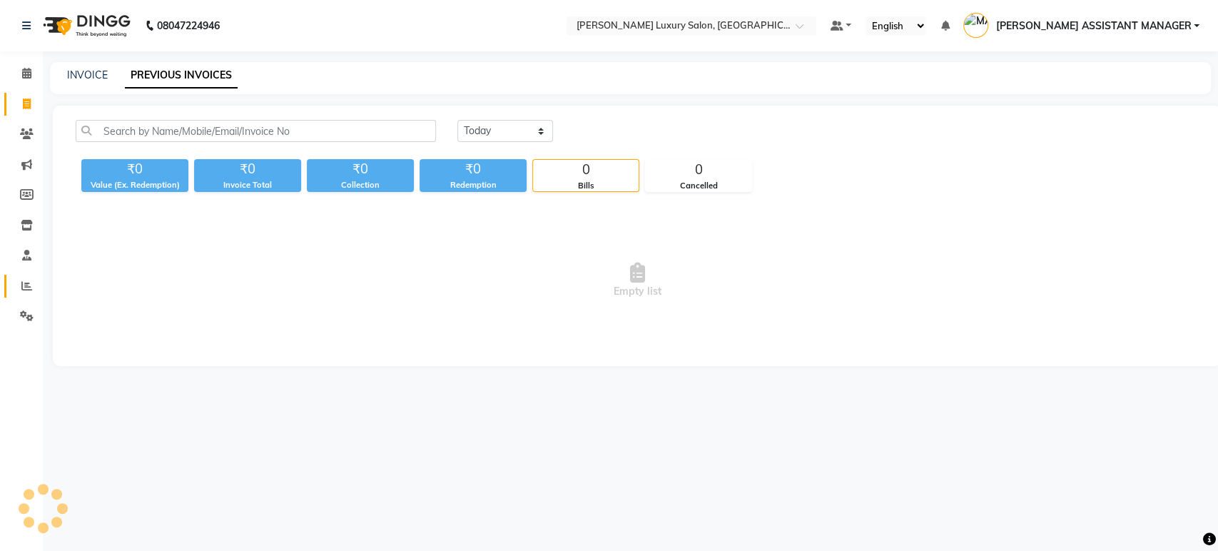
click at [22, 294] on link "Reports" at bounding box center [21, 287] width 34 height 24
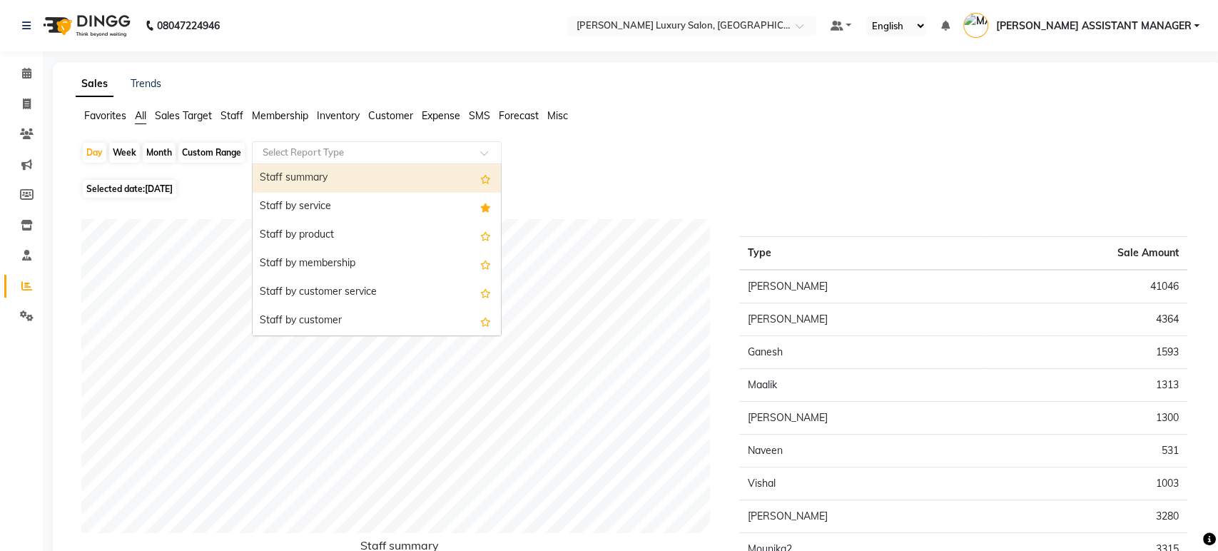
click at [337, 141] on div "Select Report Type" at bounding box center [377, 152] width 250 height 23
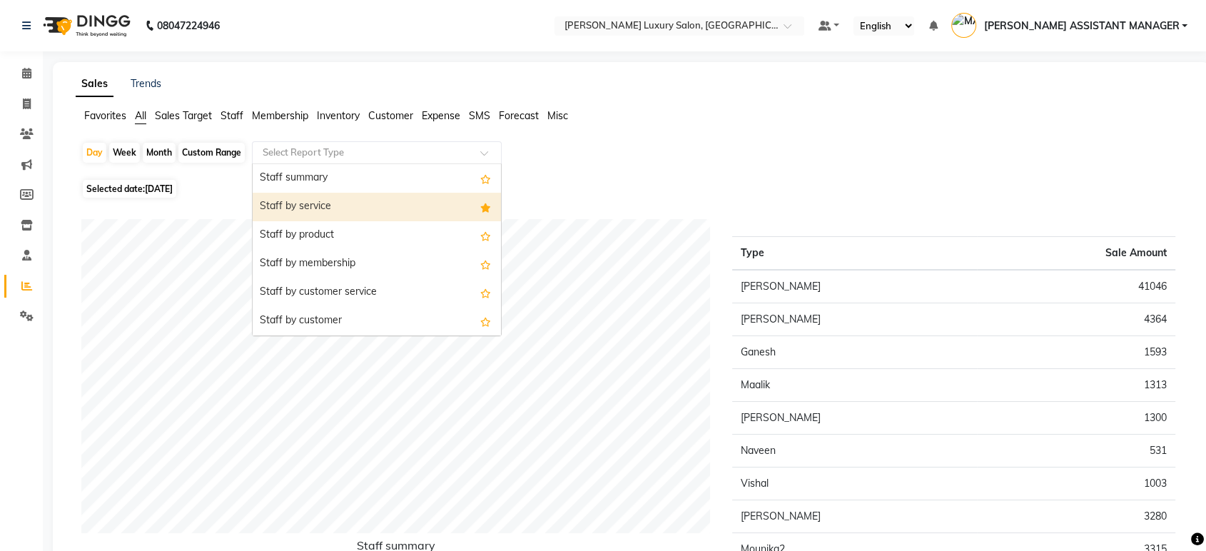
click at [318, 201] on div "Staff by service" at bounding box center [377, 207] width 248 height 29
select select "csv"
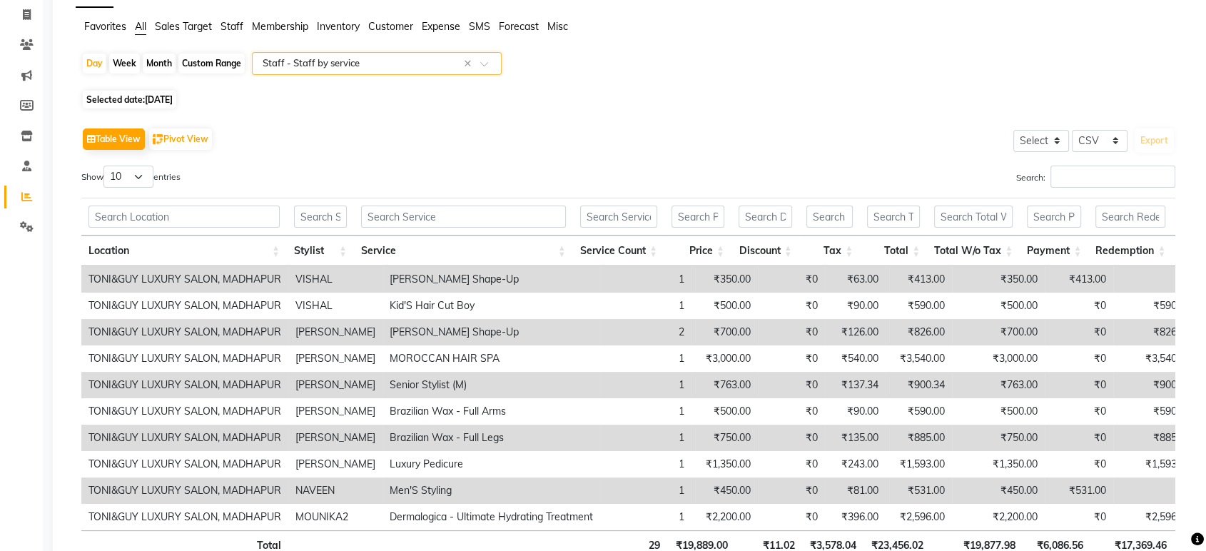
scroll to position [199, 0]
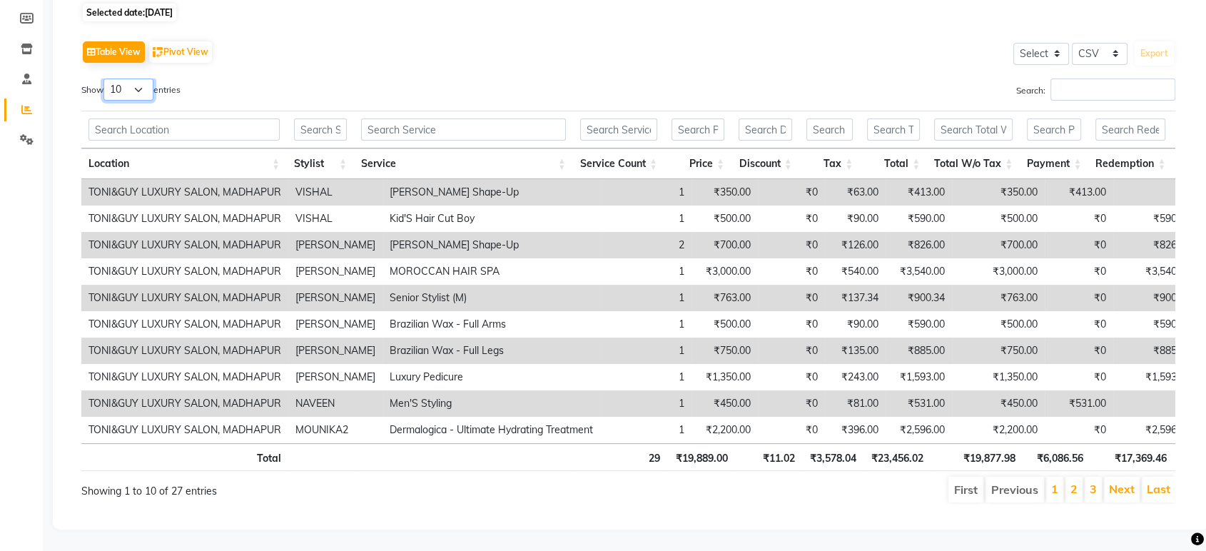
click at [131, 79] on select "10 25 50 100" at bounding box center [128, 90] width 50 height 22
select select "50"
click at [106, 79] on select "10 25 50 100" at bounding box center [128, 90] width 50 height 22
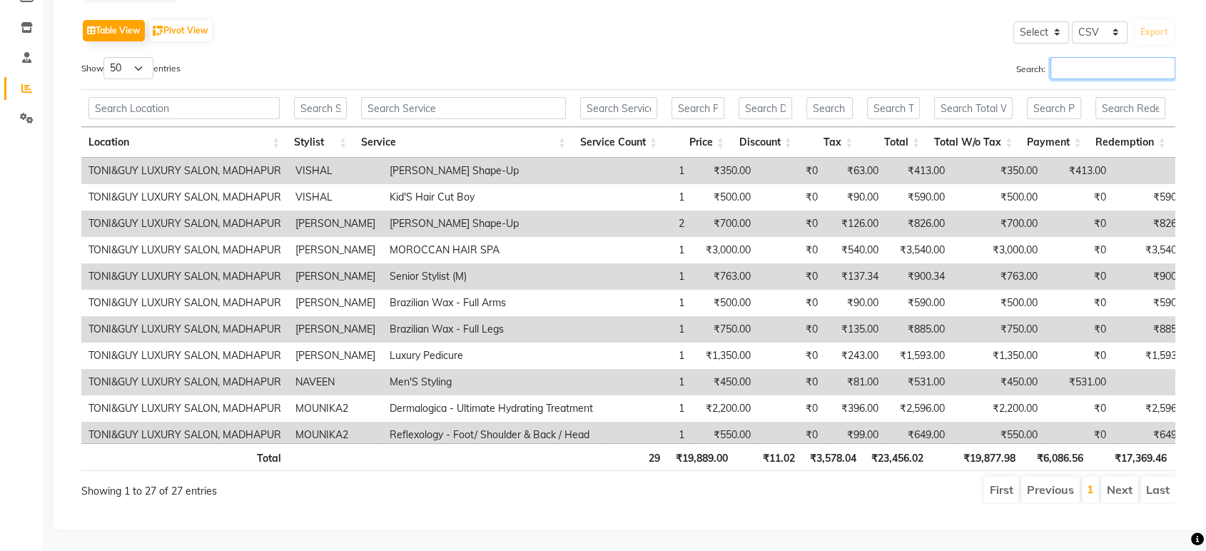
click at [1121, 71] on input "Search:" at bounding box center [1113, 68] width 125 height 22
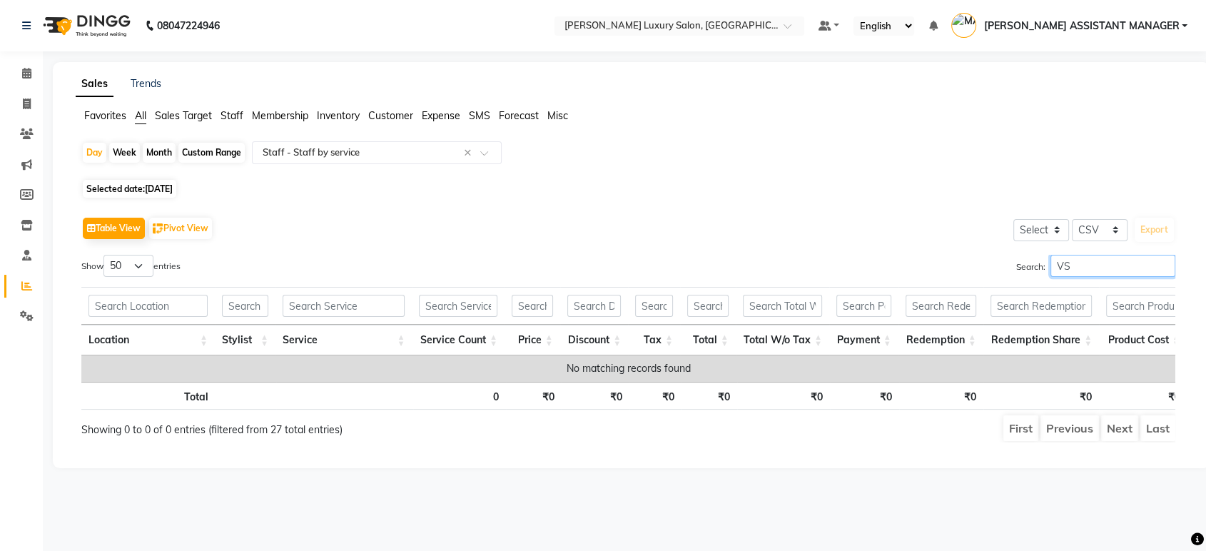
scroll to position [0, 0]
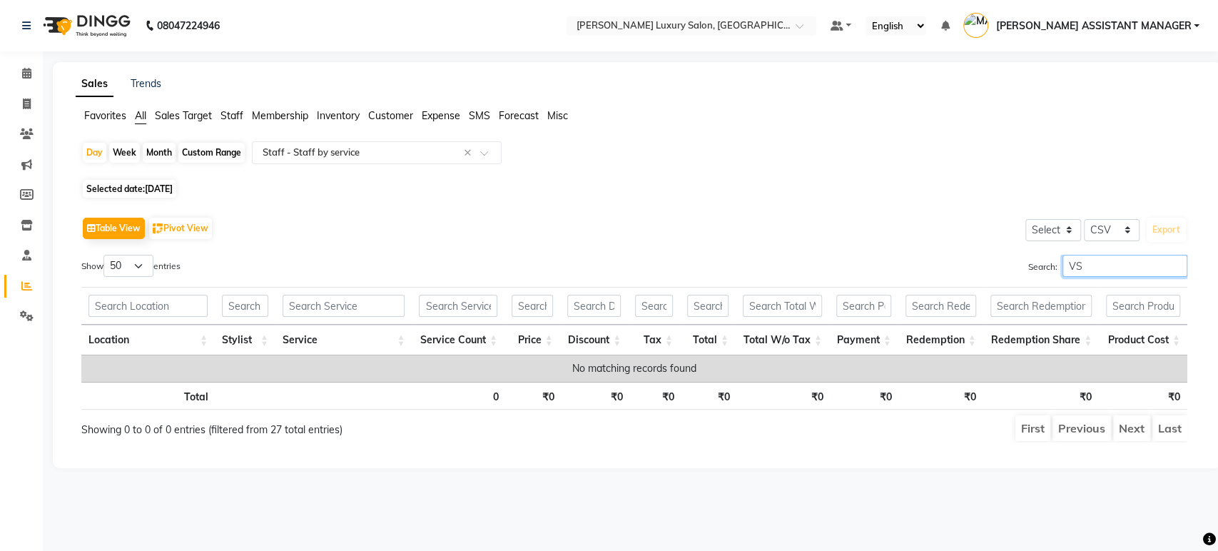
type input "V"
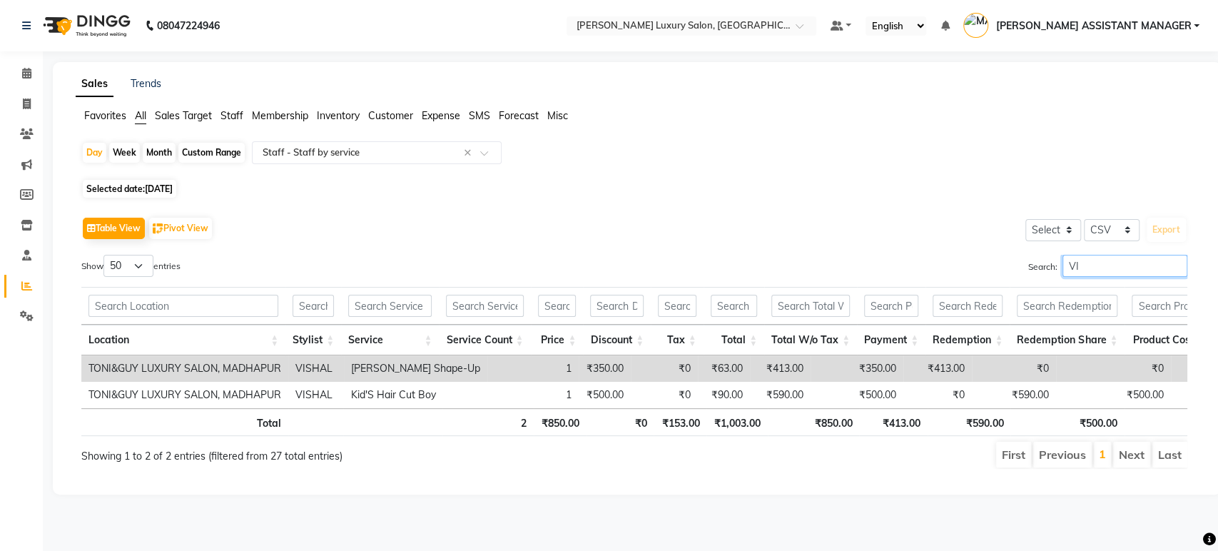
type input "VIS"
drag, startPoint x: 1178, startPoint y: 265, endPoint x: 1167, endPoint y: 266, distance: 11.4
click at [1177, 265] on input "VIS" at bounding box center [1125, 266] width 125 height 22
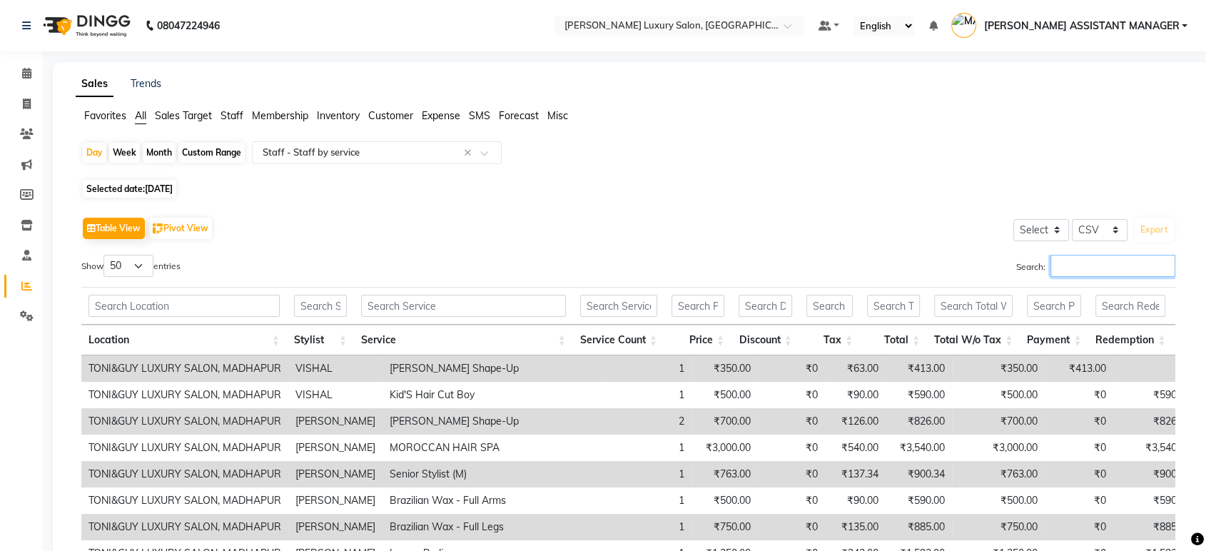
click at [1055, 265] on input "Search:" at bounding box center [1113, 266] width 125 height 22
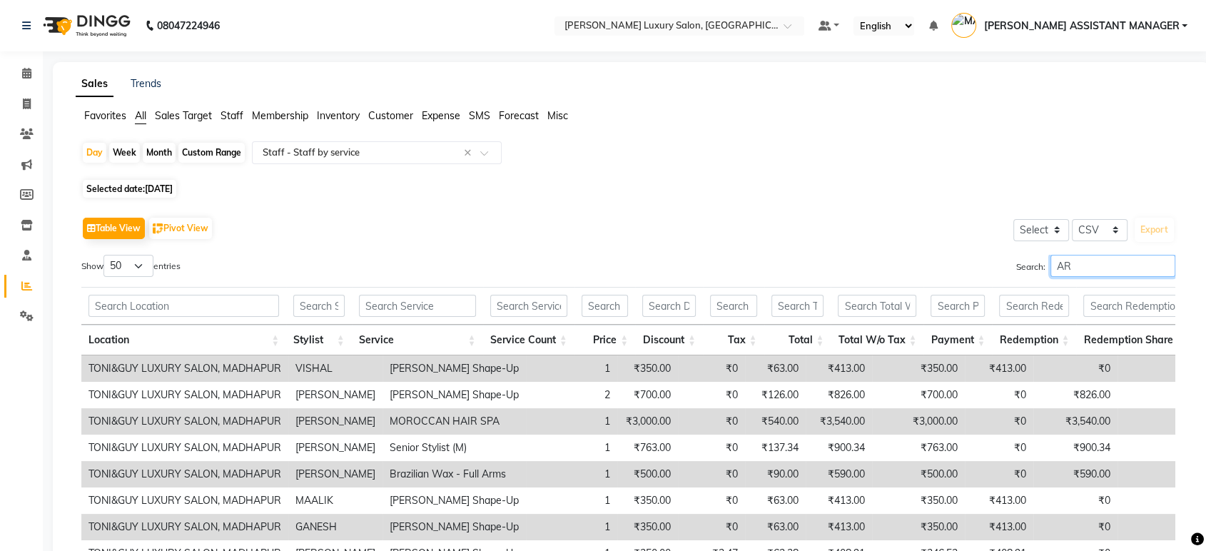
type input "ARI"
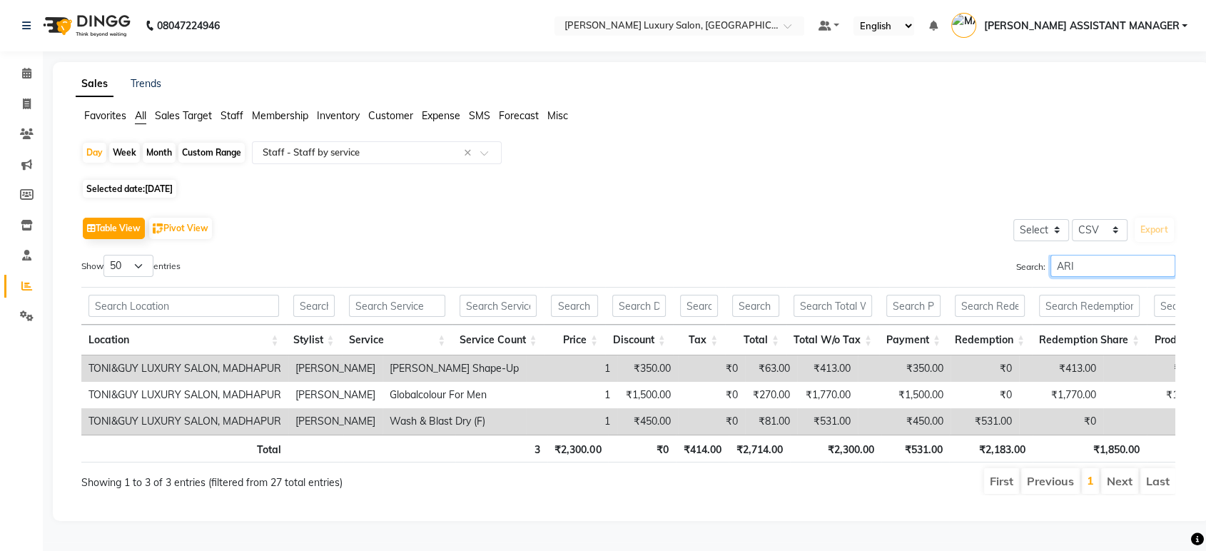
click at [1163, 267] on input "ARI" at bounding box center [1113, 266] width 125 height 22
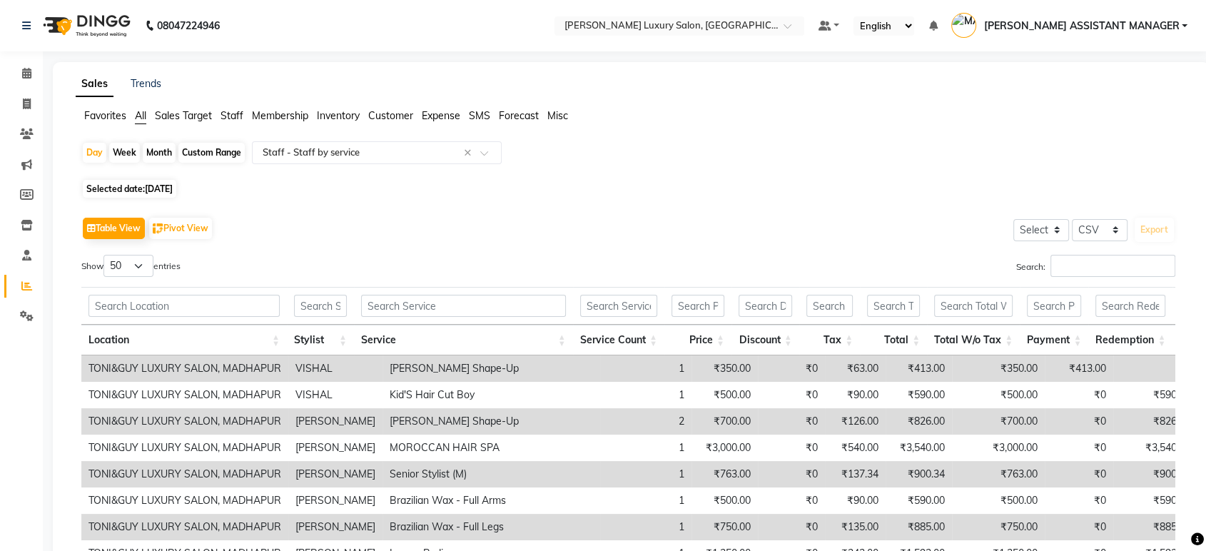
click at [1005, 428] on td "₹700.00" at bounding box center [998, 421] width 93 height 26
click at [1129, 268] on input "Search:" at bounding box center [1113, 266] width 125 height 22
click at [1103, 269] on input "Search:" at bounding box center [1113, 266] width 125 height 22
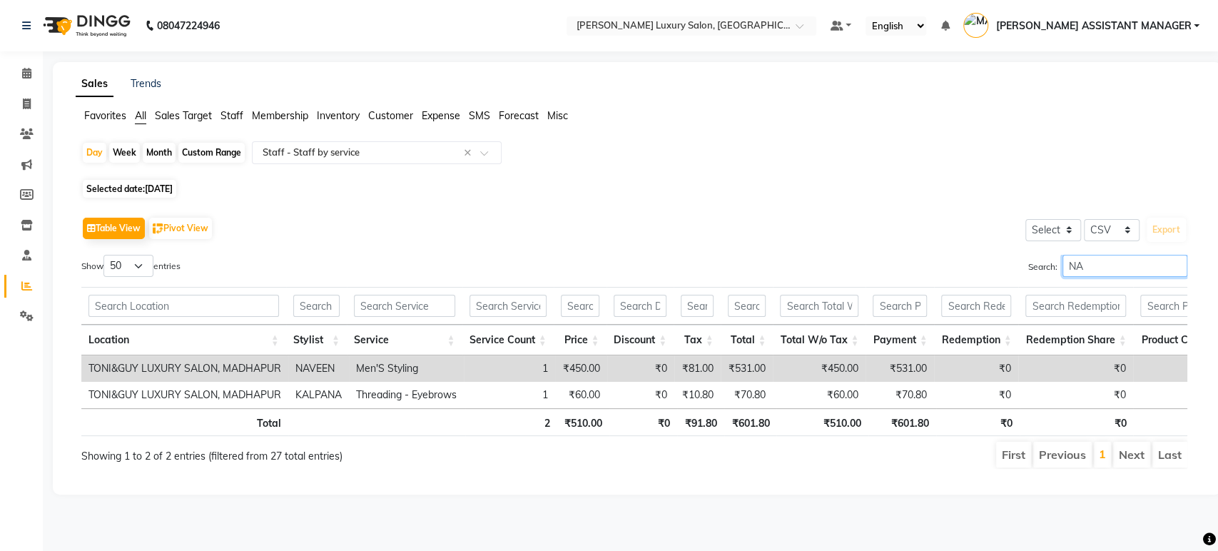
type input "N"
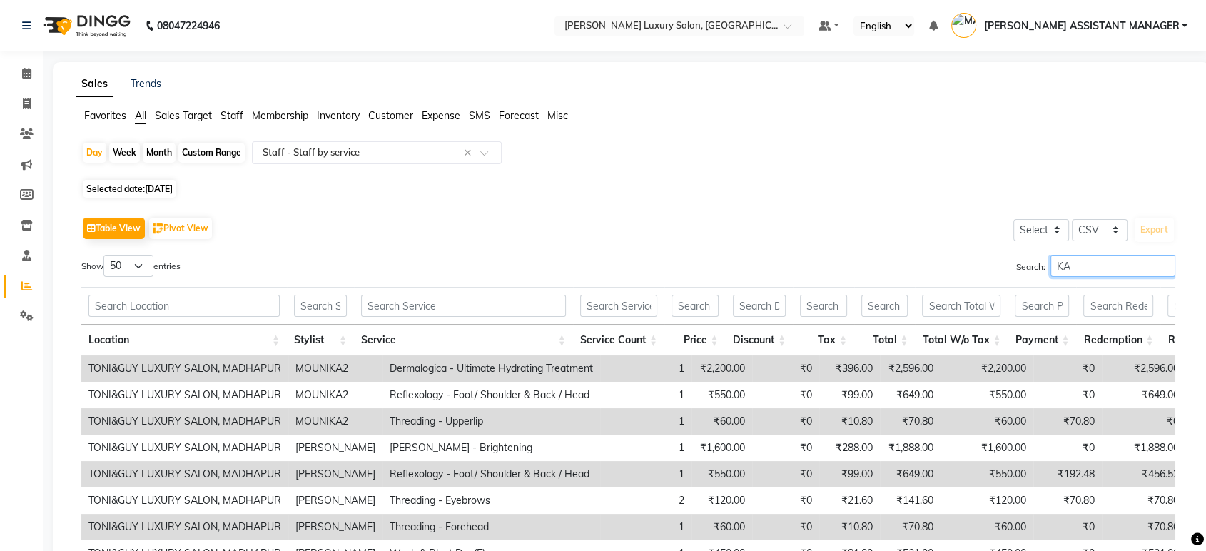
type input "K"
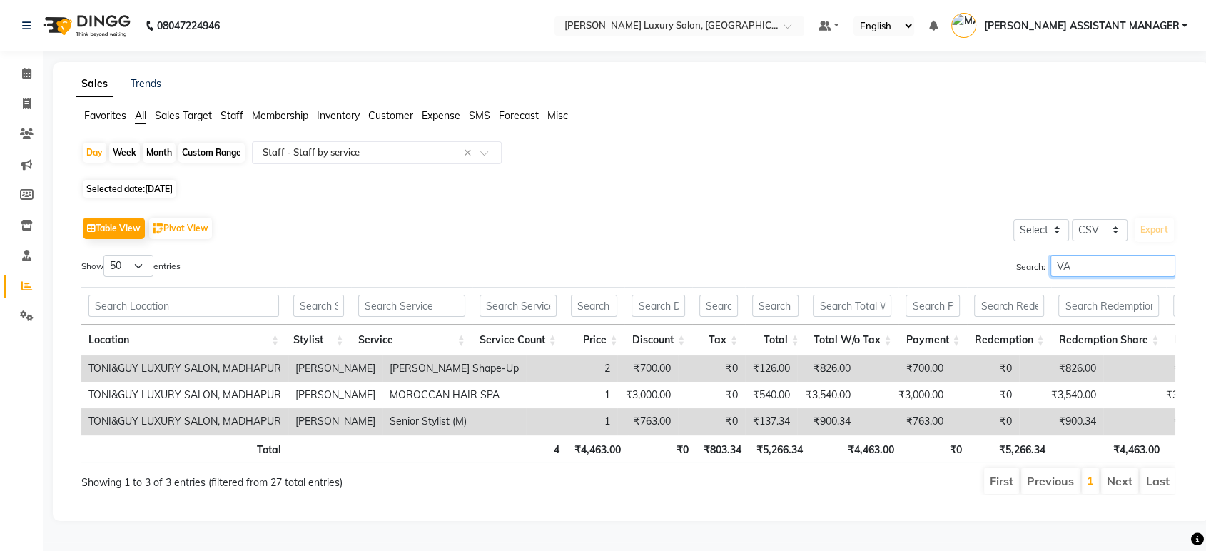
type input "V"
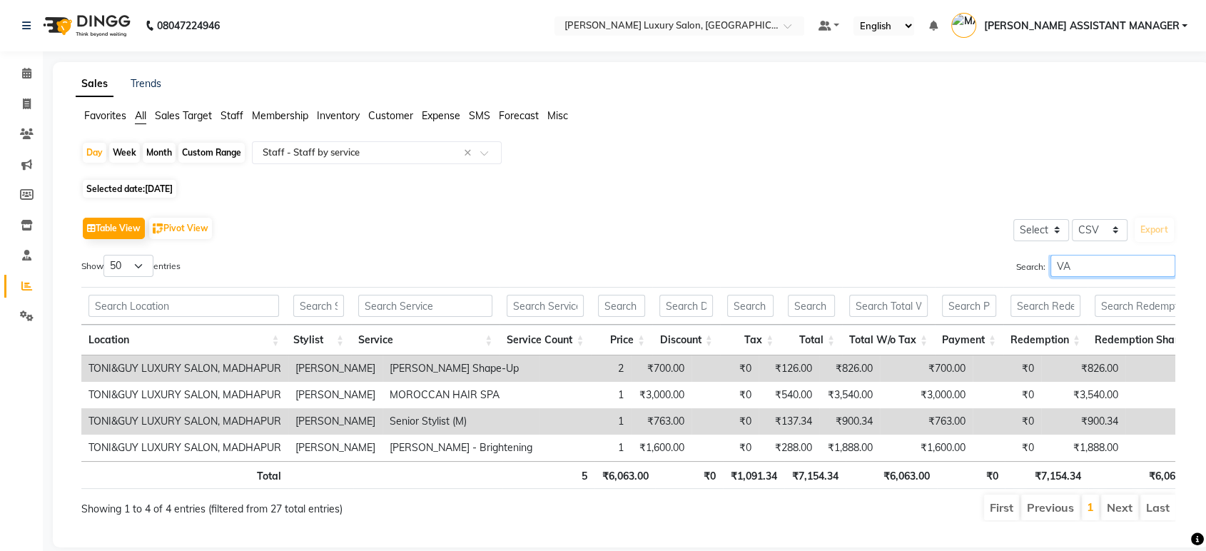
type input "V"
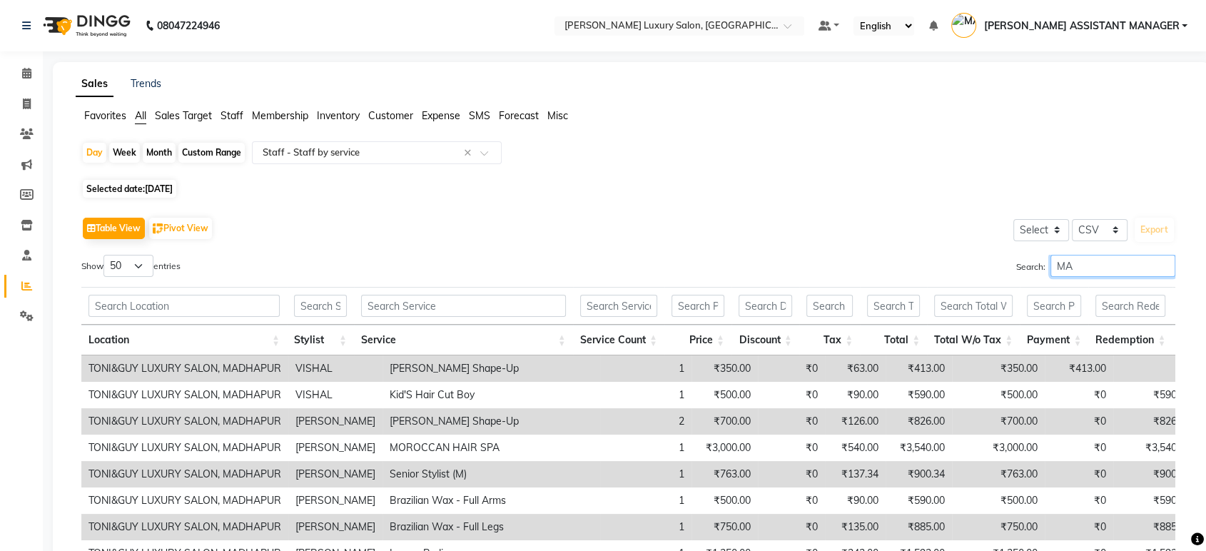
type input "M"
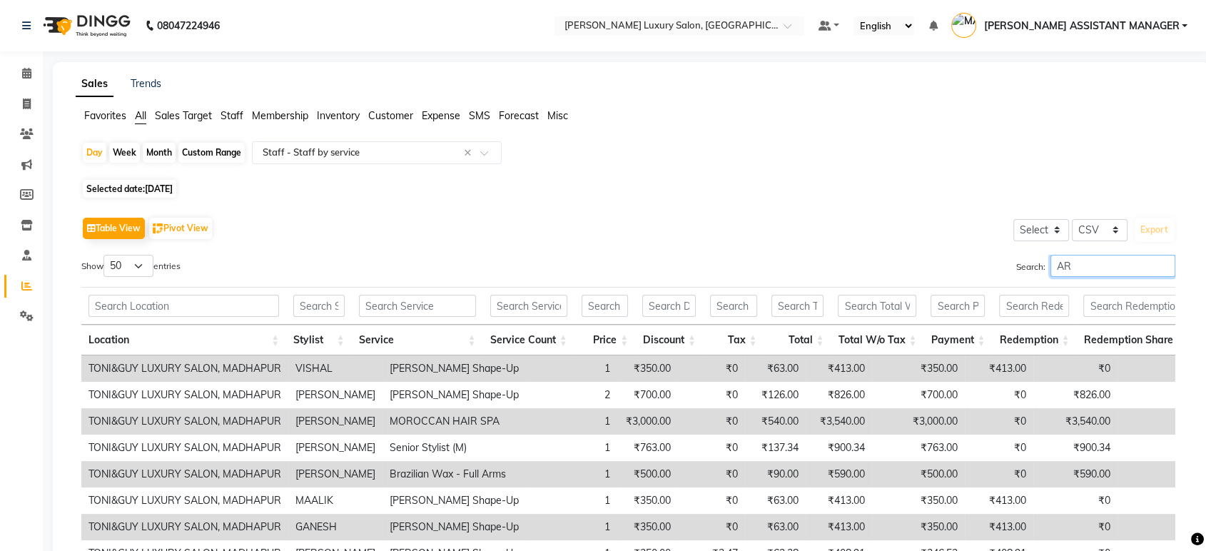
type input "A"
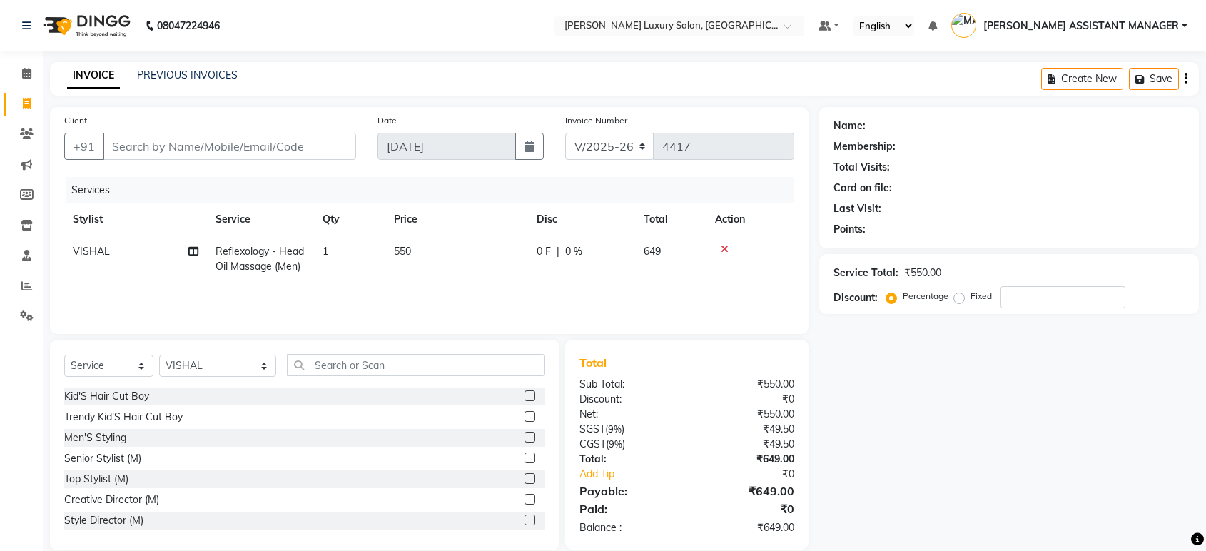
select select "4712"
select select "service"
select select "68861"
click at [199, 143] on input "Client" at bounding box center [229, 146] width 253 height 27
type input "8"
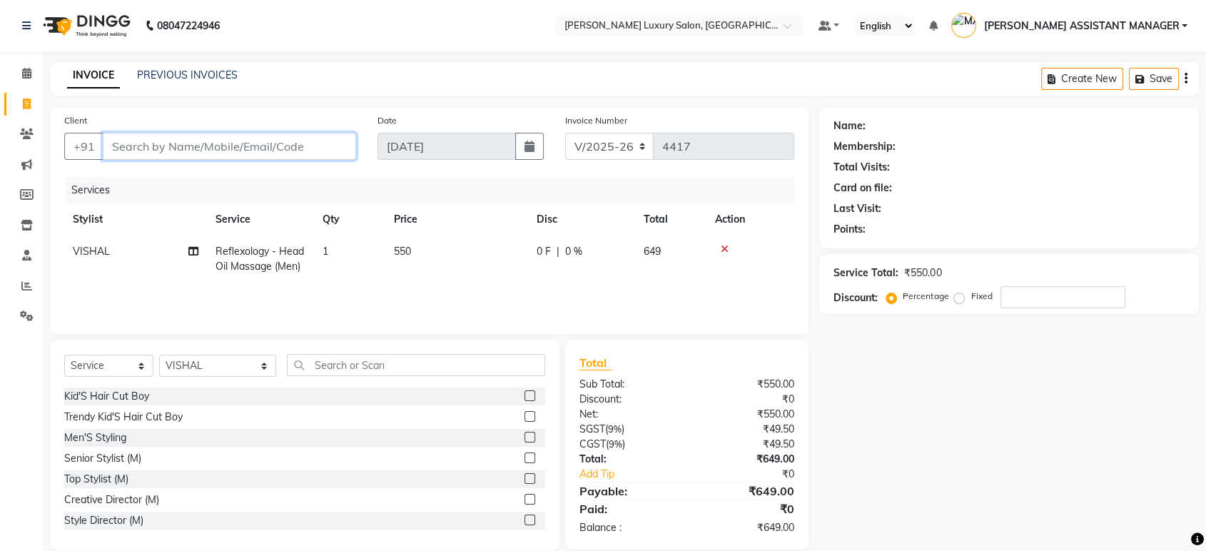
type input "0"
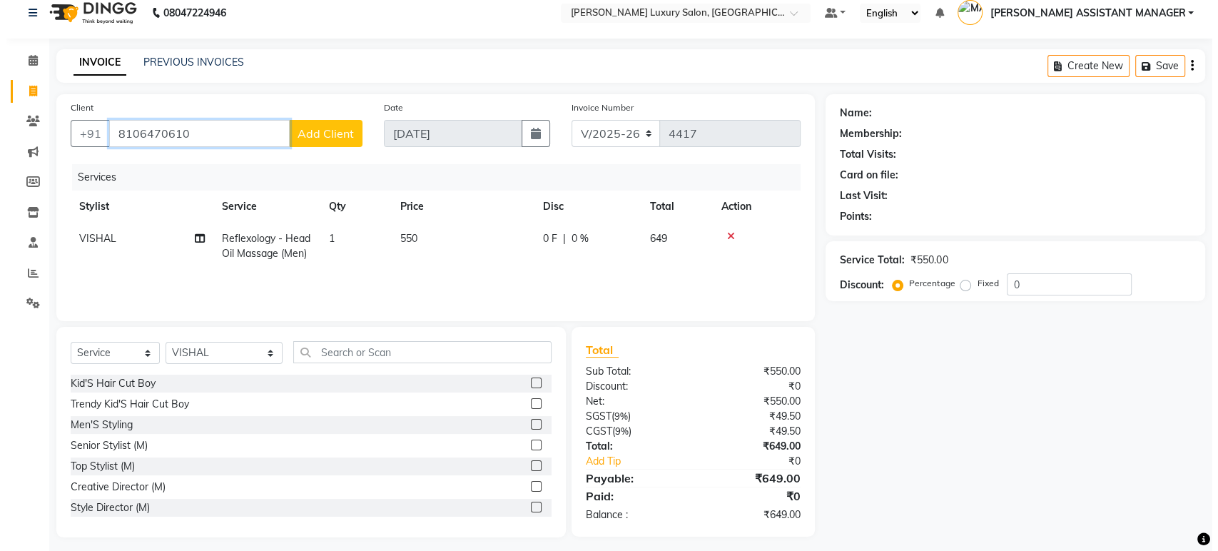
scroll to position [20, 0]
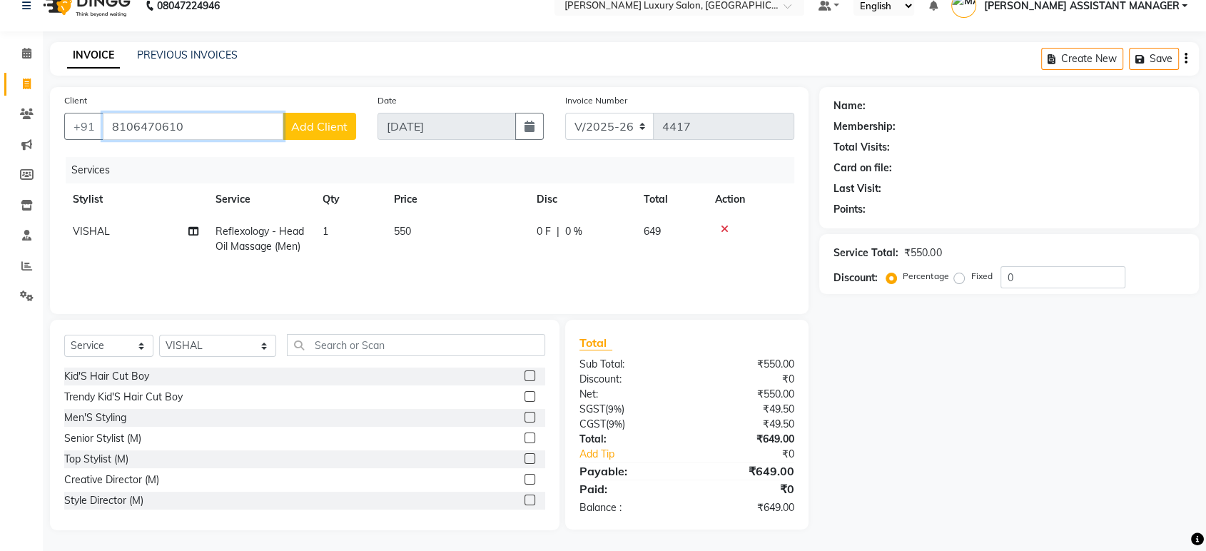
type input "8106470610"
click at [314, 118] on button "Add Client" at bounding box center [320, 126] width 74 height 27
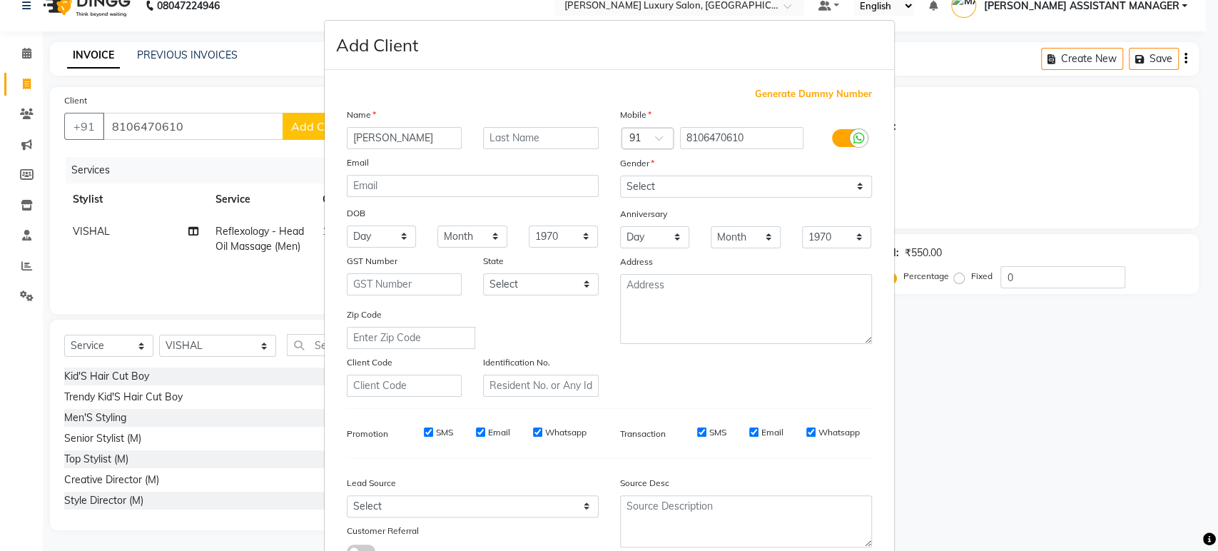
type input "[PERSON_NAME]"
click at [621, 171] on div "Gender" at bounding box center [632, 166] width 46 height 20
click at [639, 203] on div "Anniversary" at bounding box center [745, 214] width 273 height 23
click at [646, 193] on select "Select [DEMOGRAPHIC_DATA] [DEMOGRAPHIC_DATA] Other Prefer Not To Say" at bounding box center [746, 187] width 252 height 22
select select "[DEMOGRAPHIC_DATA]"
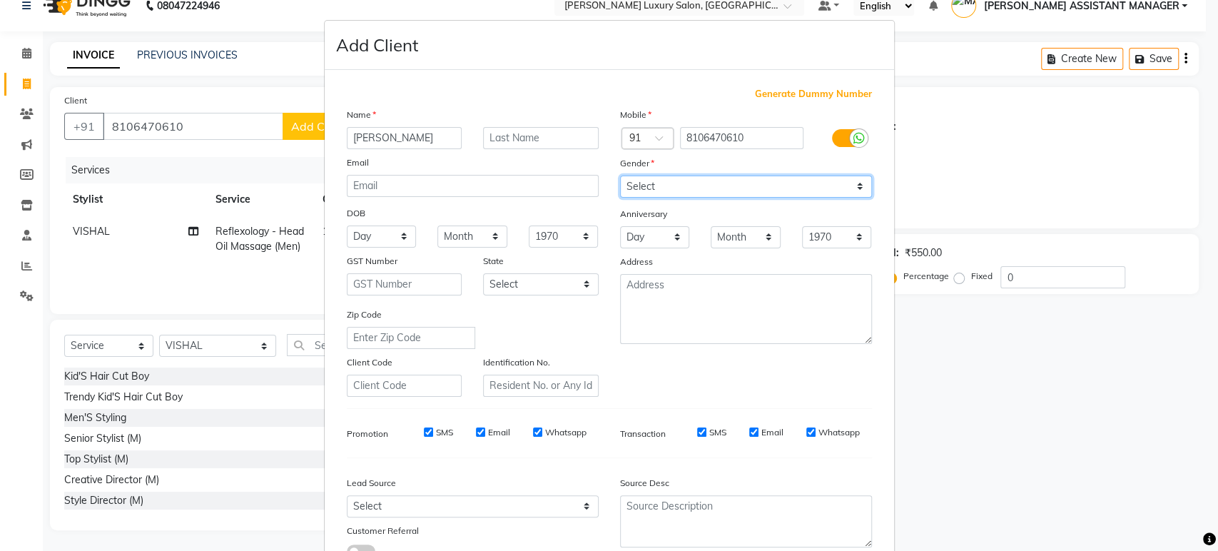
click at [620, 176] on select "Select [DEMOGRAPHIC_DATA] [DEMOGRAPHIC_DATA] Other Prefer Not To Say" at bounding box center [746, 187] width 252 height 22
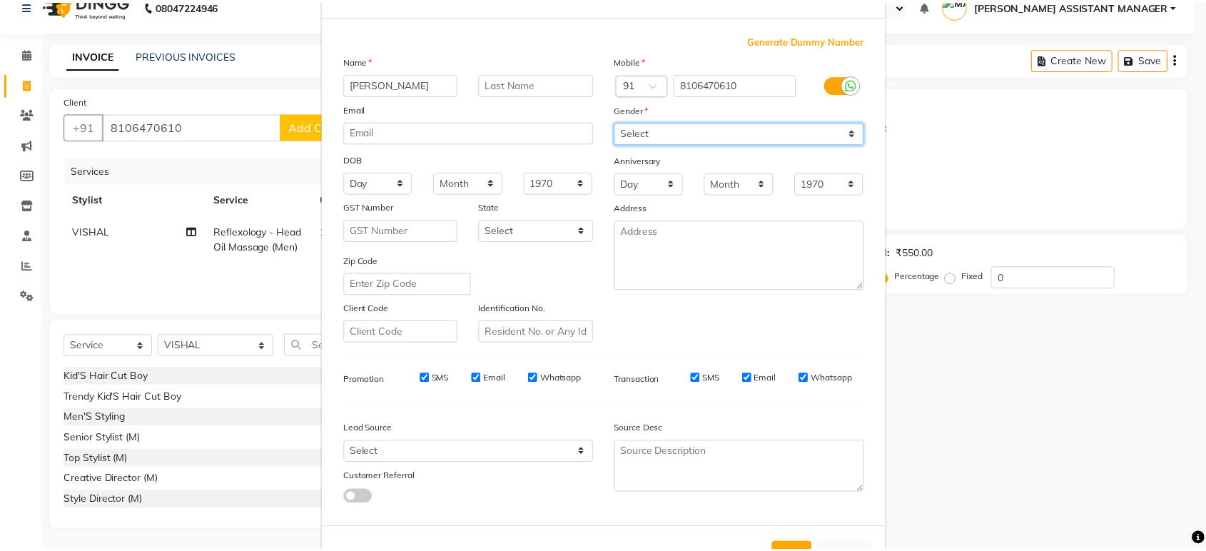
scroll to position [104, 0]
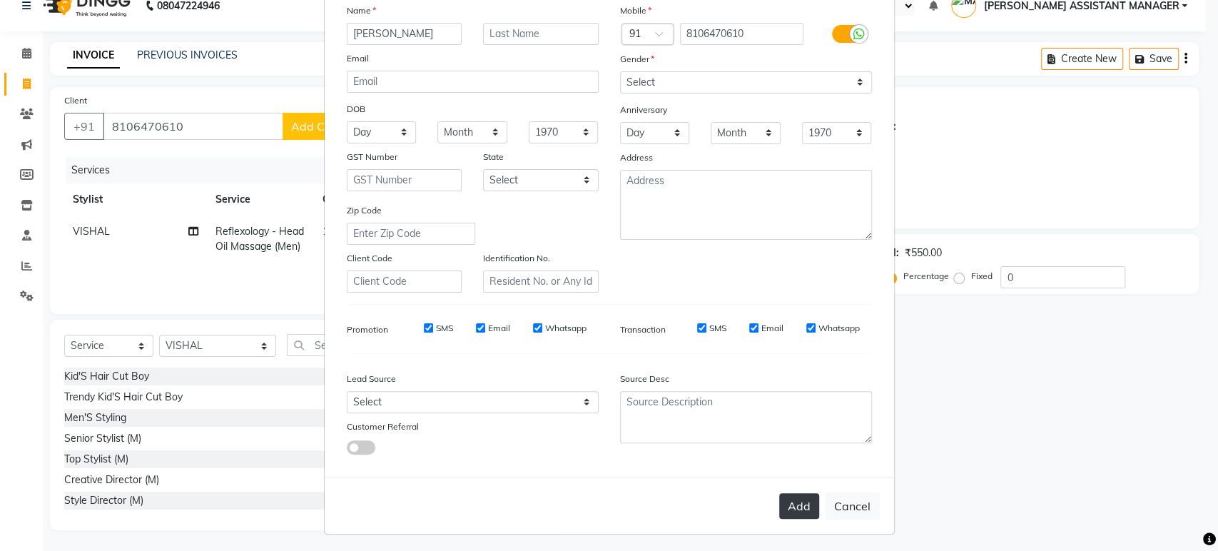
click at [799, 509] on button "Add" at bounding box center [799, 506] width 40 height 26
select select
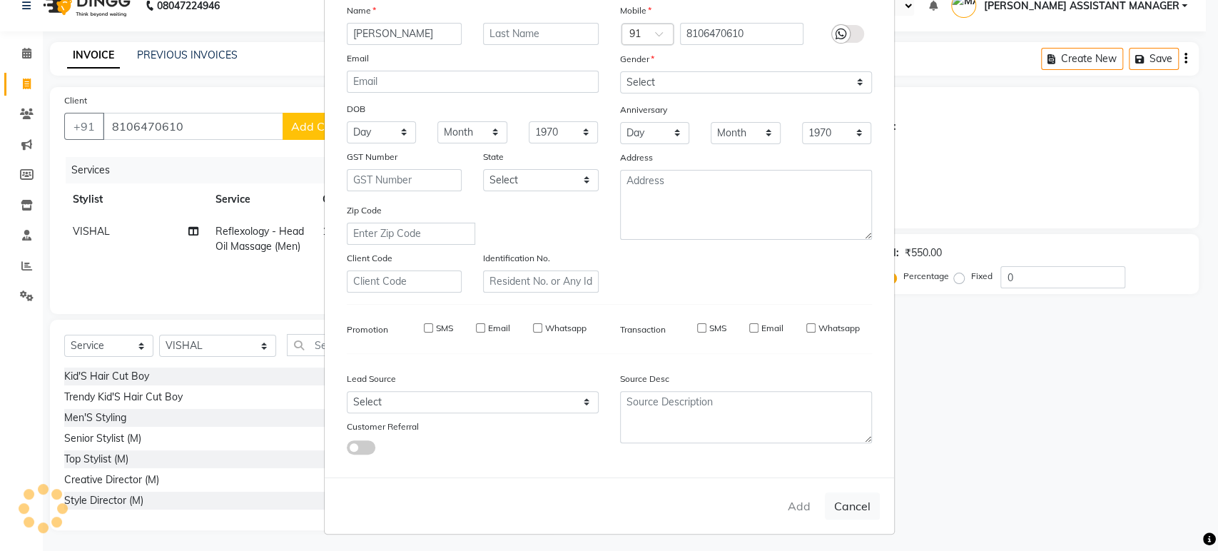
select select
checkbox input "false"
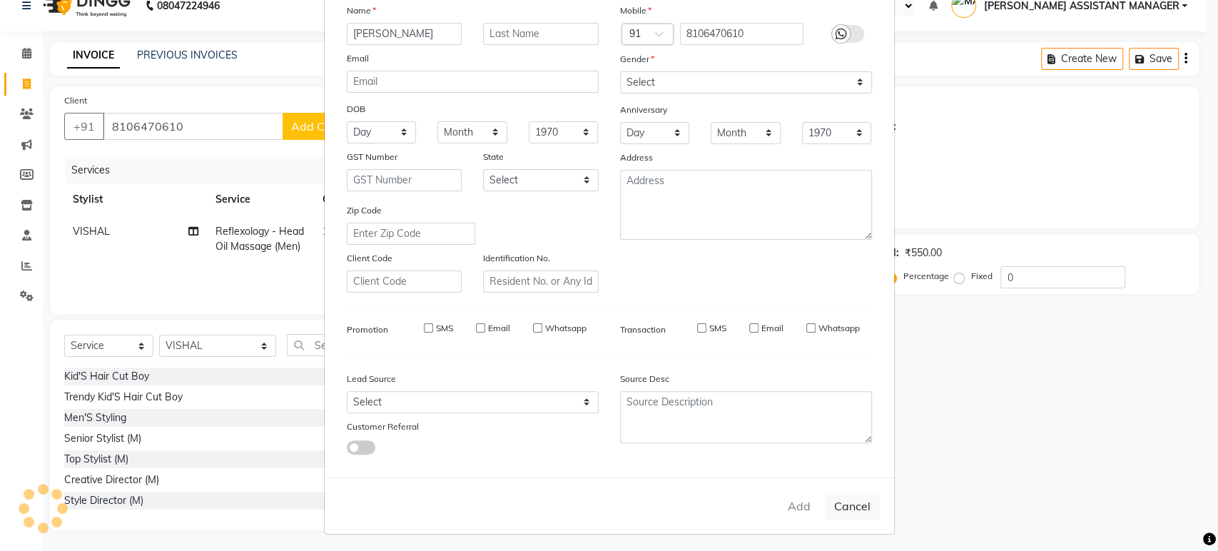
checkbox input "false"
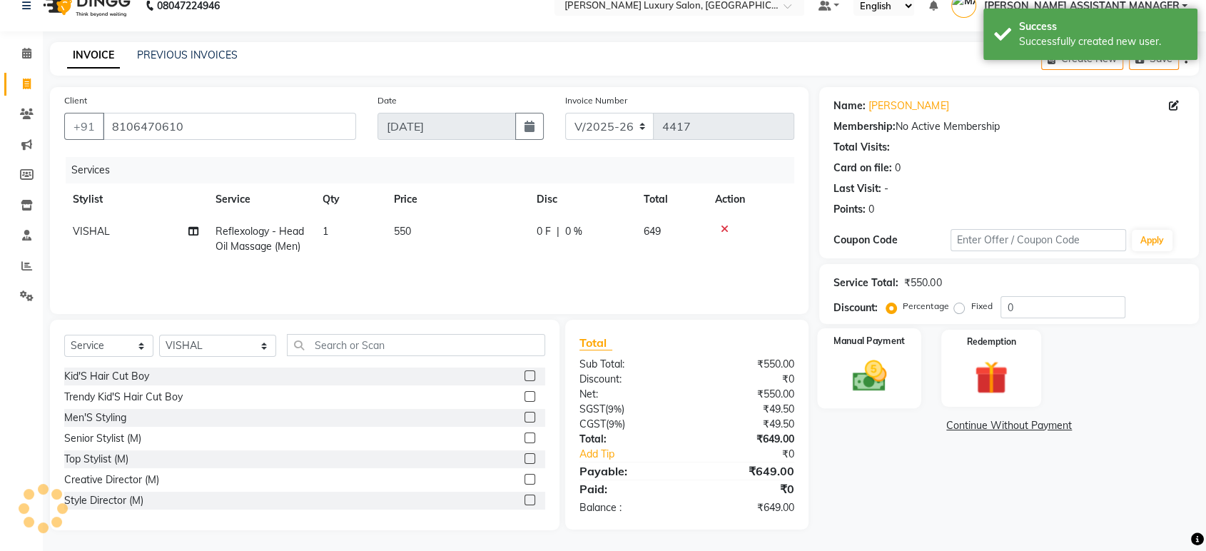
click at [878, 362] on img at bounding box center [869, 376] width 56 height 40
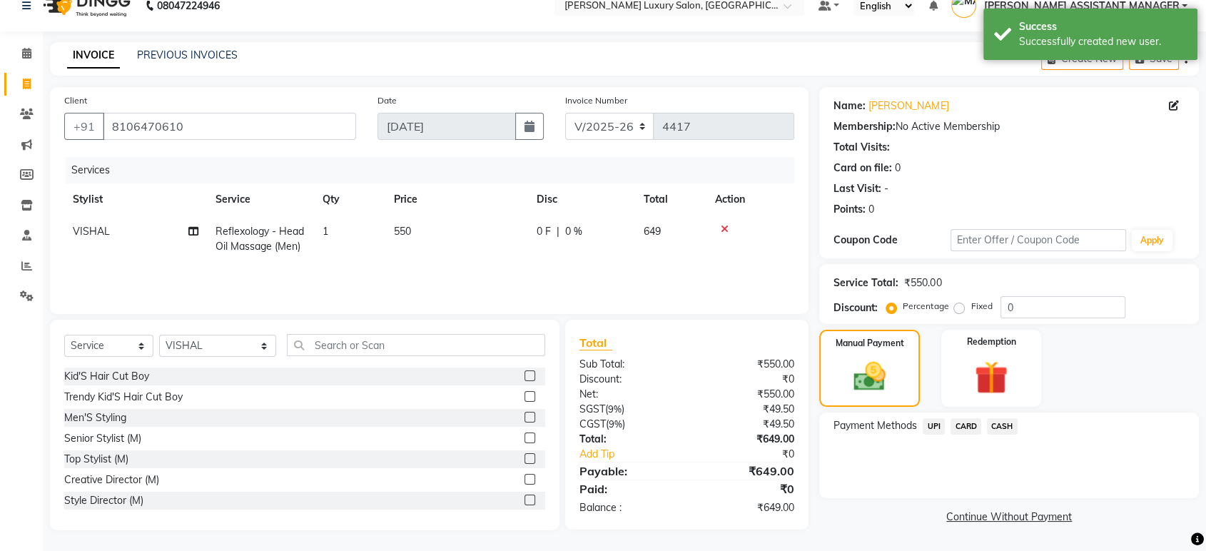
click at [993, 421] on span "CASH" at bounding box center [1002, 426] width 31 height 16
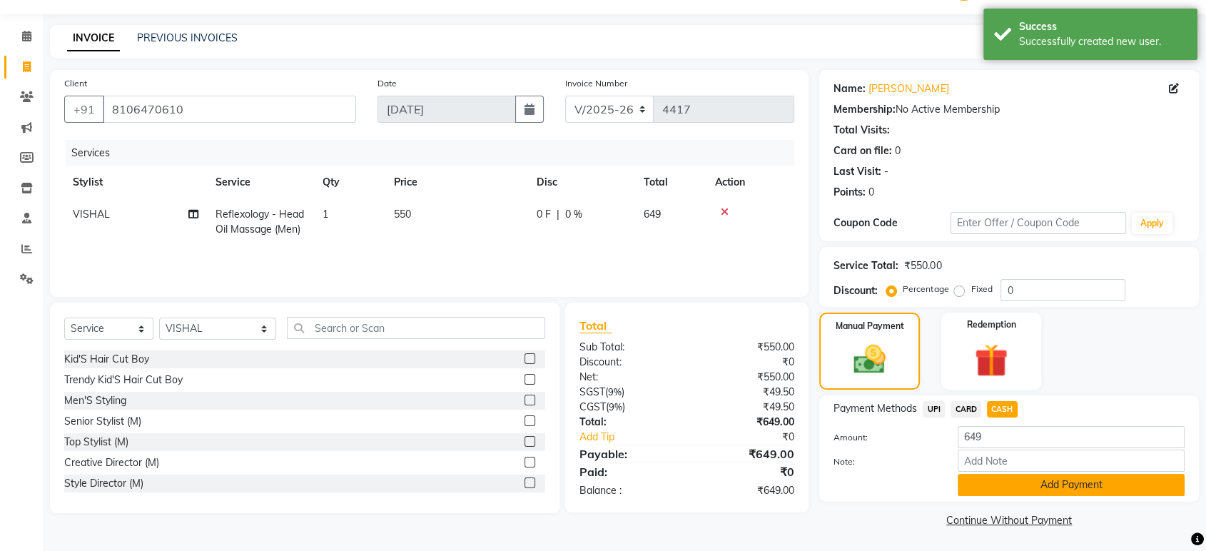
click at [1008, 485] on button "Add Payment" at bounding box center [1071, 485] width 227 height 22
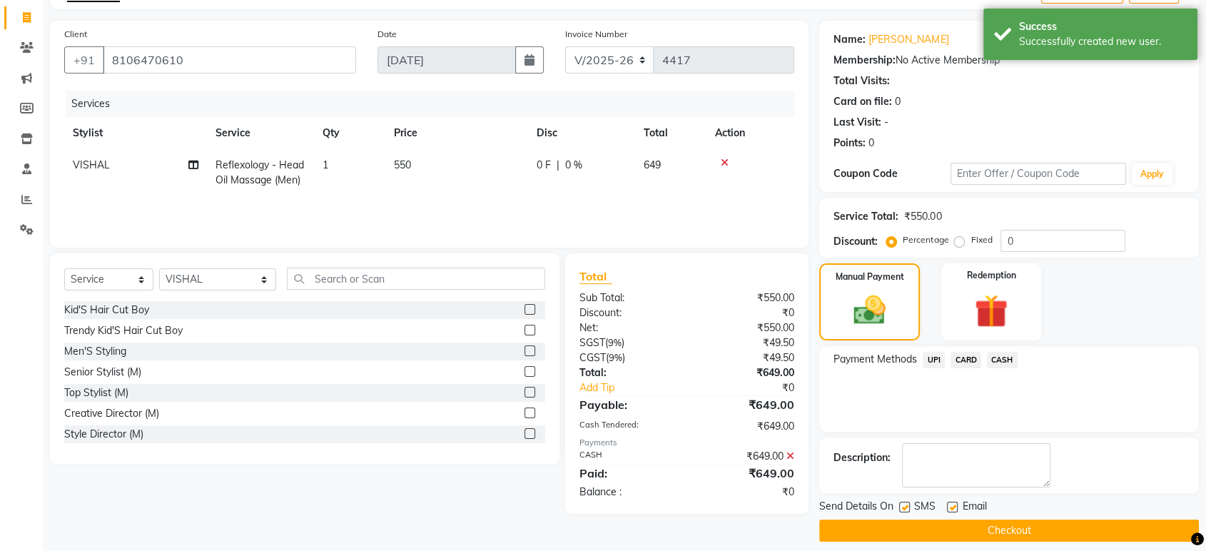
scroll to position [97, 0]
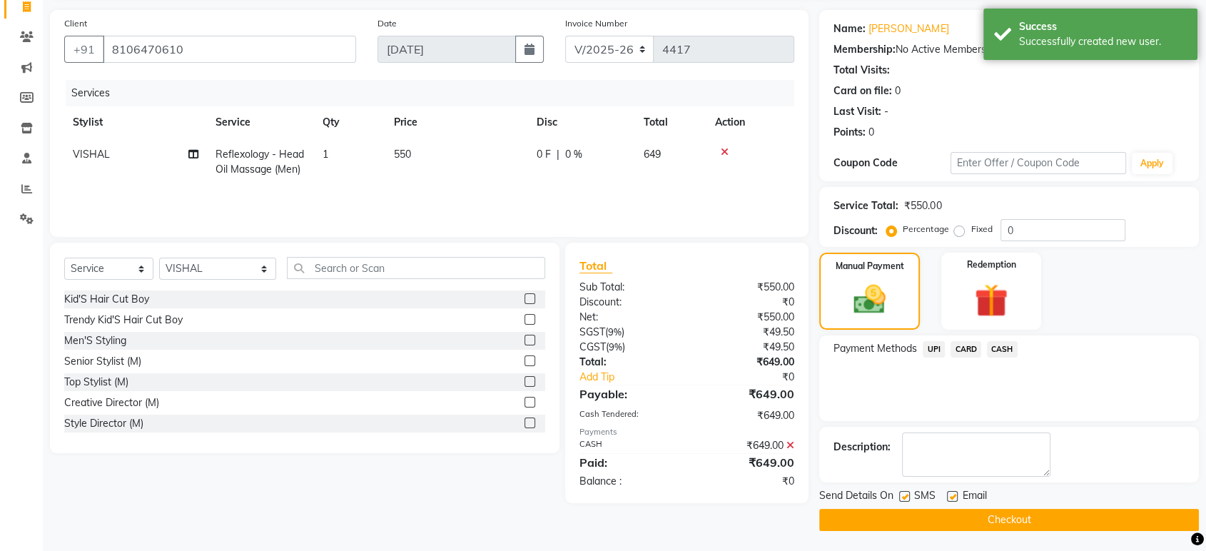
click at [1016, 516] on button "Checkout" at bounding box center [1009, 520] width 380 height 22
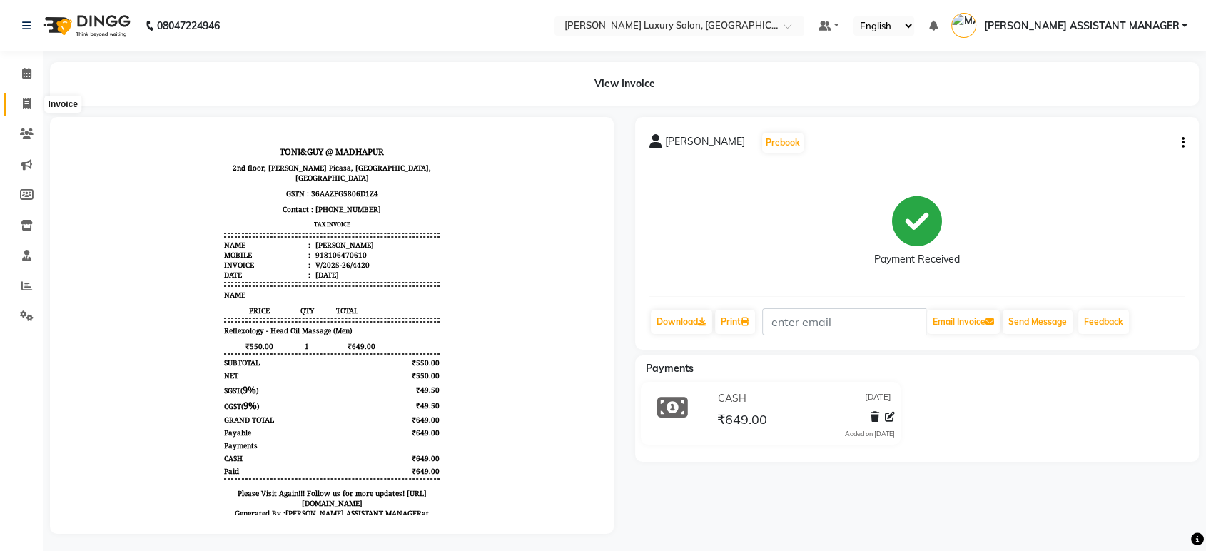
click at [23, 103] on icon at bounding box center [27, 103] width 8 height 11
select select "4712"
select select "service"
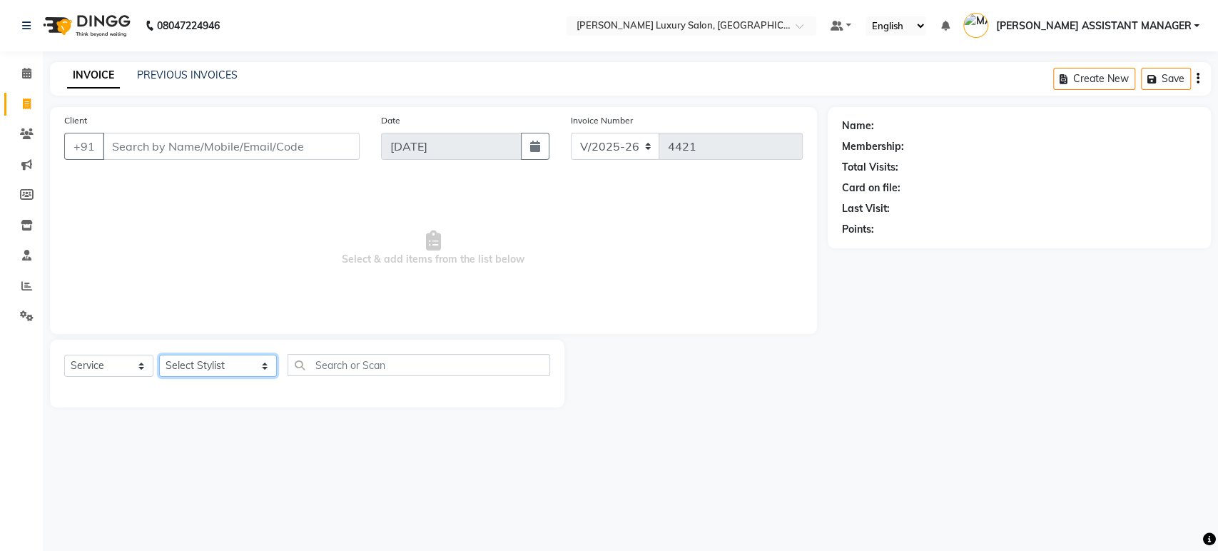
click at [190, 368] on select "Select Stylist ADITI ADITYA [PERSON_NAME] AHON [PERSON_NAME] [PERSON_NAME] [PER…" at bounding box center [218, 366] width 118 height 22
select select "63351"
click at [159, 355] on select "Select Stylist ADITI ADITYA [PERSON_NAME] AHON [PERSON_NAME] [PERSON_NAME] [PER…" at bounding box center [218, 366] width 118 height 22
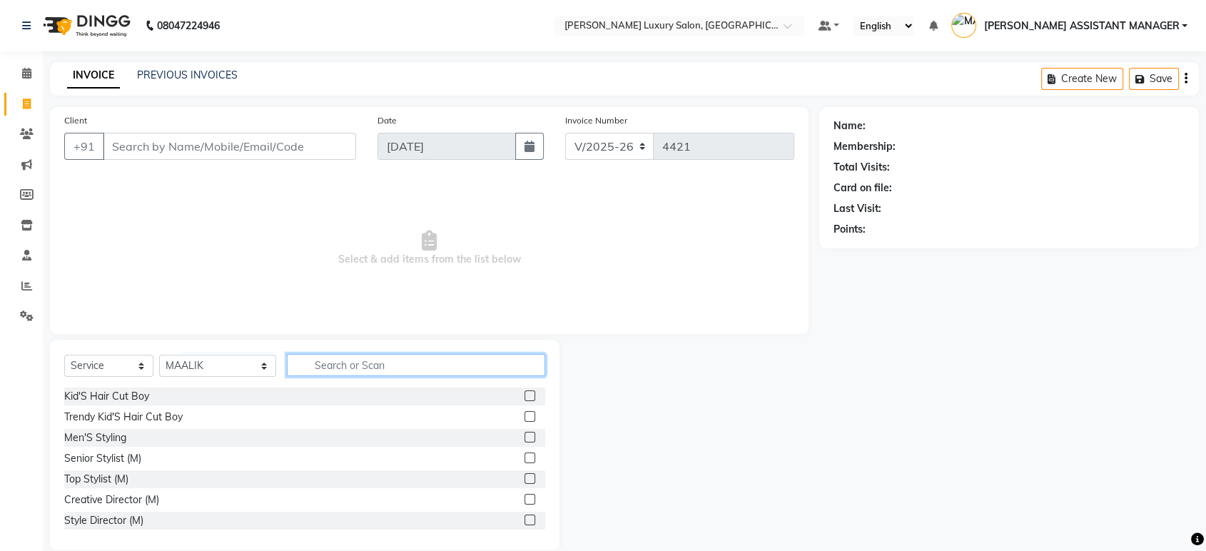
click at [390, 368] on input "text" at bounding box center [416, 365] width 258 height 22
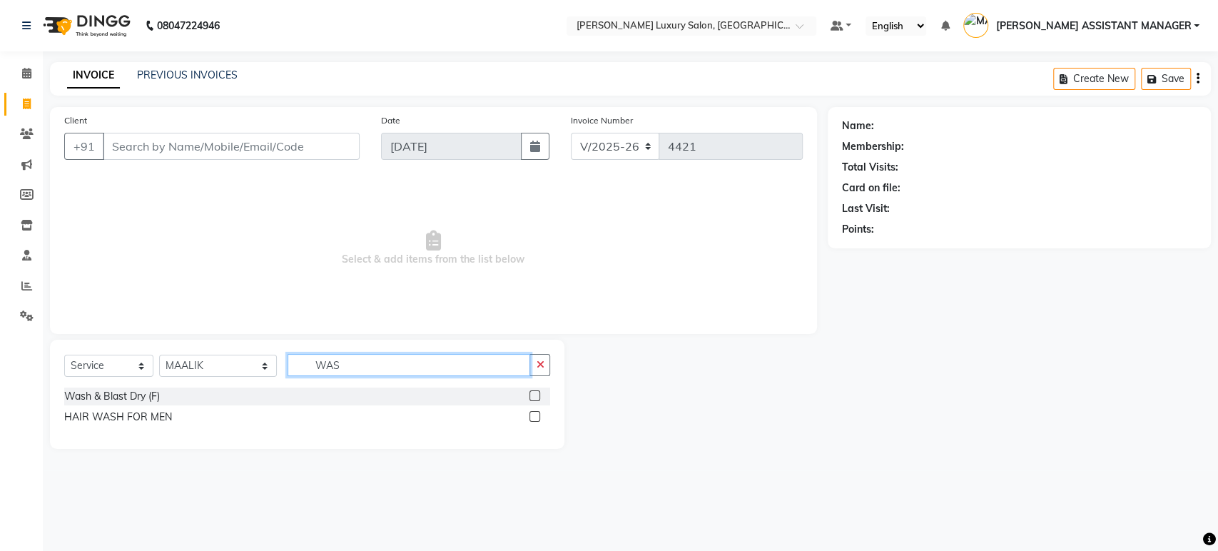
type input "WAS"
click at [92, 404] on div "Wash & Blast Dry (F)" at bounding box center [307, 397] width 486 height 18
click at [93, 403] on div "Wash & Blast Dry (F)" at bounding box center [112, 396] width 96 height 15
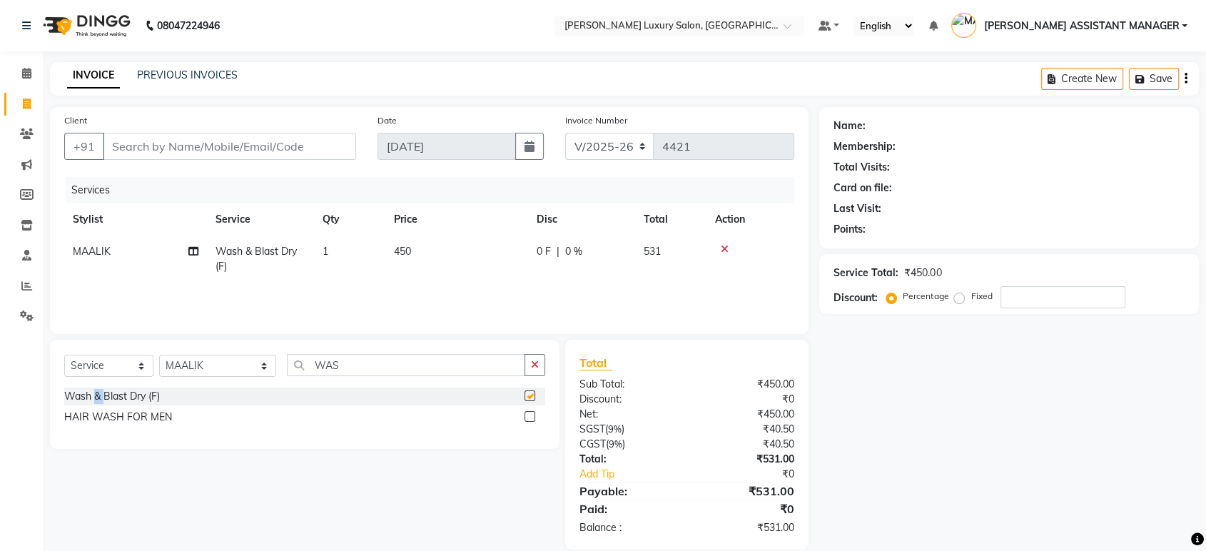
checkbox input "false"
click at [539, 362] on button "button" at bounding box center [535, 365] width 21 height 22
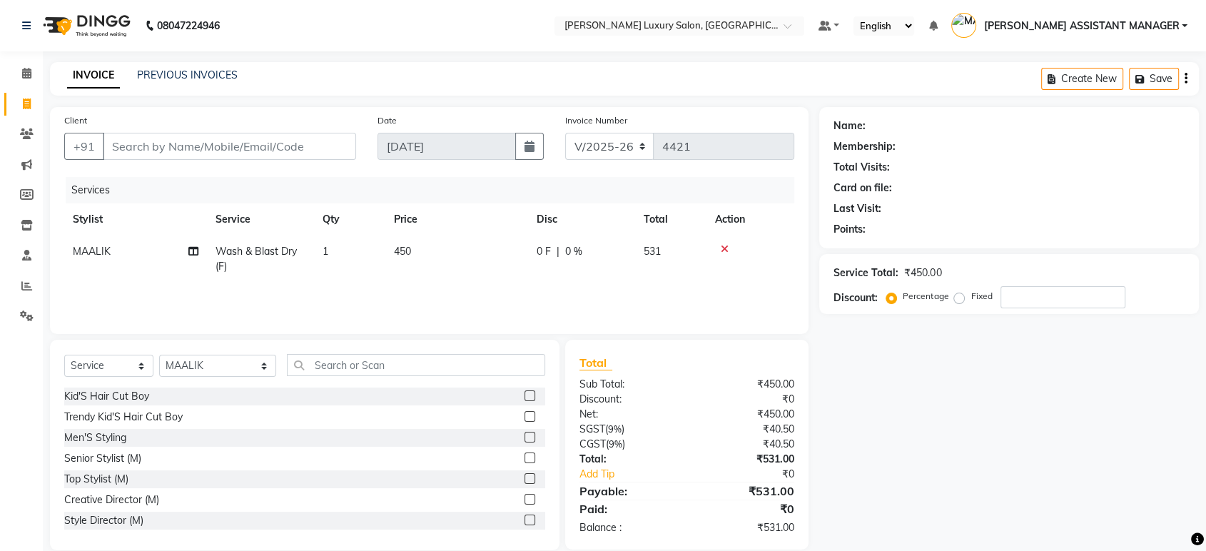
click at [537, 340] on div "Select Service Product Membership Package Voucher Prepaid Gift Card Select Styl…" at bounding box center [305, 445] width 510 height 211
click at [277, 136] on input "Client" at bounding box center [229, 146] width 253 height 27
type input "7"
type input "0"
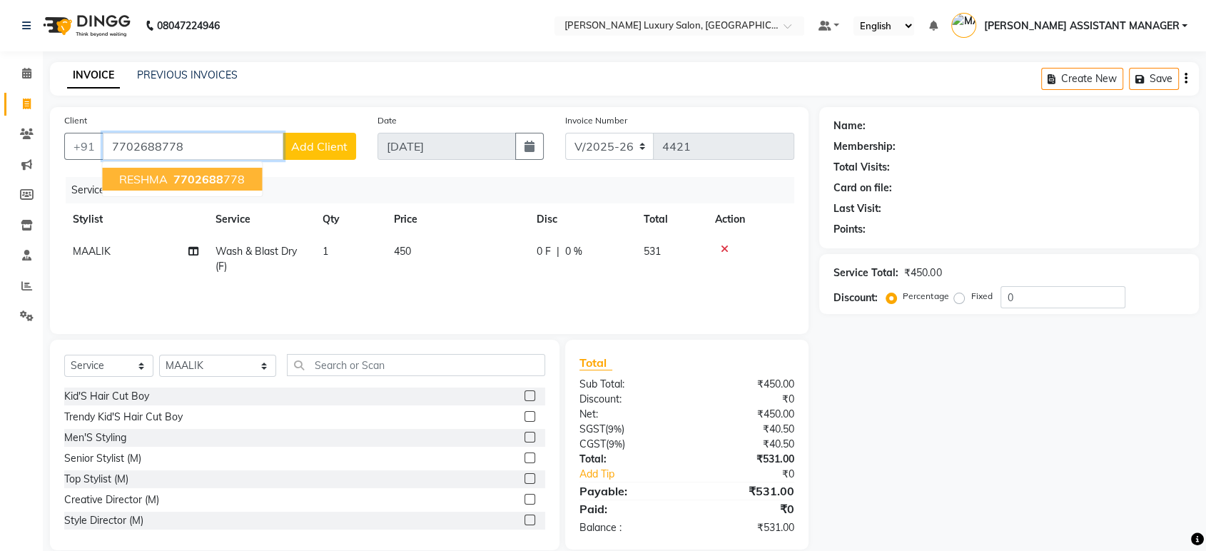
type input "7702688778"
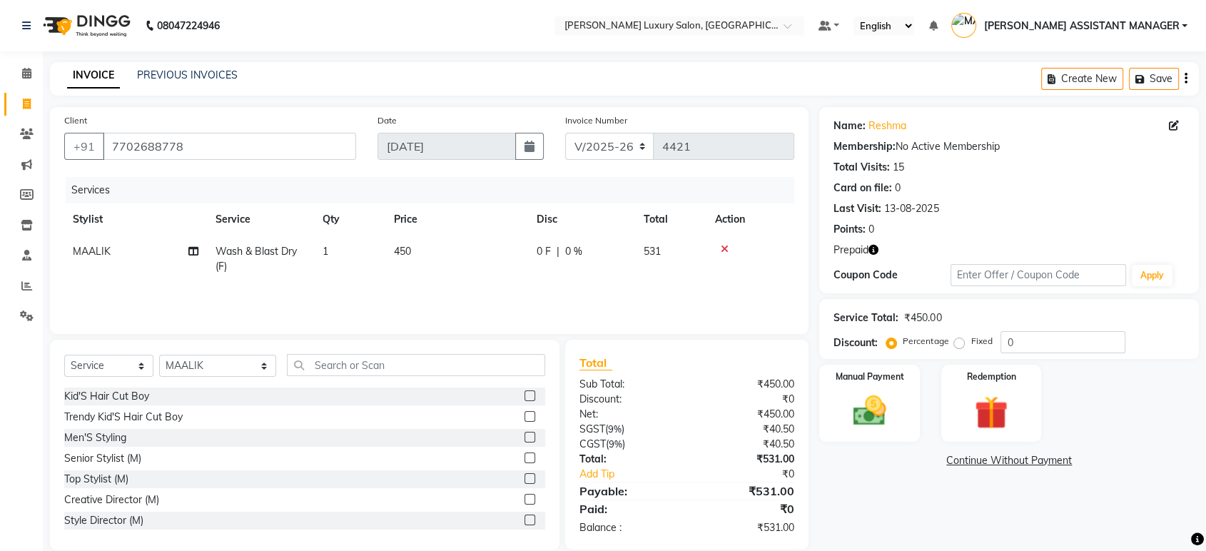
click at [877, 96] on main "INVOICE PREVIOUS INVOICES Create New Save Client +91 7702688778 Date 04-09-2025…" at bounding box center [624, 317] width 1163 height 510
click at [869, 255] on icon "button" at bounding box center [874, 250] width 10 height 10
click at [935, 243] on div "Prepaid" at bounding box center [1009, 250] width 351 height 15
click at [727, 250] on icon at bounding box center [725, 249] width 8 height 10
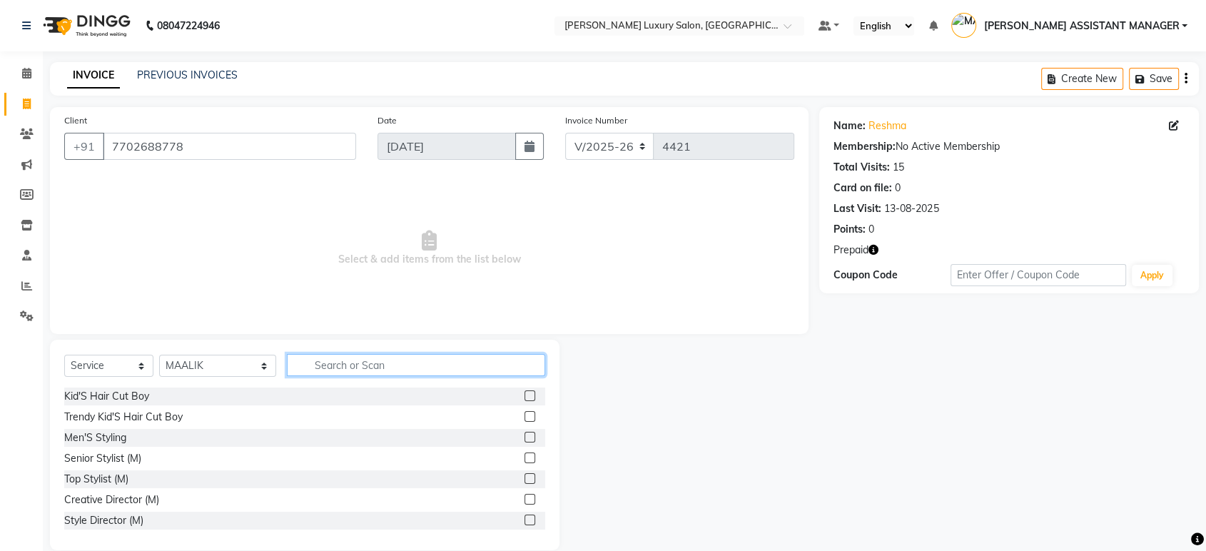
click at [517, 372] on input "text" at bounding box center [416, 365] width 258 height 22
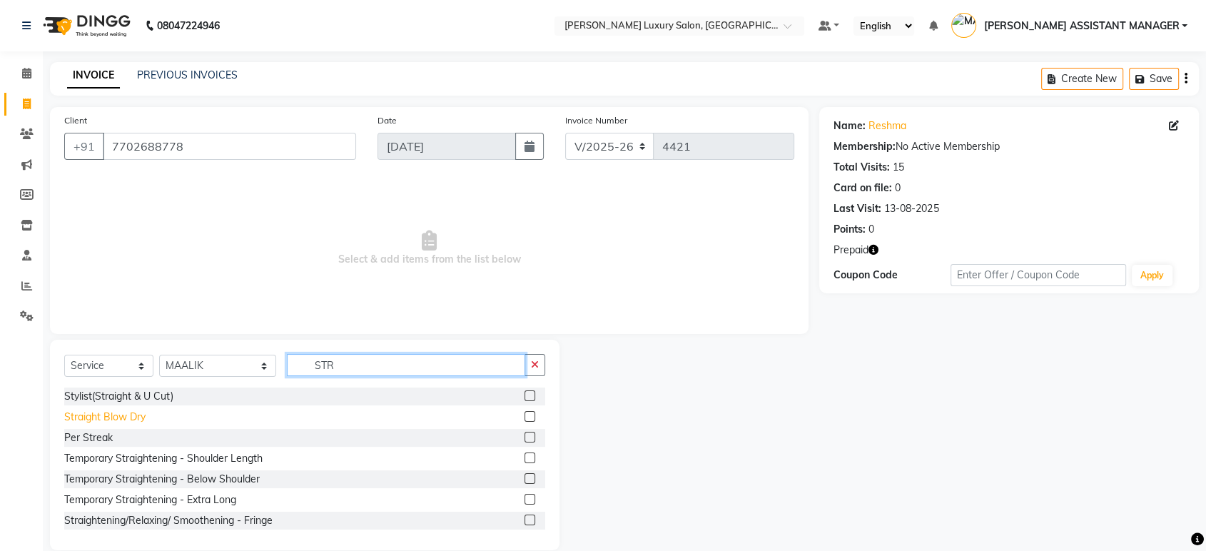
type input "STR"
click at [122, 418] on div "Straight Blow Dry" at bounding box center [104, 417] width 81 height 15
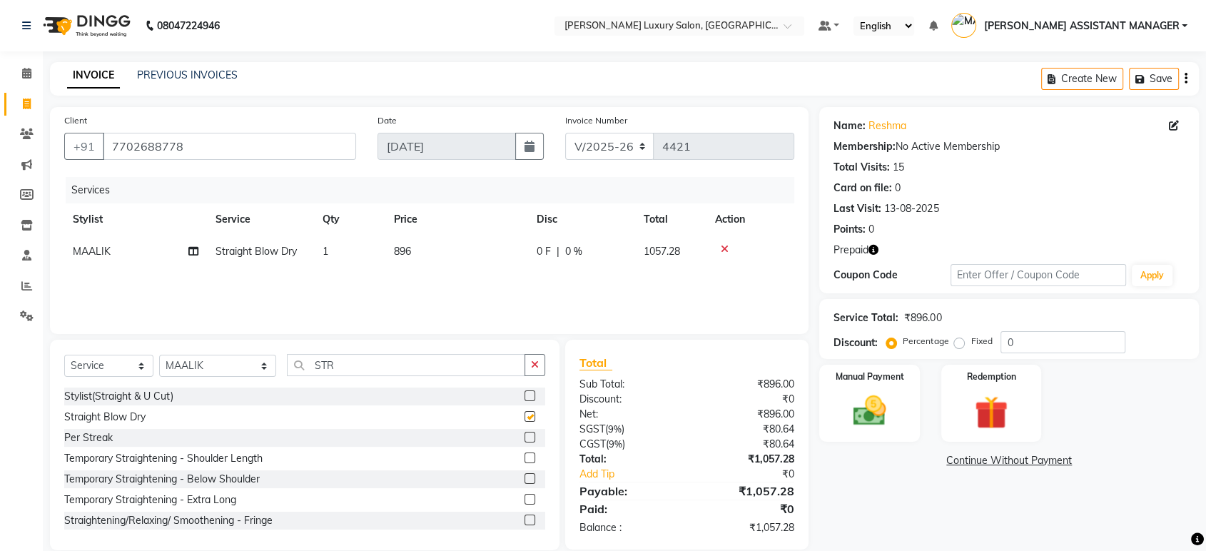
checkbox input "false"
click at [454, 248] on td "896" at bounding box center [456, 252] width 143 height 32
select select "63351"
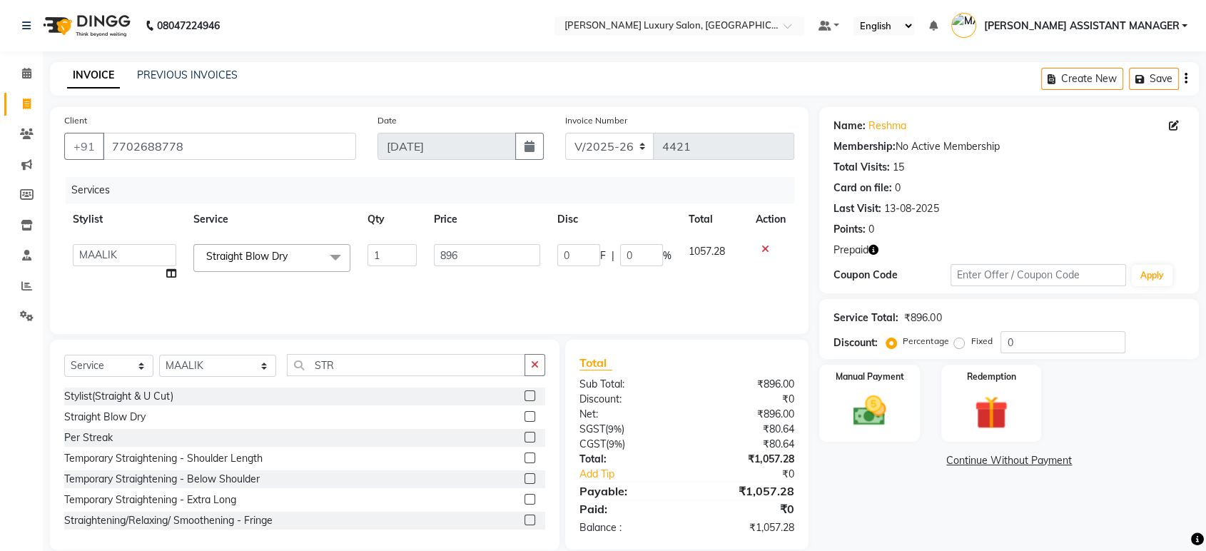
click at [454, 248] on input "896" at bounding box center [487, 255] width 106 height 22
type input "7"
type input "900"
click at [520, 148] on button "button" at bounding box center [529, 146] width 29 height 27
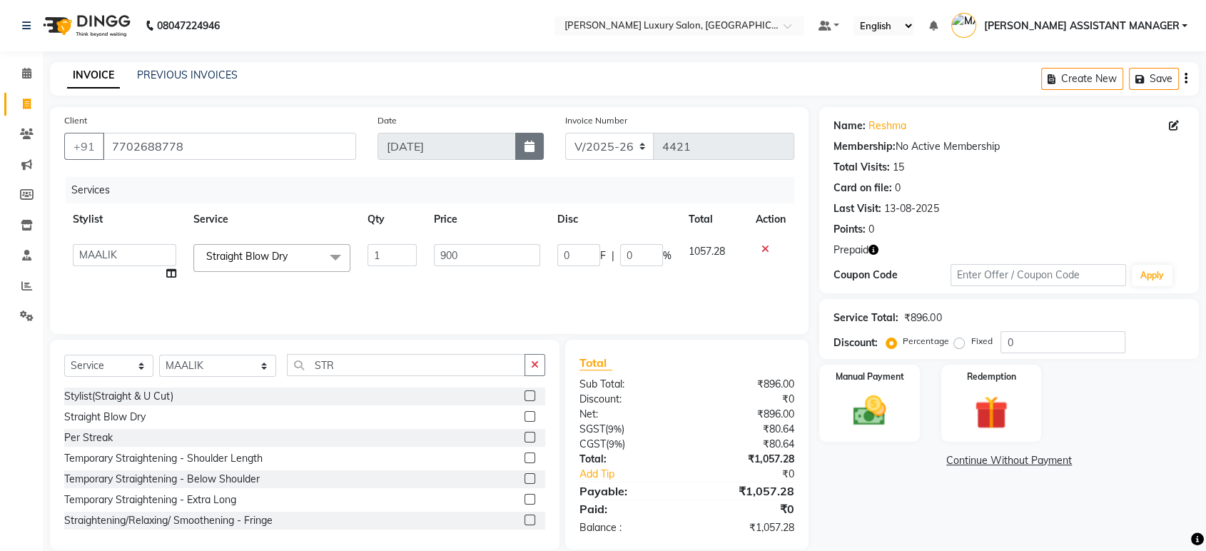
select select "9"
select select "2025"
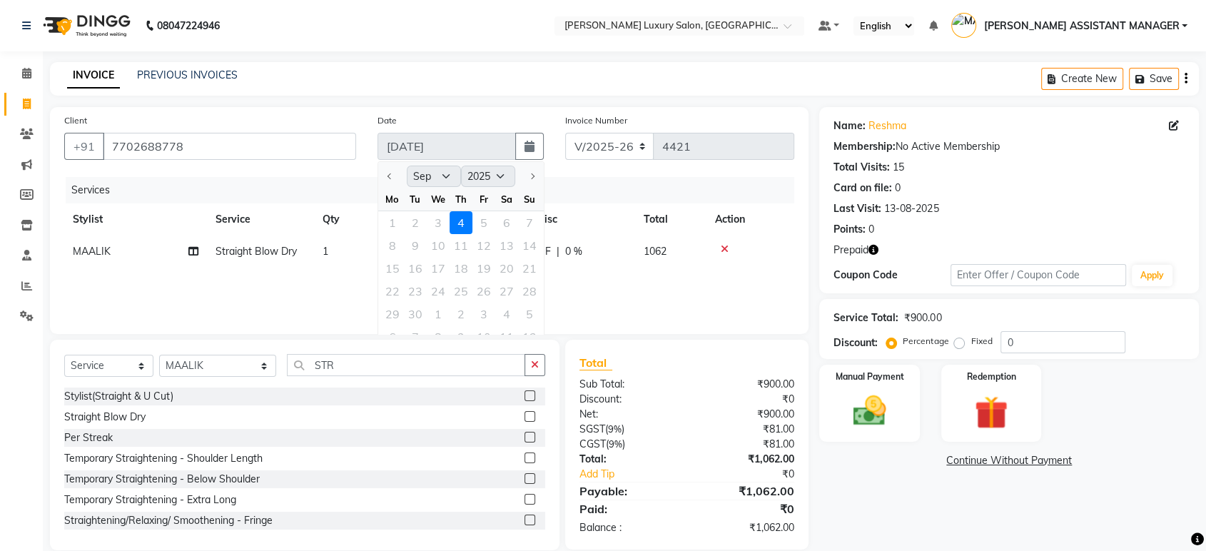
click at [544, 103] on main "INVOICE PREVIOUS INVOICES Create New Save Client +91 7702688778 Date 04-09-2025…" at bounding box center [624, 317] width 1163 height 510
click at [988, 389] on div "Redemption" at bounding box center [991, 403] width 104 height 80
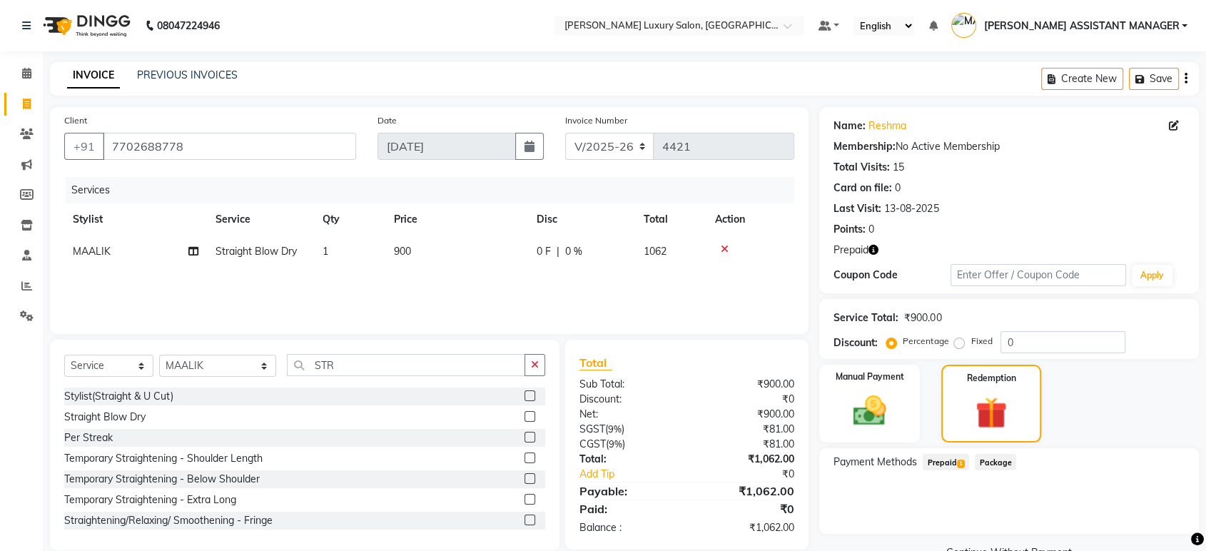
click at [954, 460] on span "Prepaid 1" at bounding box center [946, 462] width 46 height 16
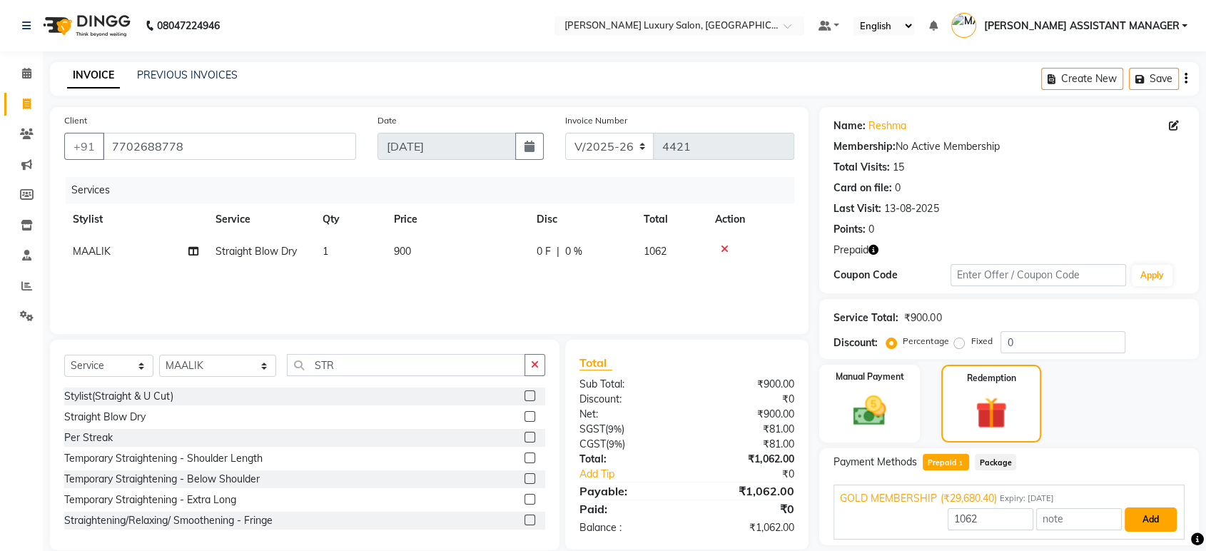
click at [1143, 516] on button "Add" at bounding box center [1151, 519] width 52 height 24
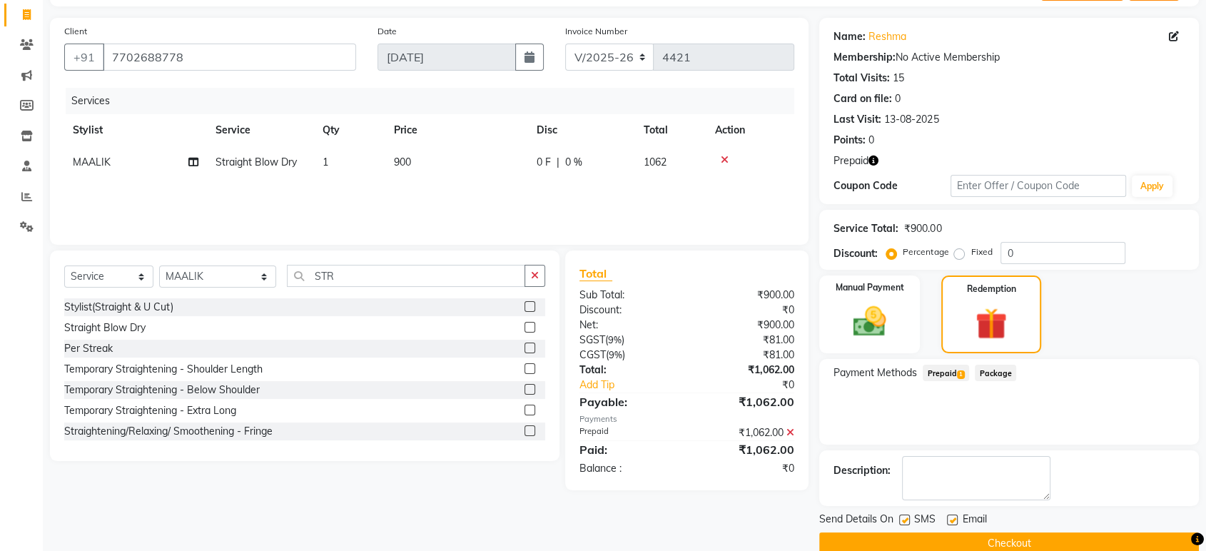
scroll to position [113, 0]
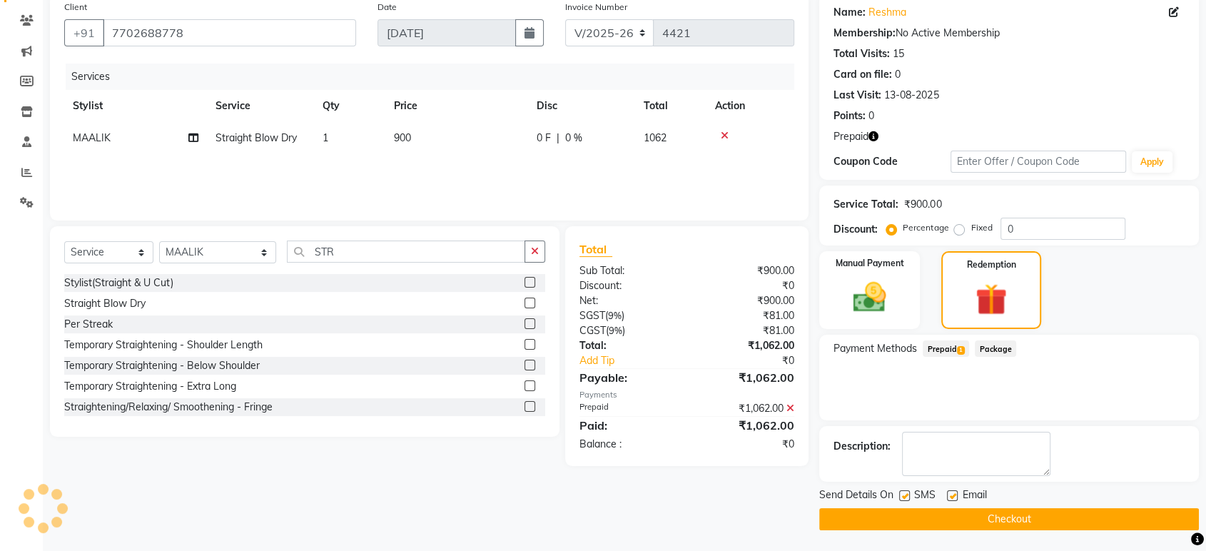
click at [1093, 524] on button "Checkout" at bounding box center [1009, 519] width 380 height 22
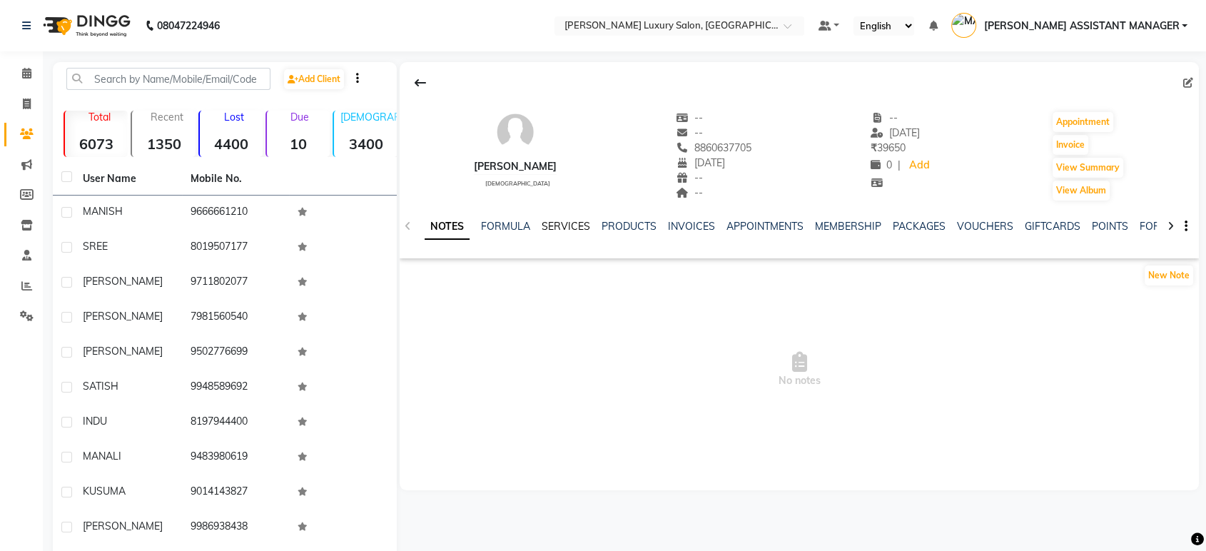
click at [551, 223] on link "SERVICES" at bounding box center [566, 226] width 49 height 13
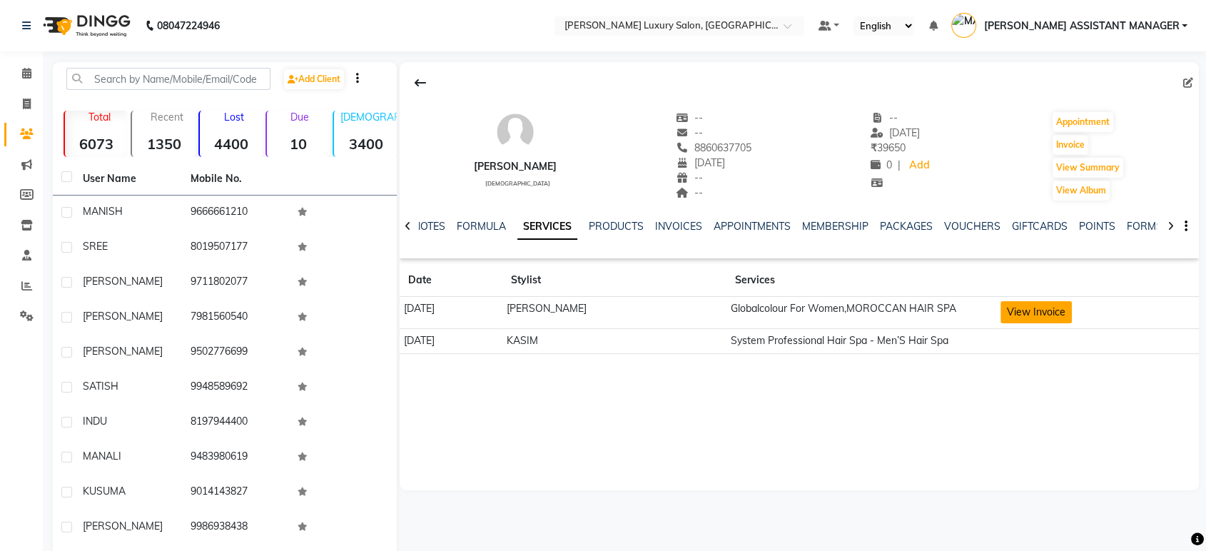
click at [1002, 305] on button "View Invoice" at bounding box center [1036, 312] width 71 height 22
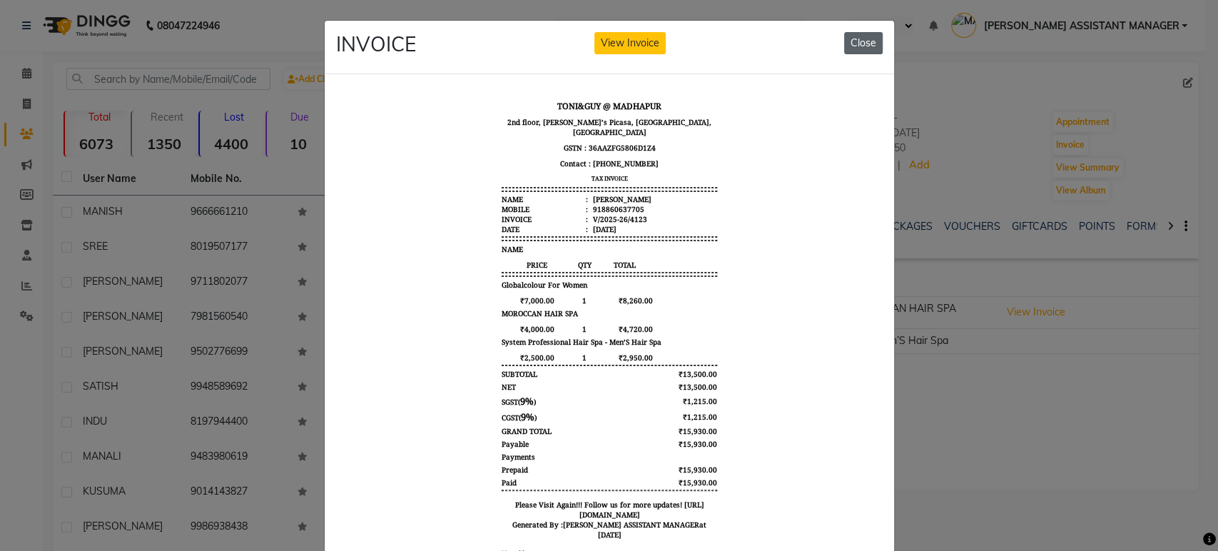
click at [856, 40] on button "Close" at bounding box center [863, 43] width 39 height 22
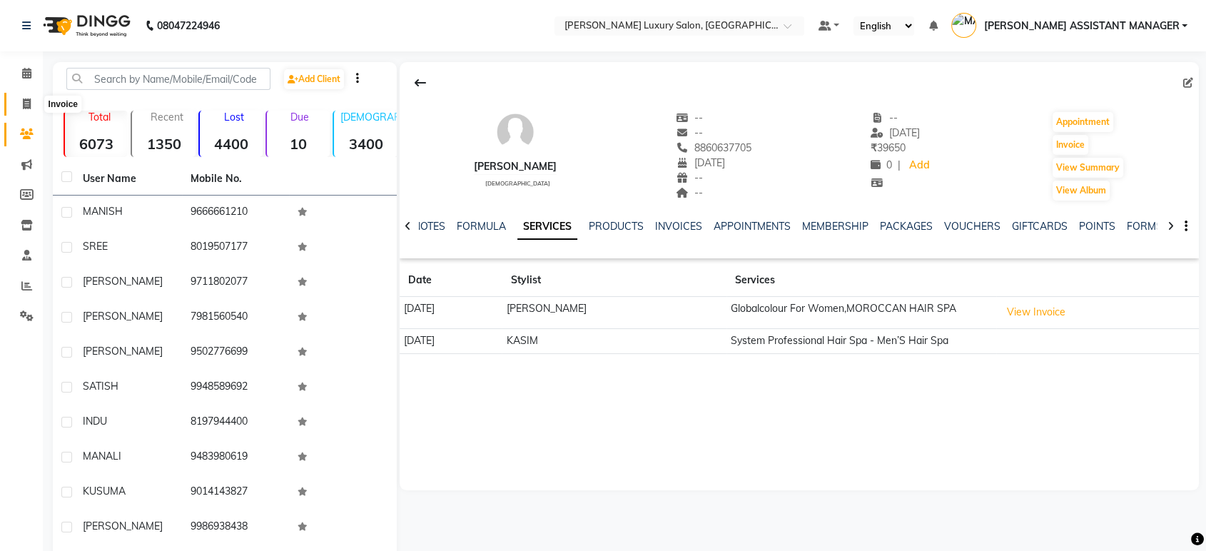
click at [23, 104] on icon at bounding box center [27, 103] width 8 height 11
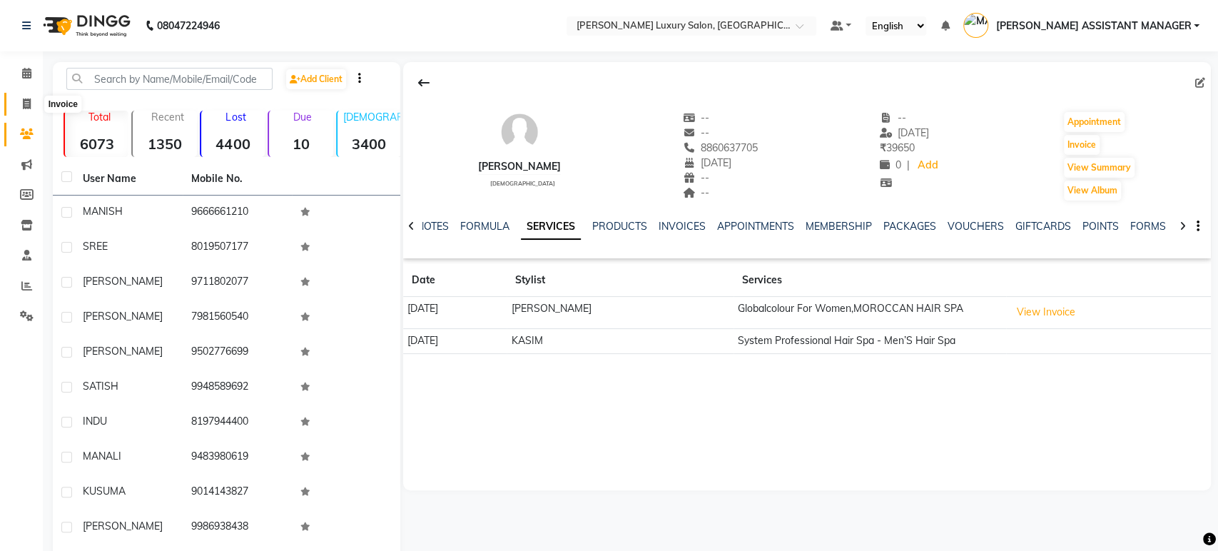
select select "4712"
select select "service"
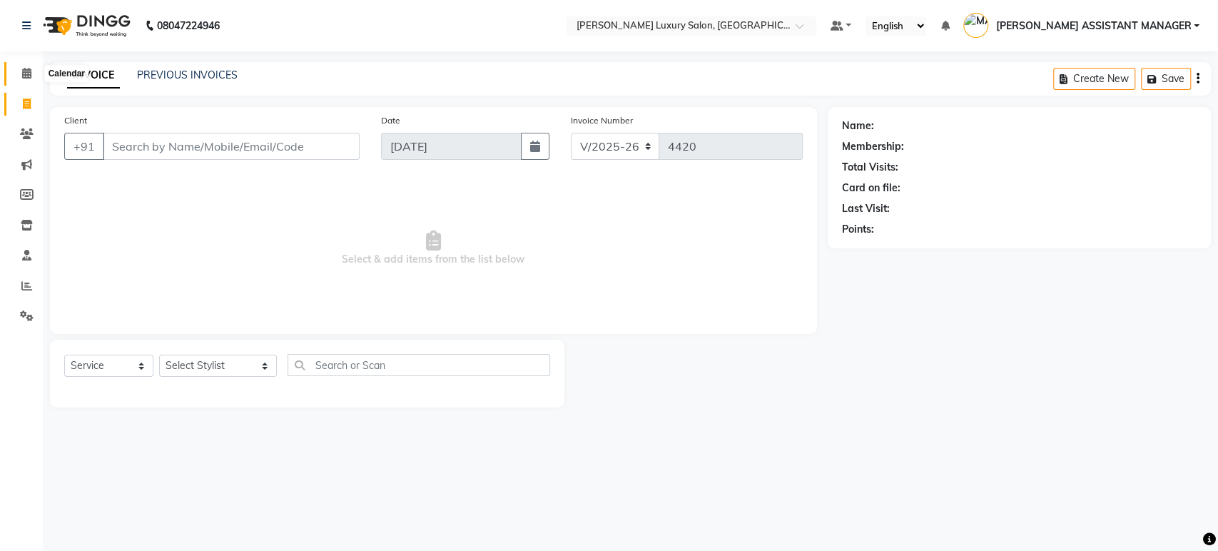
click at [23, 74] on icon at bounding box center [26, 73] width 9 height 11
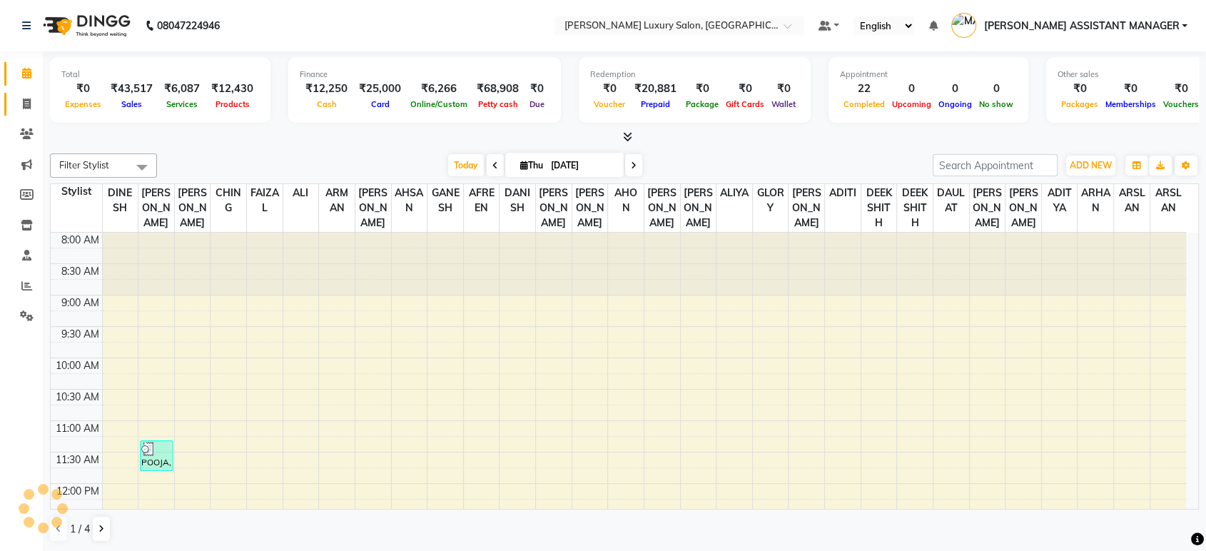
click at [29, 93] on link "Invoice" at bounding box center [21, 105] width 34 height 24
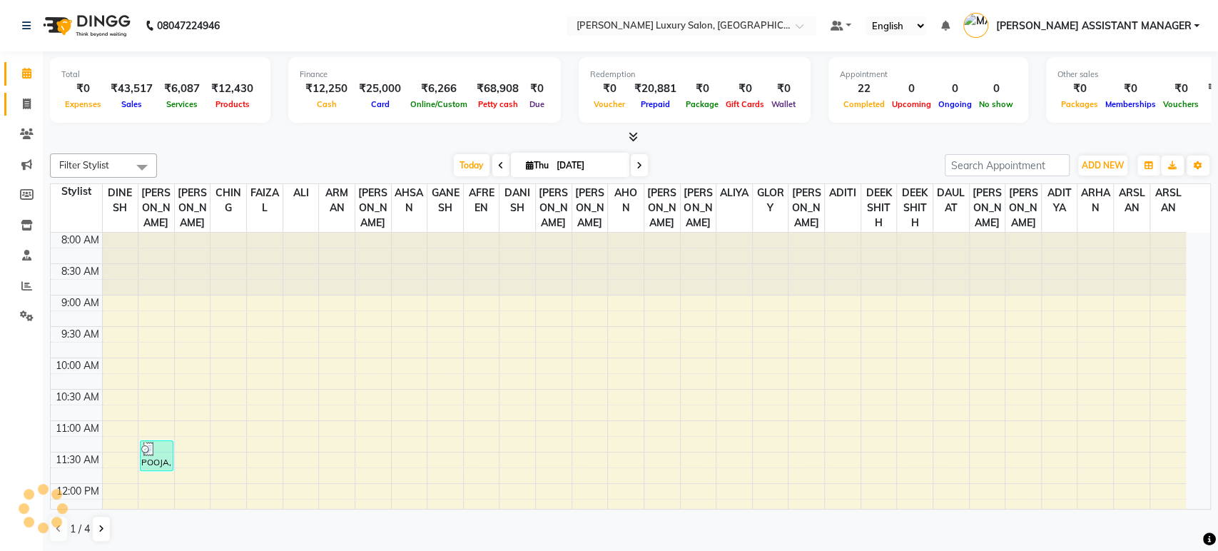
select select "4712"
select select "service"
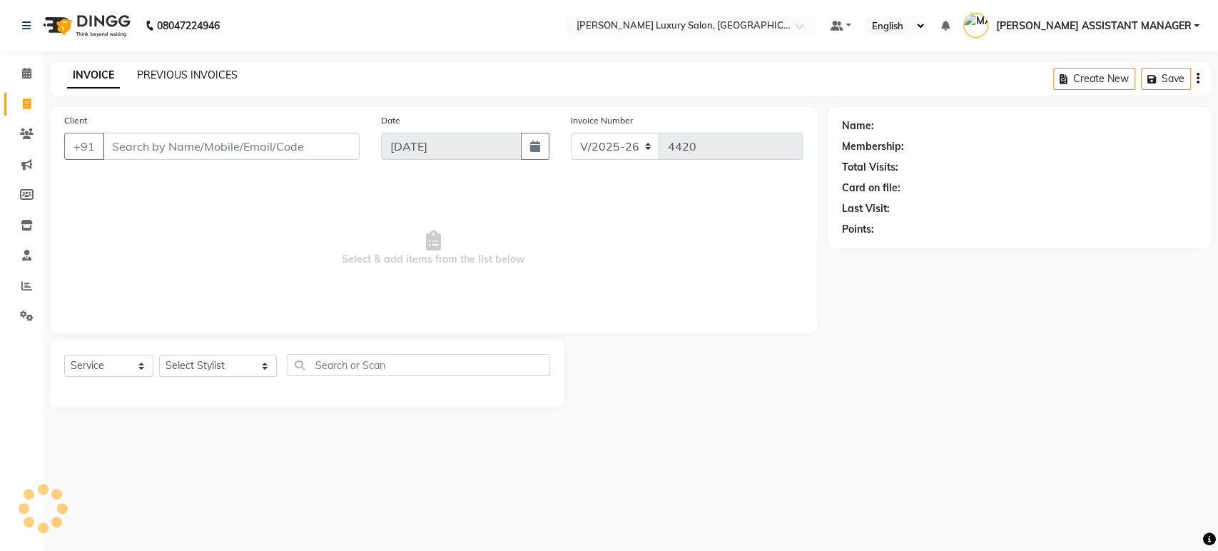
click at [144, 76] on link "PREVIOUS INVOICES" at bounding box center [187, 75] width 101 height 13
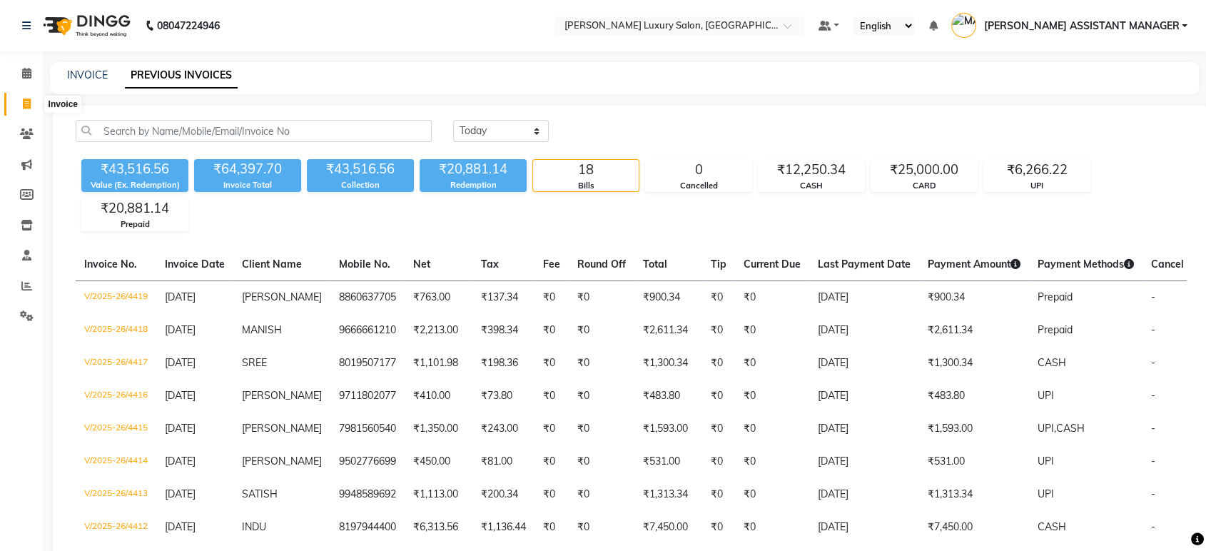
click at [16, 103] on span at bounding box center [26, 104] width 25 height 16
select select "service"
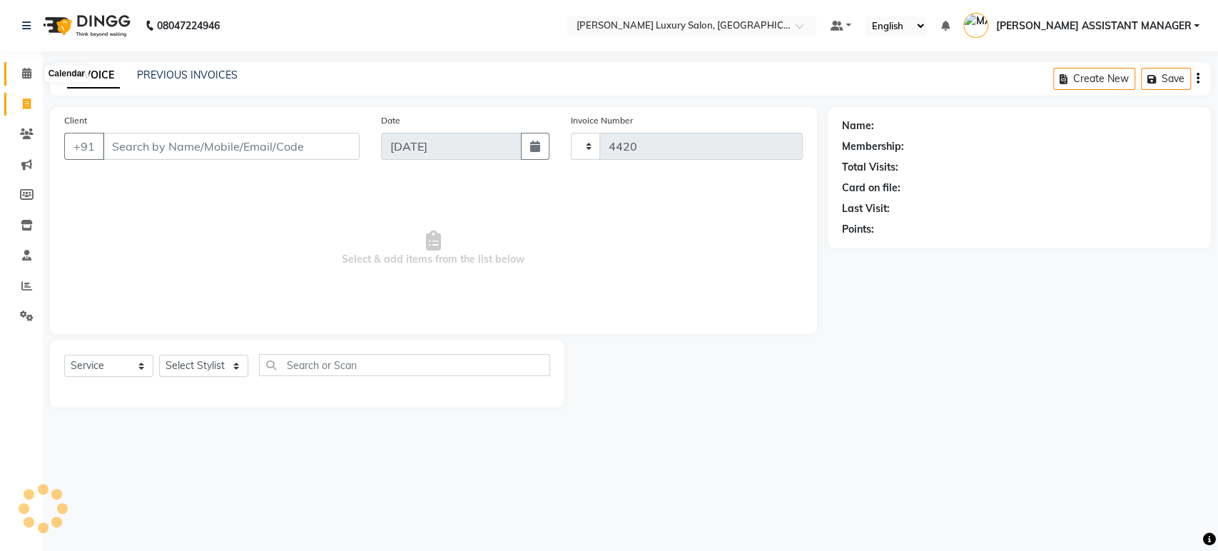
click at [27, 74] on icon at bounding box center [26, 73] width 9 height 11
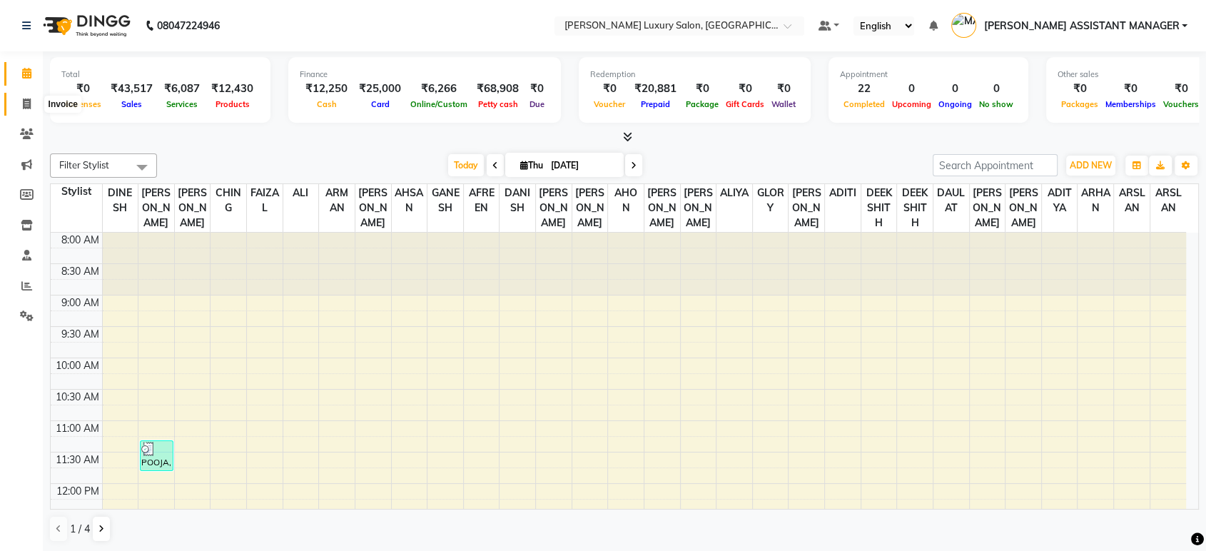
click at [17, 98] on span at bounding box center [26, 104] width 25 height 16
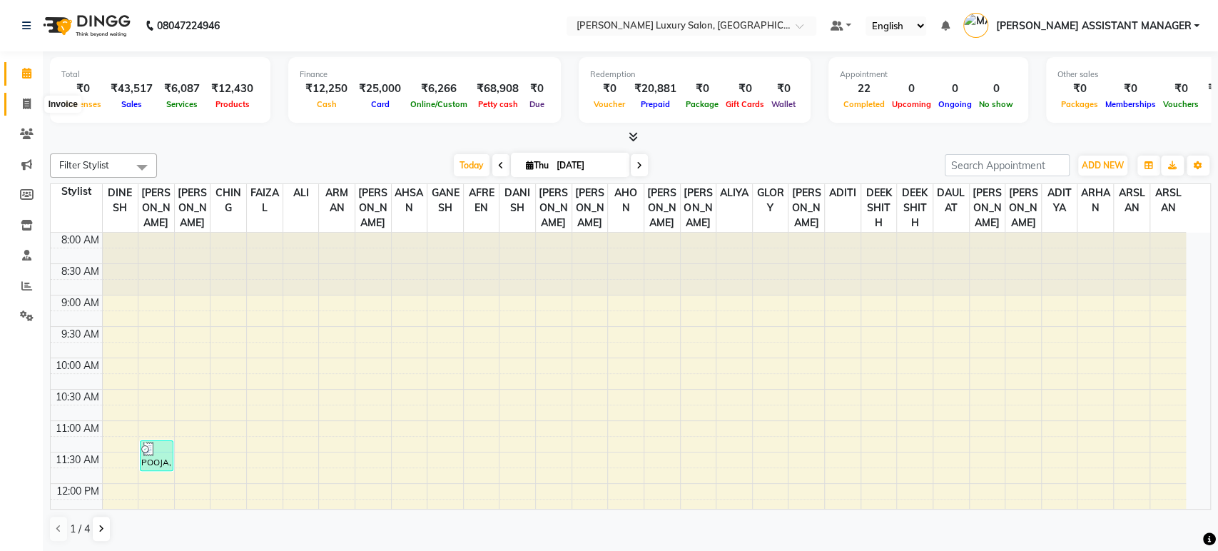
select select "4712"
select select "service"
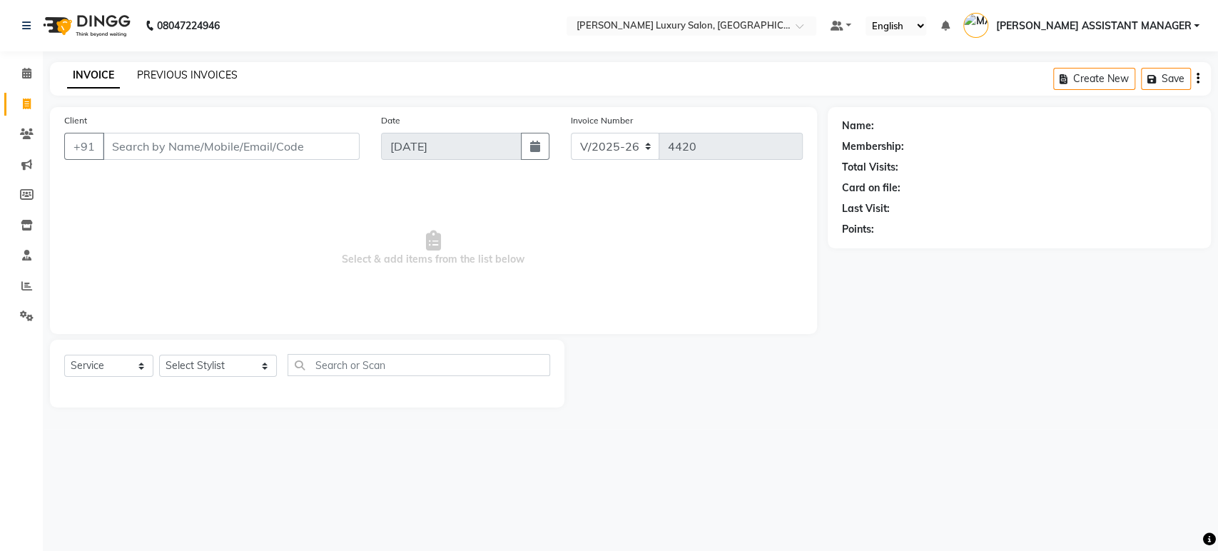
click at [160, 74] on link "PREVIOUS INVOICES" at bounding box center [187, 75] width 101 height 13
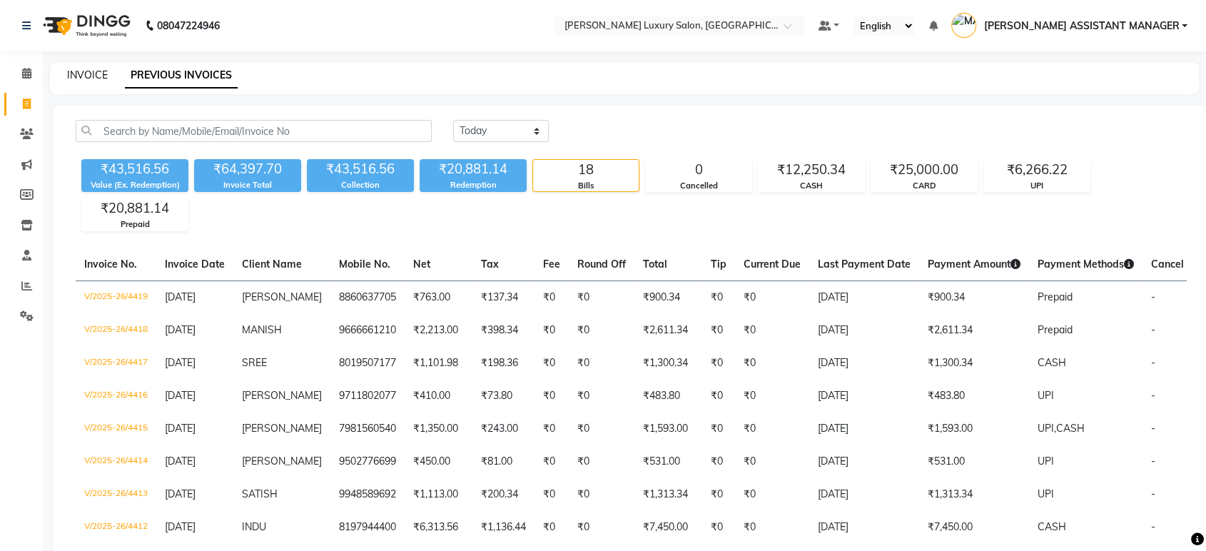
click at [101, 76] on link "INVOICE" at bounding box center [87, 75] width 41 height 13
select select "4712"
select select "service"
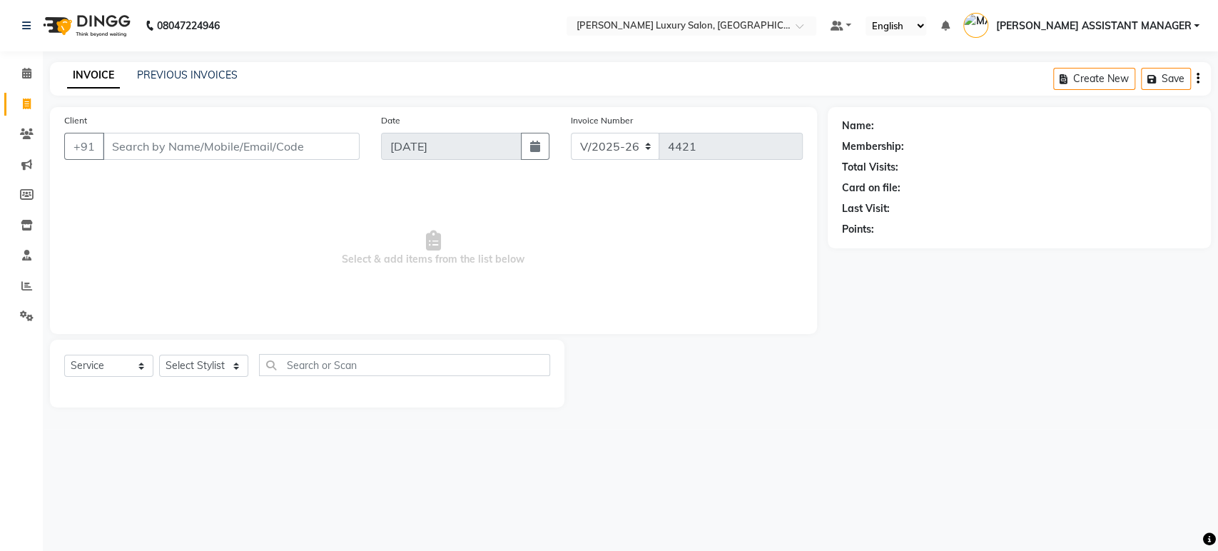
click at [201, 388] on div at bounding box center [307, 391] width 486 height 6
click at [201, 374] on select "Select Stylist" at bounding box center [203, 366] width 89 height 22
select select "58266"
click at [159, 355] on select "Select Stylist ADITI ADITYA [PERSON_NAME] AHON [PERSON_NAME] [PERSON_NAME] [PER…" at bounding box center [218, 366] width 118 height 22
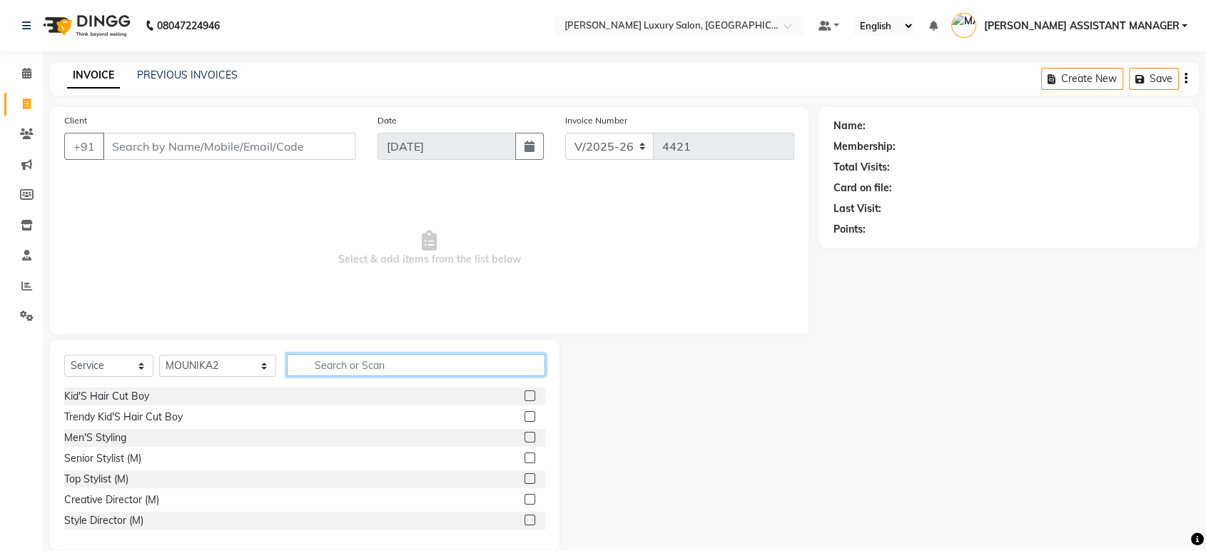
click at [437, 363] on input "text" at bounding box center [416, 365] width 258 height 22
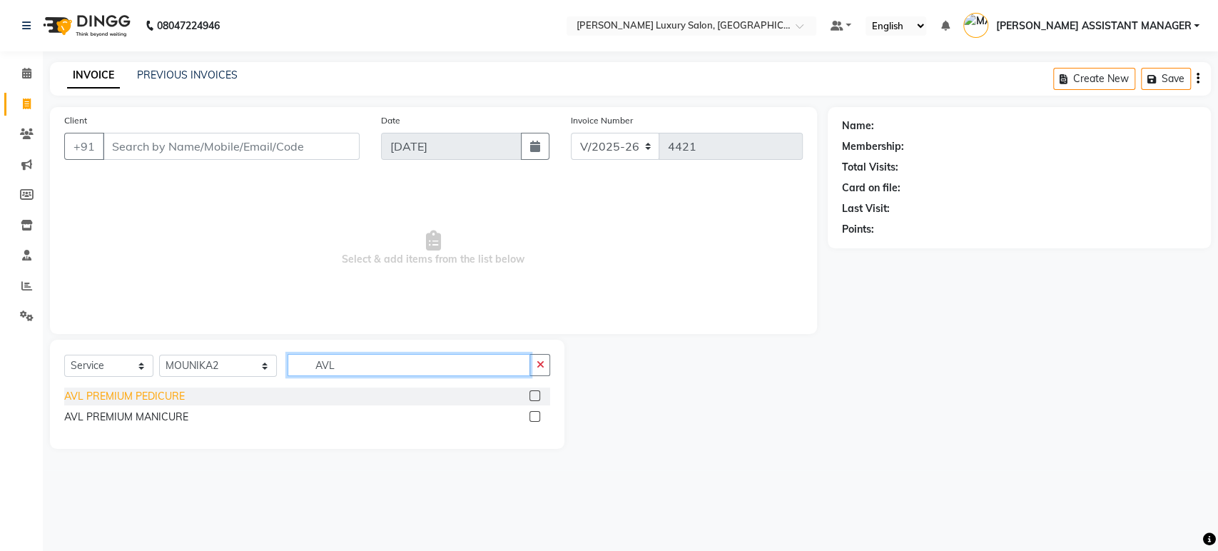
type input "AVL"
click at [165, 393] on div "AVL PREMIUM PEDICURE" at bounding box center [124, 396] width 121 height 15
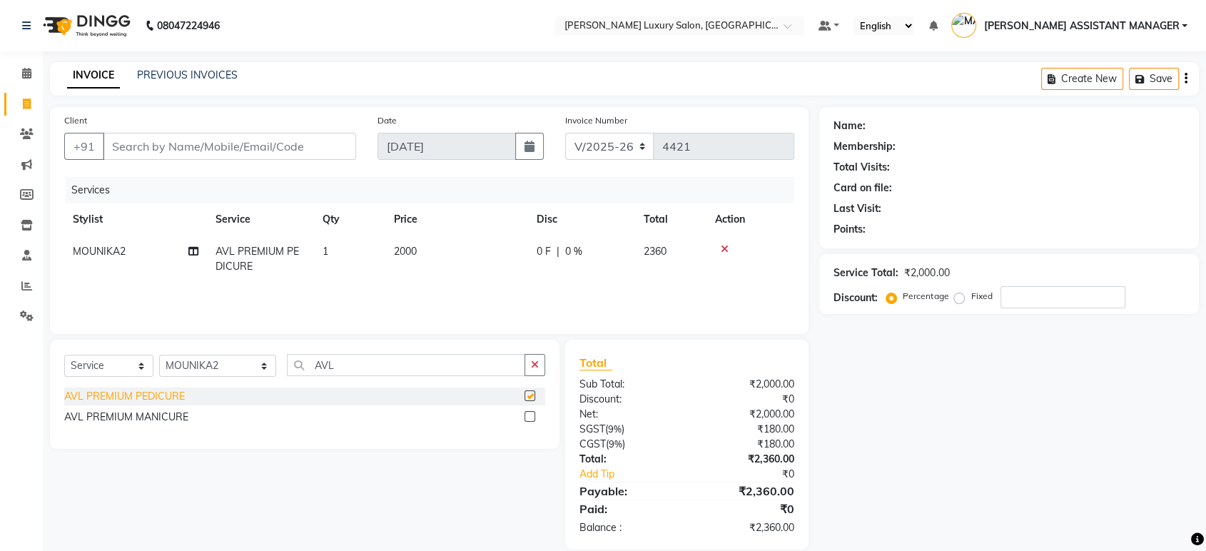
checkbox input "false"
click at [530, 366] on button "button" at bounding box center [535, 365] width 21 height 22
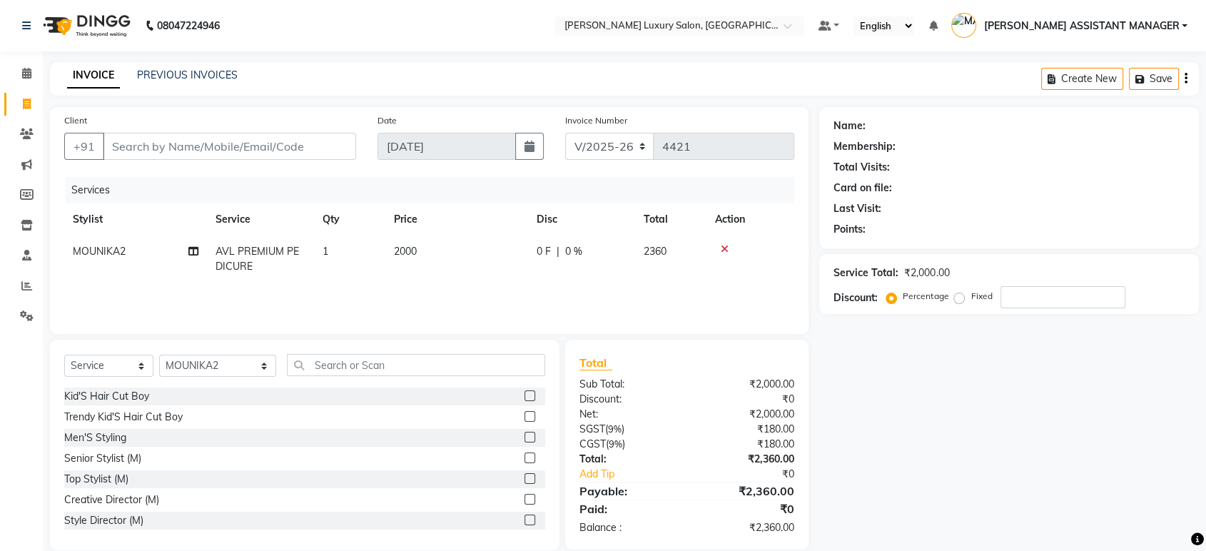
click at [556, 336] on div "Client +91 Date [DATE] Invoice Number V/2025 V/[PHONE_NUMBER] Services Stylist …" at bounding box center [429, 328] width 780 height 443
click at [327, 154] on input "Client" at bounding box center [229, 146] width 253 height 27
type input "9"
type input "0"
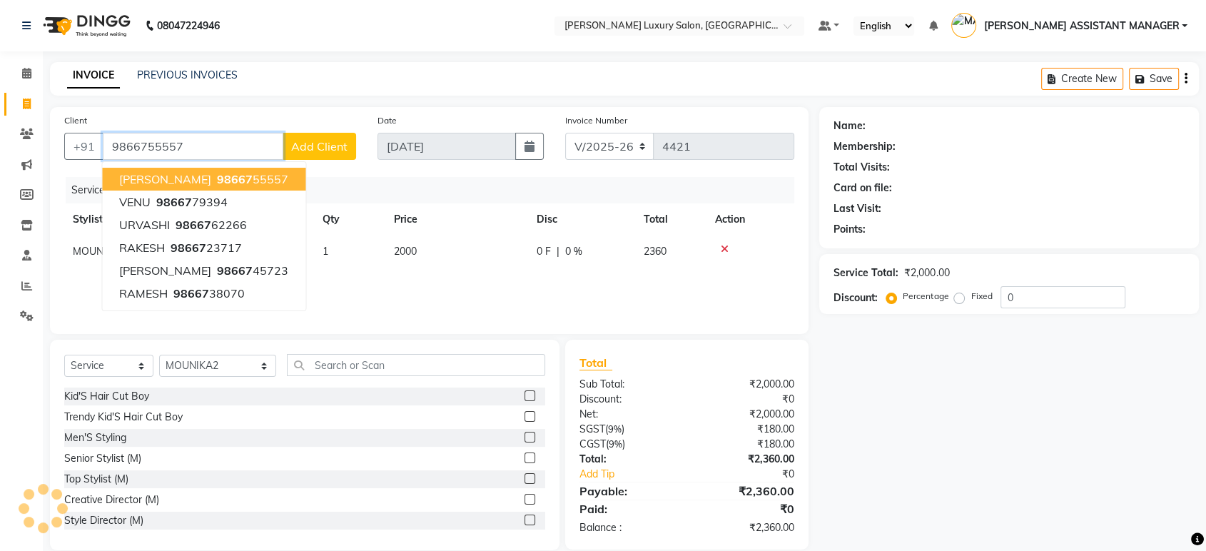
type input "9866755557"
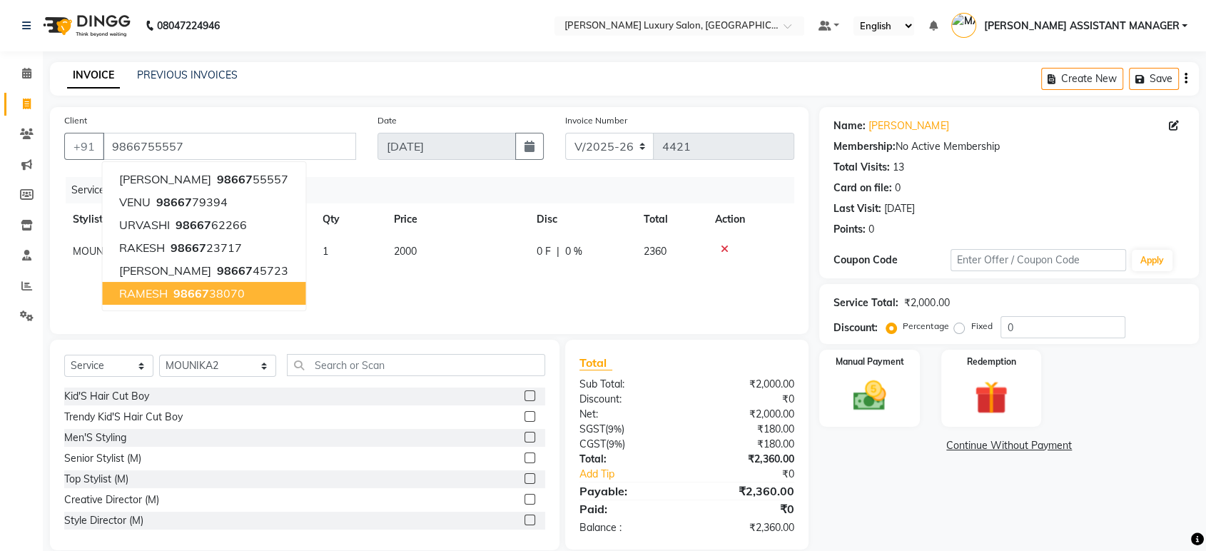
click at [377, 31] on nav "08047224946 Select Location × Toni&guy Luxury Salon, Madhapur Default Panel My …" at bounding box center [603, 25] width 1206 height 51
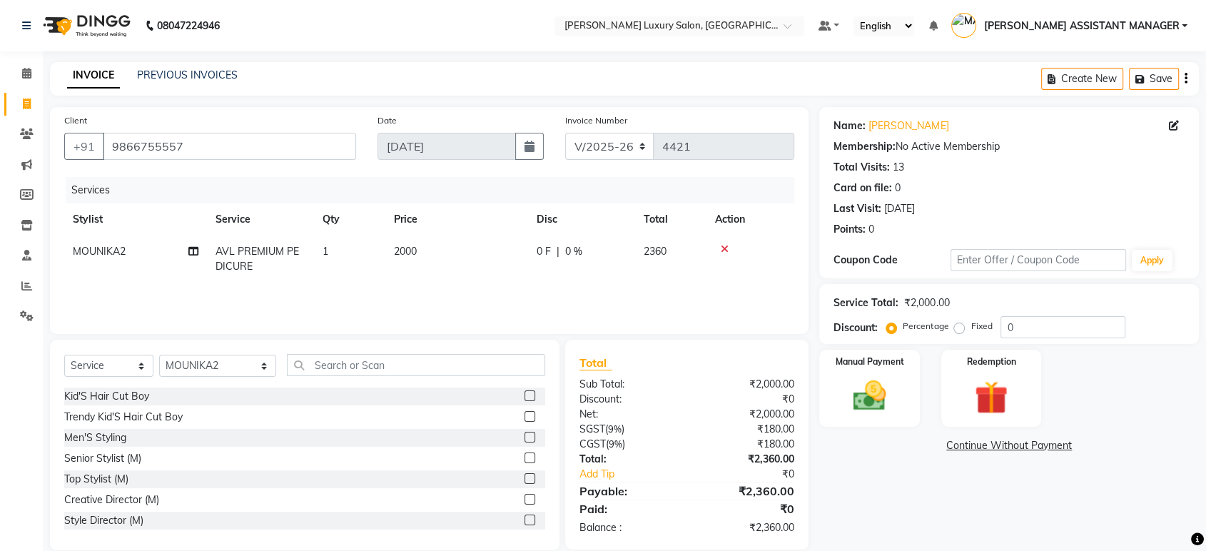
scroll to position [20, 0]
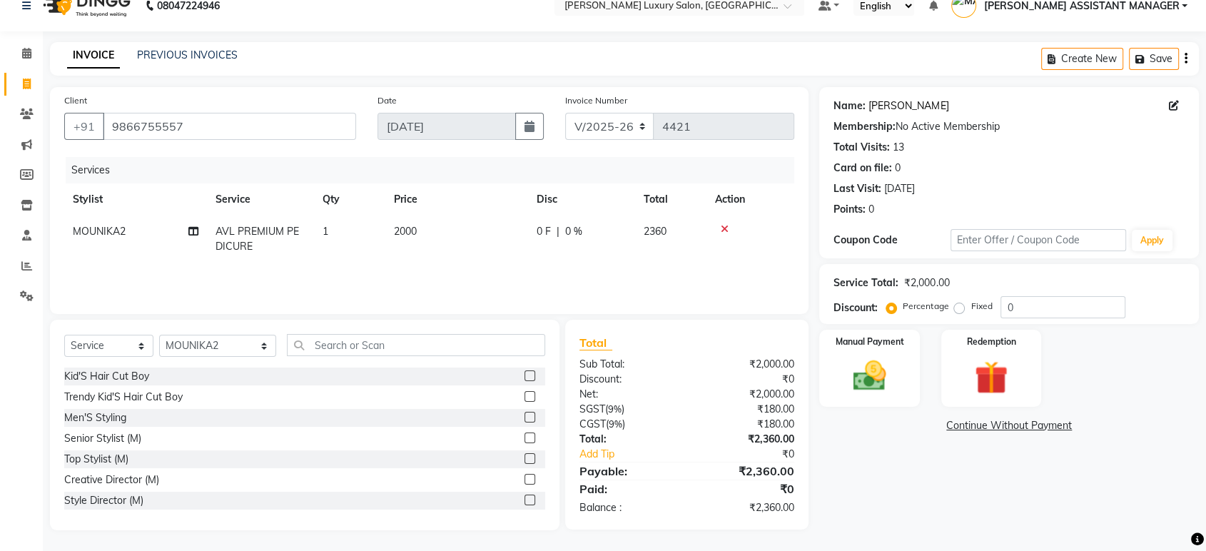
click at [898, 101] on link "[PERSON_NAME]" at bounding box center [909, 105] width 80 height 15
click at [891, 347] on div "Manual Payment" at bounding box center [870, 368] width 104 height 80
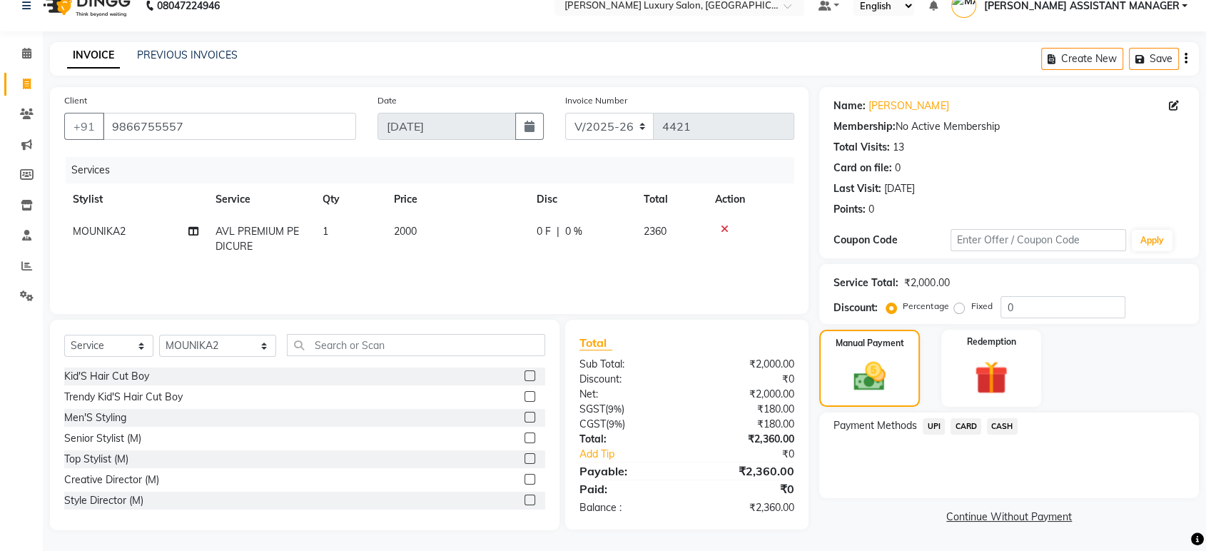
click at [1004, 427] on span "CASH" at bounding box center [1002, 426] width 31 height 16
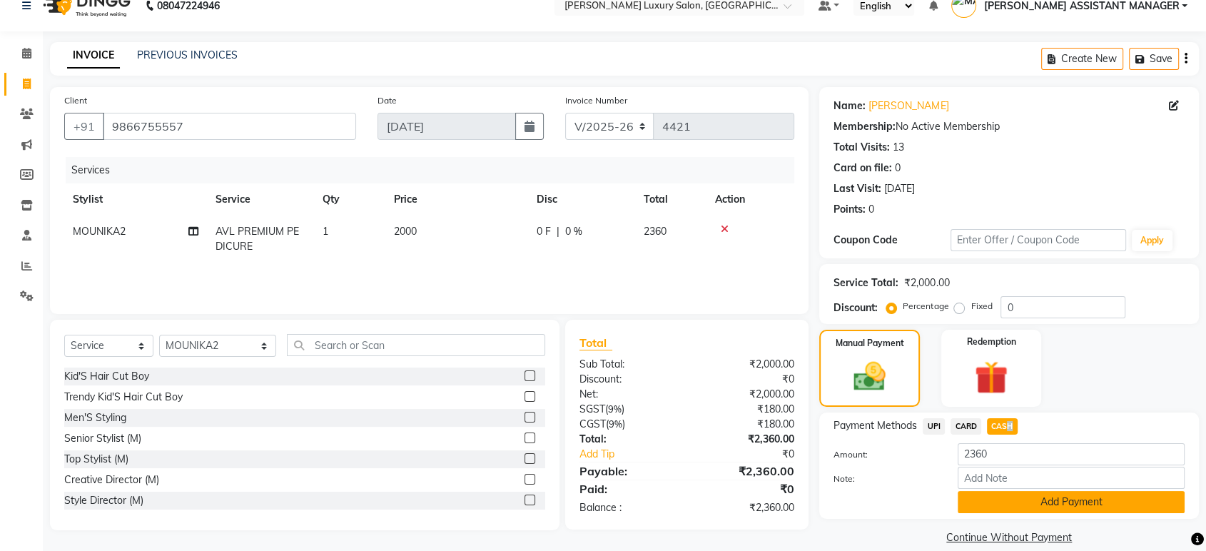
click at [1051, 503] on button "Add Payment" at bounding box center [1071, 502] width 227 height 22
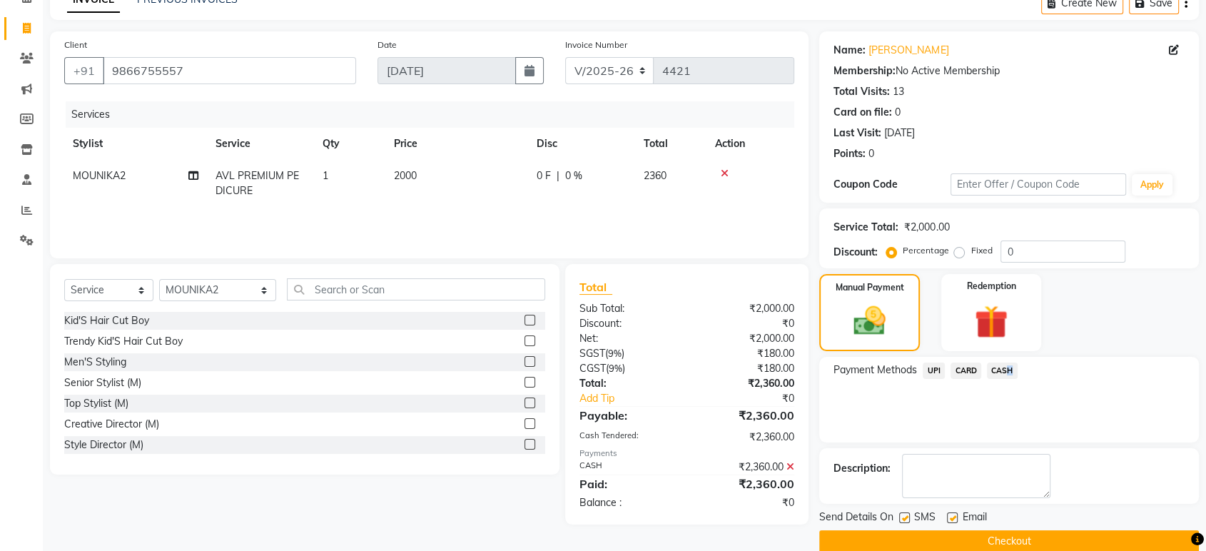
scroll to position [97, 0]
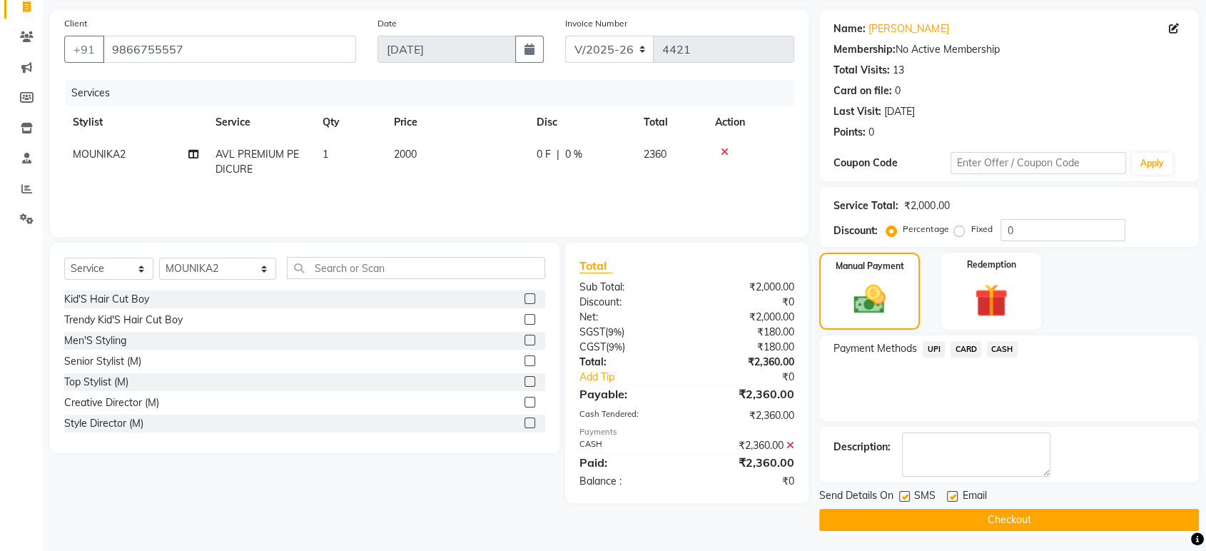
click at [1139, 360] on div "Payment Methods UPI CARD CASH" at bounding box center [1009, 378] width 380 height 86
click at [1068, 522] on button "Checkout" at bounding box center [1009, 520] width 380 height 22
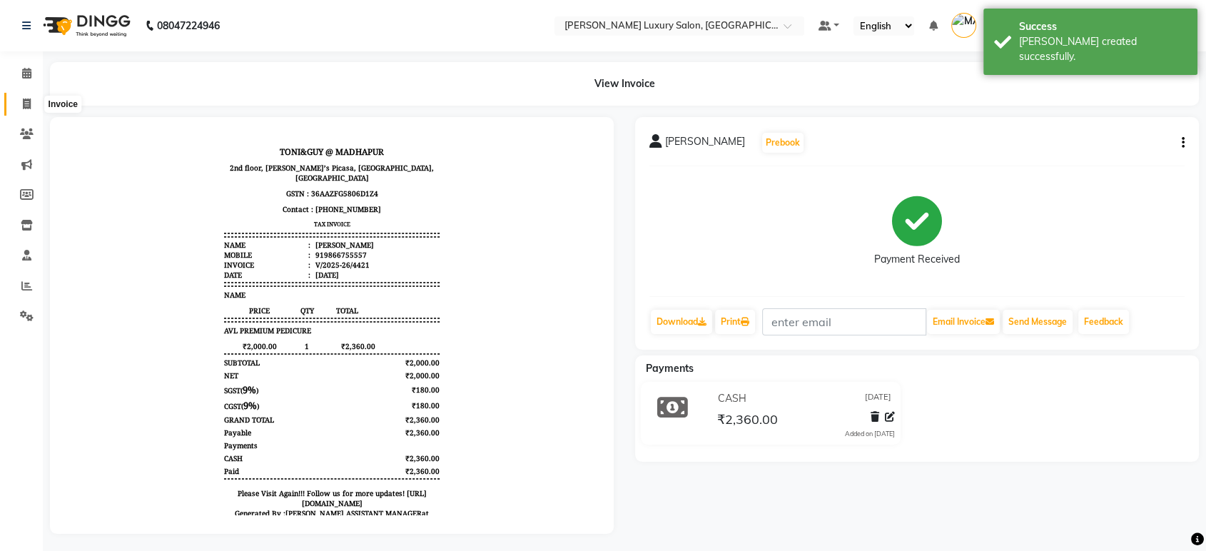
click at [21, 101] on span at bounding box center [26, 104] width 25 height 16
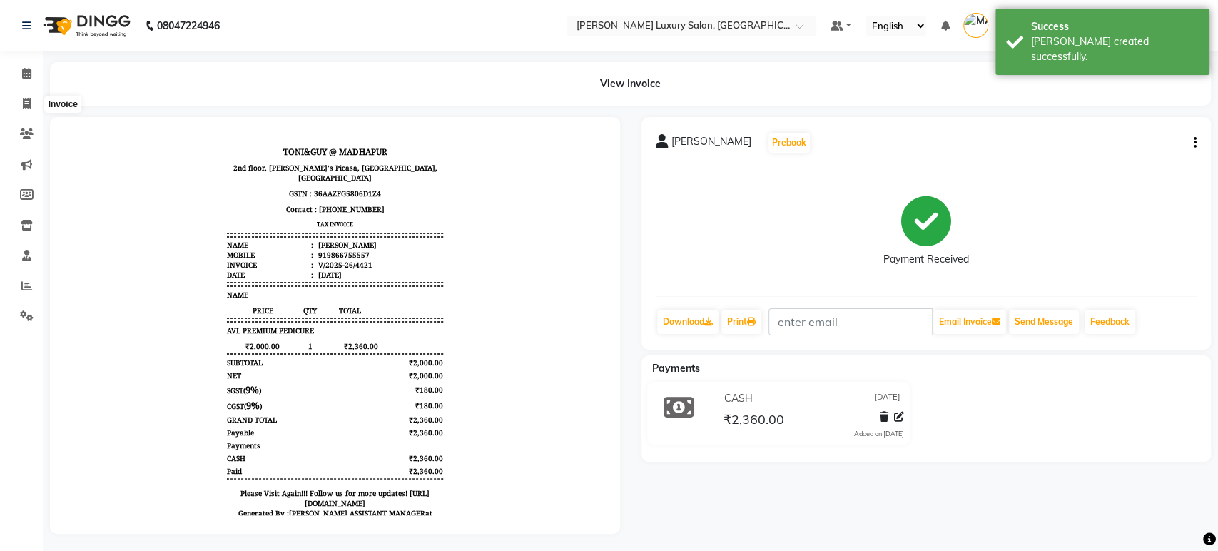
select select "4712"
select select "service"
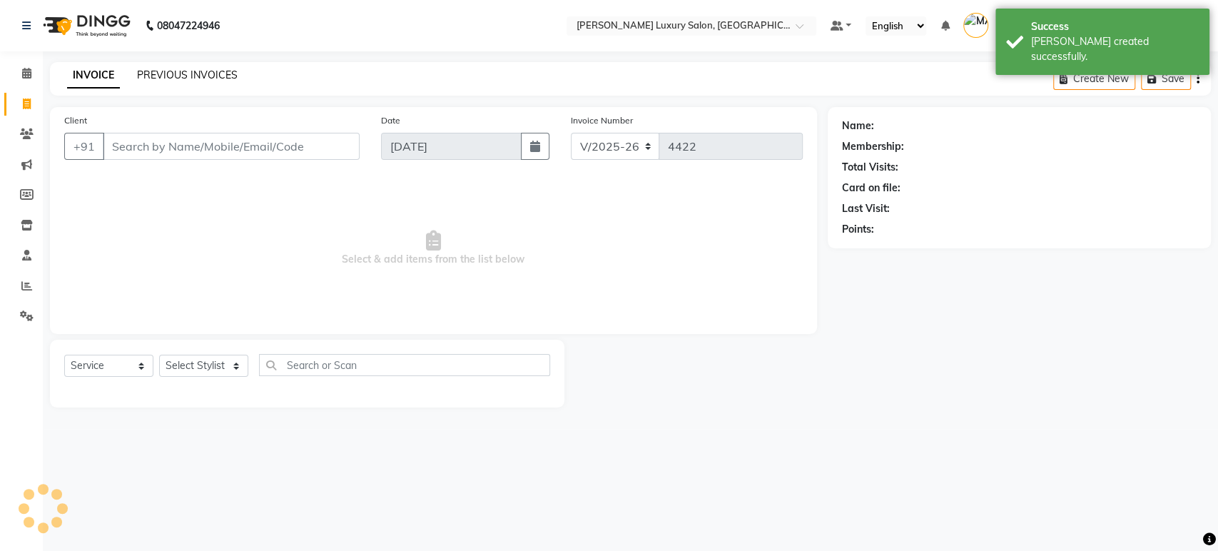
click at [206, 79] on link "PREVIOUS INVOICES" at bounding box center [187, 75] width 101 height 13
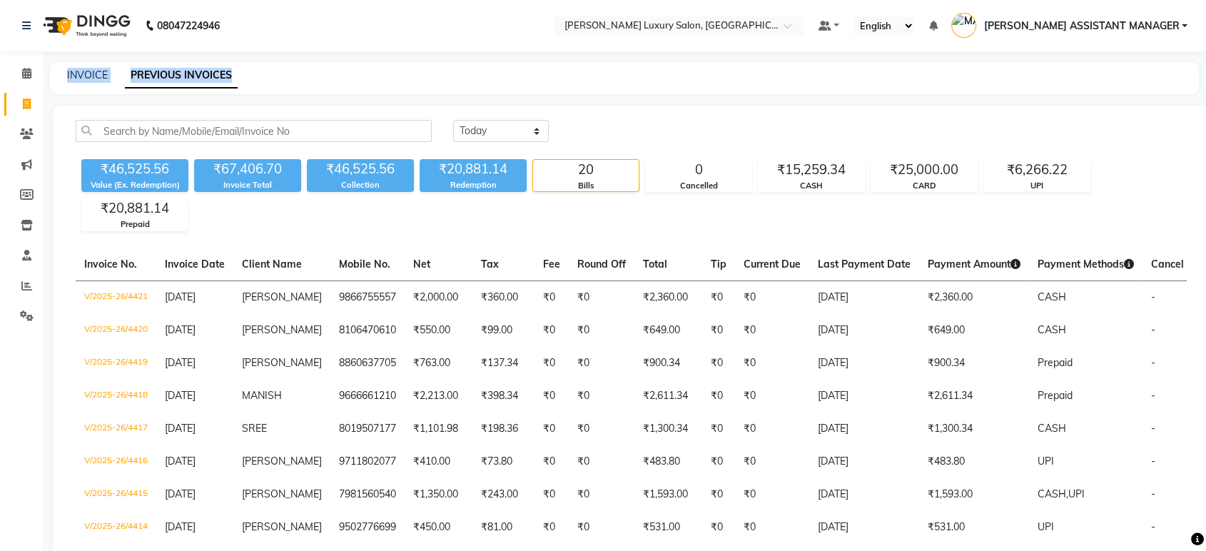
drag, startPoint x: 285, startPoint y: 79, endPoint x: 54, endPoint y: 54, distance: 233.3
click at [54, 54] on div "08047224946 Select Location × Toni&guy Luxury Salon, Madhapur Default Panel My …" at bounding box center [603, 508] width 1206 height 1016
click at [210, 64] on link "PREVIOUS INVOICES" at bounding box center [181, 76] width 113 height 26
click at [285, 58] on div "08047224946 Select Location × Toni&guy Luxury Salon, Madhapur Default Panel My …" at bounding box center [603, 508] width 1206 height 1016
drag, startPoint x: 64, startPoint y: 53, endPoint x: 493, endPoint y: 73, distance: 430.1
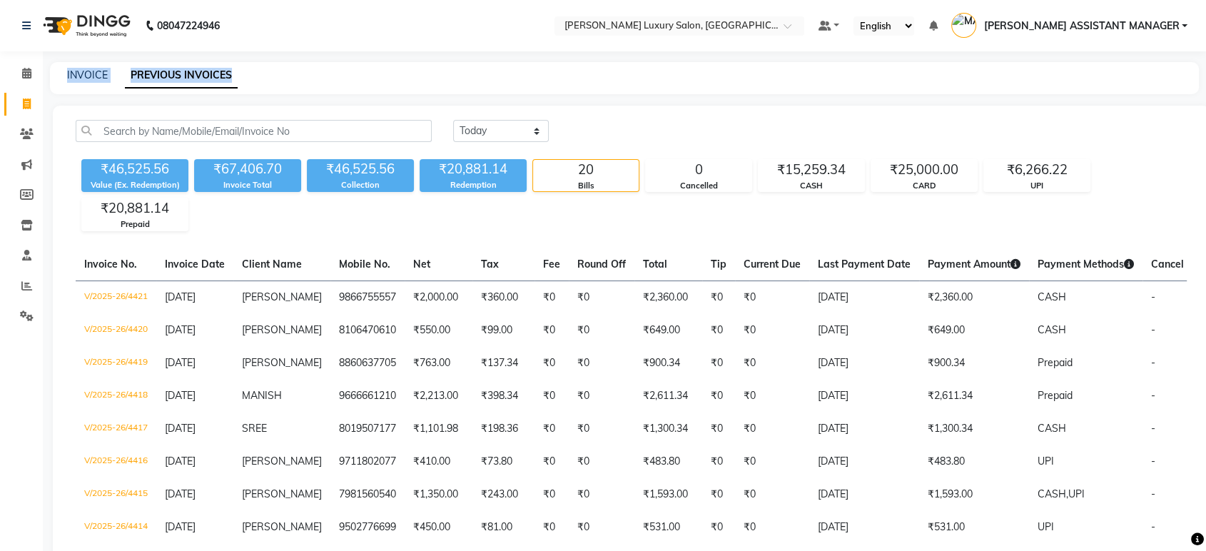
click at [470, 67] on div "08047224946 Select Location × Toni&guy Luxury Salon, Madhapur Default Panel My …" at bounding box center [603, 508] width 1206 height 1016
click at [495, 74] on div "INVOICE PREVIOUS INVOICES" at bounding box center [616, 75] width 1132 height 15
drag, startPoint x: 455, startPoint y: 74, endPoint x: 420, endPoint y: 81, distance: 35.6
click at [454, 75] on div "INVOICE PREVIOUS INVOICES" at bounding box center [616, 75] width 1132 height 15
click at [388, 62] on div "INVOICE PREVIOUS INVOICES" at bounding box center [624, 78] width 1149 height 32
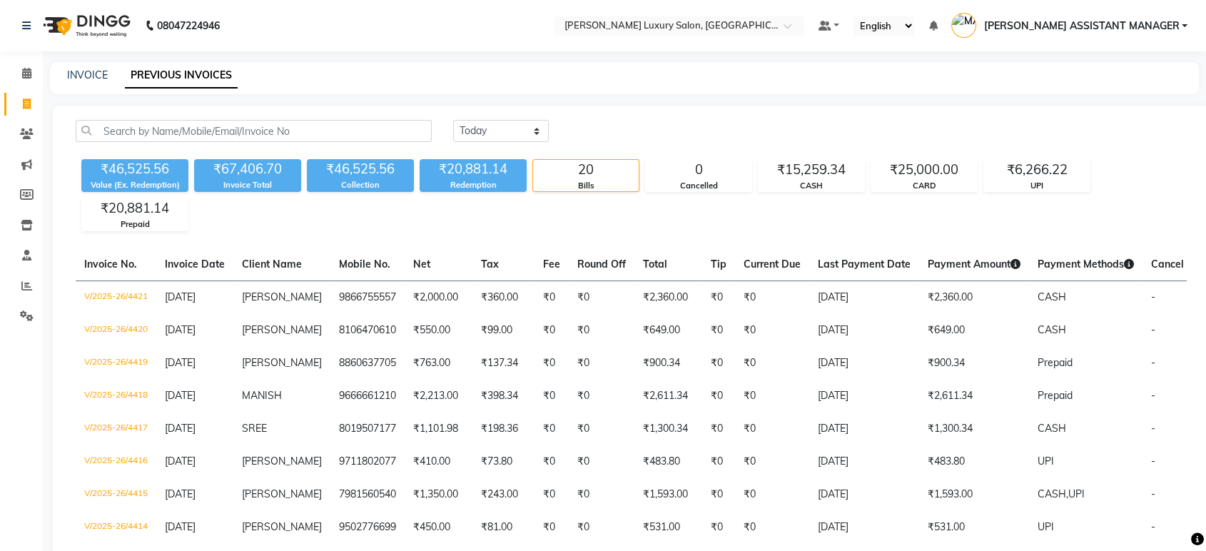
click at [385, 62] on div "INVOICE PREVIOUS INVOICES" at bounding box center [624, 78] width 1149 height 32
drag, startPoint x: 107, startPoint y: 97, endPoint x: 379, endPoint y: 82, distance: 272.3
click at [321, 86] on main "INVOICE PREVIOUS INVOICES [DATE] [DATE] Custom Range ₹46,525.56 Value (Ex. Rede…" at bounding box center [624, 538] width 1163 height 953
click at [383, 81] on div "INVOICE PREVIOUS INVOICES" at bounding box center [616, 75] width 1132 height 15
click at [91, 70] on link "INVOICE" at bounding box center [87, 75] width 41 height 13
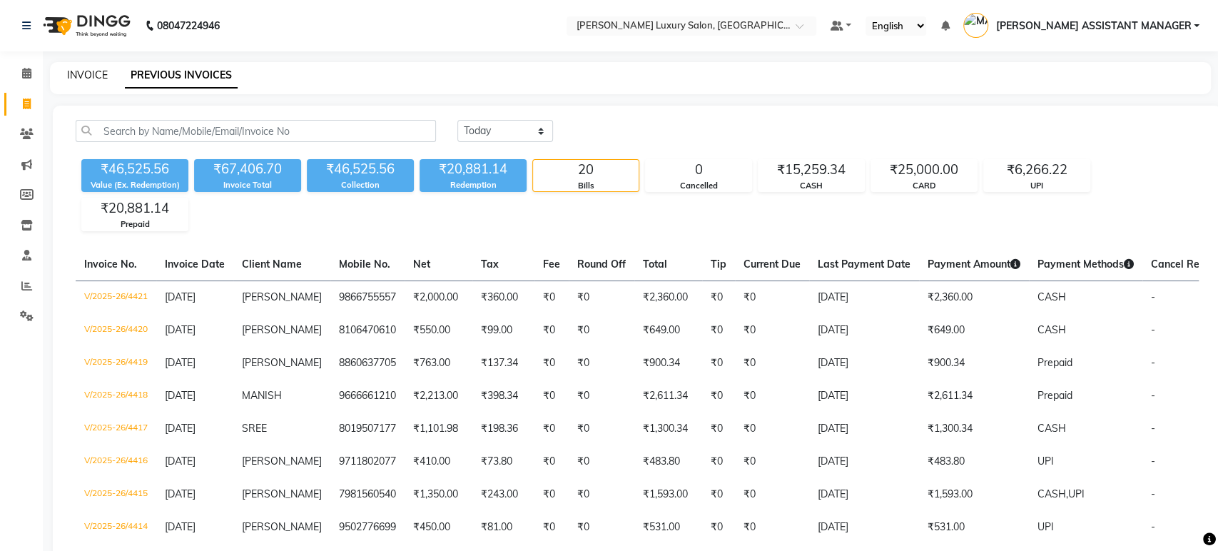
select select "4712"
select select "service"
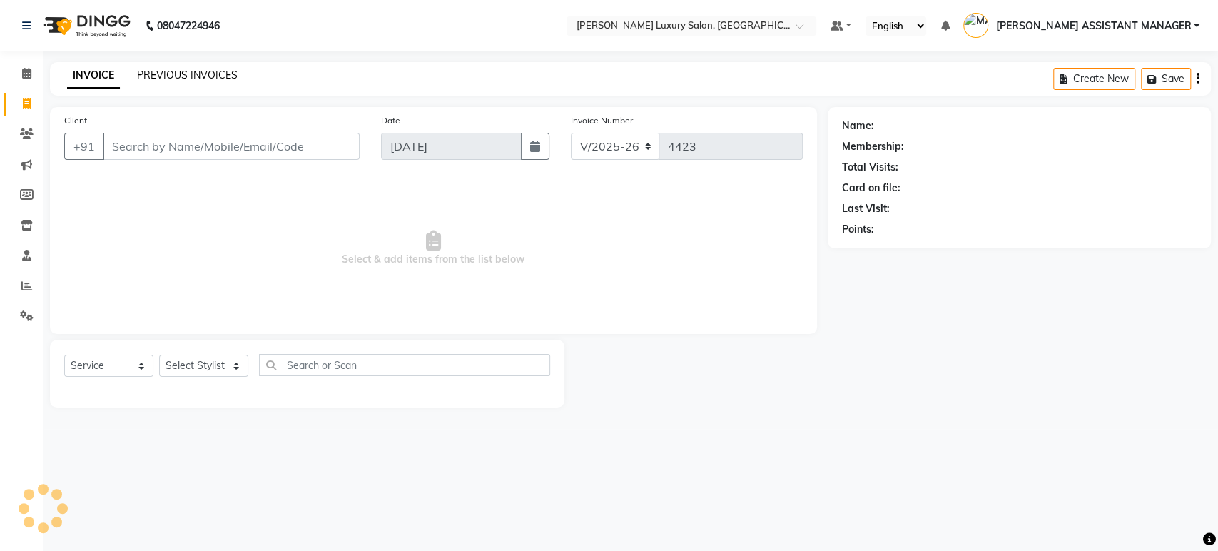
click at [161, 69] on link "PREVIOUS INVOICES" at bounding box center [187, 75] width 101 height 13
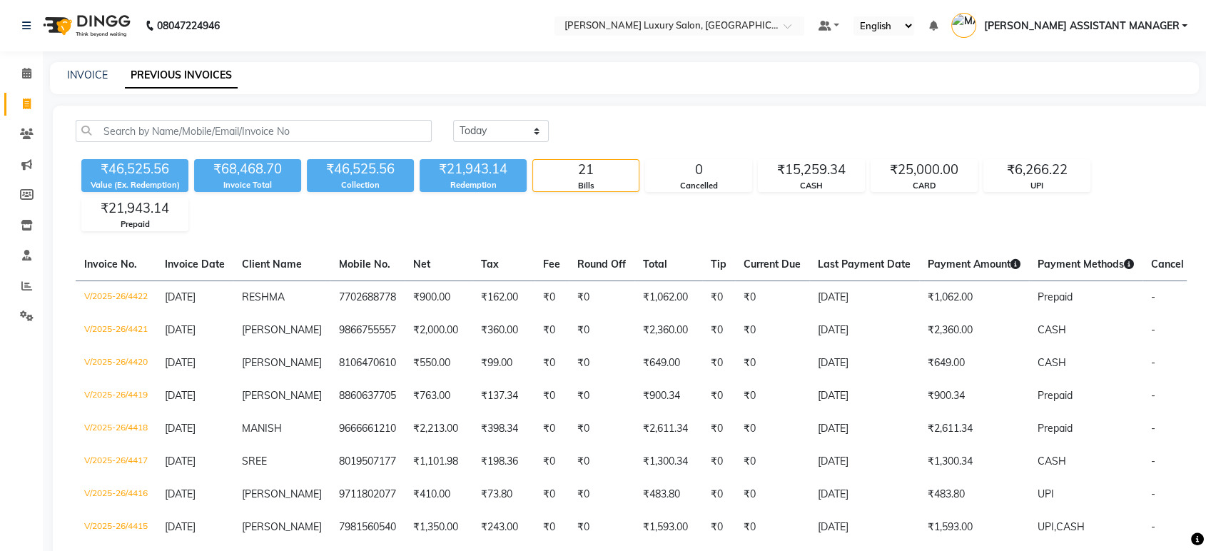
click at [749, 87] on div "INVOICE PREVIOUS INVOICES" at bounding box center [624, 78] width 1149 height 32
click at [34, 290] on span at bounding box center [26, 286] width 25 height 16
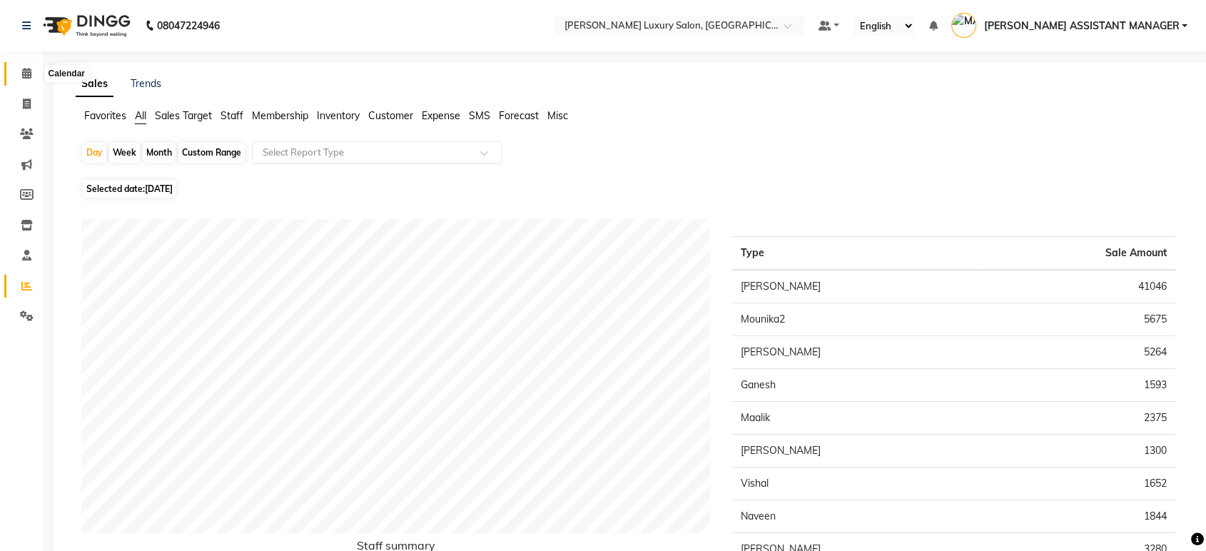
click at [33, 69] on span at bounding box center [26, 74] width 25 height 16
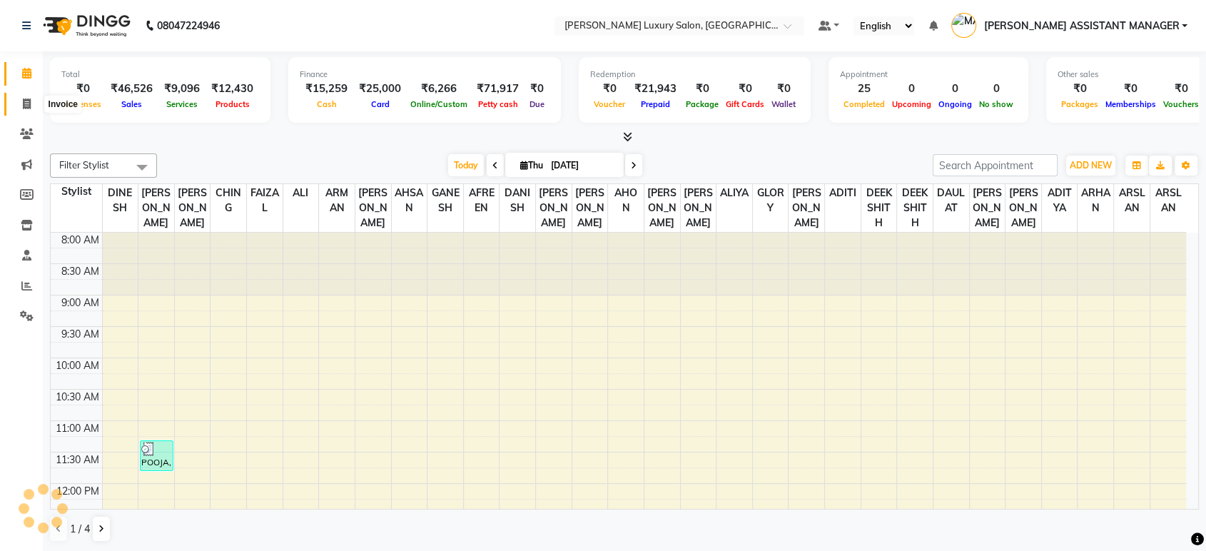
click at [24, 110] on span at bounding box center [26, 104] width 25 height 16
select select "service"
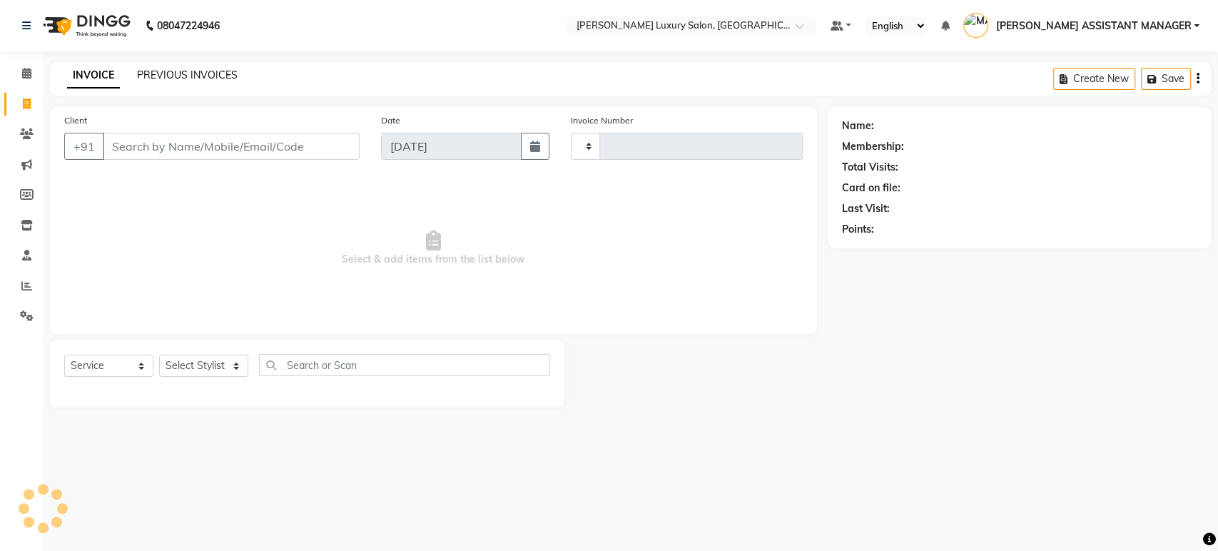
click at [211, 73] on link "PREVIOUS INVOICES" at bounding box center [187, 75] width 101 height 13
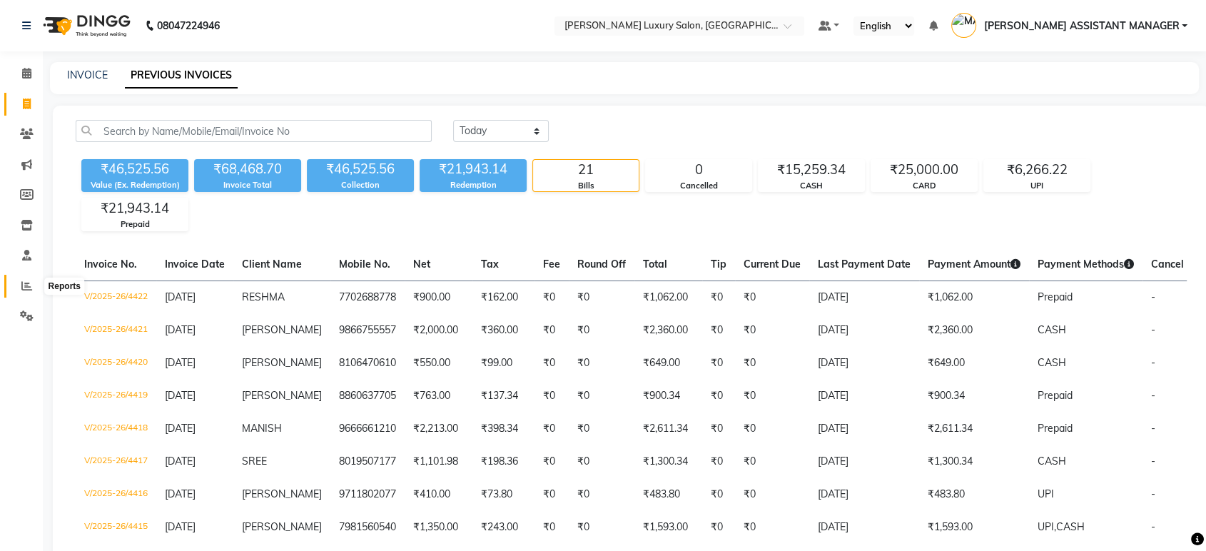
click at [23, 283] on icon at bounding box center [26, 285] width 11 height 11
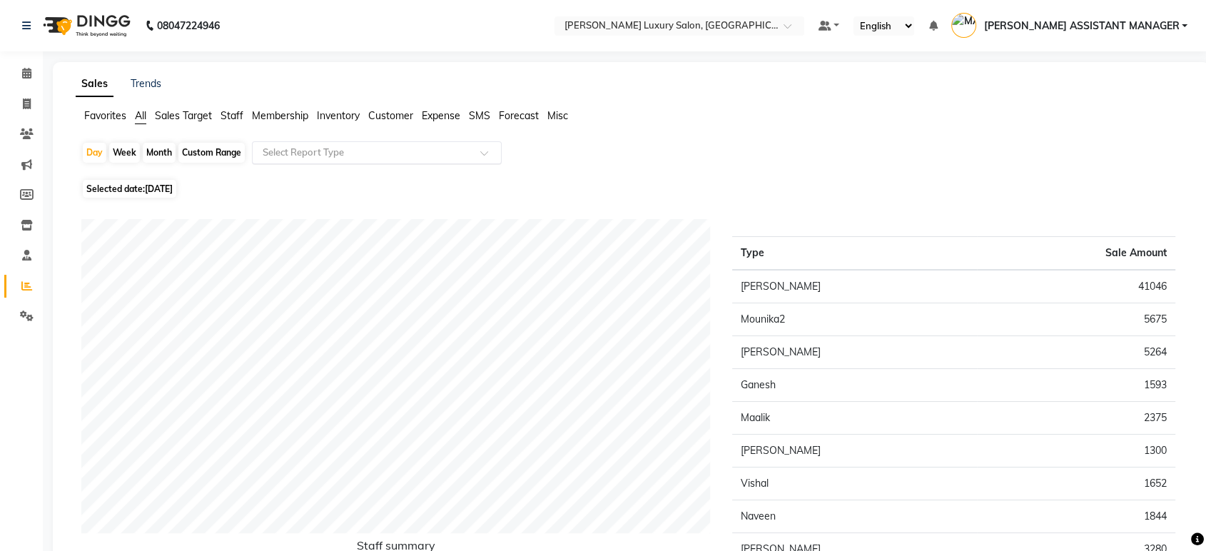
click at [305, 142] on div "Select Report Type" at bounding box center [377, 152] width 250 height 23
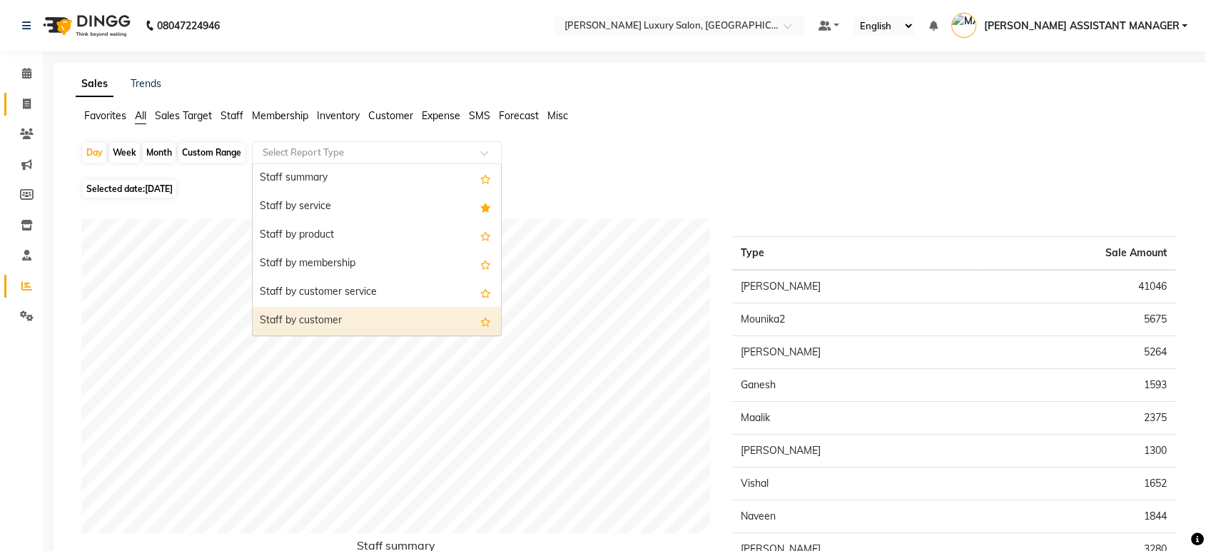
click at [18, 107] on span at bounding box center [26, 104] width 25 height 16
select select "service"
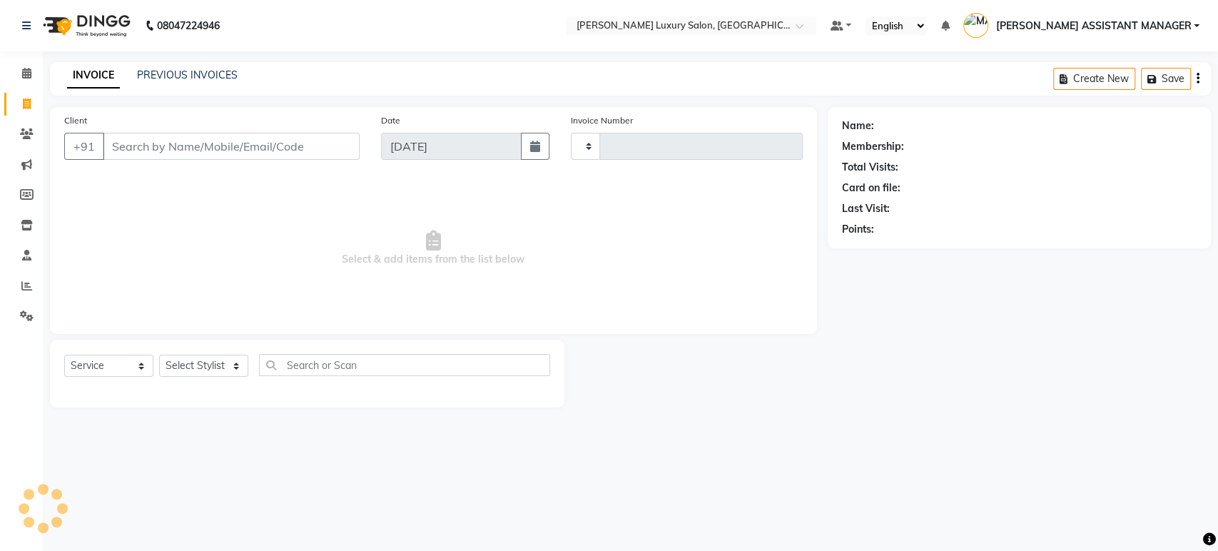
type input "4423"
select select "4712"
click at [29, 76] on icon at bounding box center [26, 73] width 9 height 11
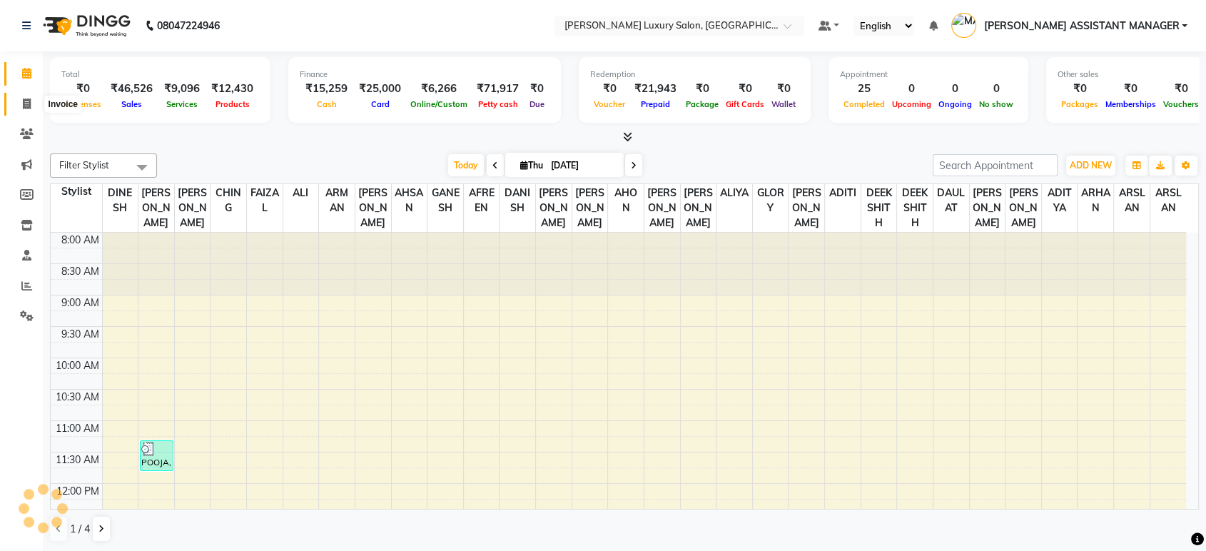
click at [19, 96] on span at bounding box center [26, 104] width 25 height 16
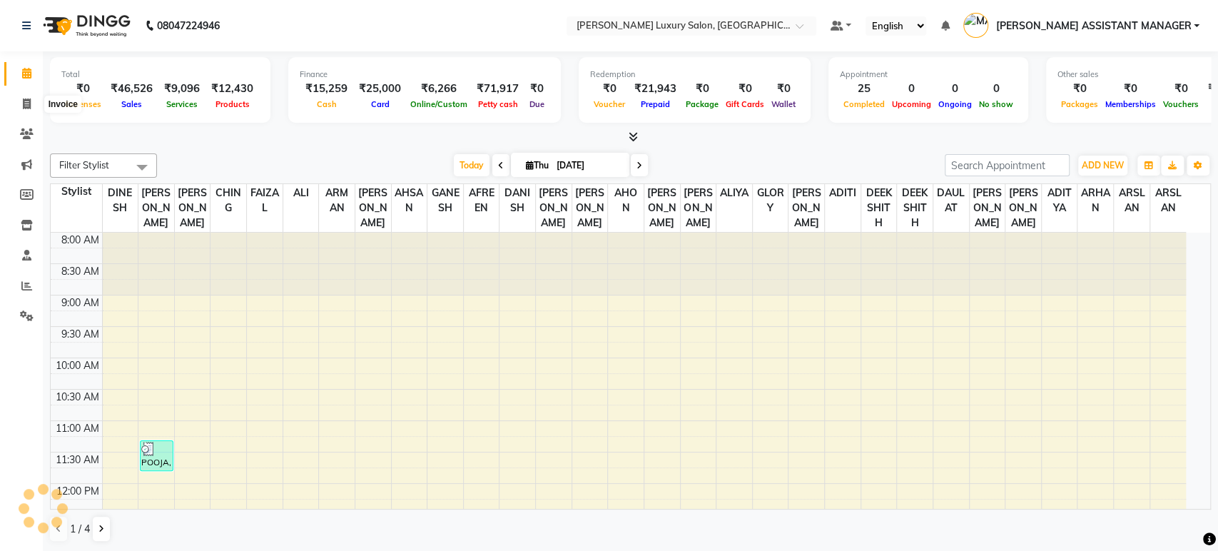
select select "service"
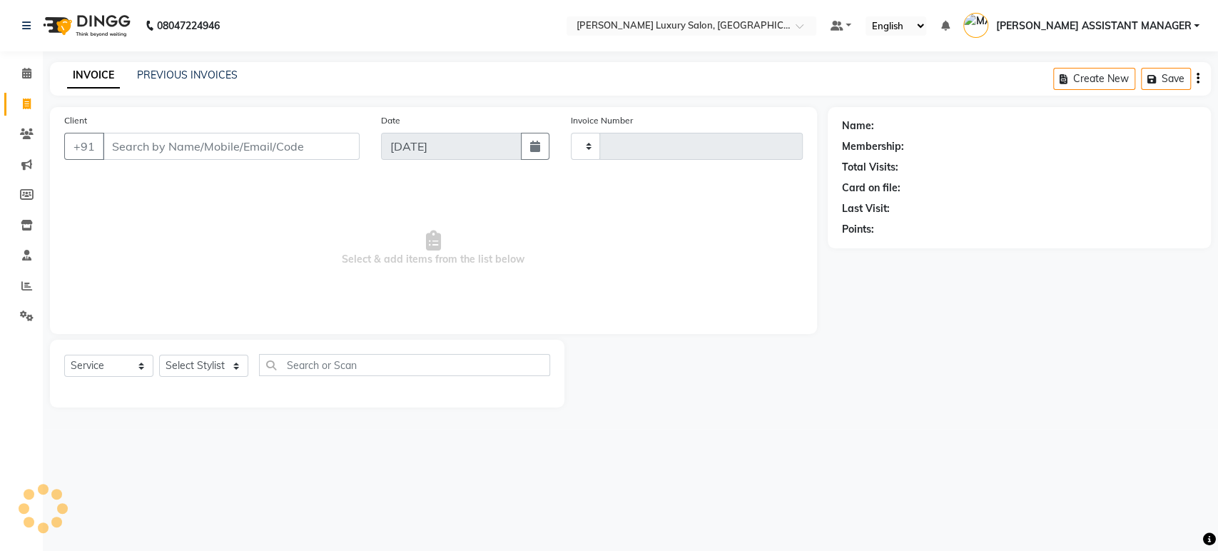
type input "4423"
select select "4712"
click at [193, 83] on div "INVOICE PREVIOUS INVOICES" at bounding box center [152, 76] width 205 height 16
click at [194, 80] on link "PREVIOUS INVOICES" at bounding box center [187, 75] width 101 height 13
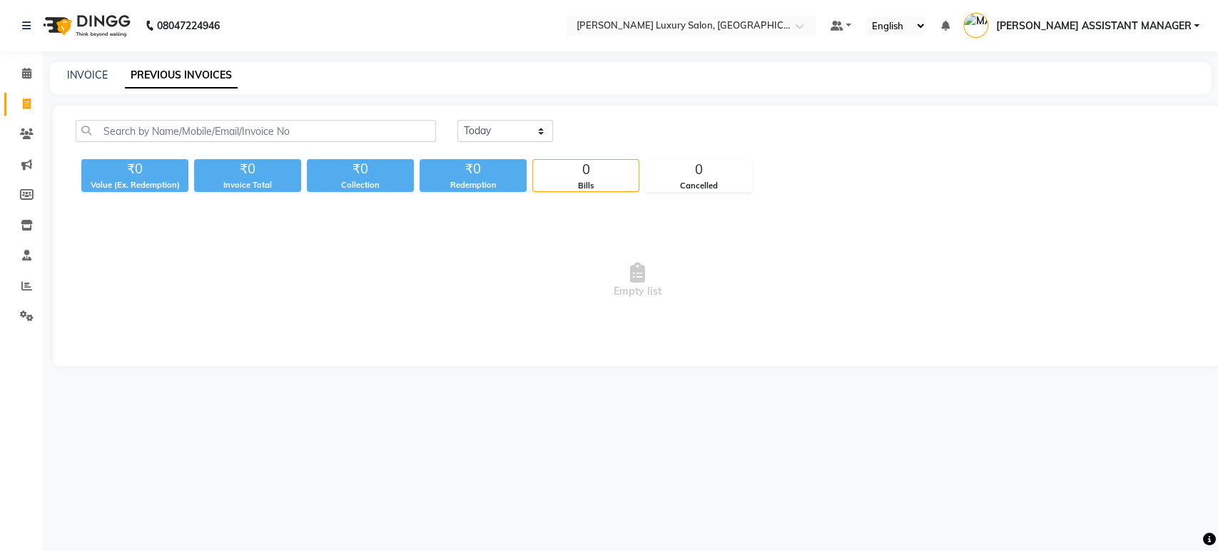
click at [325, 74] on div "INVOICE PREVIOUS INVOICES" at bounding box center [622, 75] width 1144 height 15
click at [196, 81] on link "PREVIOUS INVOICES" at bounding box center [181, 76] width 113 height 26
click at [584, 78] on div "INVOICE PREVIOUS INVOICES" at bounding box center [622, 75] width 1144 height 15
click at [88, 73] on link "INVOICE" at bounding box center [87, 75] width 41 height 13
select select "service"
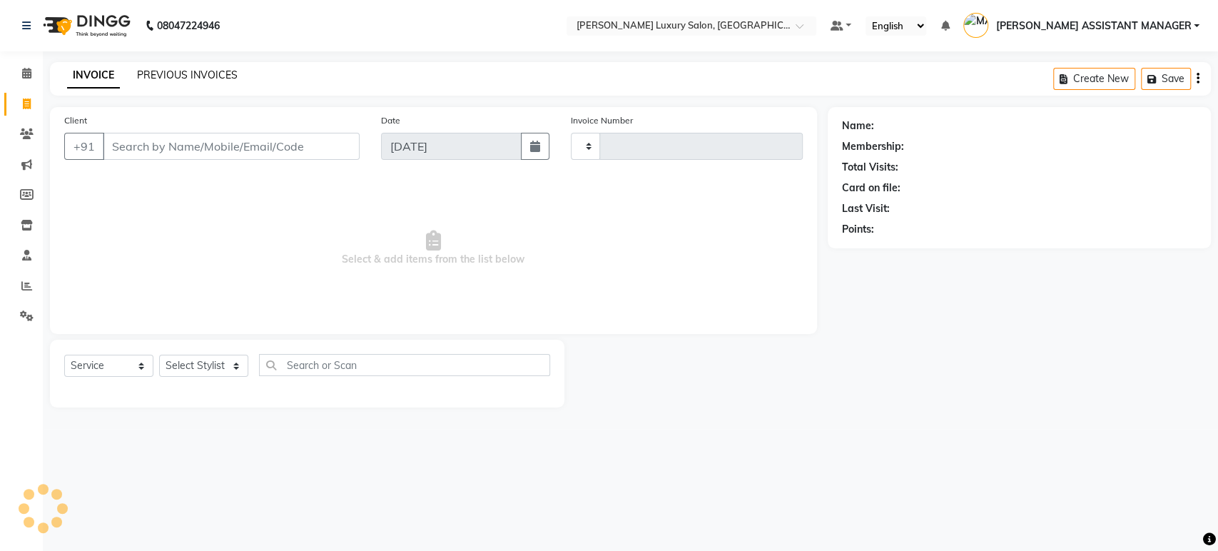
type input "4423"
click at [192, 73] on link "PREVIOUS INVOICES" at bounding box center [187, 75] width 101 height 13
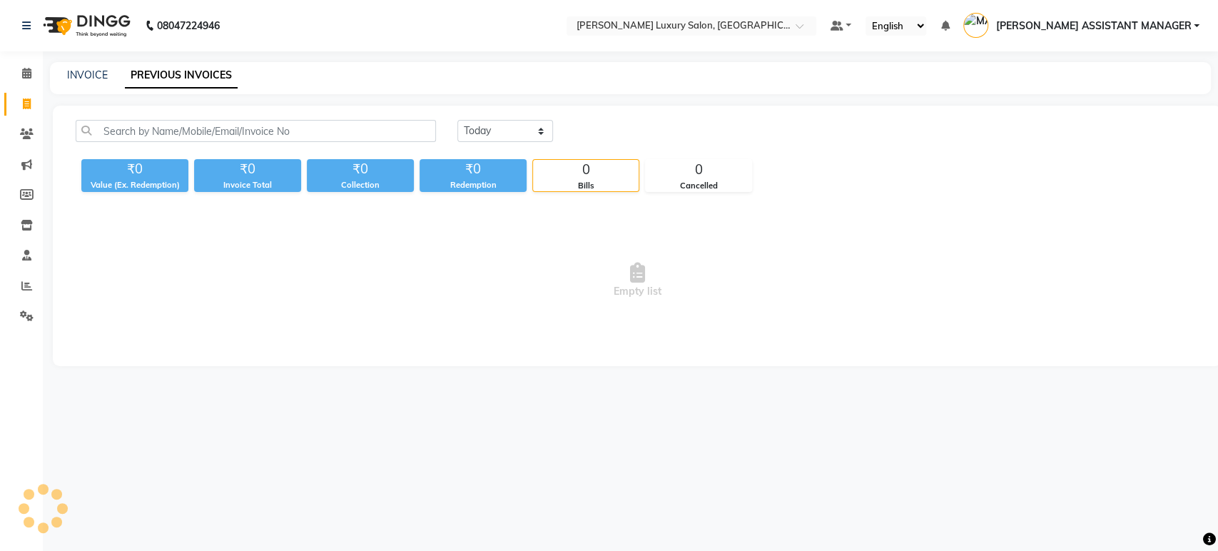
click at [295, 46] on nav "08047224946 Select Location × Toni&guy Luxury Salon, Madhapur Default Panel My …" at bounding box center [609, 25] width 1218 height 51
click at [315, 92] on div "INVOICE PREVIOUS INVOICES" at bounding box center [630, 78] width 1161 height 32
click at [92, 73] on link "INVOICE" at bounding box center [87, 75] width 41 height 13
select select "4712"
select select "service"
